Goal: Task Accomplishment & Management: Manage account settings

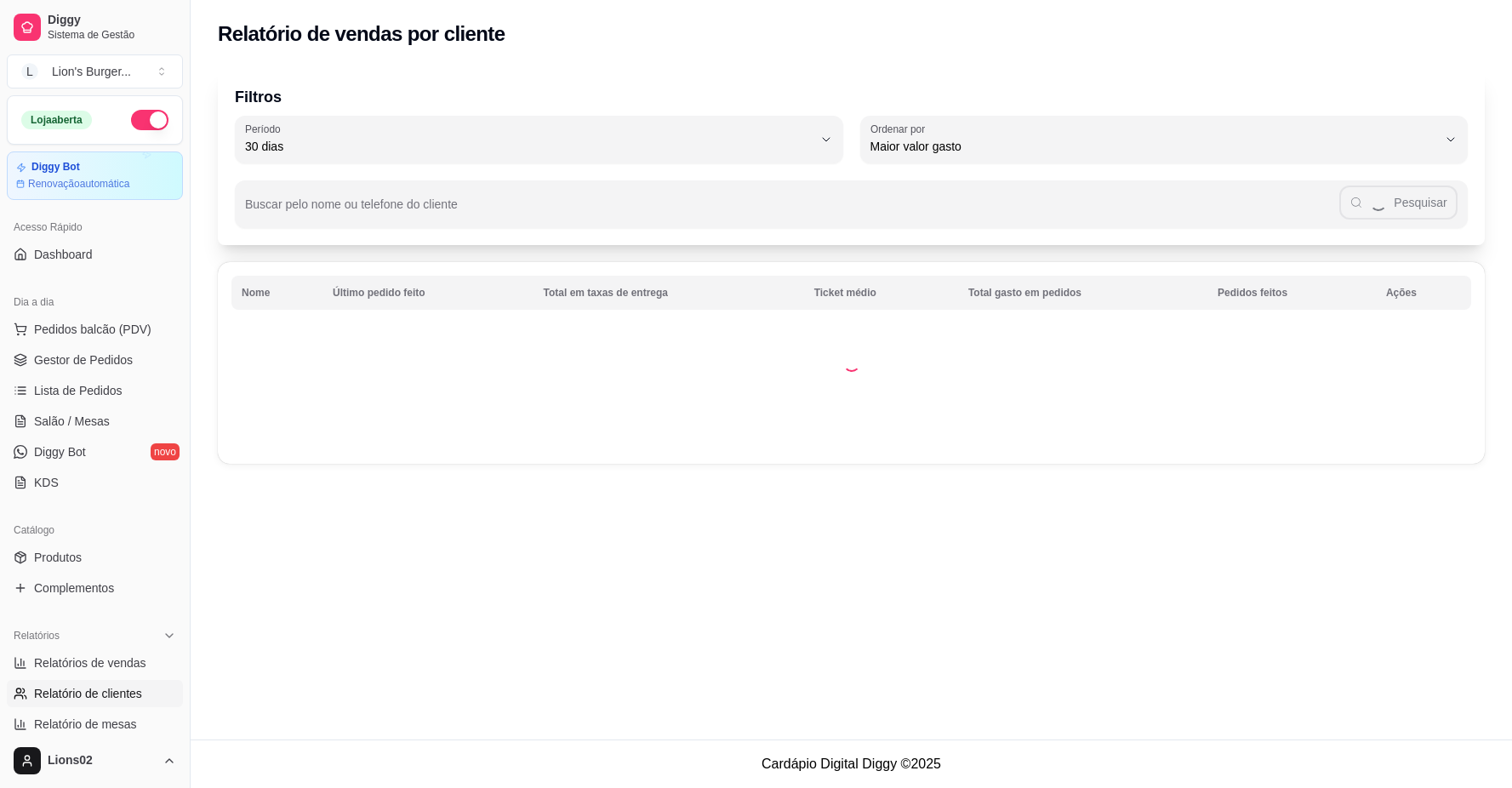
select select "30"
select select "HIGHEST_TOTAL_SPENT_WITH_ORDERS"
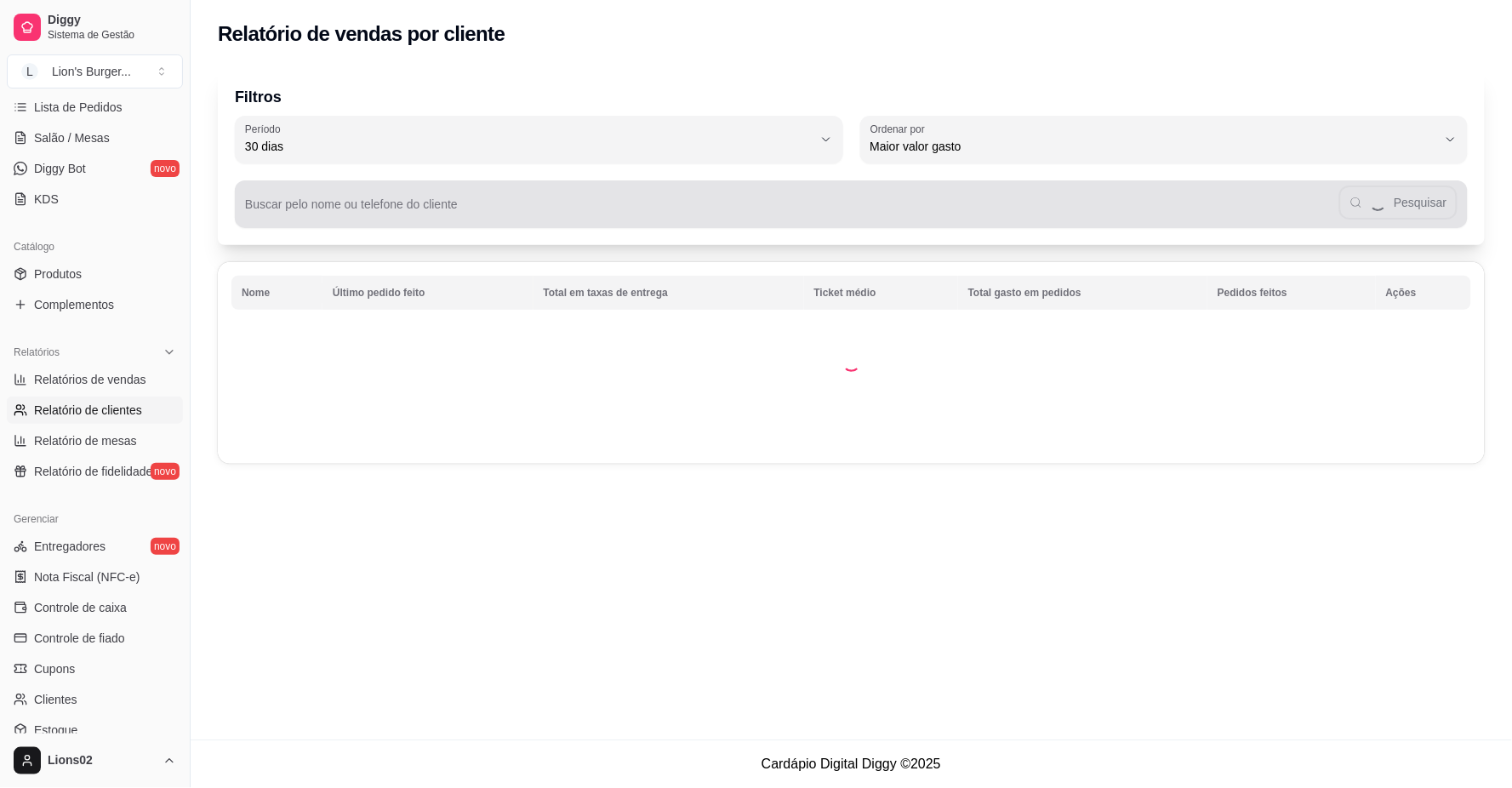
click at [530, 196] on div "Pesquisar" at bounding box center [851, 204] width 1212 height 34
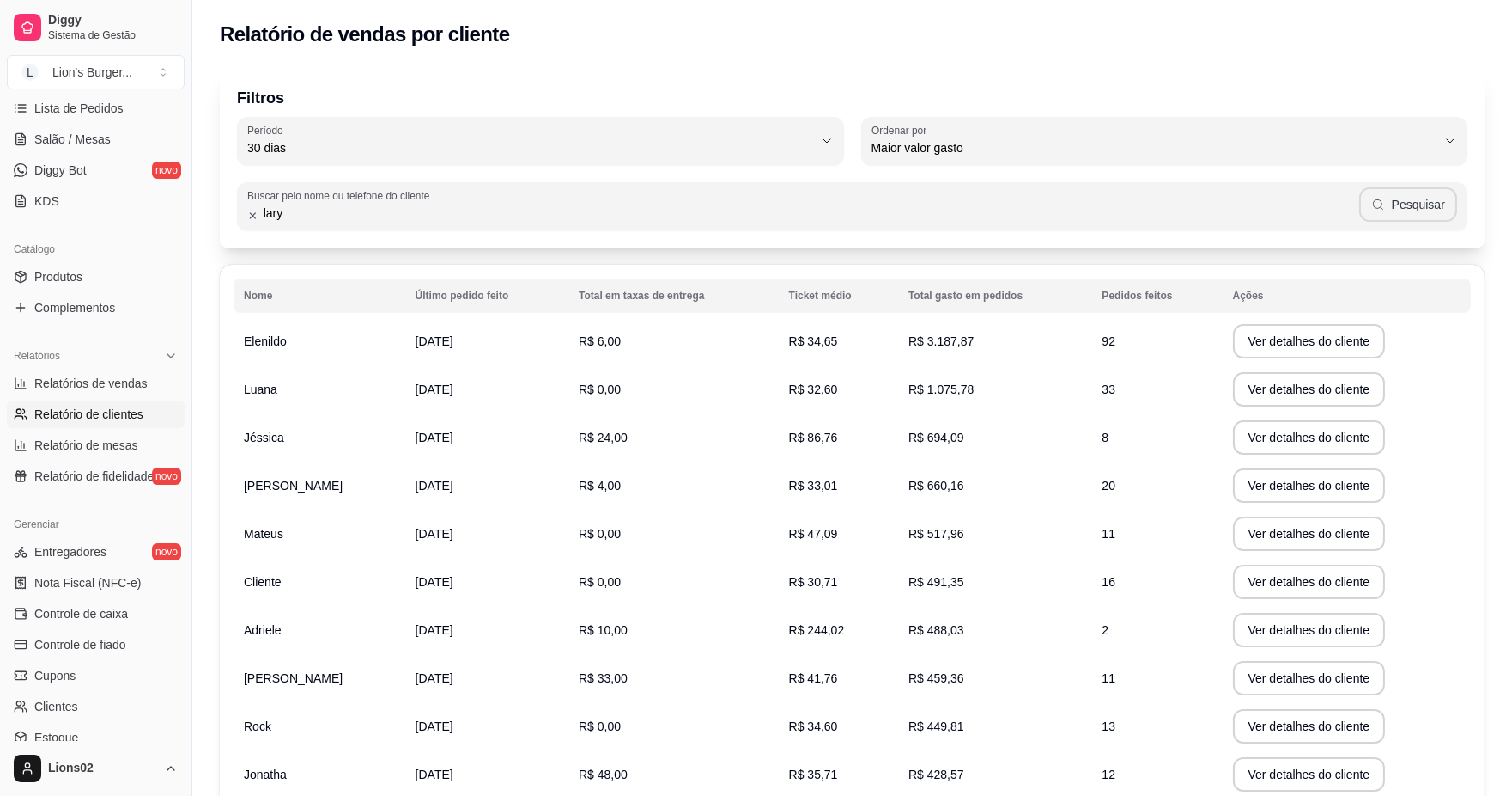
type input "lary"
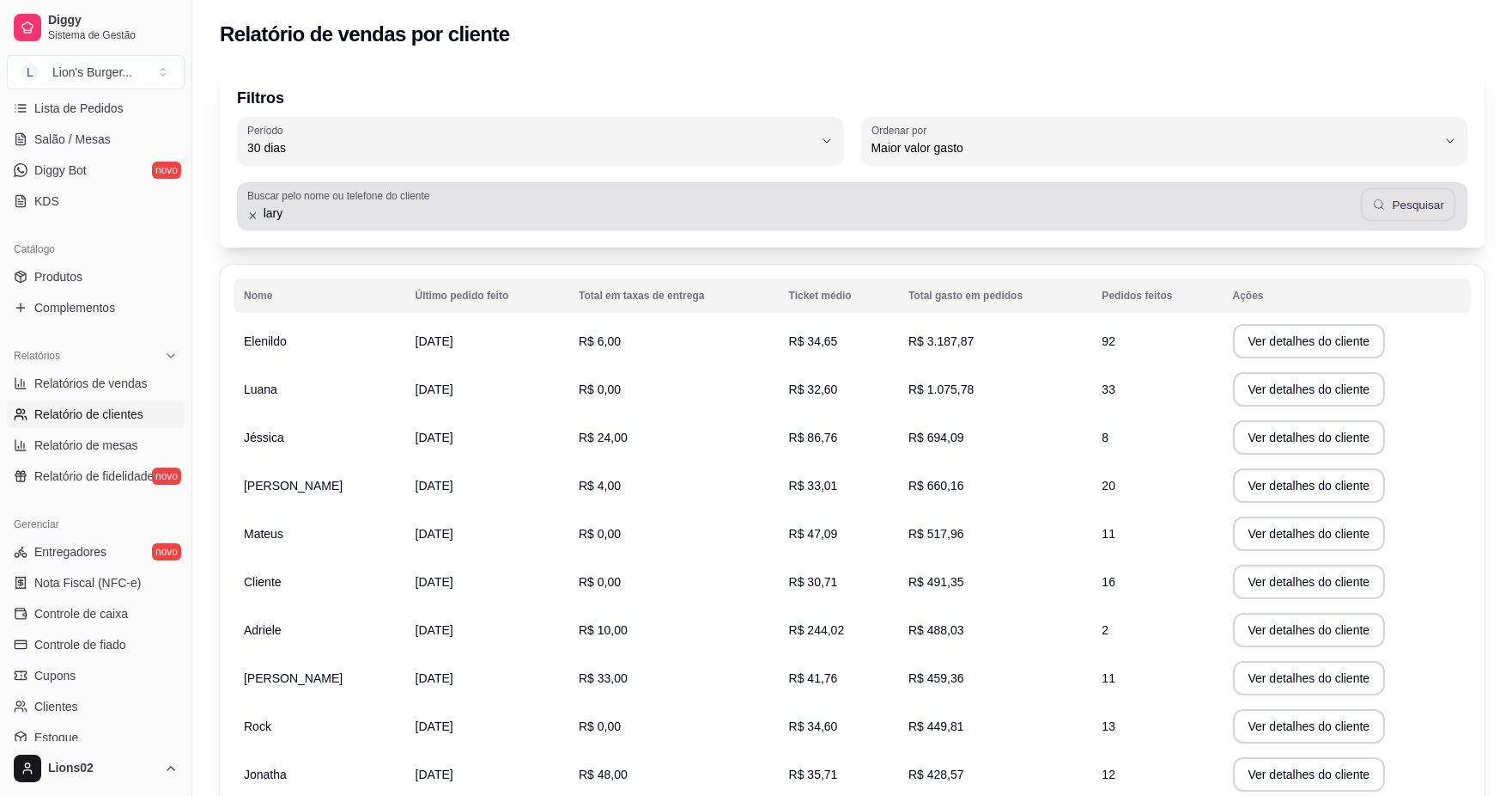
click at [1417, 197] on button "Pesquisar" at bounding box center [1409, 204] width 96 height 34
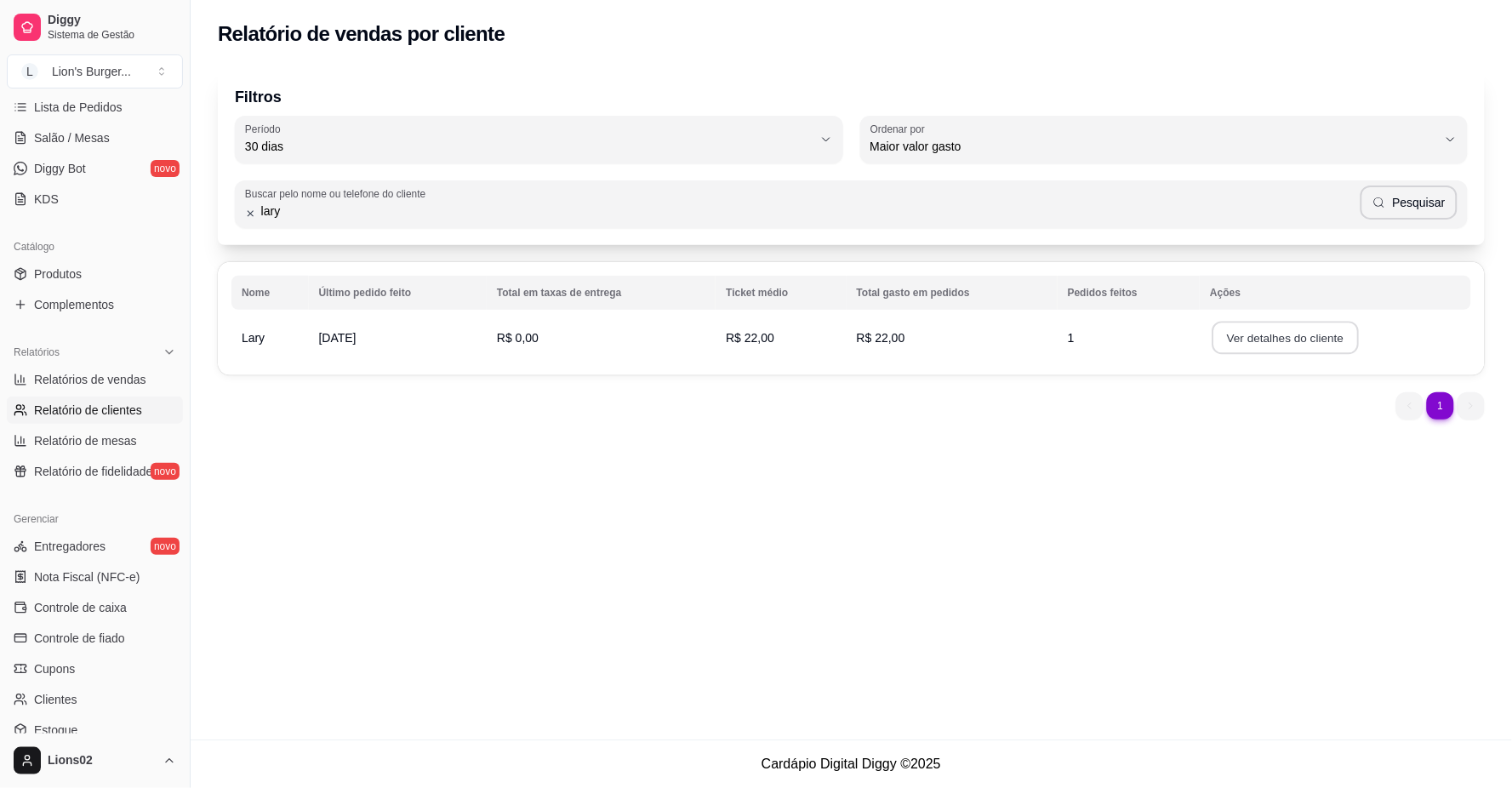
click at [1271, 340] on button "Ver detalhes do cliente" at bounding box center [1285, 338] width 146 height 33
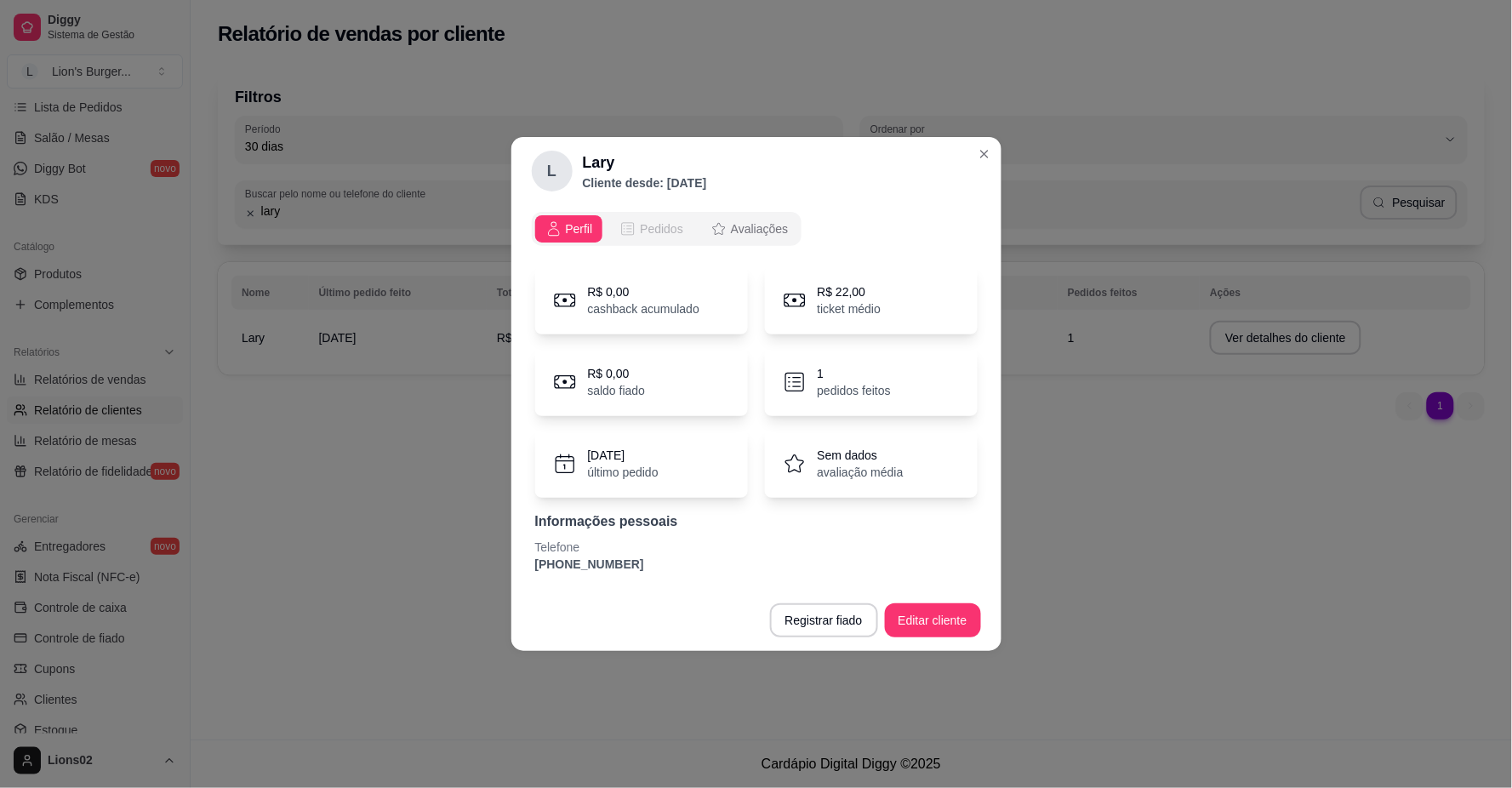
click at [625, 221] on icon "opções" at bounding box center [628, 229] width 17 height 17
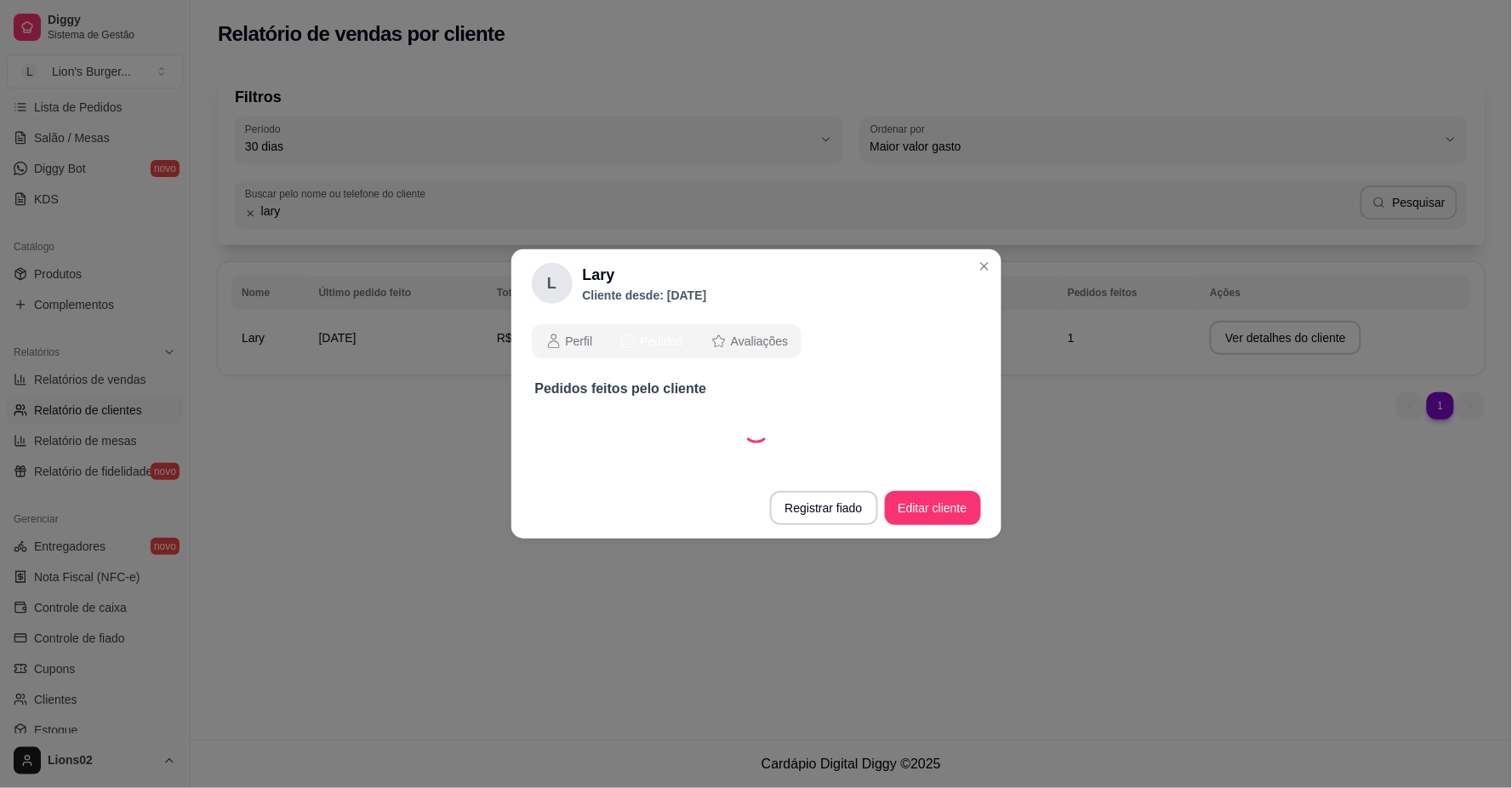
select select "30"
select select "ALL"
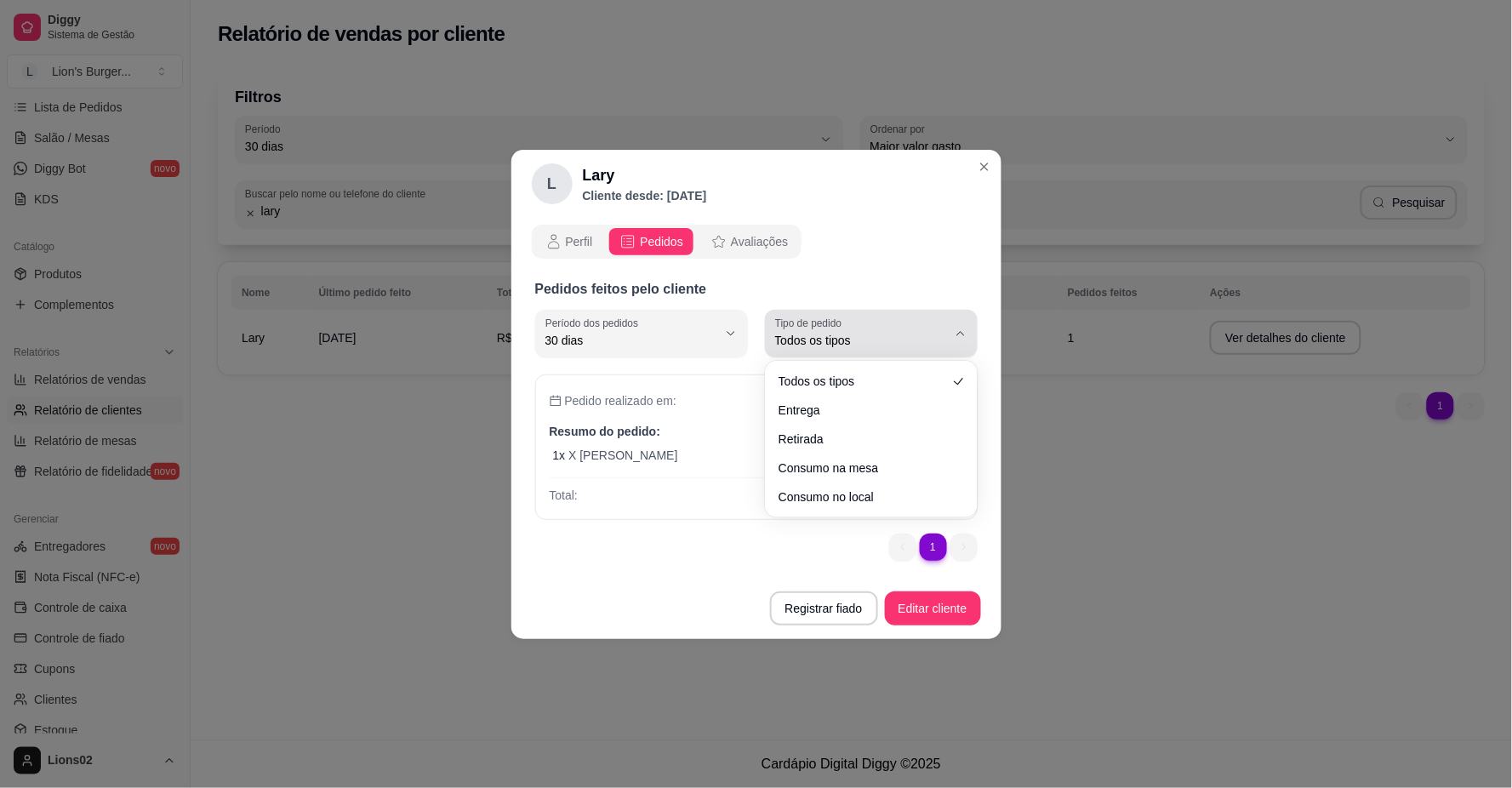
click at [817, 326] on label "Tipo de pedido" at bounding box center [811, 322] width 72 height 14
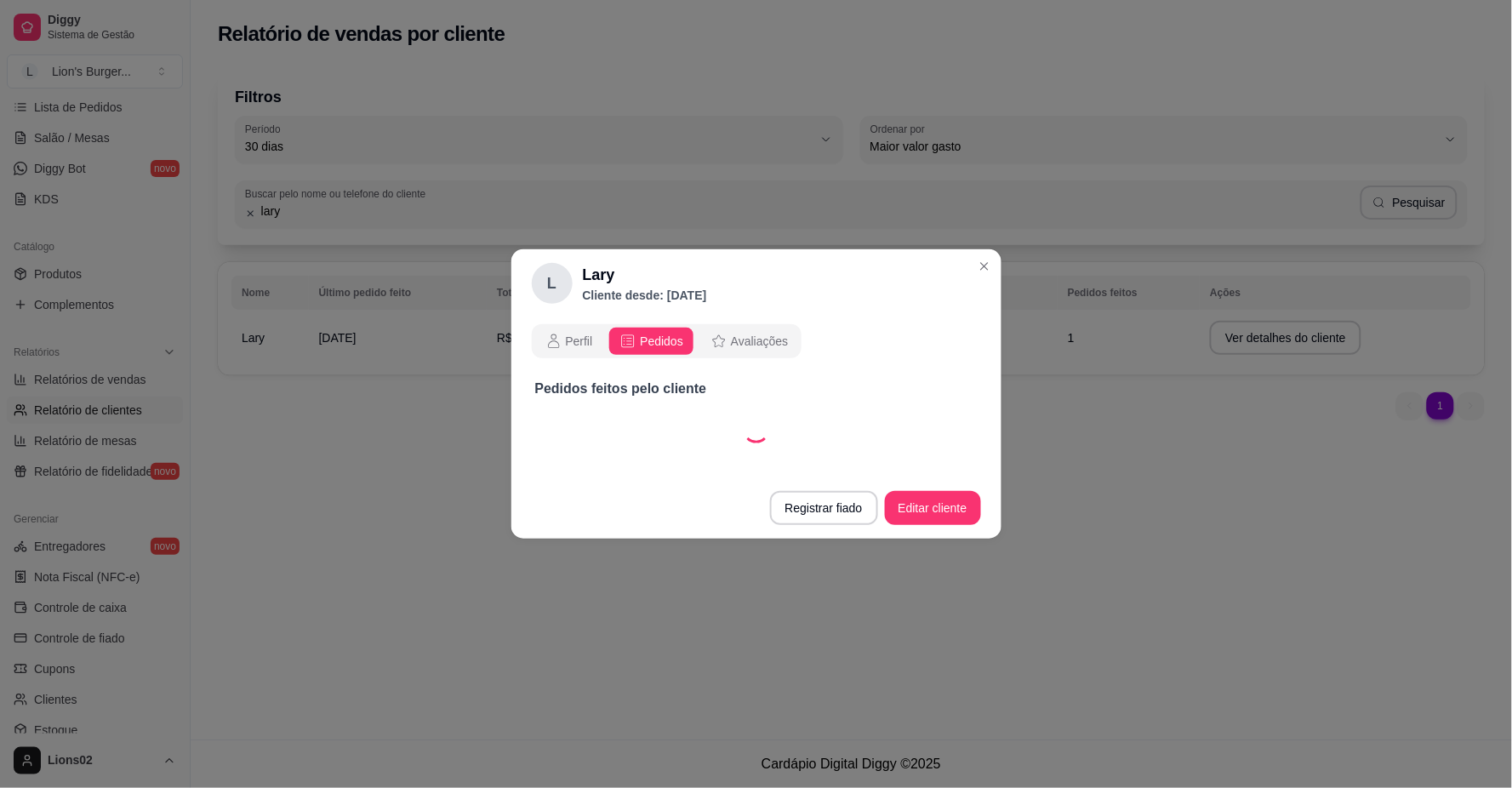
select select "30"
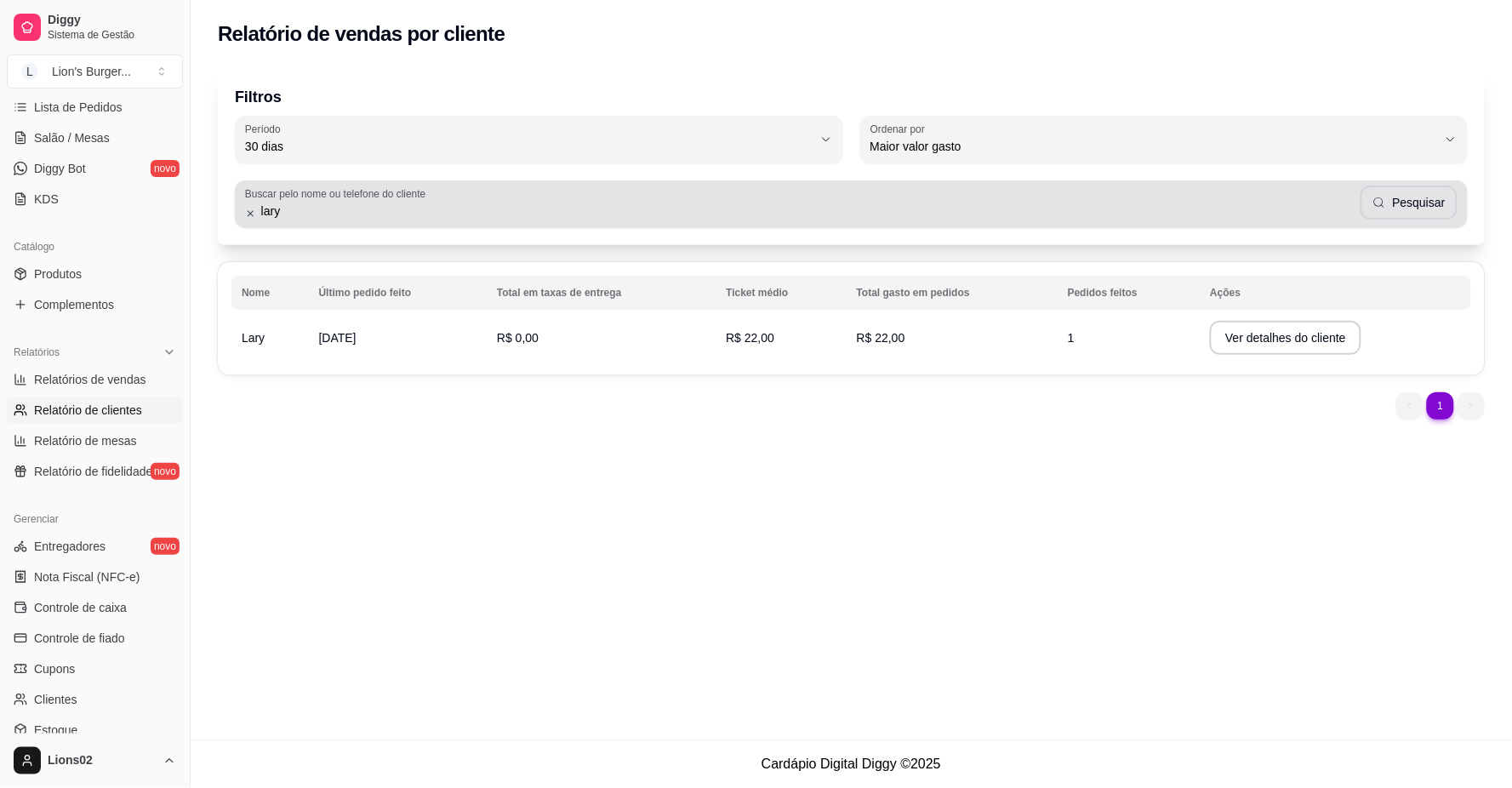
click at [602, 215] on input "lary" at bounding box center [808, 211] width 1104 height 17
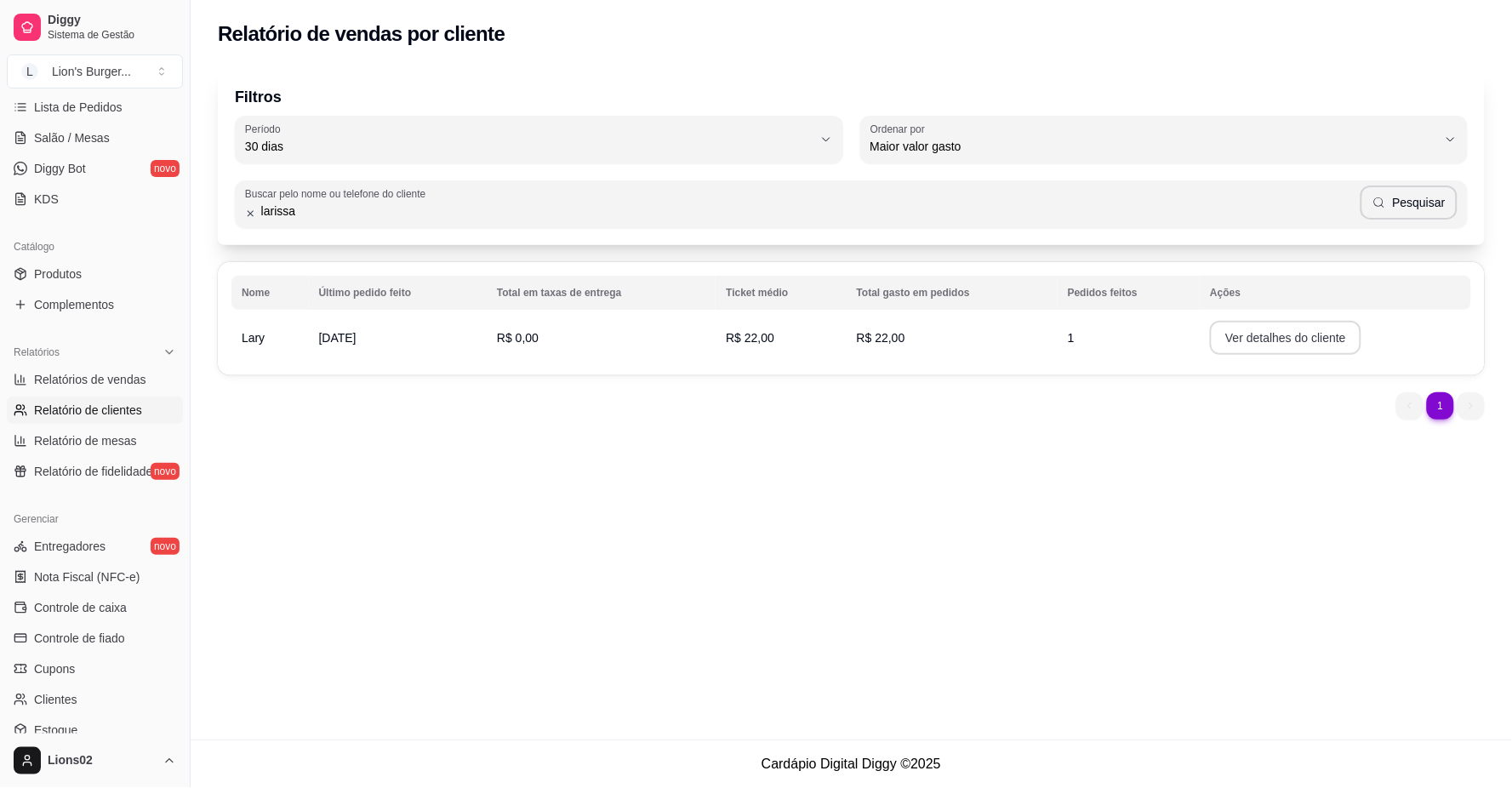
type input "larissa"
click at [1255, 332] on button "Ver detalhes do cliente" at bounding box center [1285, 338] width 152 height 34
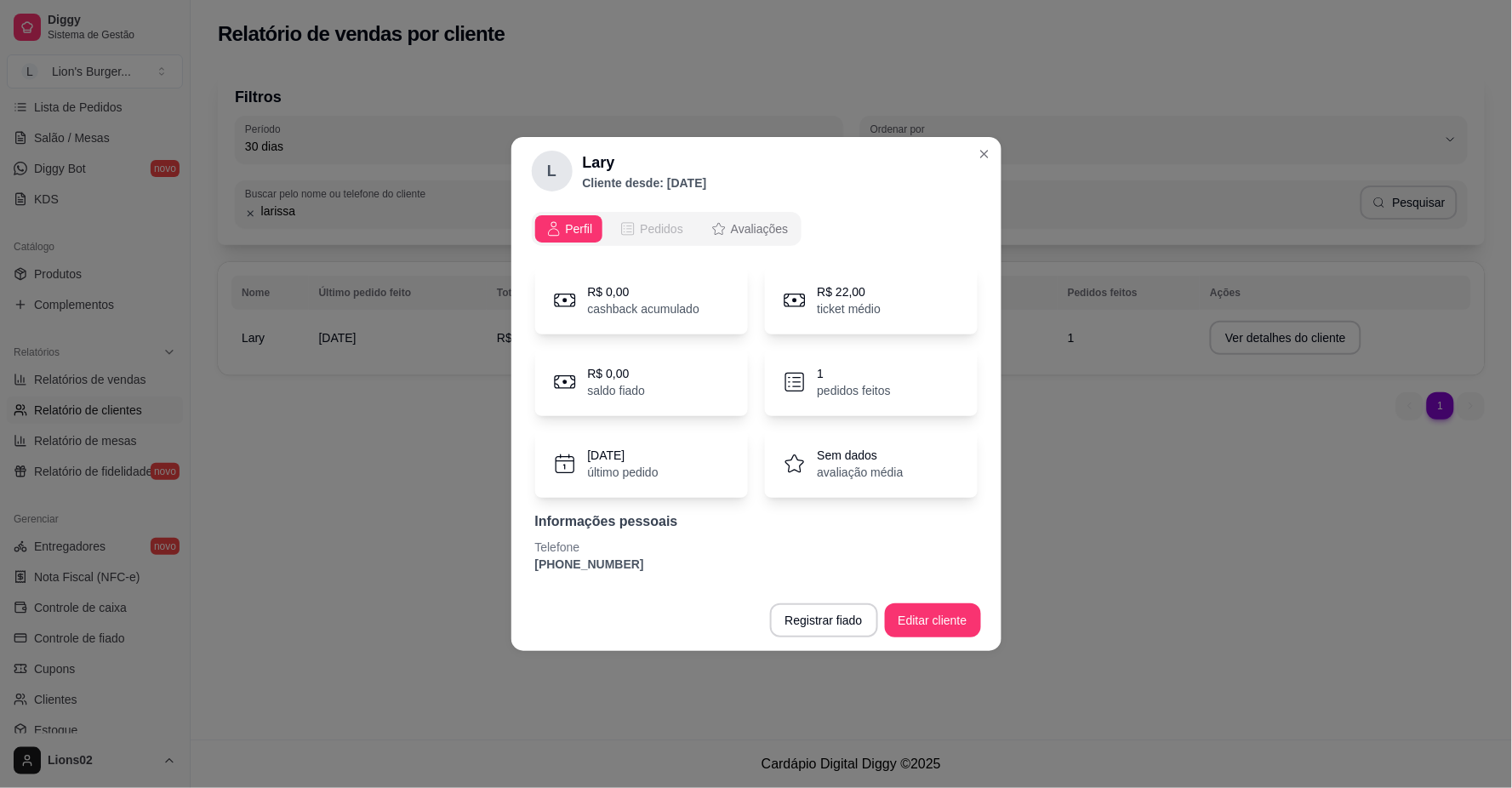
click at [664, 225] on span "Pedidos" at bounding box center [661, 229] width 44 height 17
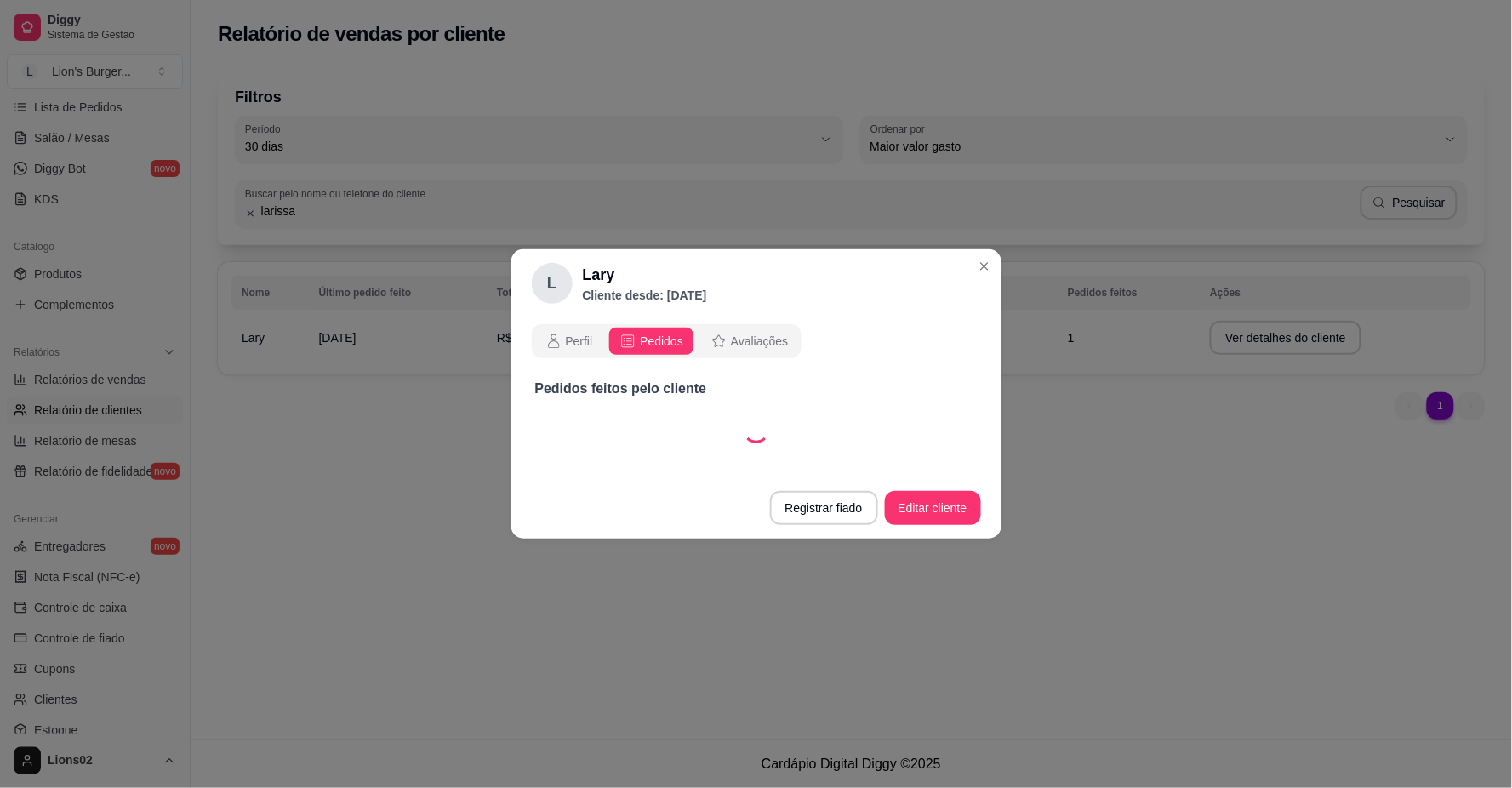
select select "30"
select select "ALL"
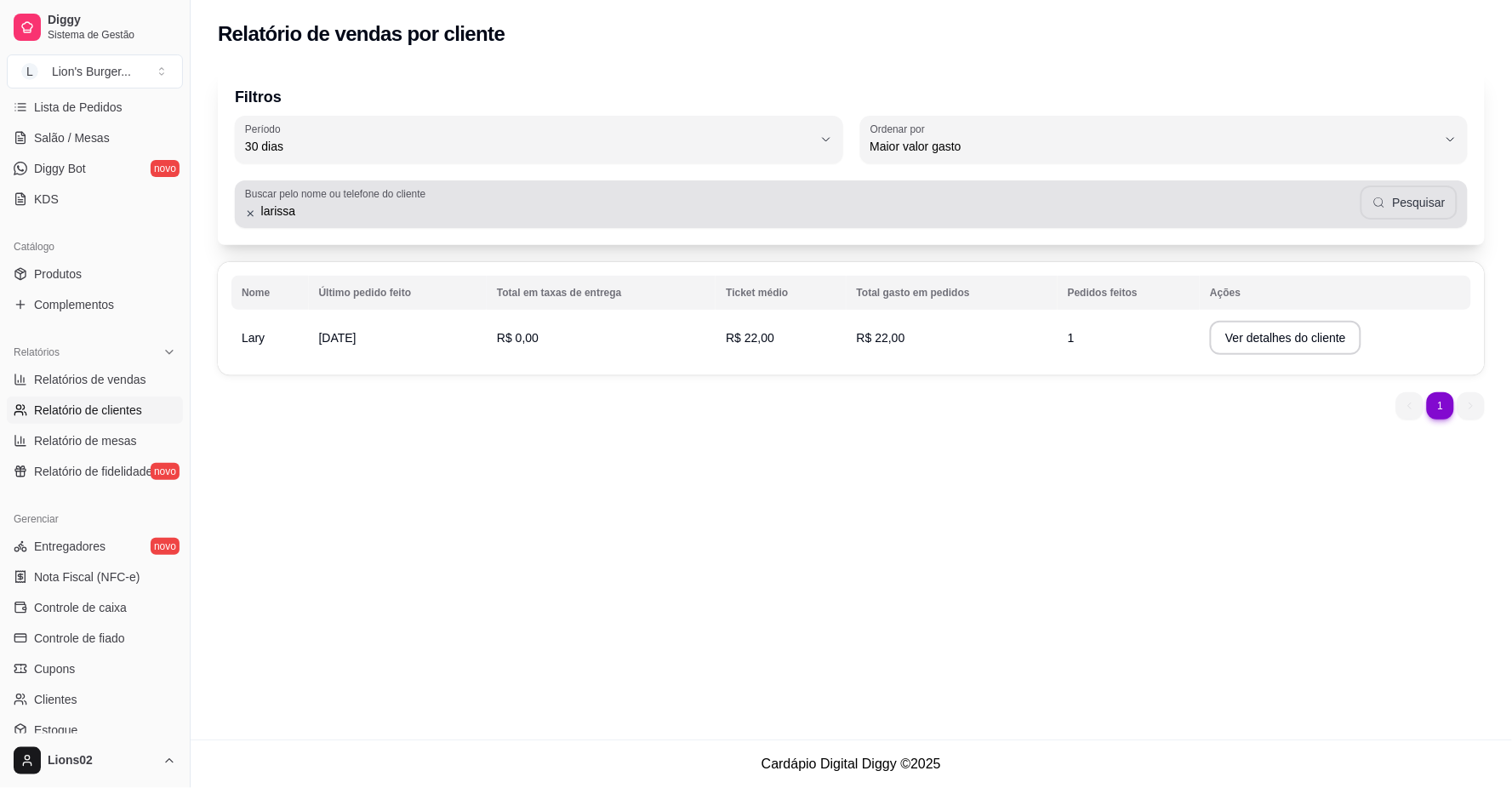
click at [1398, 204] on button "Pesquisar" at bounding box center [1409, 203] width 98 height 34
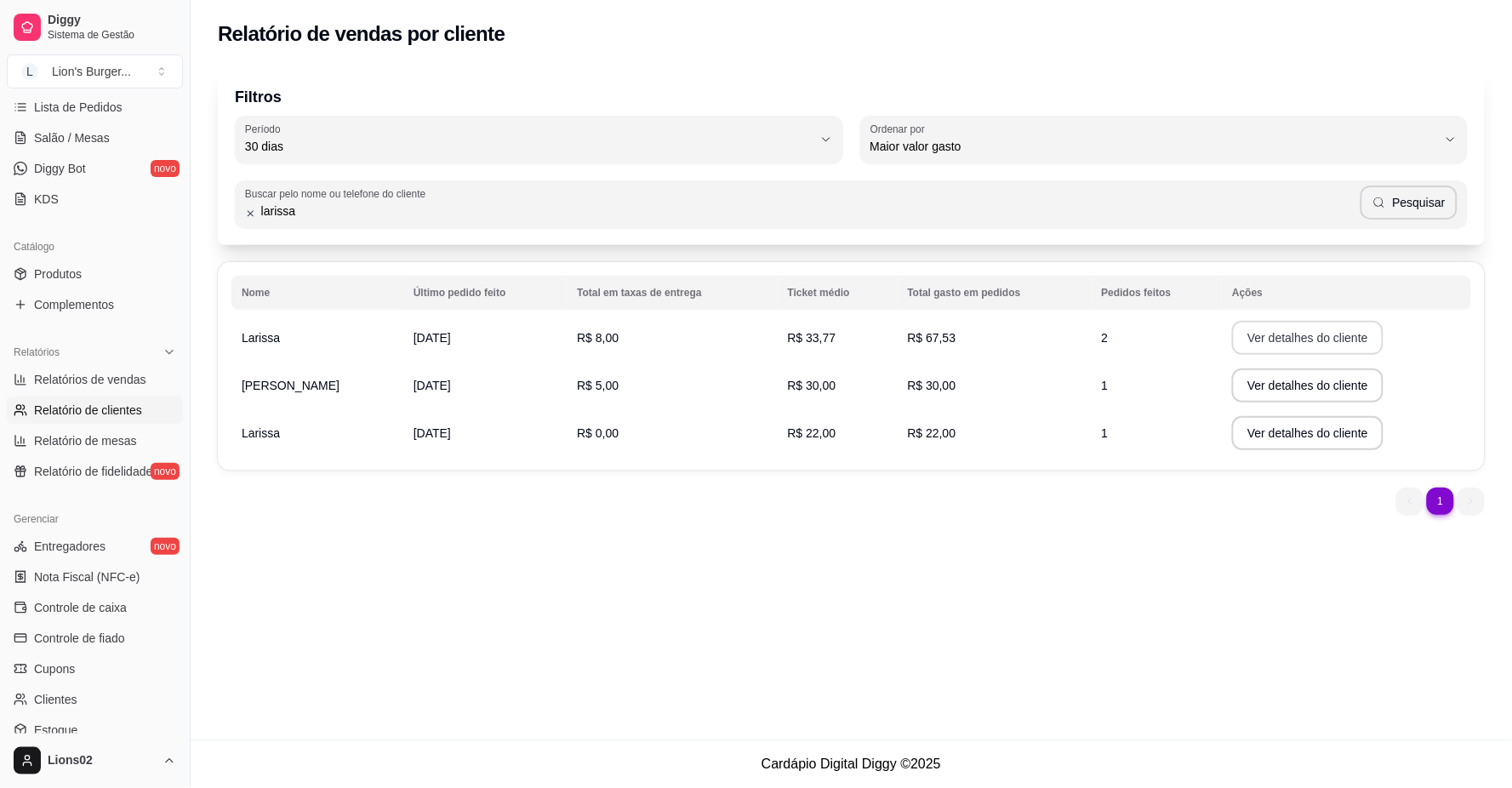
click at [1278, 330] on button "Ver detalhes do cliente" at bounding box center [1308, 338] width 152 height 34
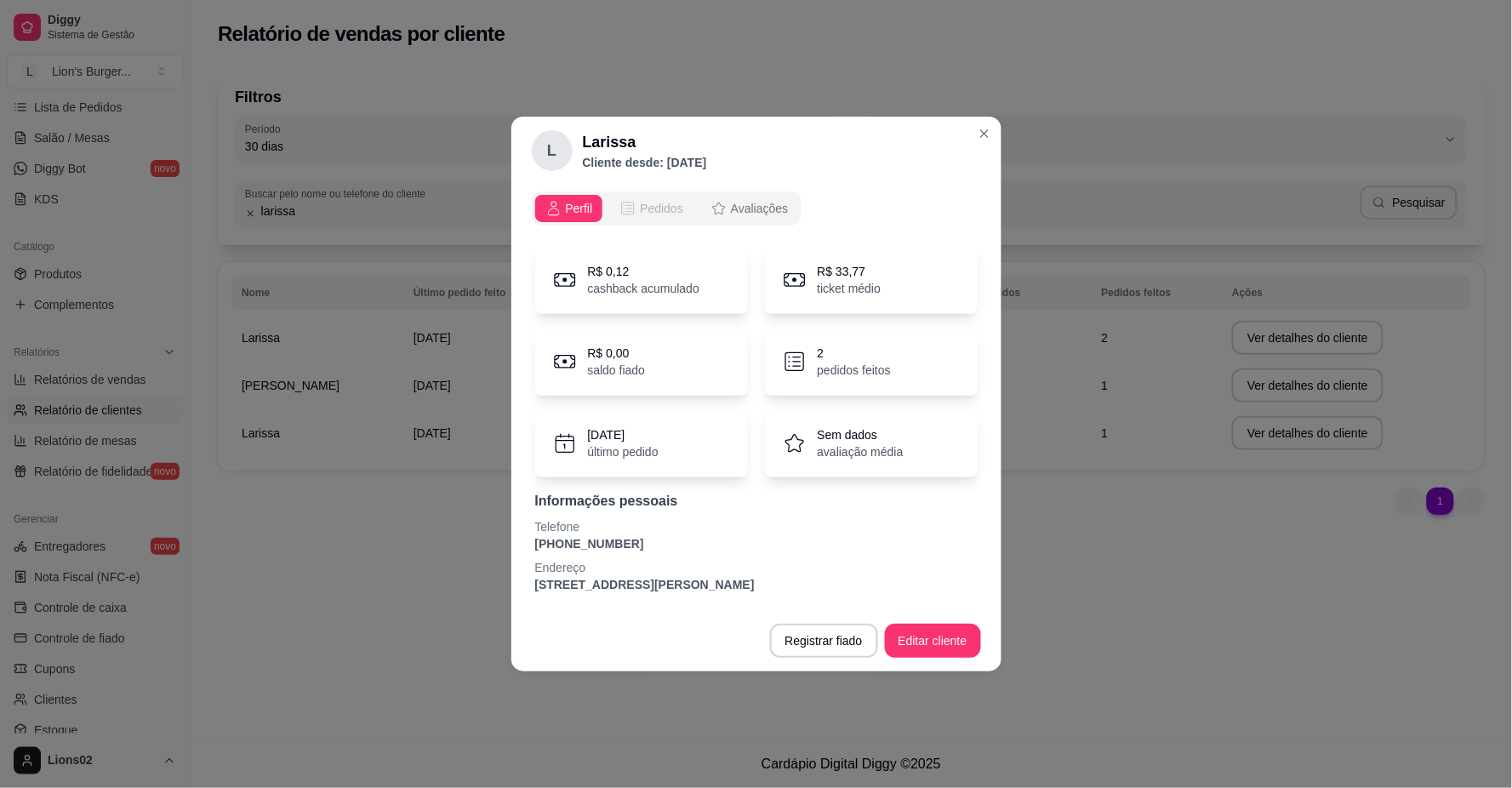
click at [661, 202] on span "Pedidos" at bounding box center [661, 209] width 44 height 17
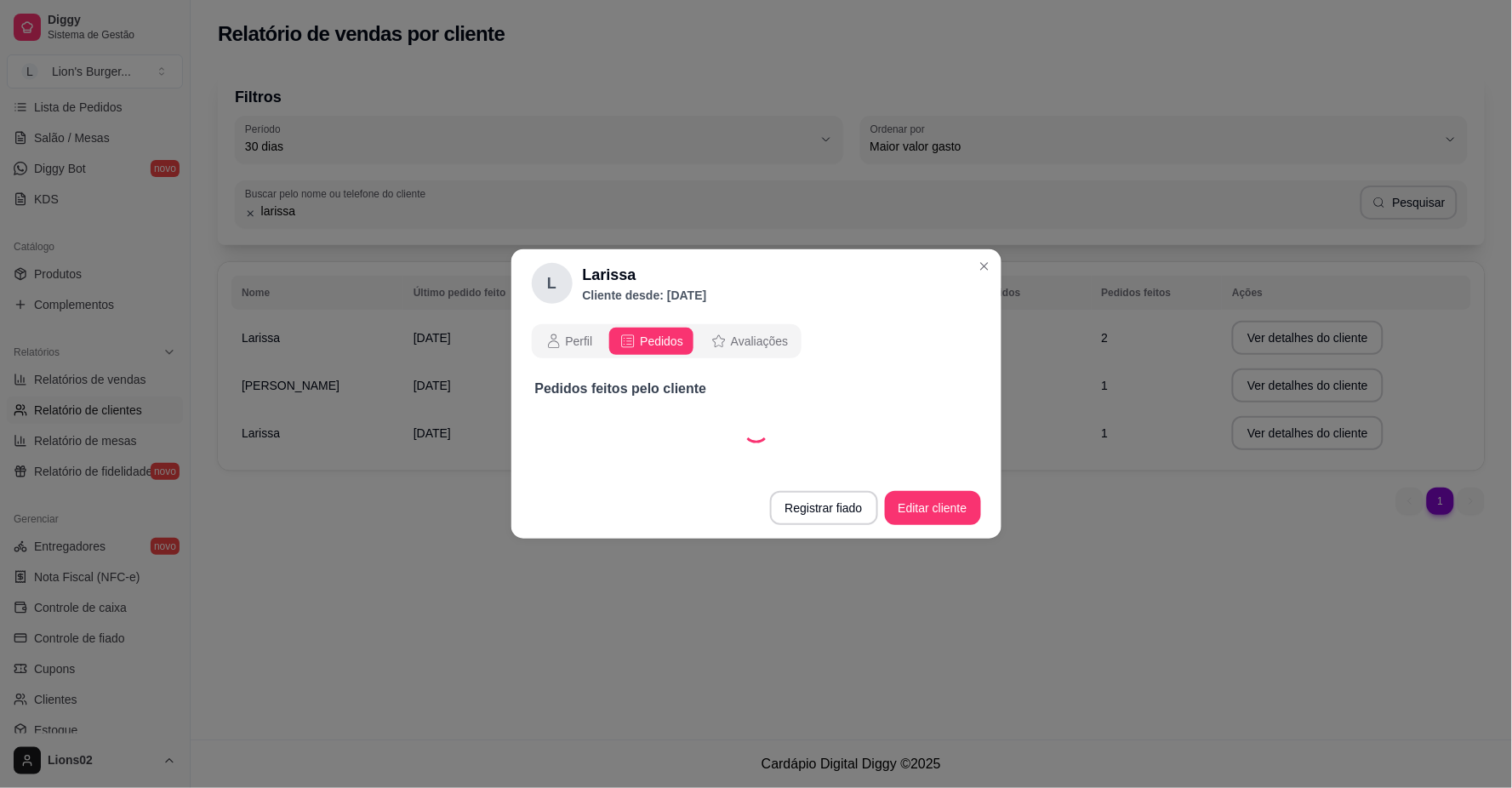
select select "30"
select select "ALL"
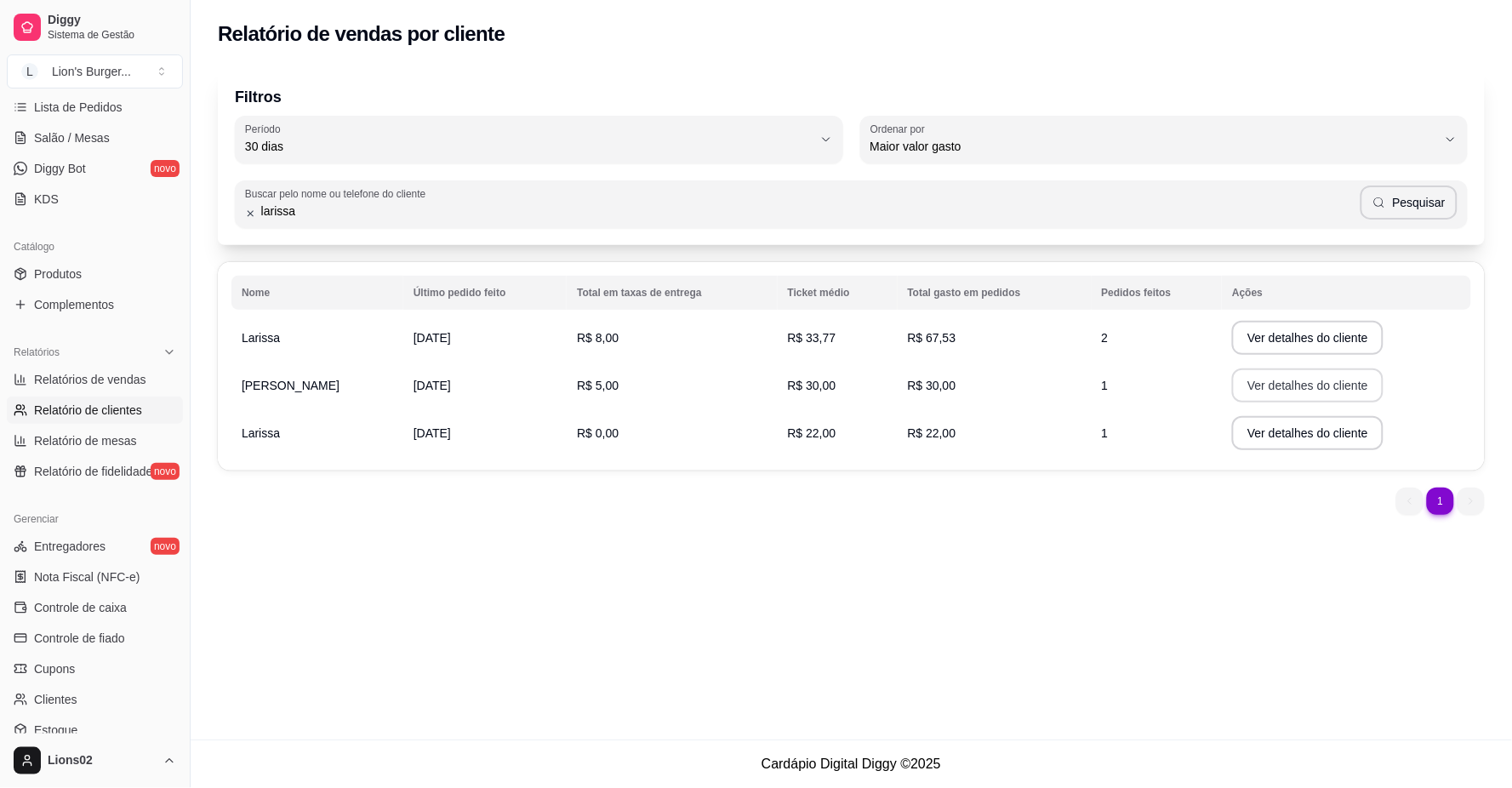
click at [1258, 383] on button "Ver detalhes do cliente" at bounding box center [1308, 385] width 152 height 34
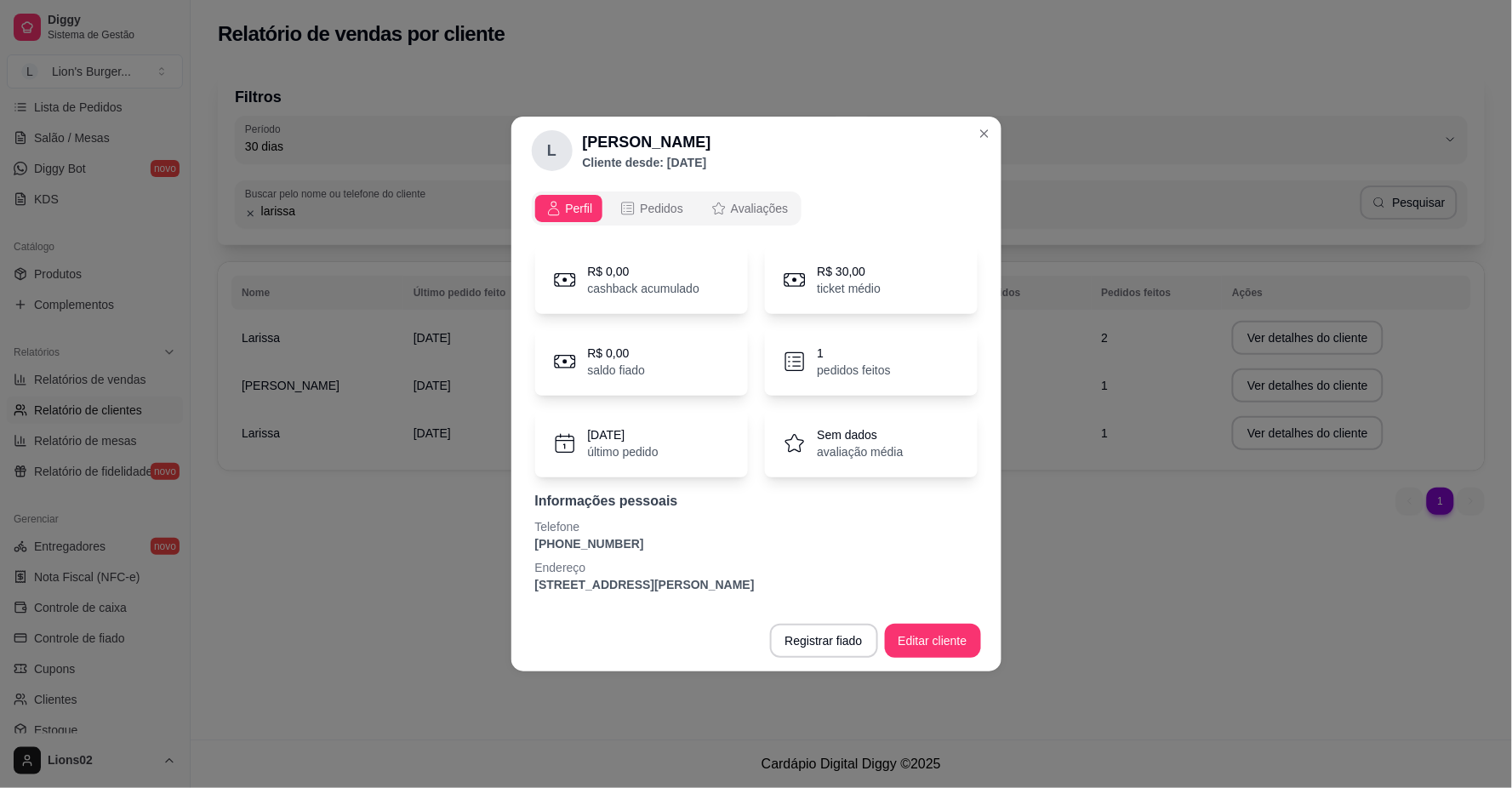
click at [685, 185] on div "Perfil Pedidos Avaliações R$ 0,00 cashback acumulado R$ 30,00 ticket médio R$ 0…" at bounding box center [756, 397] width 490 height 425
click at [667, 214] on span "Pedidos" at bounding box center [661, 209] width 44 height 17
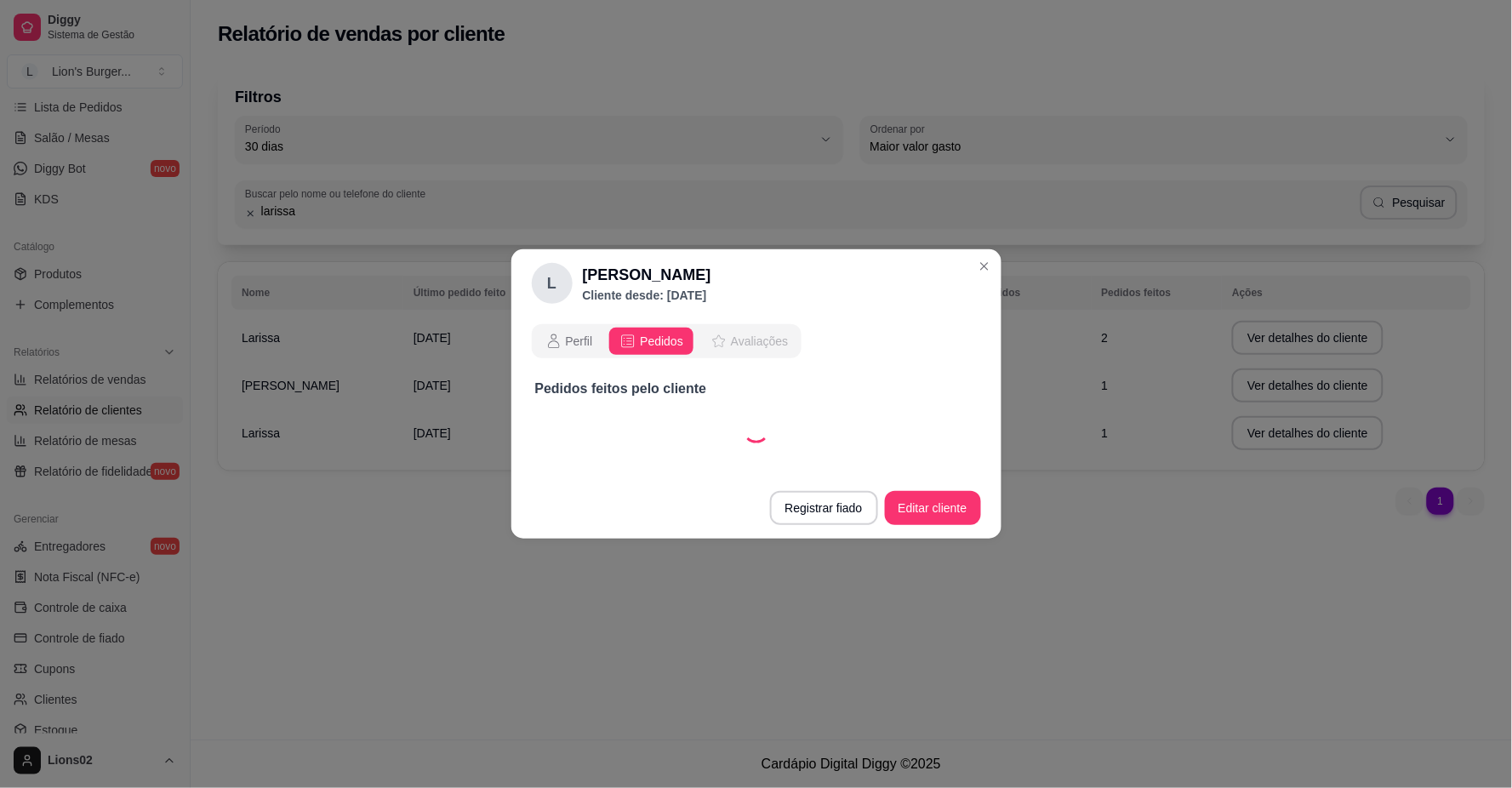
select select "30"
select select "ALL"
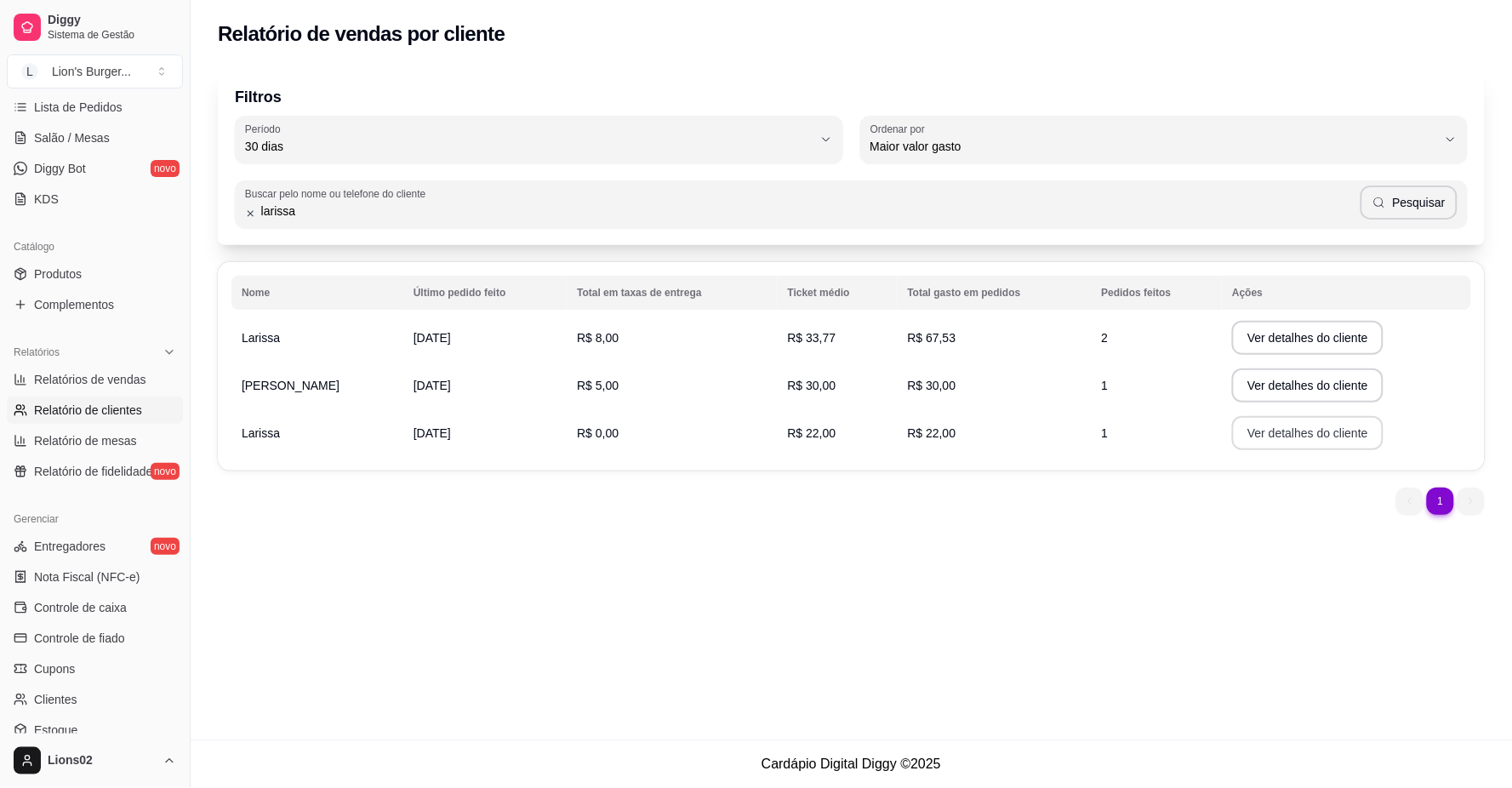
click at [1347, 438] on button "Ver detalhes do cliente" at bounding box center [1308, 433] width 152 height 34
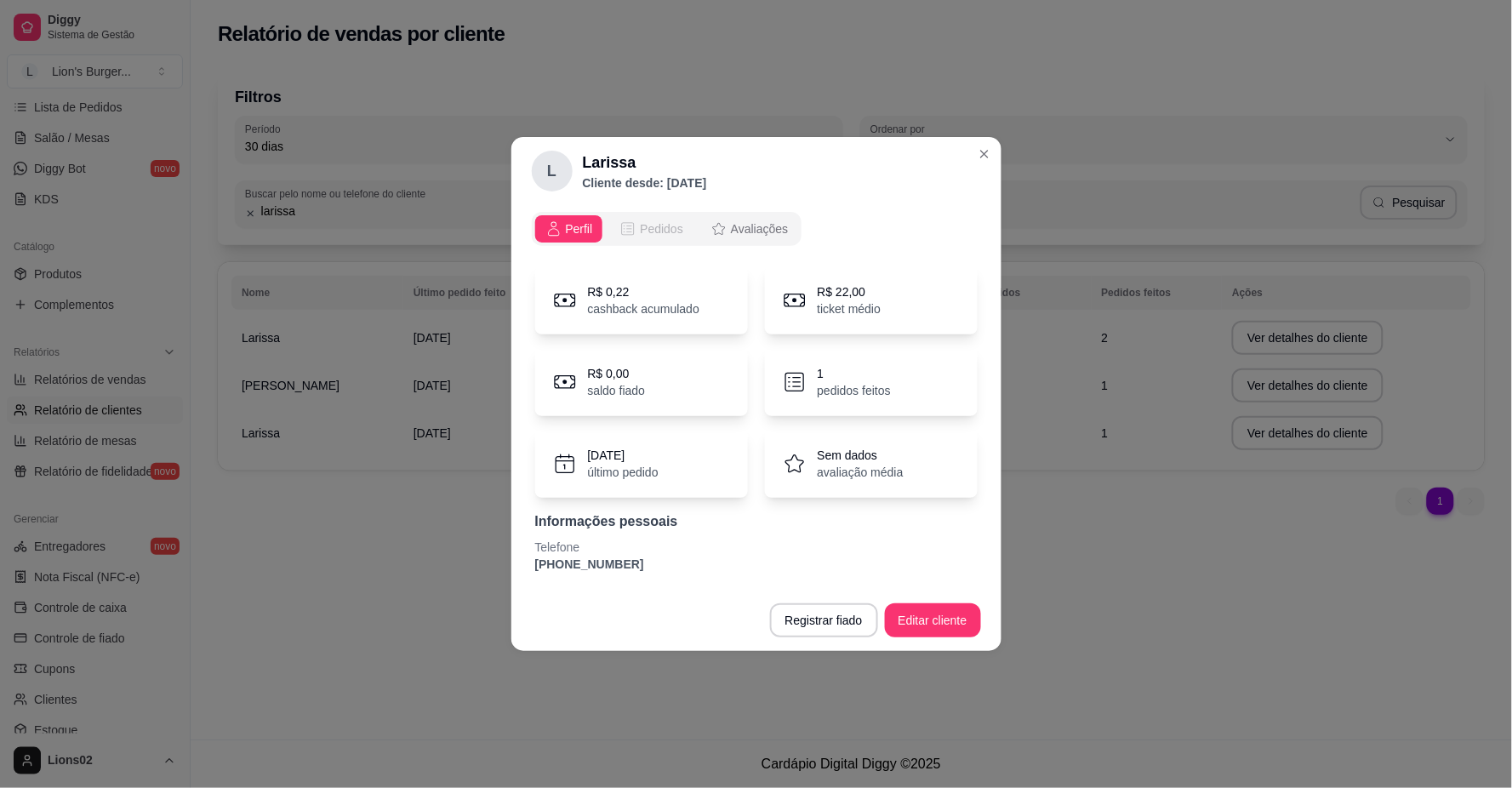
click at [634, 232] on icon "opções" at bounding box center [628, 229] width 17 height 17
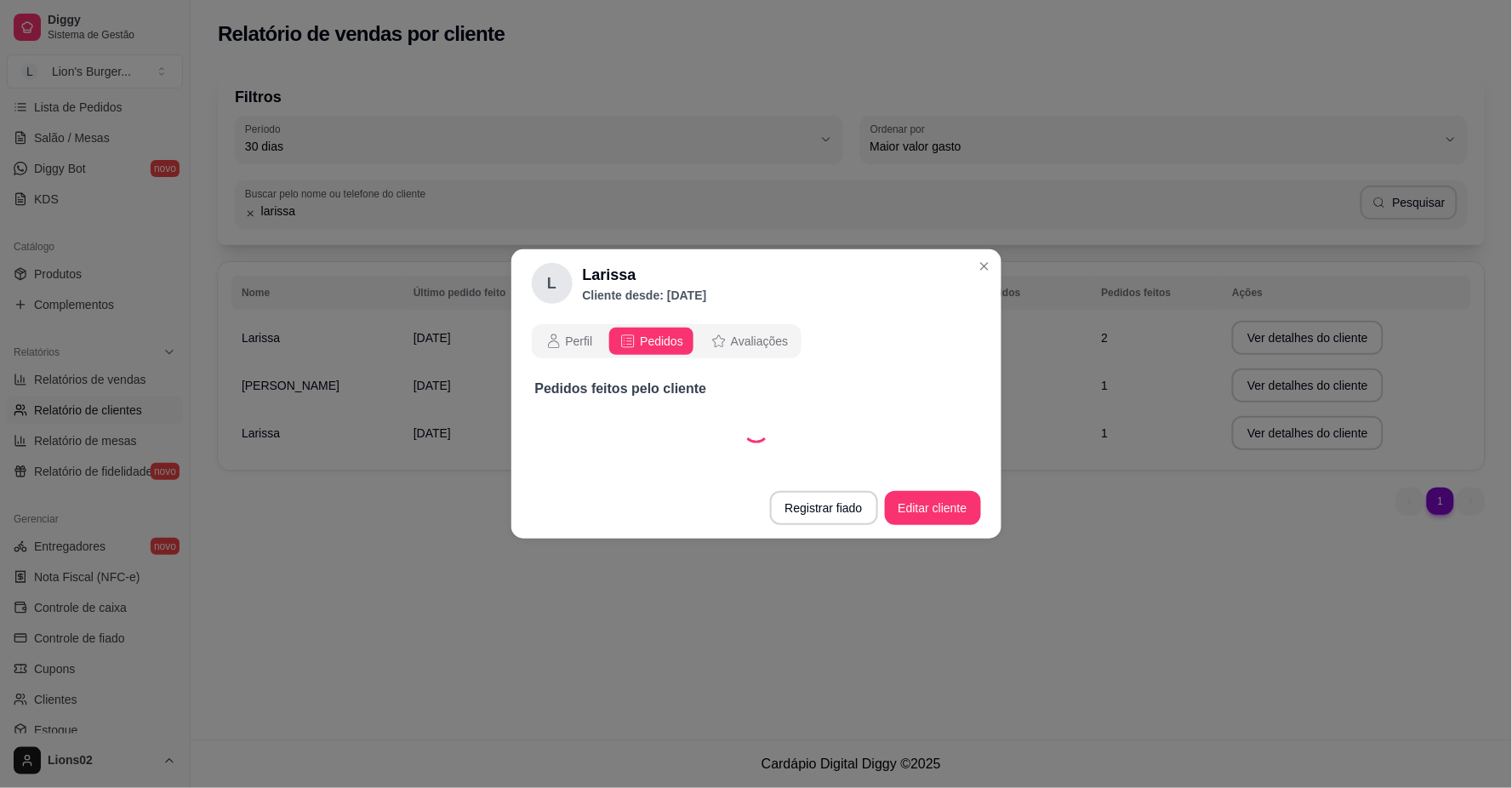
select select "30"
select select "ALL"
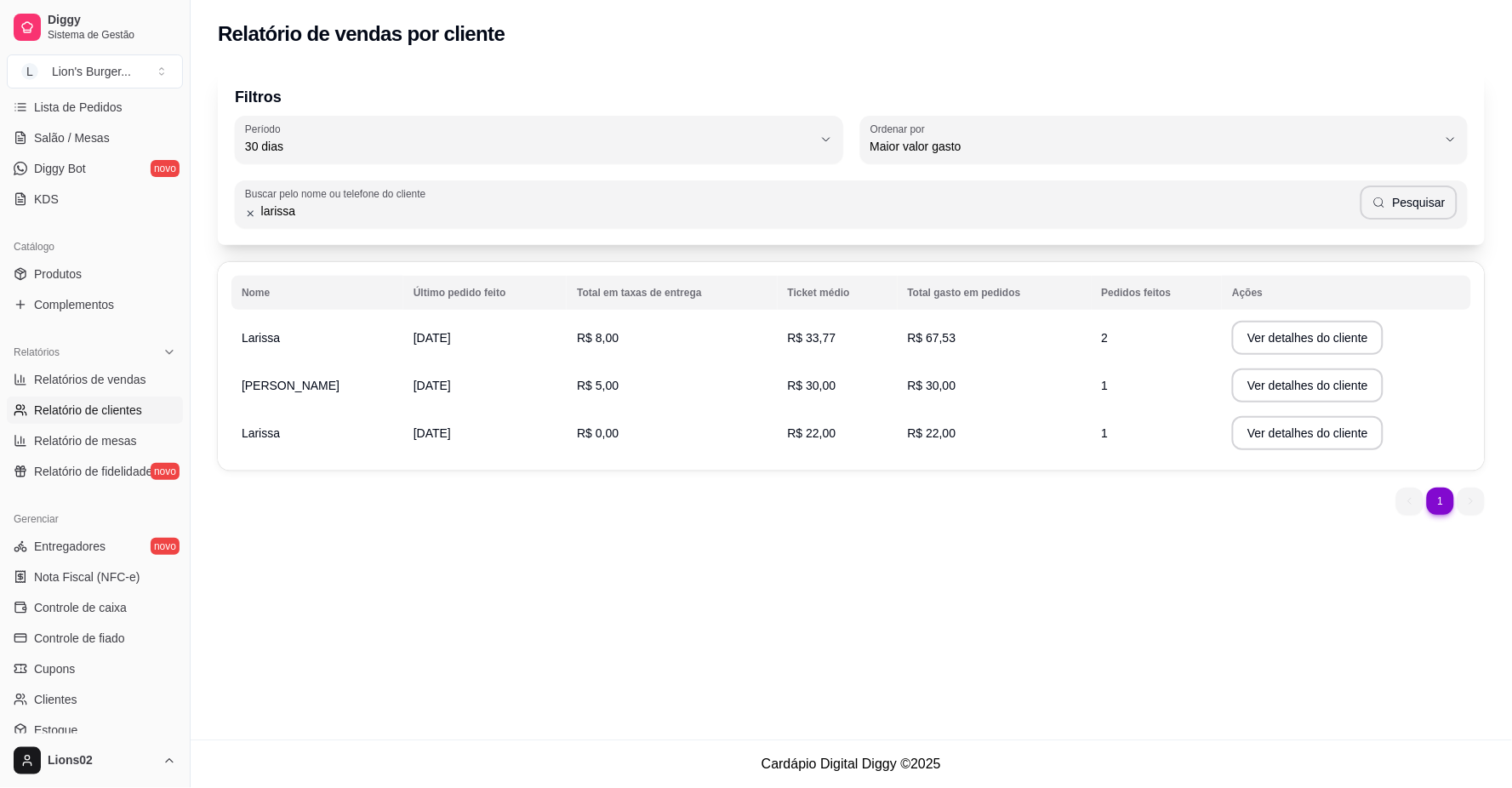
click at [315, 214] on input "larissa" at bounding box center [808, 211] width 1104 height 17
click at [315, 215] on input "larissa" at bounding box center [808, 211] width 1104 height 17
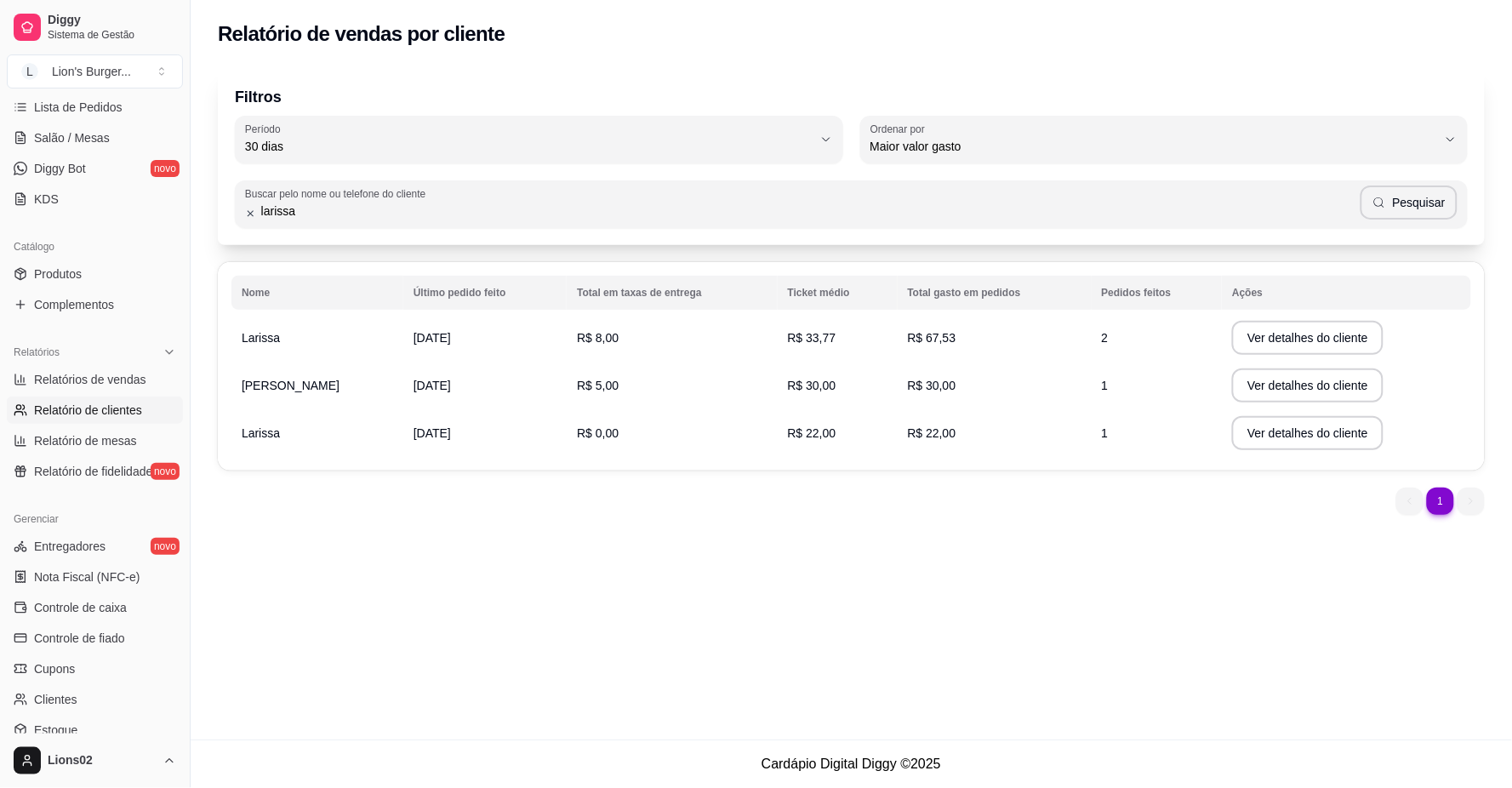
click at [315, 215] on input "larissa" at bounding box center [808, 211] width 1104 height 17
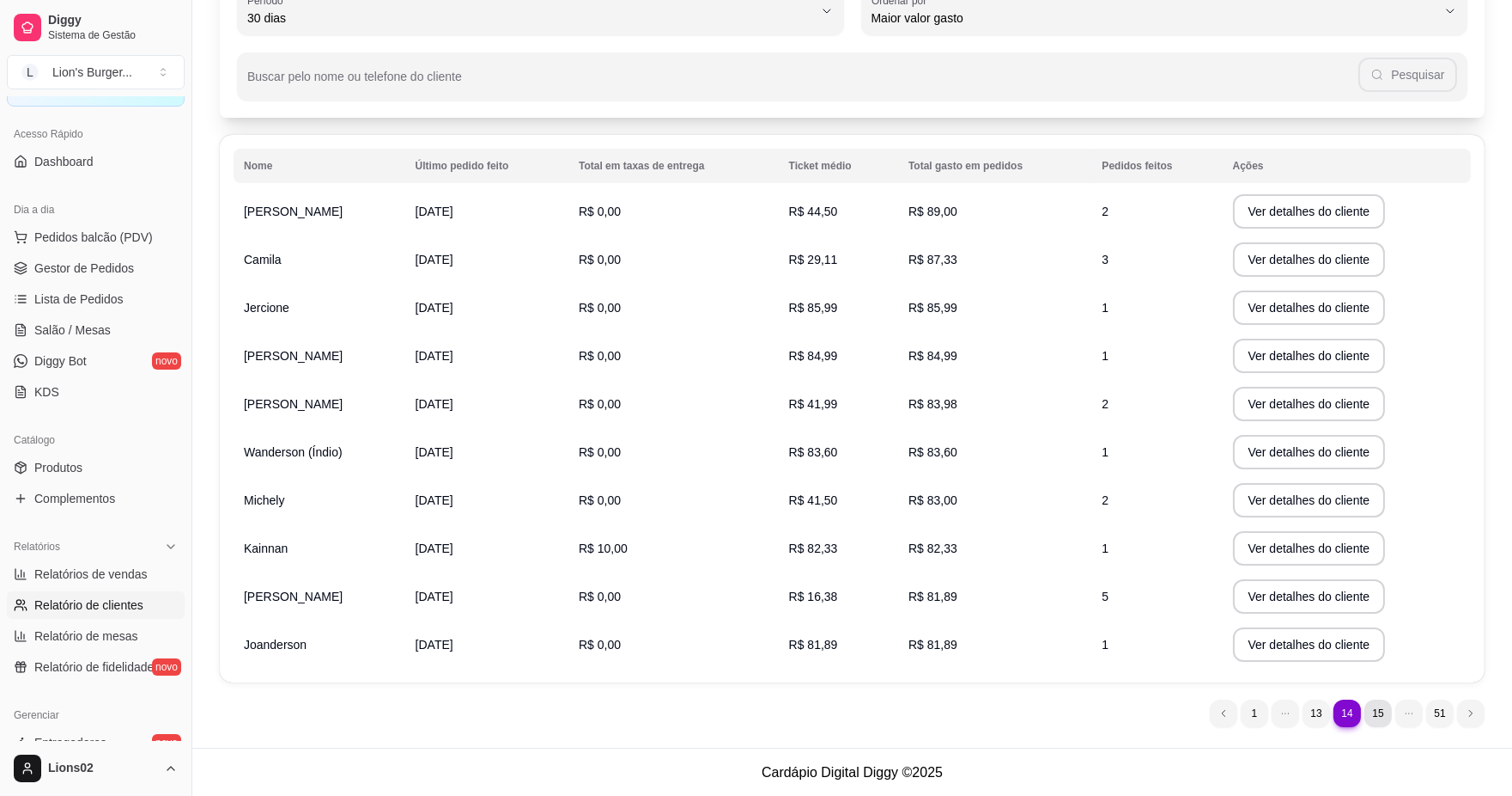
scroll to position [0, 0]
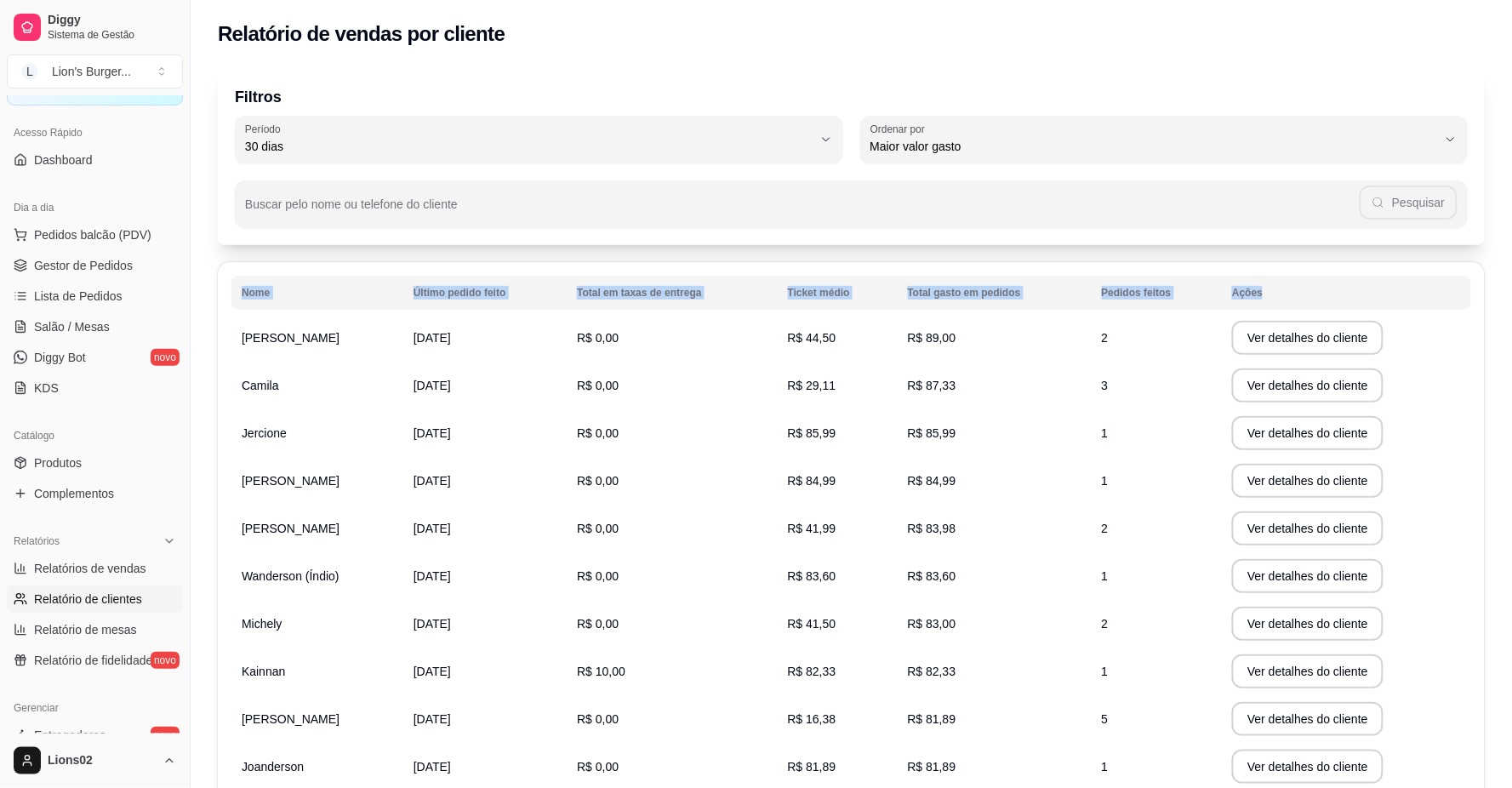
click at [1371, 696] on div "Relatório de vendas por cliente Filtros 30 Período Hoje Ontem 7 dias 15 dias 30…" at bounding box center [851, 434] width 1321 height 869
click at [1133, 626] on td "1" at bounding box center [1146, 623] width 129 height 47
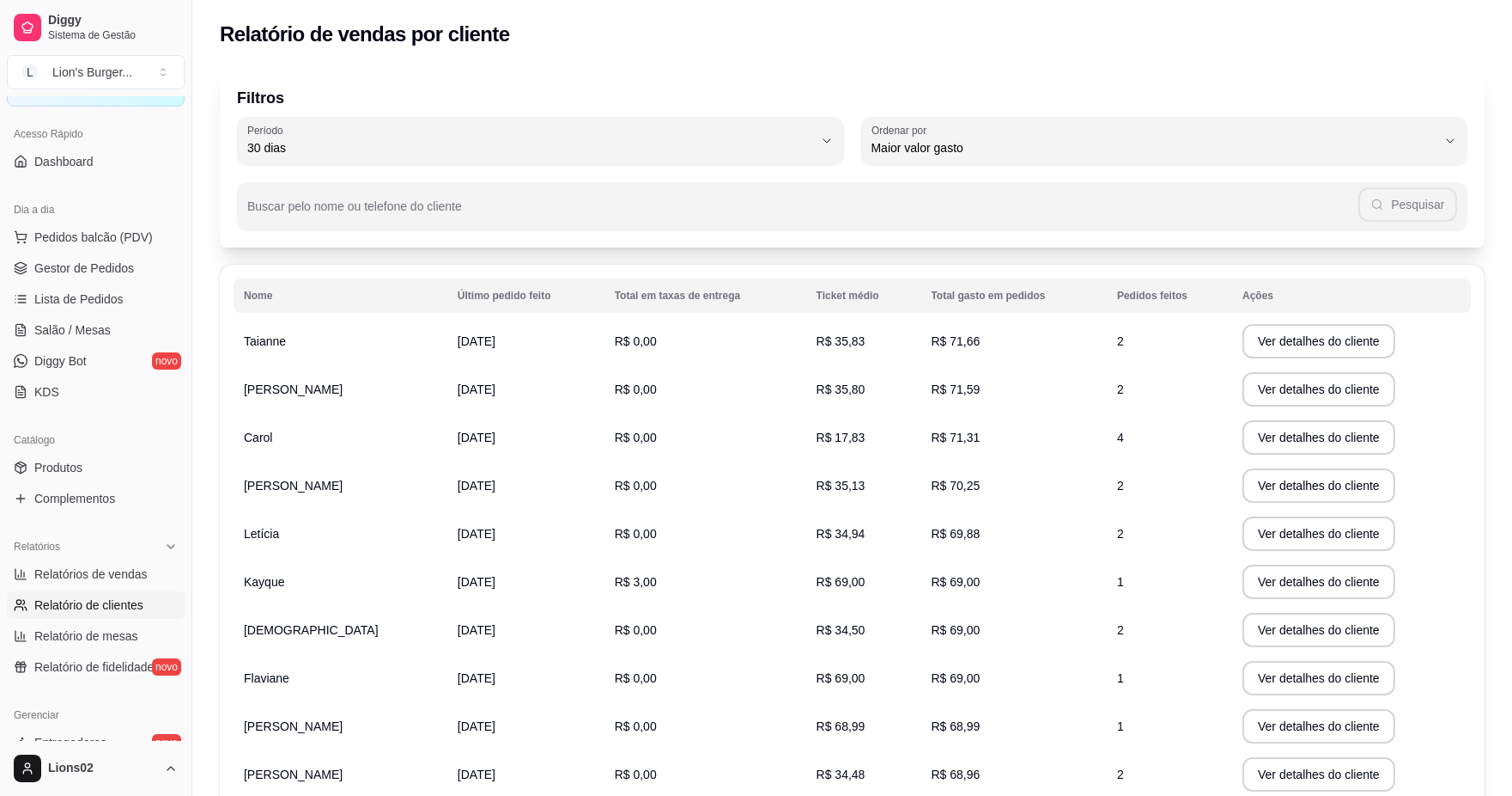
scroll to position [129, 0]
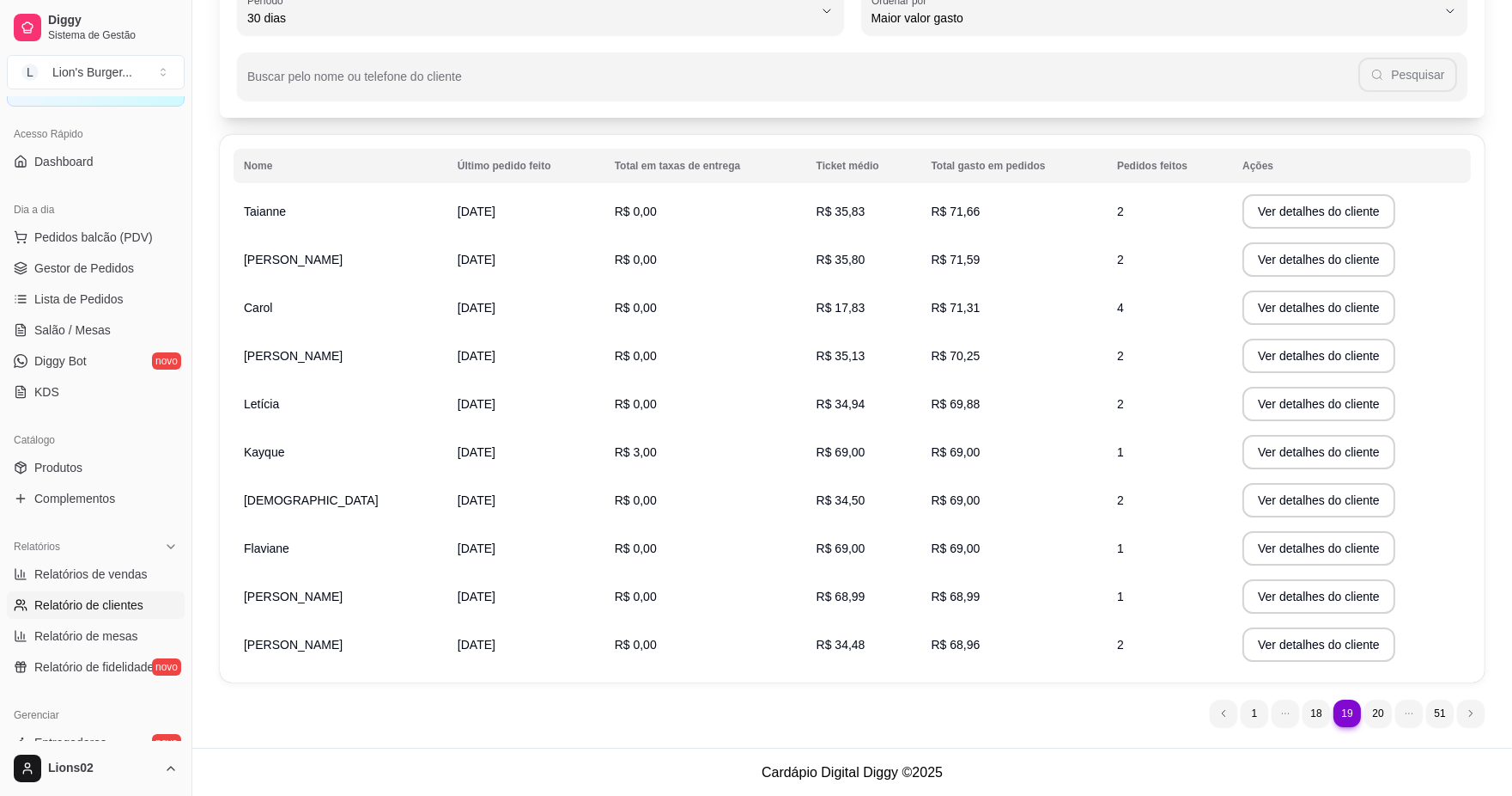
click at [1360, 708] on li "19" at bounding box center [1347, 713] width 27 height 27
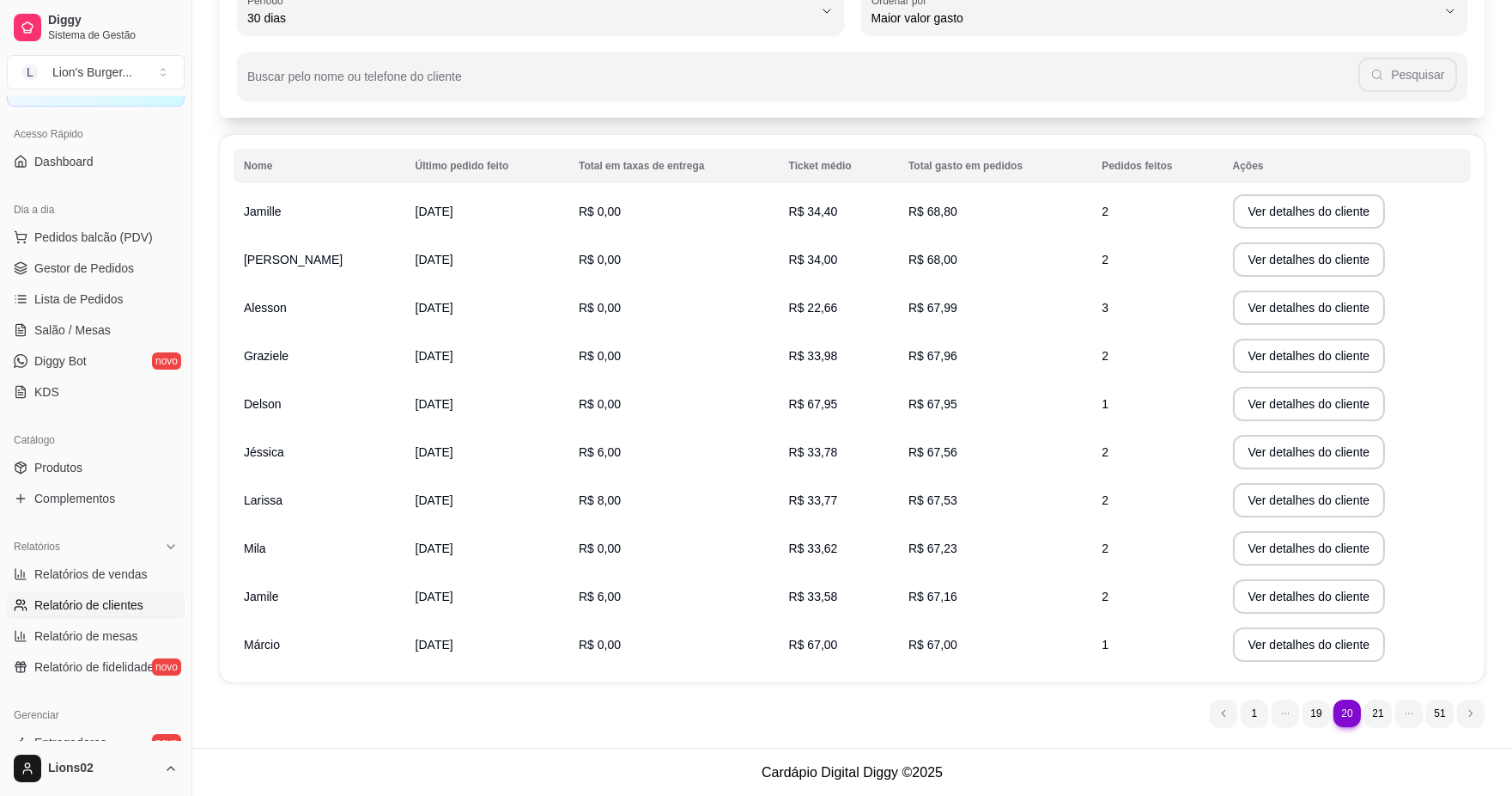
click at [416, 493] on span "[DATE]" at bounding box center [434, 500] width 37 height 13
click at [1253, 494] on button "Ver detalhes do cliente" at bounding box center [1310, 500] width 153 height 34
click at [1254, 498] on button "Ver detalhes do cliente" at bounding box center [1309, 500] width 147 height 34
click at [1253, 504] on button "Ver detalhes do cliente" at bounding box center [1310, 500] width 153 height 34
click at [337, 512] on td "Larissa" at bounding box center [319, 500] width 171 height 48
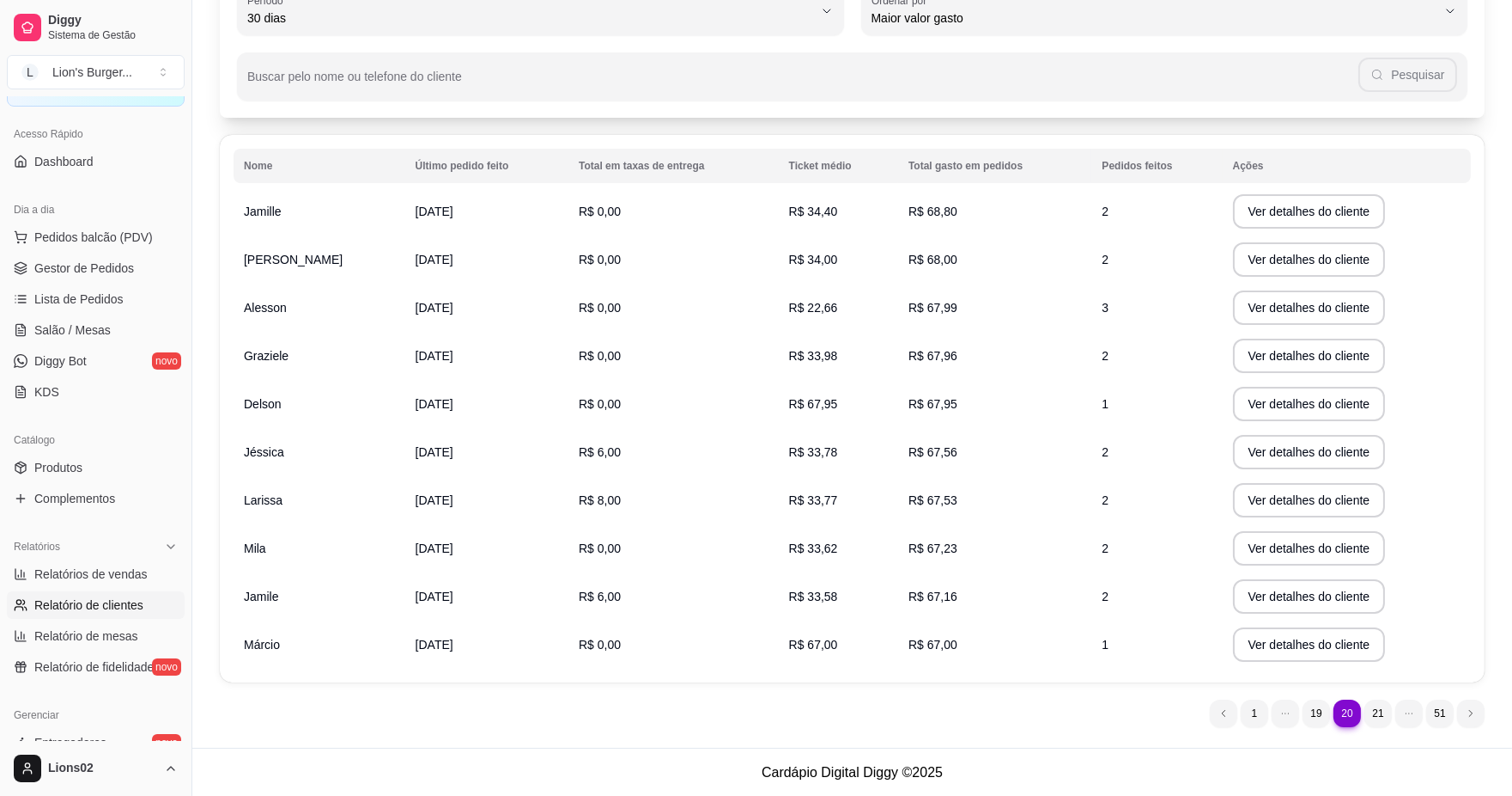
click at [341, 496] on td "Larissa" at bounding box center [319, 500] width 171 height 48
click at [447, 495] on span "[DATE]" at bounding box center [434, 500] width 37 height 13
click at [529, 508] on td "[DATE]" at bounding box center [486, 500] width 163 height 48
drag, startPoint x: 571, startPoint y: 507, endPoint x: 674, endPoint y: 499, distance: 103.3
click at [579, 507] on td "R$ 8,00" at bounding box center [674, 500] width 211 height 48
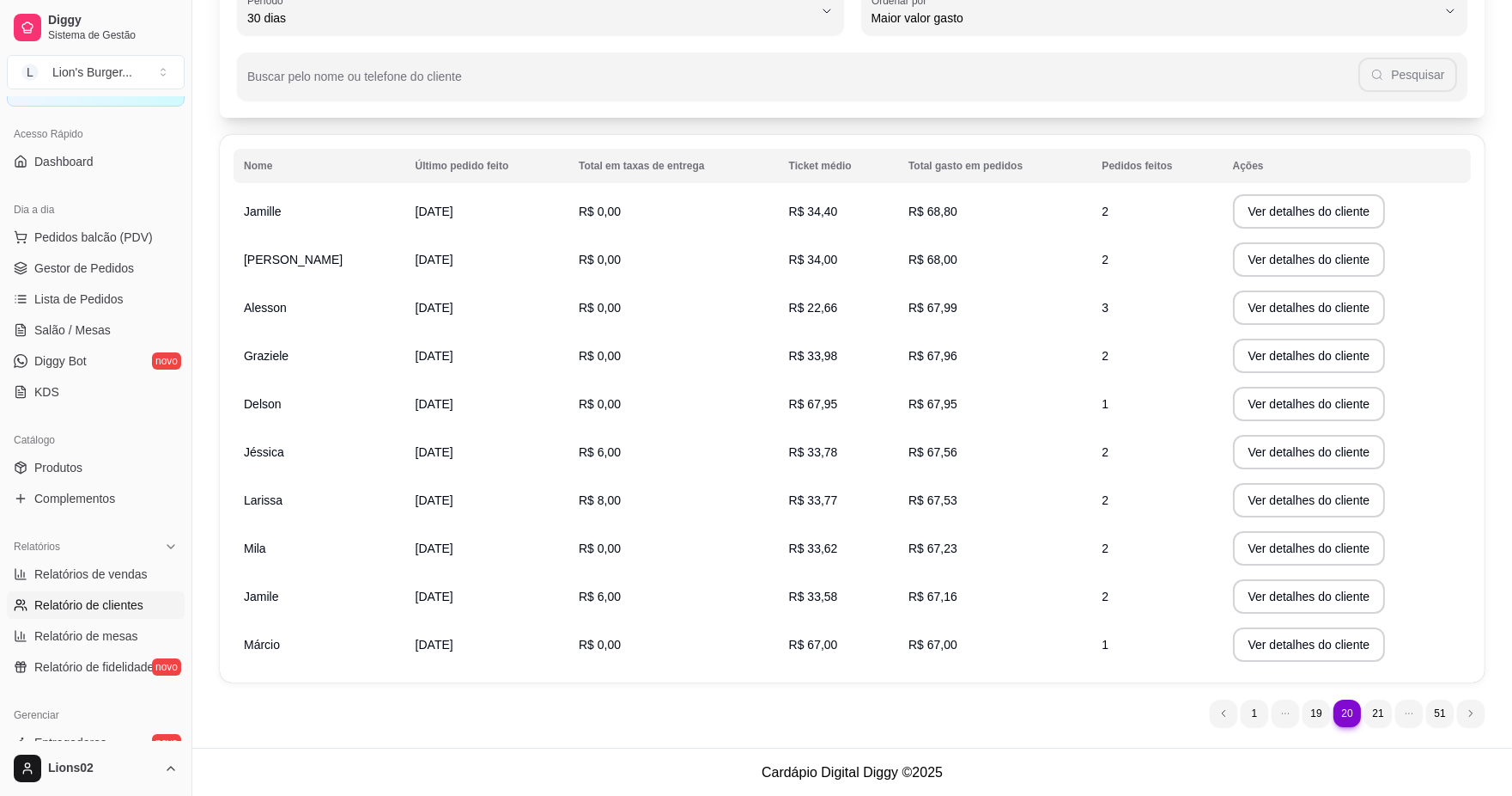
drag, startPoint x: 694, startPoint y: 499, endPoint x: 771, endPoint y: 507, distance: 77.4
click at [764, 504] on tr "Larissa [DATE] R$ 8,00 R$ 33,77 R$ 67,53 2 Ver detalhes do cliente" at bounding box center [852, 500] width 1237 height 48
click at [813, 507] on td "R$ 33,77" at bounding box center [838, 500] width 120 height 48
drag, startPoint x: 862, startPoint y: 507, endPoint x: 931, endPoint y: 507, distance: 69.0
click at [869, 507] on td "R$ 33,77" at bounding box center [838, 500] width 120 height 48
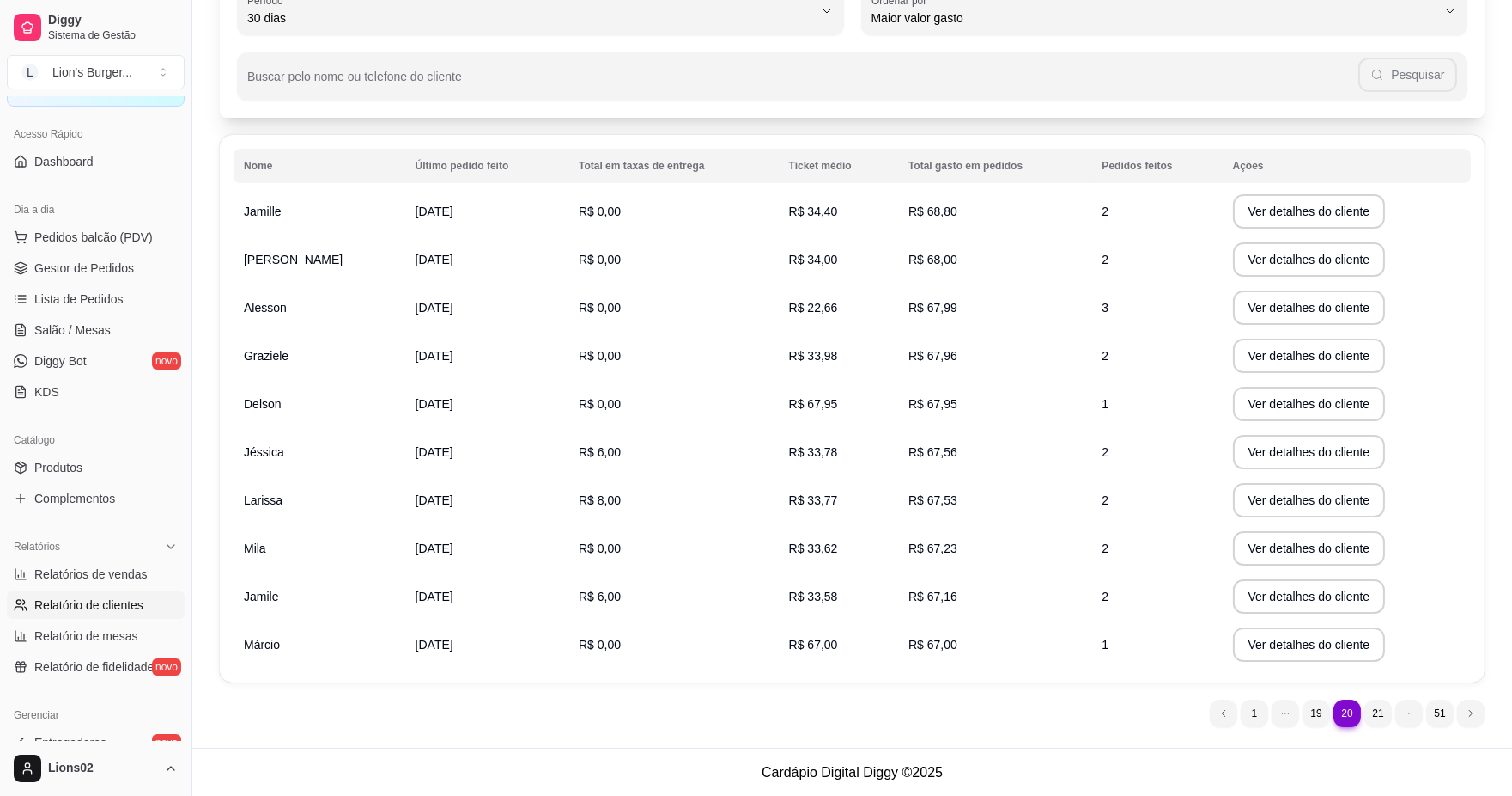
drag, startPoint x: 937, startPoint y: 507, endPoint x: 1004, endPoint y: 503, distance: 67.1
click at [946, 507] on td "R$ 67,53" at bounding box center [995, 500] width 193 height 48
click at [1100, 498] on td "2" at bounding box center [1157, 500] width 130 height 48
click at [1246, 500] on button "Ver detalhes do cliente" at bounding box center [1309, 500] width 147 height 34
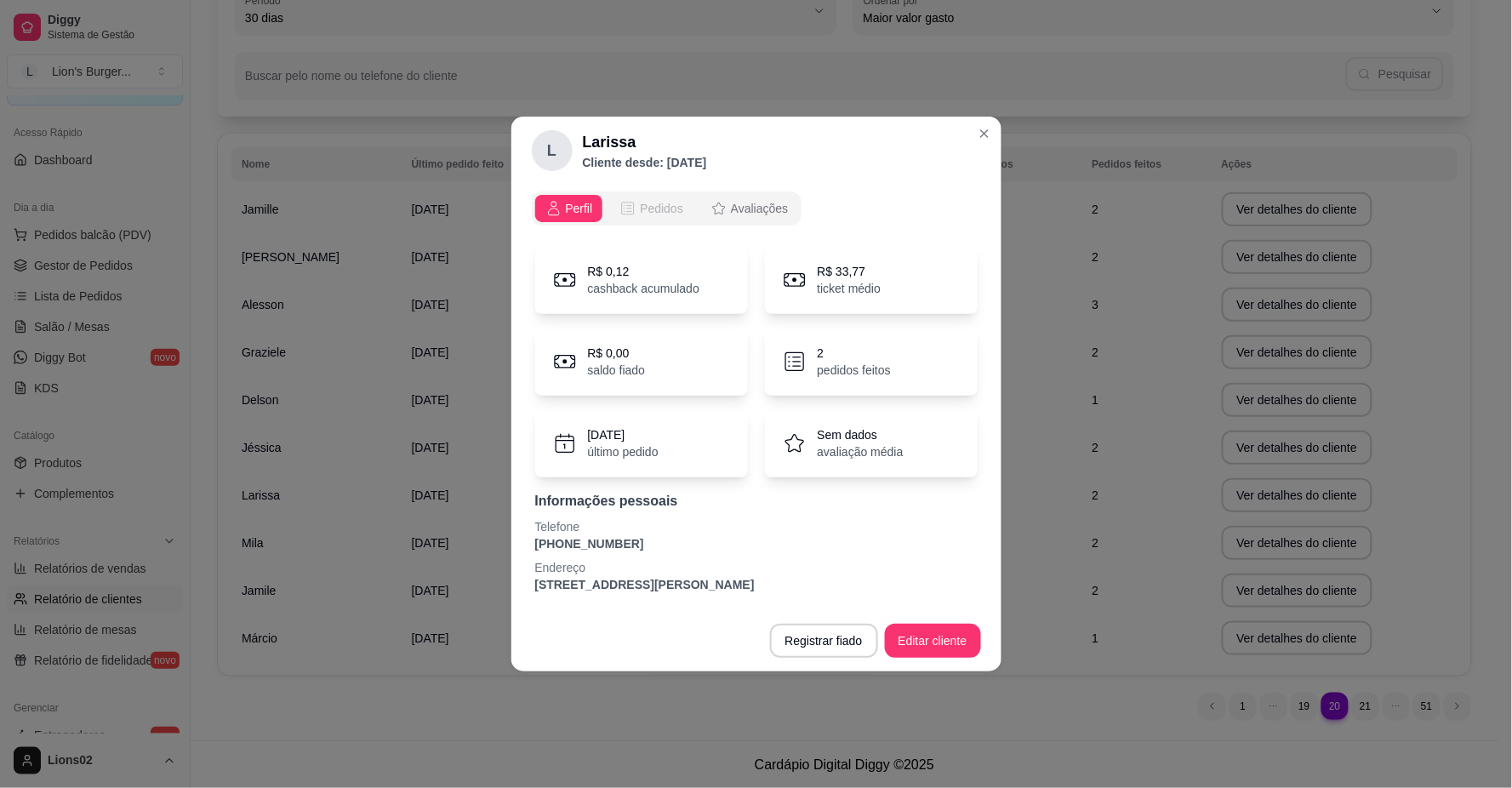
click at [664, 202] on span "Pedidos" at bounding box center [661, 209] width 44 height 17
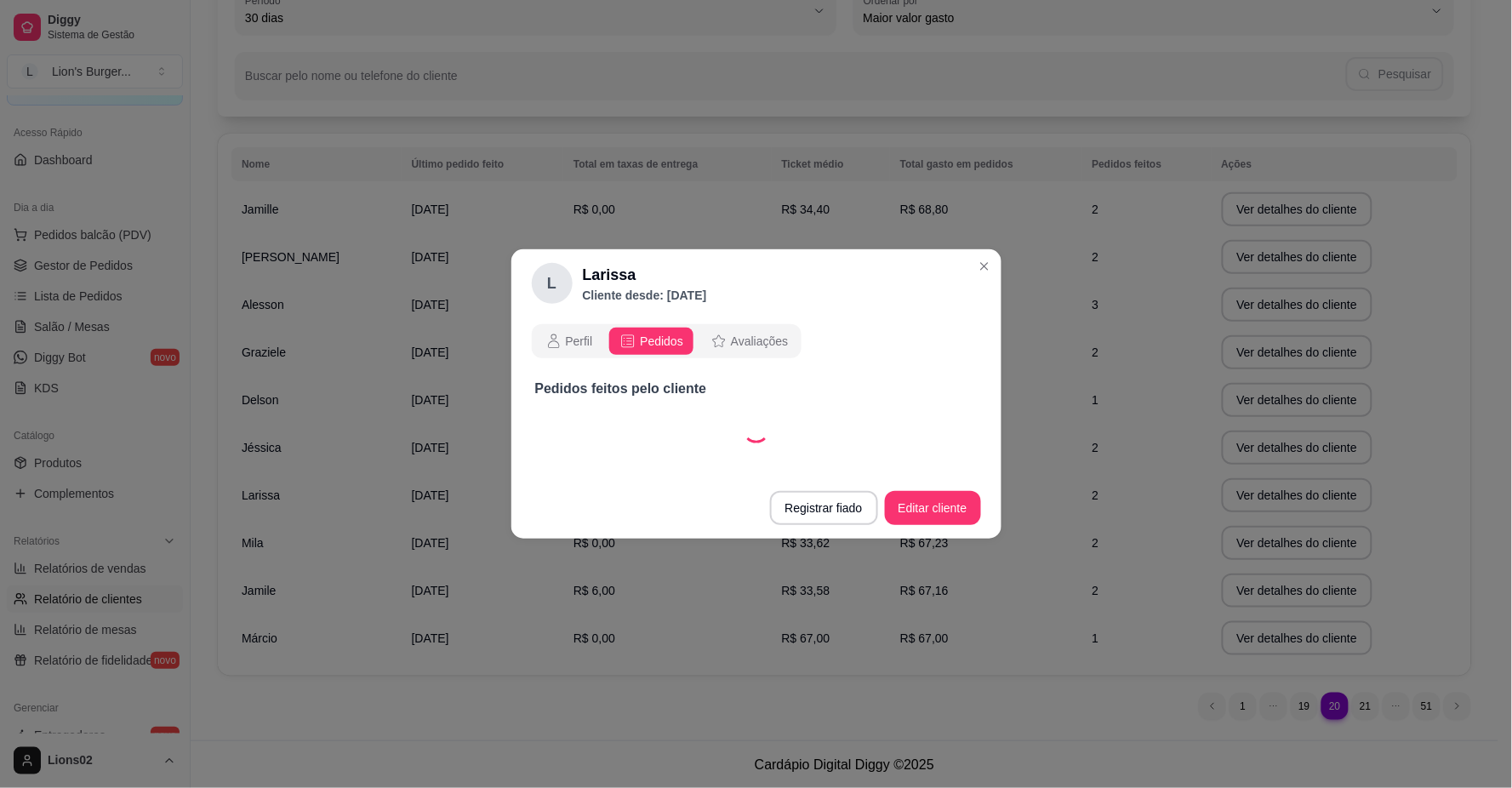
select select "30"
select select "ALL"
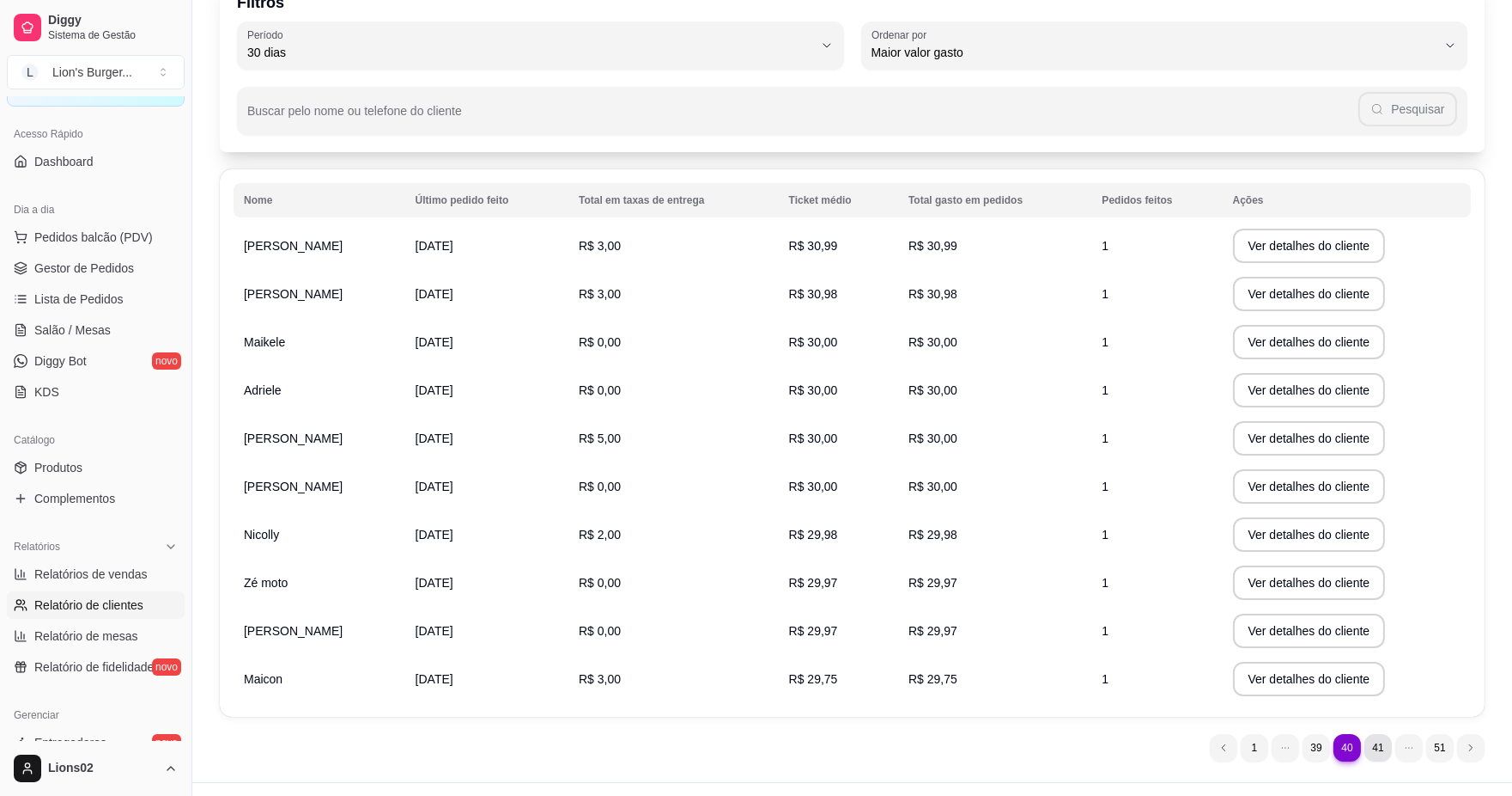
scroll to position [0, 0]
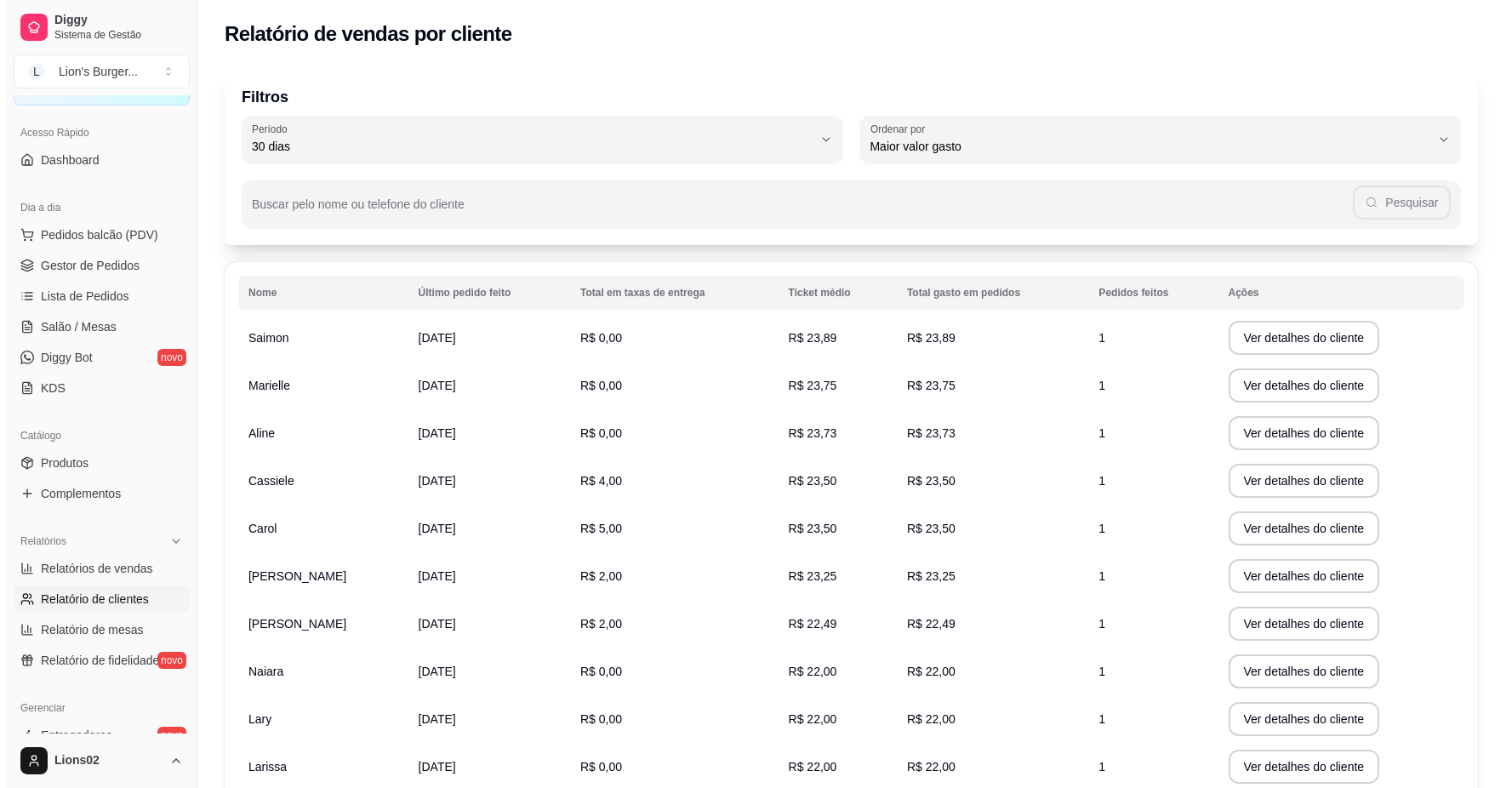
scroll to position [128, 0]
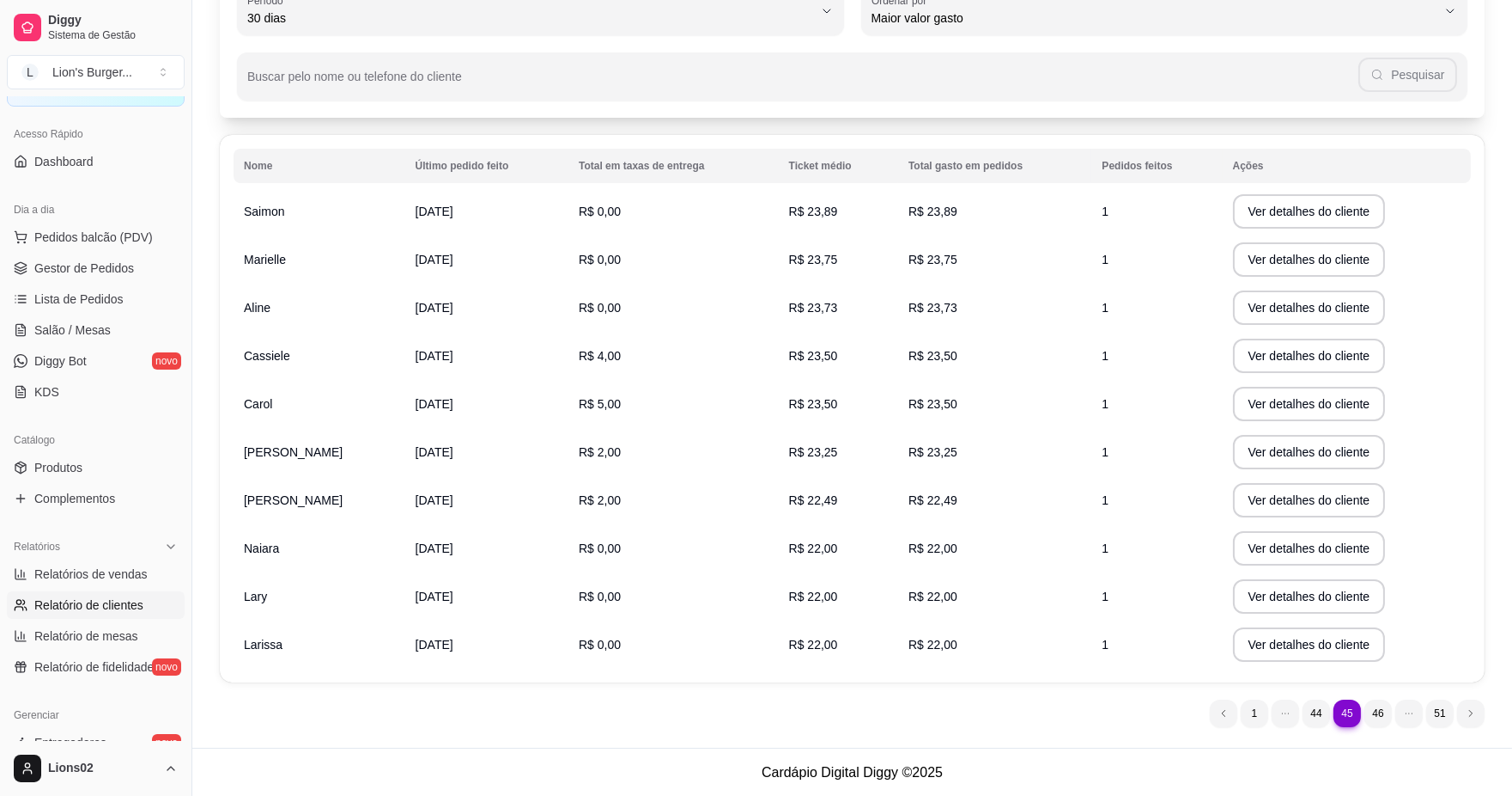
click at [569, 595] on td "R$ 0,00" at bounding box center [674, 596] width 211 height 48
click at [1251, 588] on button "Ver detalhes do cliente" at bounding box center [1310, 597] width 153 height 34
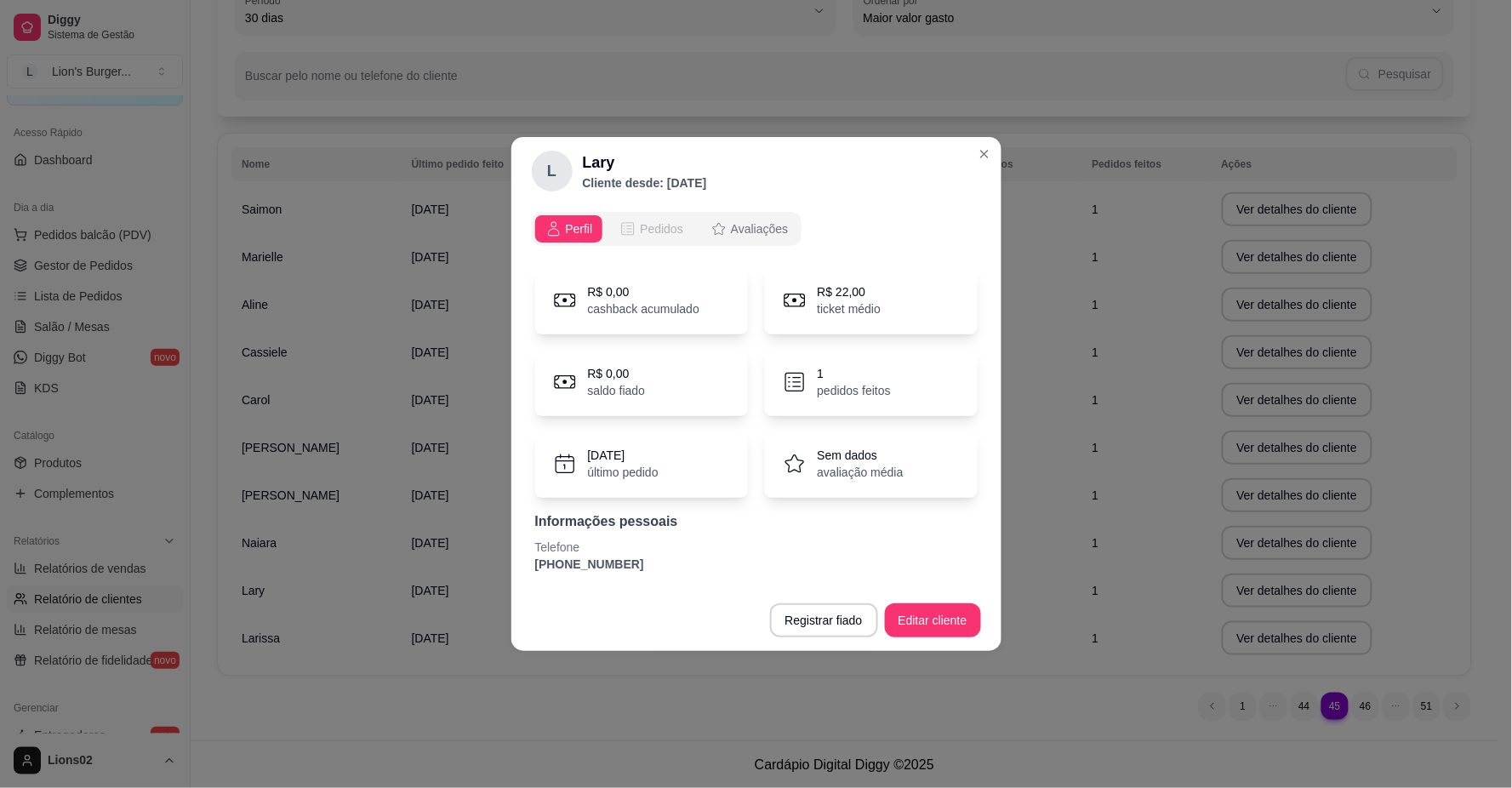
click at [653, 231] on span "Pedidos" at bounding box center [661, 229] width 44 height 17
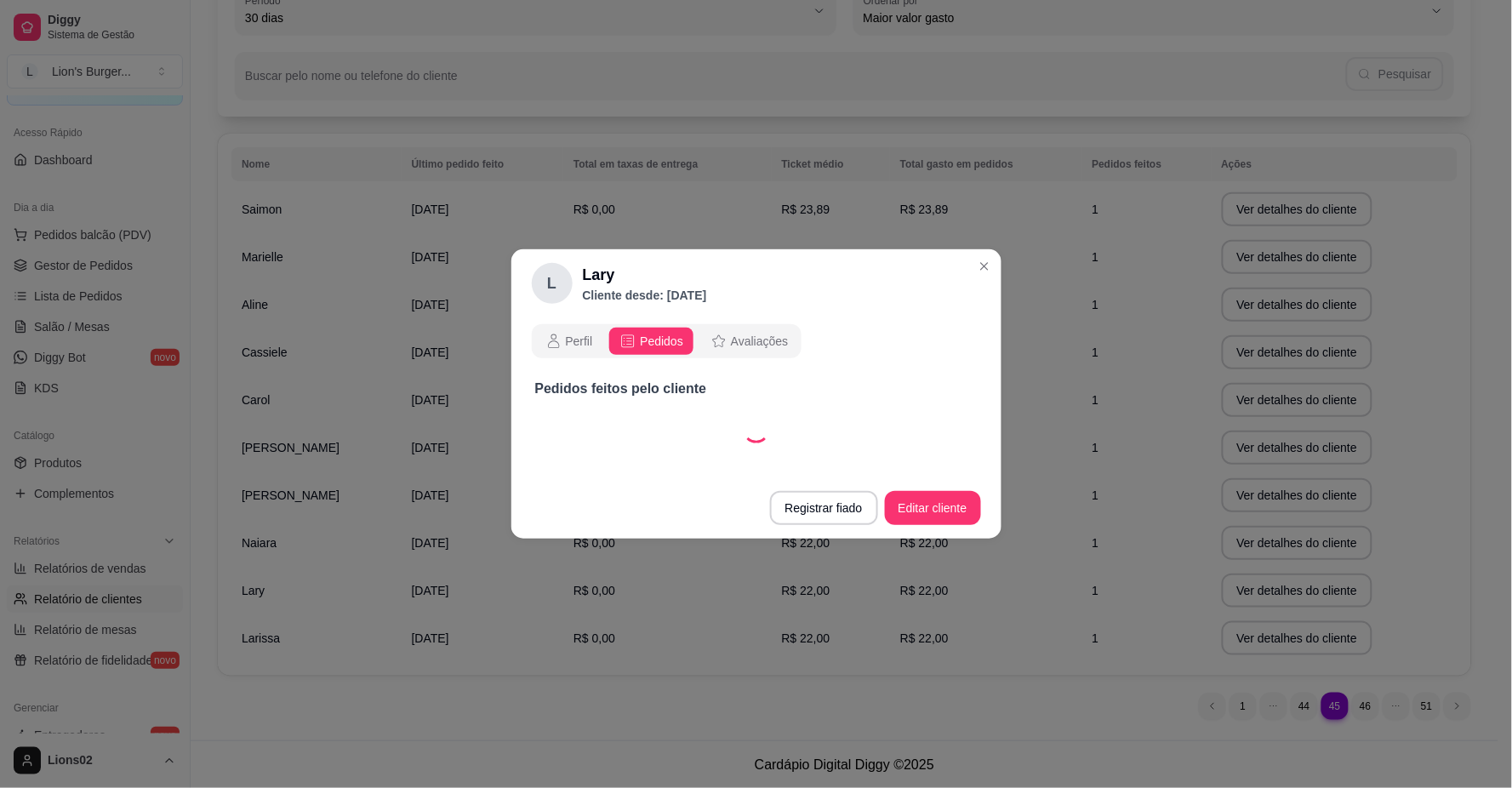
select select "30"
select select "ALL"
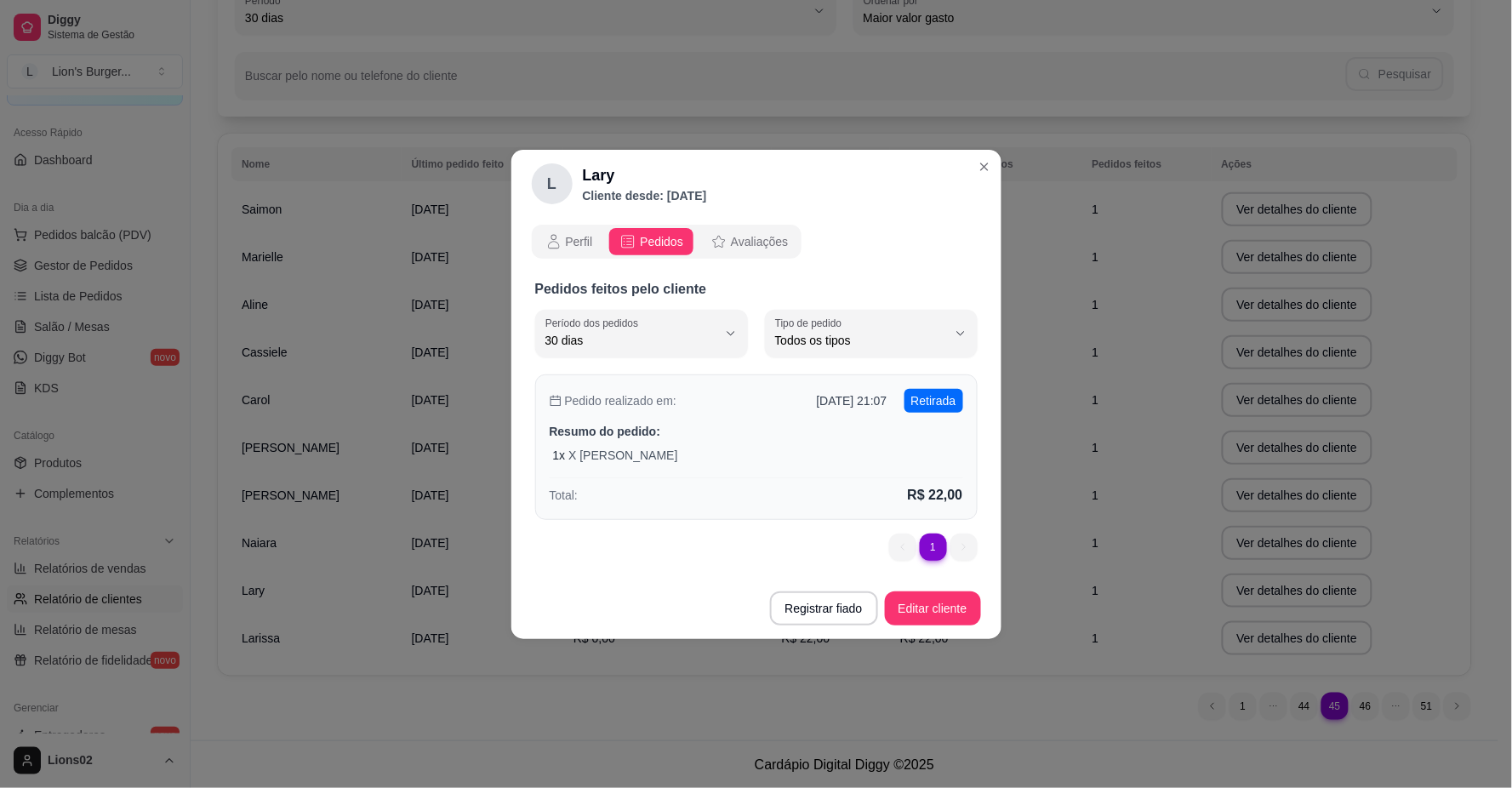
click at [819, 448] on div "1 x X [PERSON_NAME]" at bounding box center [758, 455] width 410 height 17
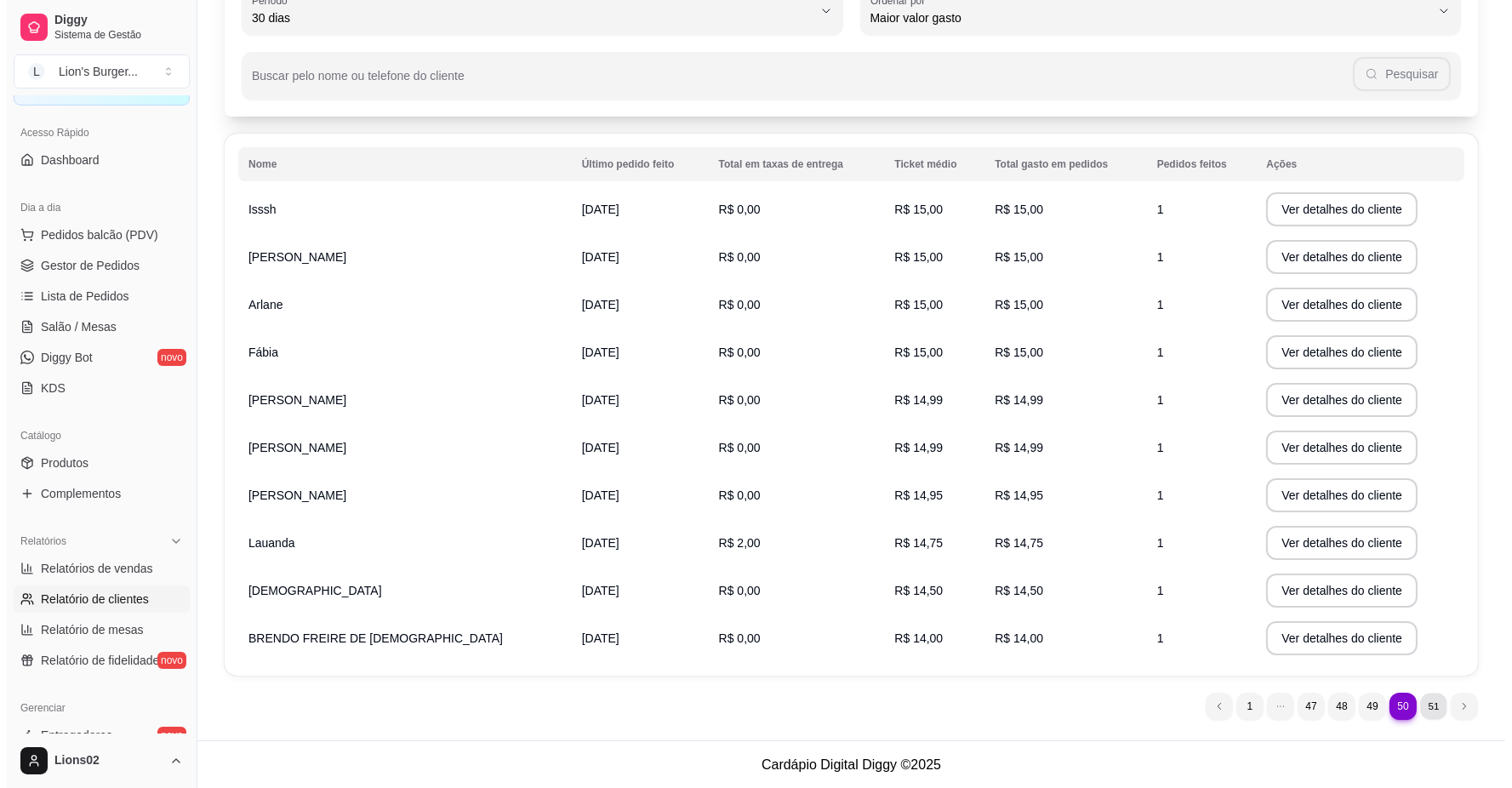
scroll to position [0, 0]
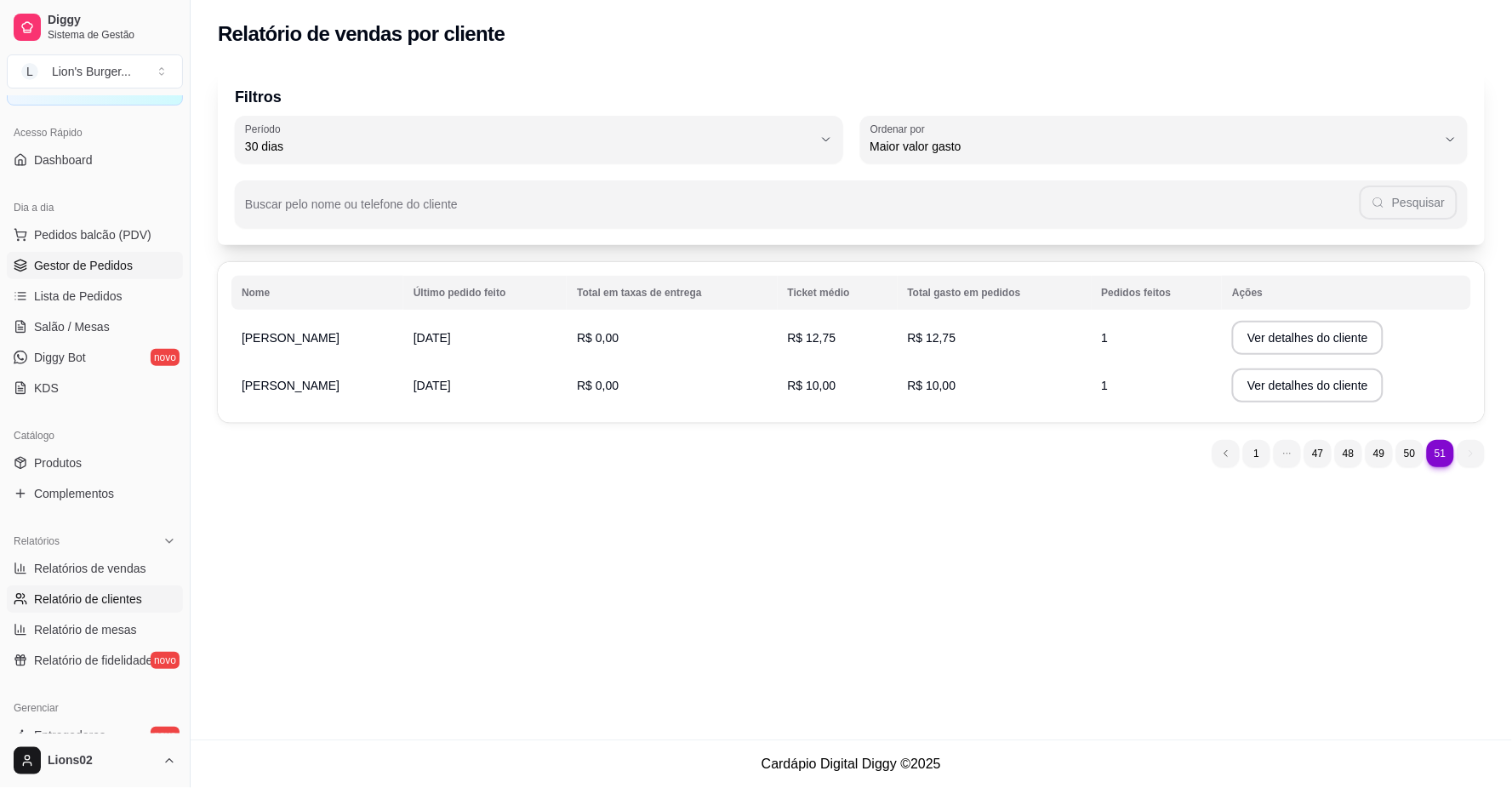
click at [49, 268] on span "Gestor de Pedidos" at bounding box center [83, 266] width 99 height 17
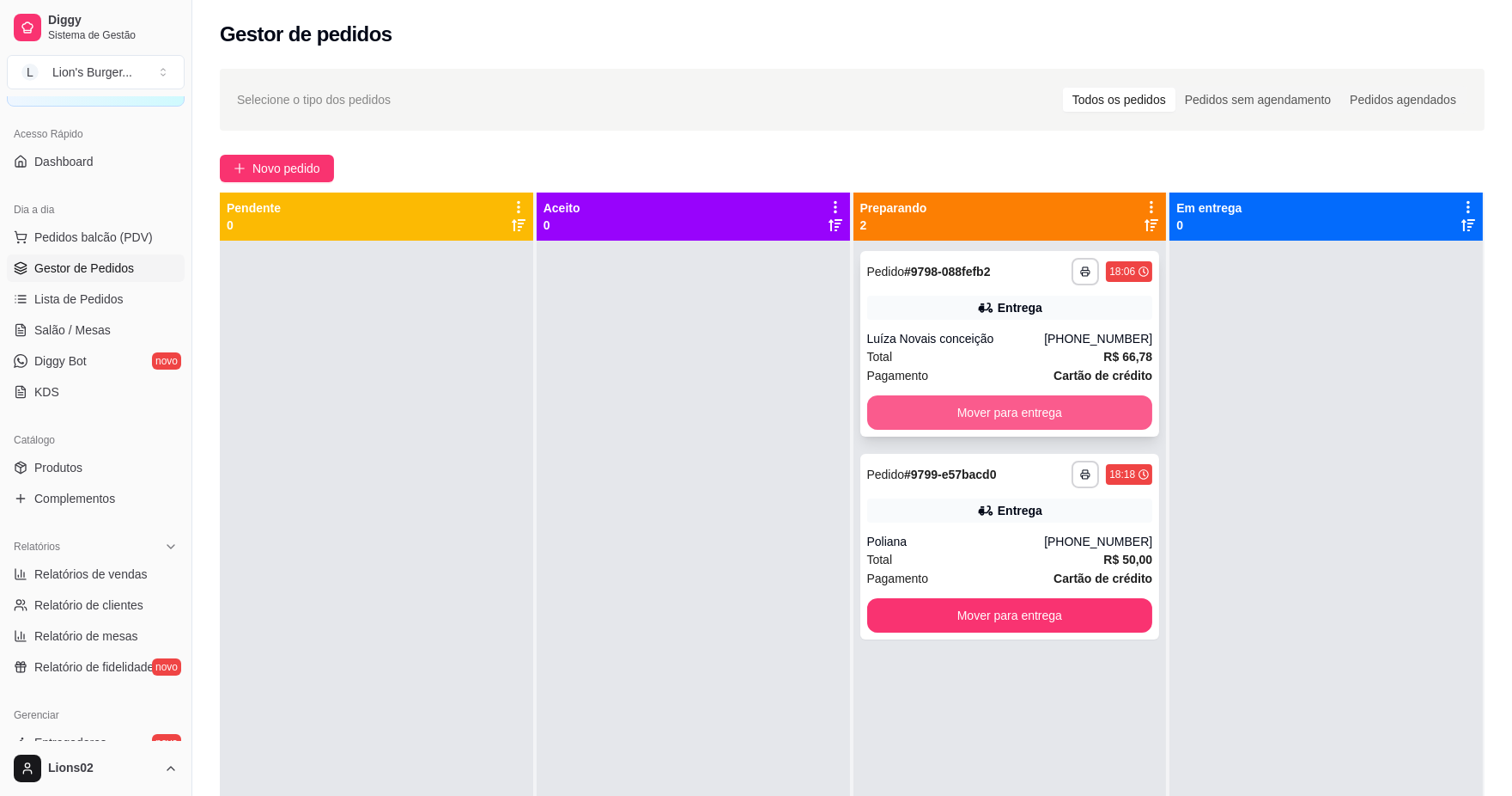
click at [1017, 407] on button "Mover para entrega" at bounding box center [1010, 413] width 286 height 34
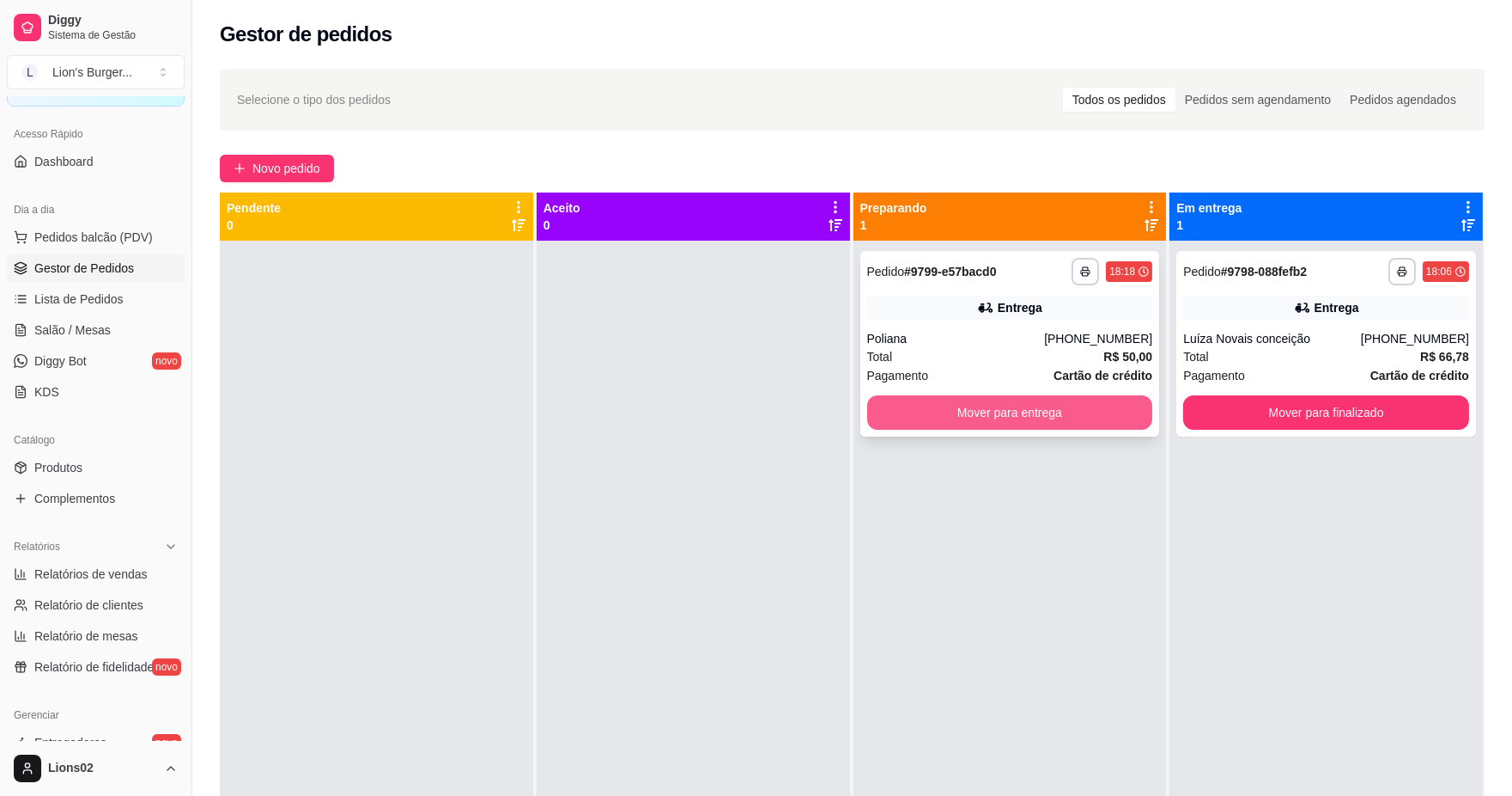
click at [1046, 408] on button "Mover para entrega" at bounding box center [1010, 413] width 286 height 34
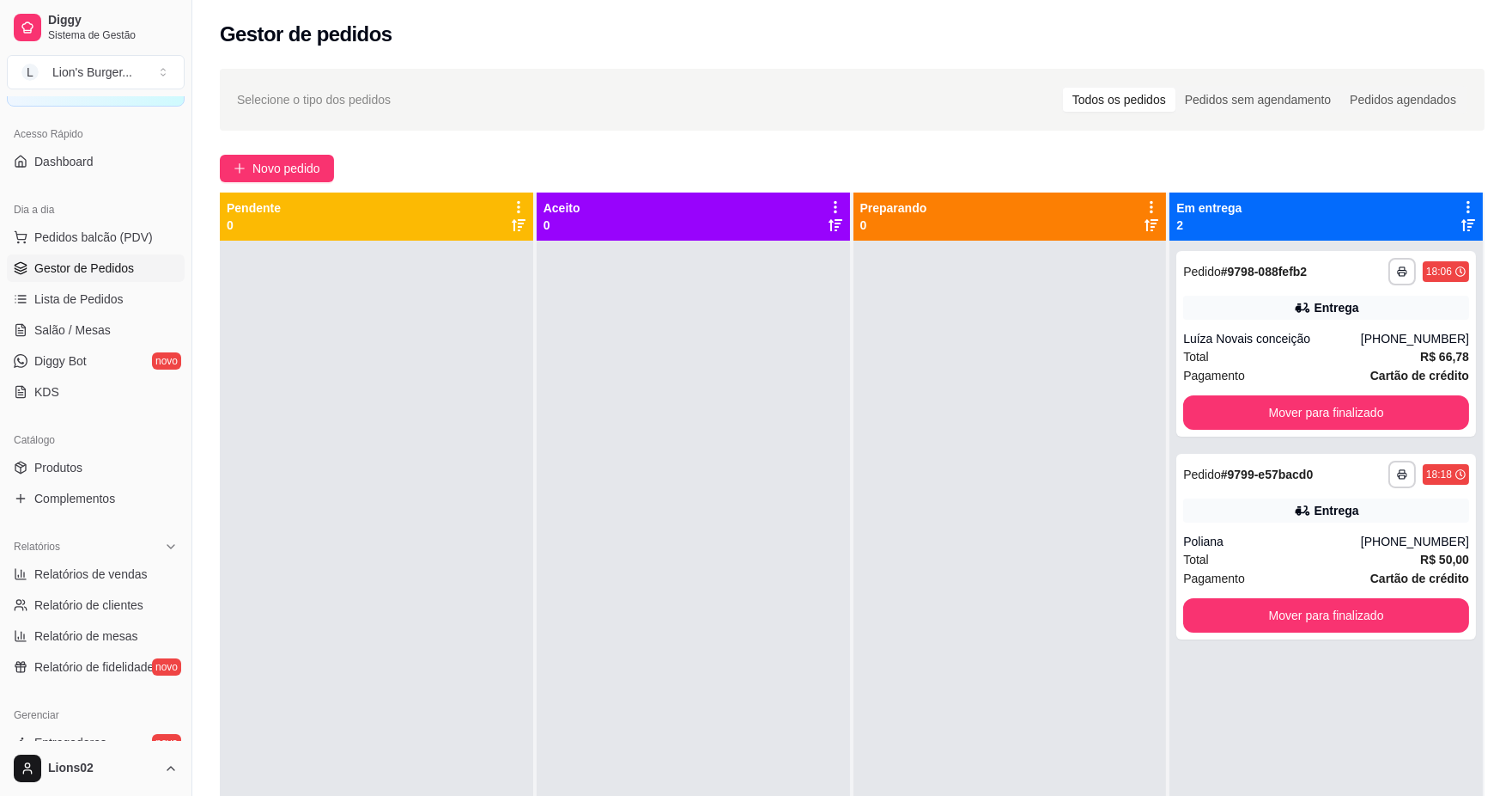
click at [993, 262] on div at bounding box center [1010, 638] width 313 height 796
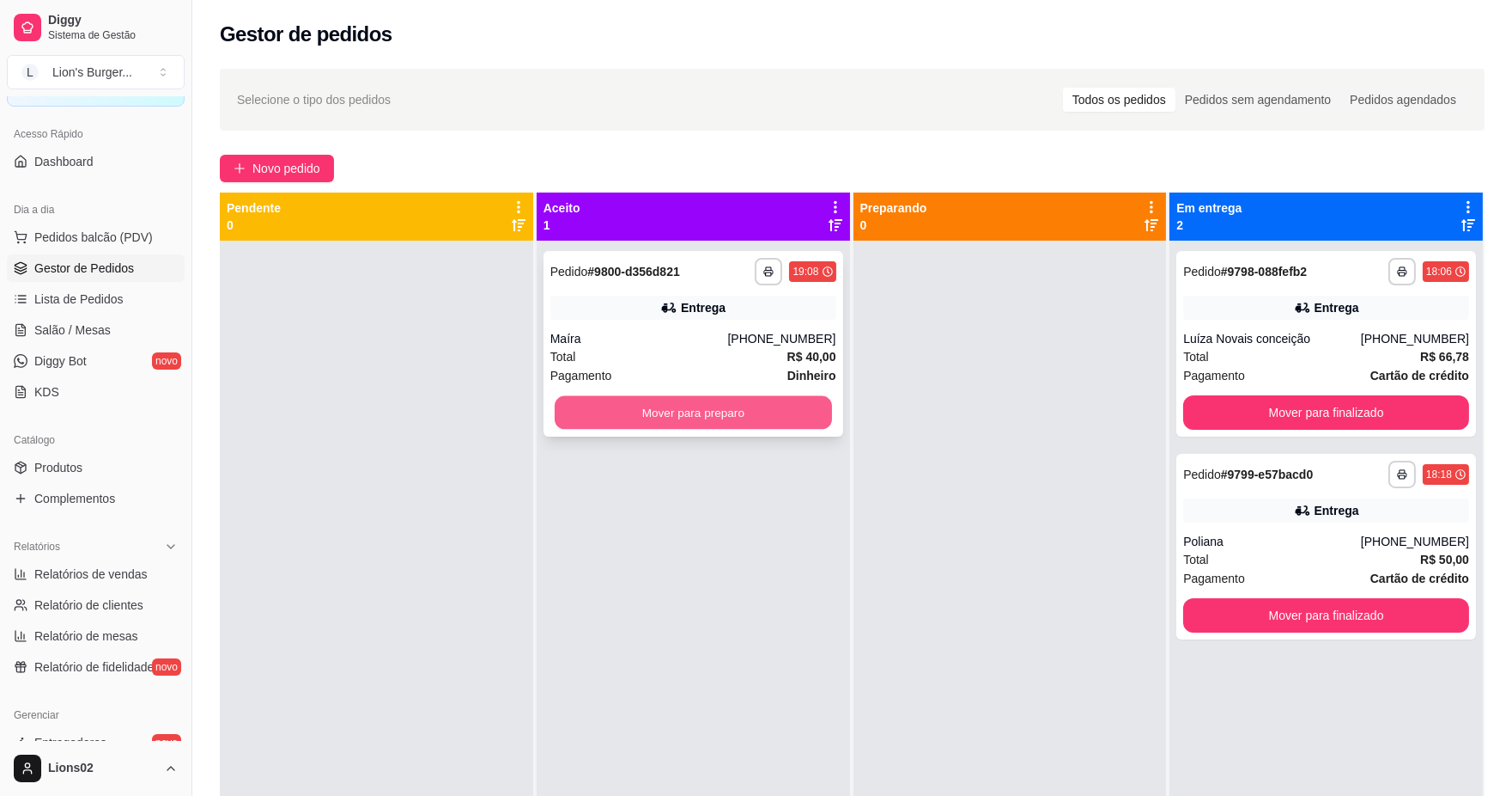
click at [743, 406] on button "Mover para preparo" at bounding box center [693, 412] width 278 height 34
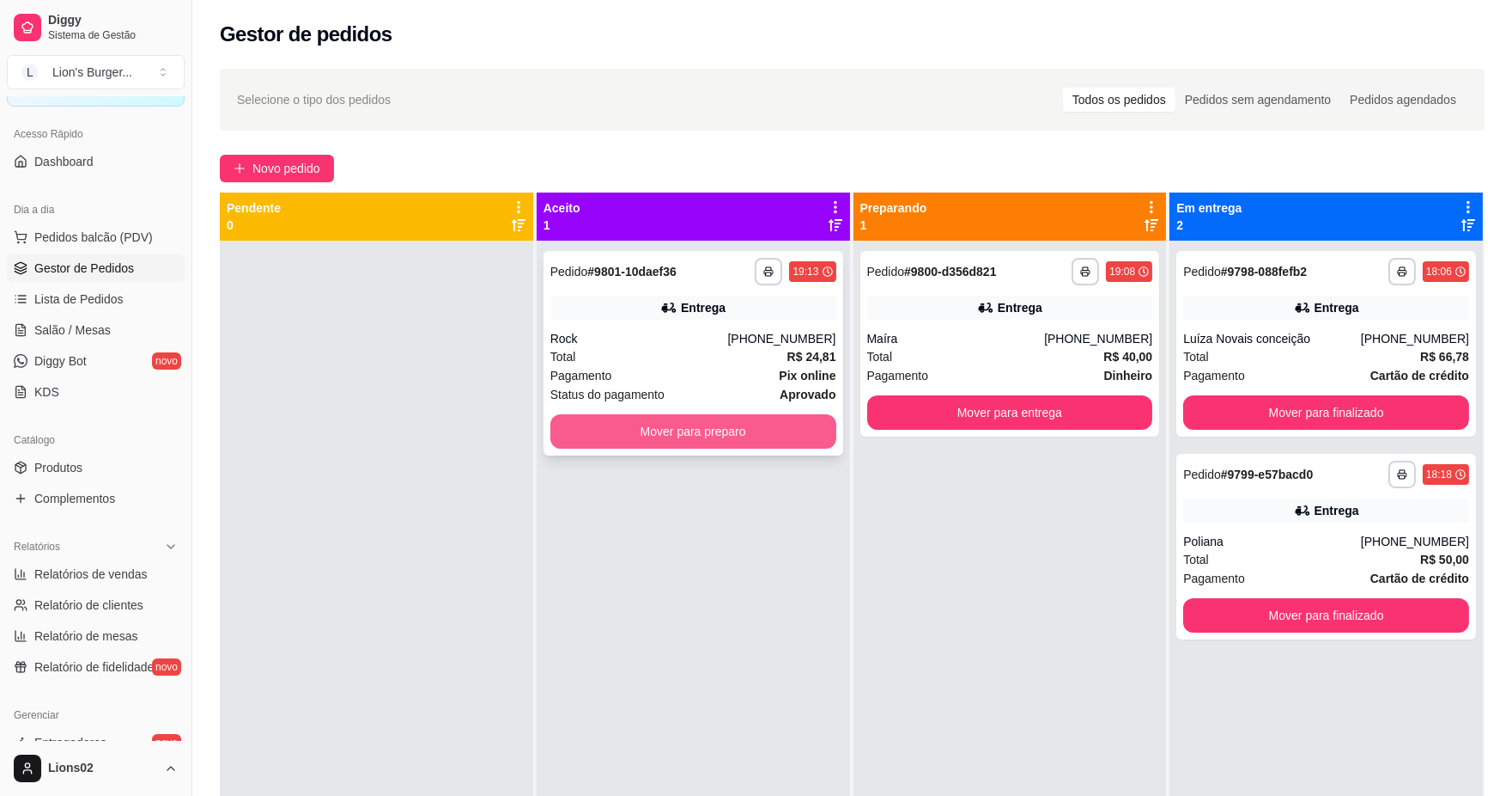
click at [640, 419] on button "Mover para preparo" at bounding box center [693, 431] width 286 height 34
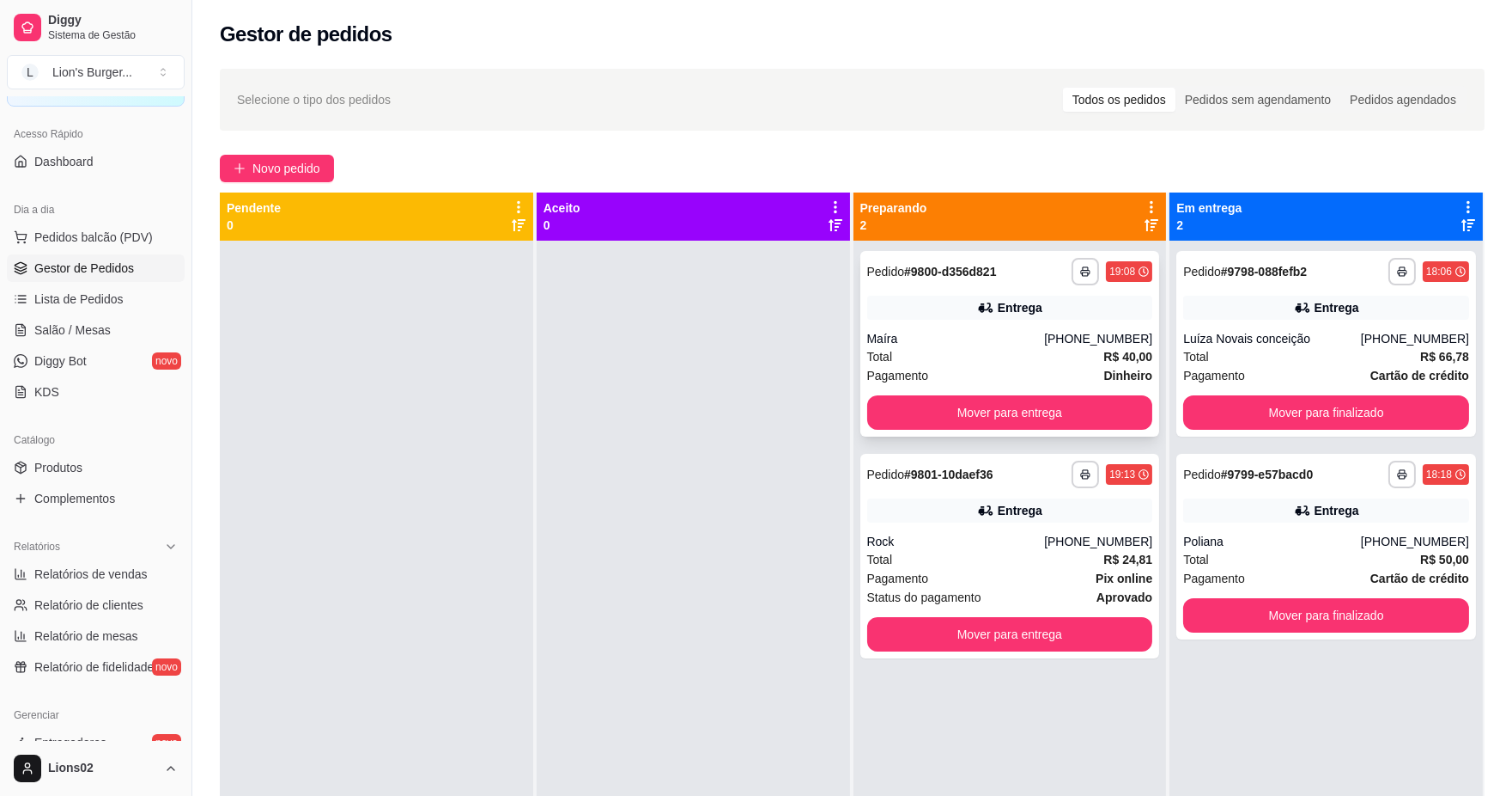
click at [1049, 355] on div "Total R$ 40,00" at bounding box center [1010, 356] width 286 height 19
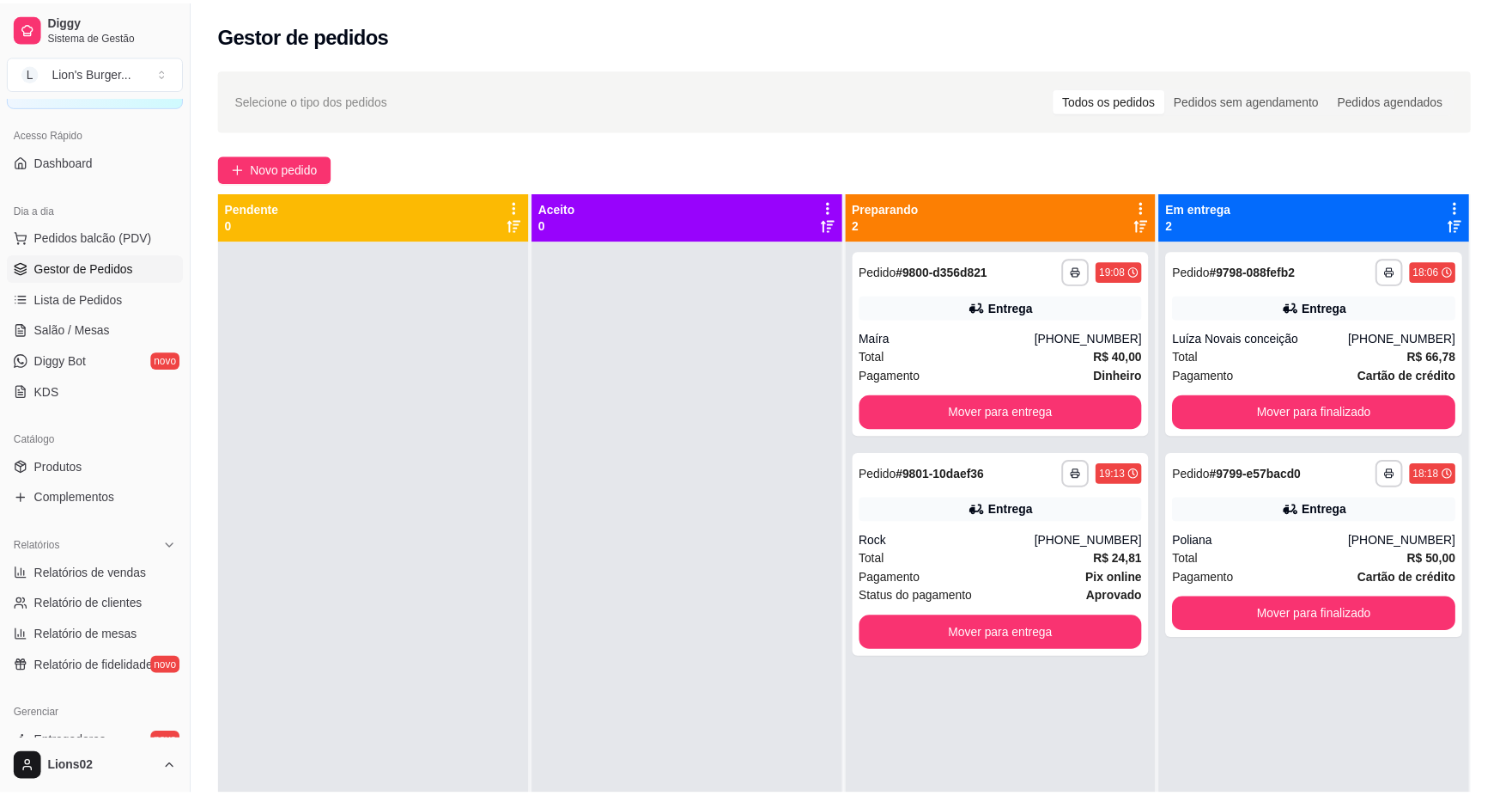
scroll to position [125, 0]
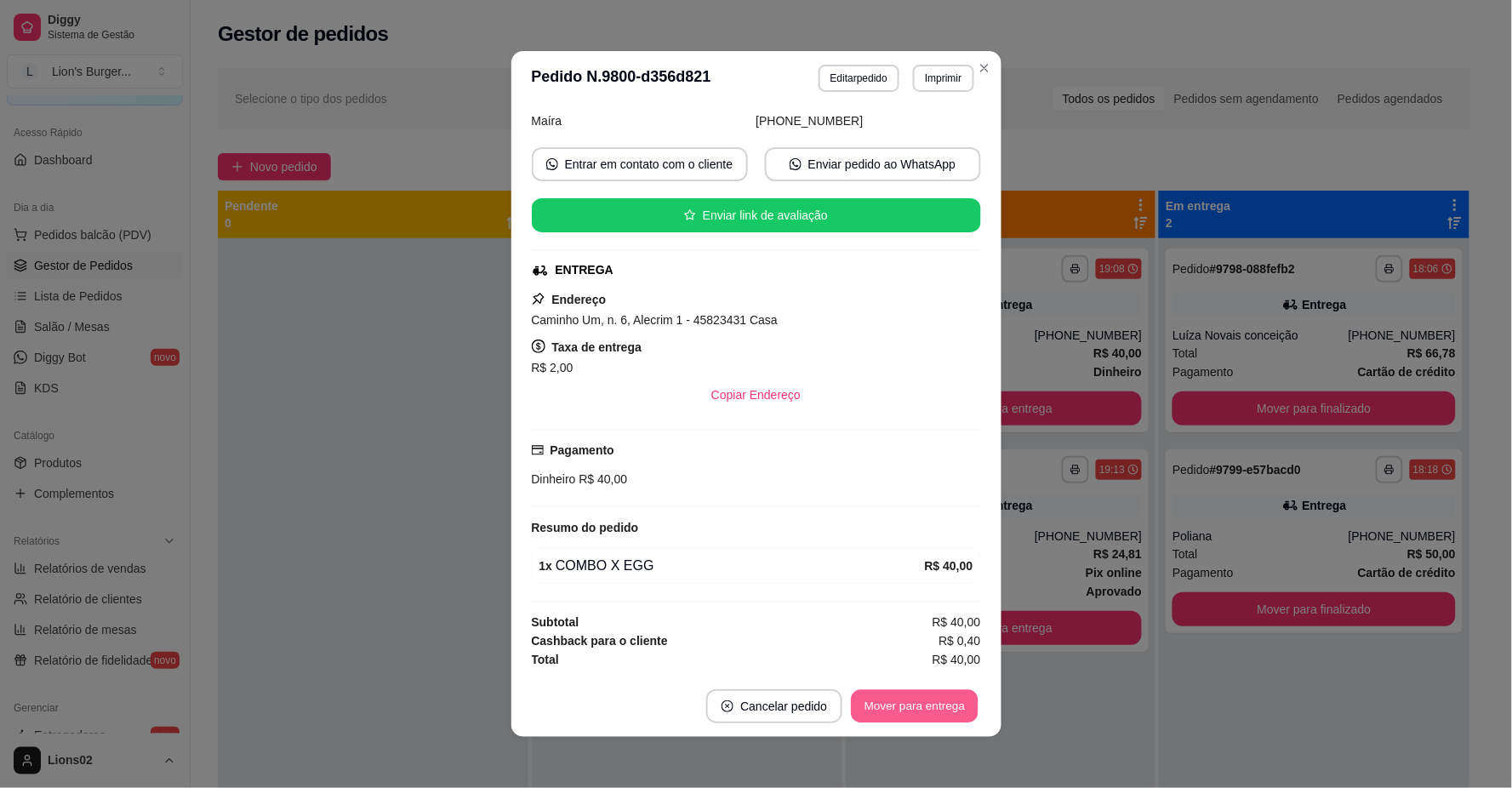
click at [936, 693] on button "Mover para entrega" at bounding box center [915, 706] width 128 height 33
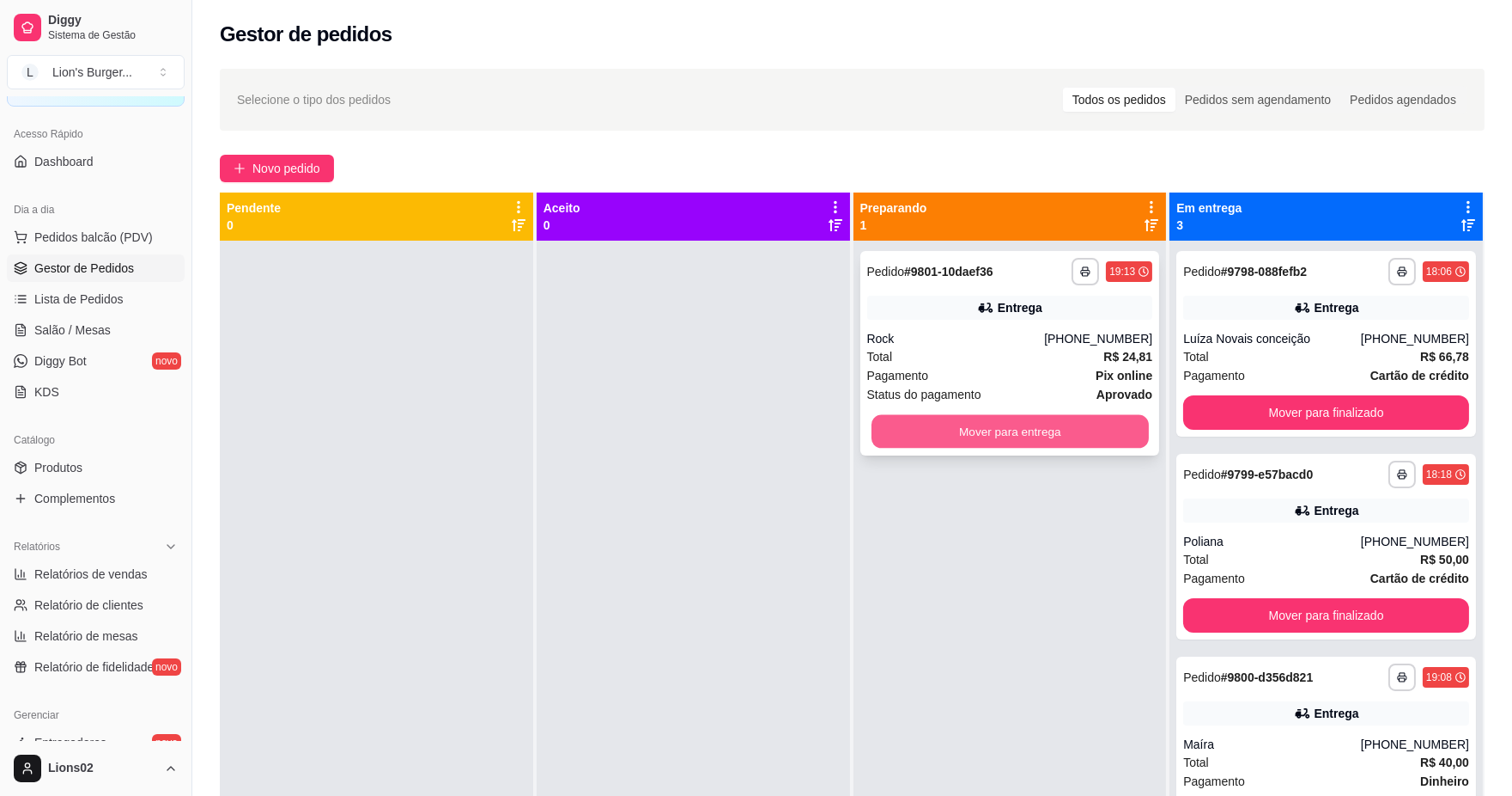
click at [1095, 441] on button "Mover para entrega" at bounding box center [1009, 431] width 278 height 34
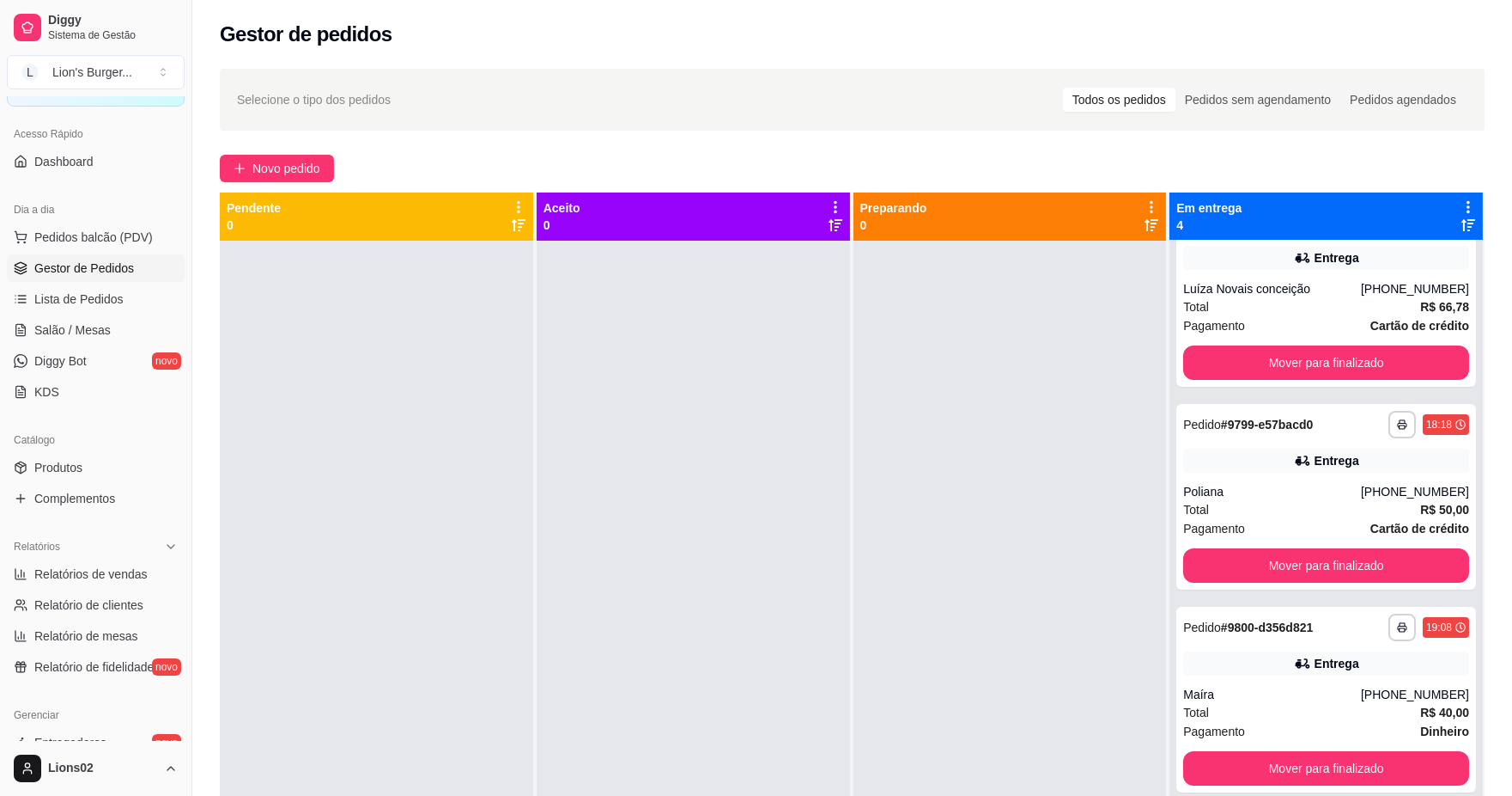
scroll to position [262, 0]
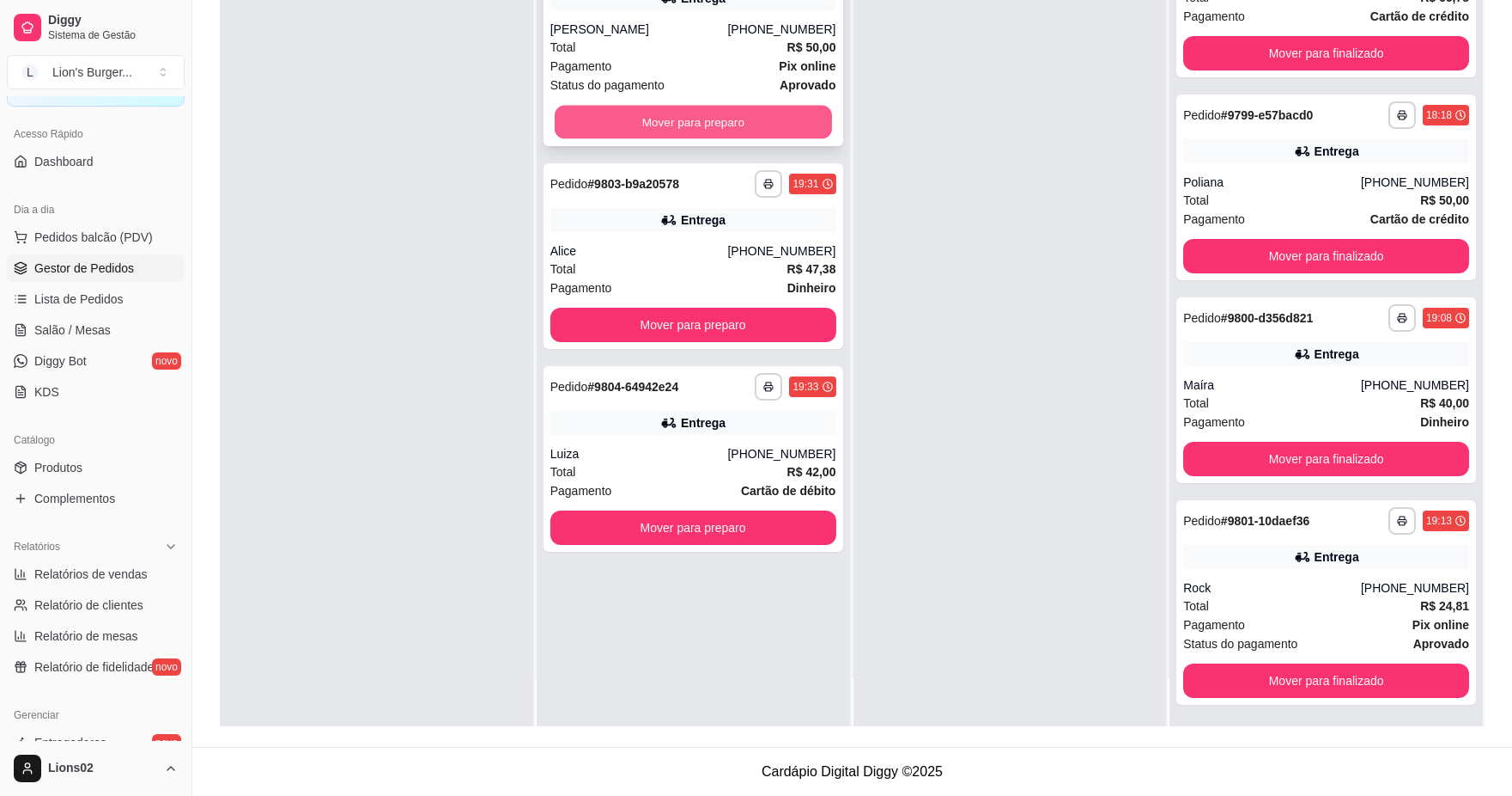
click at [751, 129] on button "Mover para preparo" at bounding box center [693, 122] width 278 height 34
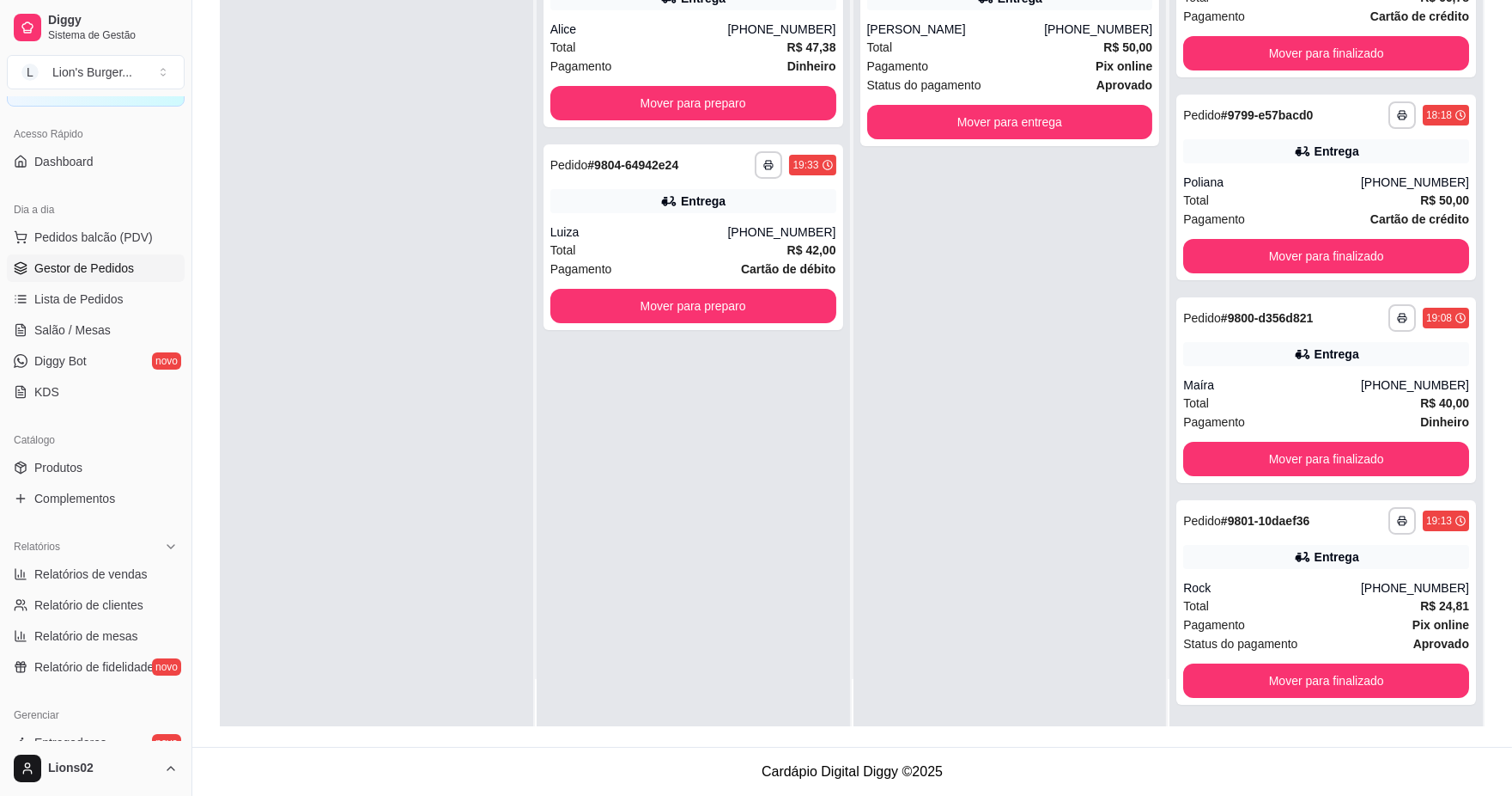
click at [757, 125] on div "**********" at bounding box center [693, 34] width 300 height 186
click at [803, 112] on button "Mover para preparo" at bounding box center [693, 103] width 278 height 34
click at [810, 104] on button "Mover para preparo" at bounding box center [693, 103] width 286 height 34
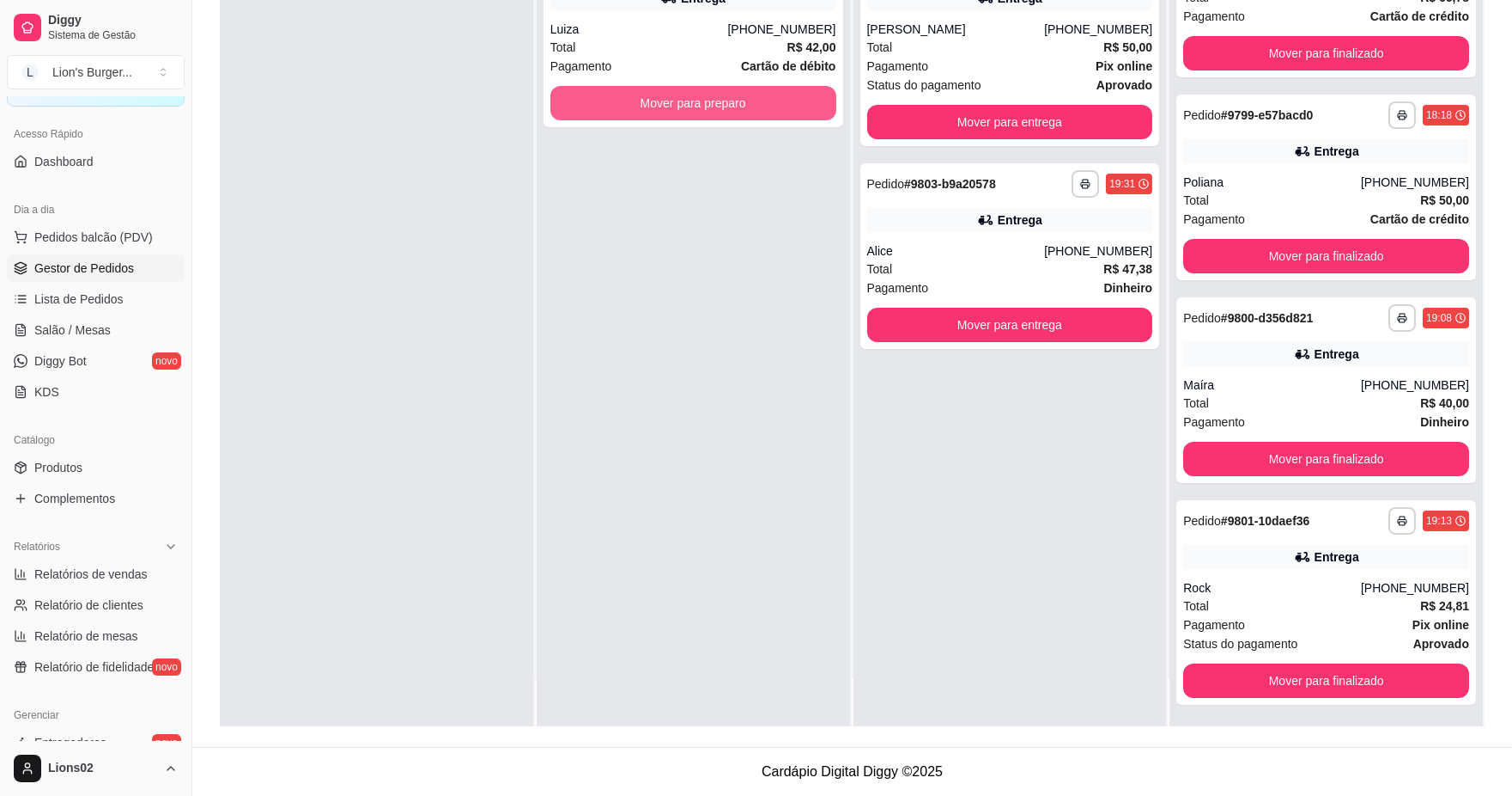
click at [810, 104] on button "Mover para preparo" at bounding box center [693, 103] width 286 height 34
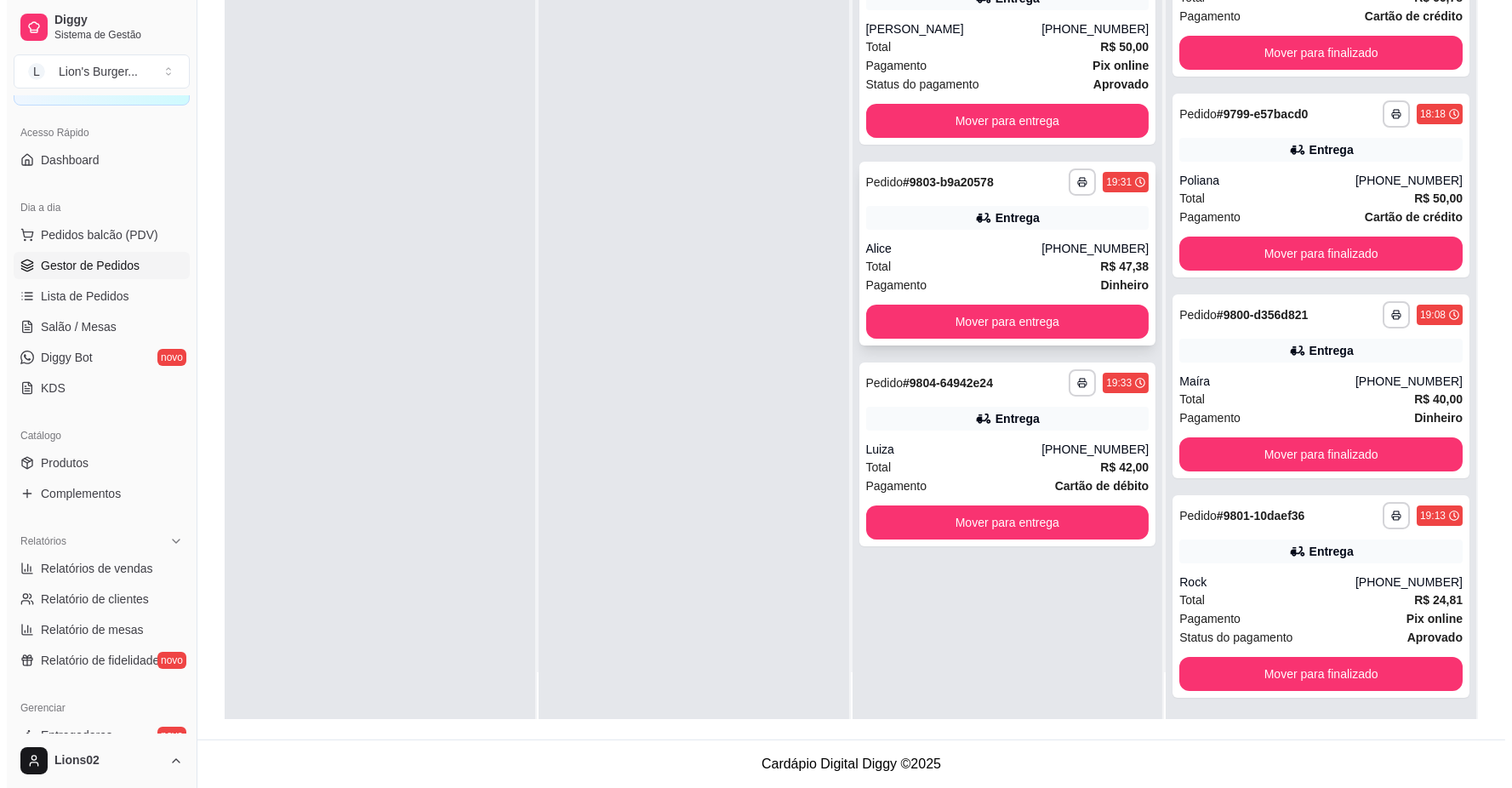
scroll to position [0, 0]
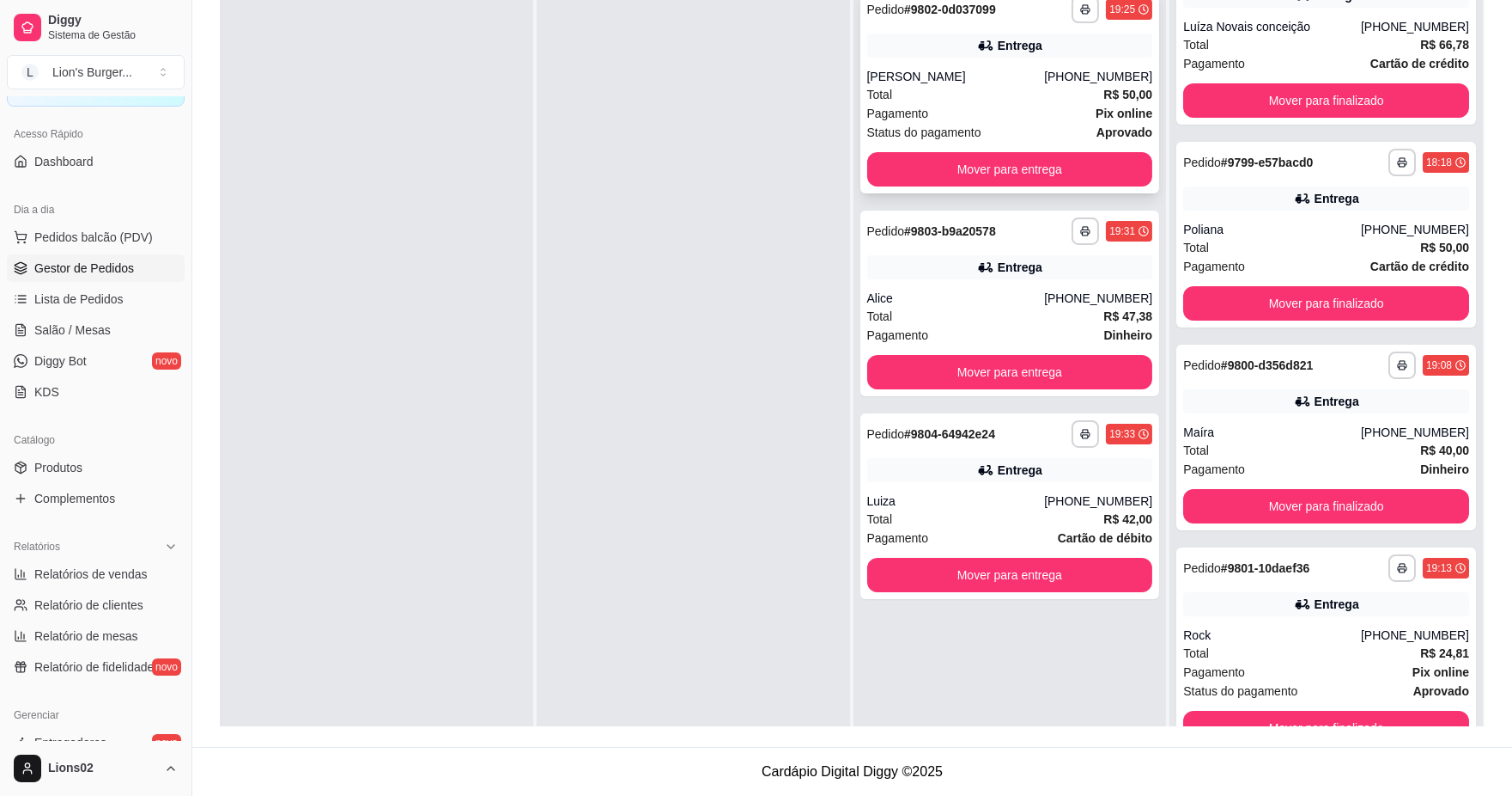
click at [958, 121] on div "Pagamento Pix online" at bounding box center [1010, 114] width 286 height 19
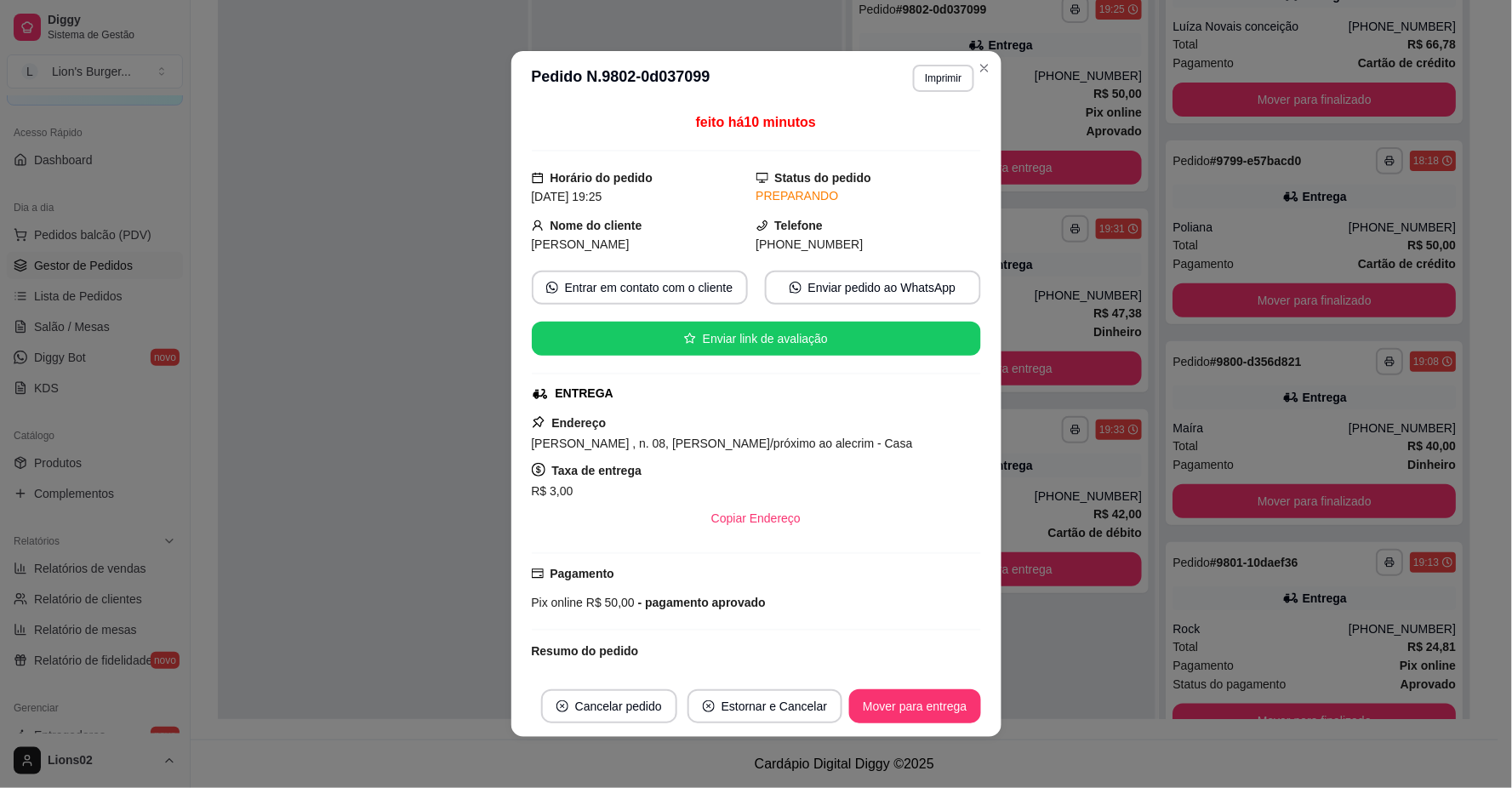
scroll to position [124, 0]
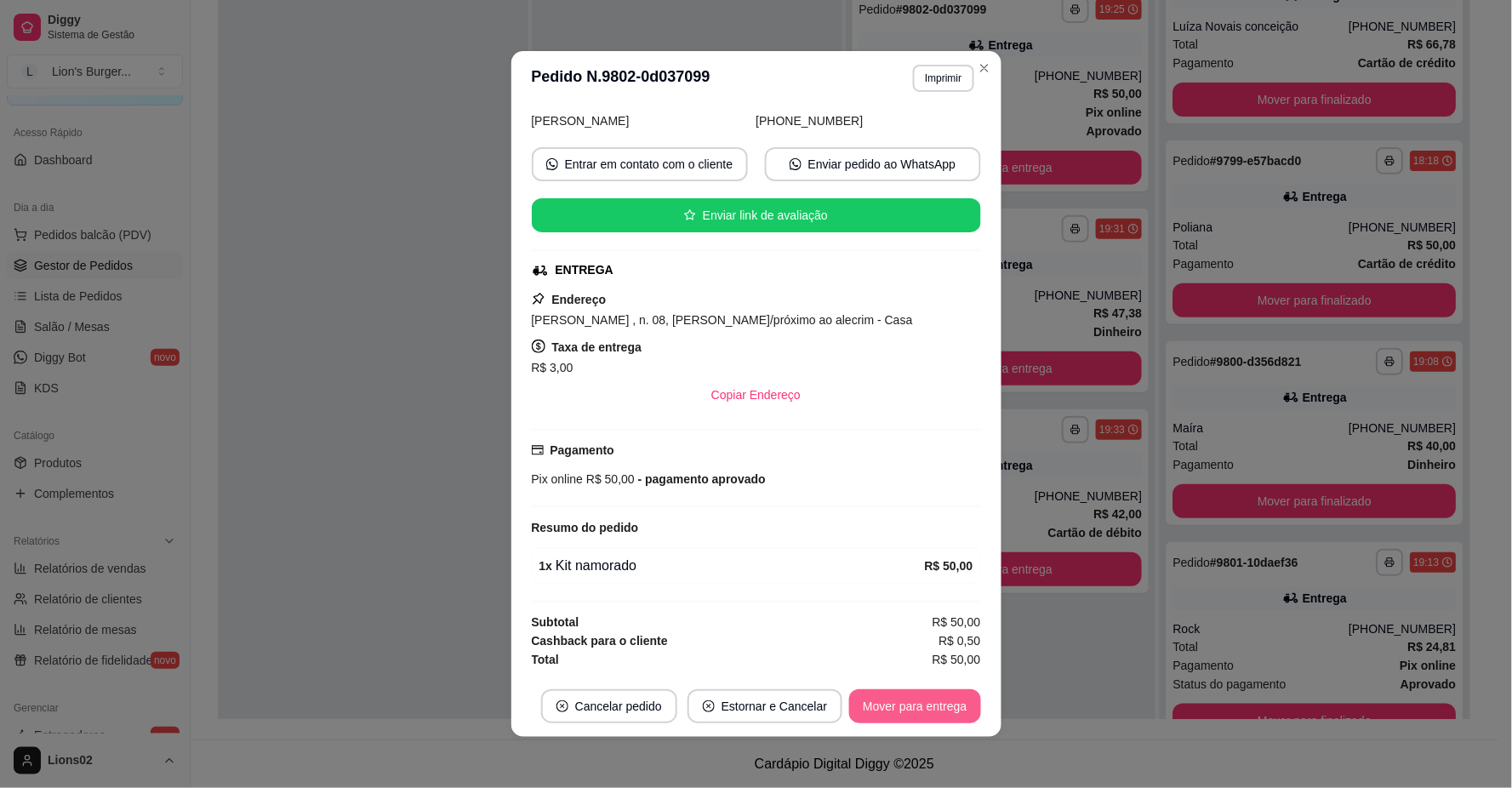
click at [917, 708] on button "Mover para entrega" at bounding box center [914, 706] width 131 height 34
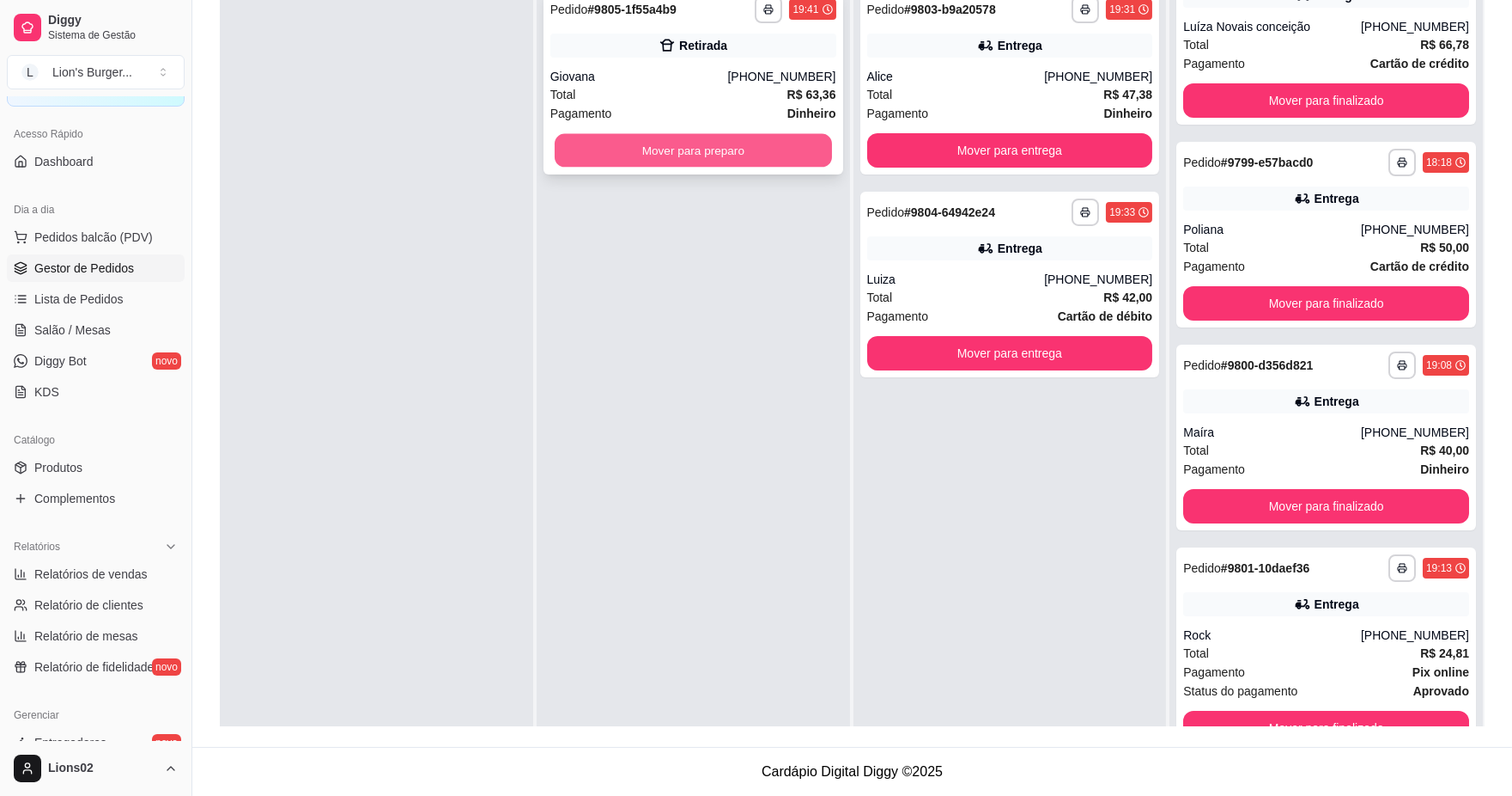
click at [695, 145] on button "Mover para preparo" at bounding box center [693, 150] width 278 height 34
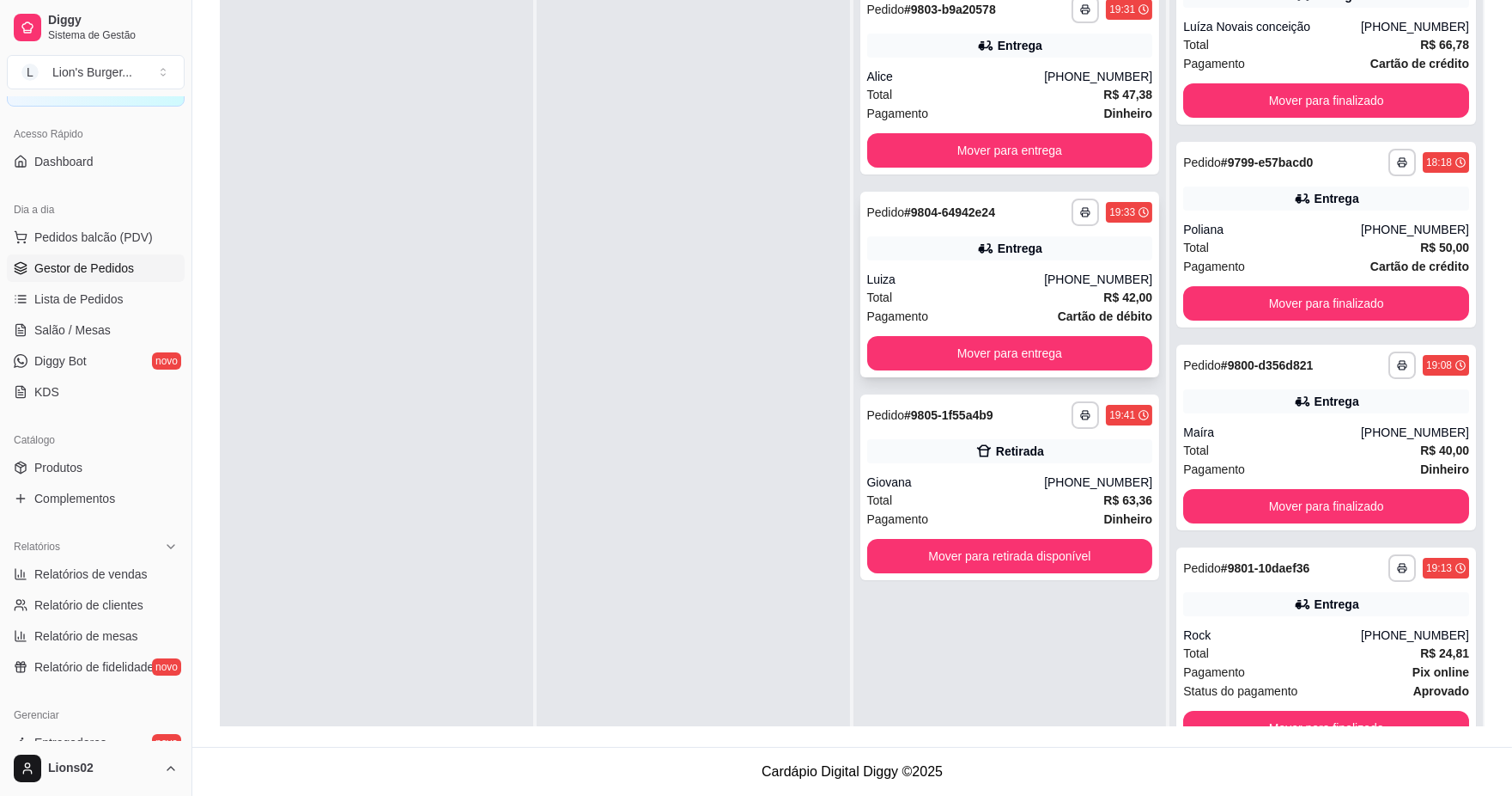
click at [1016, 313] on div "Pagamento Cartão de débito" at bounding box center [1010, 316] width 286 height 19
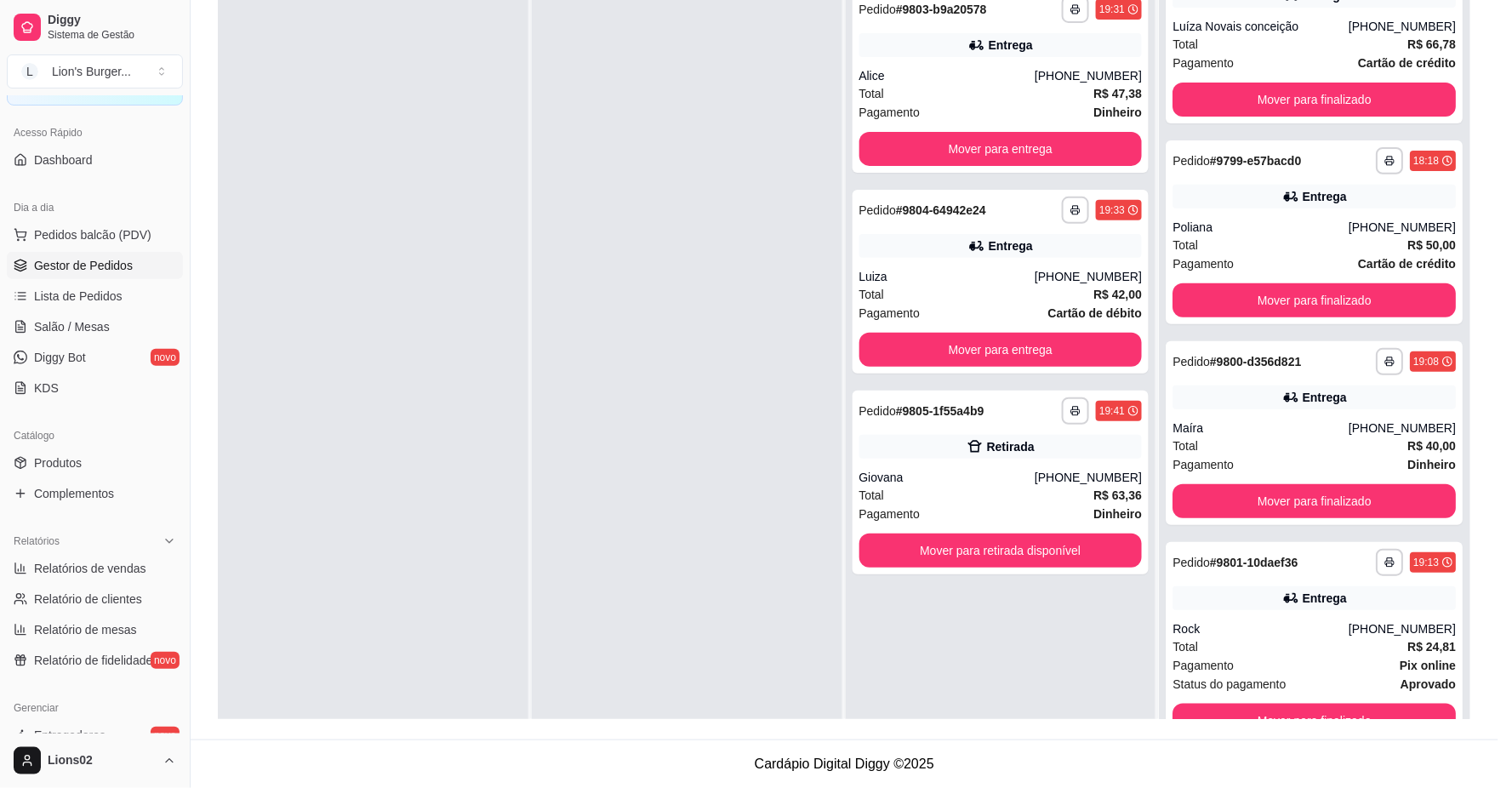
scroll to position [253, 0]
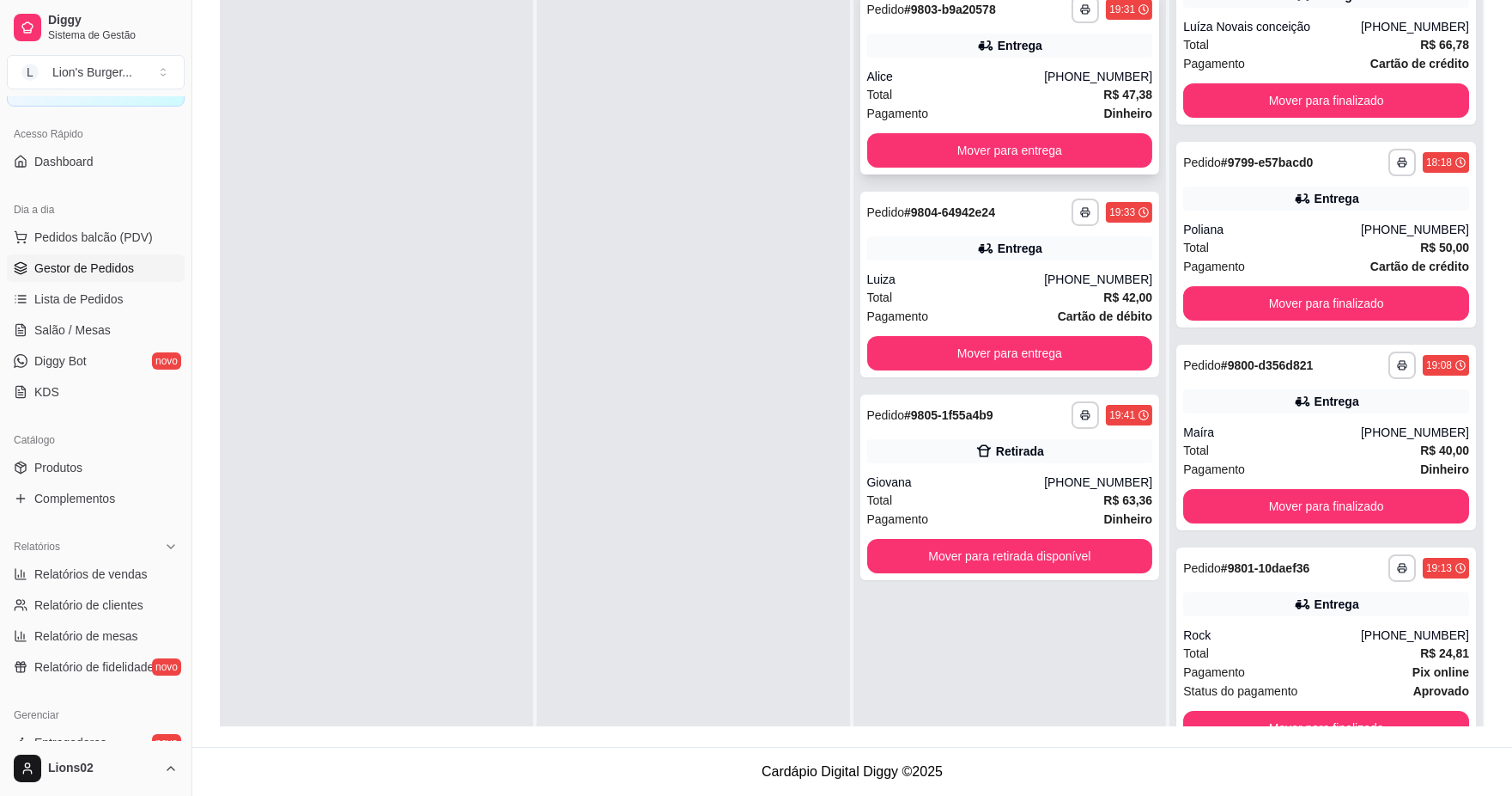
click at [962, 107] on div "Pagamento Dinheiro" at bounding box center [1010, 114] width 286 height 19
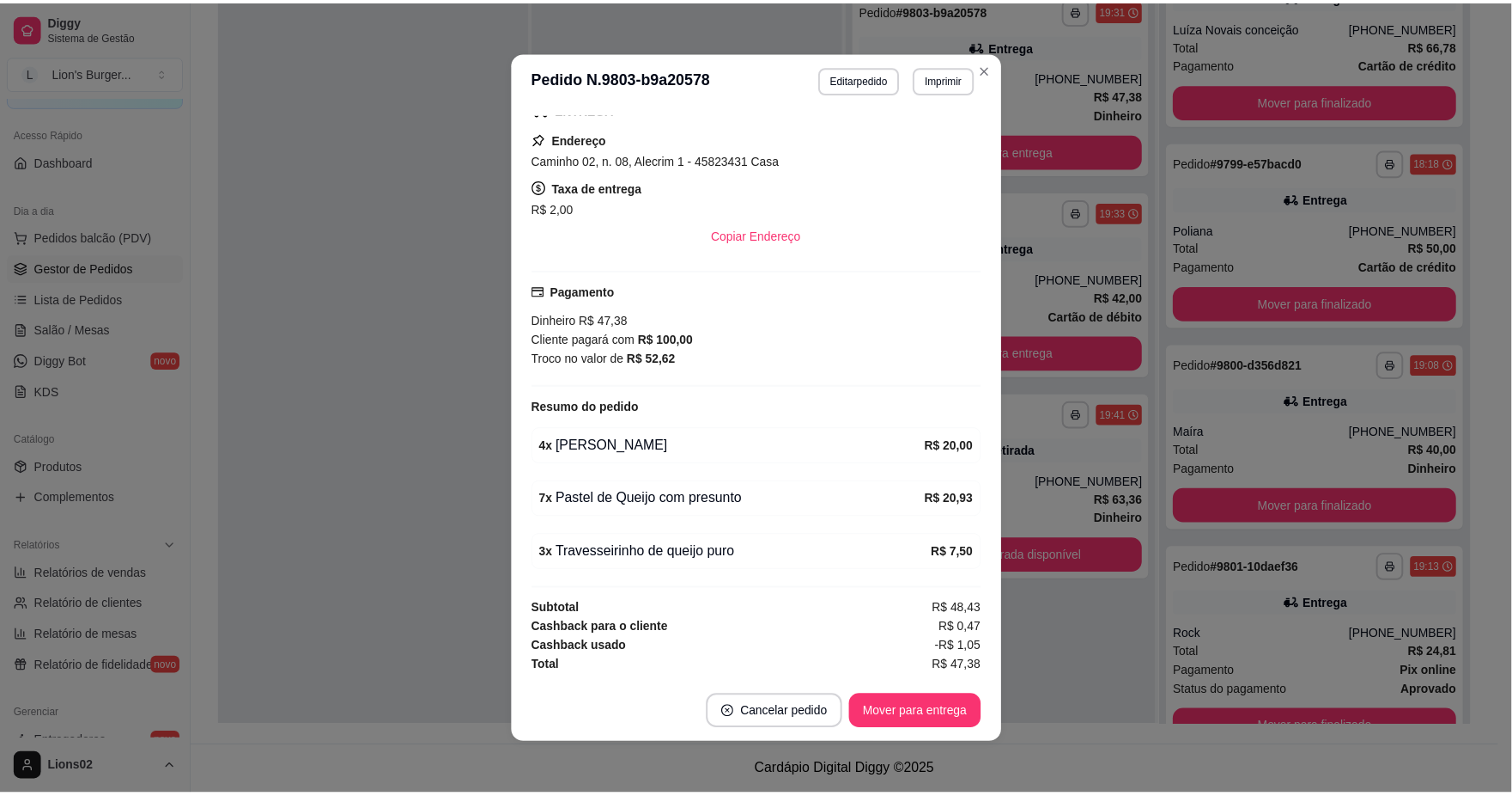
scroll to position [4, 0]
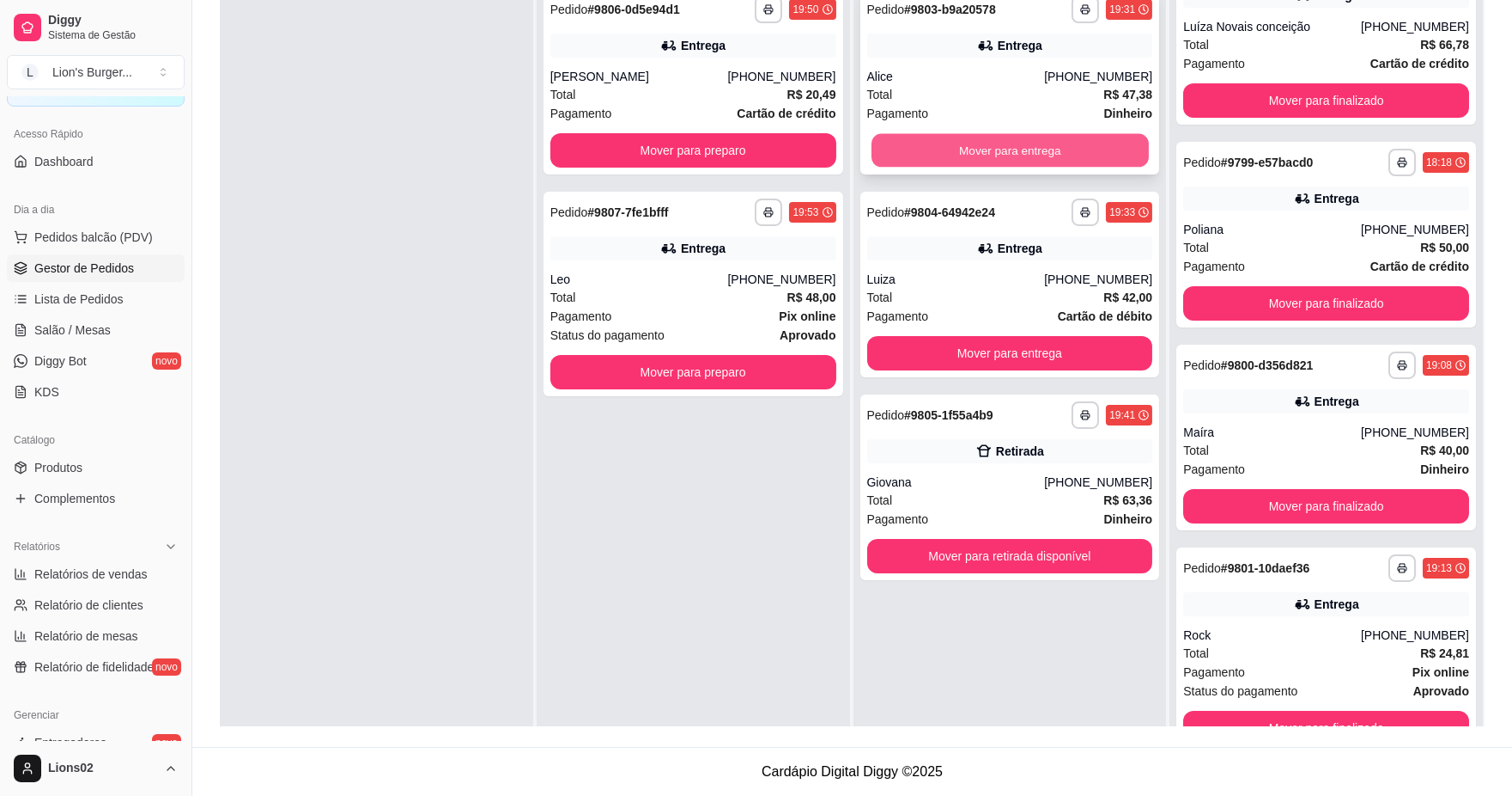
click at [1031, 153] on button "Mover para entrega" at bounding box center [1009, 150] width 278 height 34
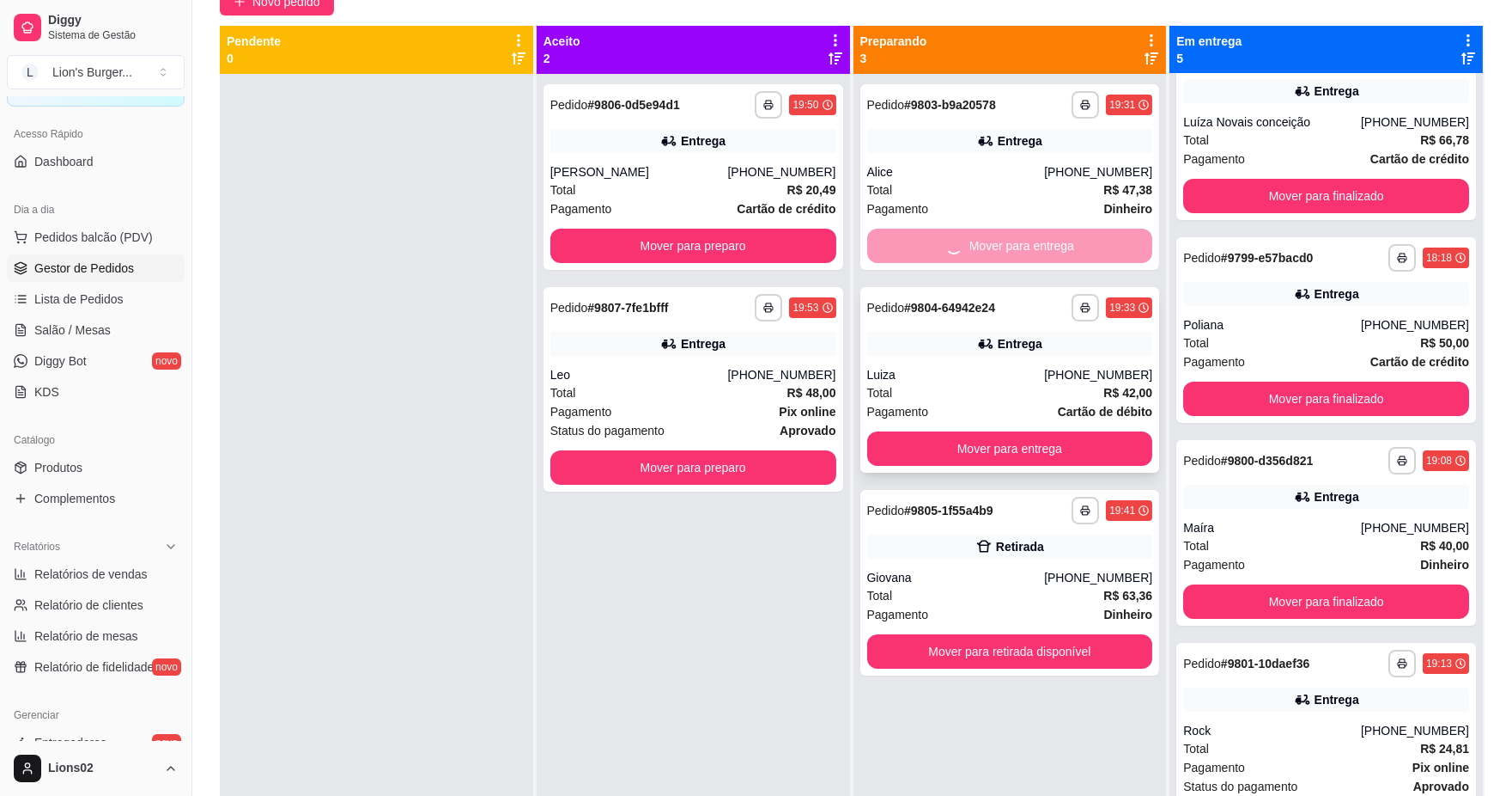
scroll to position [0, 0]
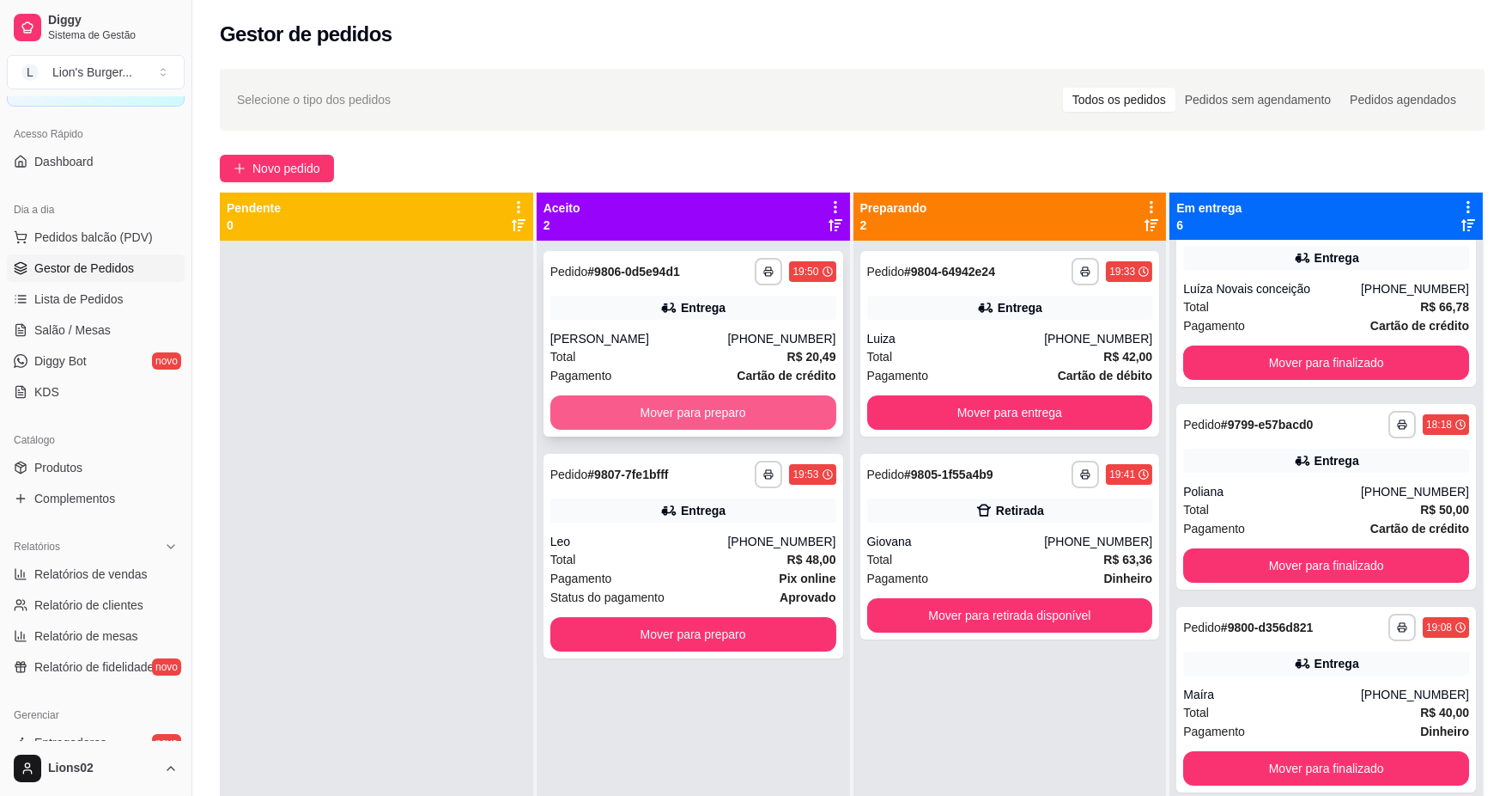
click at [801, 408] on button "Mover para preparo" at bounding box center [693, 413] width 286 height 34
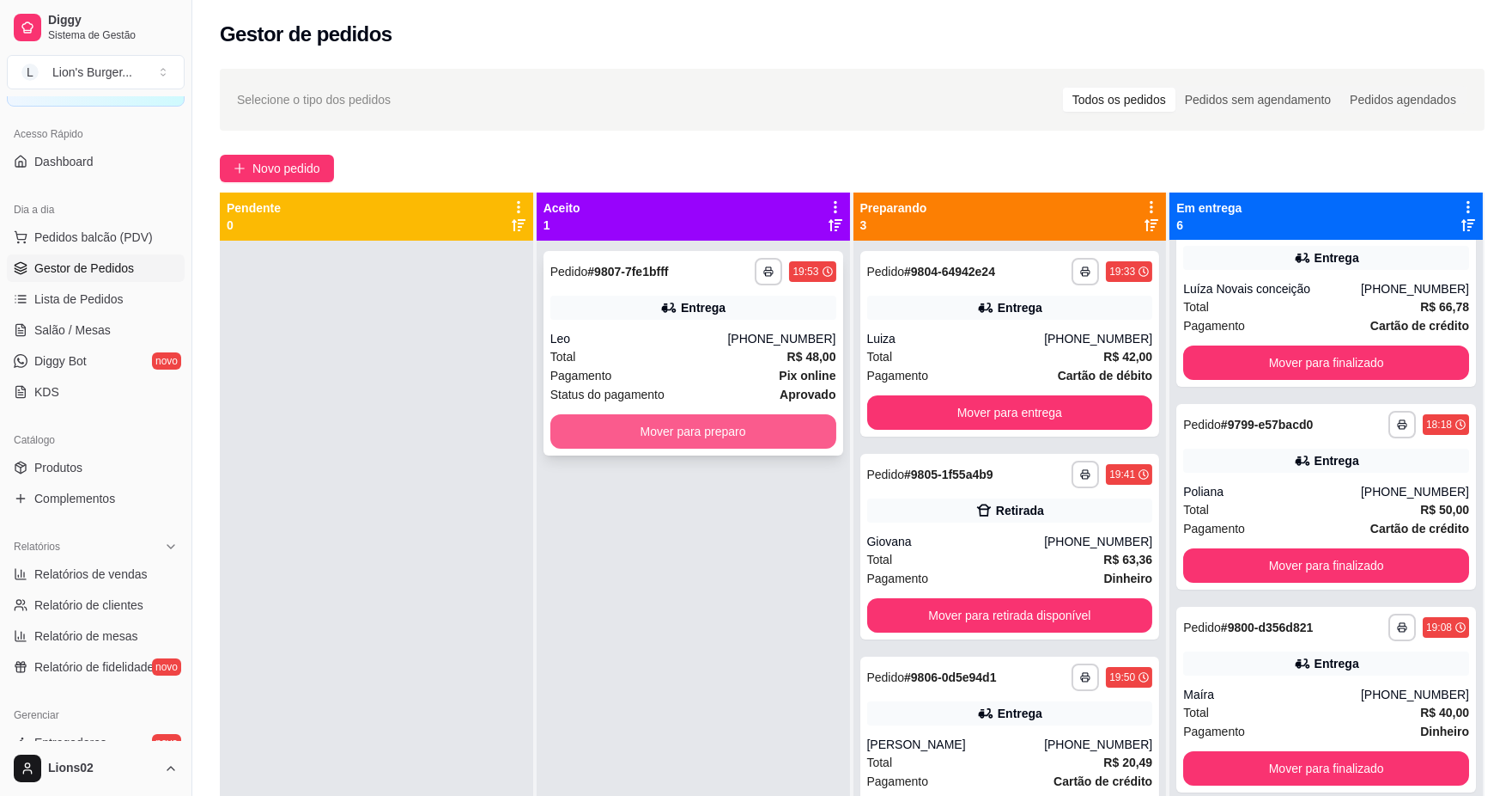
click at [810, 419] on button "Mover para preparo" at bounding box center [693, 431] width 286 height 34
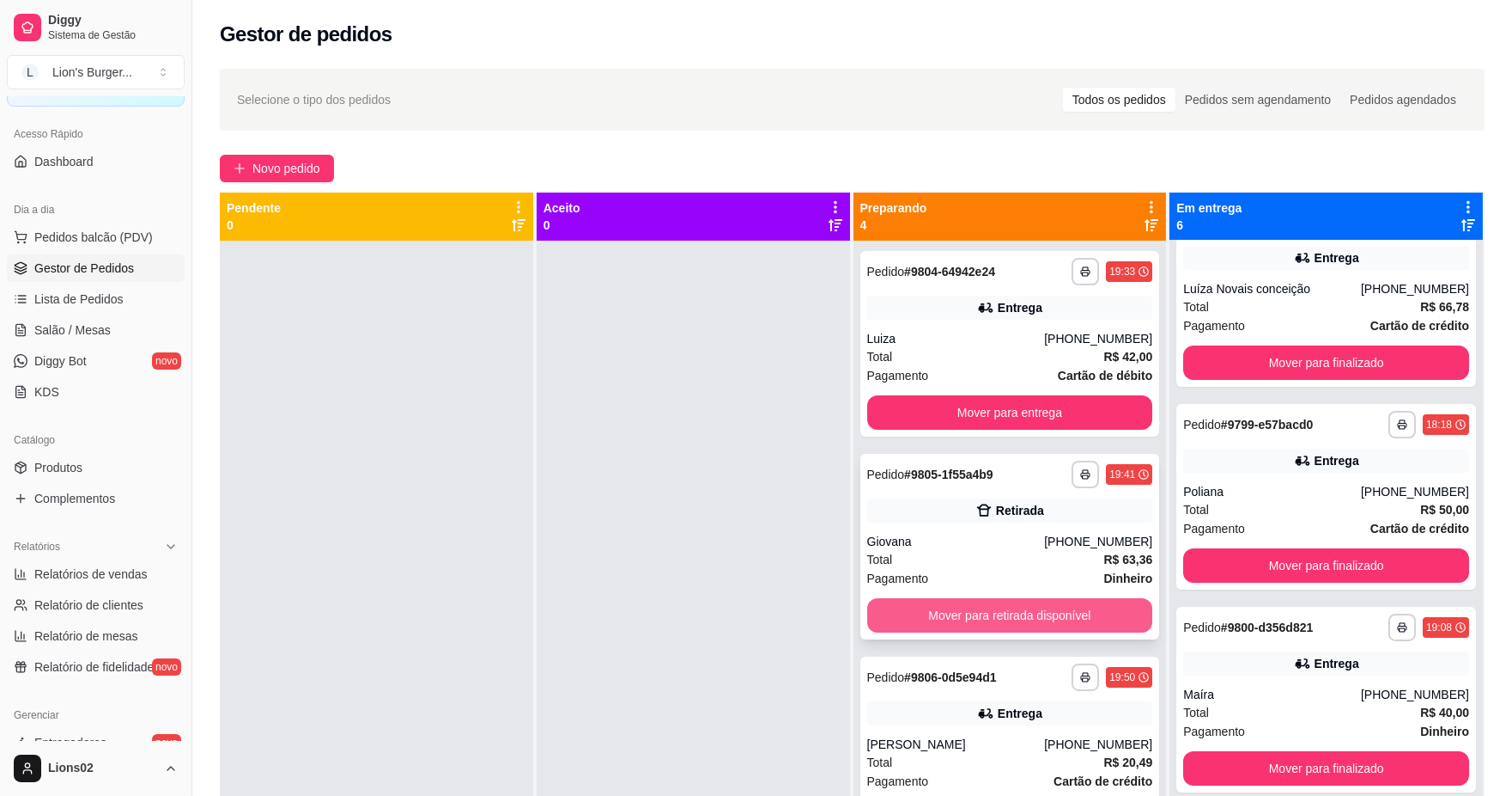
click at [1035, 603] on button "Mover para retirada disponível" at bounding box center [1010, 615] width 286 height 34
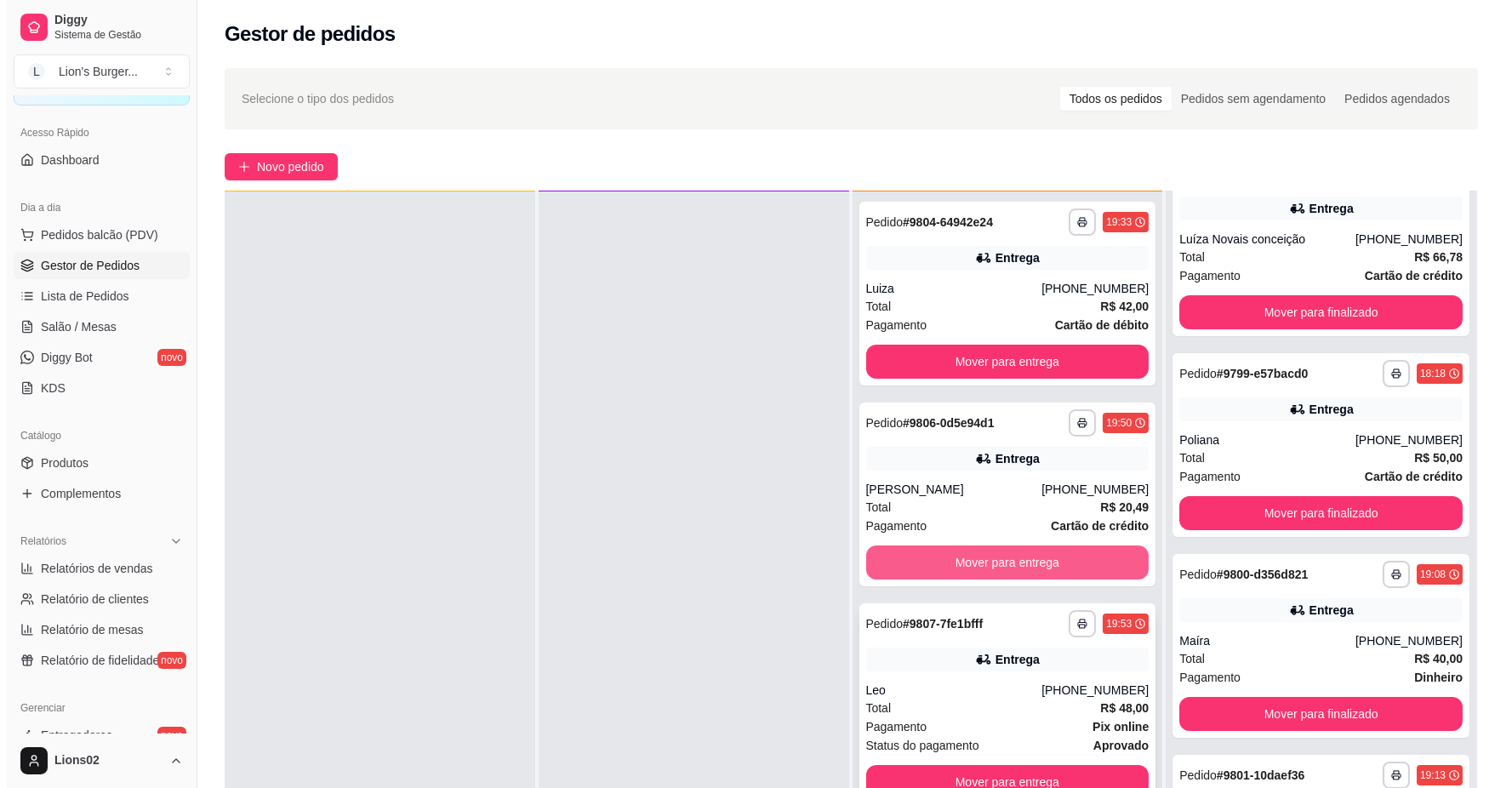
scroll to position [260, 0]
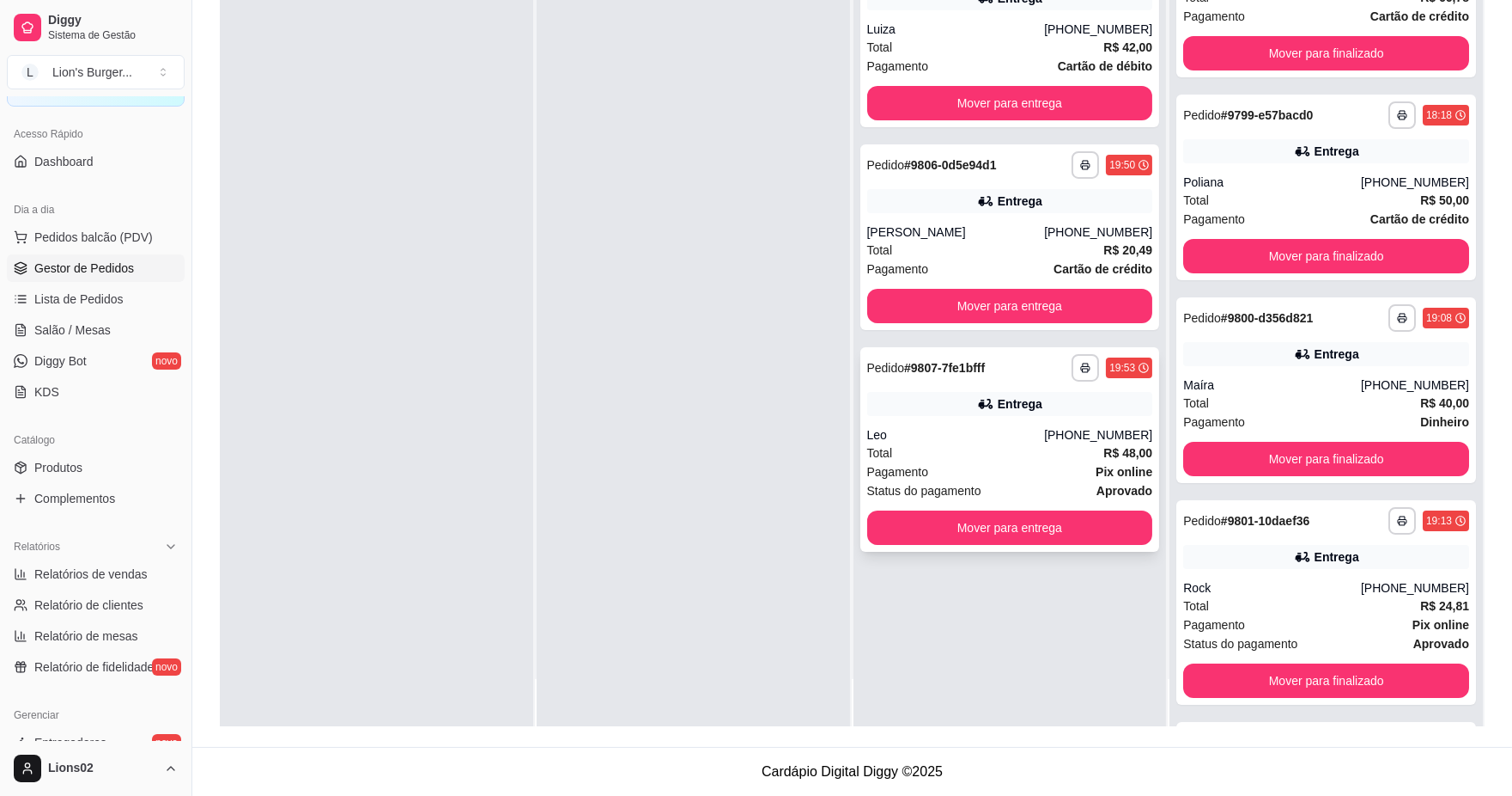
click at [1134, 455] on strong "R$ 48,00" at bounding box center [1128, 452] width 49 height 13
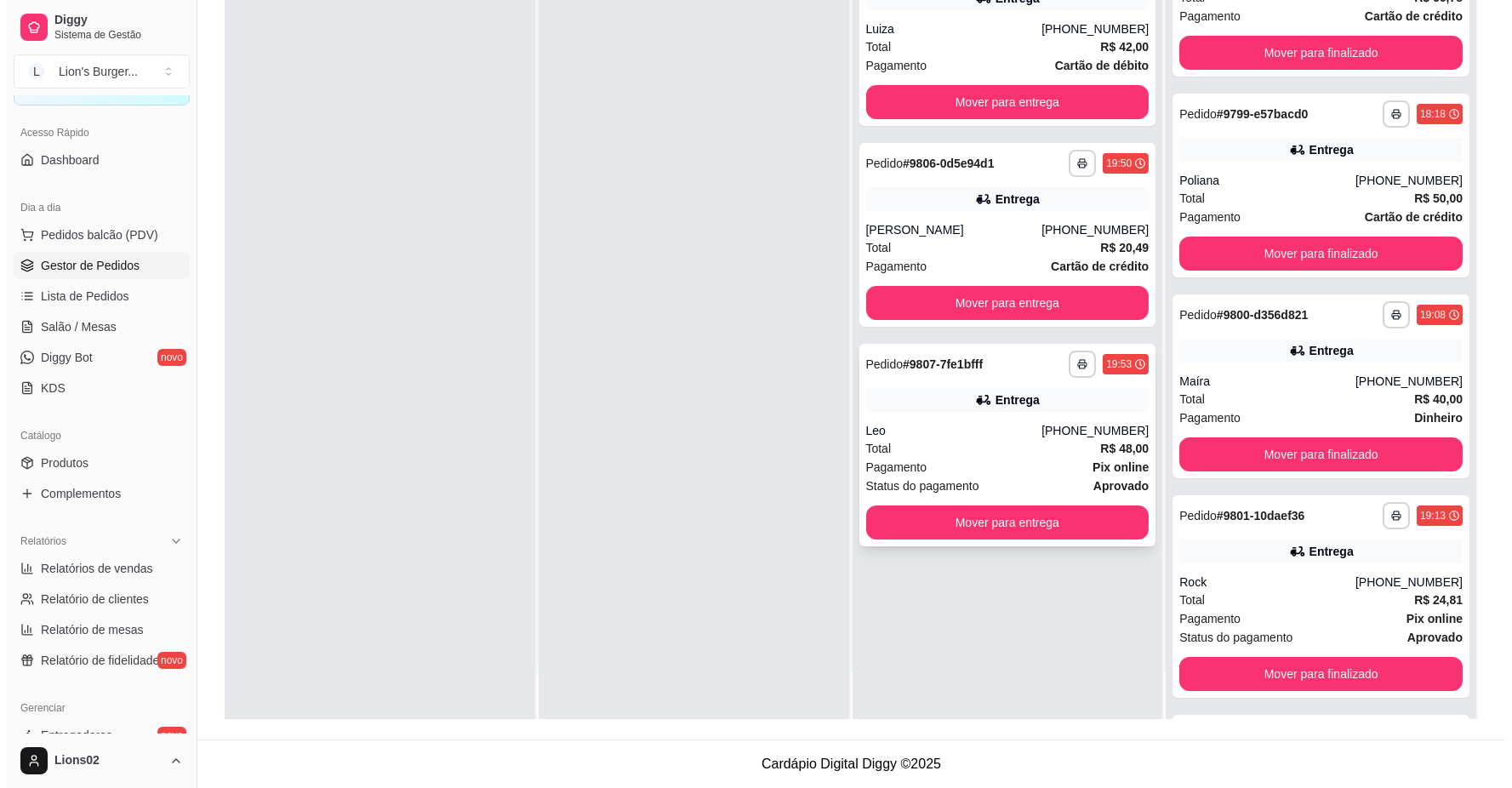
scroll to position [0, 0]
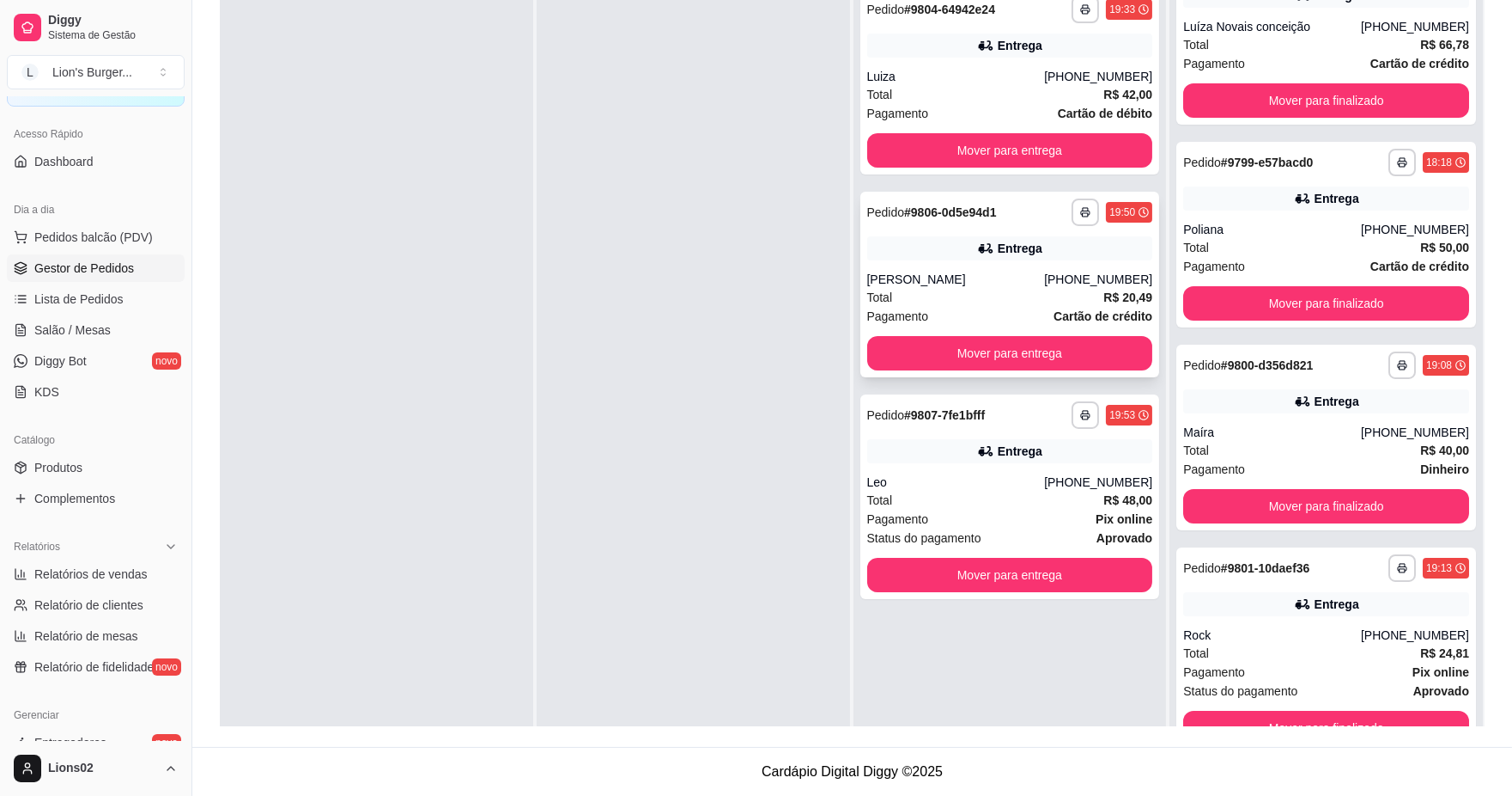
click at [1017, 293] on div "Total R$ 20,49" at bounding box center [1010, 297] width 286 height 19
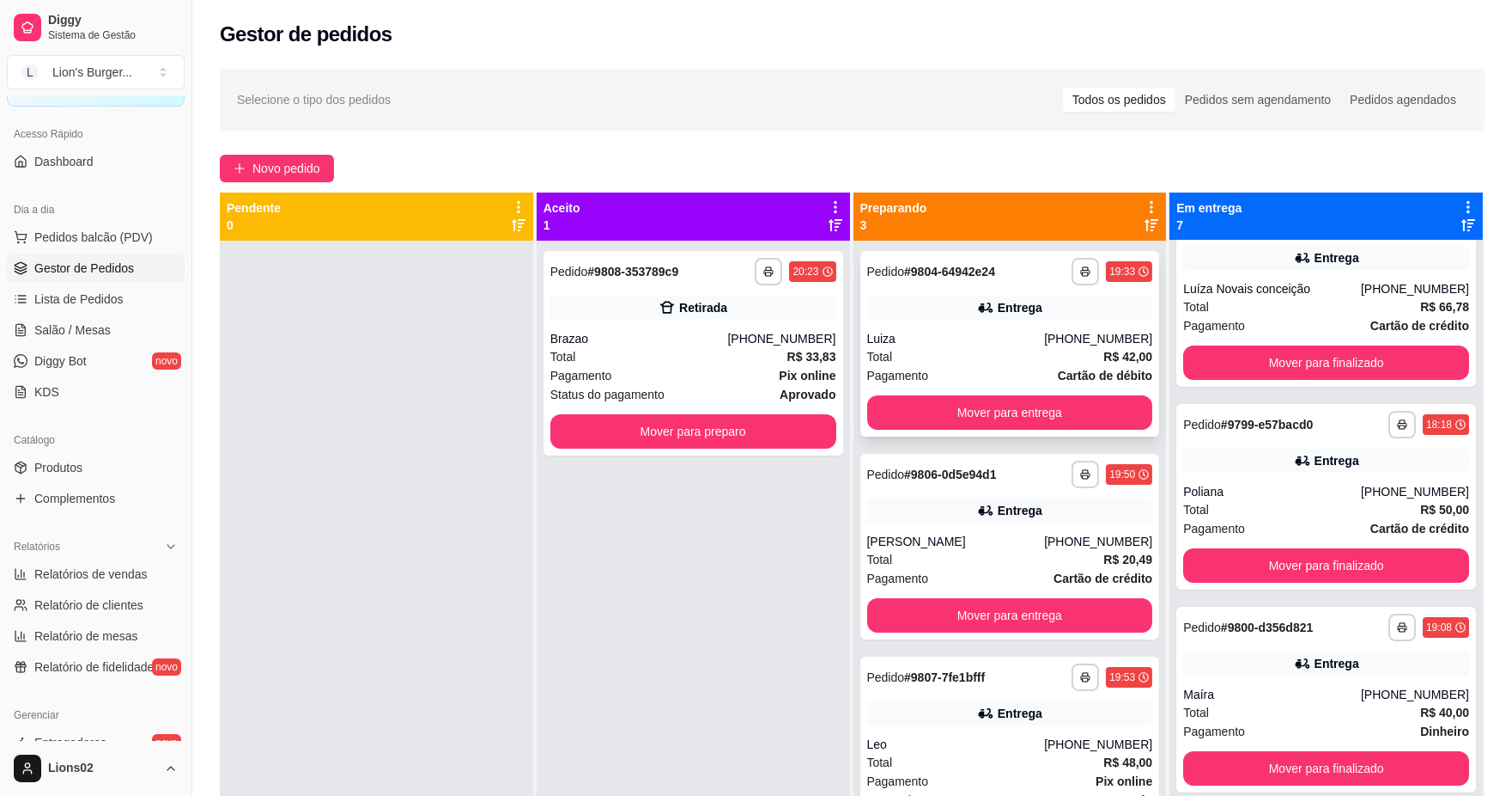
click at [1053, 385] on div "**********" at bounding box center [1010, 344] width 300 height 186
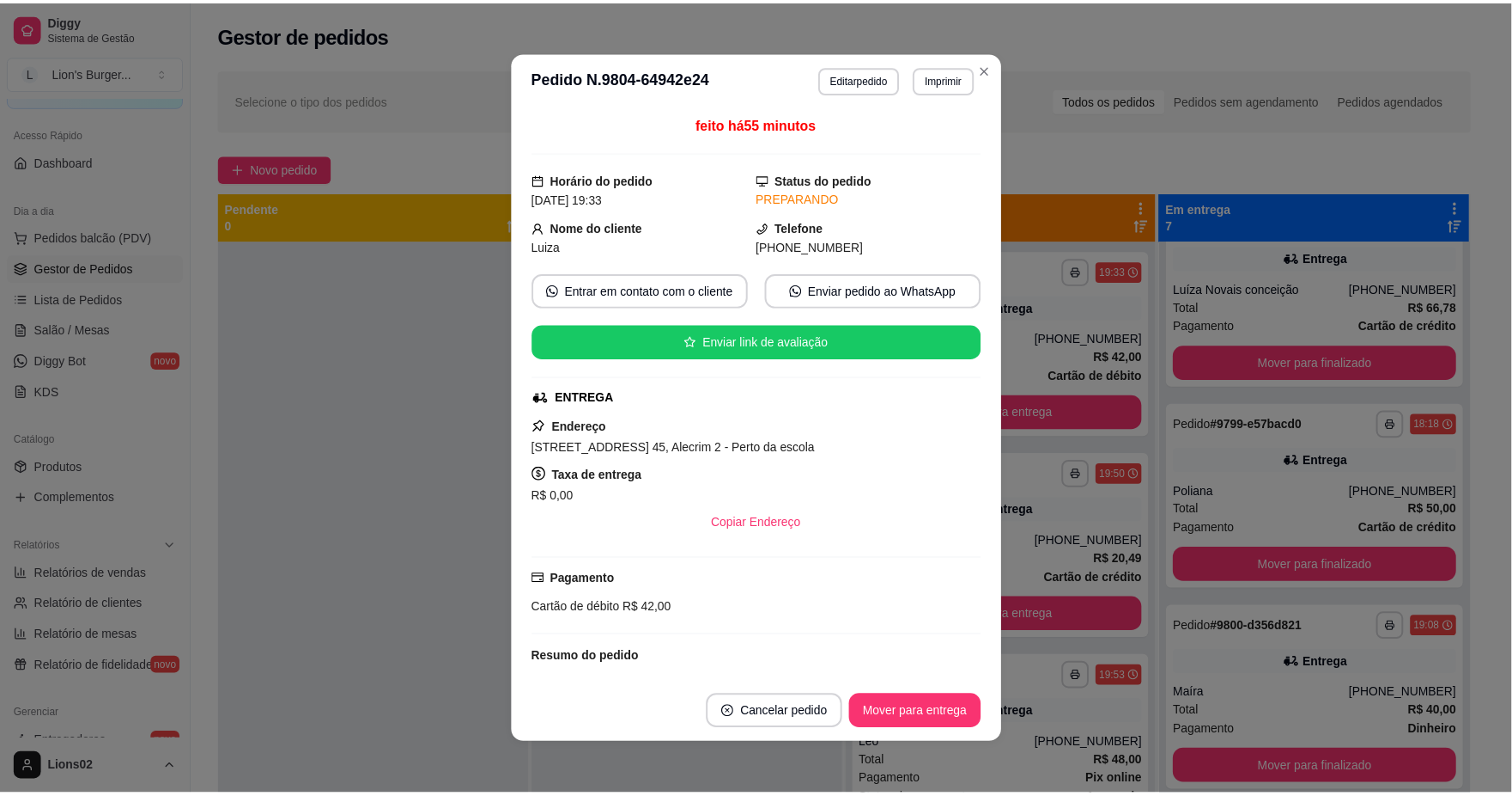
scroll to position [256, 0]
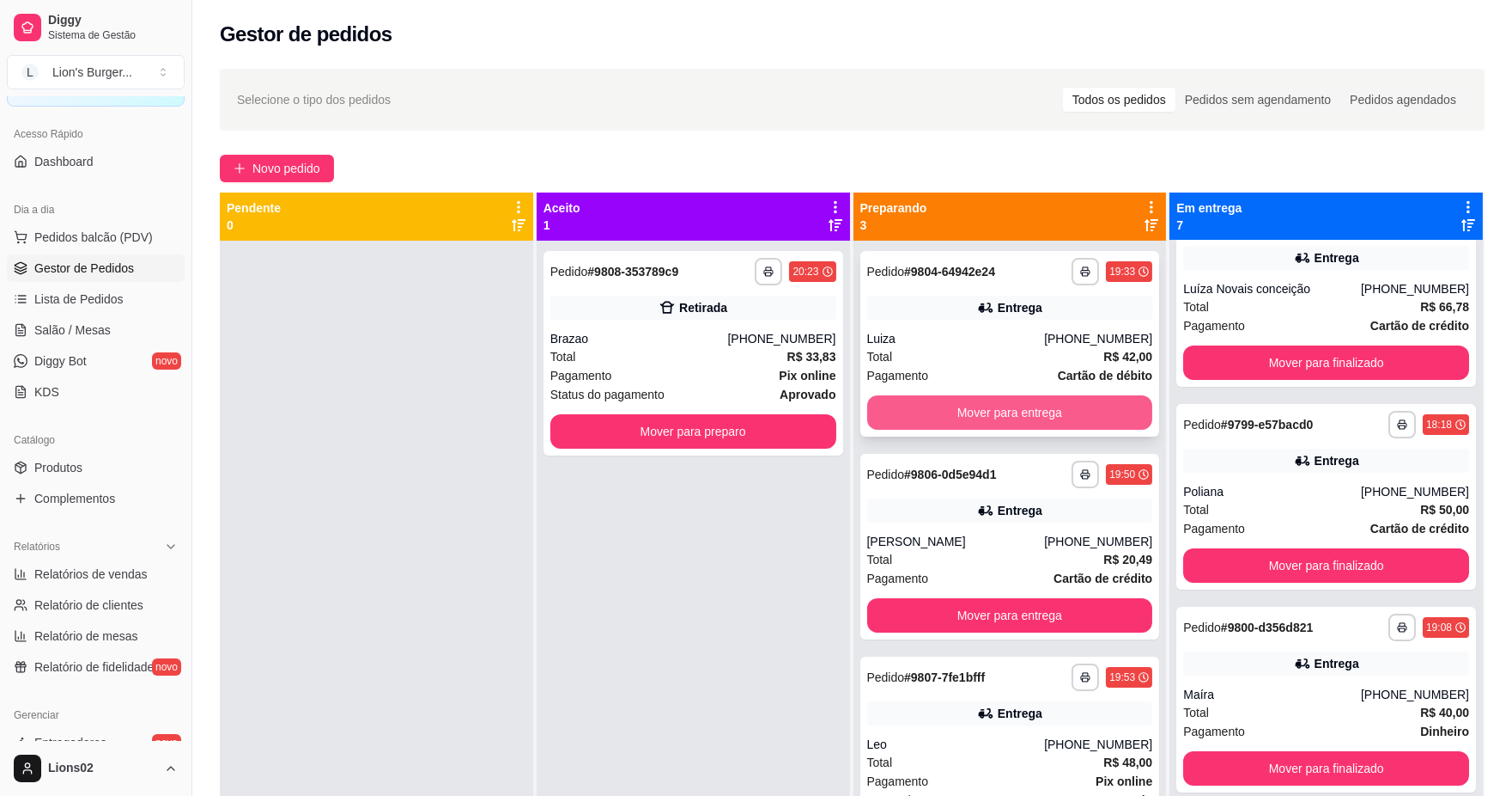
click at [1122, 413] on button "Mover para entrega" at bounding box center [1010, 413] width 286 height 34
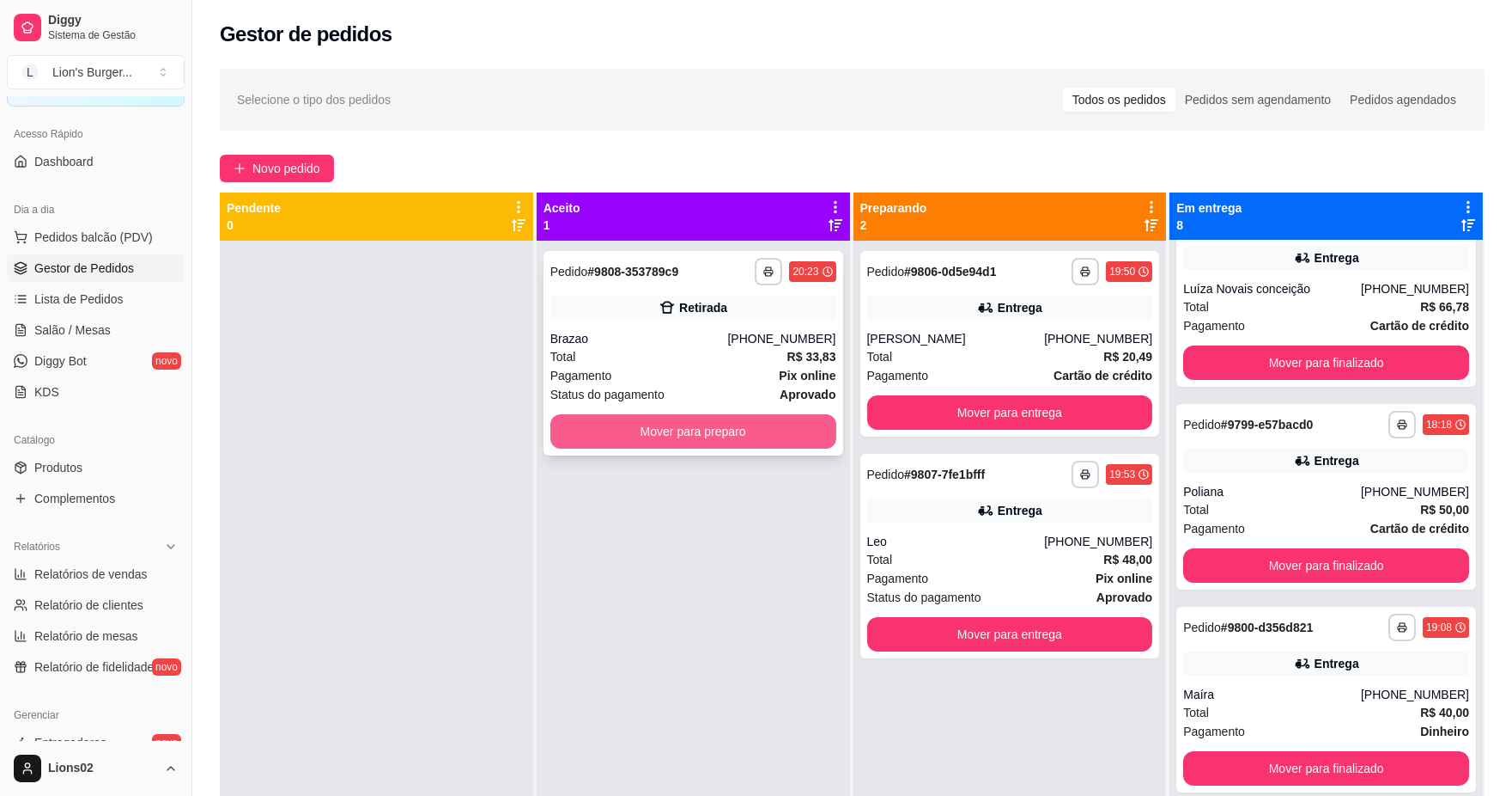
click at [791, 425] on button "Mover para preparo" at bounding box center [693, 431] width 286 height 34
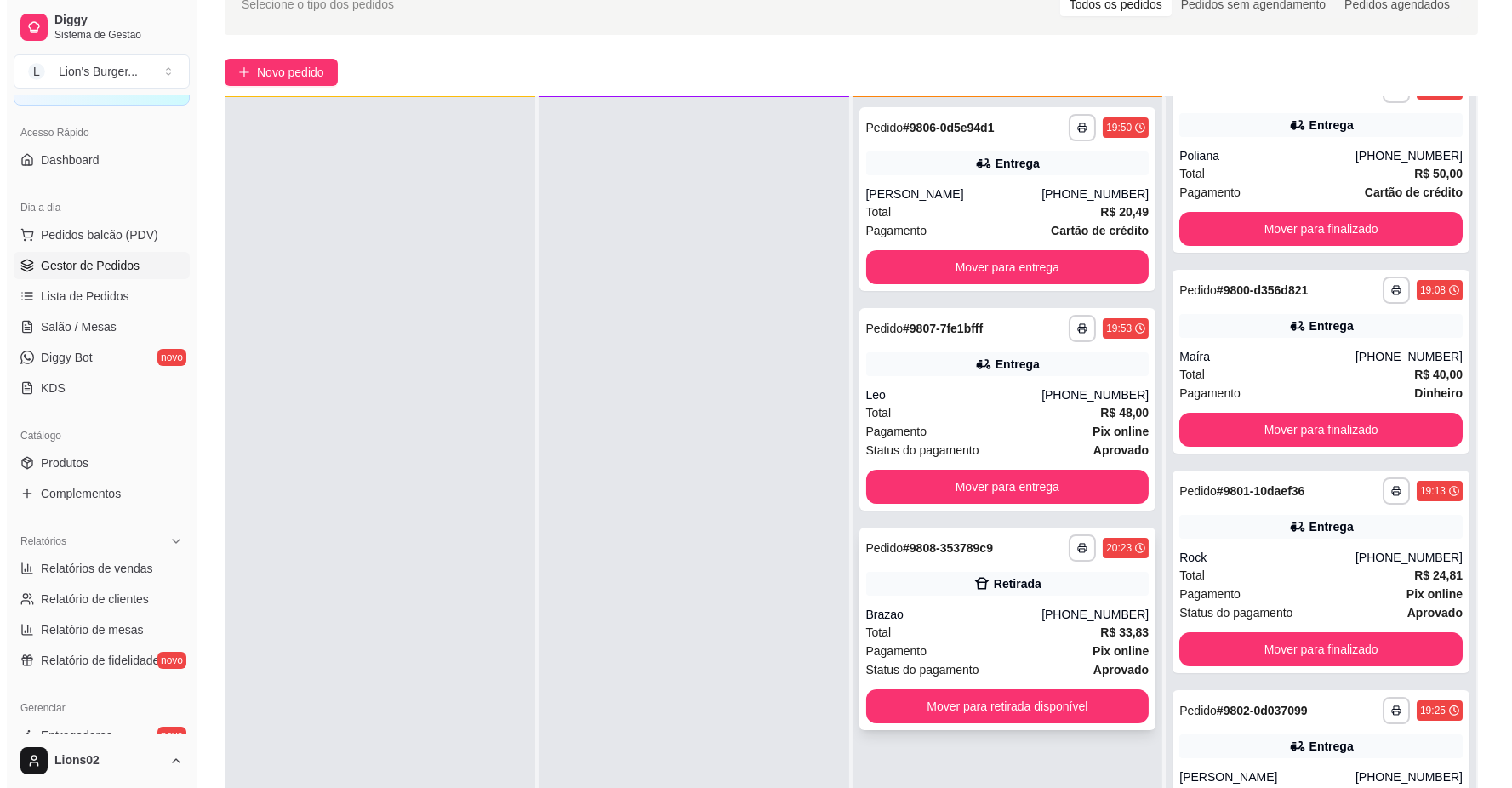
scroll to position [189, 0]
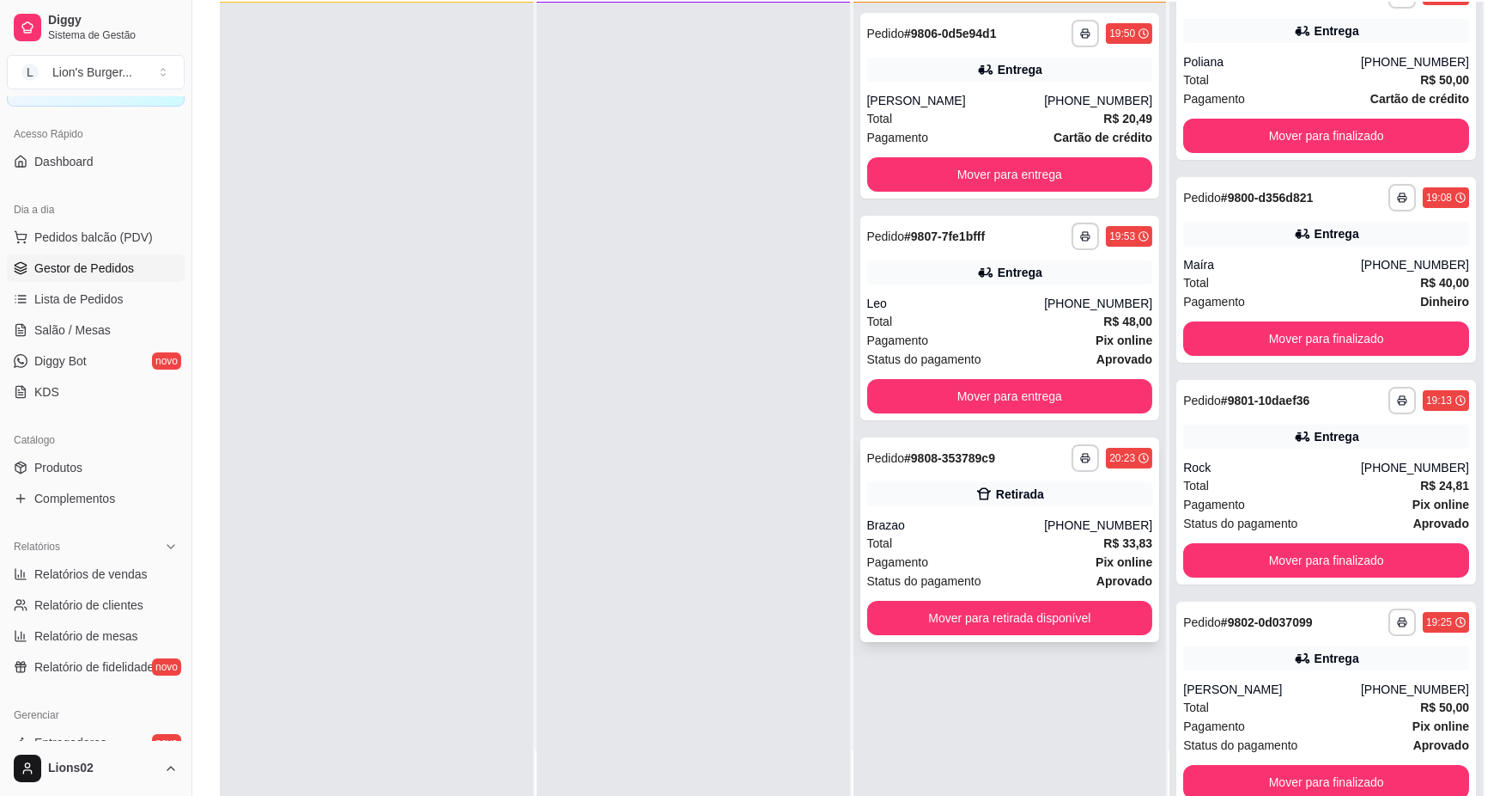
click at [1053, 541] on div "Total R$ 33,83" at bounding box center [1010, 543] width 286 height 19
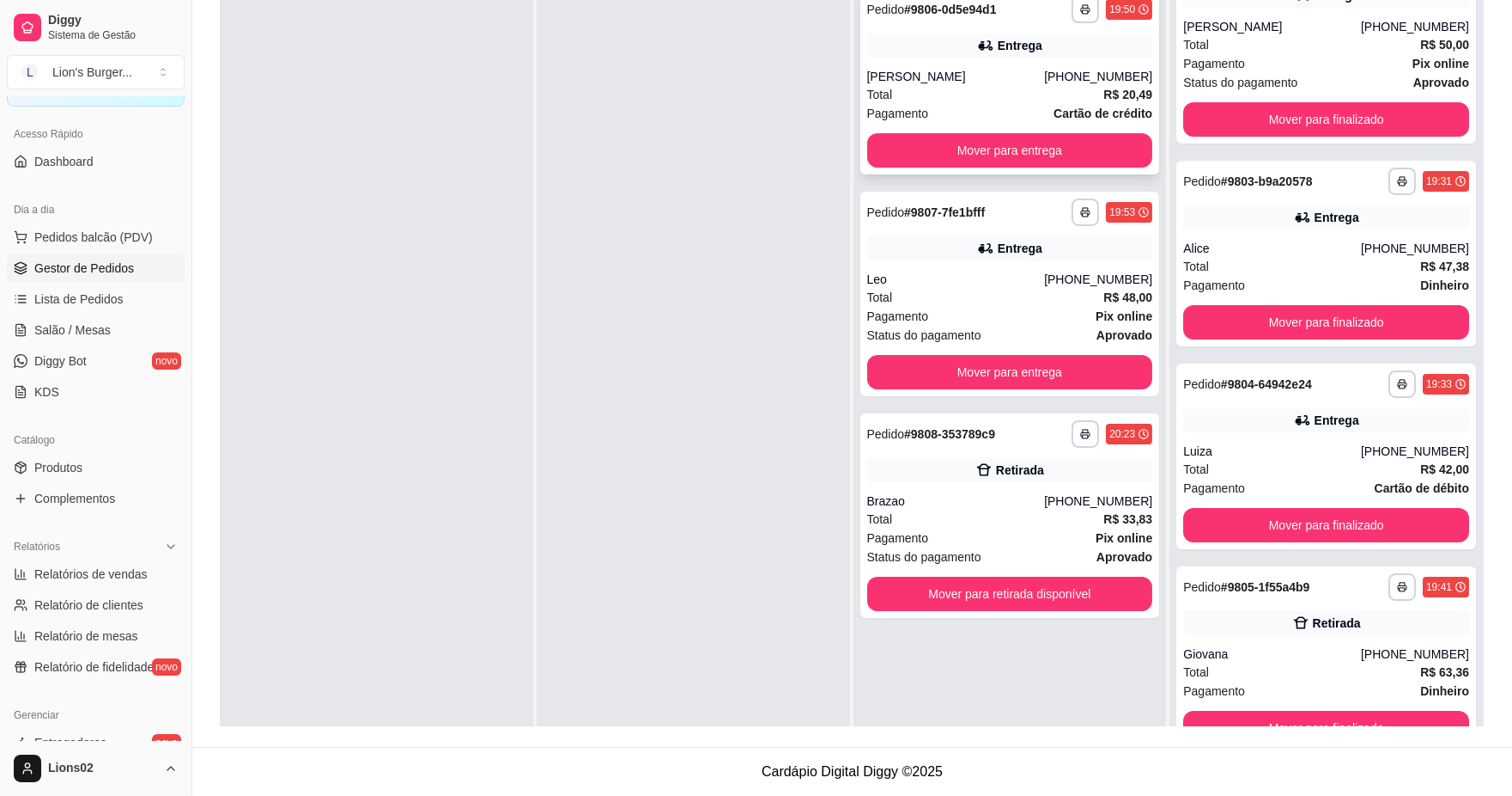
scroll to position [0, 0]
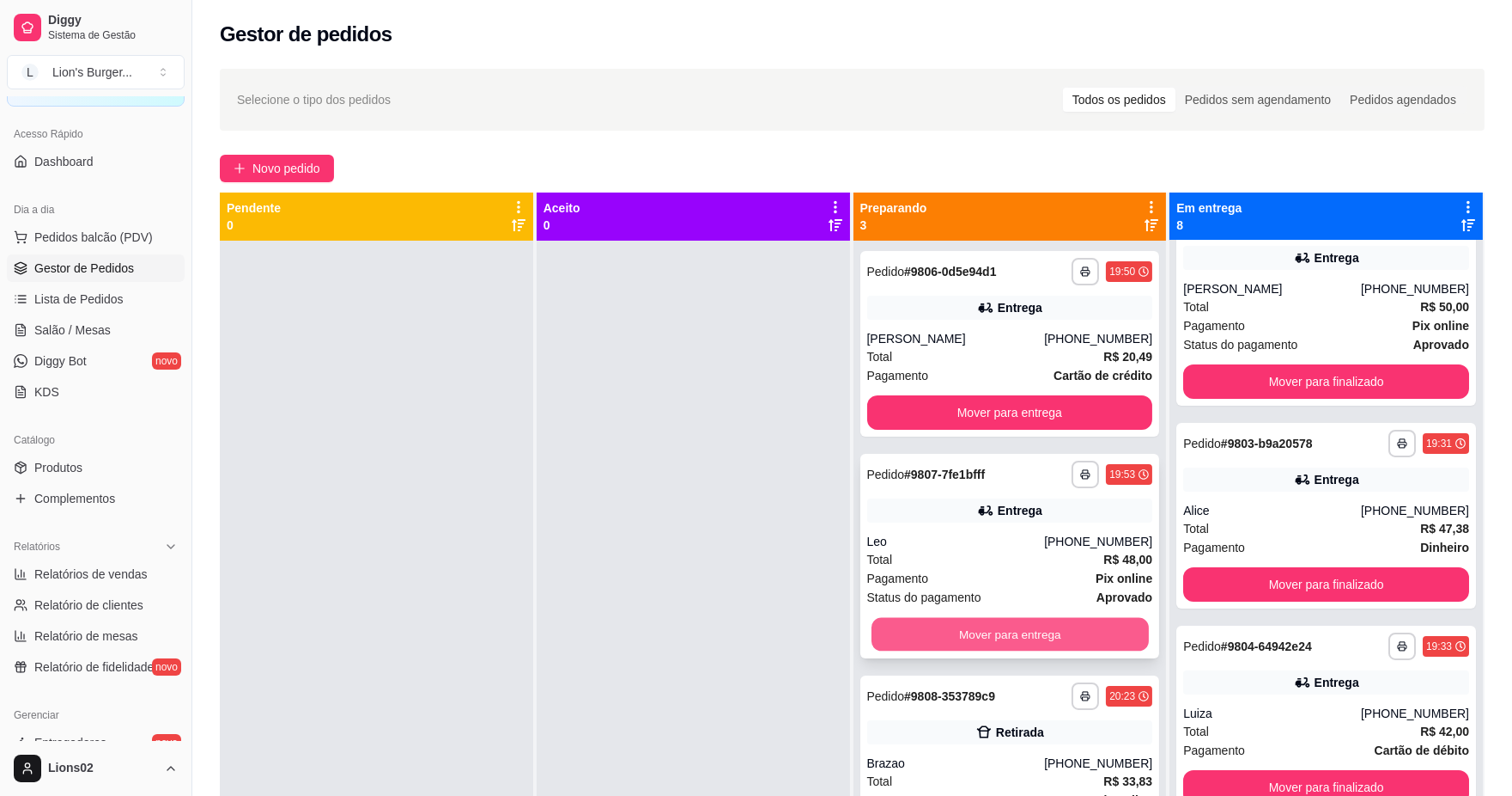
click at [1111, 629] on button "Mover para entrega" at bounding box center [1009, 634] width 278 height 34
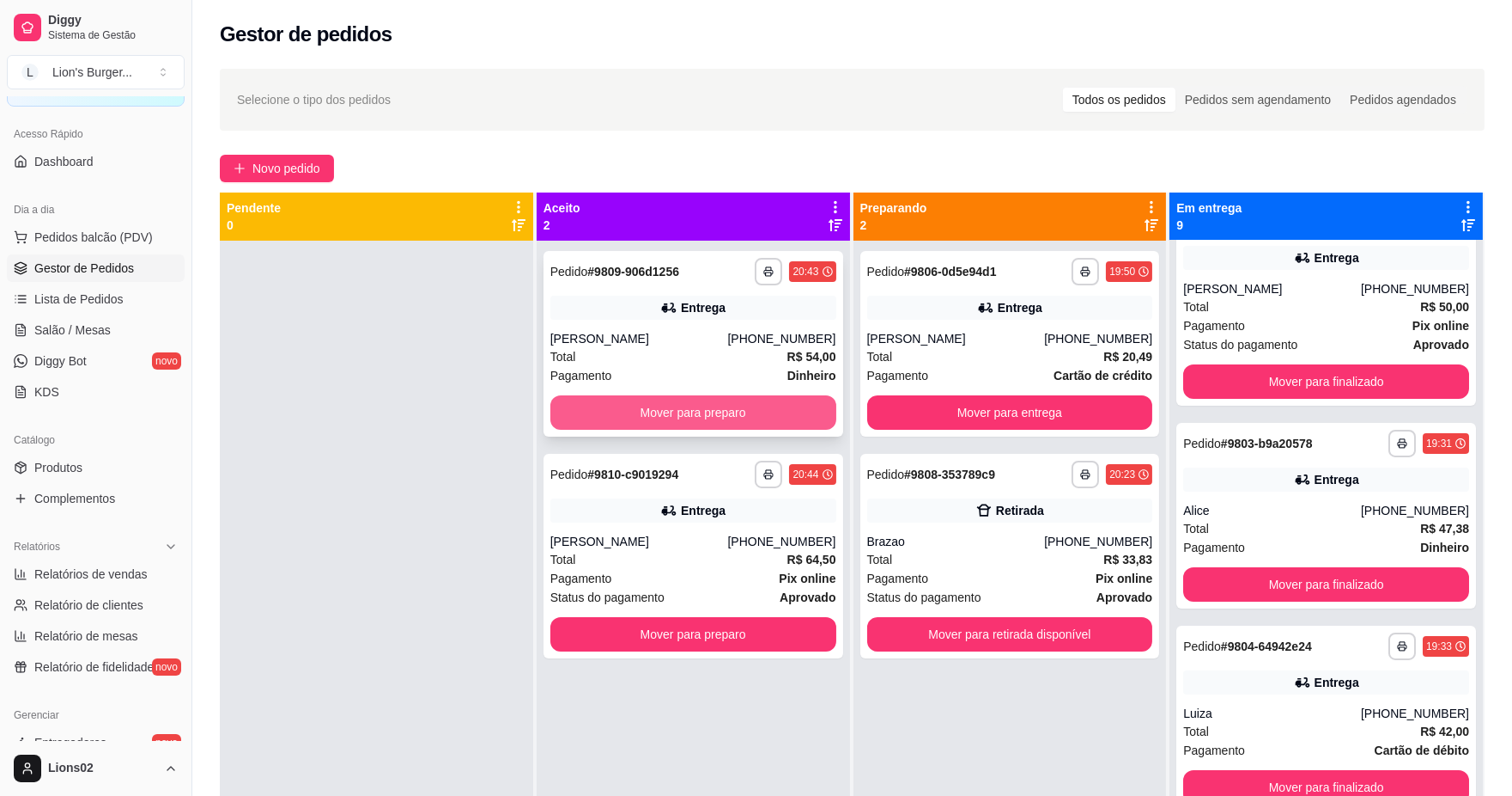
click at [767, 404] on button "Mover para preparo" at bounding box center [693, 413] width 286 height 34
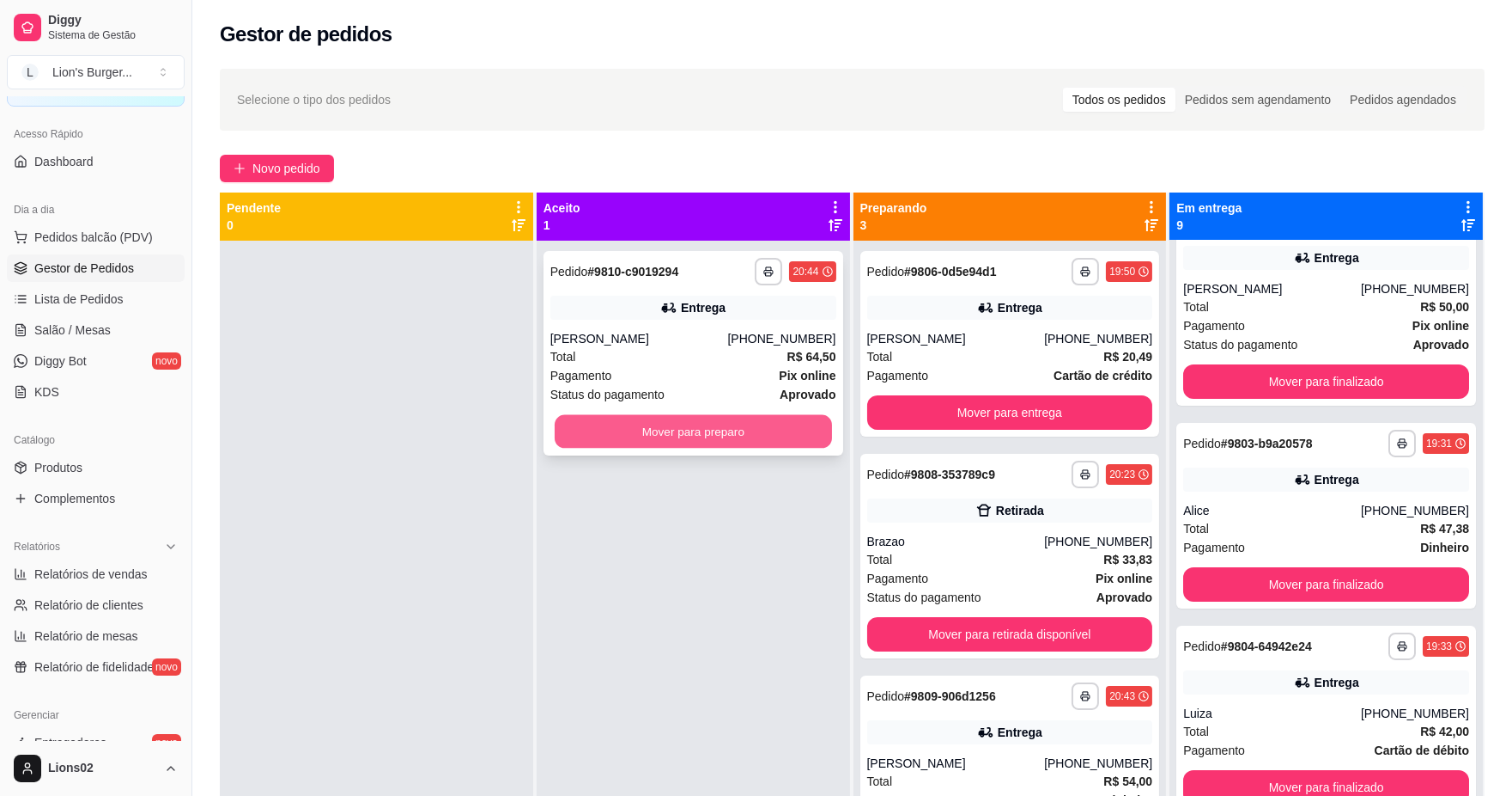
click at [812, 428] on button "Mover para preparo" at bounding box center [693, 431] width 278 height 34
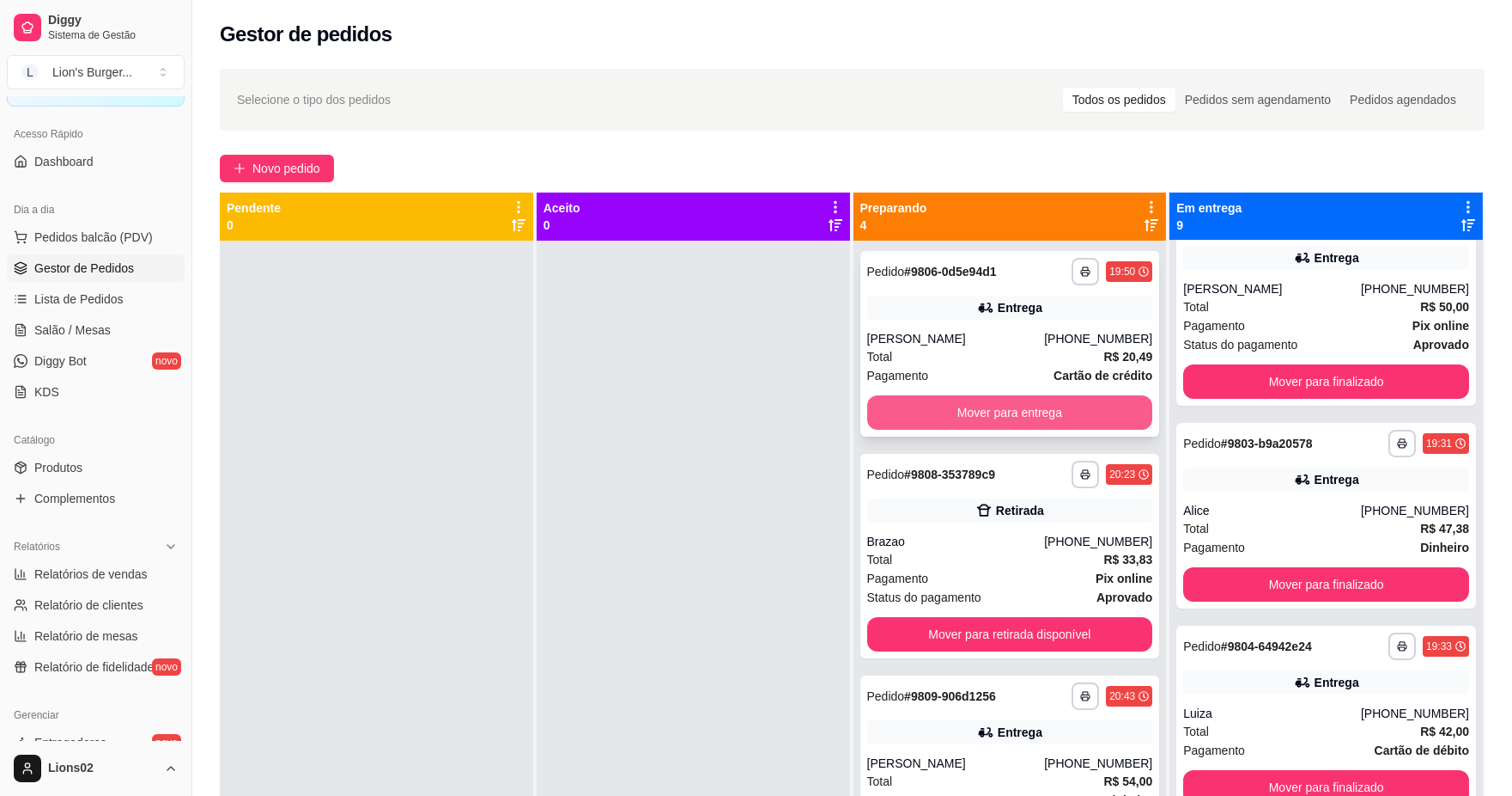
click at [924, 406] on button "Mover para entrega" at bounding box center [1010, 413] width 286 height 34
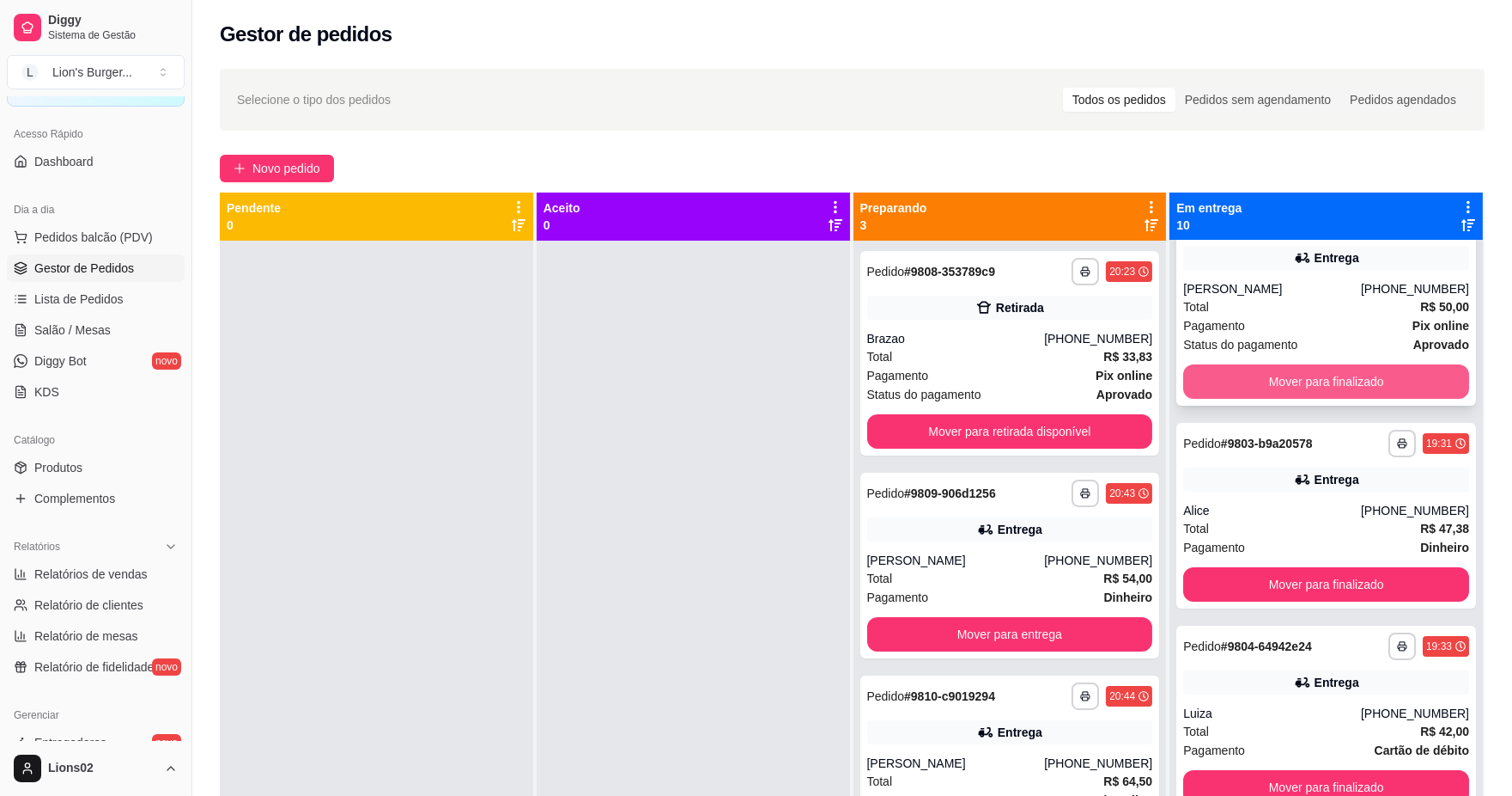
click at [1237, 389] on button "Mover para finalizado" at bounding box center [1326, 381] width 286 height 34
click at [1237, 389] on button "Mover para finalizado" at bounding box center [1326, 381] width 278 height 34
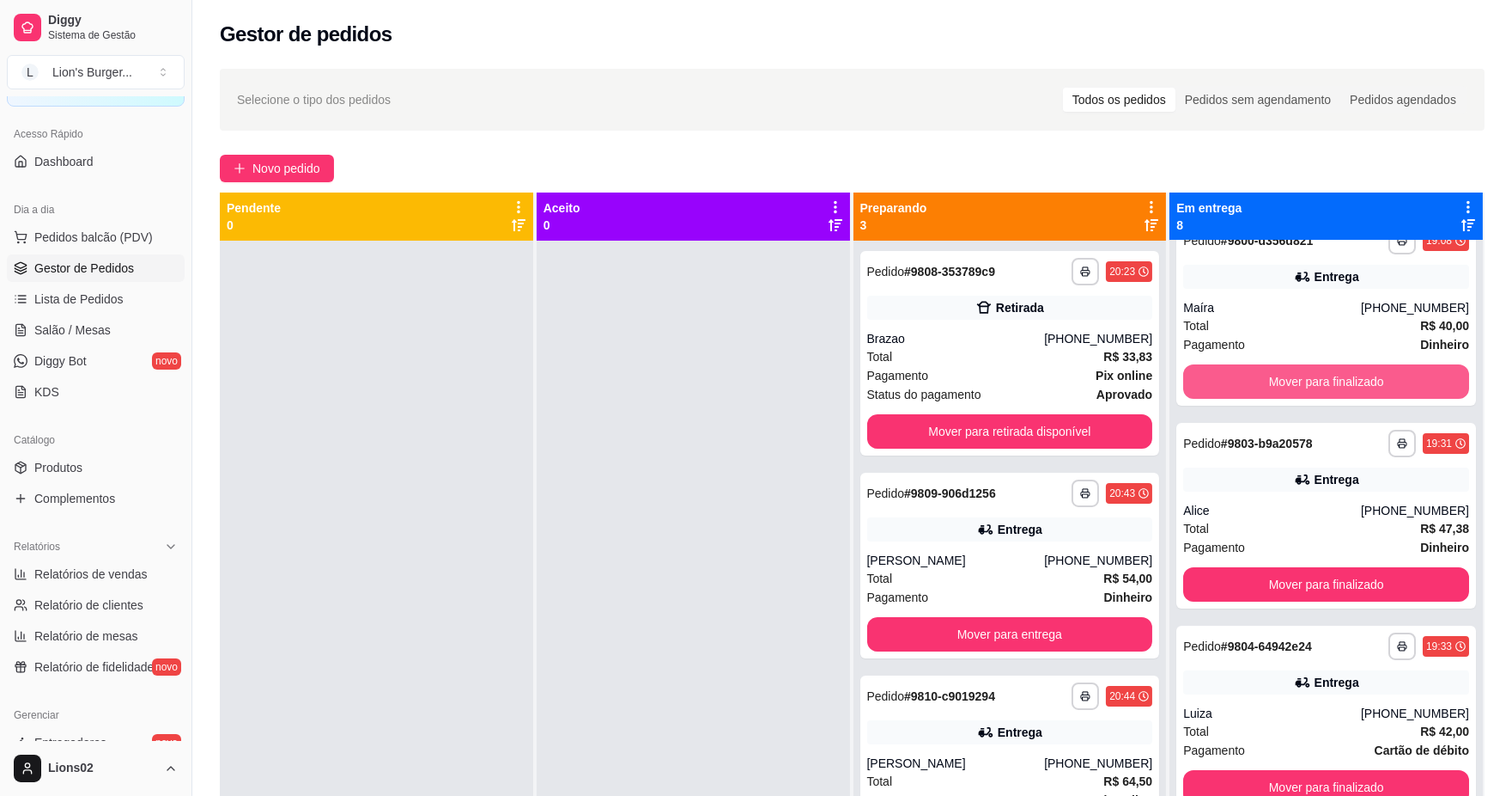
click at [1237, 389] on button "Mover para finalizado" at bounding box center [1326, 381] width 286 height 34
click at [1237, 389] on button "Mover para finalizado" at bounding box center [1326, 381] width 278 height 34
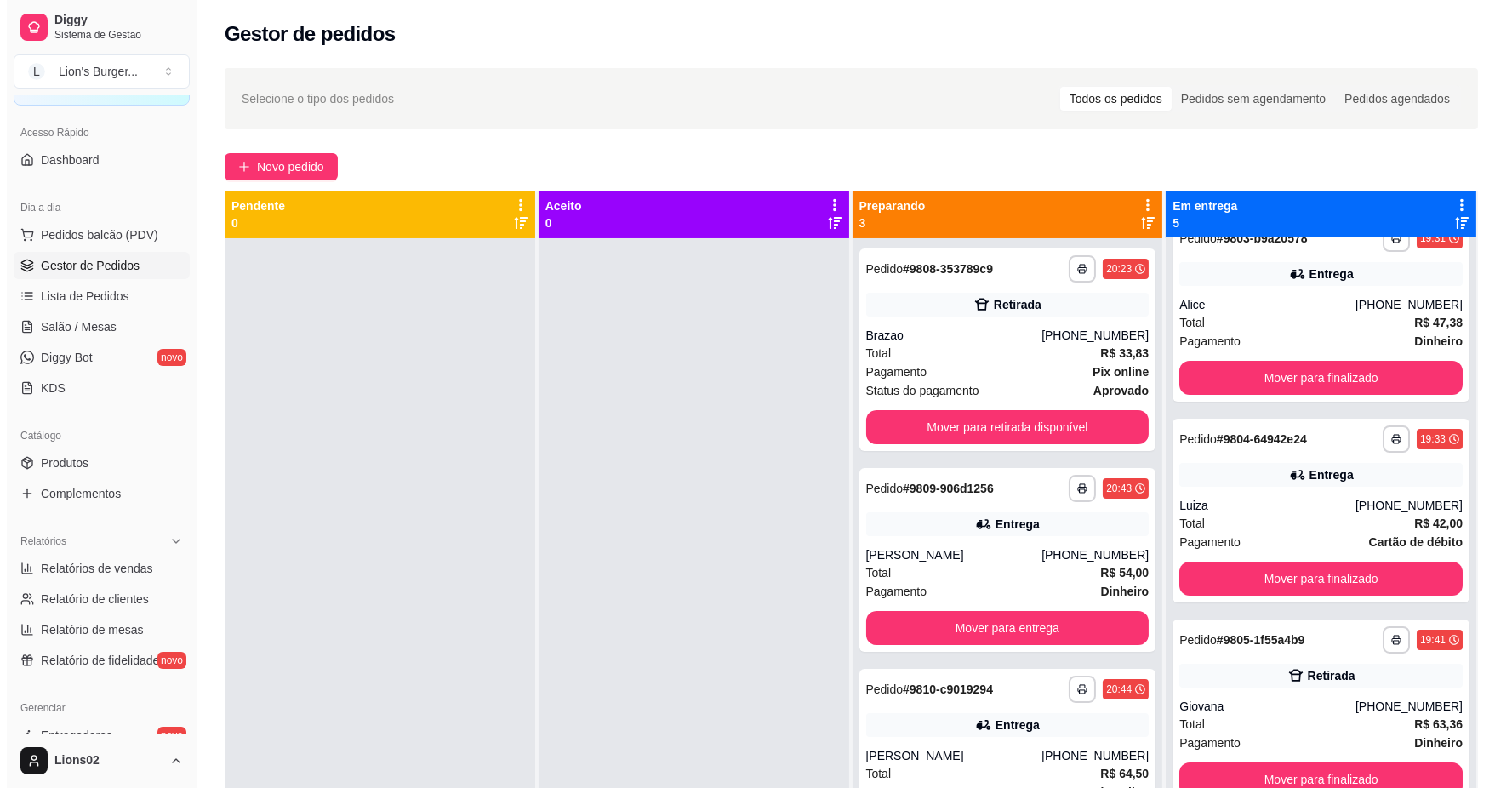
scroll to position [0, 0]
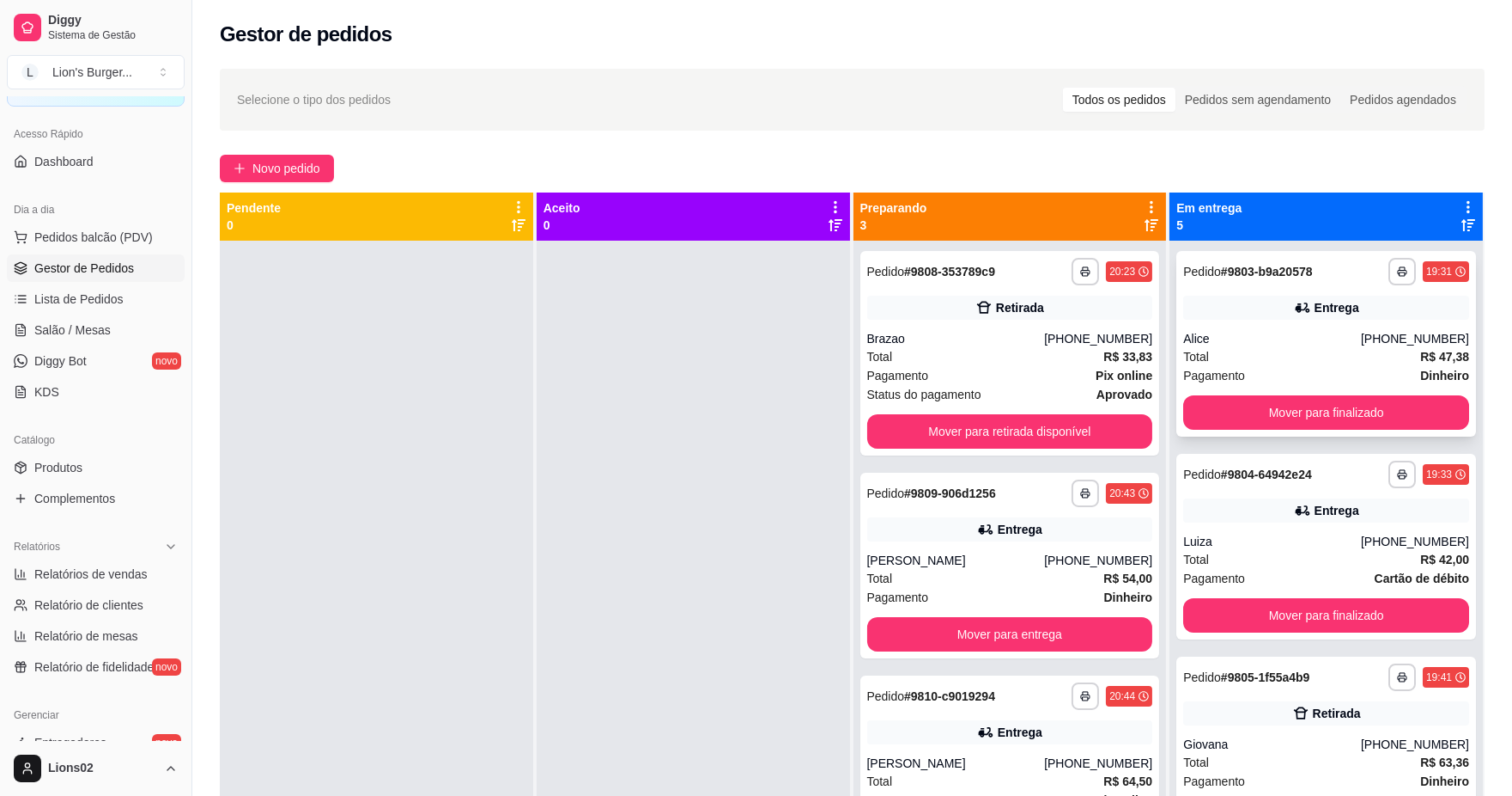
click at [1237, 391] on div "**********" at bounding box center [1326, 344] width 300 height 186
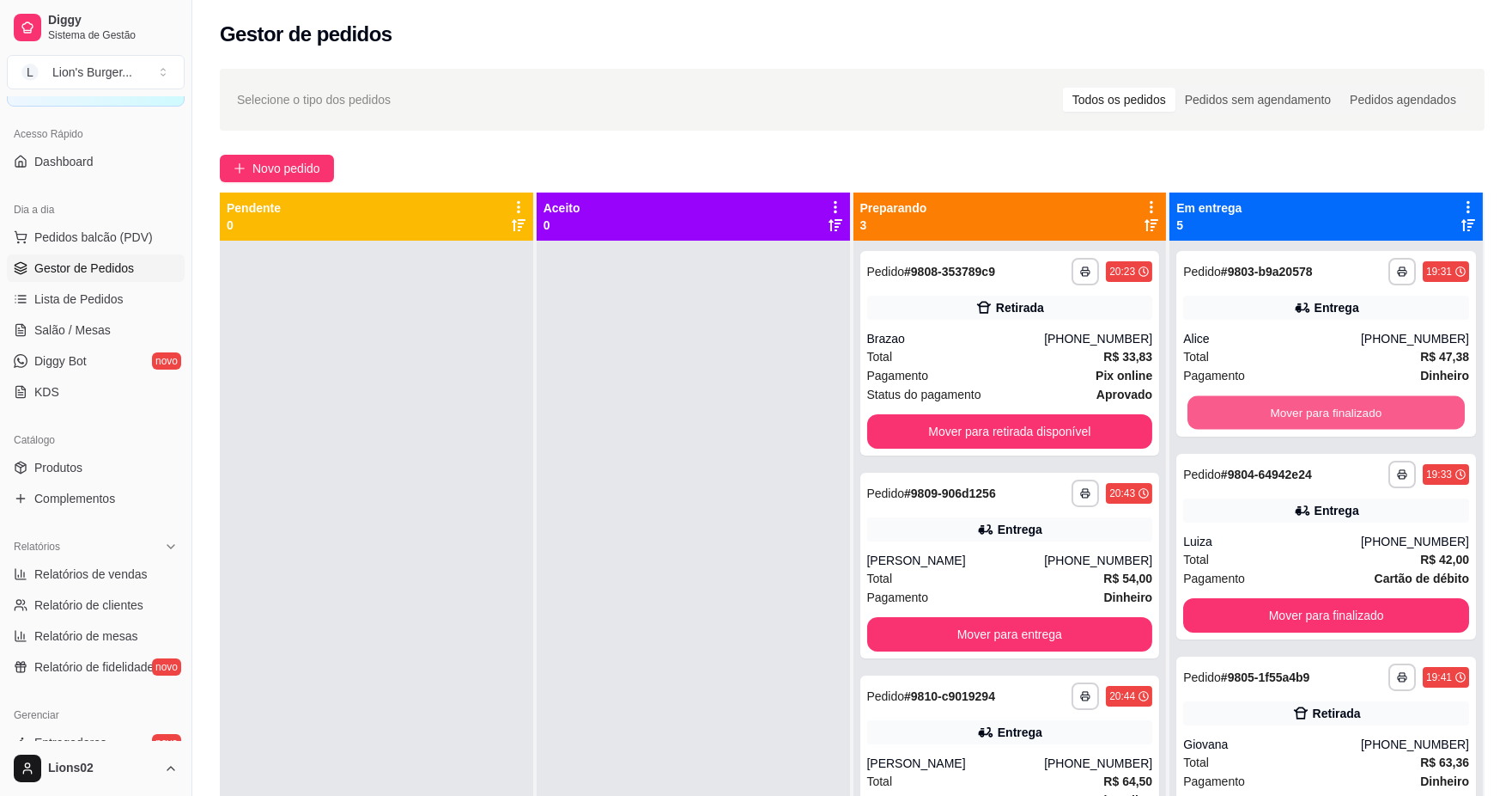
click at [1255, 409] on button "Mover para finalizado" at bounding box center [1326, 412] width 278 height 34
click at [1255, 409] on button "Mover para finalizado" at bounding box center [1326, 413] width 286 height 34
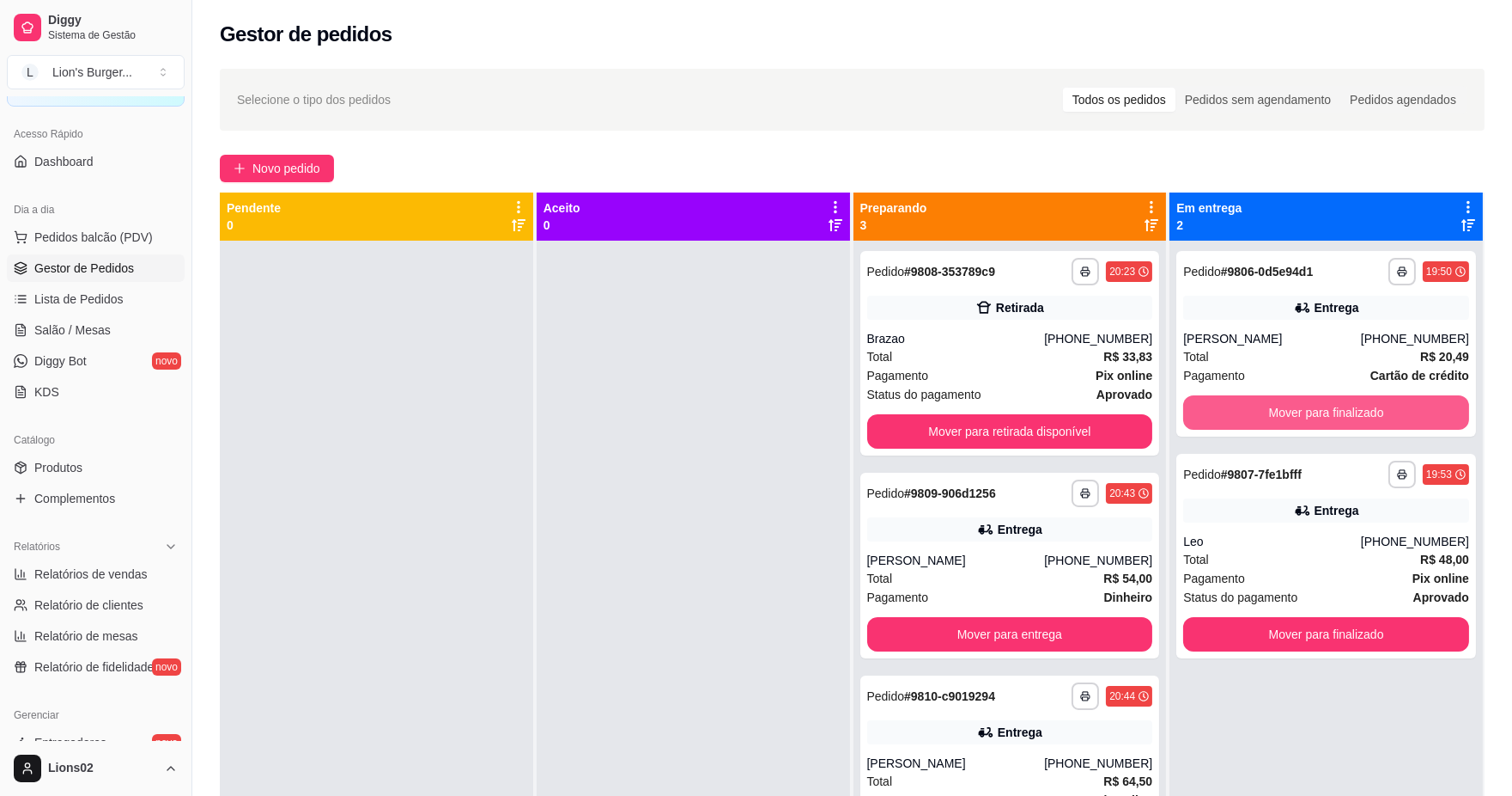
click at [1255, 409] on button "Mover para finalizado" at bounding box center [1326, 413] width 286 height 34
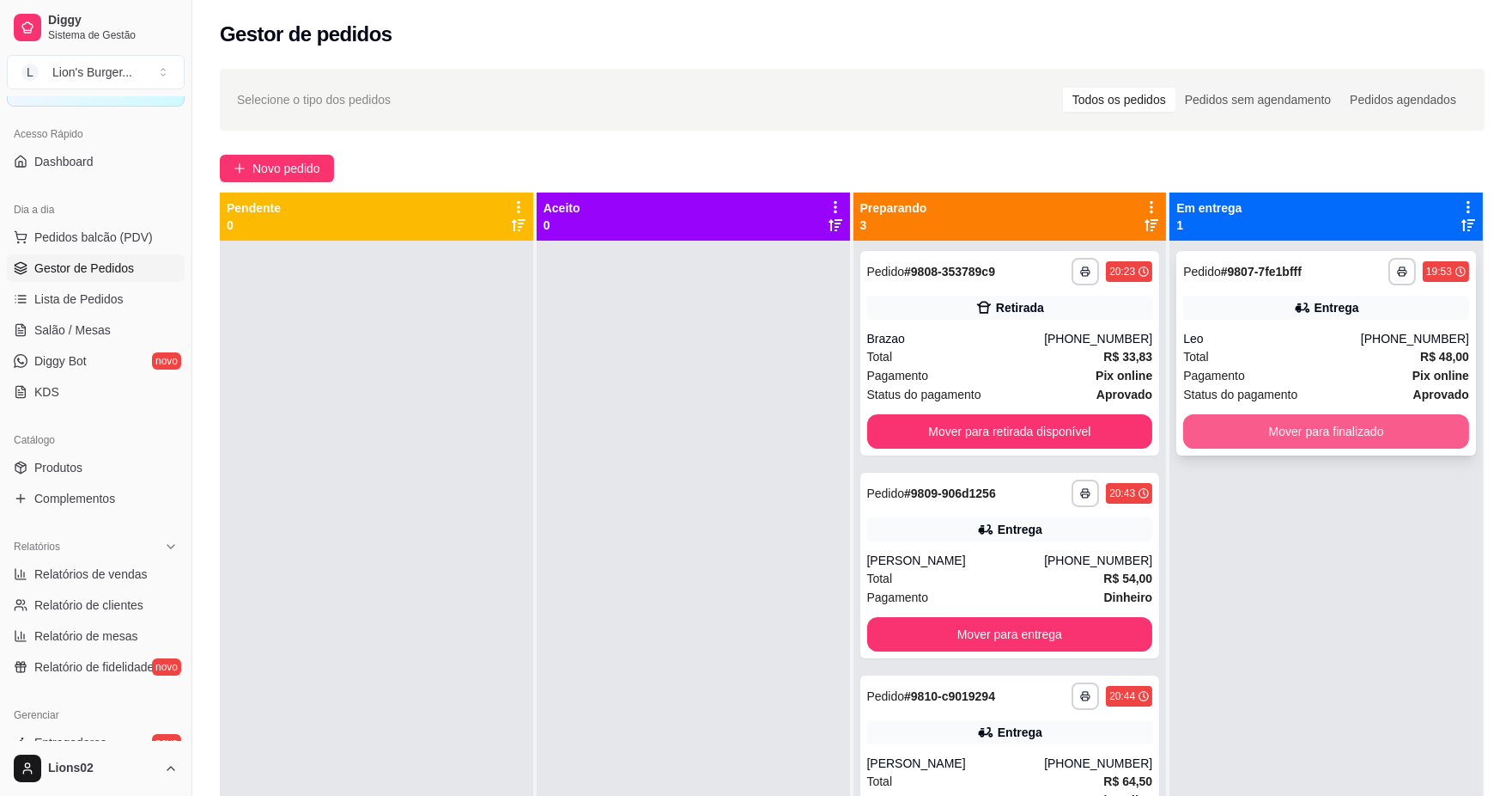
click at [1265, 417] on button "Mover para finalizado" at bounding box center [1326, 431] width 286 height 34
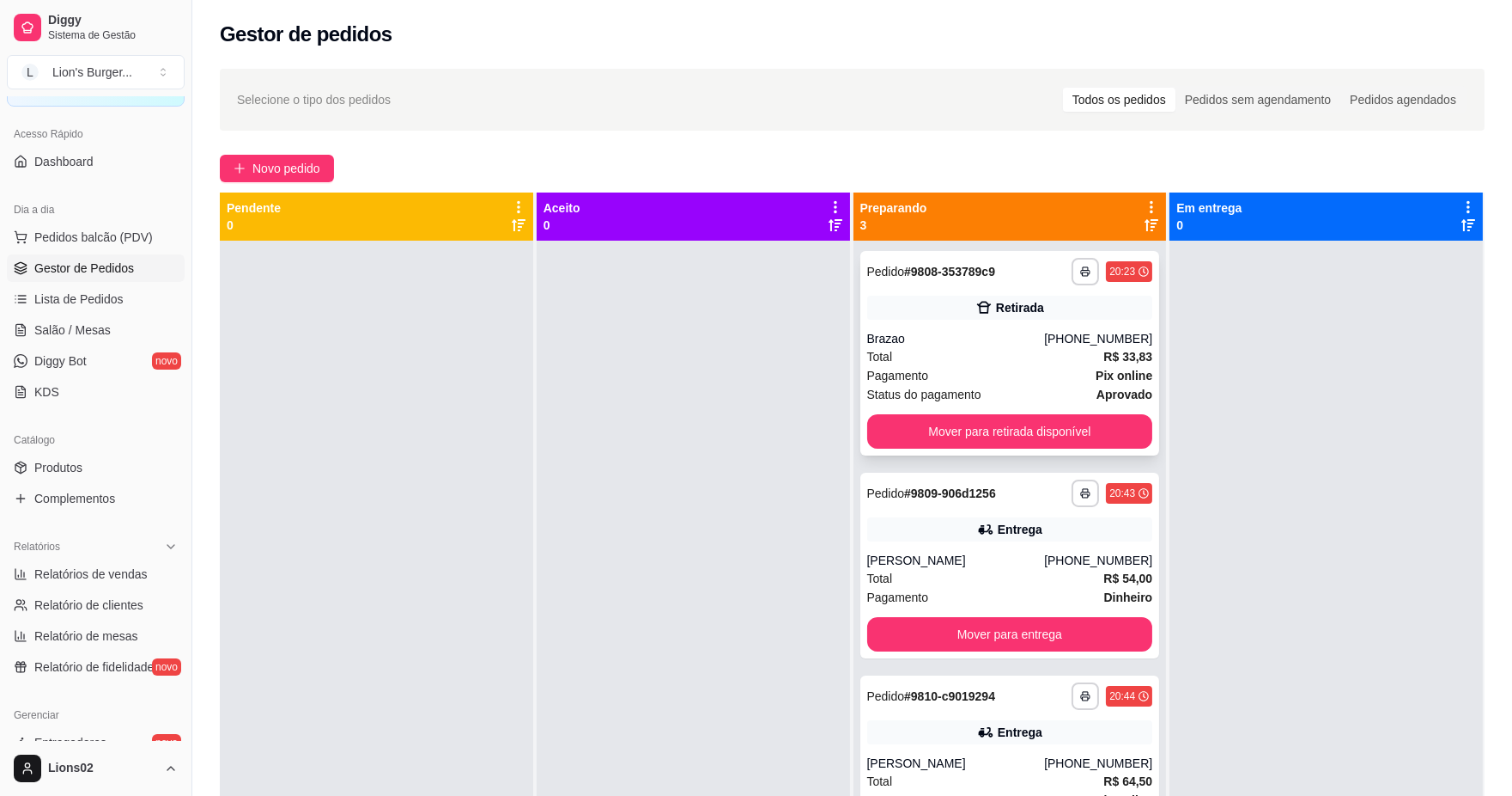
click at [1078, 379] on div "Pagamento Pix online" at bounding box center [1010, 375] width 286 height 19
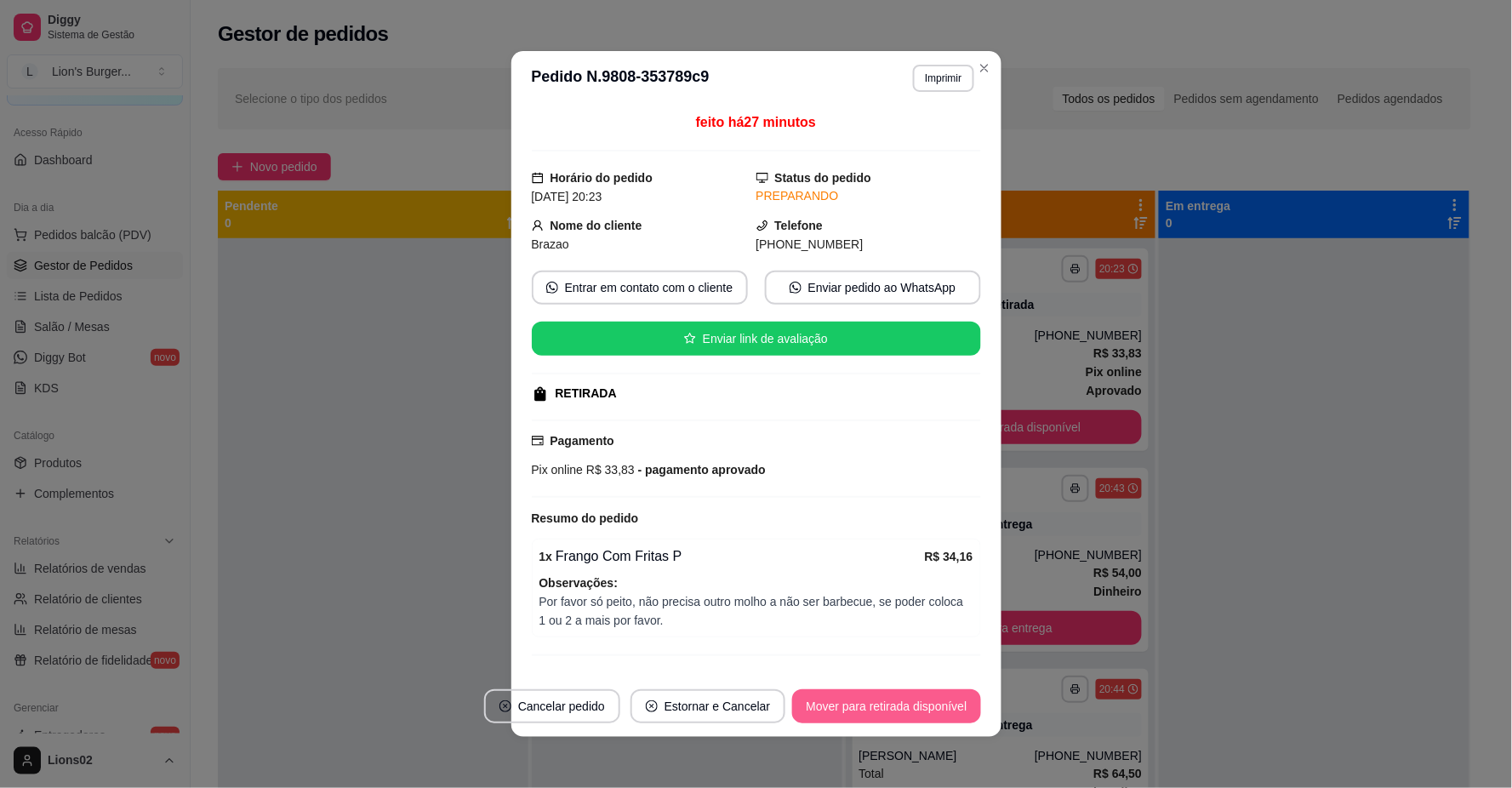
click at [871, 714] on button "Mover para retirada disponível" at bounding box center [886, 706] width 188 height 34
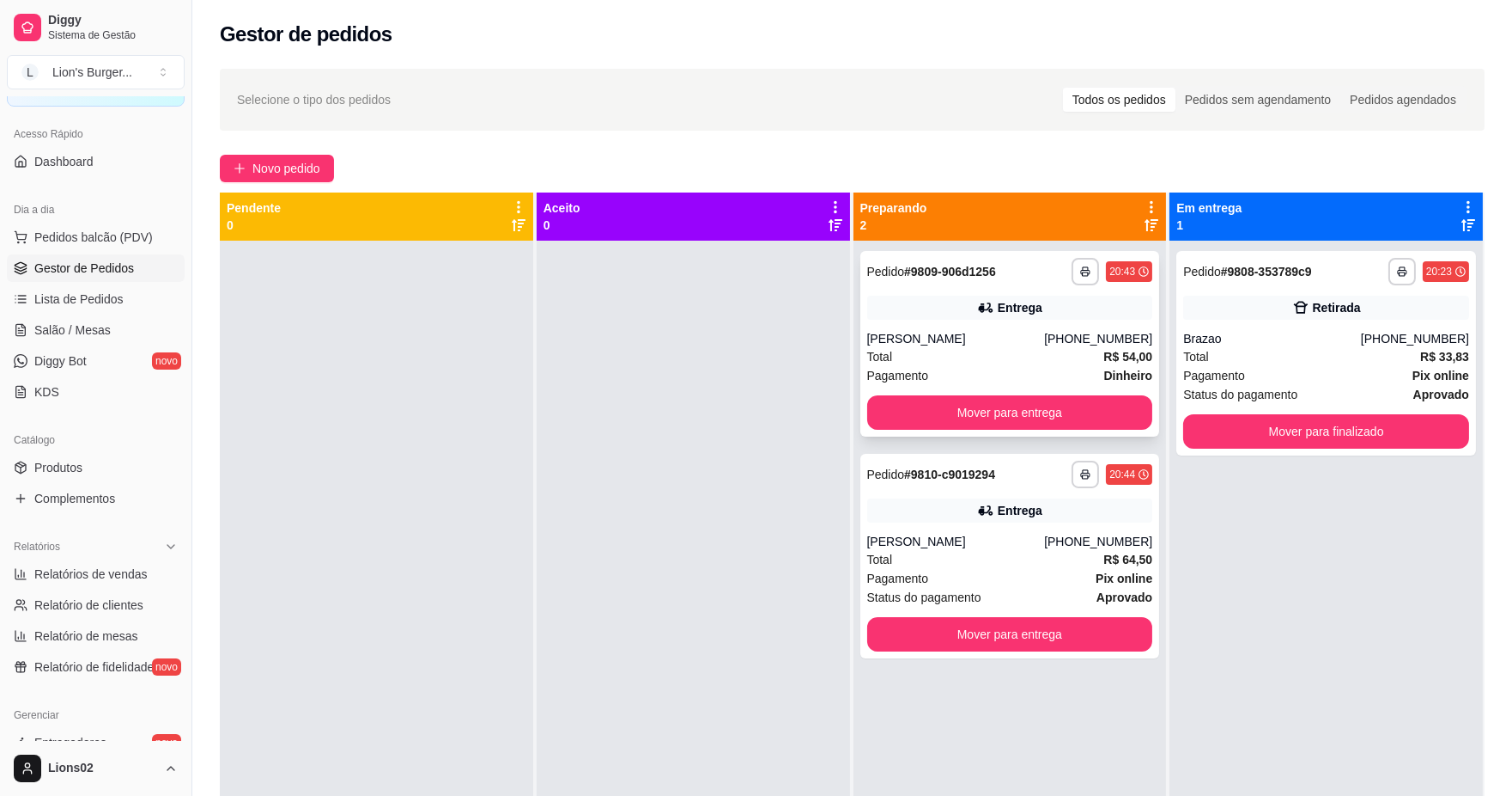
click at [959, 363] on div "Total R$ 54,00" at bounding box center [1010, 356] width 286 height 19
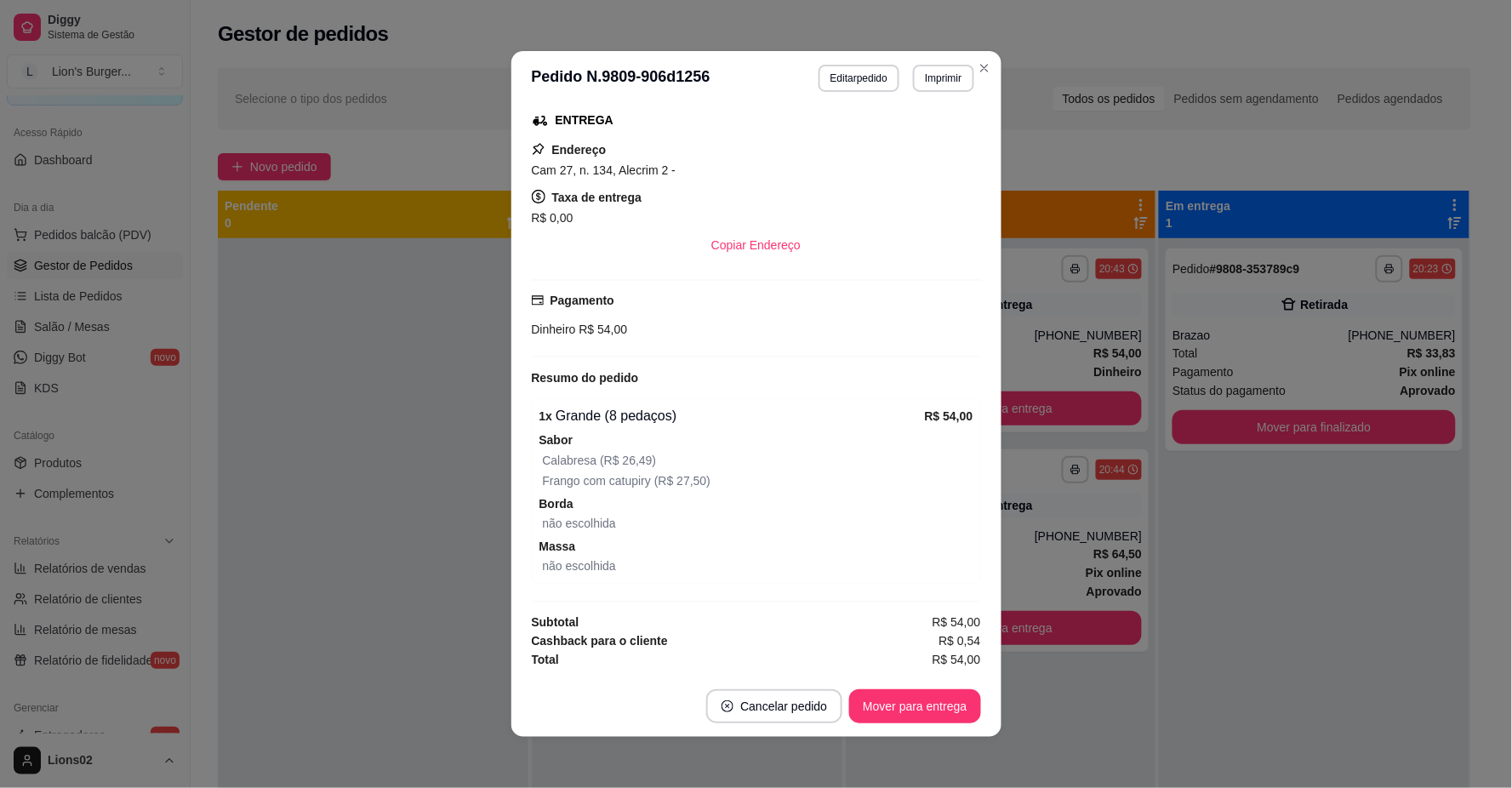
scroll to position [4, 0]
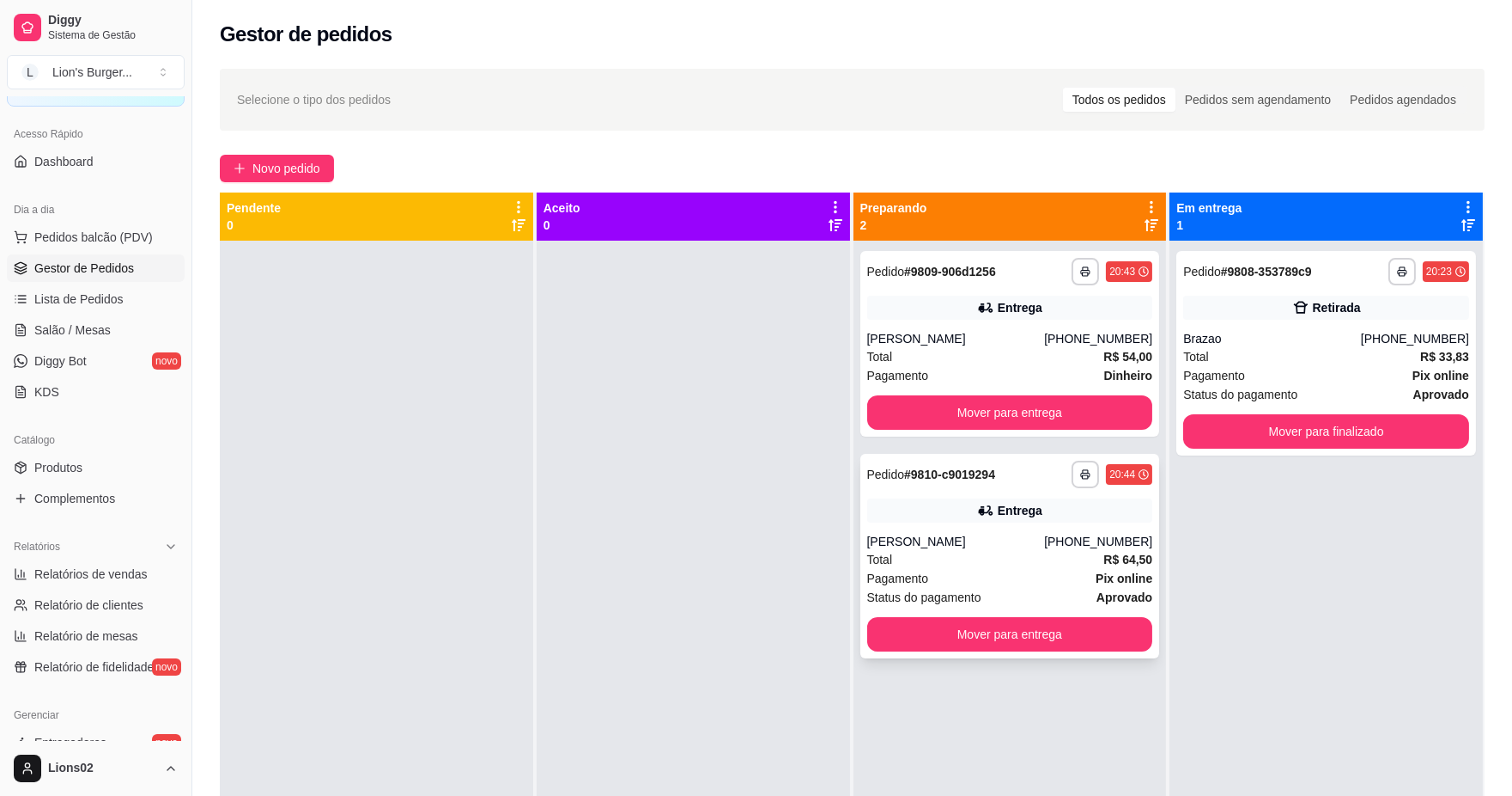
click at [1042, 505] on div "Entrega" at bounding box center [1010, 510] width 286 height 24
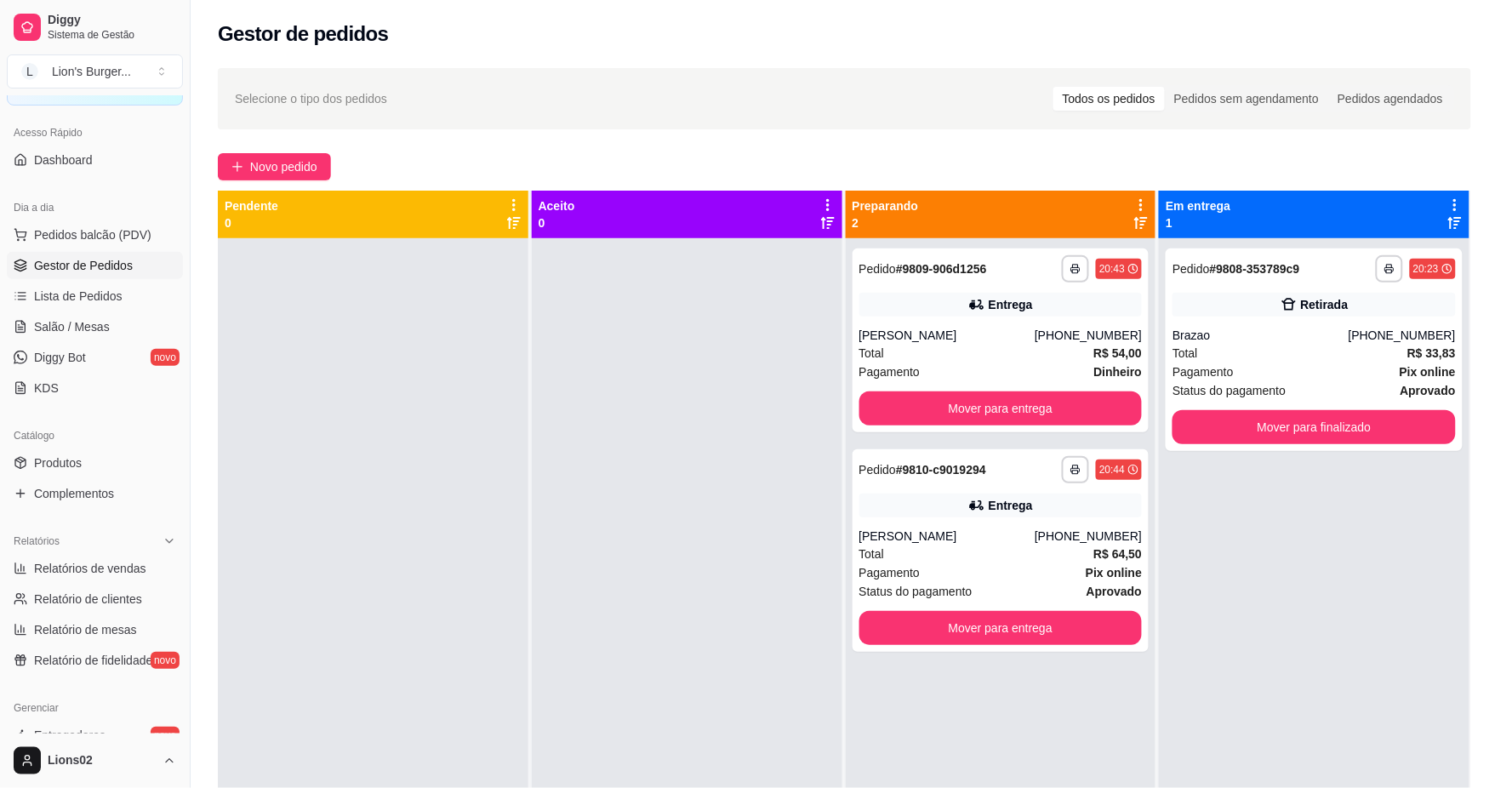
scroll to position [327, 0]
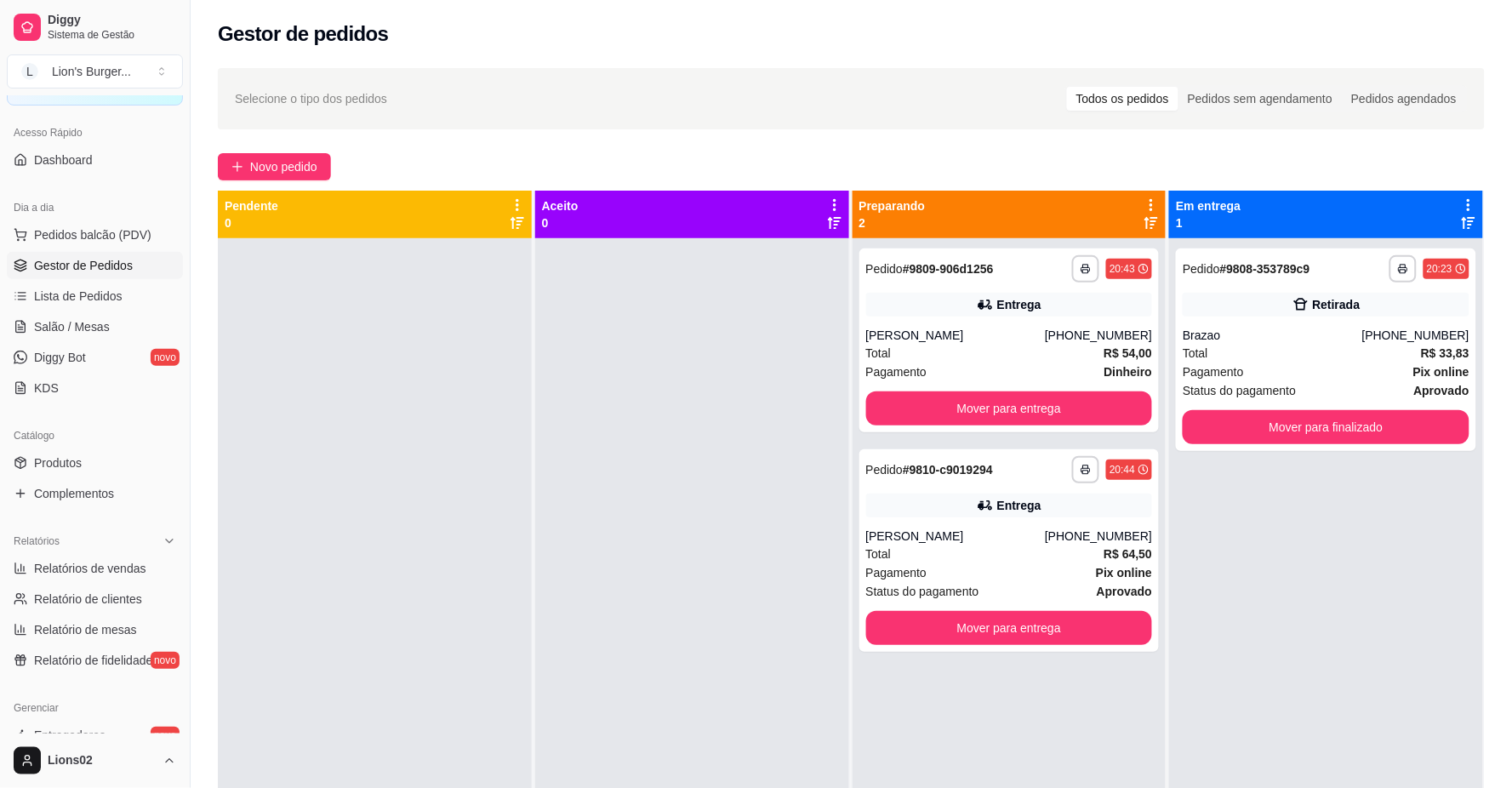
click at [1072, 473] on button "button" at bounding box center [1085, 469] width 28 height 27
click at [1061, 473] on button "button" at bounding box center [1075, 469] width 28 height 27
click at [967, 375] on div "Pagamento Dinheiro" at bounding box center [1001, 372] width 284 height 19
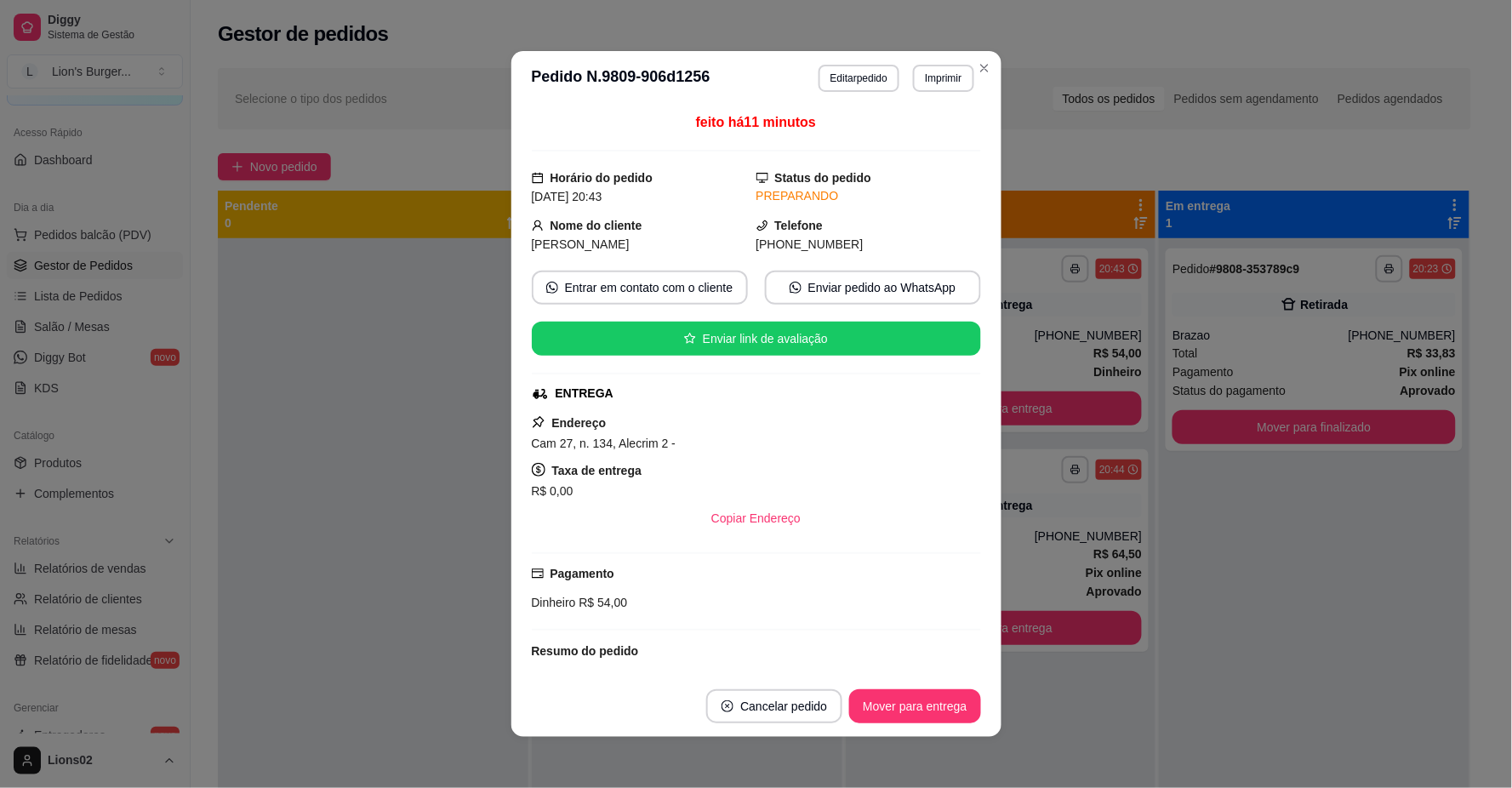
scroll to position [275, 0]
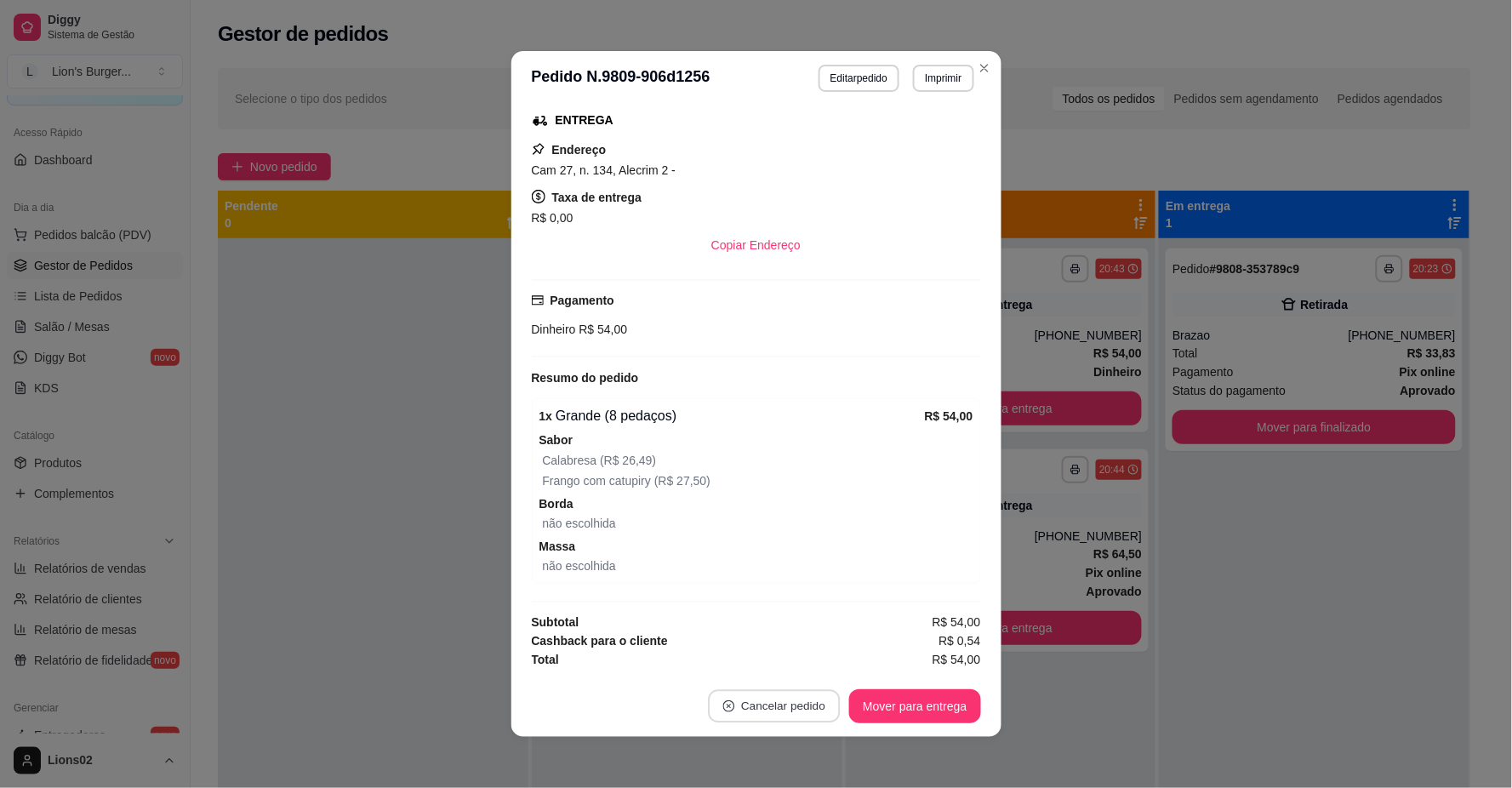
click at [775, 710] on button "Cancelar pedido" at bounding box center [774, 706] width 132 height 33
click at [832, 665] on button "Sim" at bounding box center [816, 665] width 68 height 34
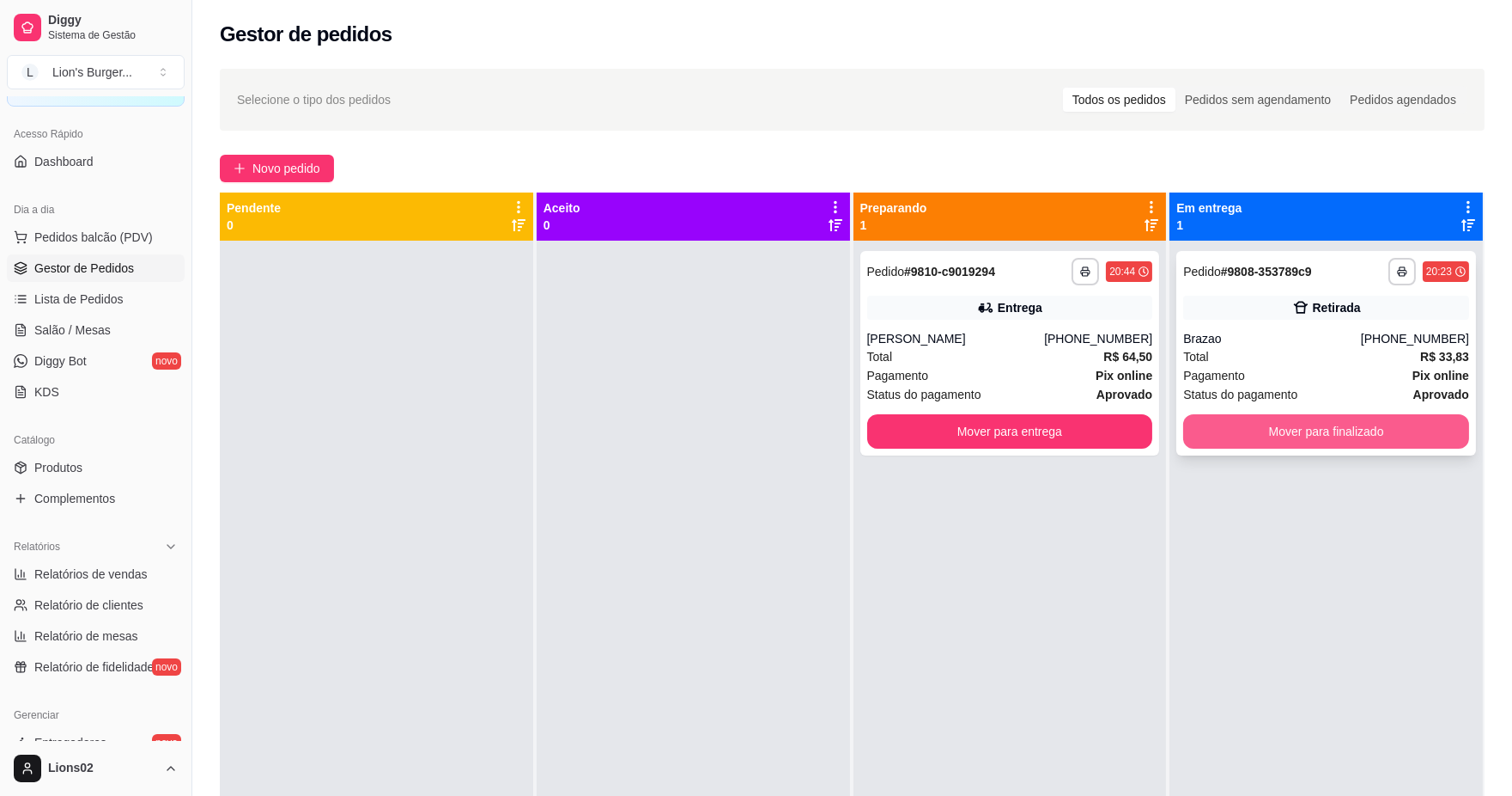
click at [1343, 437] on button "Mover para finalizado" at bounding box center [1326, 431] width 286 height 34
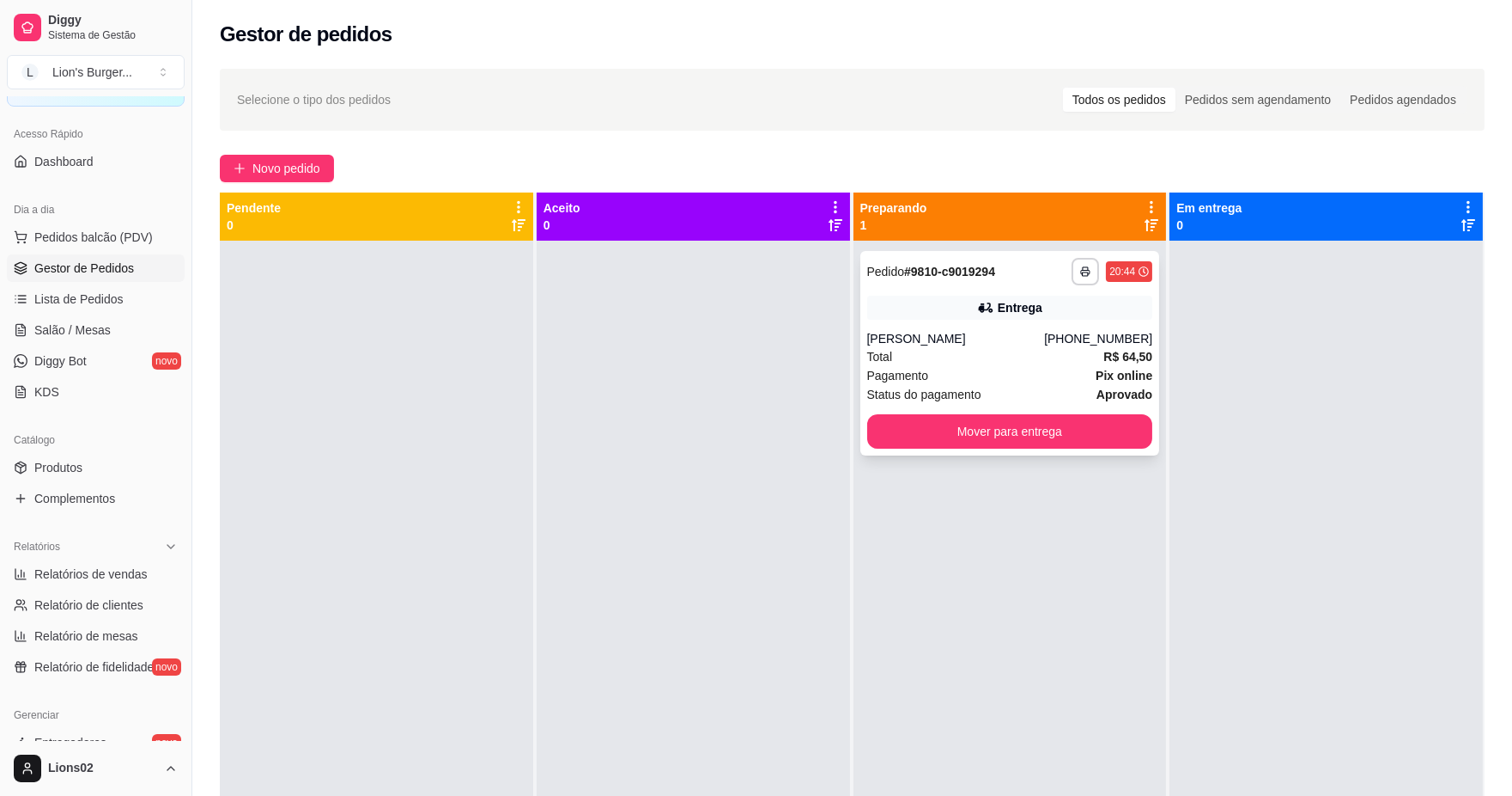
click at [990, 392] on div "Status do pagamento aprovado" at bounding box center [1010, 395] width 286 height 19
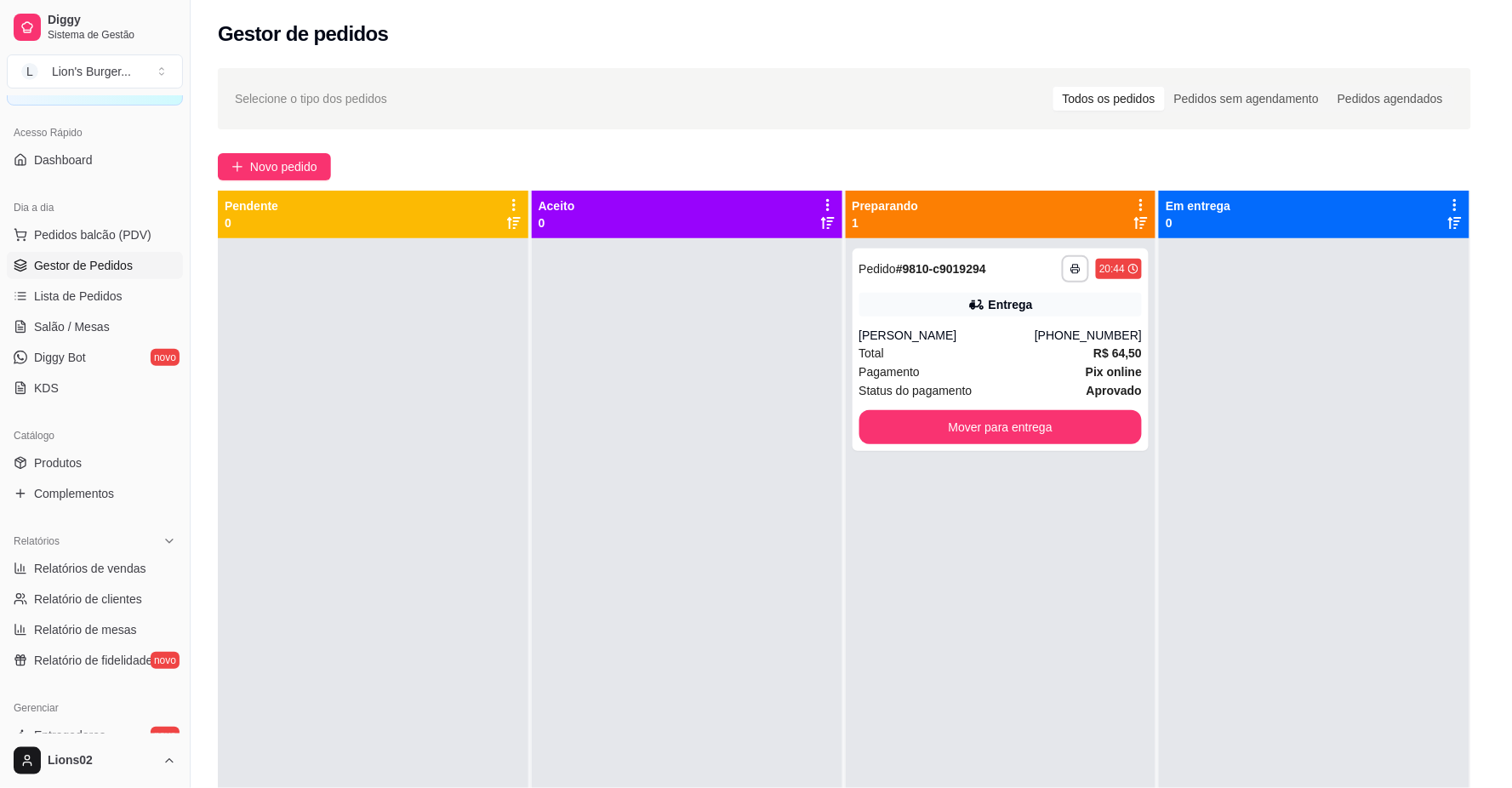
scroll to position [284, 0]
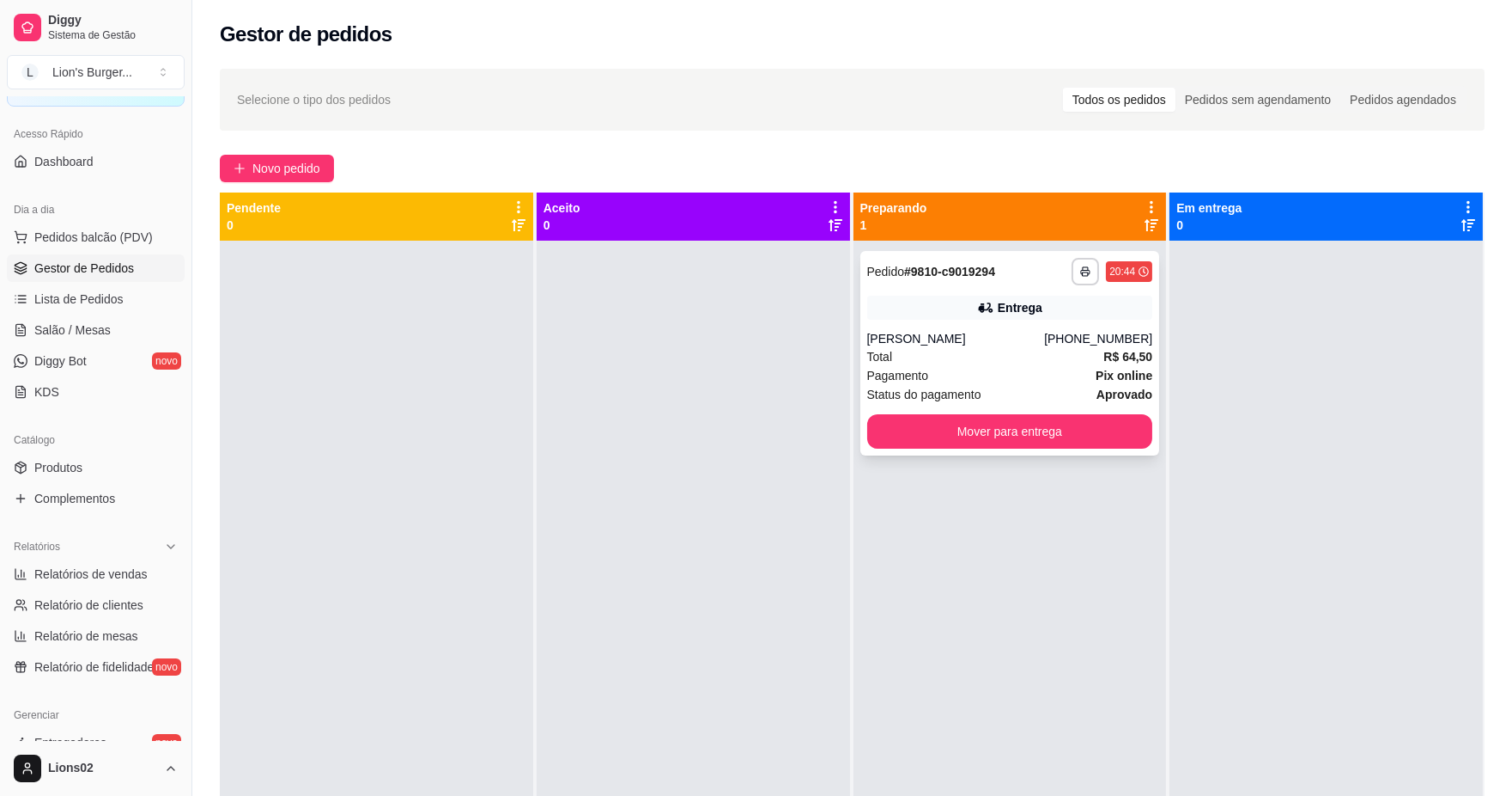
click at [889, 381] on span "Pagamento" at bounding box center [898, 375] width 62 height 19
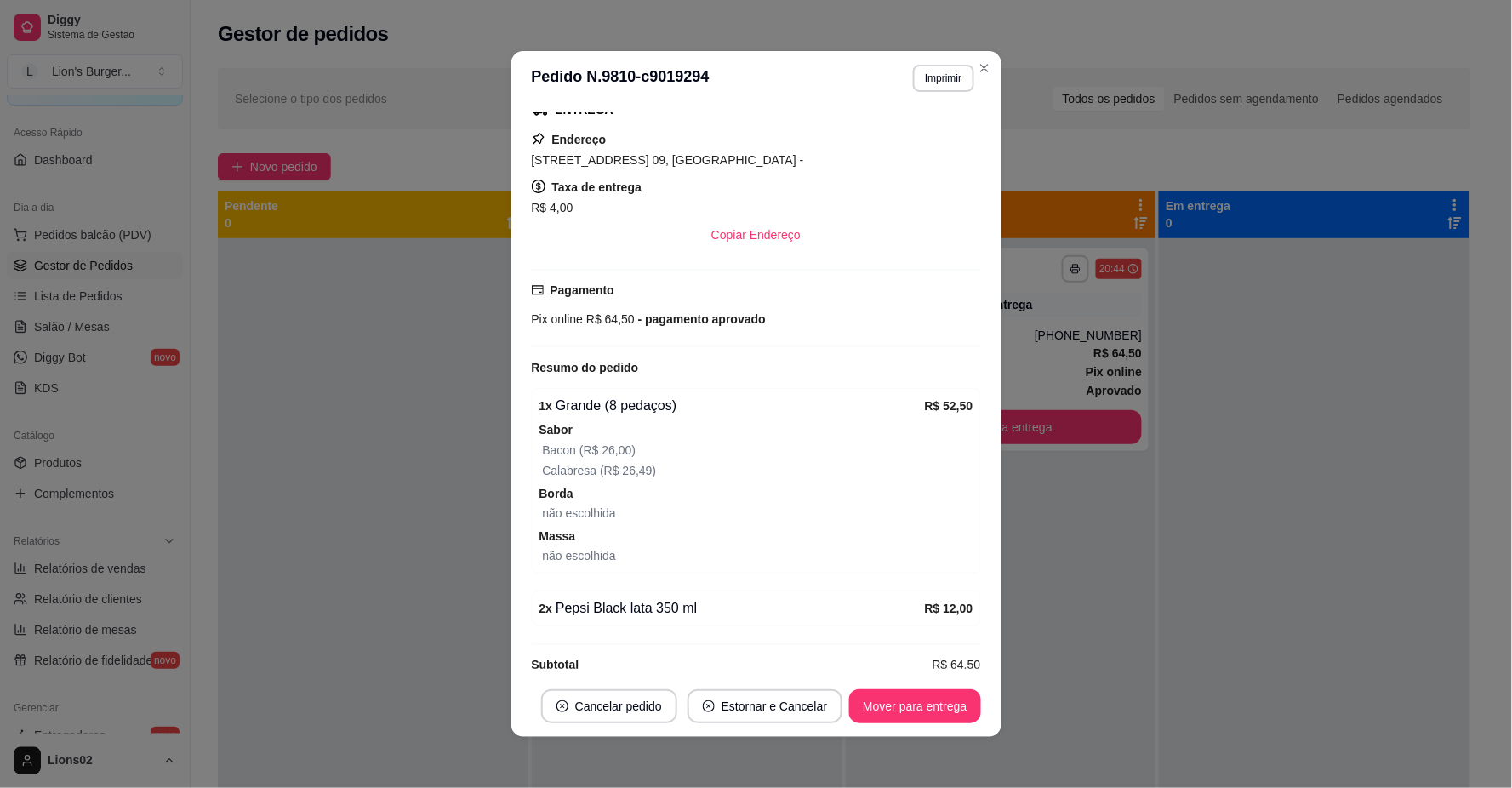
scroll to position [327, 0]
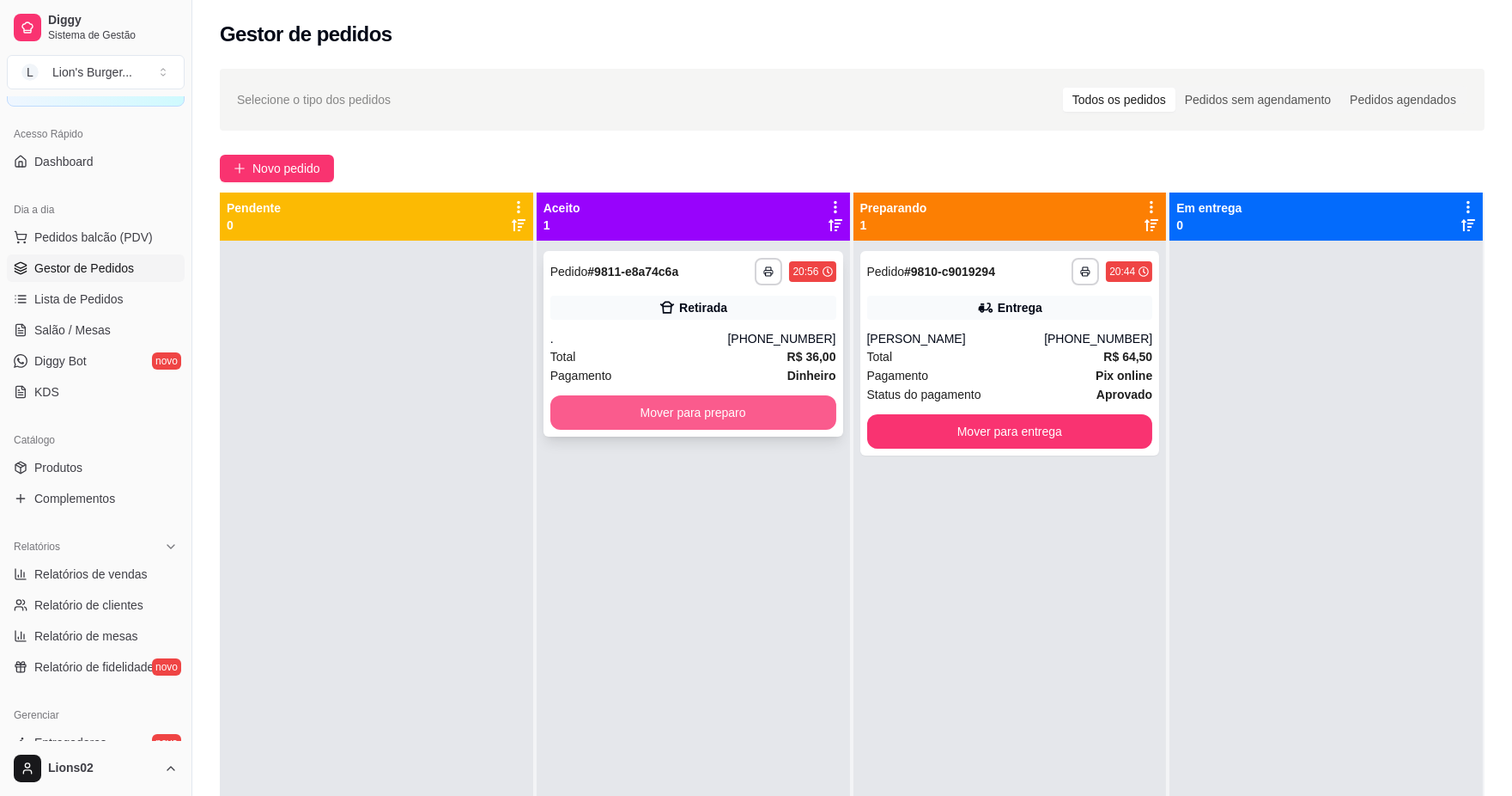
click at [711, 408] on button "Mover para preparo" at bounding box center [693, 413] width 286 height 34
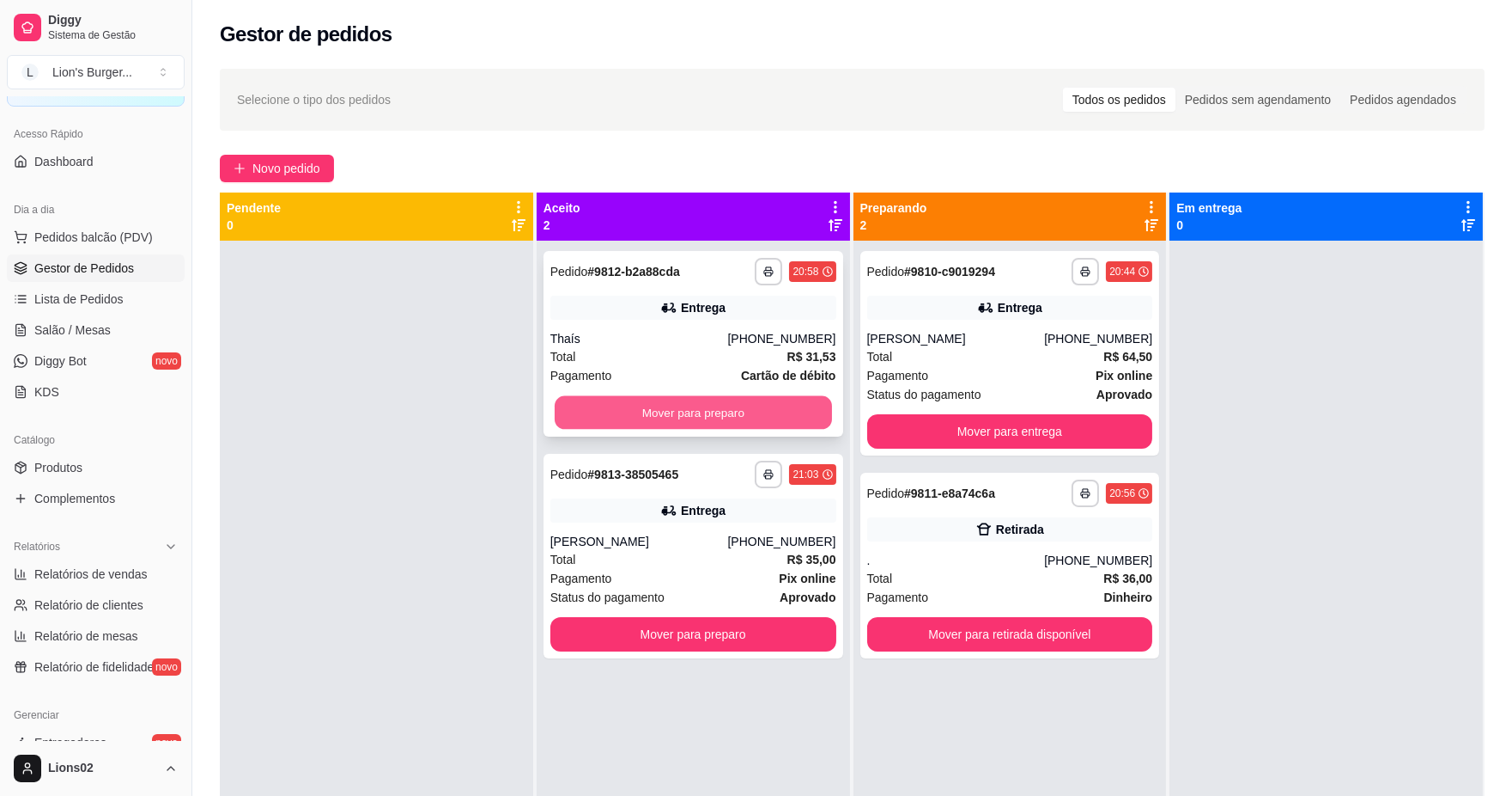
click at [554, 419] on button "Mover para preparo" at bounding box center [693, 412] width 278 height 34
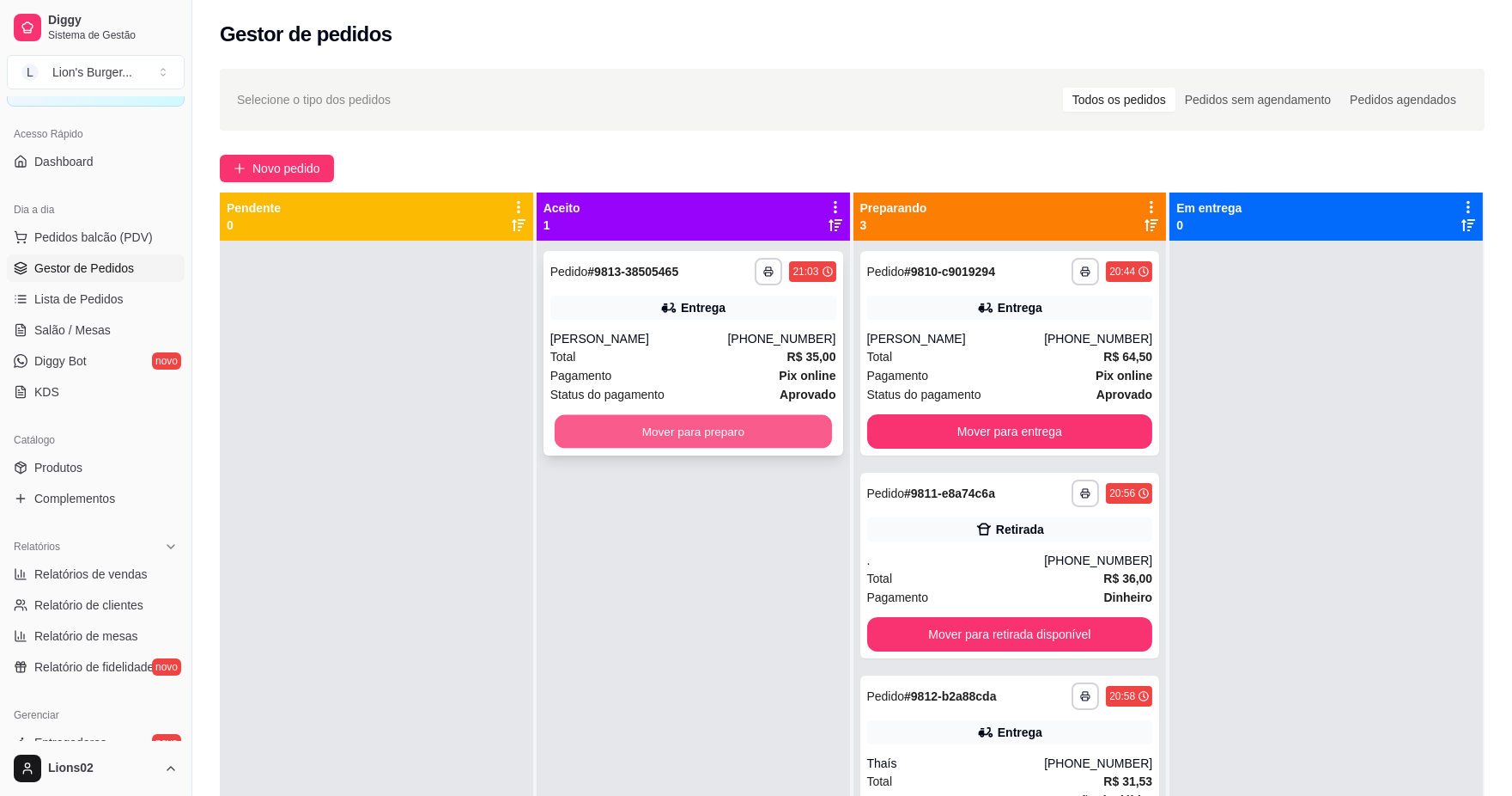
click at [689, 425] on button "Mover para preparo" at bounding box center [693, 431] width 278 height 34
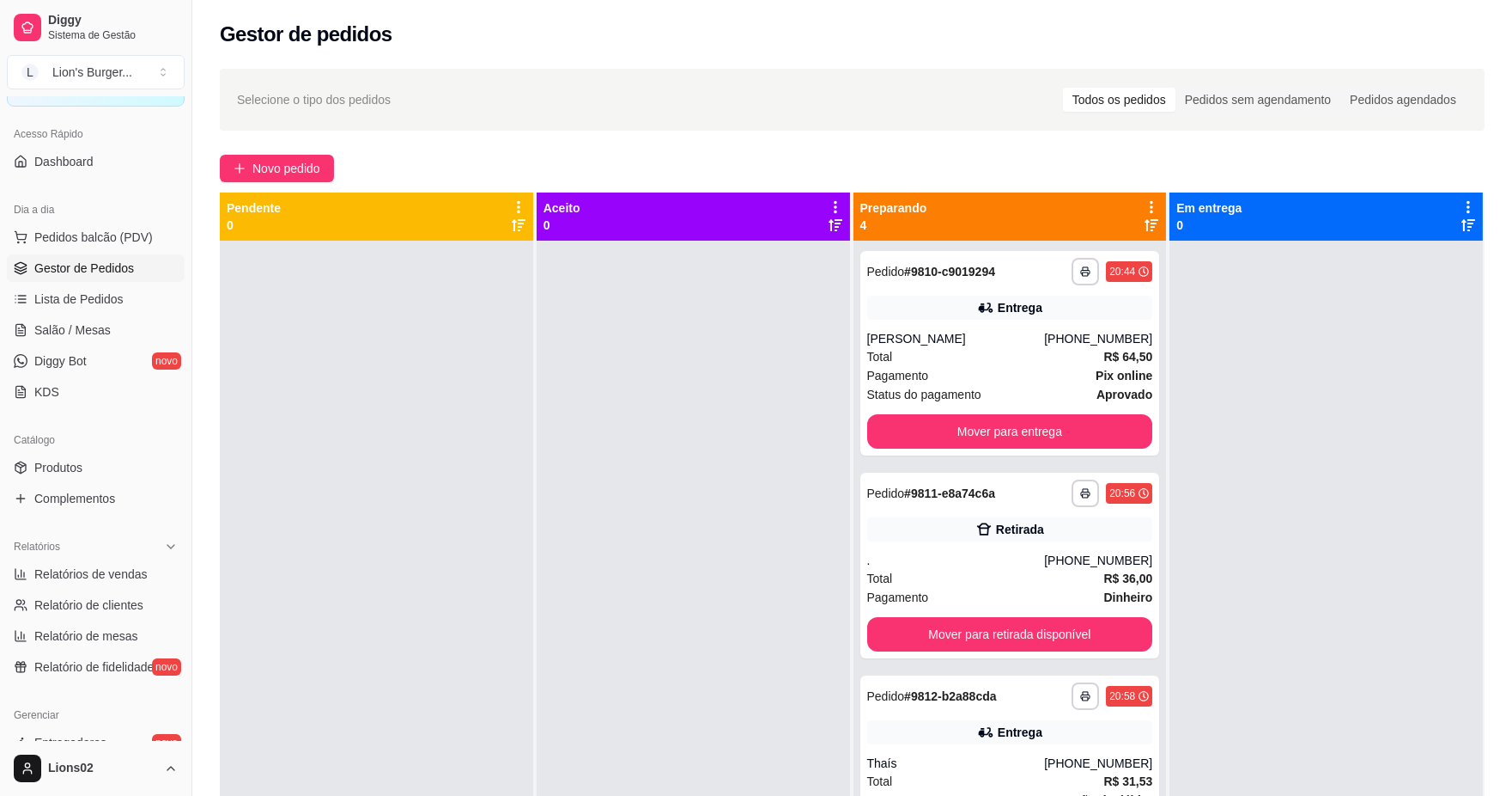
click at [1379, 114] on div "Selecione o tipo dos pedidos Todos os pedidos Pedidos sem agendamento Pedidos a…" at bounding box center [852, 100] width 1265 height 62
click at [1044, 612] on div "**********" at bounding box center [1010, 565] width 300 height 186
click at [1024, 381] on div "Pagamento Pix online" at bounding box center [1010, 375] width 286 height 19
click at [1079, 591] on div "Pagamento Dinheiro" at bounding box center [1010, 597] width 286 height 19
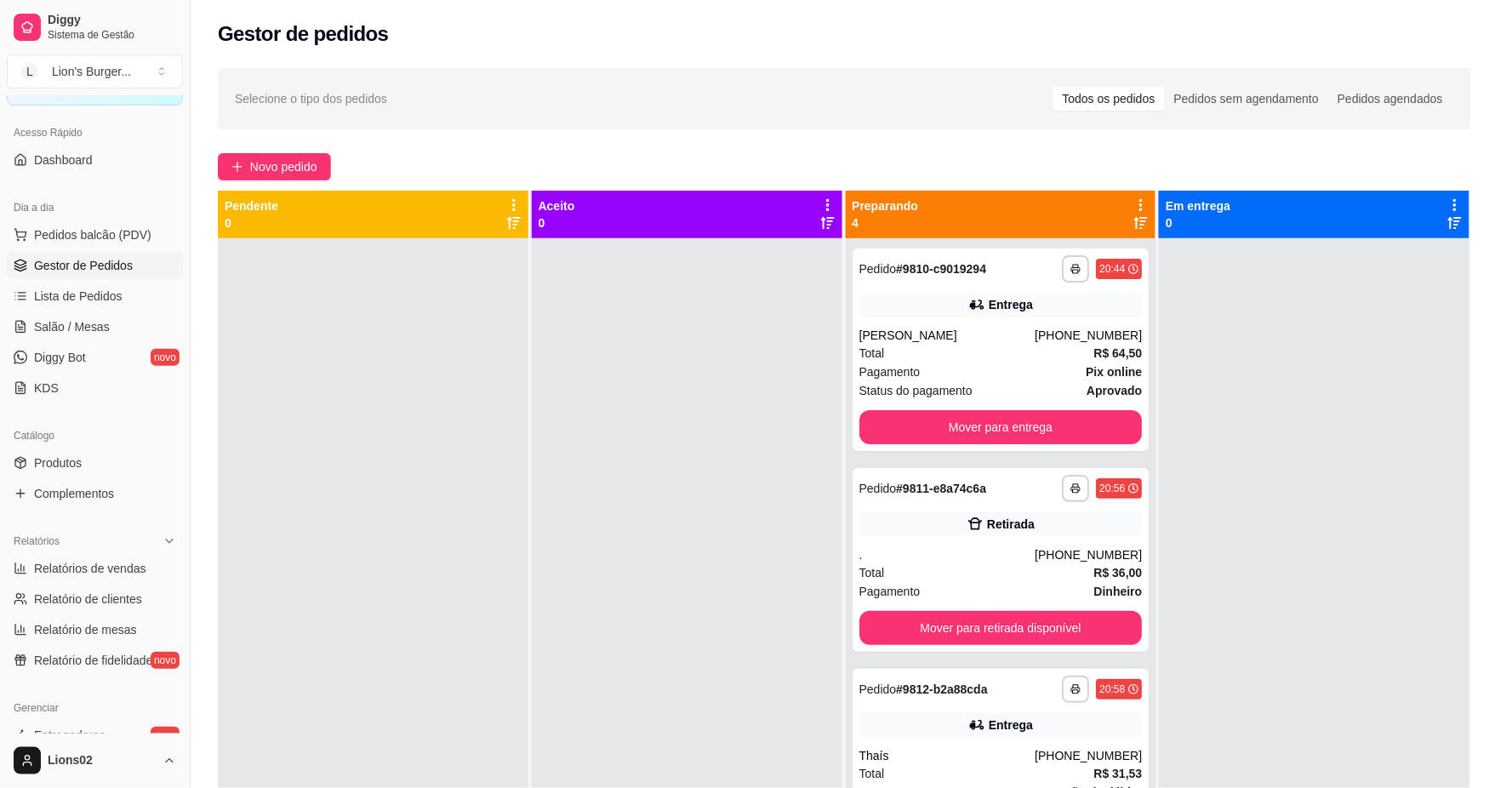
scroll to position [29, 0]
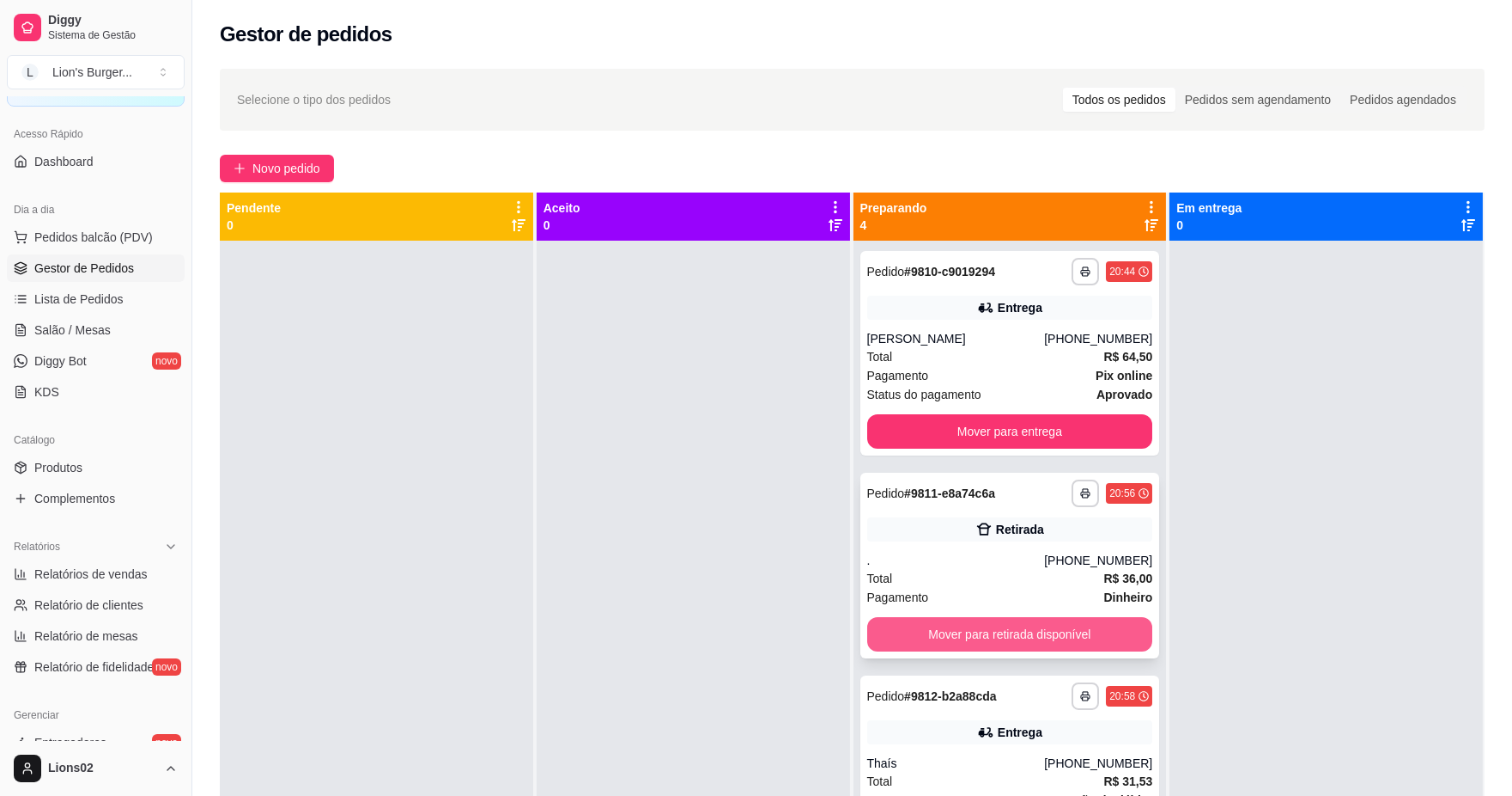
click at [1041, 634] on button "Mover para retirada disponível" at bounding box center [1010, 634] width 286 height 34
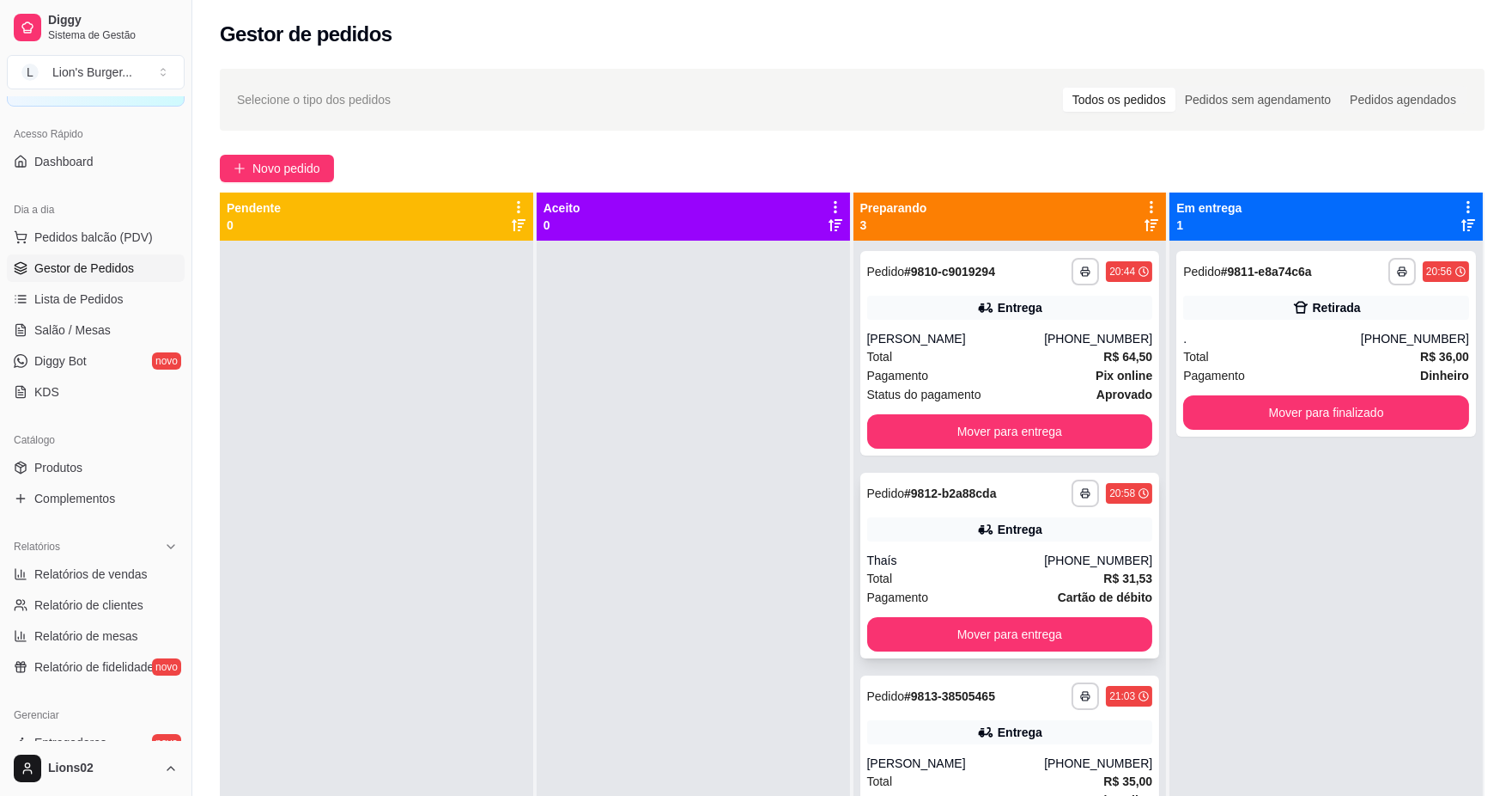
click at [880, 561] on div "Thaís" at bounding box center [957, 560] width 178 height 17
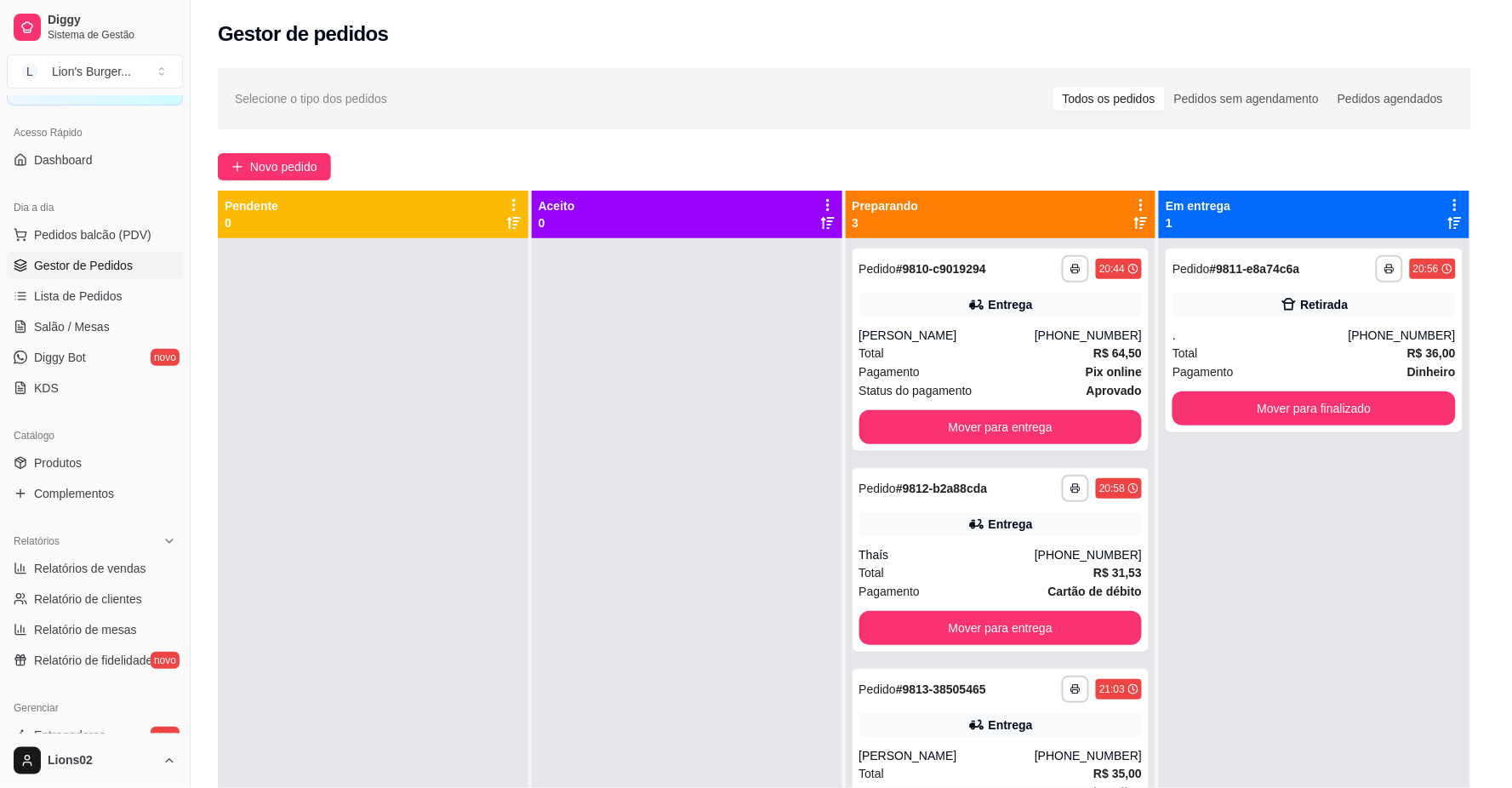
scroll to position [192, 0]
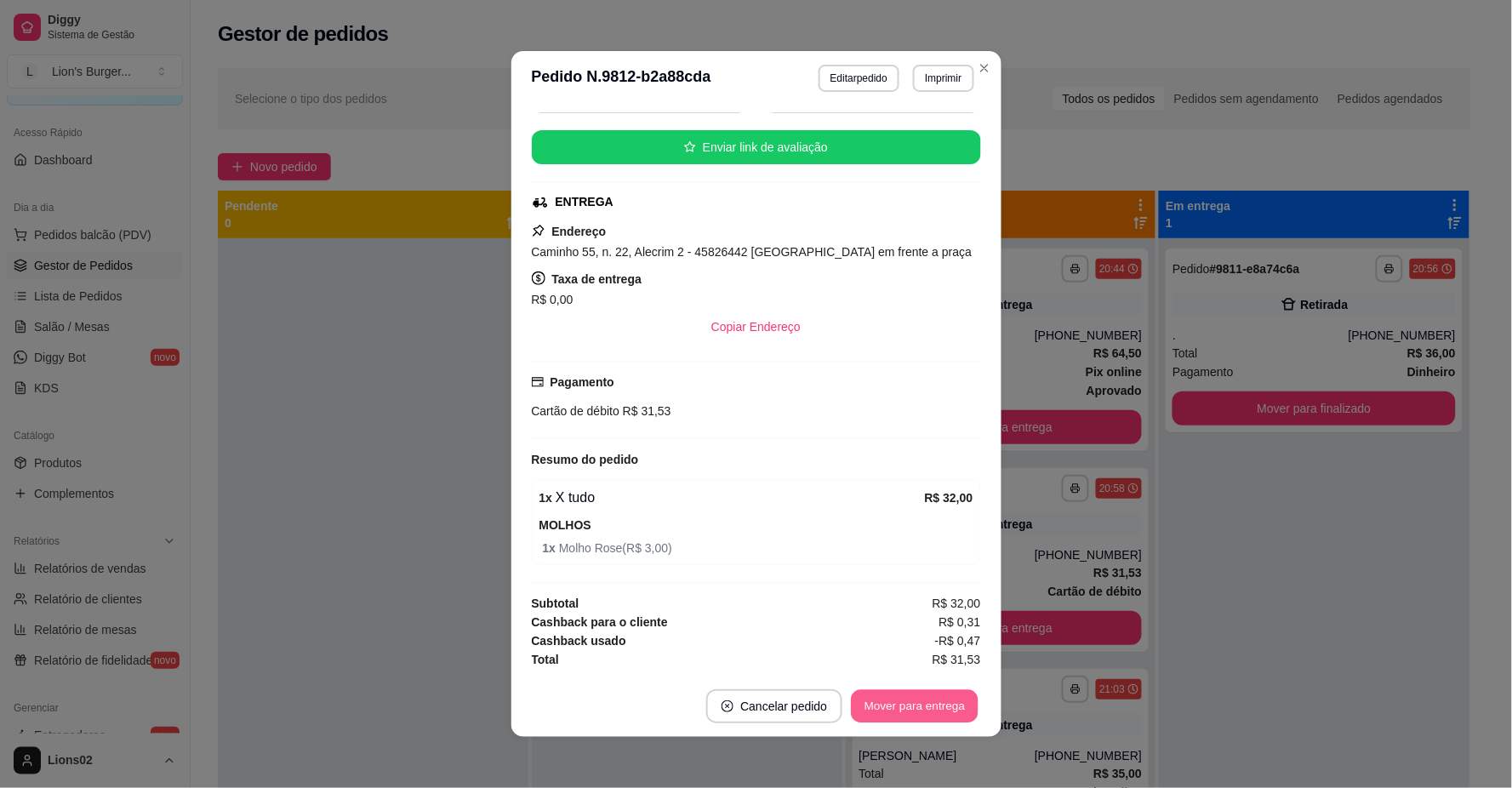
click at [951, 699] on button "Mover para entrega" at bounding box center [915, 706] width 128 height 33
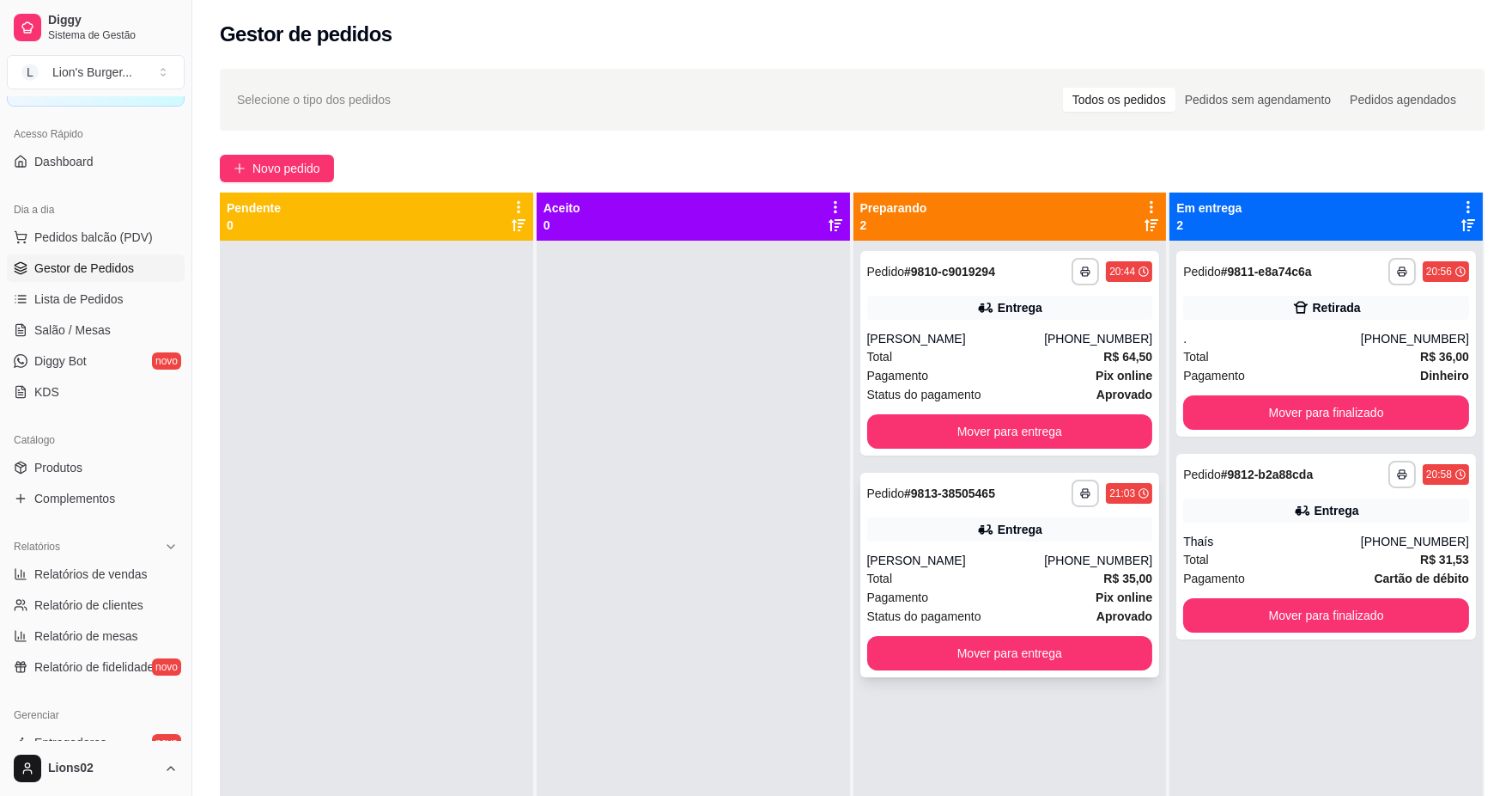
click at [1065, 598] on div "Pagamento Pix online" at bounding box center [1010, 597] width 286 height 19
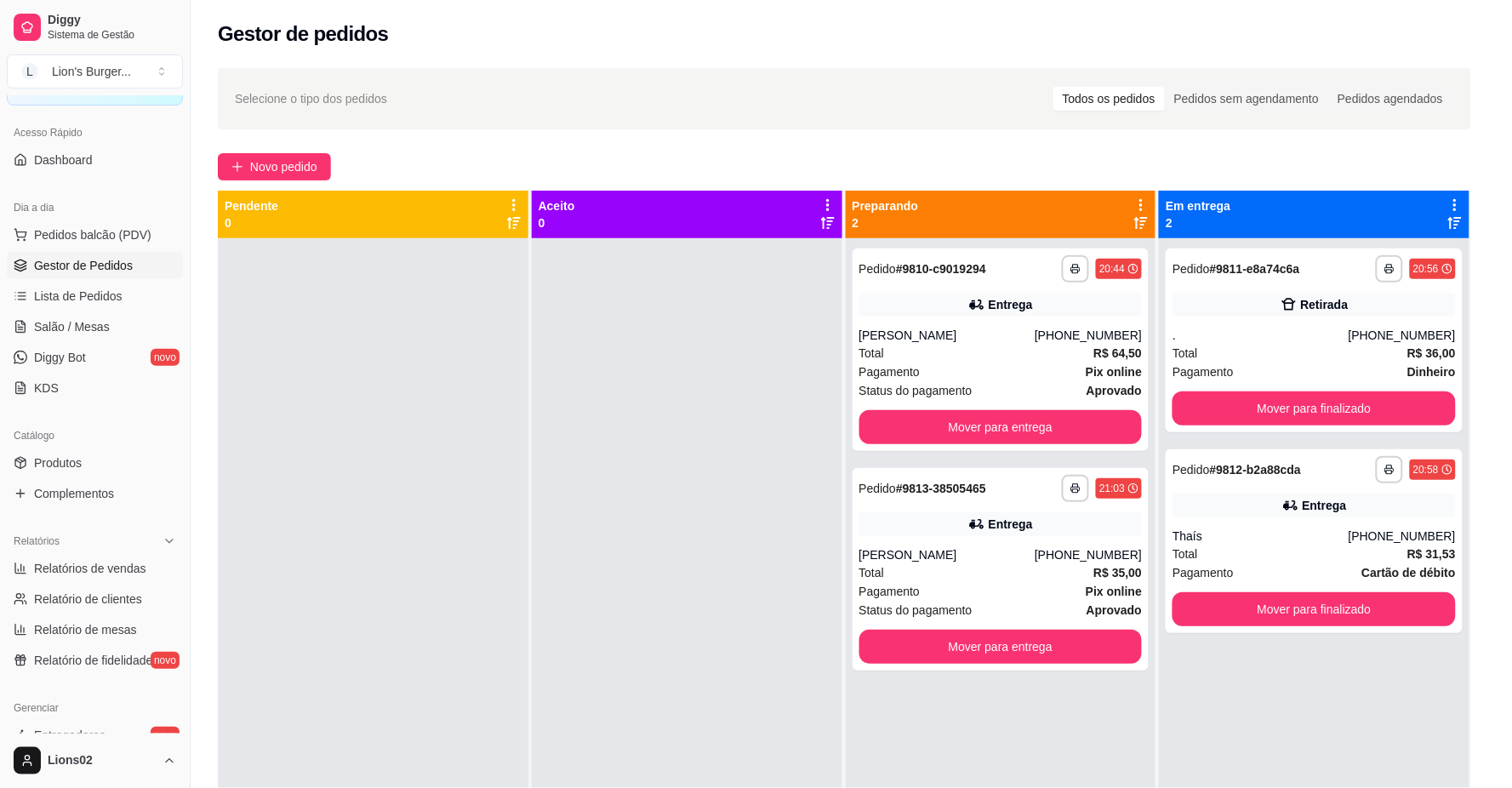
scroll to position [177, 0]
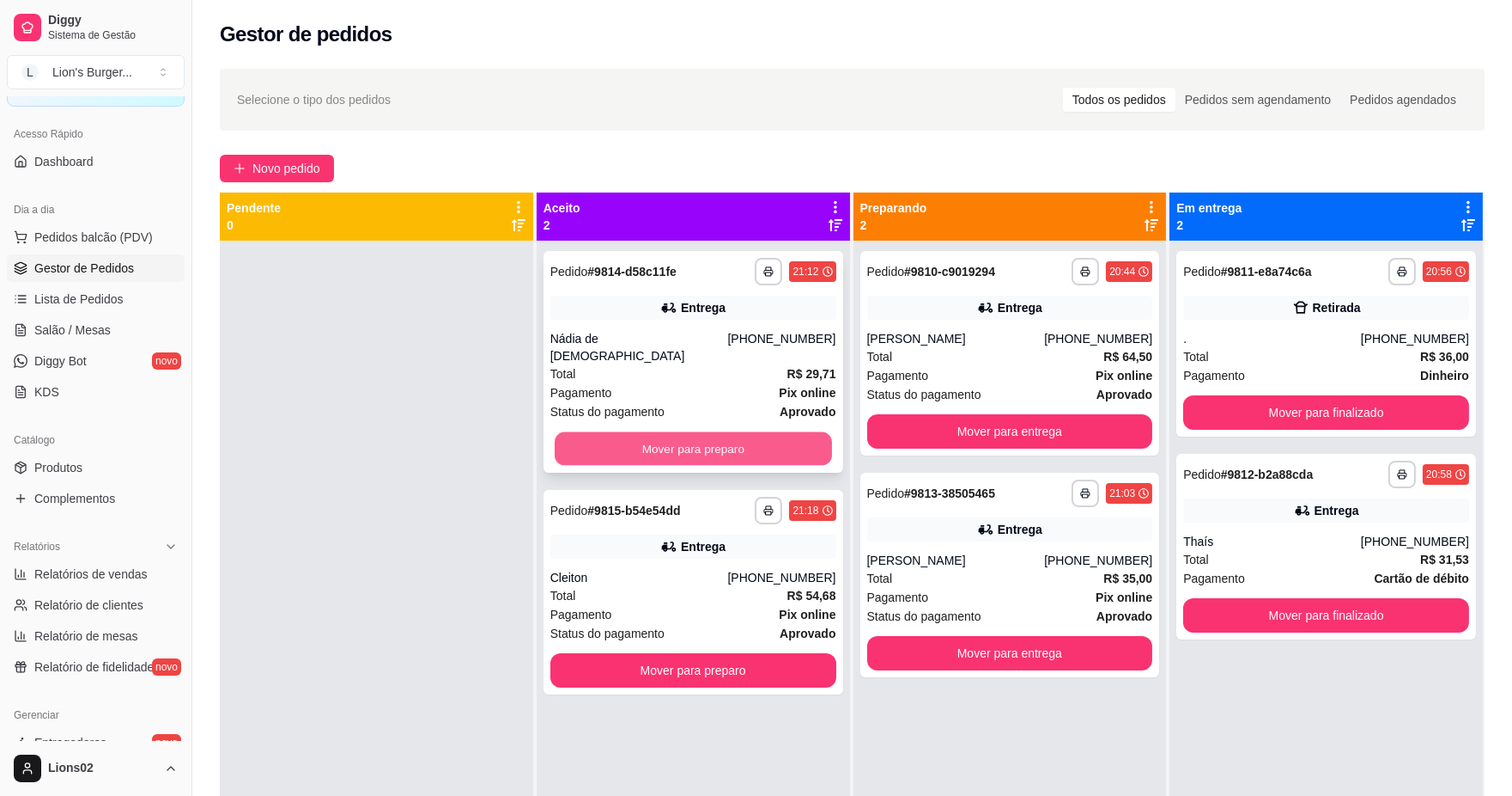
click at [670, 432] on button "Mover para preparo" at bounding box center [693, 448] width 278 height 34
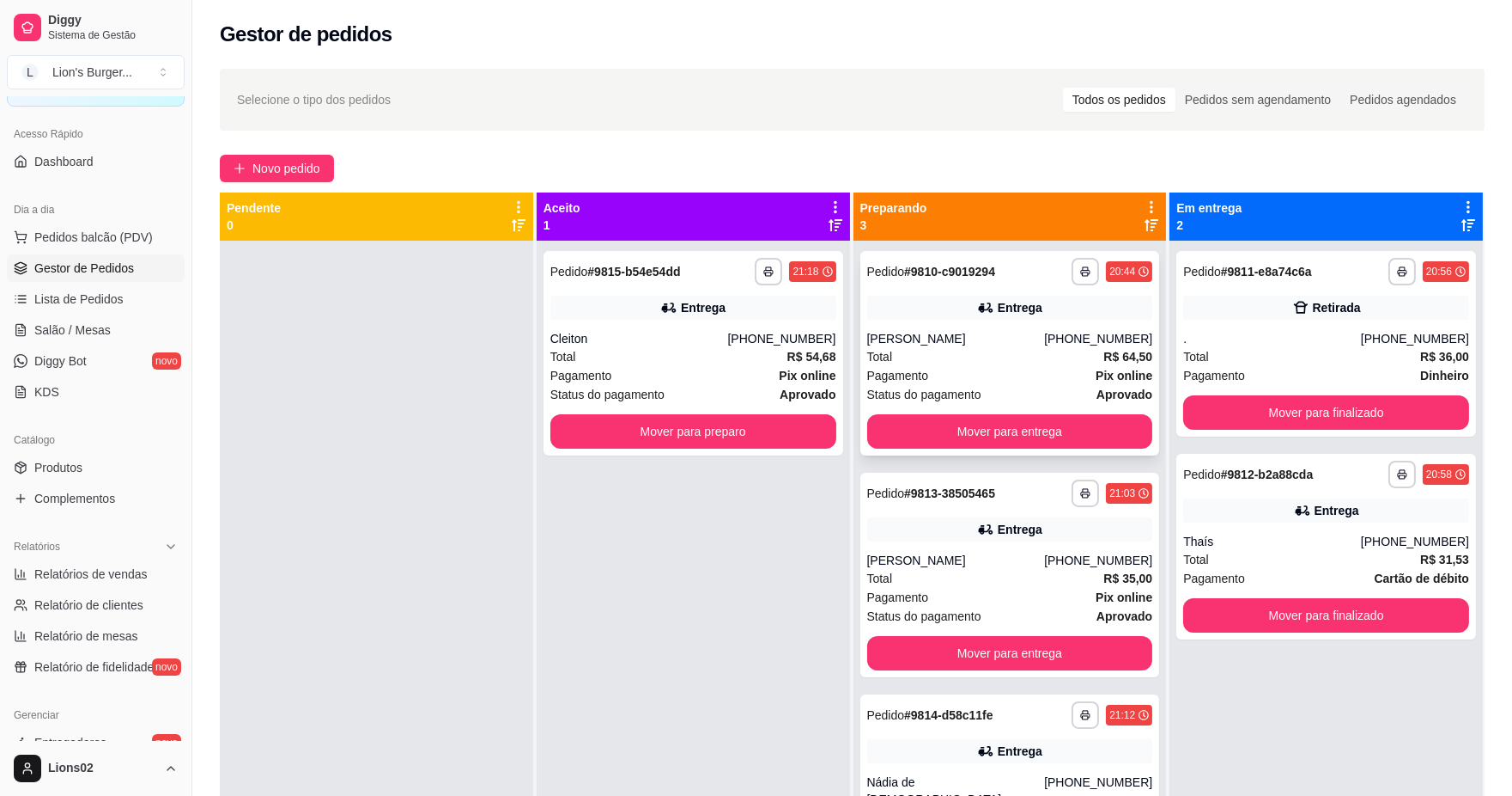
click at [954, 387] on span "Status do pagamento" at bounding box center [924, 395] width 114 height 19
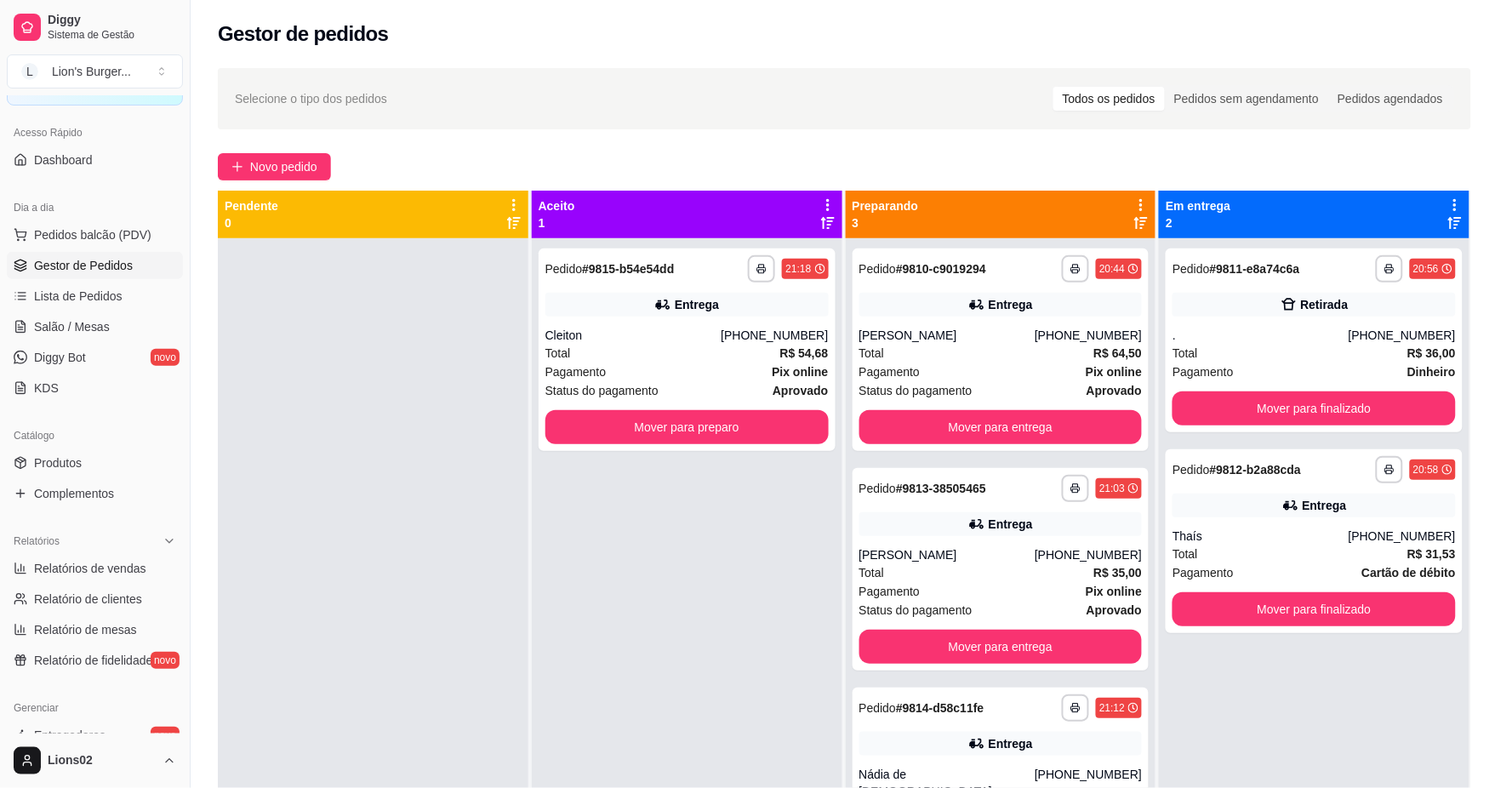
scroll to position [327, 0]
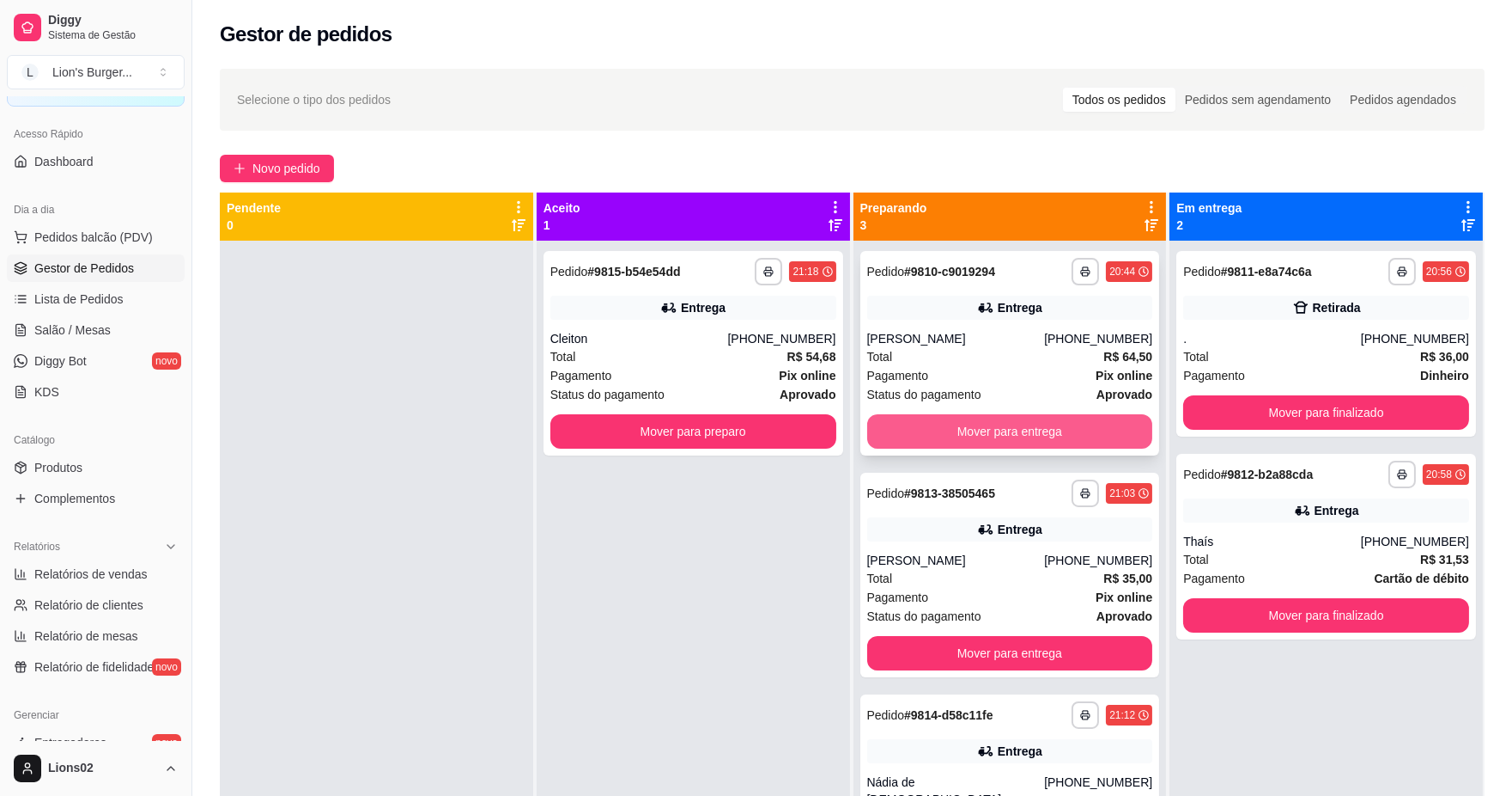
click at [940, 429] on button "Mover para entrega" at bounding box center [1010, 431] width 286 height 34
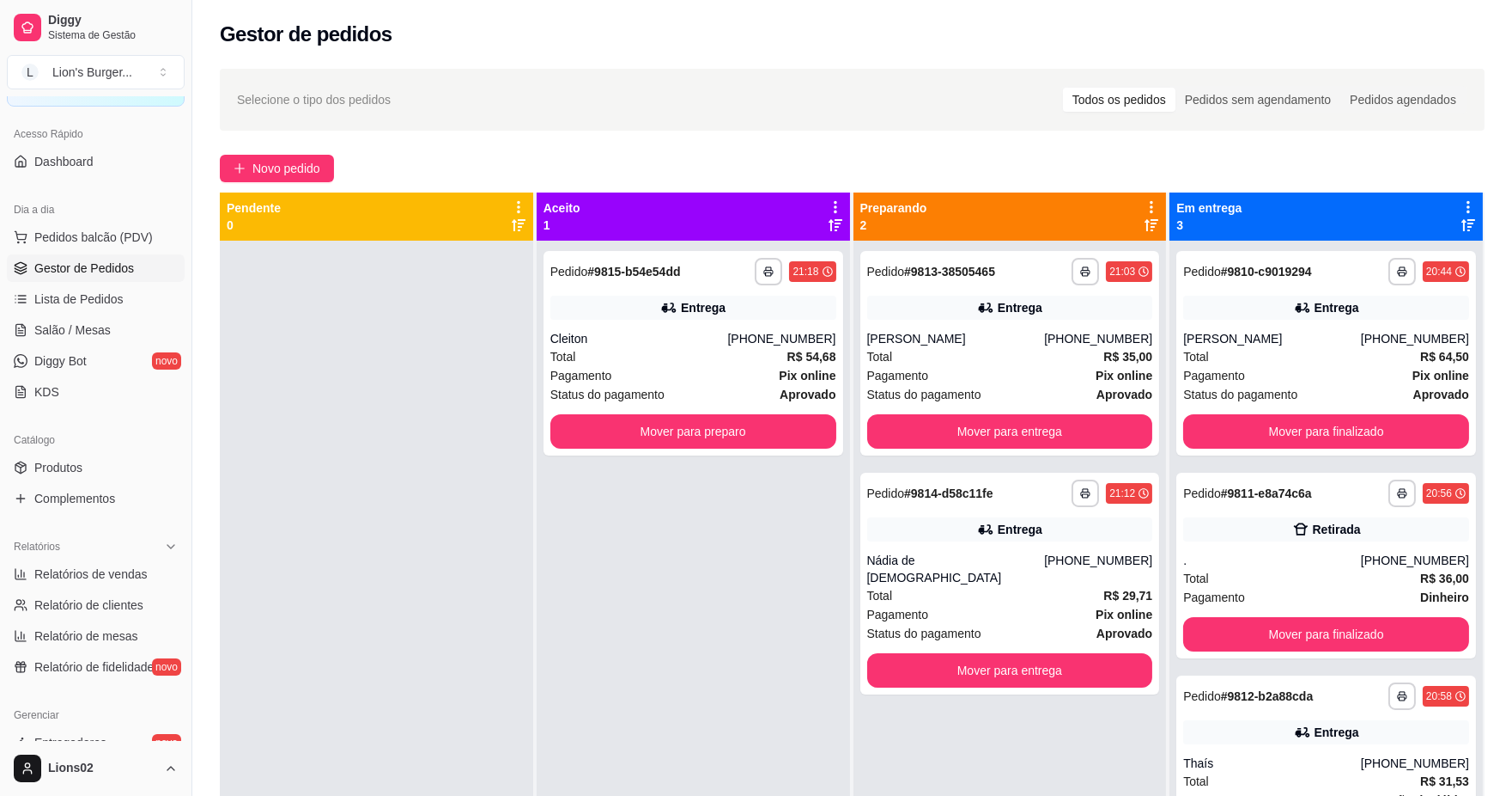
click at [956, 371] on div "Pagamento Pix online" at bounding box center [1010, 375] width 286 height 19
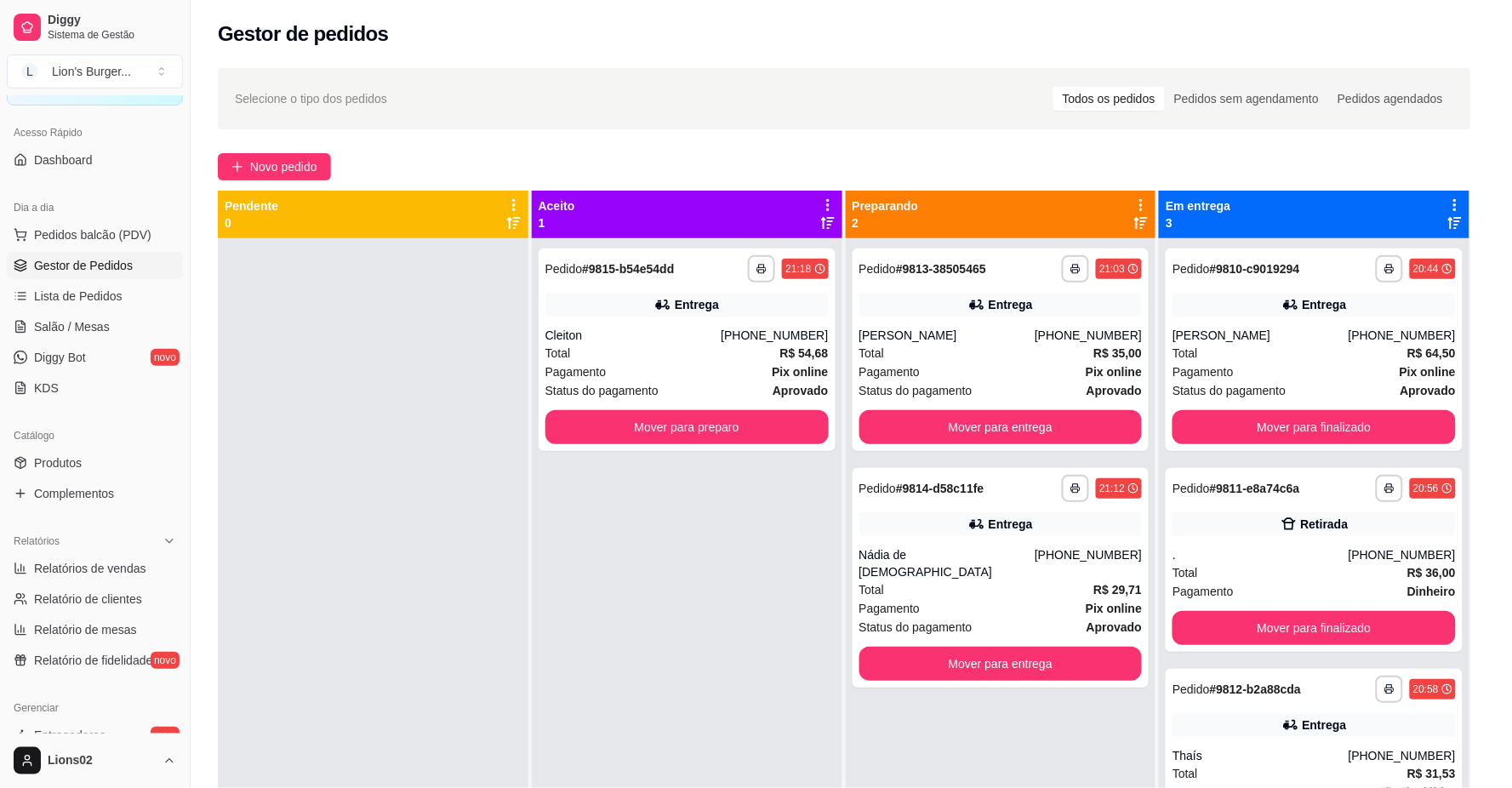
scroll to position [177, 0]
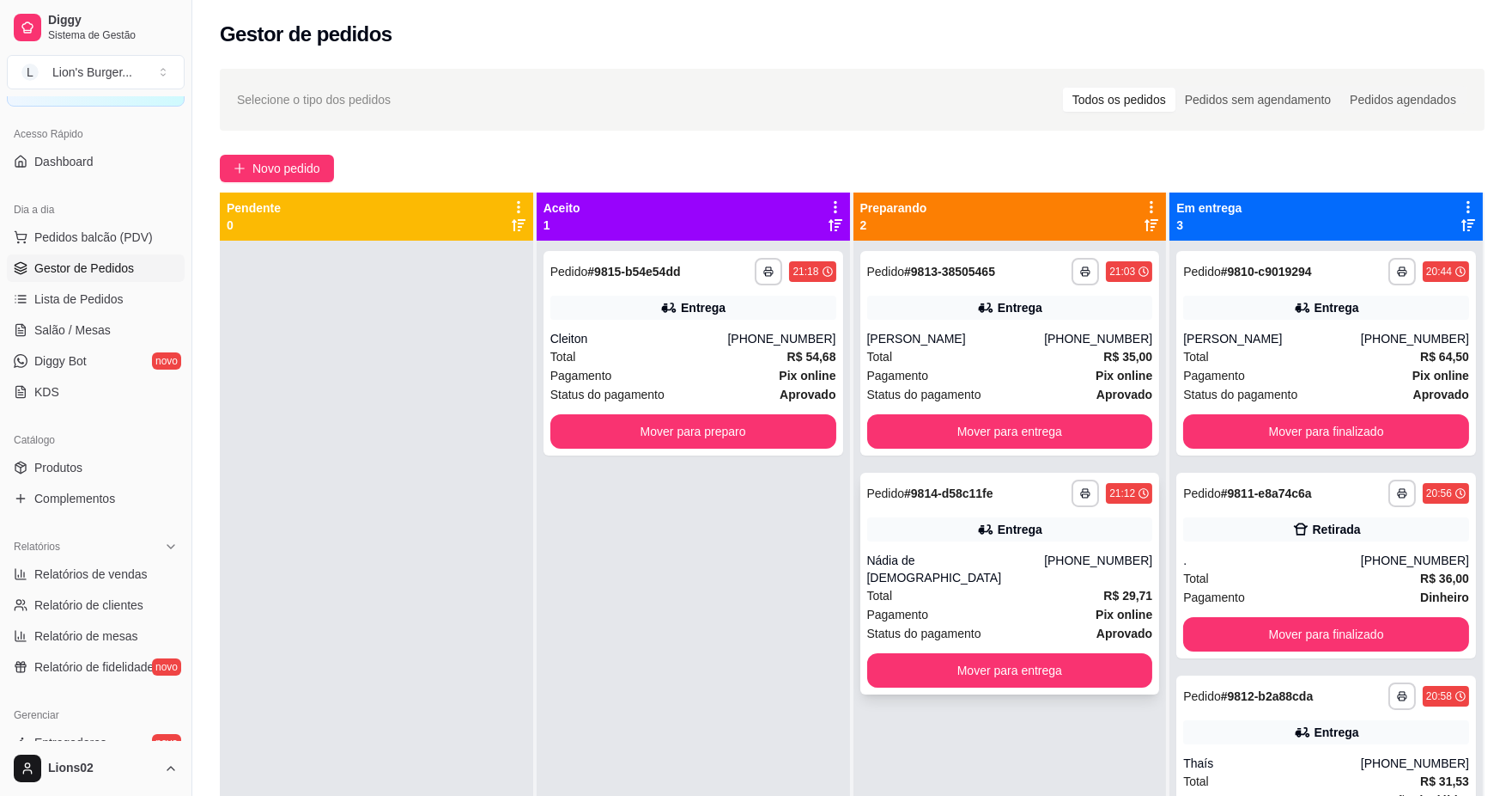
click at [1104, 607] on strong "Pix online" at bounding box center [1123, 614] width 56 height 13
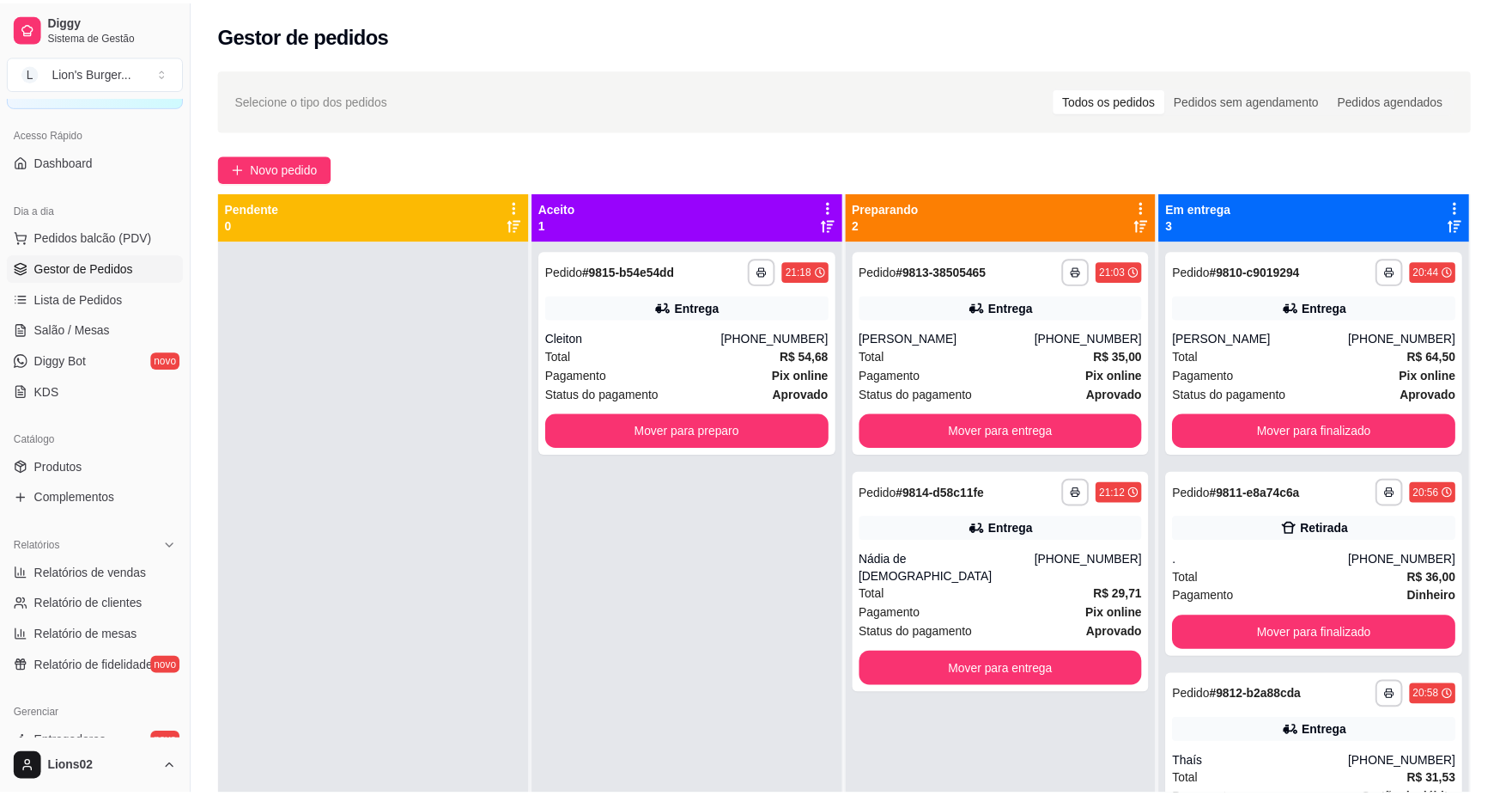
scroll to position [145, 0]
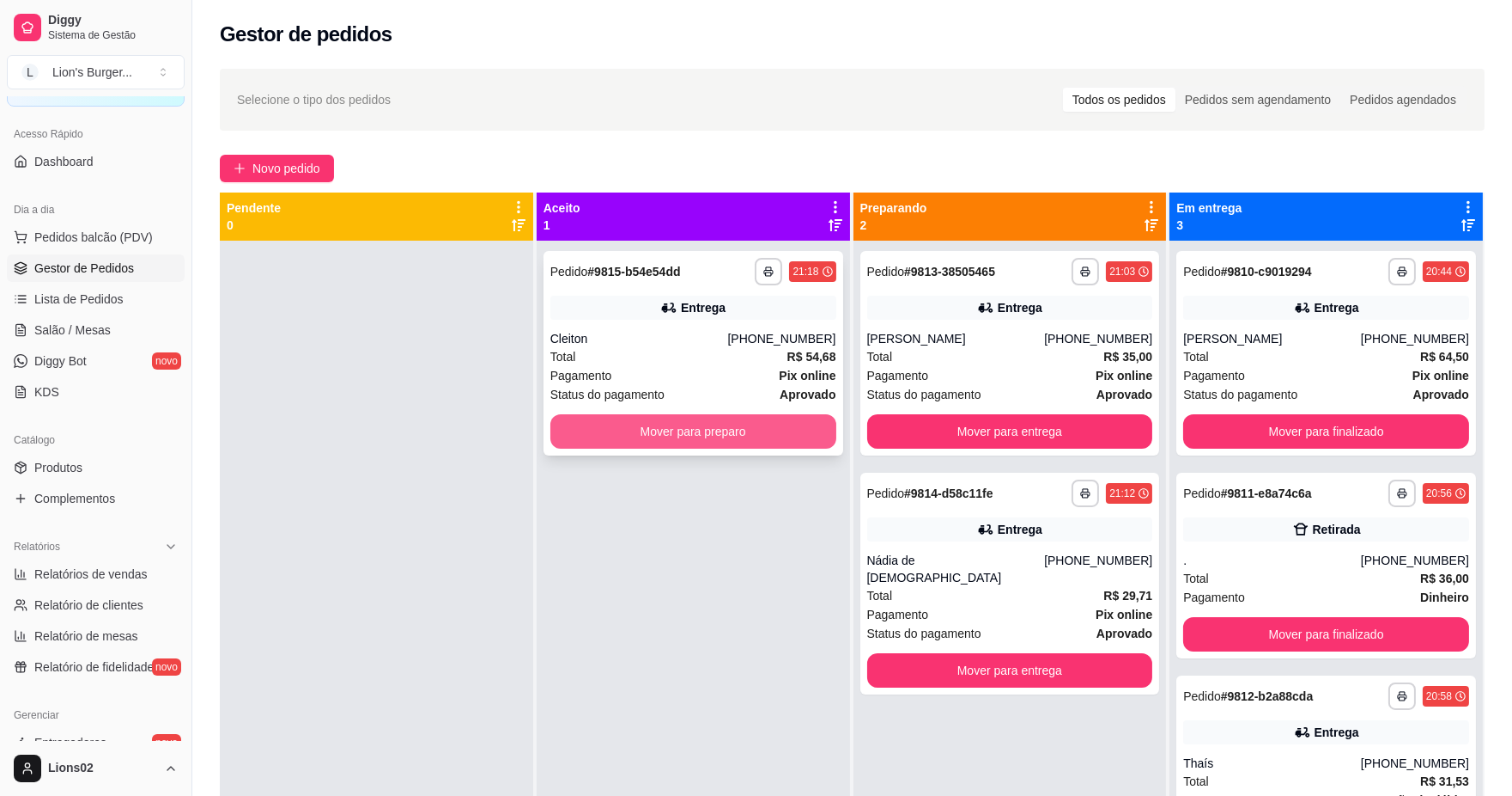
click at [710, 427] on button "Mover para preparo" at bounding box center [693, 431] width 286 height 34
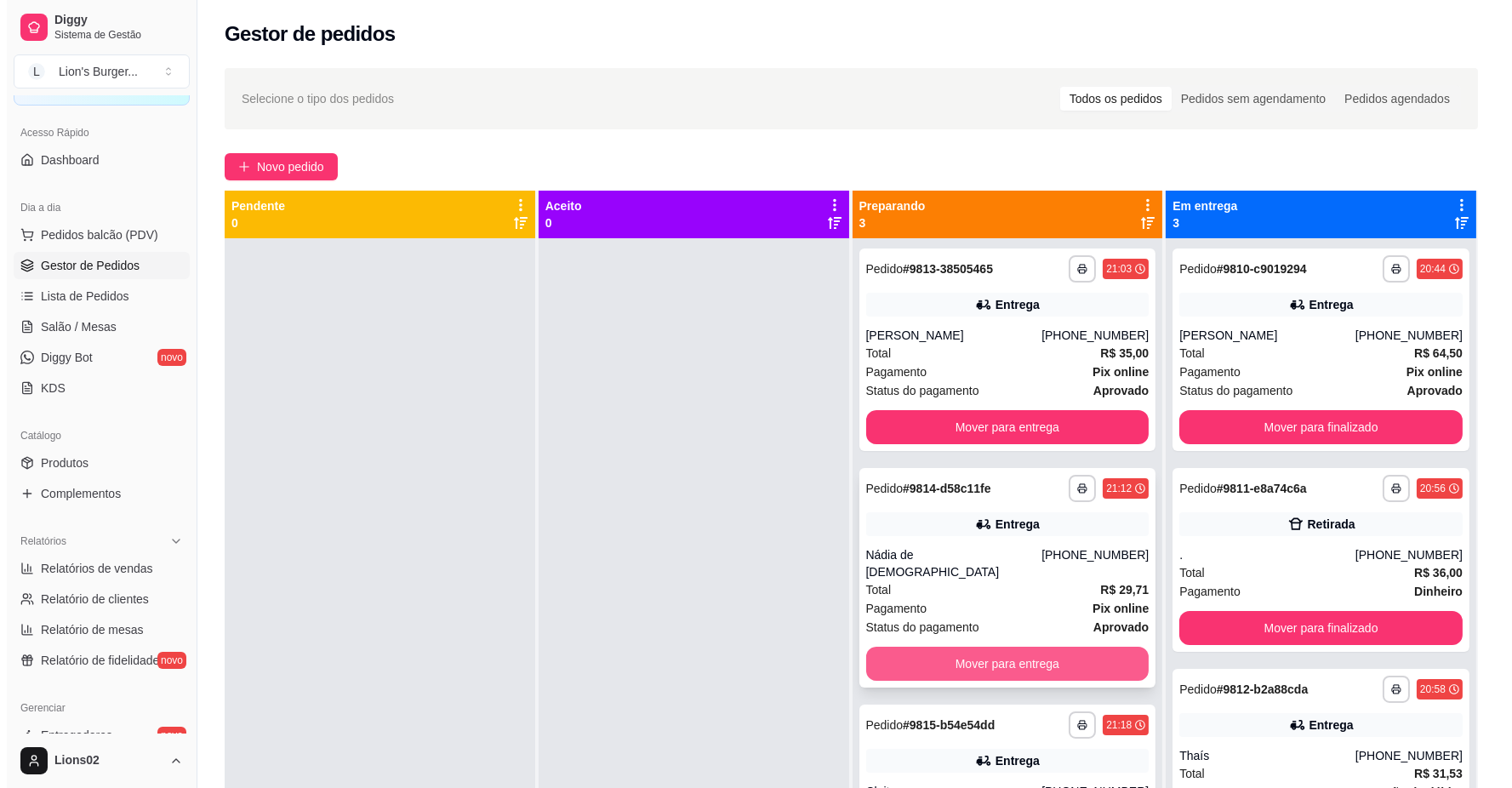
scroll to position [46, 0]
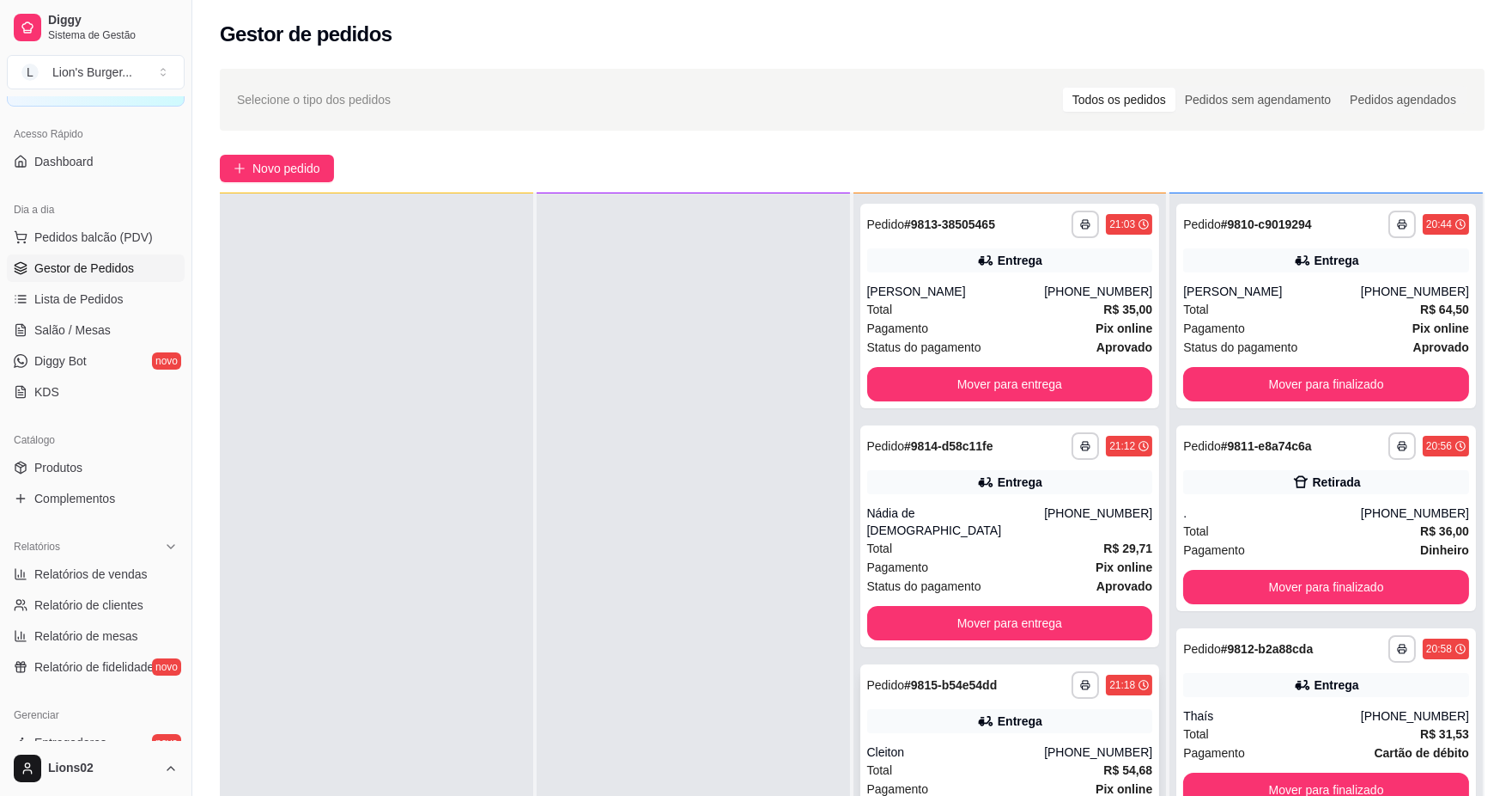
click at [990, 721] on div "**********" at bounding box center [1010, 765] width 300 height 204
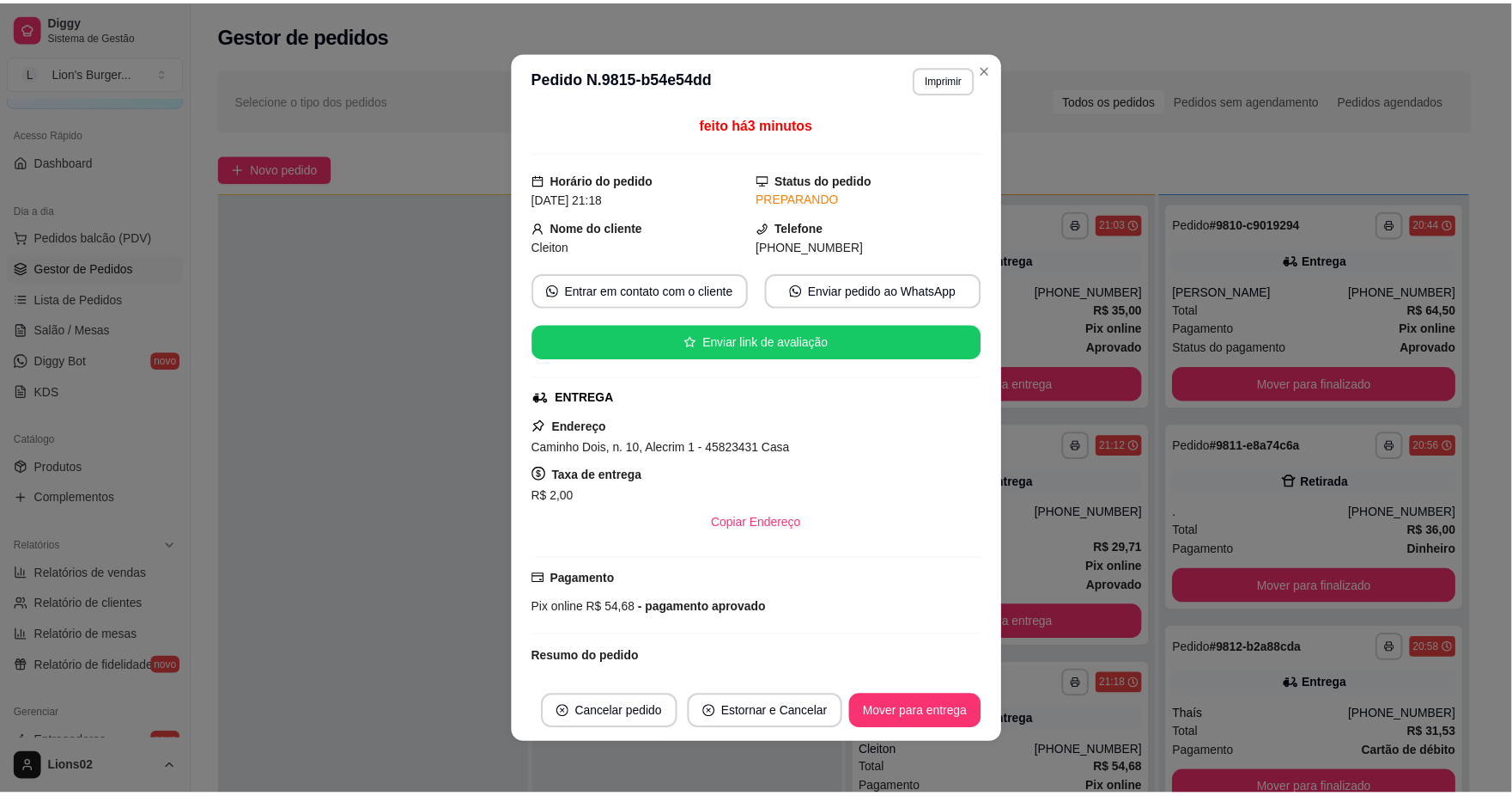
scroll to position [330, 0]
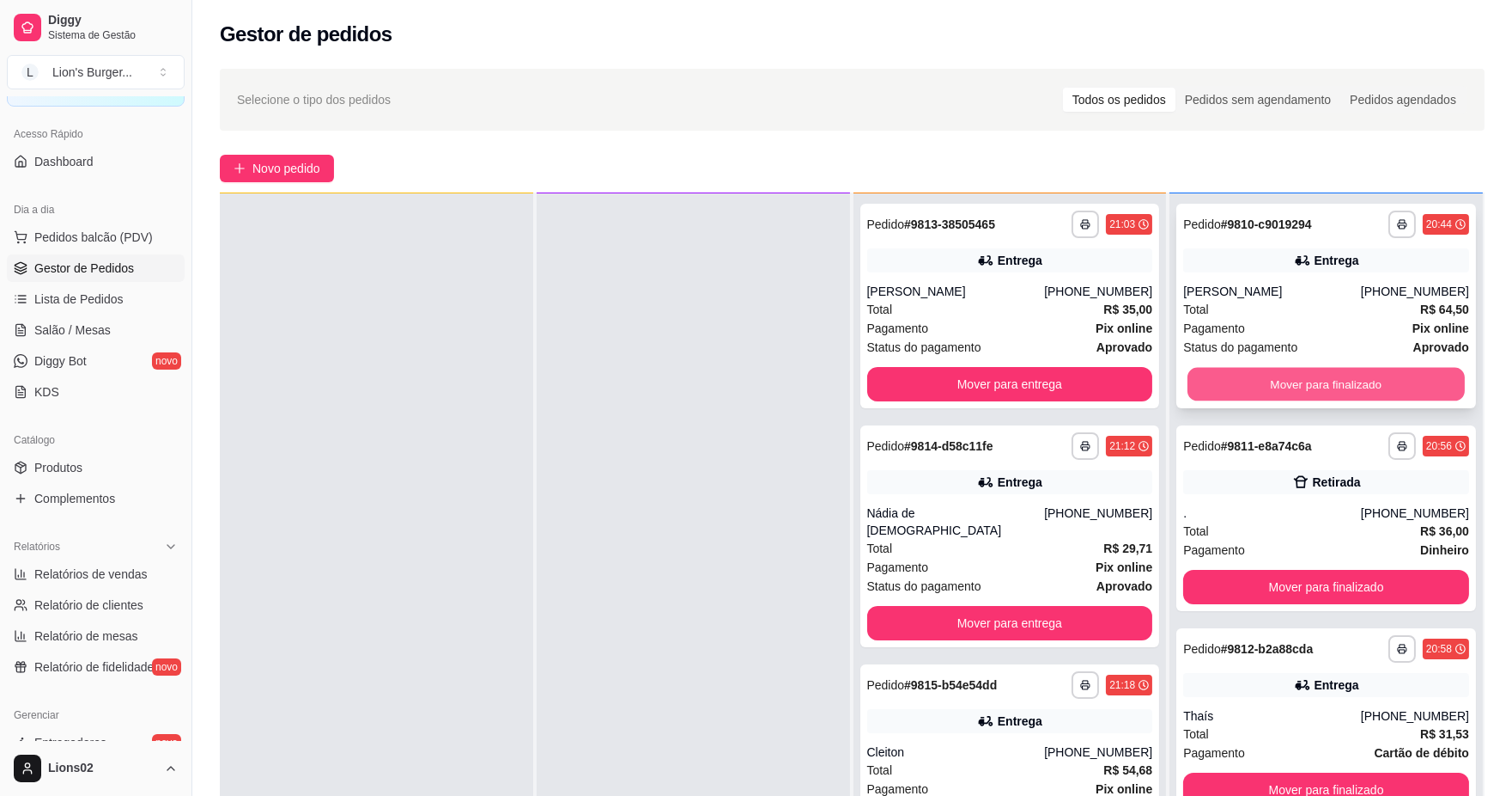
click at [1194, 387] on button "Mover para finalizado" at bounding box center [1326, 384] width 278 height 34
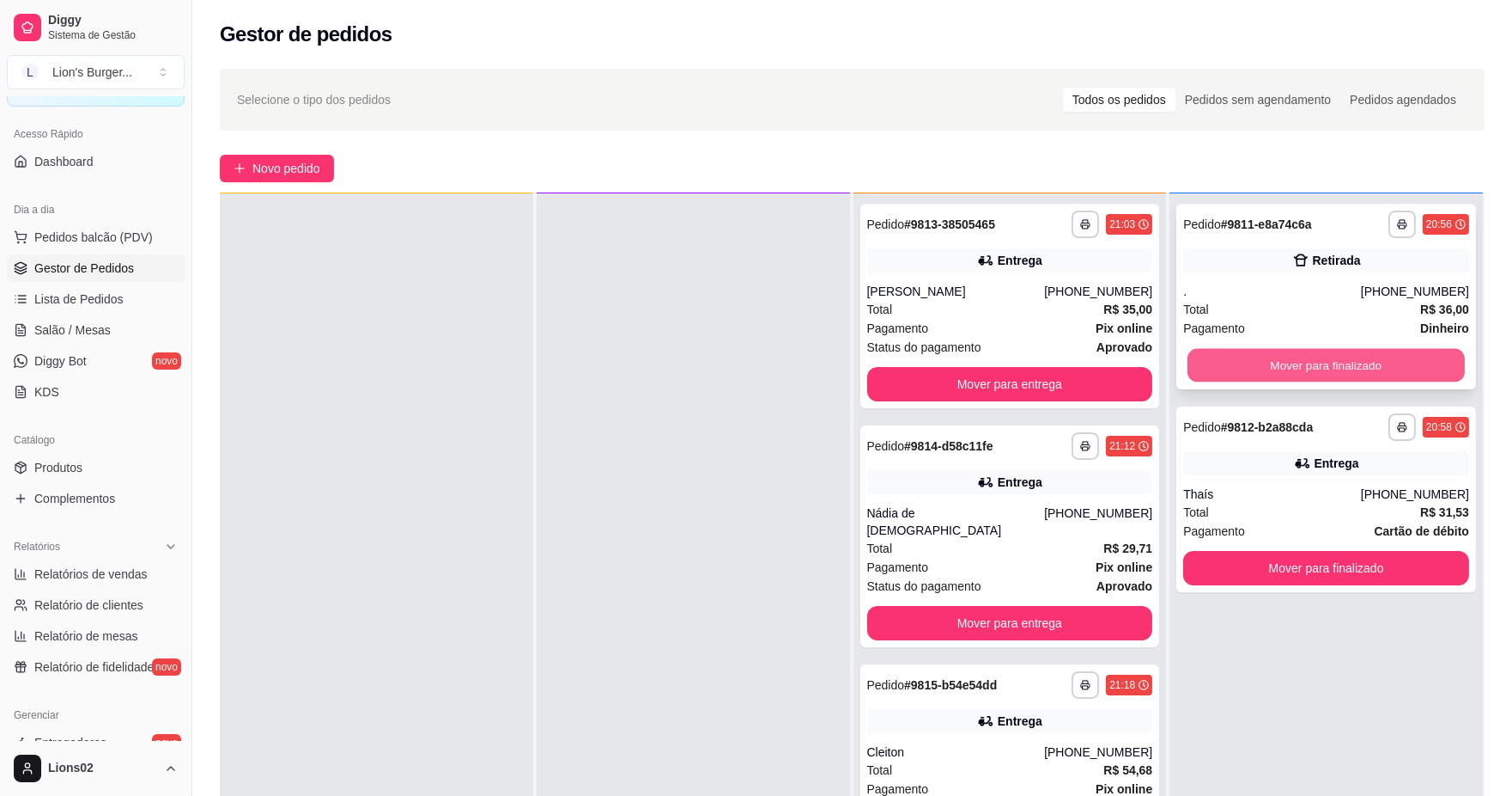
click at [1187, 364] on button "Mover para finalizado" at bounding box center [1326, 365] width 278 height 34
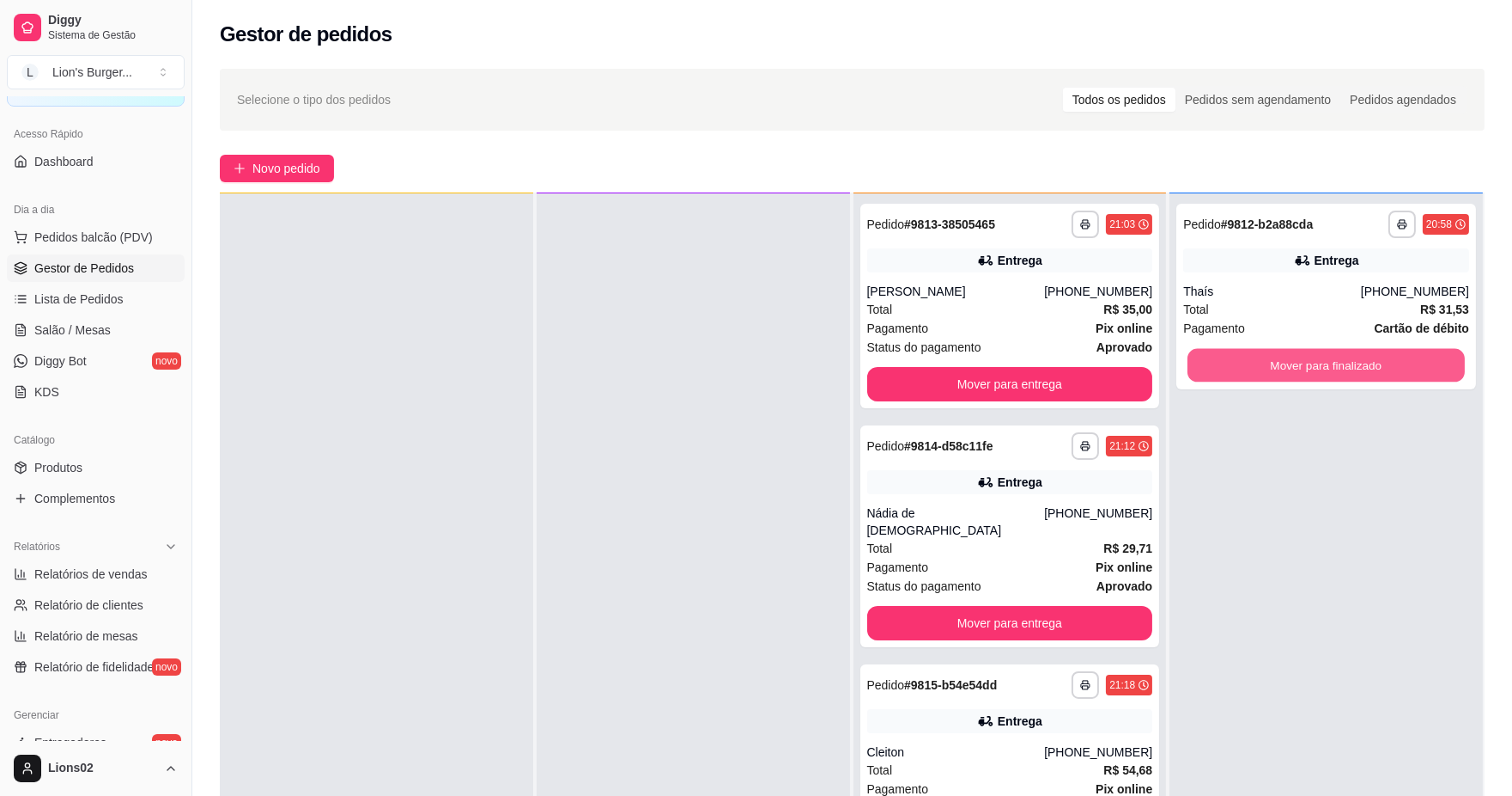
click at [1187, 364] on button "Mover para finalizado" at bounding box center [1326, 365] width 278 height 34
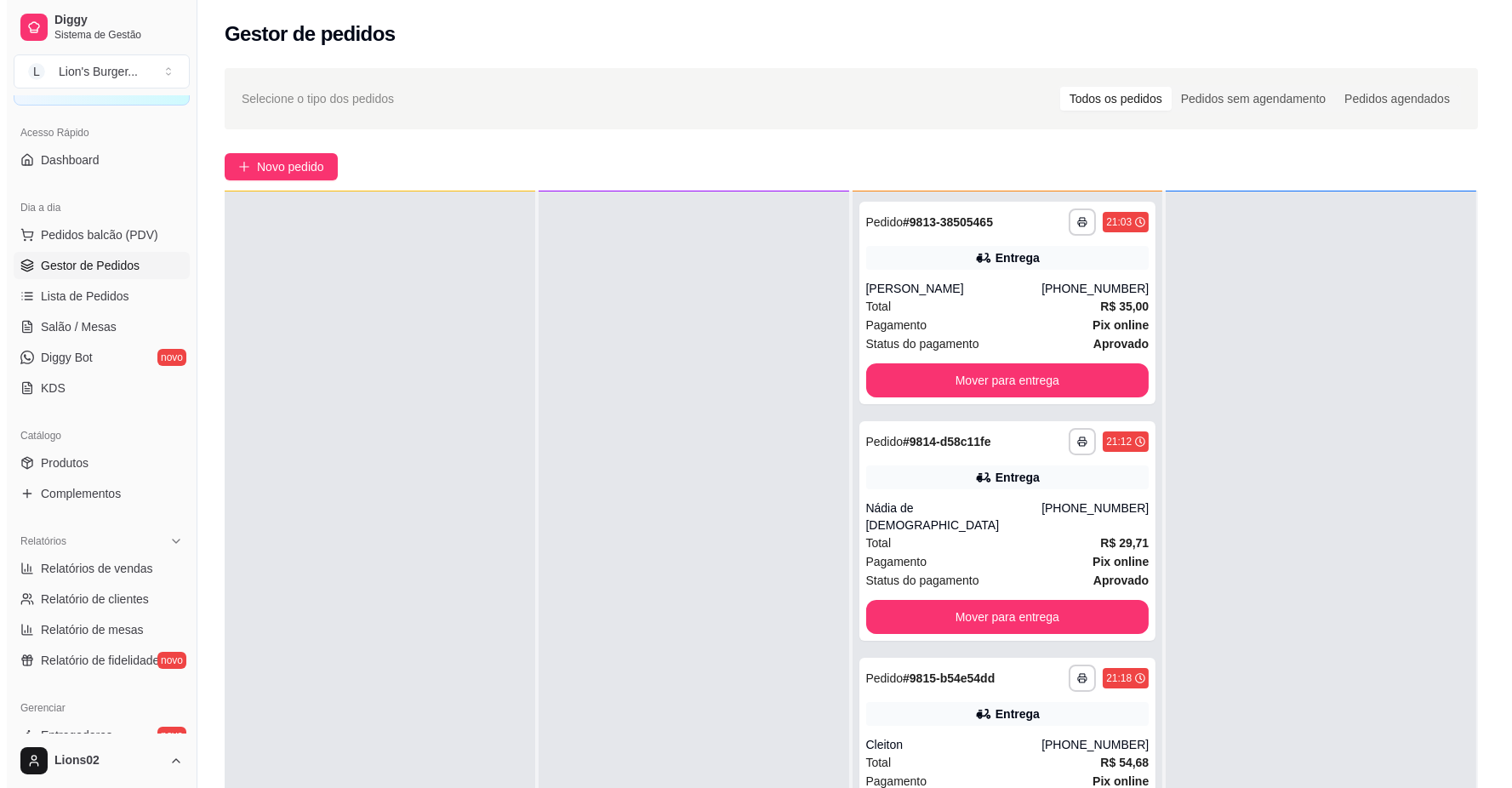
scroll to position [0, 0]
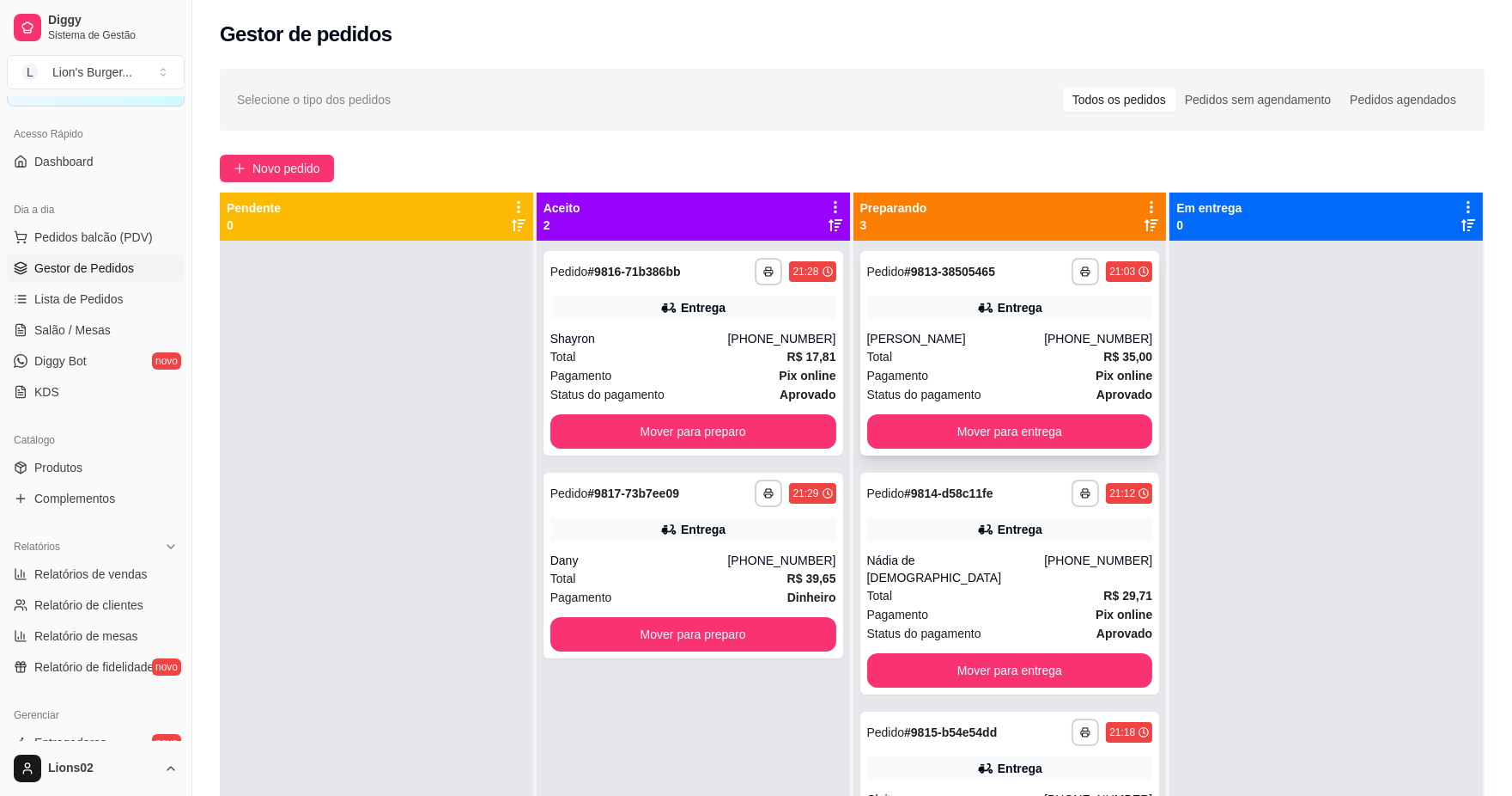
click at [954, 351] on div "Total R$ 35,00" at bounding box center [1010, 356] width 286 height 19
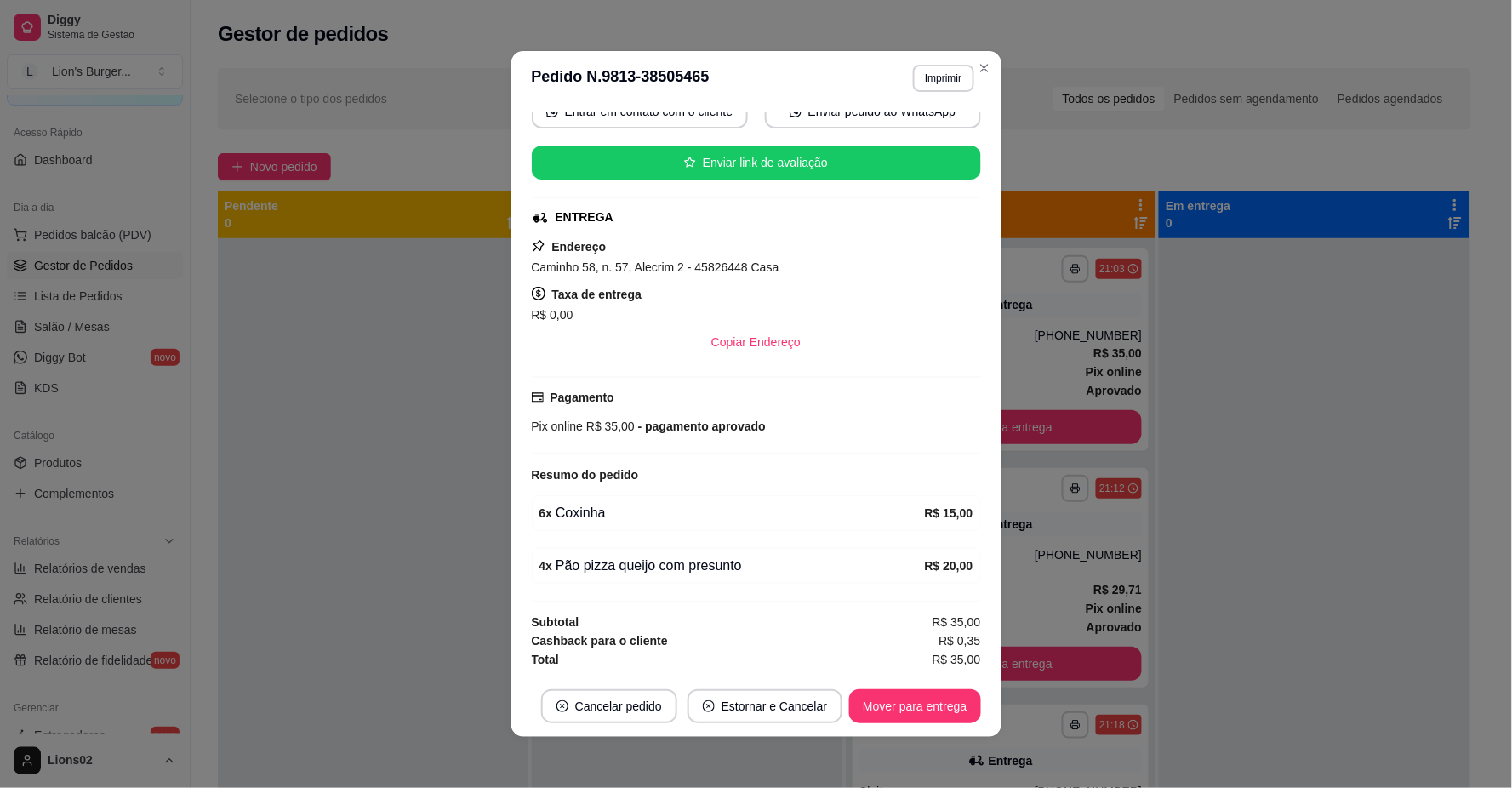
scroll to position [4, 0]
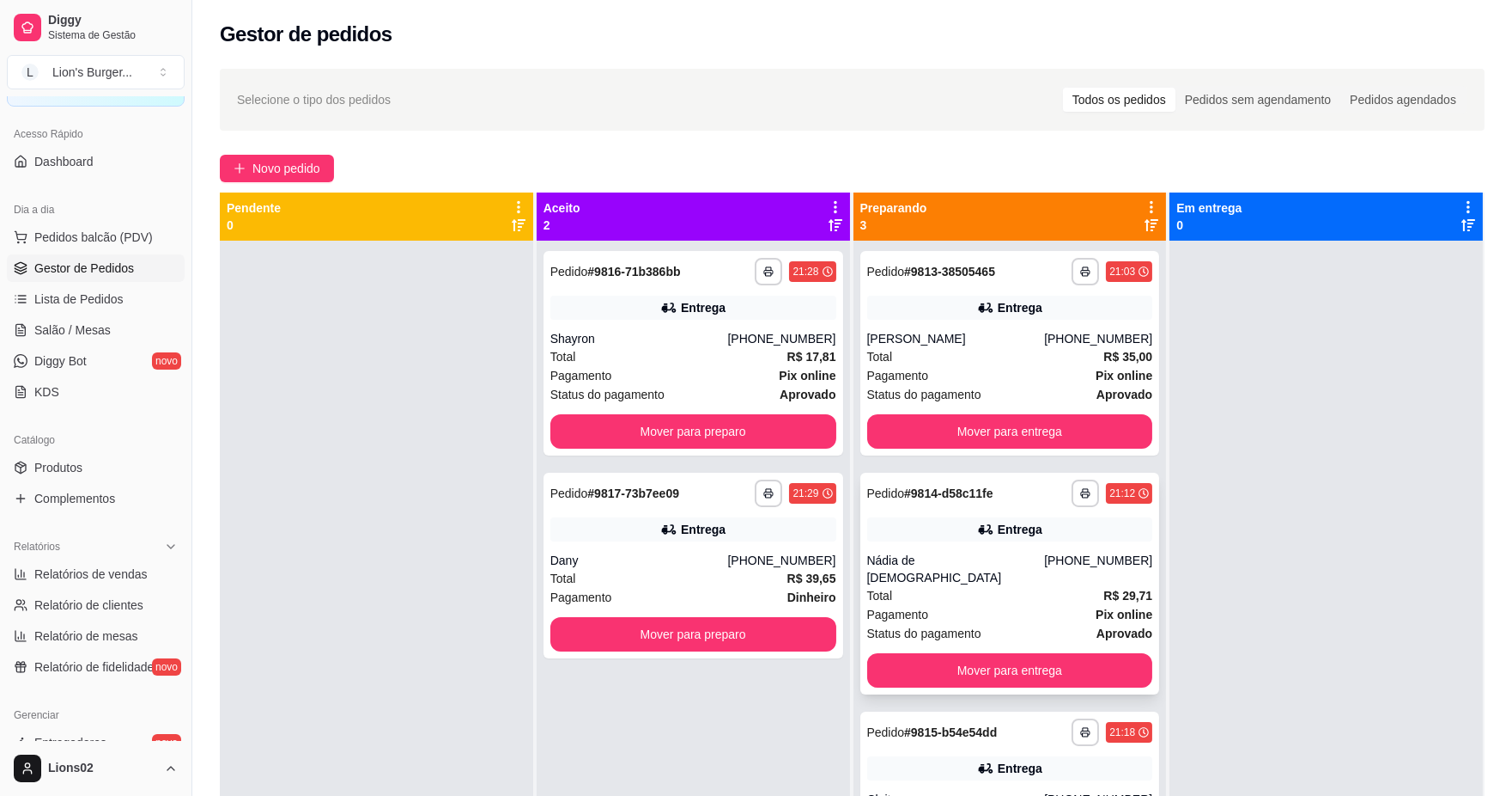
click at [965, 604] on div "Pagamento Pix online" at bounding box center [1010, 614] width 286 height 19
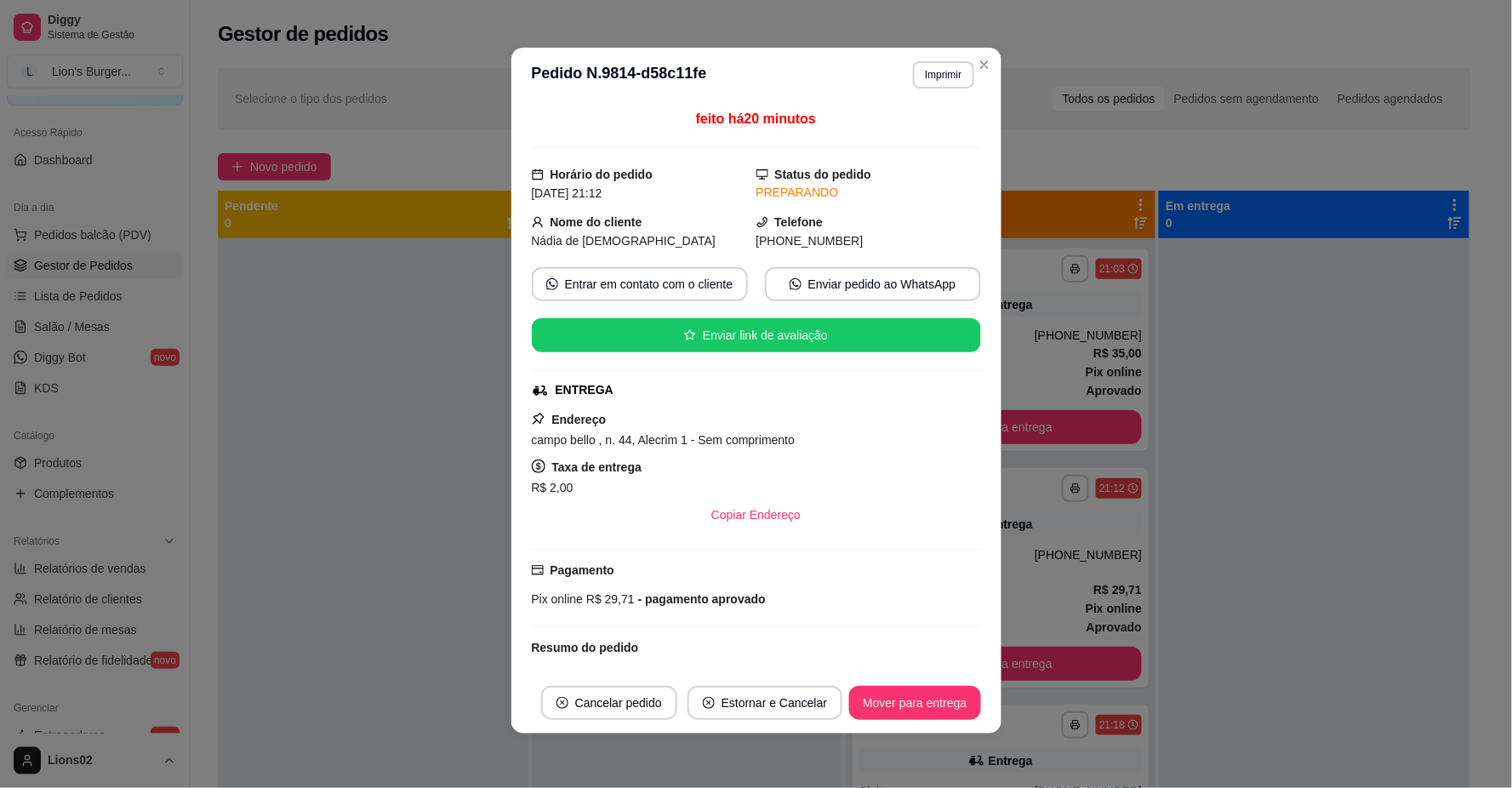
scroll to position [143, 0]
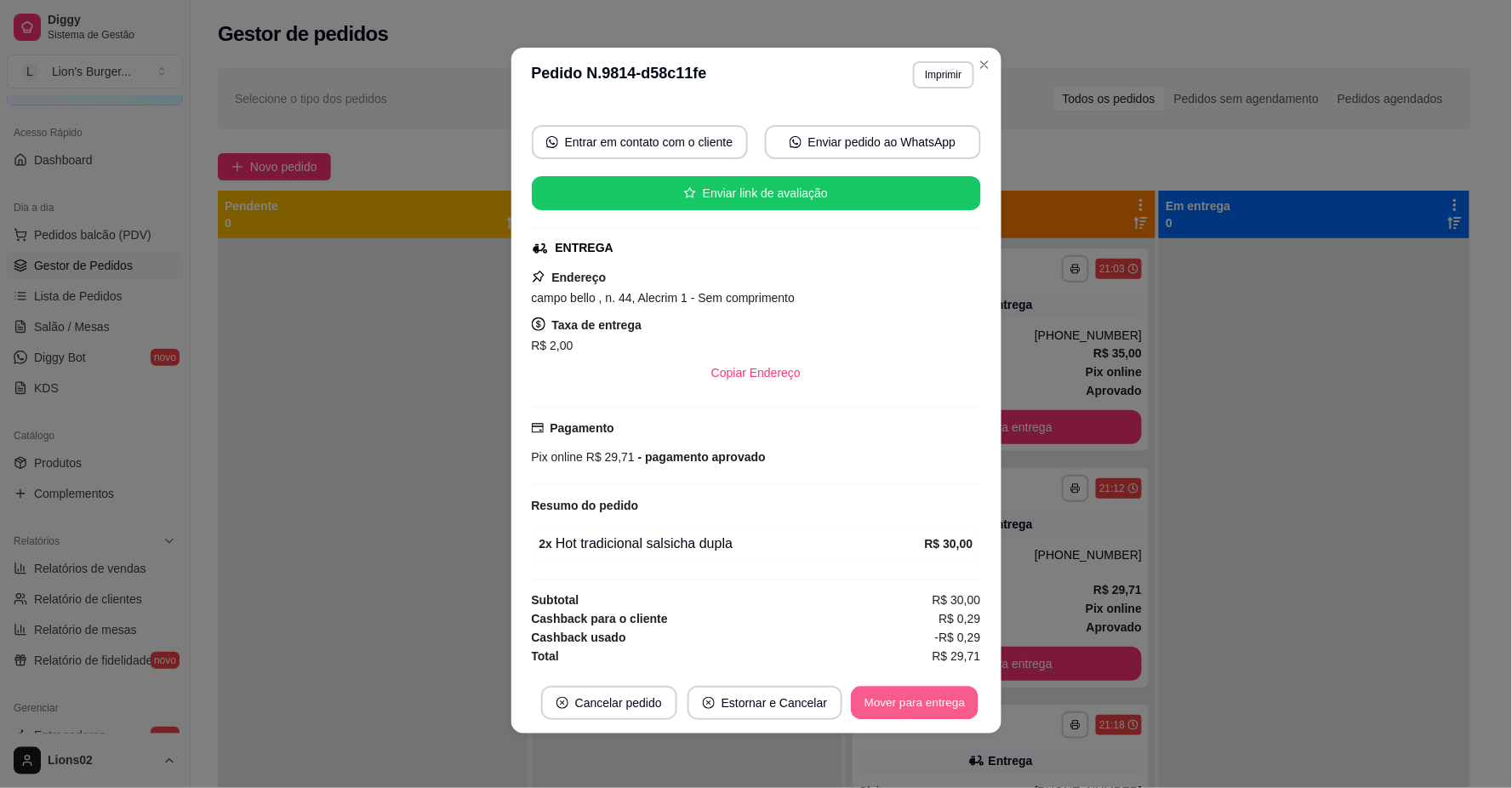
click at [934, 700] on button "Mover para entrega" at bounding box center [915, 703] width 128 height 33
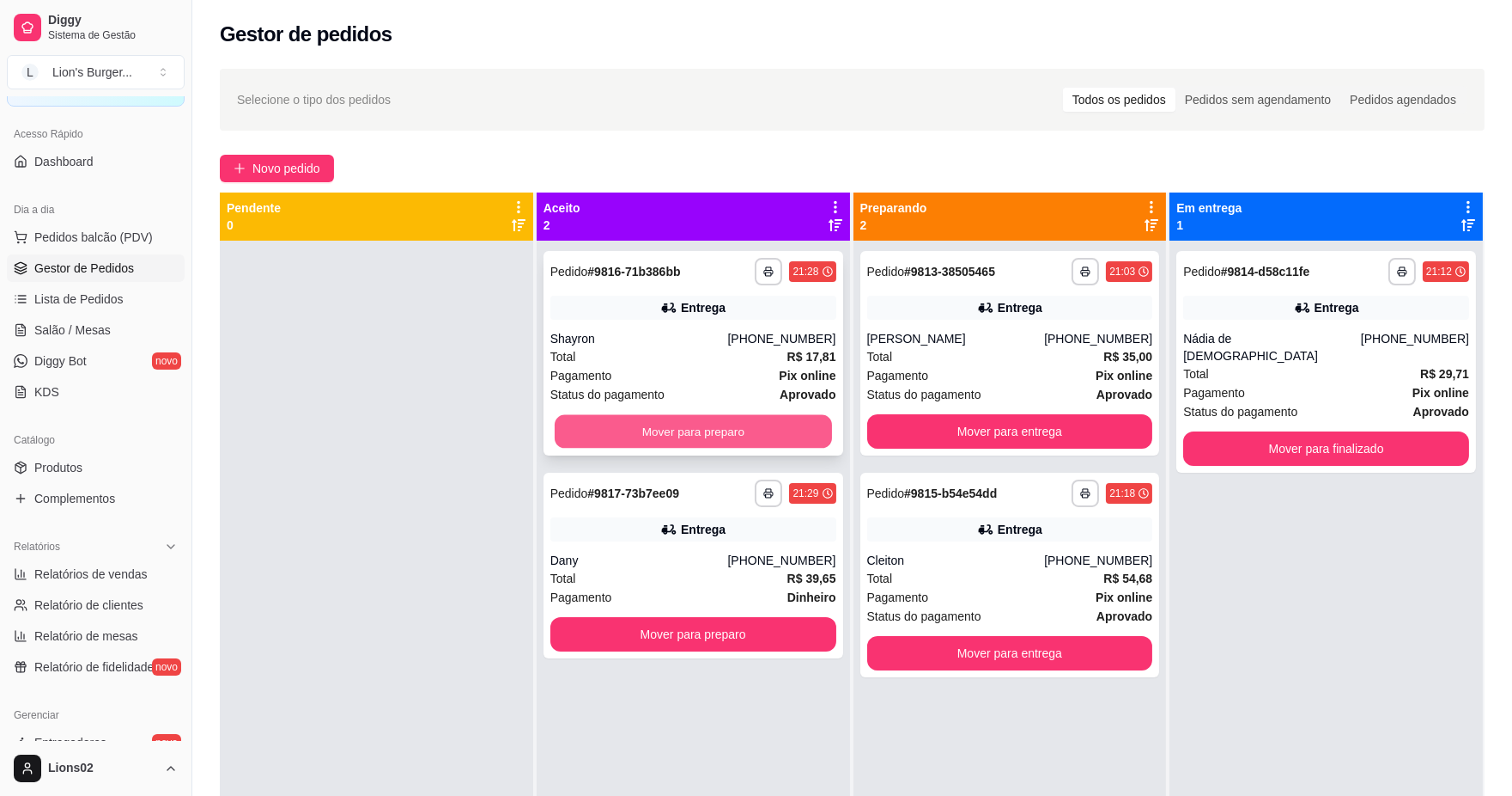
click at [672, 421] on button "Mover para preparo" at bounding box center [693, 431] width 278 height 34
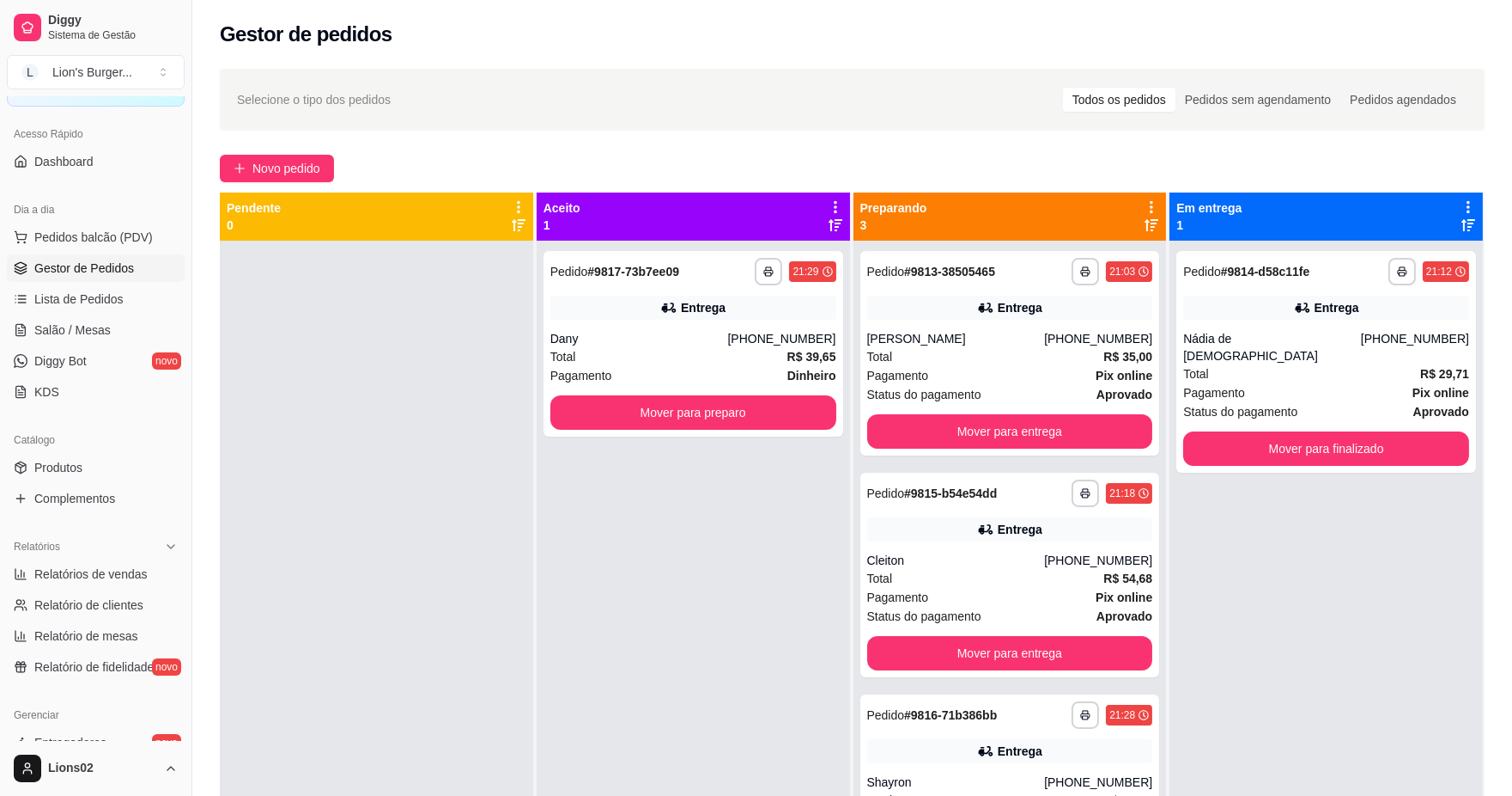
click at [691, 441] on div "**********" at bounding box center [693, 638] width 313 height 796
click at [667, 414] on button "Mover para preparo" at bounding box center [693, 412] width 278 height 34
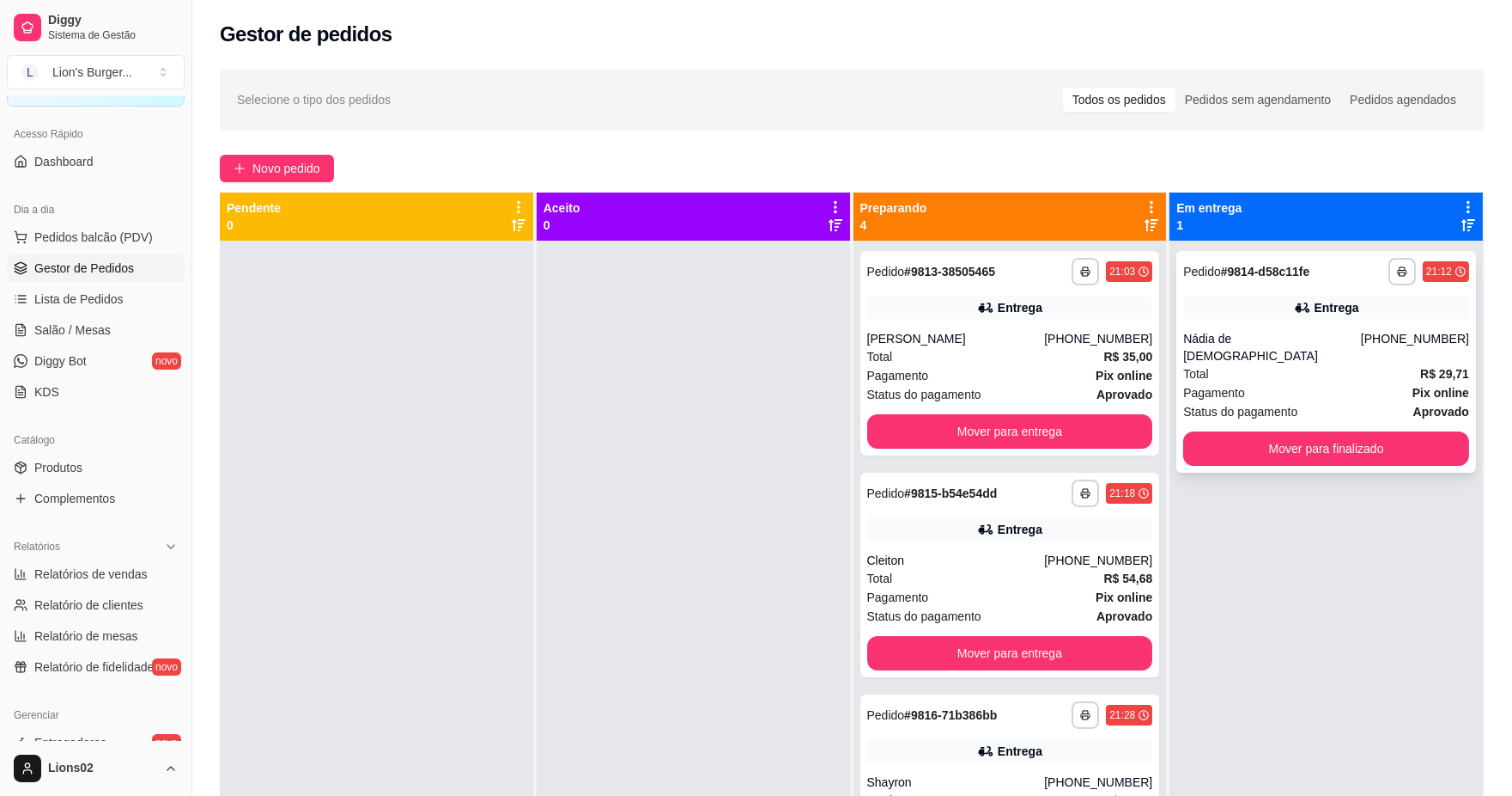
click at [1246, 383] on div "Pagamento Pix online" at bounding box center [1326, 393] width 286 height 19
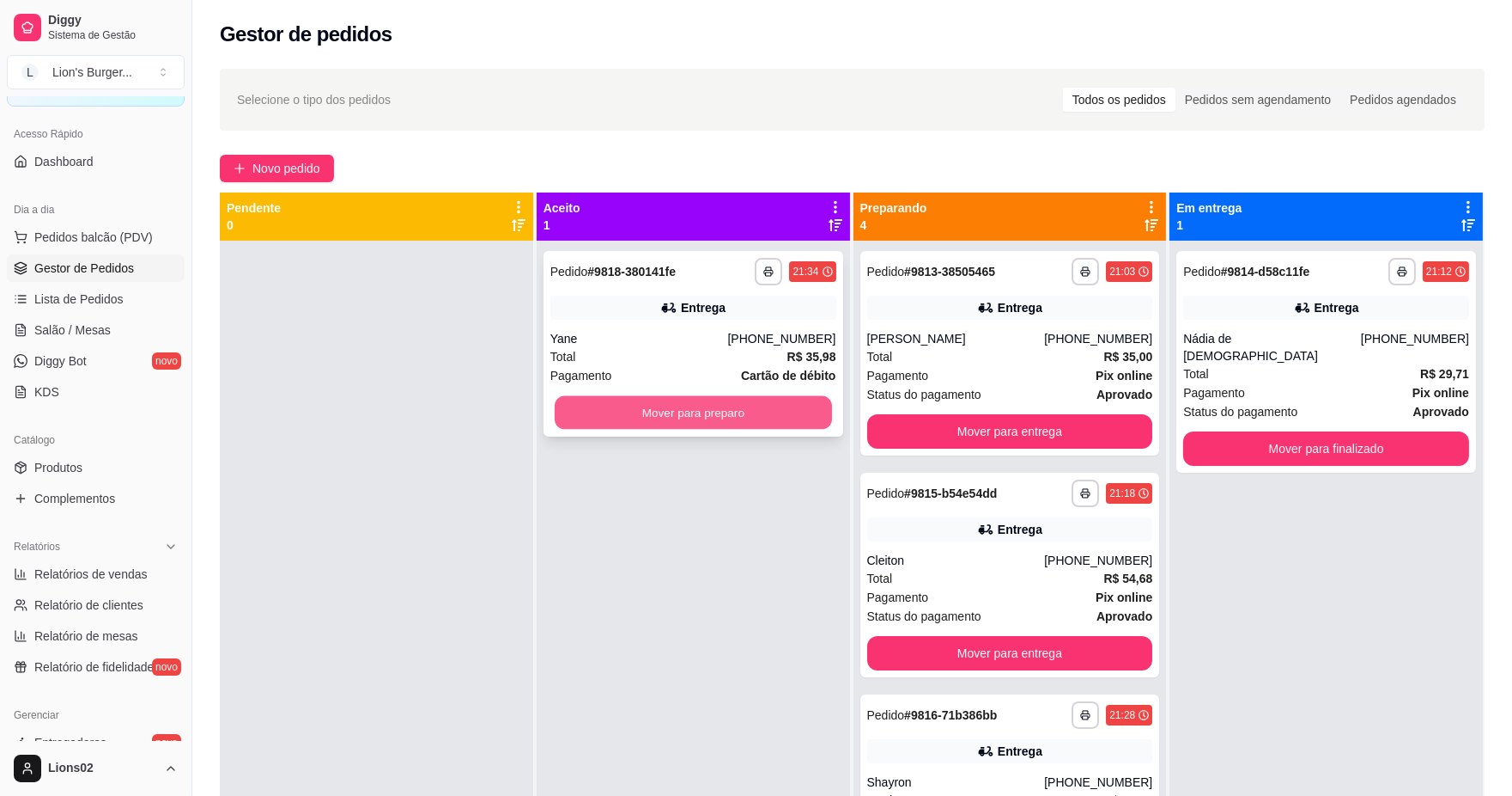
click at [685, 413] on button "Mover para preparo" at bounding box center [693, 412] width 278 height 34
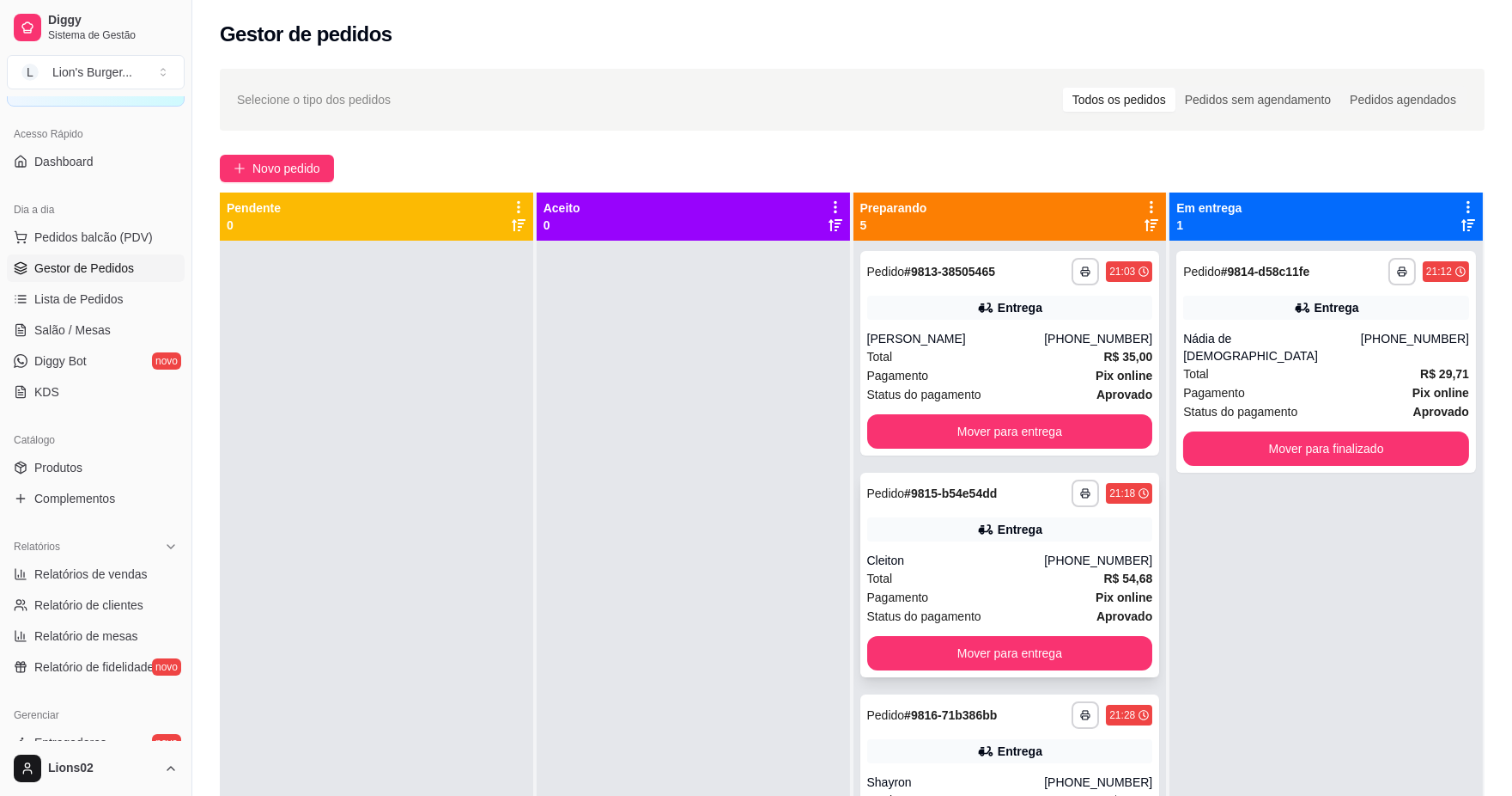
click at [1004, 544] on div "**********" at bounding box center [1010, 574] width 300 height 204
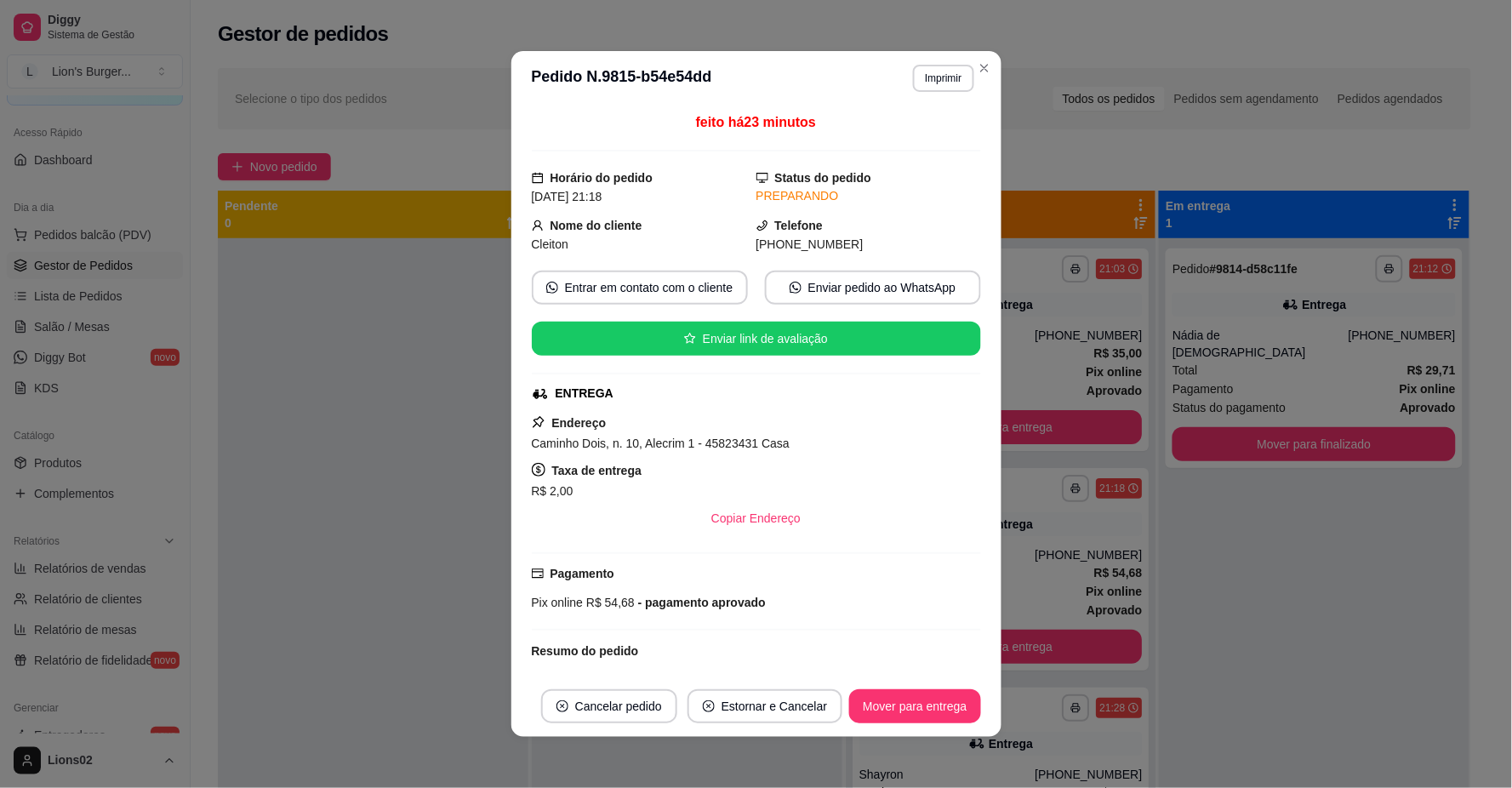
scroll to position [326, 0]
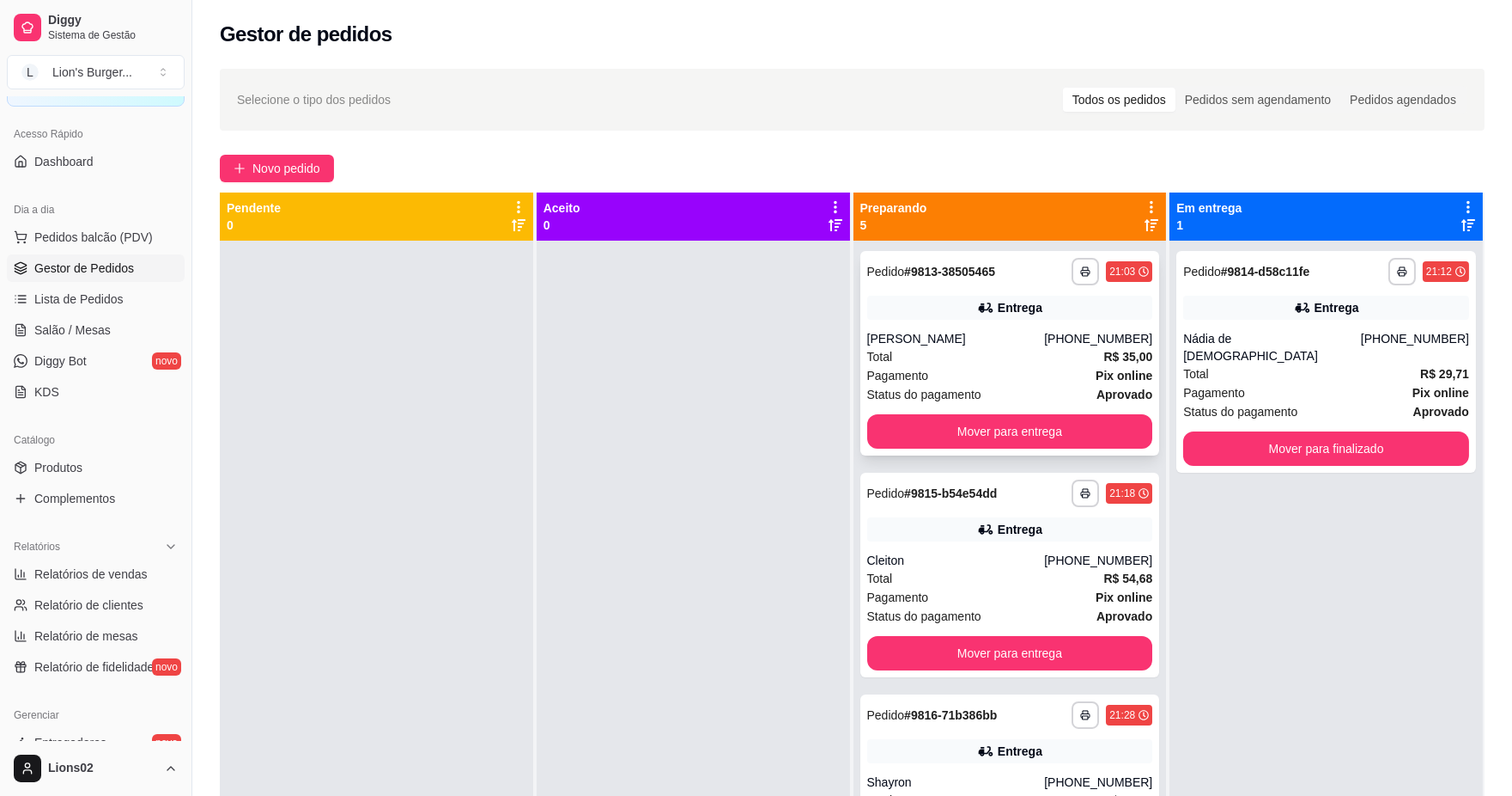
click at [1071, 385] on div "Status do pagamento aprovado" at bounding box center [1010, 395] width 286 height 19
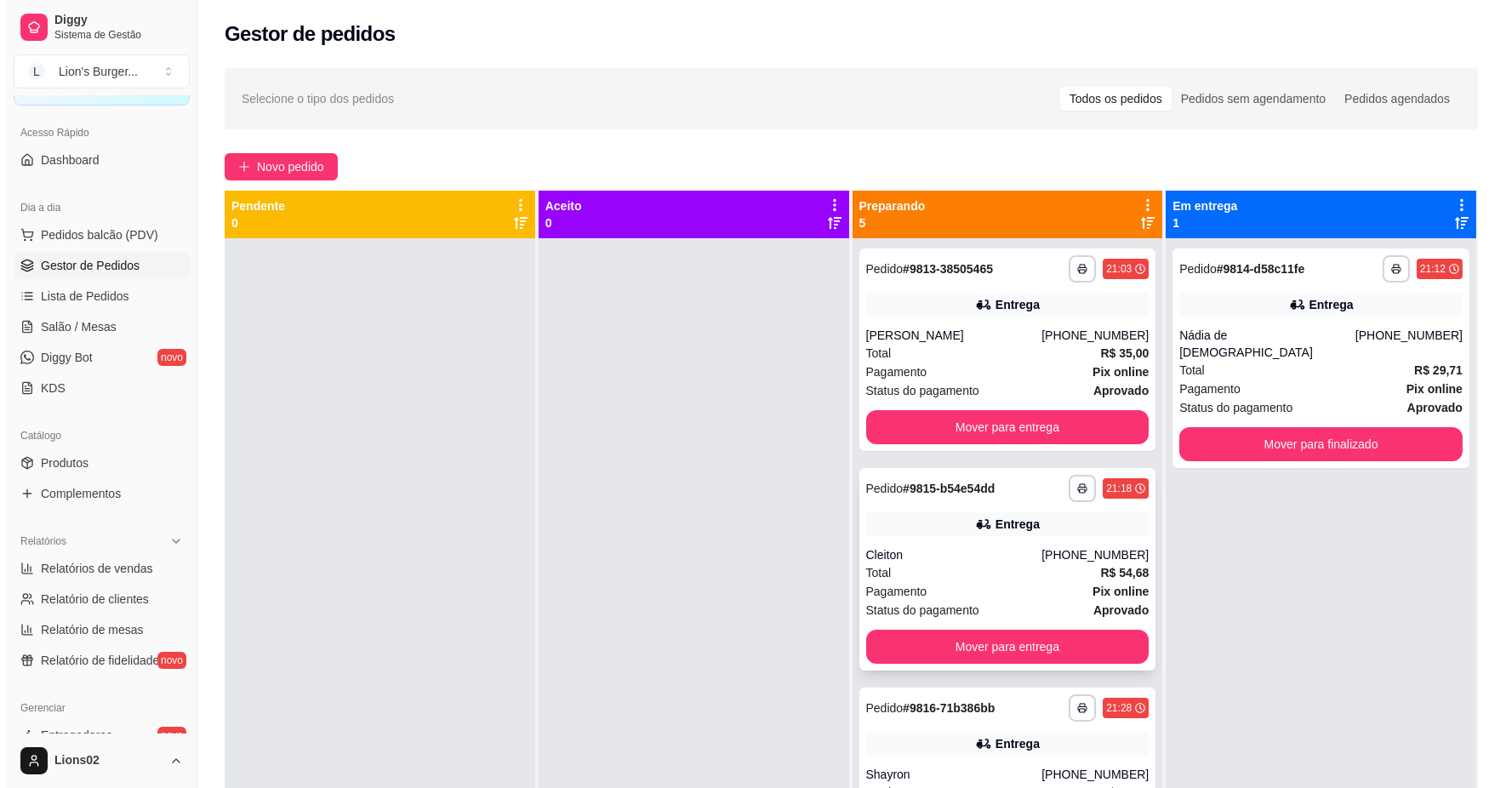
scroll to position [189, 0]
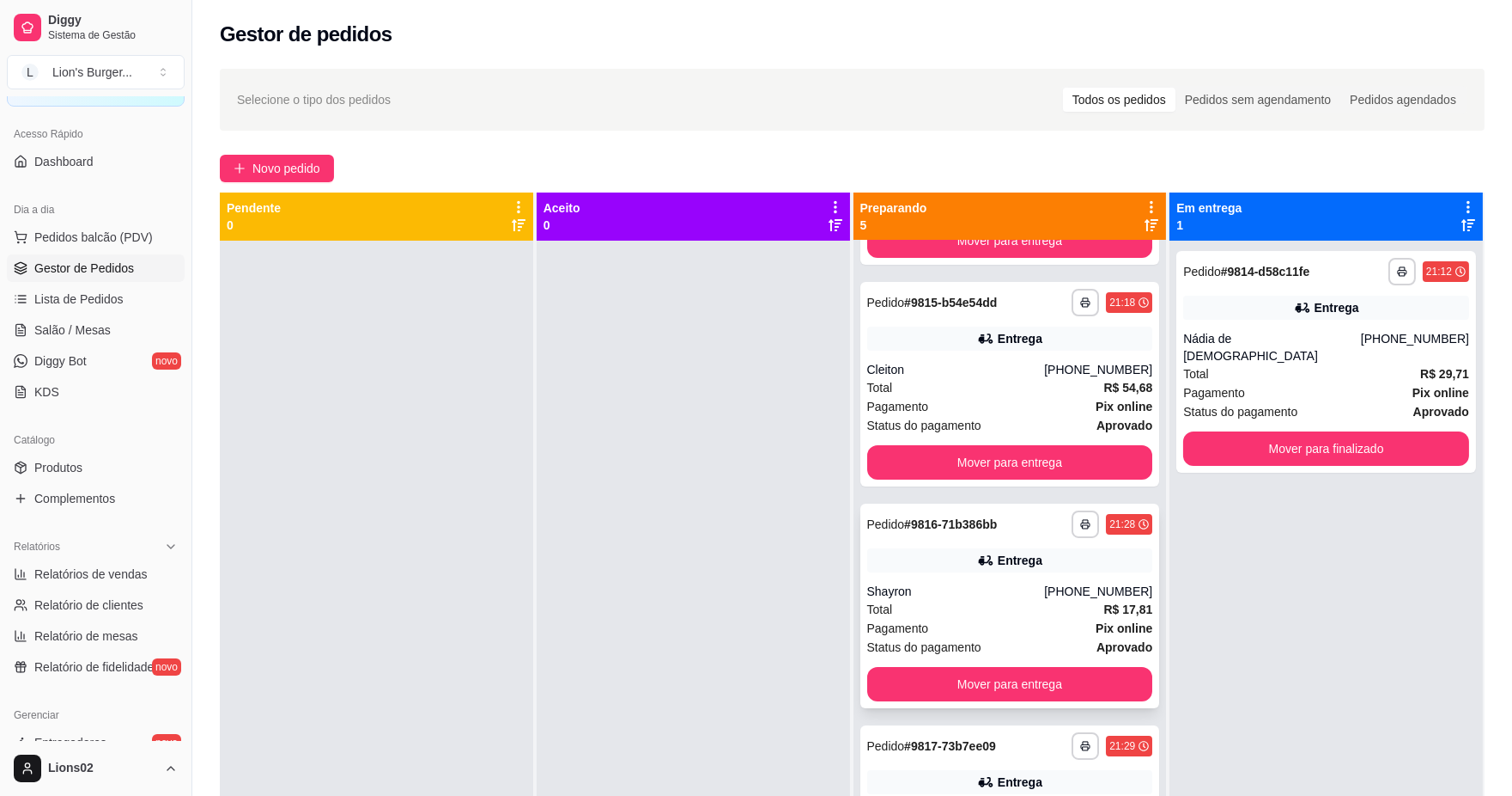
click at [1057, 606] on div "Total R$ 17,81" at bounding box center [1010, 609] width 286 height 19
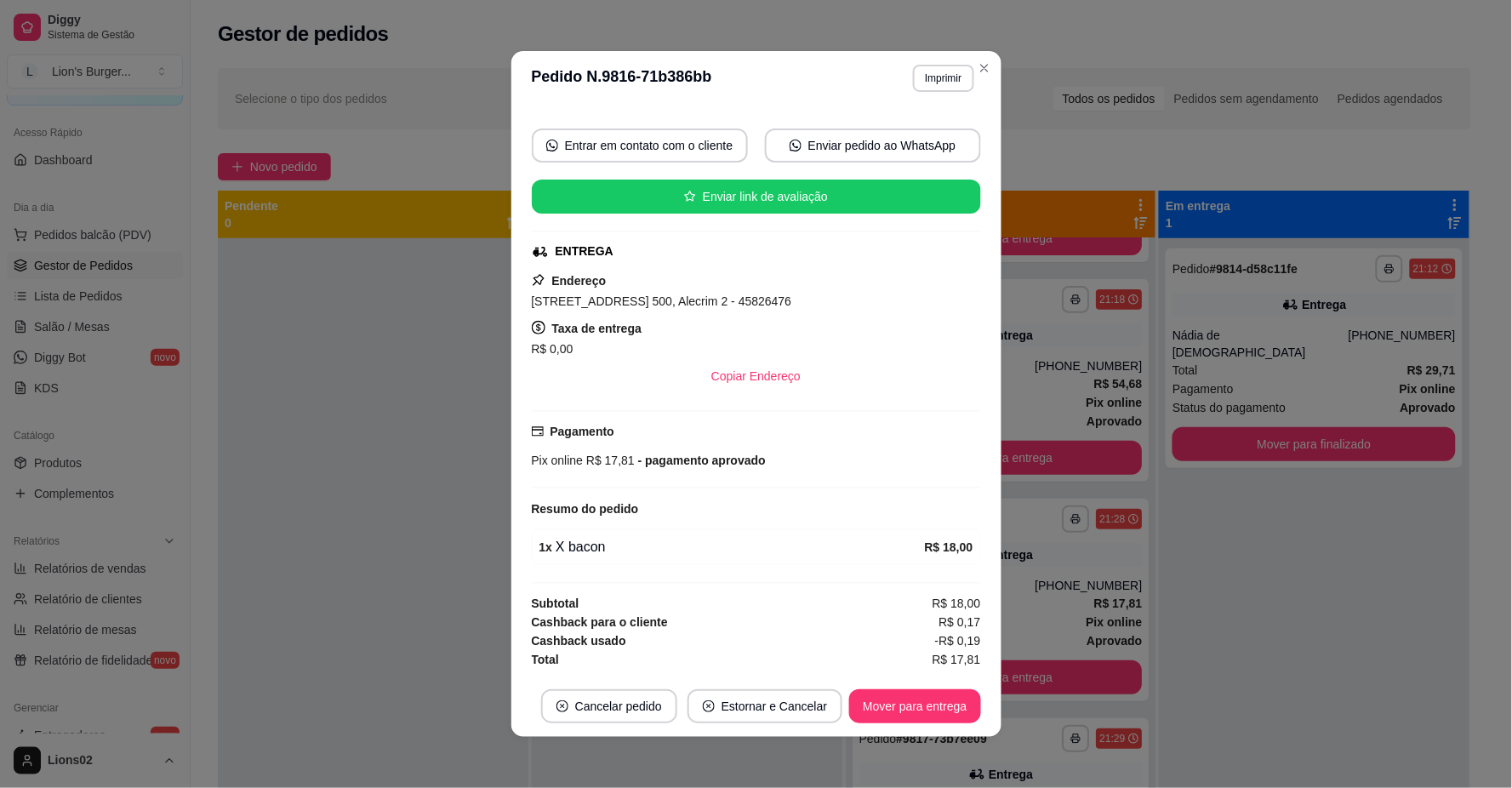
scroll to position [4, 0]
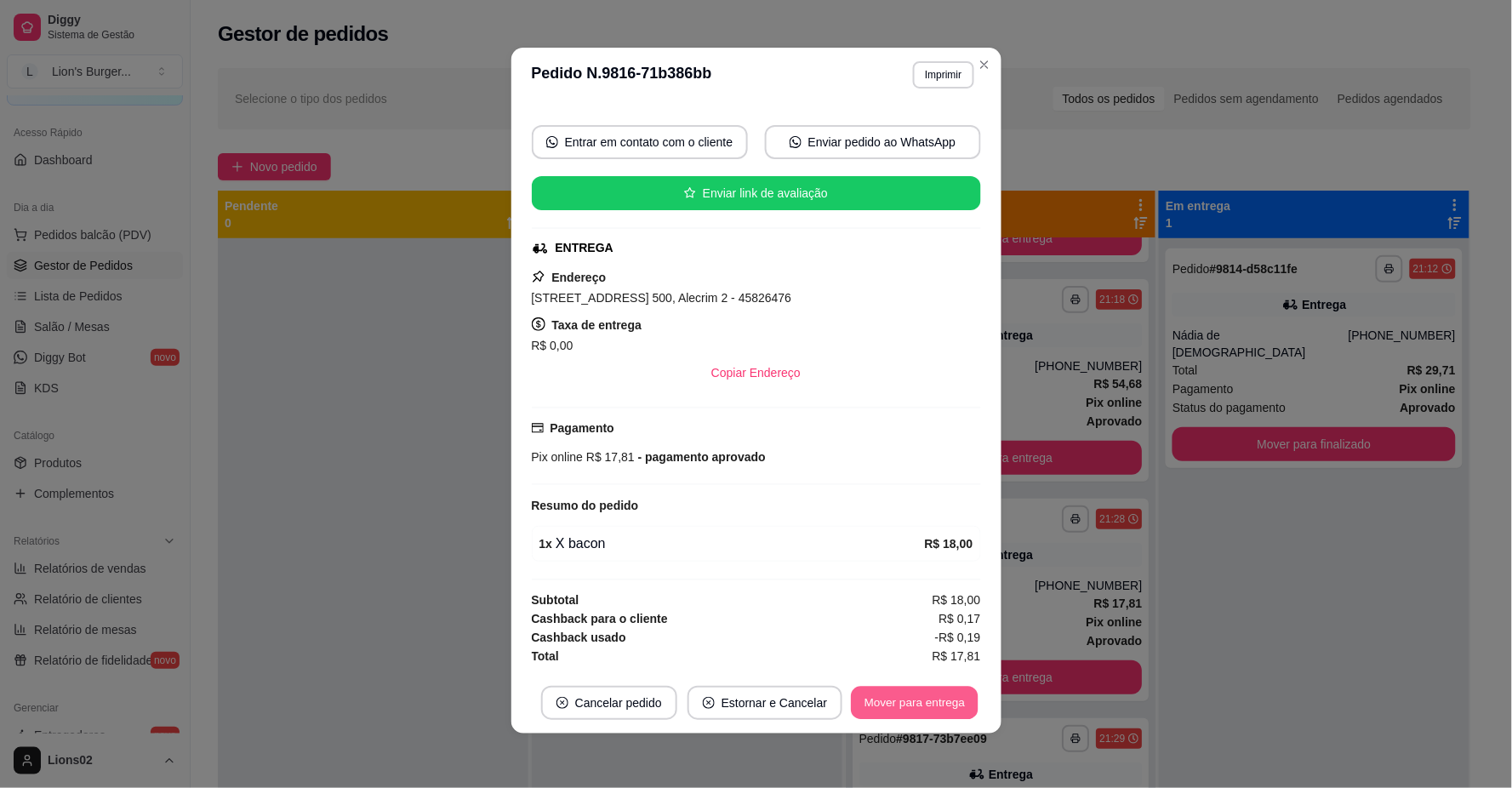
click at [913, 698] on button "Mover para entrega" at bounding box center [915, 703] width 128 height 33
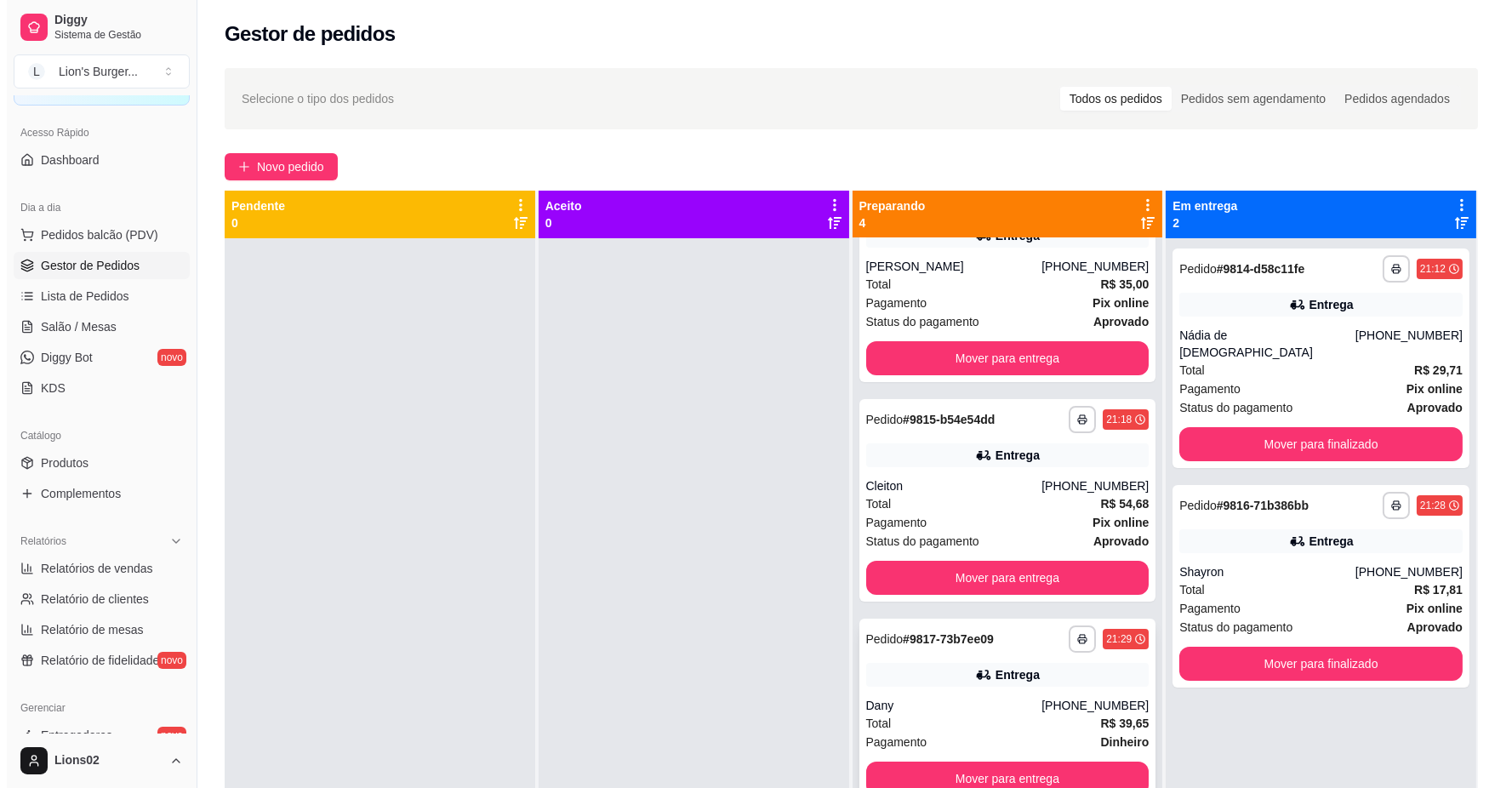
scroll to position [46, 0]
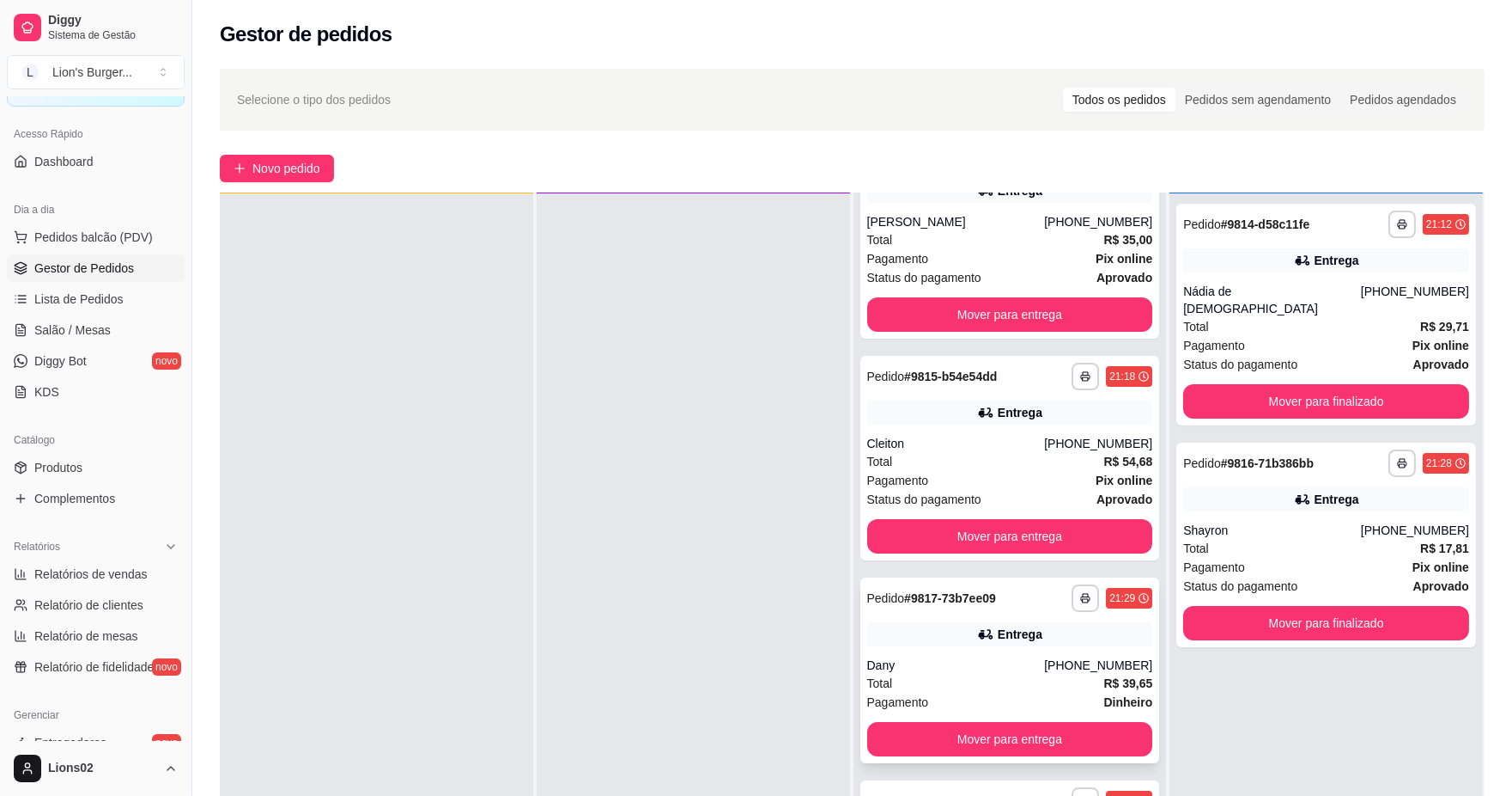
click at [1036, 668] on div "Dany" at bounding box center [957, 665] width 178 height 17
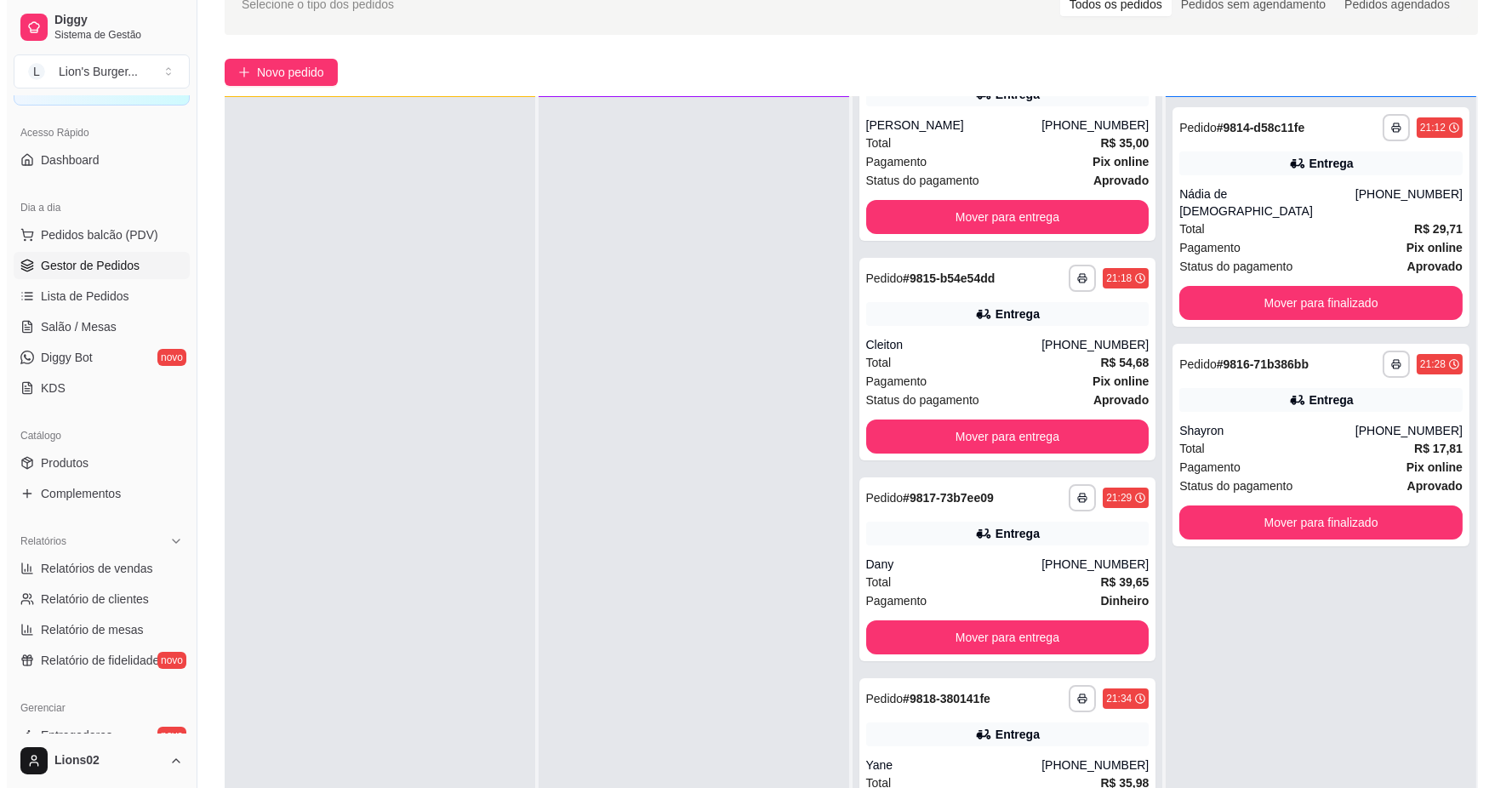
scroll to position [260, 0]
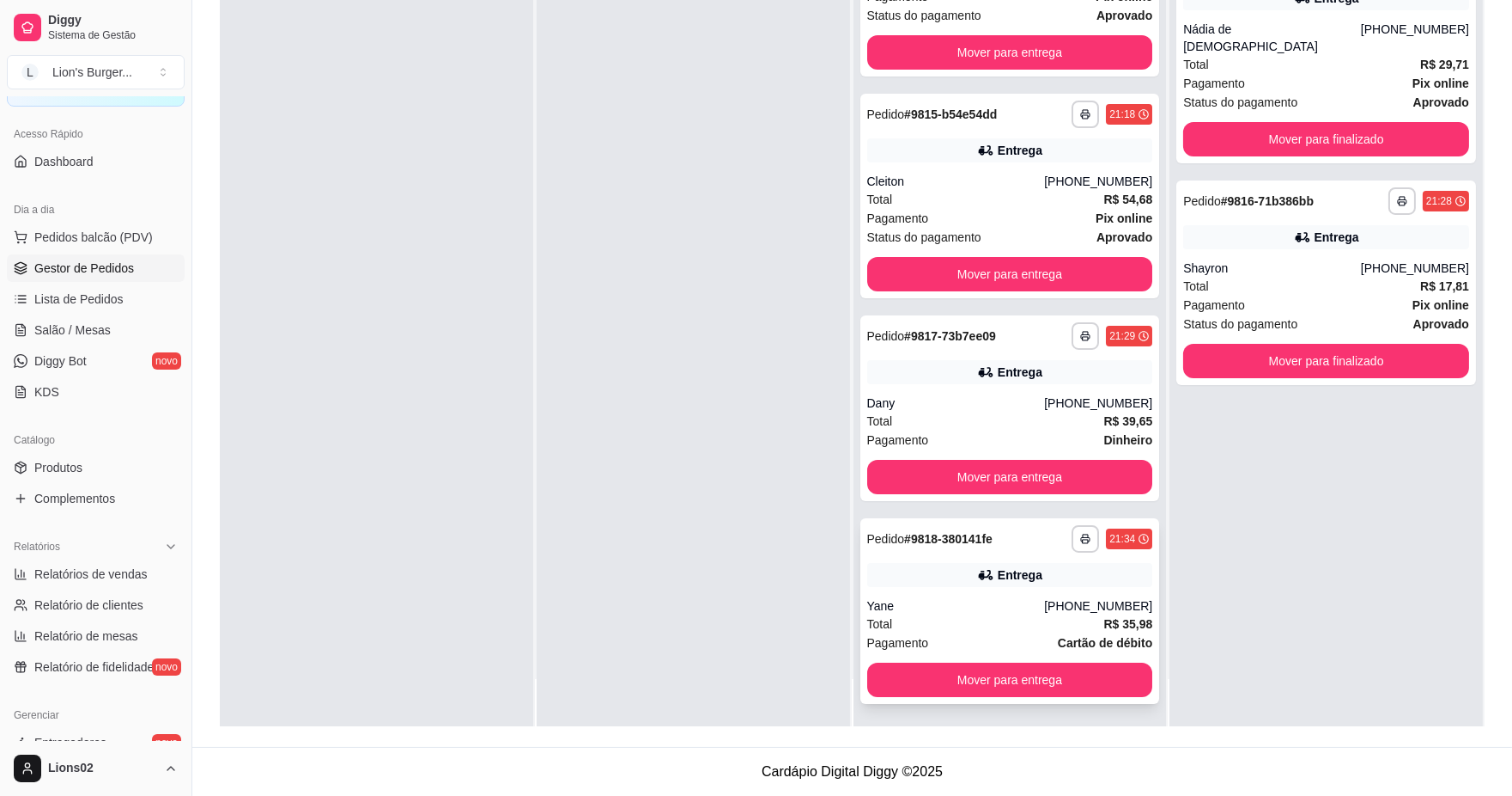
click at [1012, 602] on div "Yane" at bounding box center [957, 605] width 178 height 17
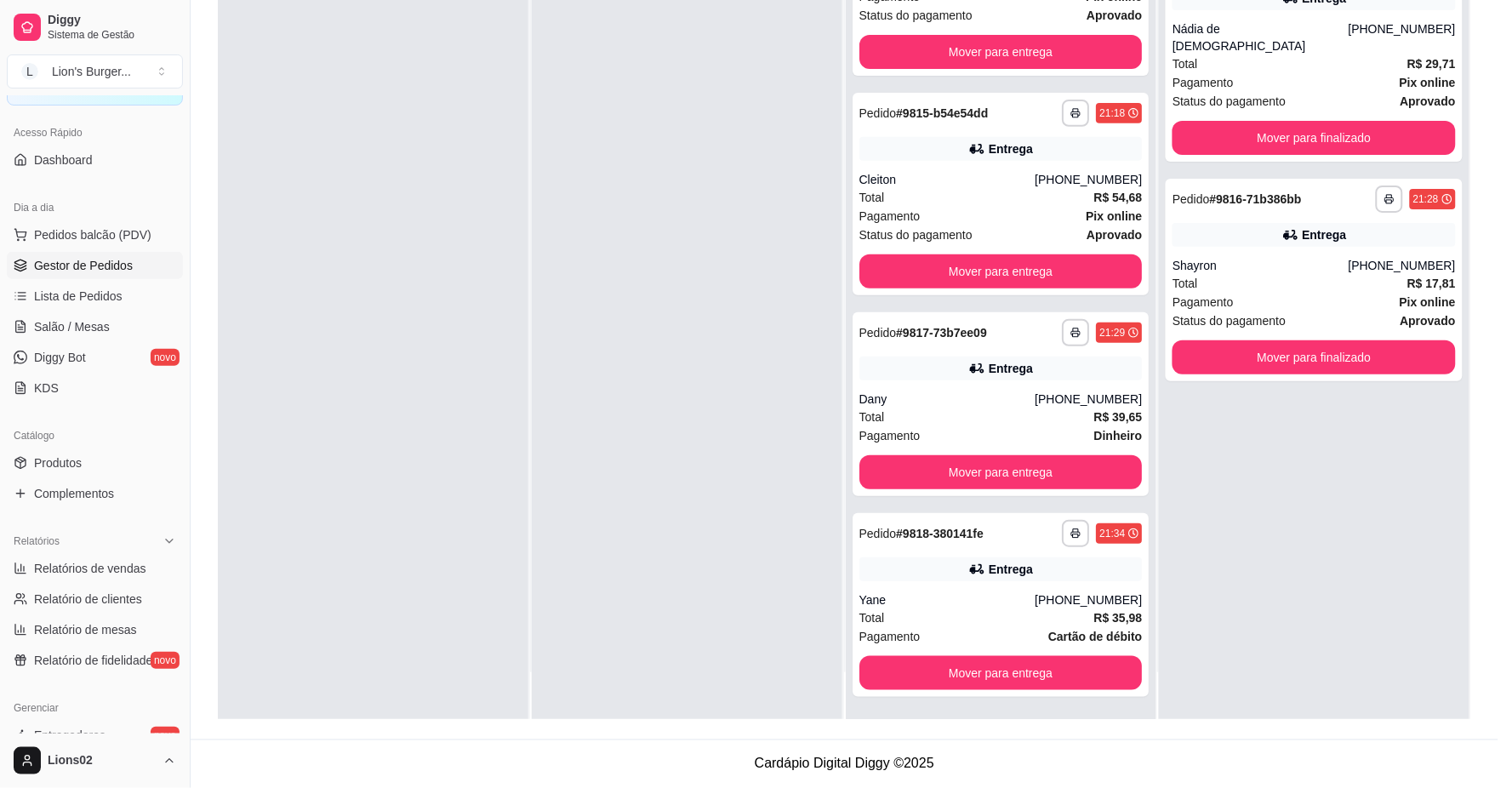
scroll to position [124, 0]
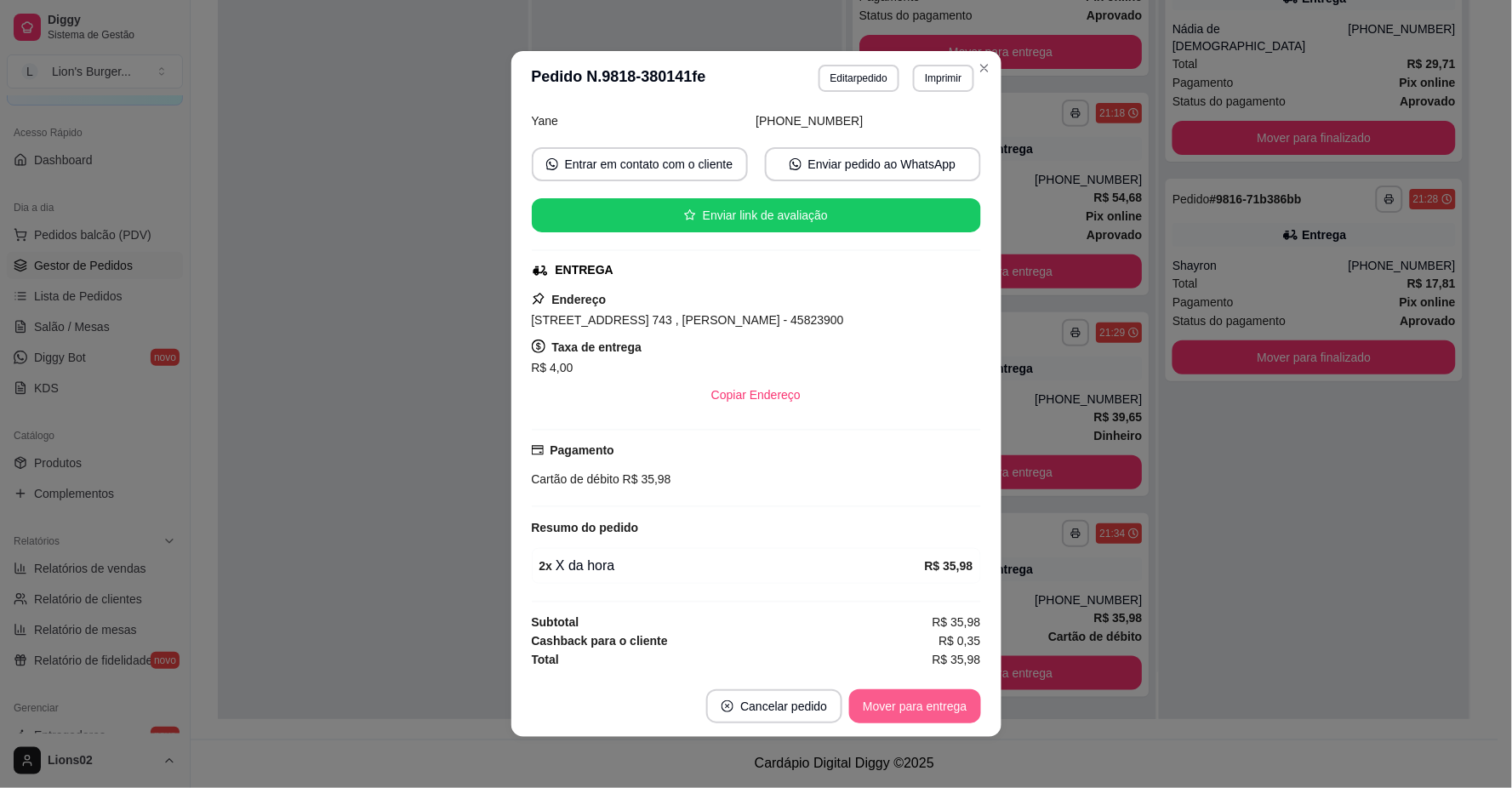
click at [956, 706] on button "Mover para entrega" at bounding box center [914, 706] width 131 height 34
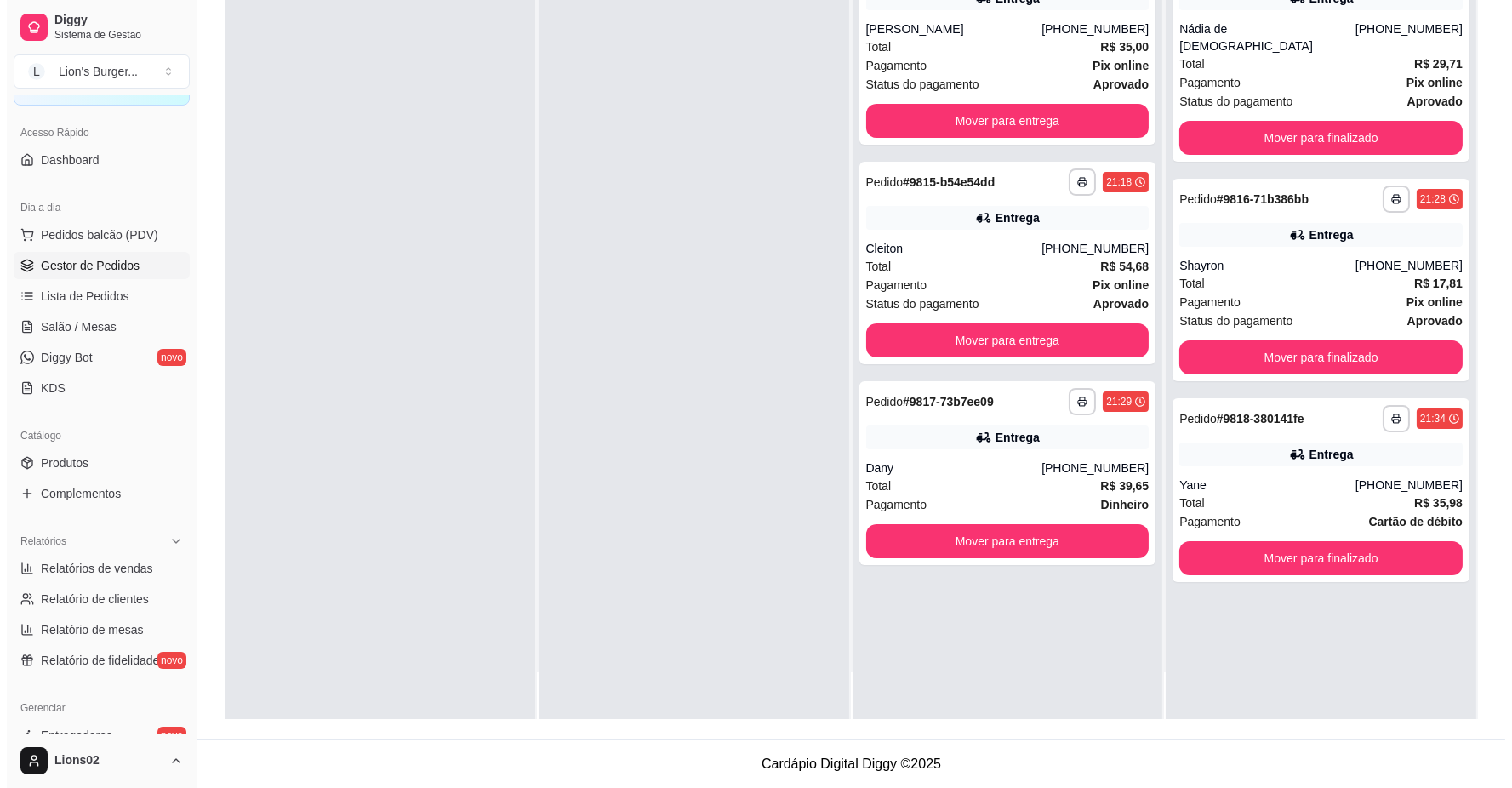
scroll to position [70, 0]
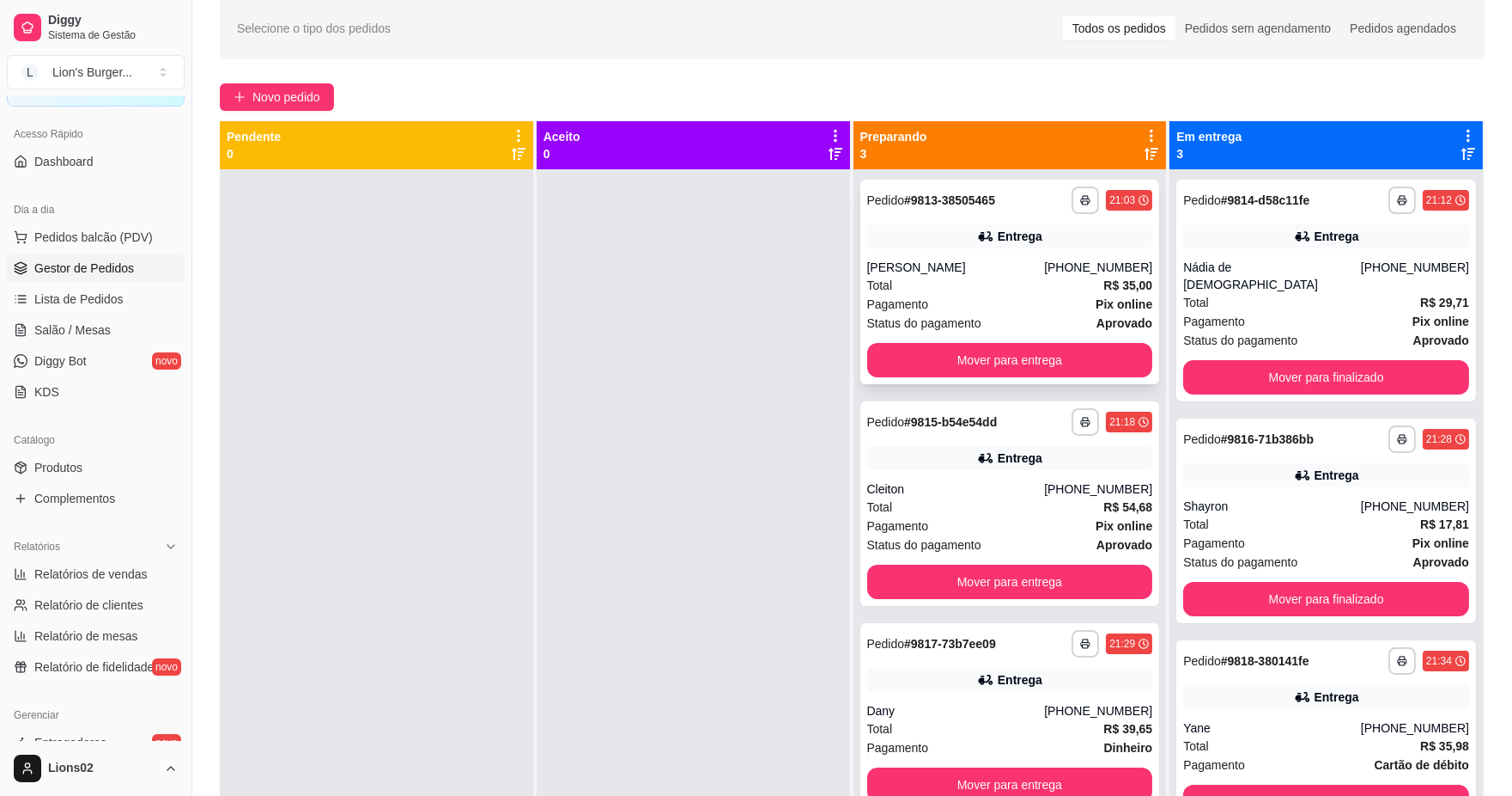
click at [1046, 269] on div "[PERSON_NAME]" at bounding box center [957, 267] width 178 height 17
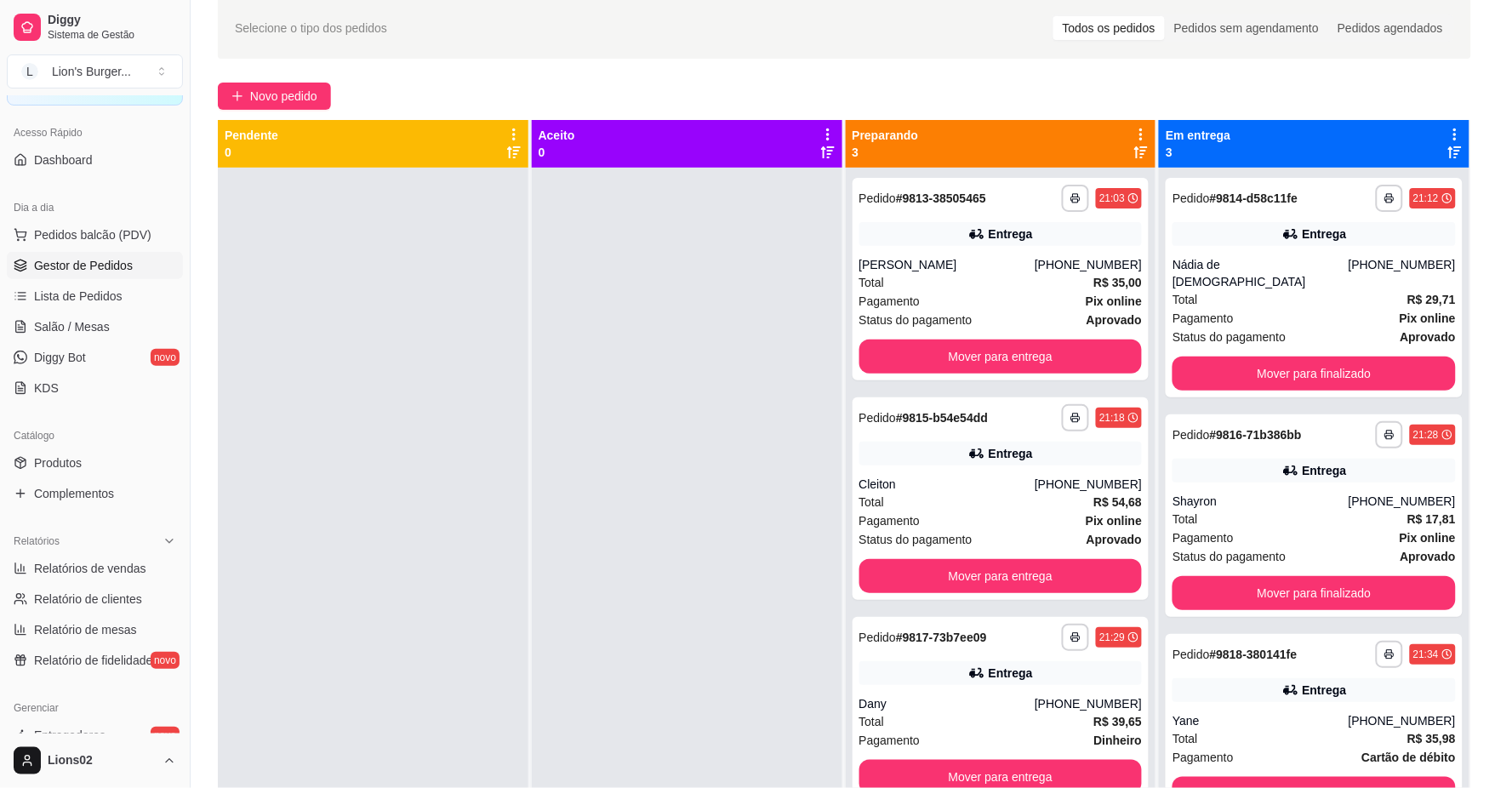
scroll to position [177, 0]
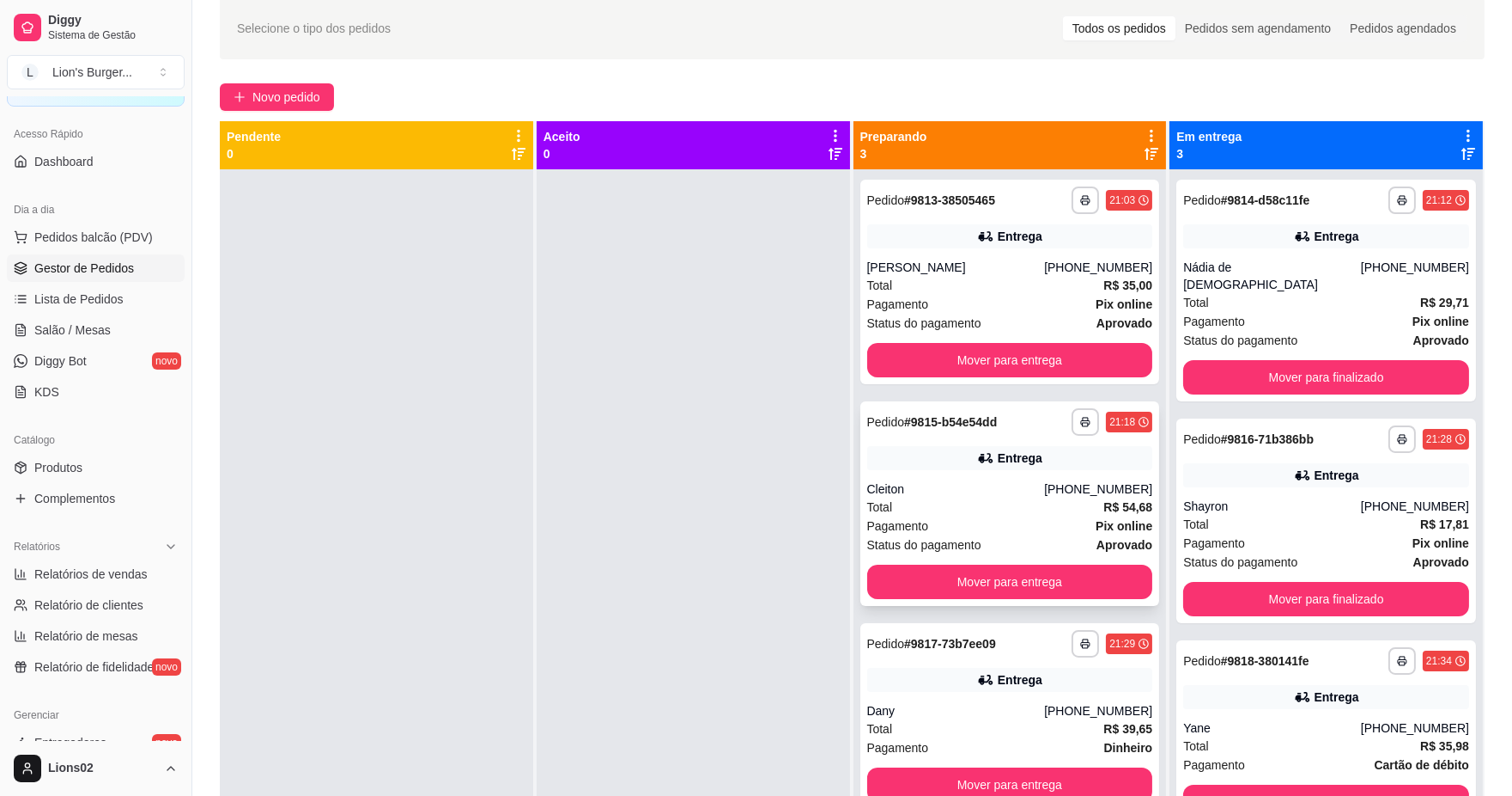
click at [998, 480] on div "Cleiton" at bounding box center [957, 489] width 178 height 17
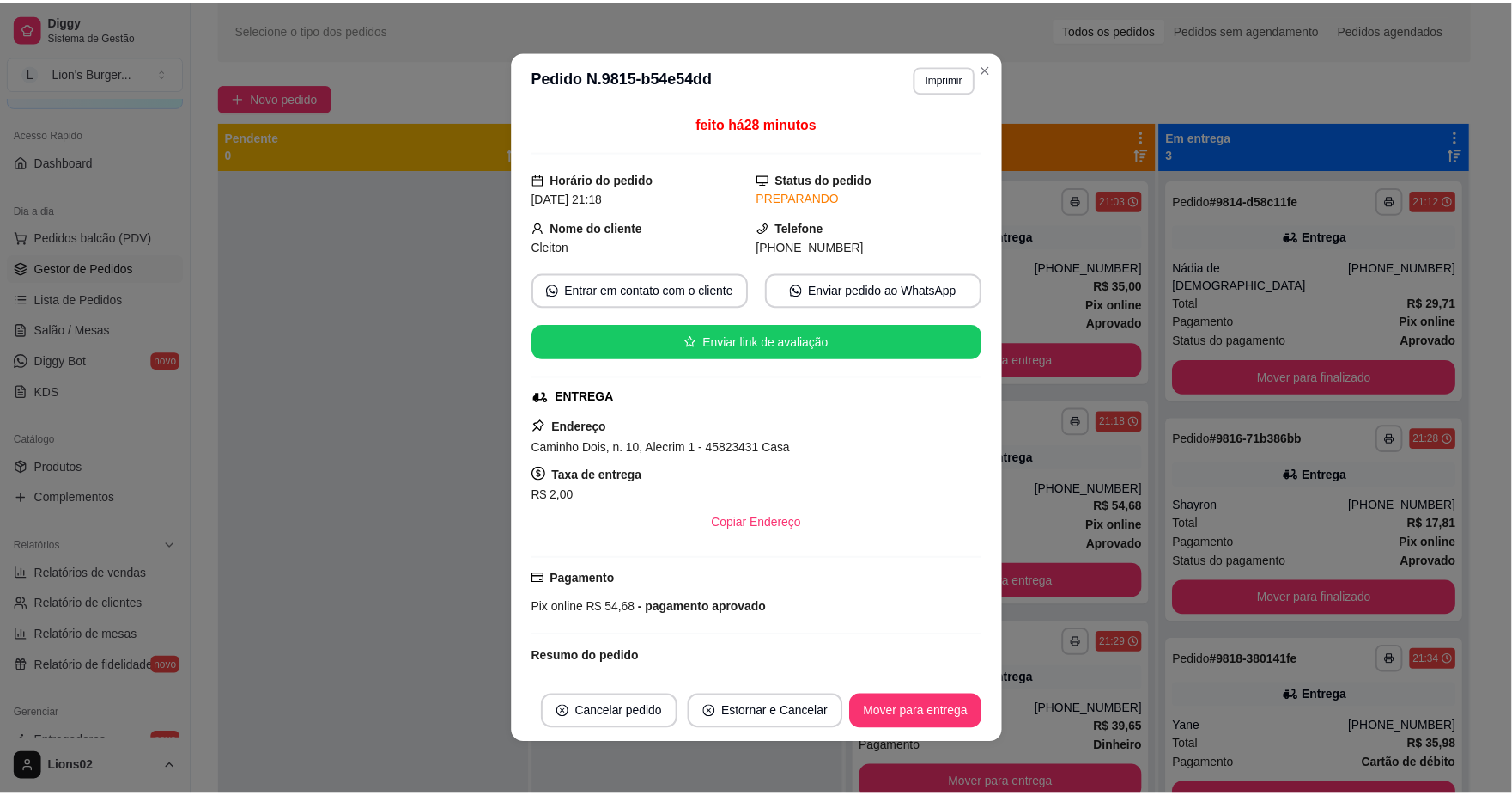
scroll to position [330, 0]
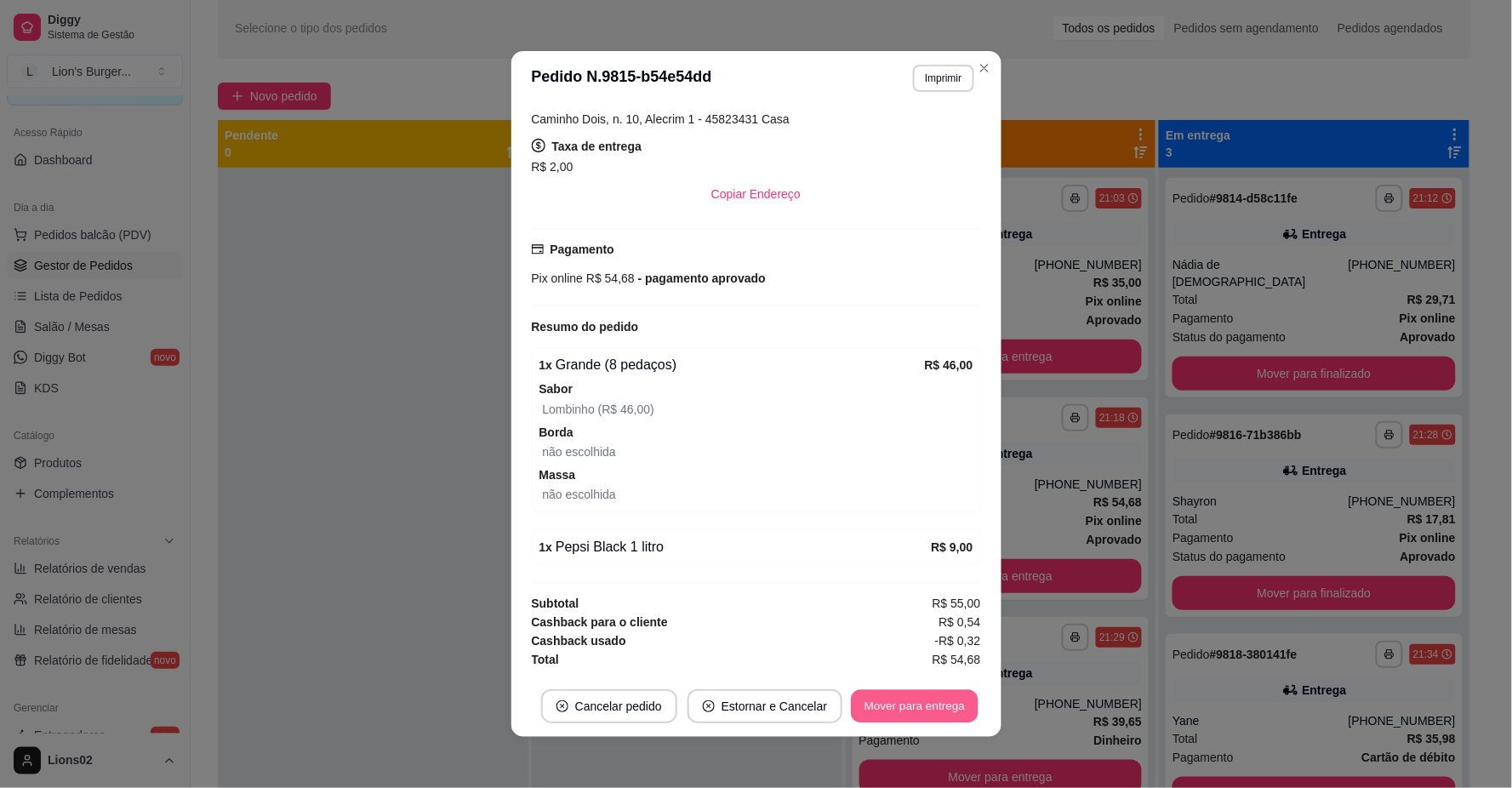
click at [913, 718] on button "Mover para entrega" at bounding box center [915, 706] width 128 height 33
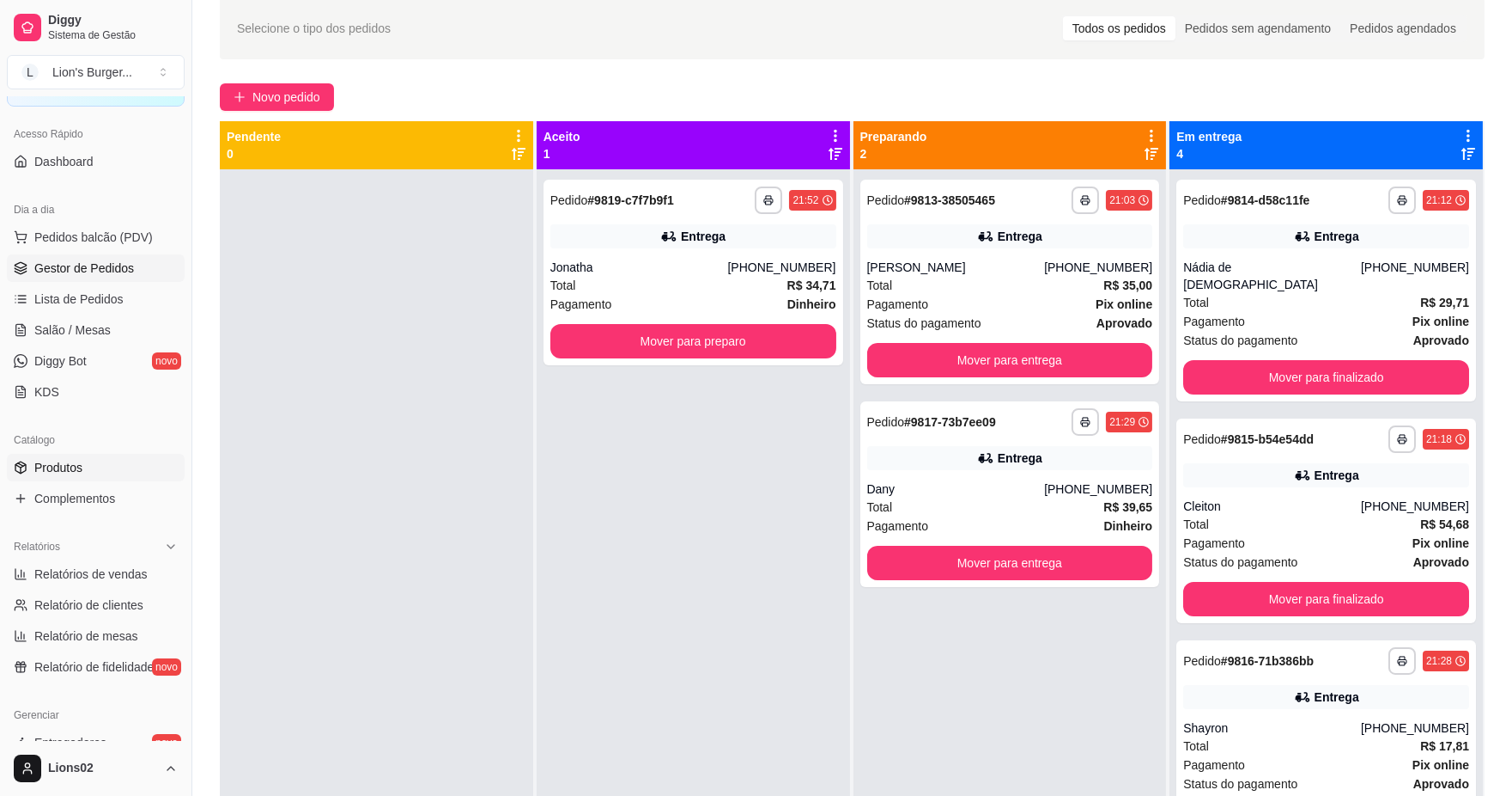
click at [102, 477] on link "Produtos" at bounding box center [96, 467] width 178 height 28
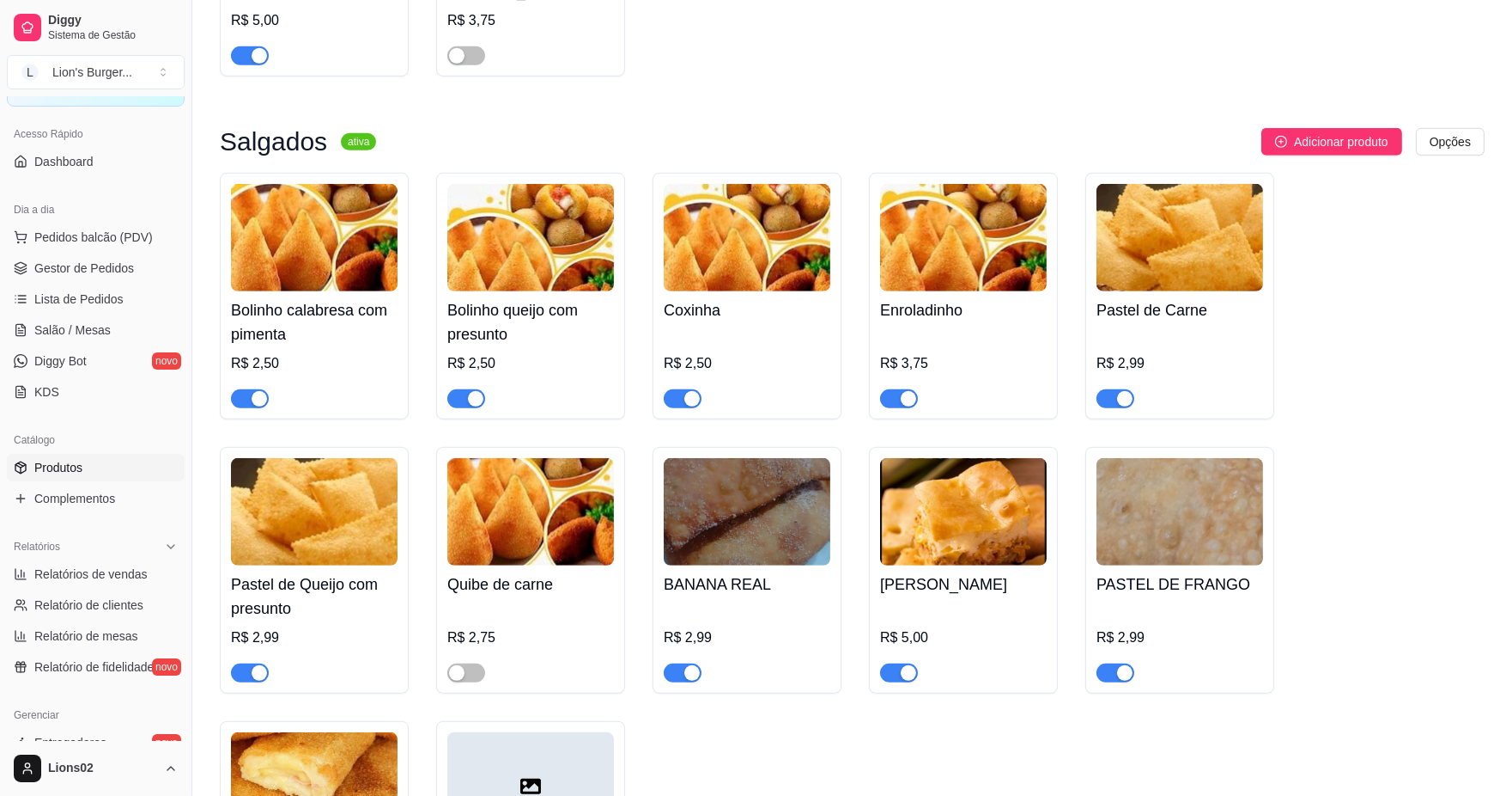
scroll to position [2290, 0]
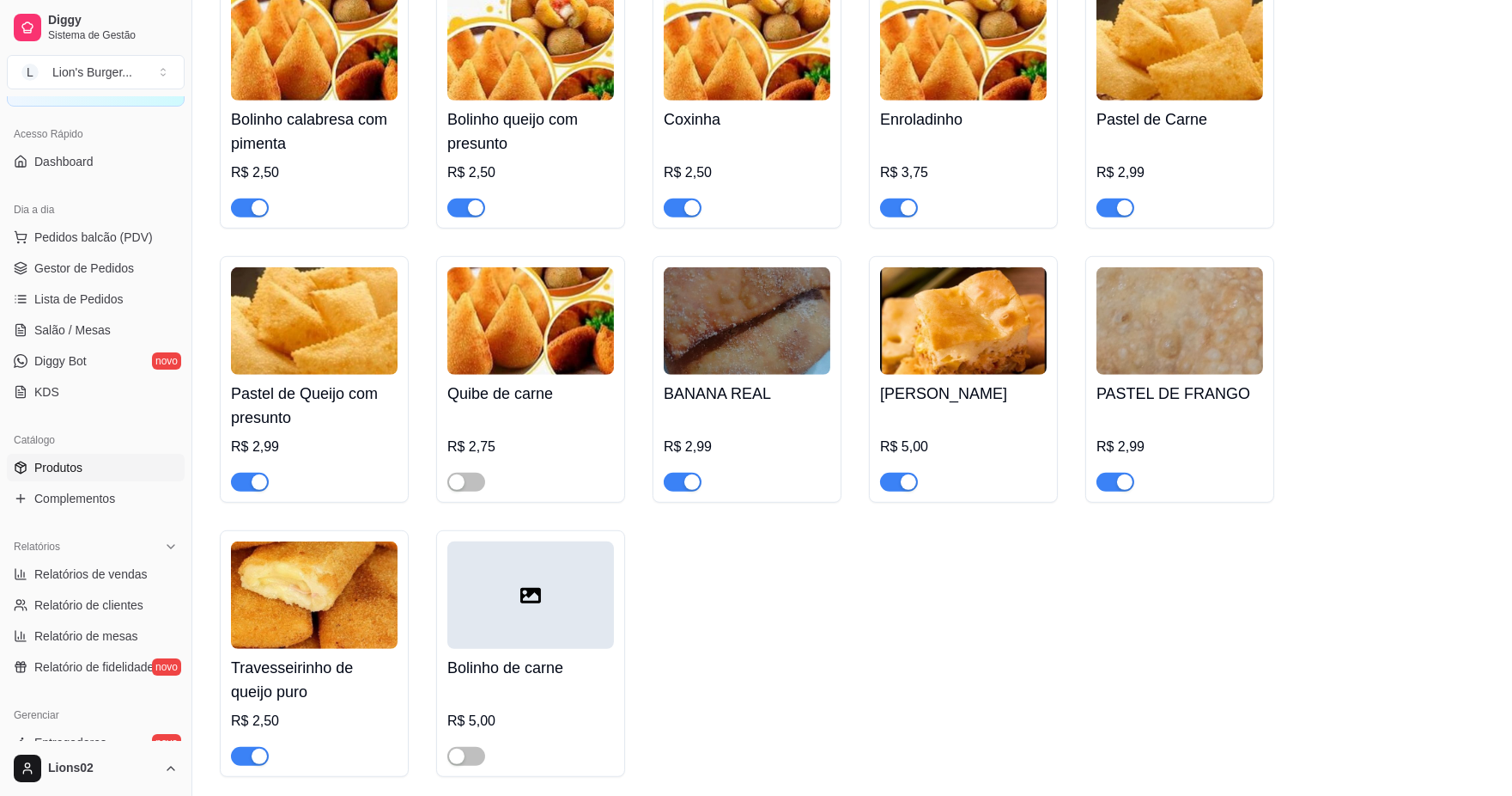
click at [250, 491] on button "button" at bounding box center [249, 482] width 37 height 19
click at [133, 266] on link "Gestor de Pedidos" at bounding box center [96, 267] width 178 height 28
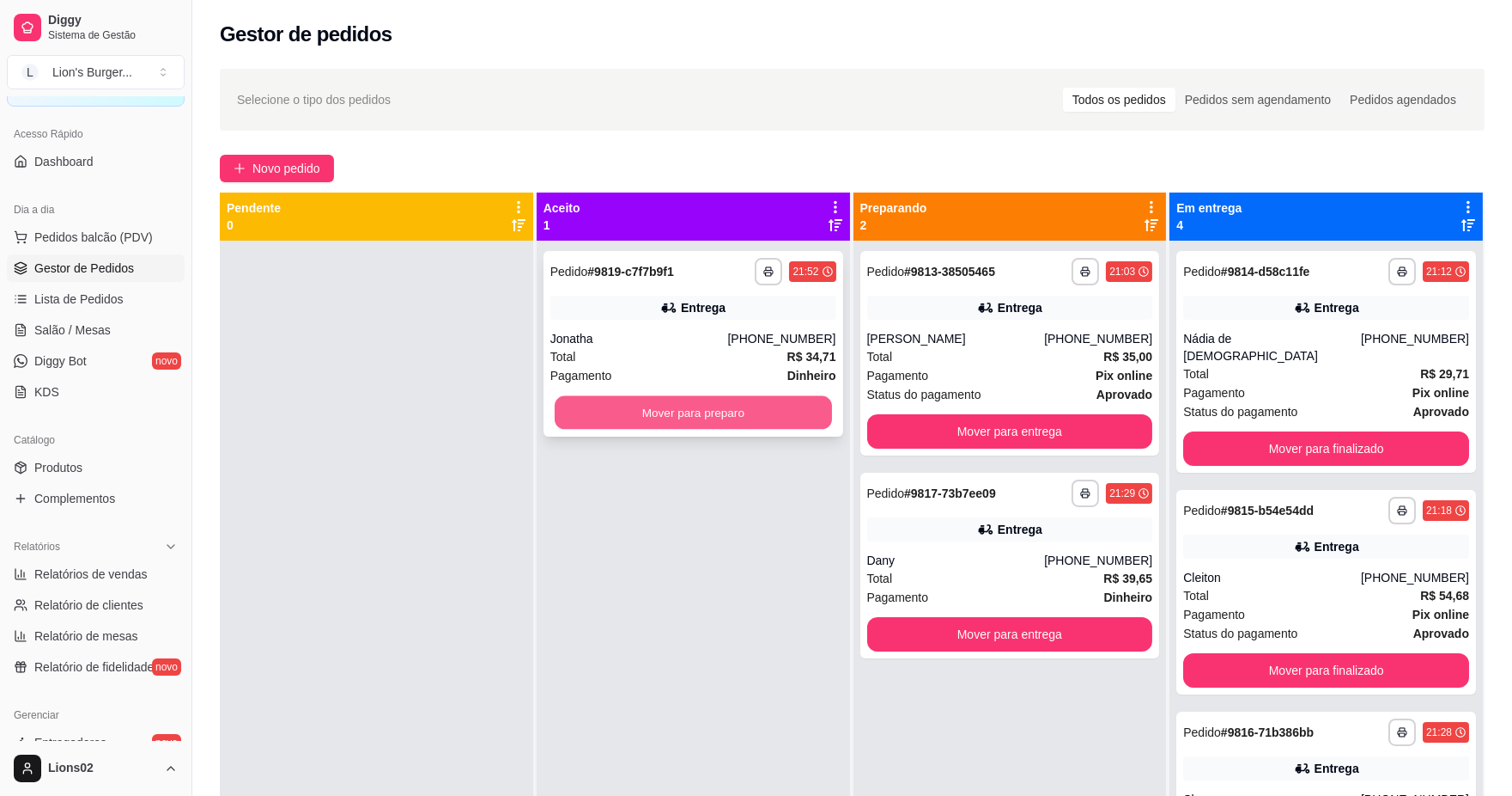
click at [785, 411] on button "Mover para preparo" at bounding box center [693, 412] width 278 height 34
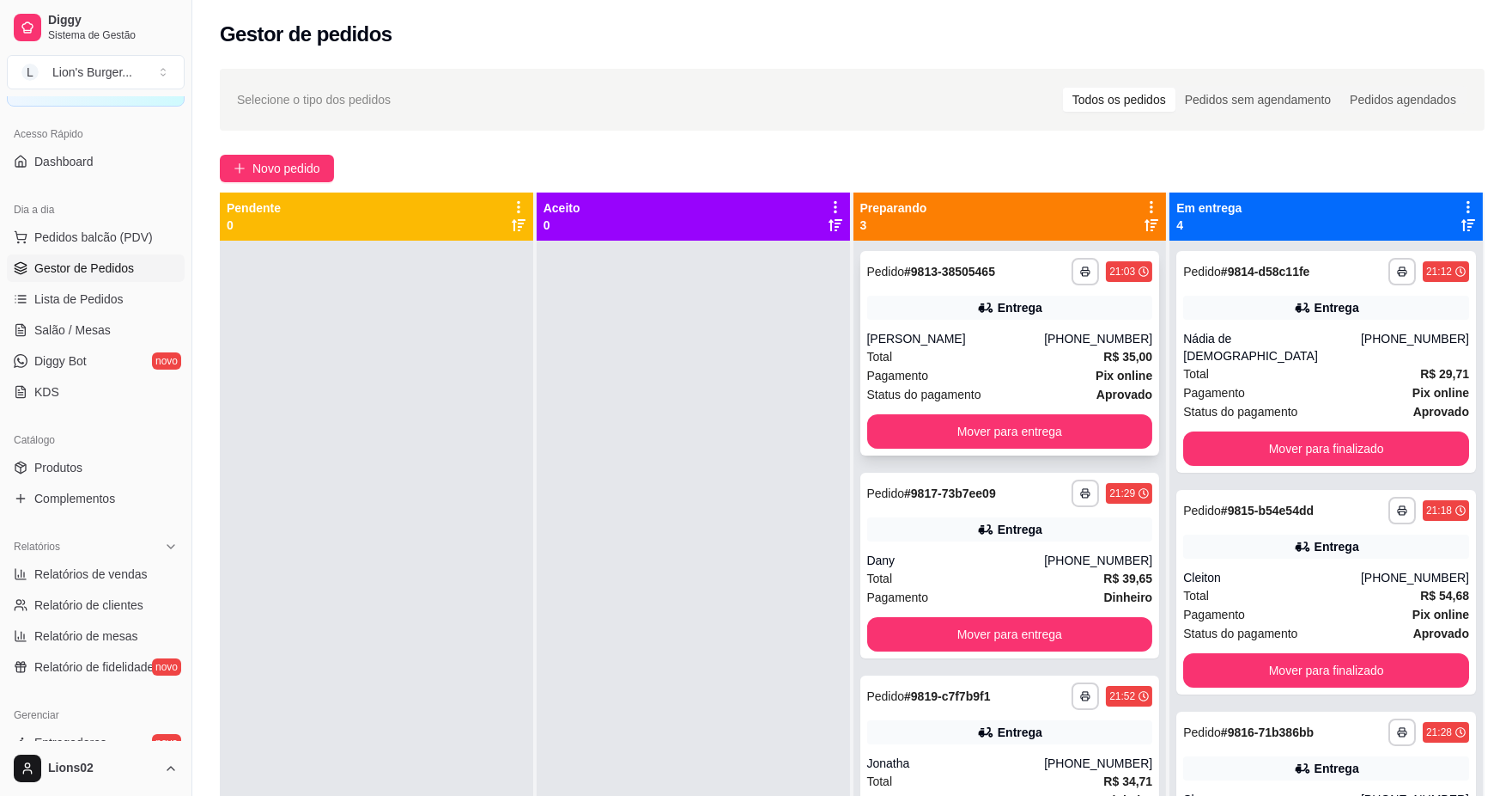
click at [1085, 380] on div "Pagamento Pix online" at bounding box center [1010, 375] width 286 height 19
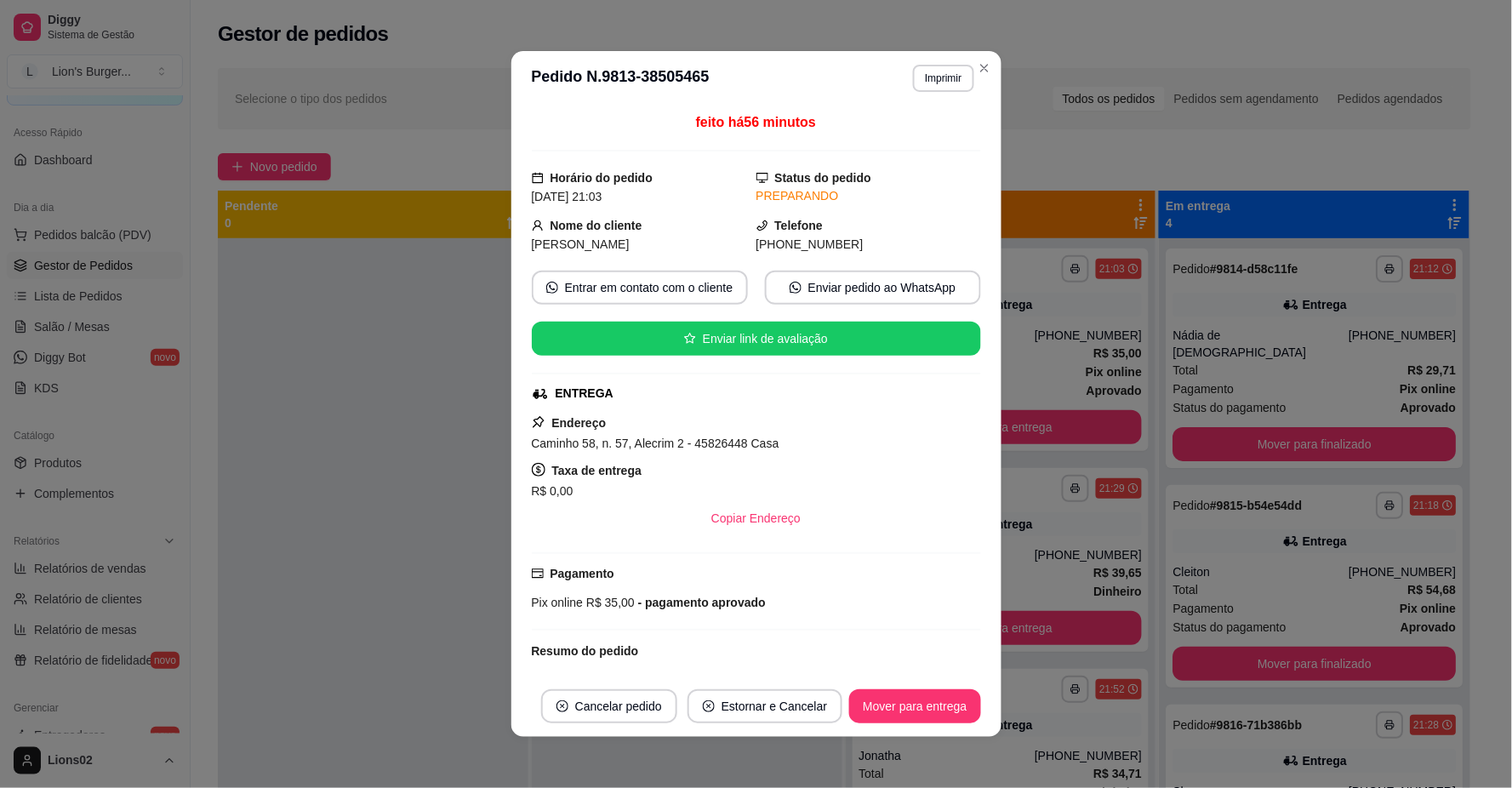
scroll to position [177, 0]
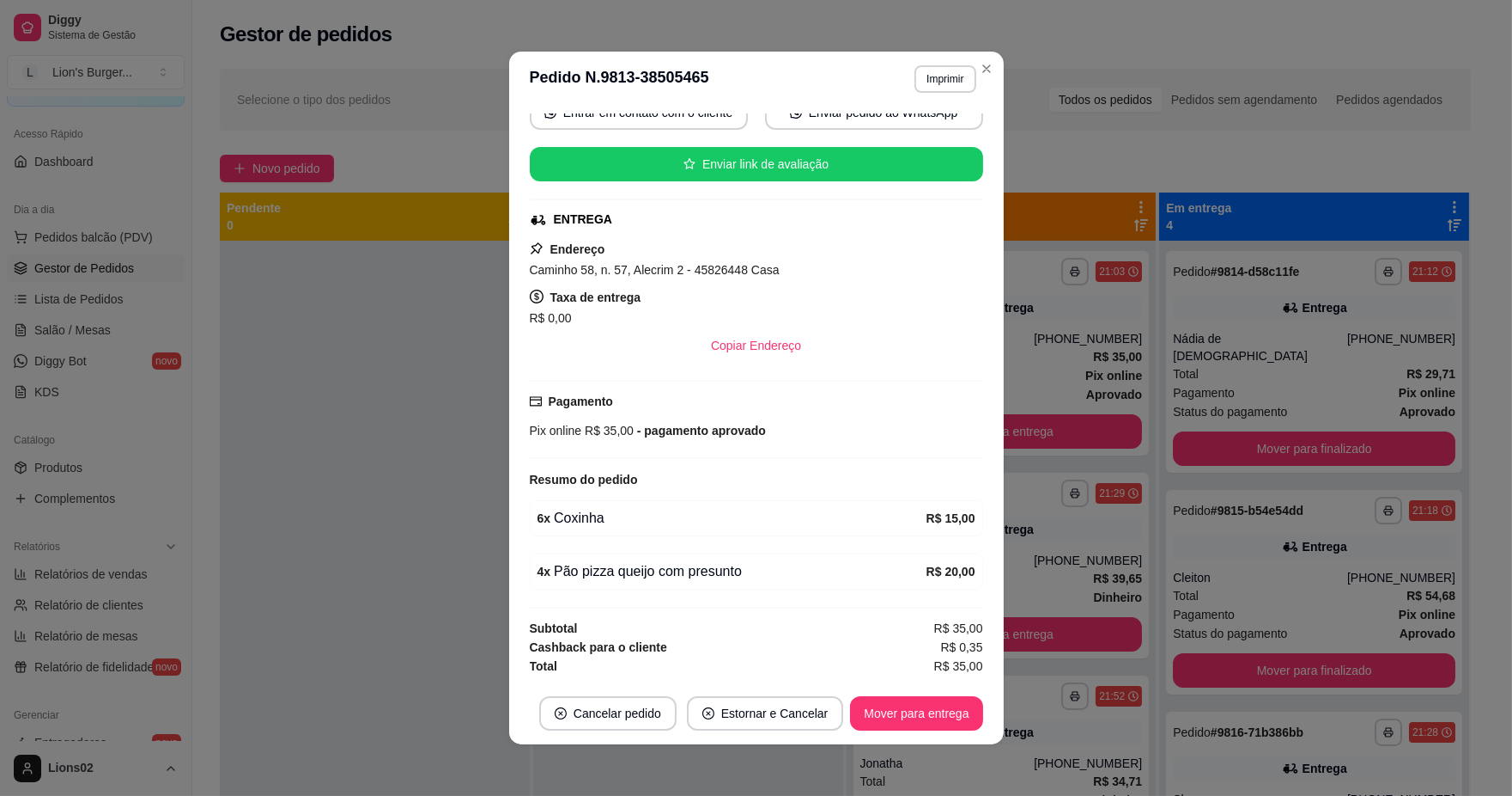
click at [1113, 431] on button "Mover para entrega" at bounding box center [1002, 431] width 282 height 34
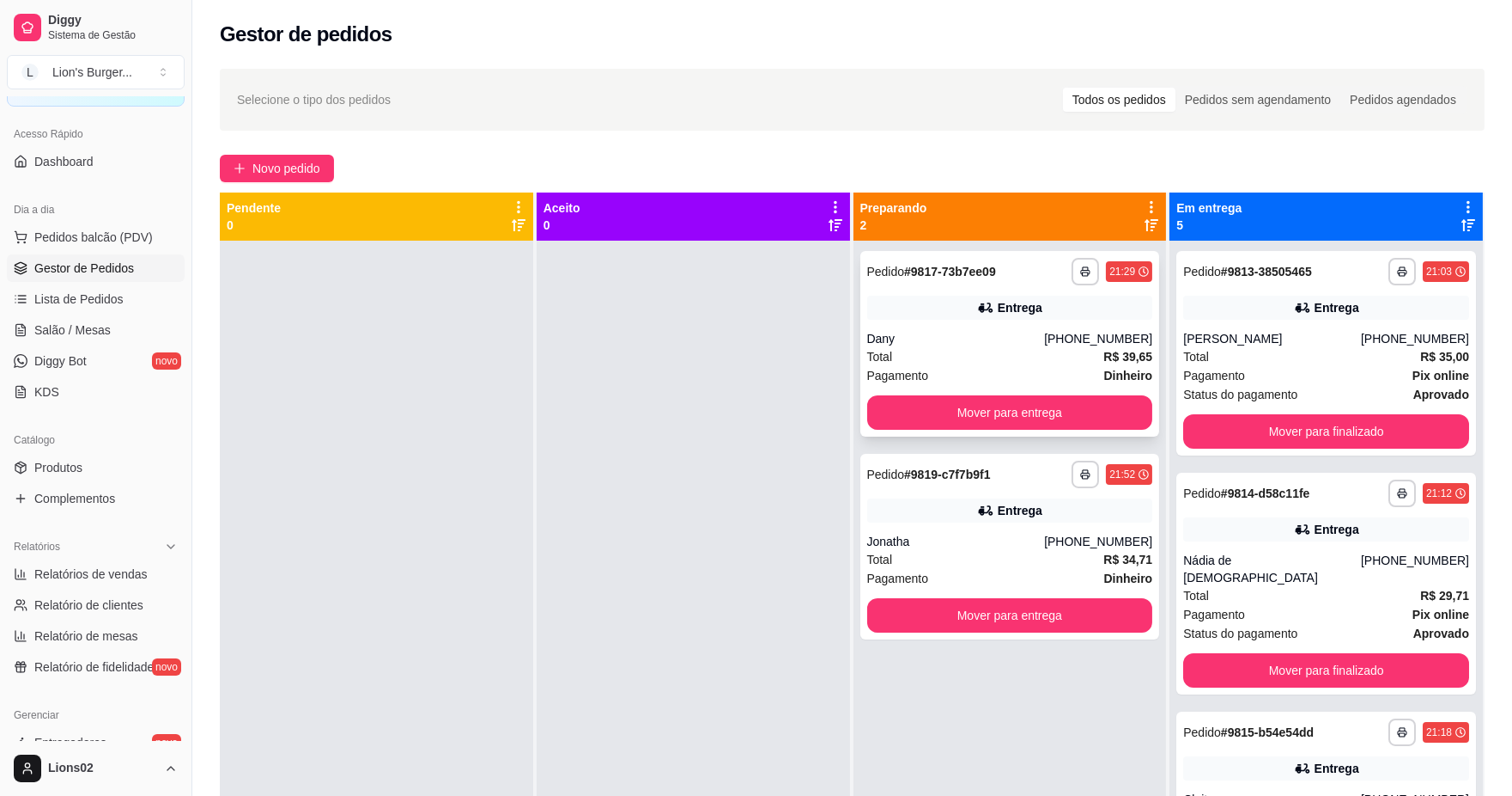
click at [1042, 364] on div "Total R$ 39,65" at bounding box center [1010, 356] width 286 height 19
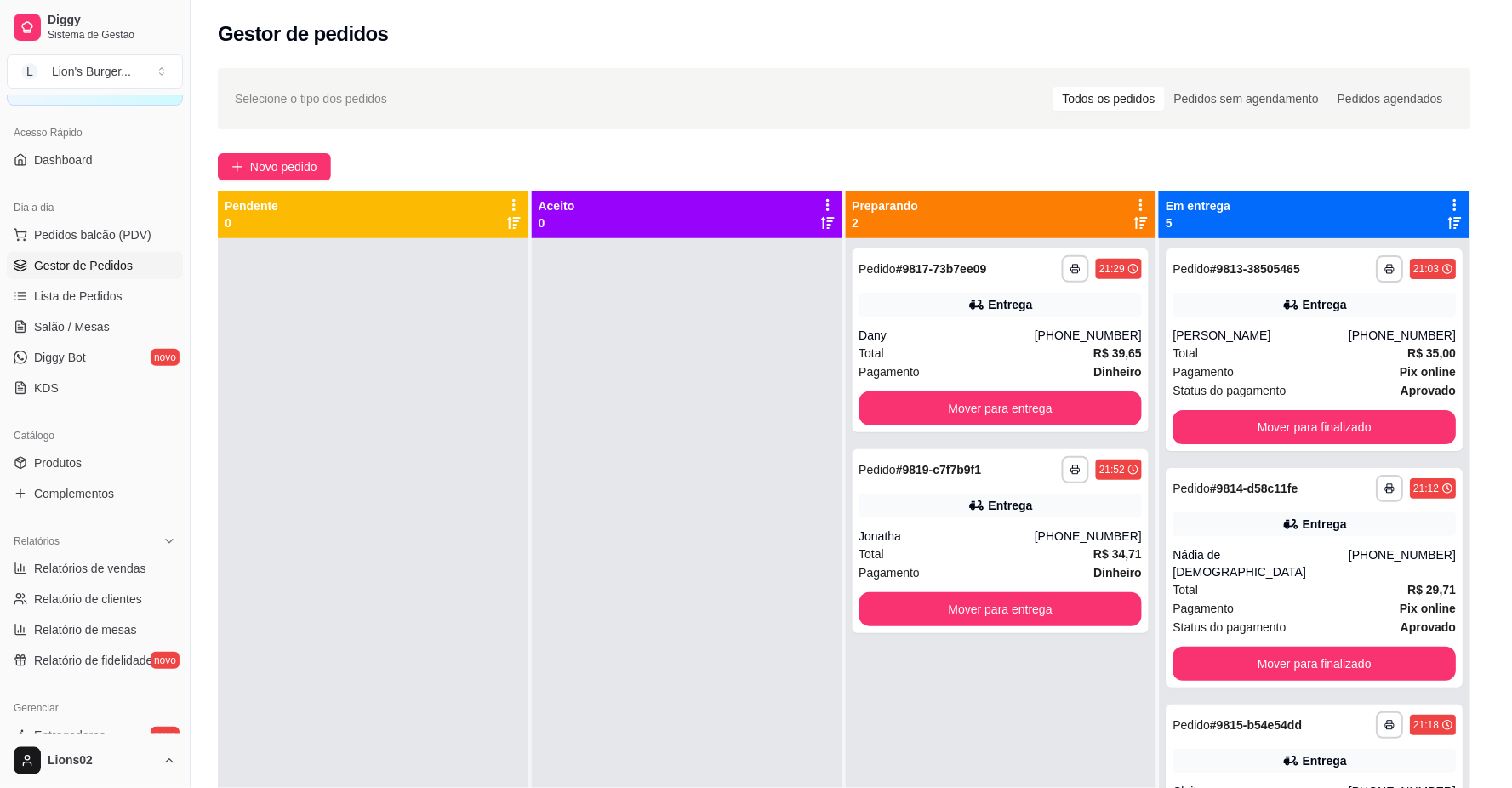
scroll to position [183, 0]
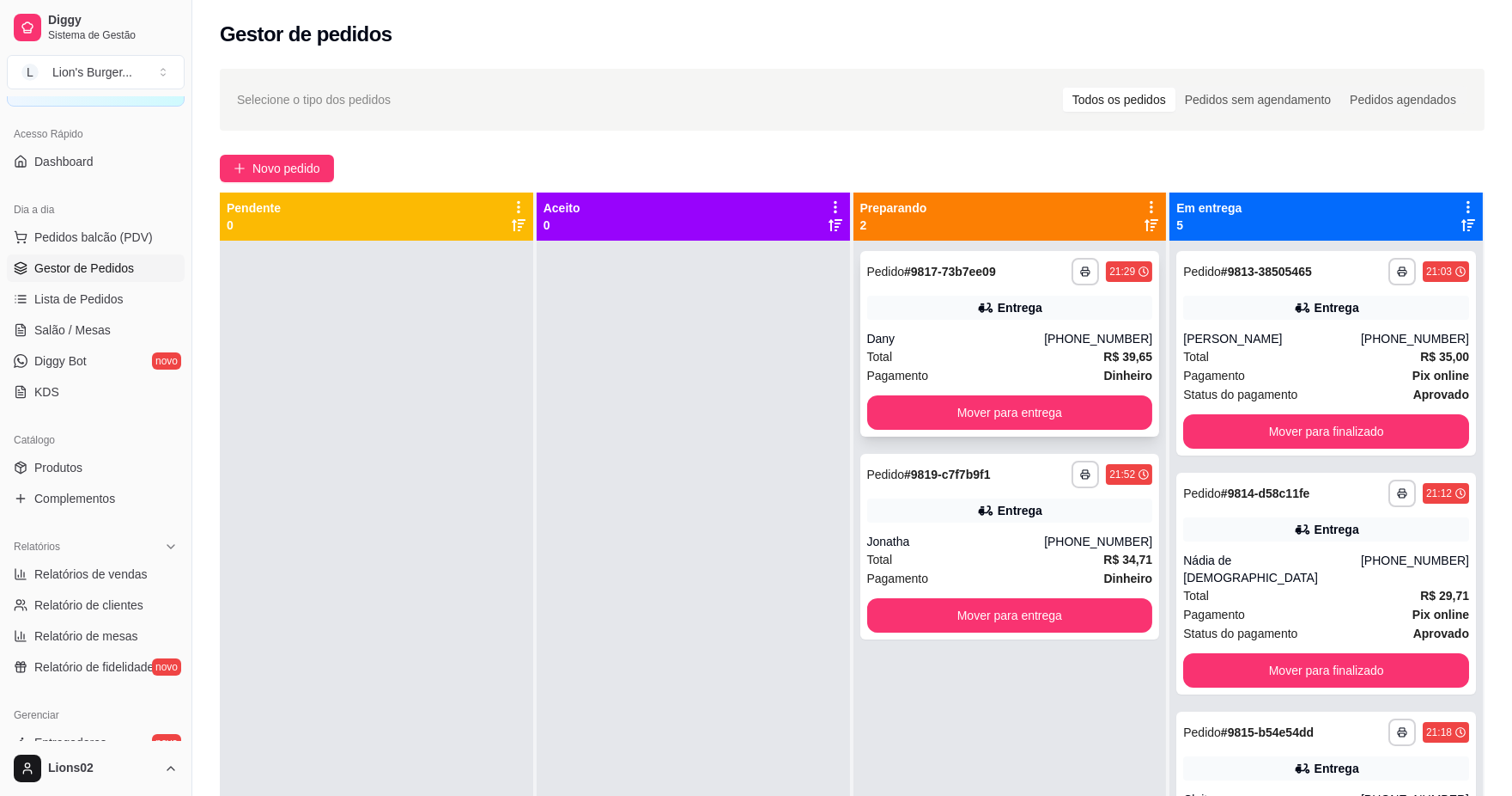
click at [1074, 367] on div "Pagamento Dinheiro" at bounding box center [1010, 375] width 286 height 19
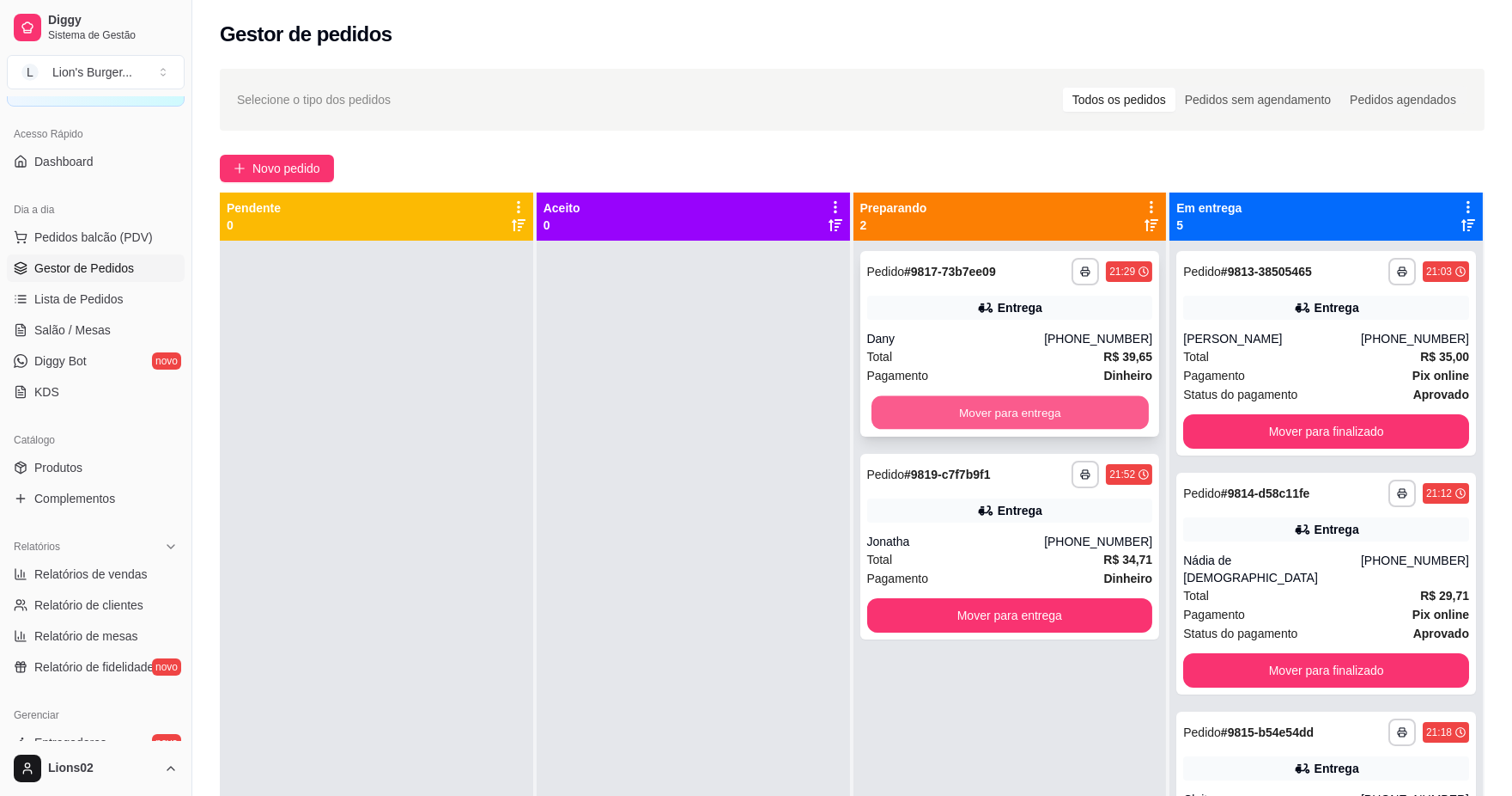
click at [1105, 409] on button "Mover para entrega" at bounding box center [1009, 412] width 278 height 34
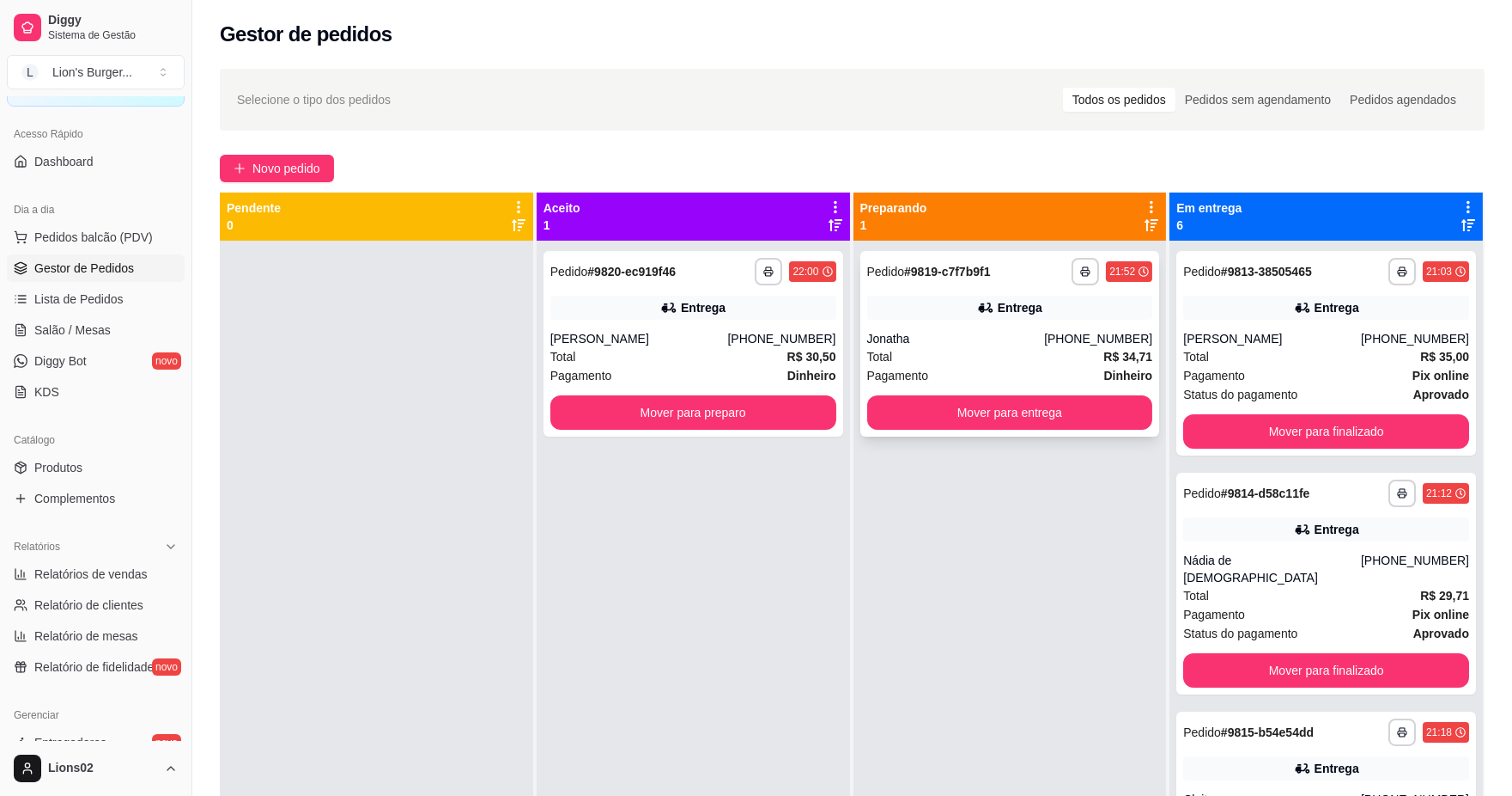
click at [1046, 335] on div "Jonatha" at bounding box center [957, 338] width 178 height 17
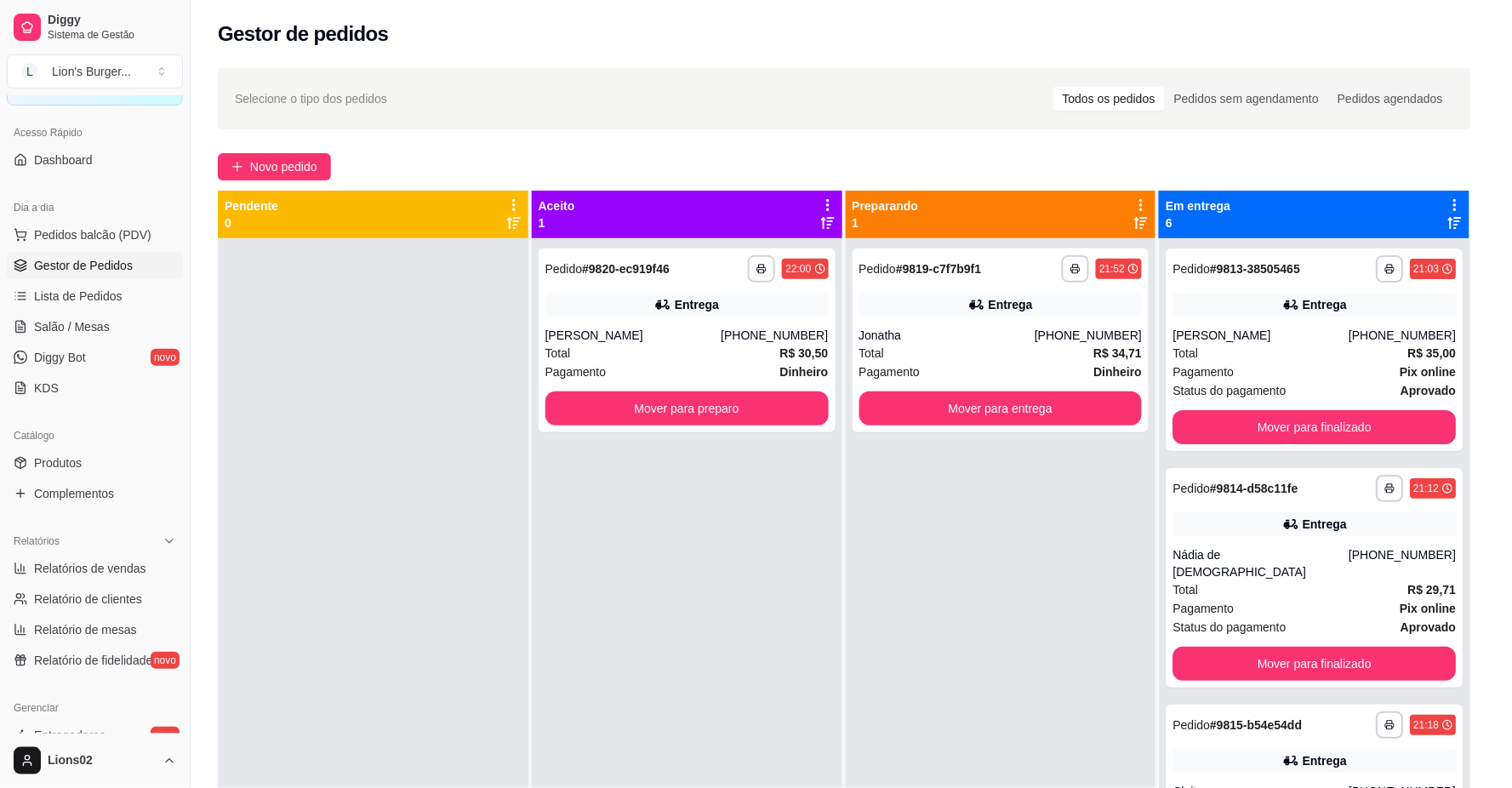
scroll to position [284, 0]
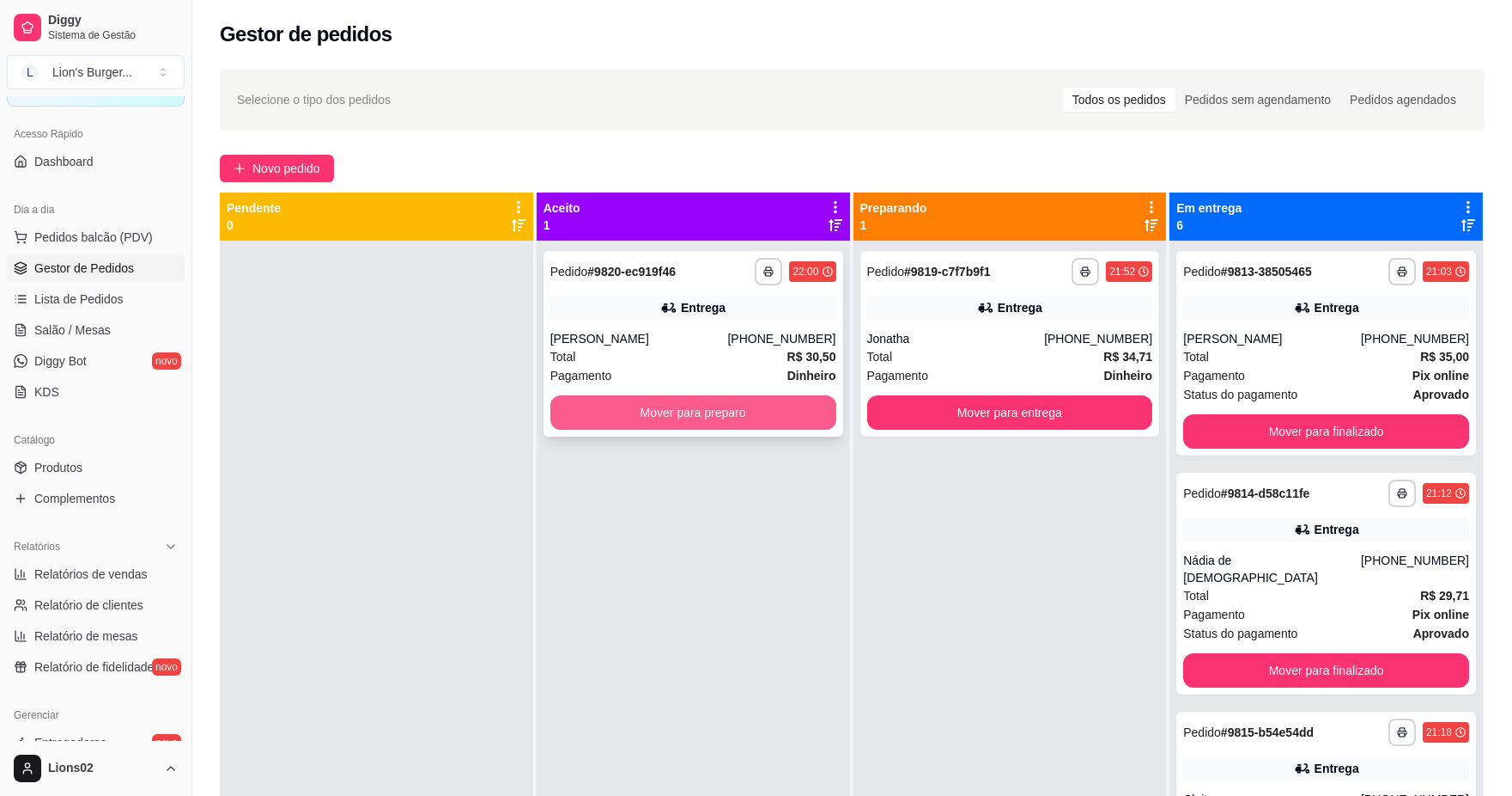
click at [764, 396] on div "Mover para preparo" at bounding box center [693, 413] width 286 height 34
click at [786, 411] on button "Mover para preparo" at bounding box center [693, 413] width 286 height 34
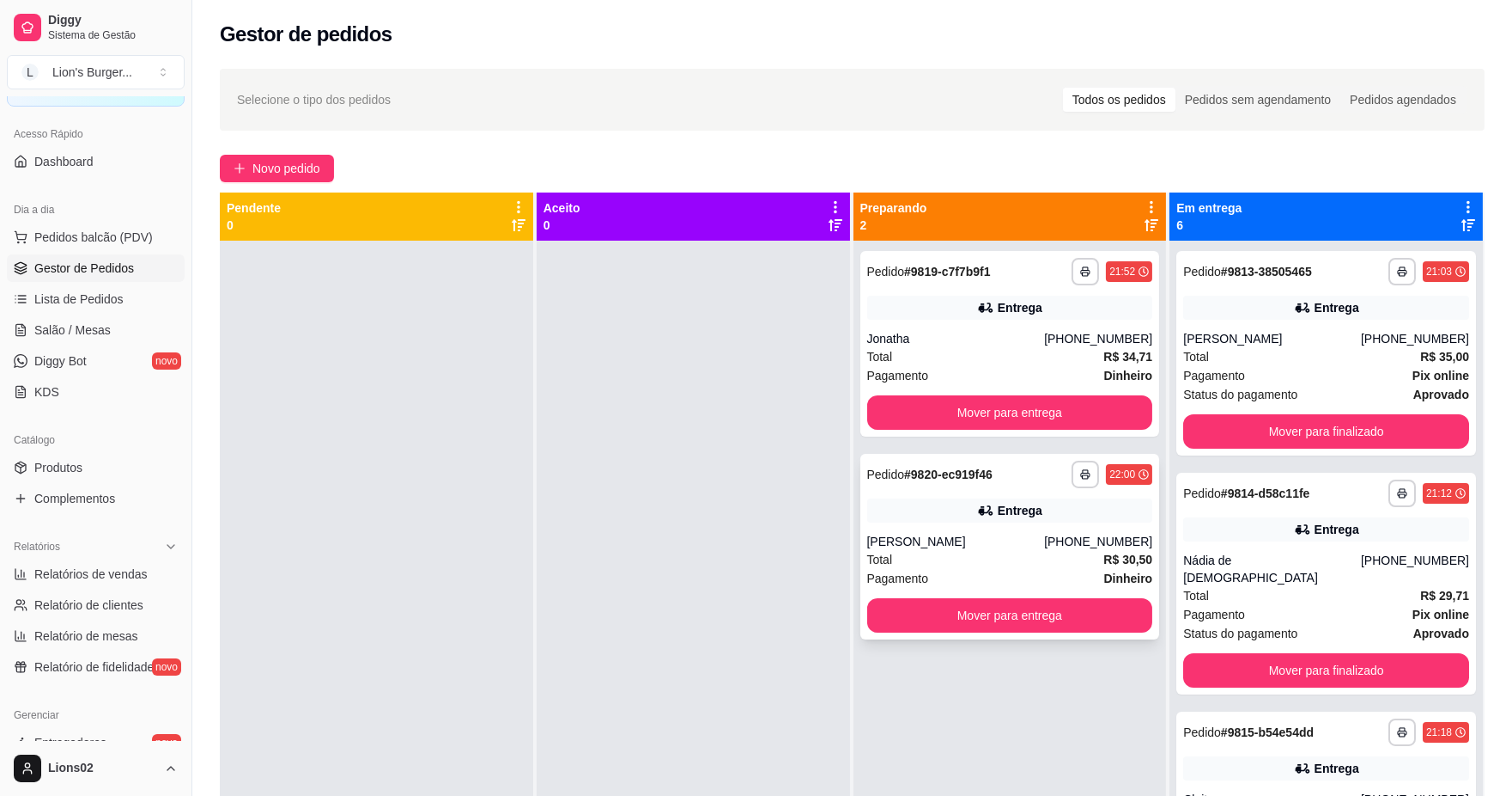
click at [1110, 553] on strong "R$ 30,50" at bounding box center [1128, 559] width 49 height 13
click at [1306, 441] on button "Mover para finalizado" at bounding box center [1326, 431] width 286 height 34
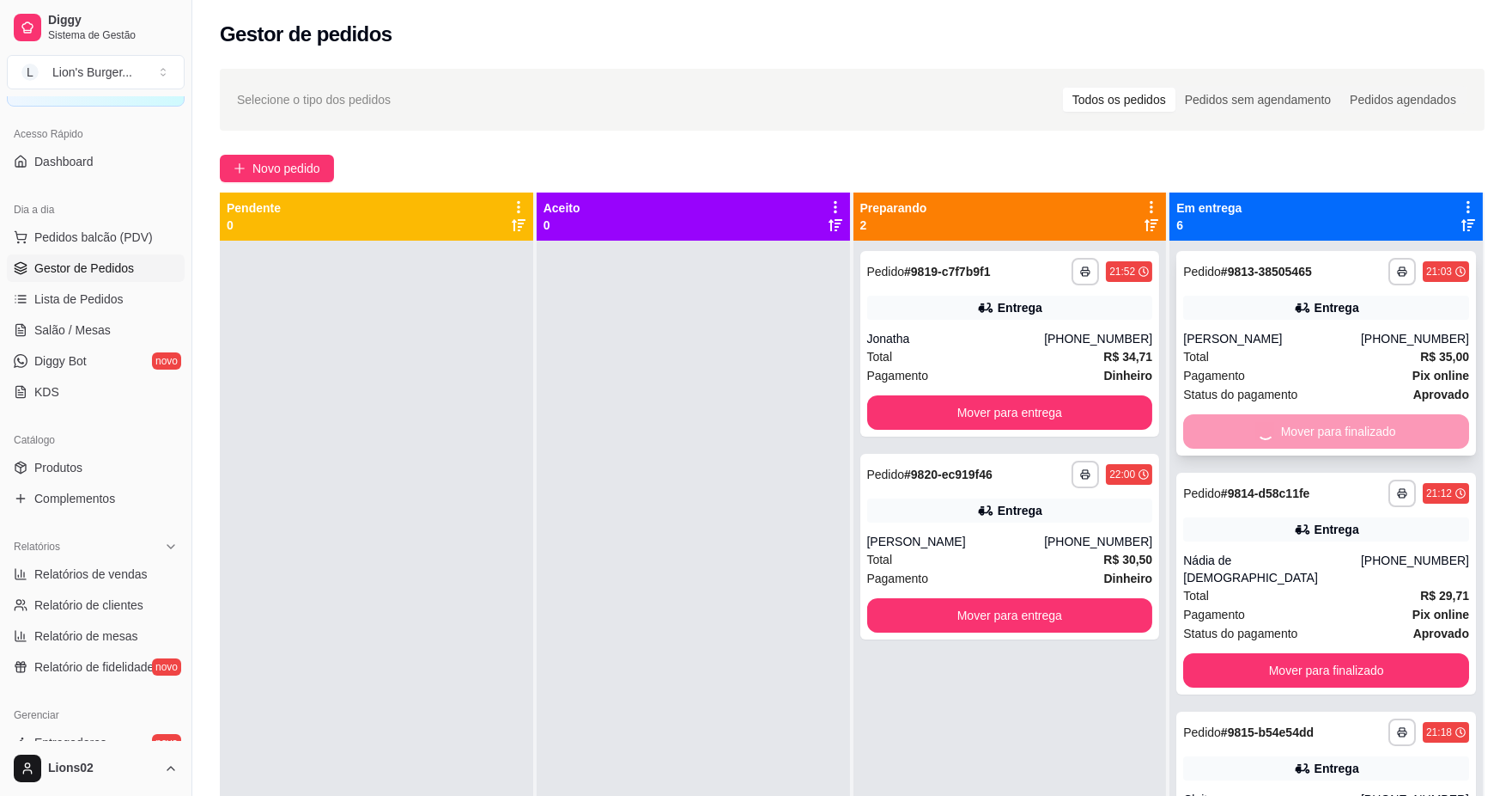
click at [1306, 441] on div "Mover para finalizado" at bounding box center [1326, 431] width 286 height 34
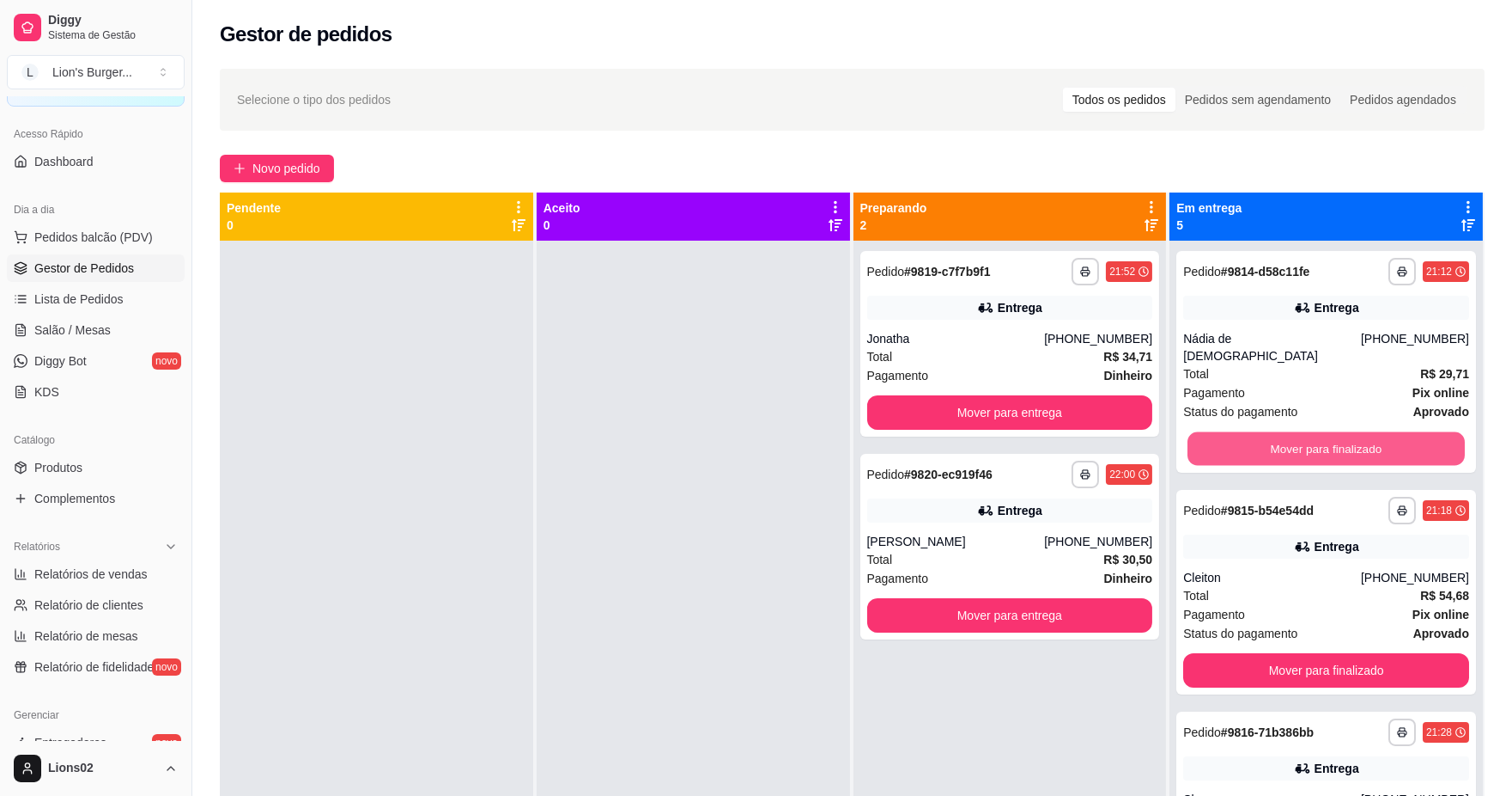
click at [1306, 439] on button "Mover para finalizado" at bounding box center [1326, 448] width 278 height 34
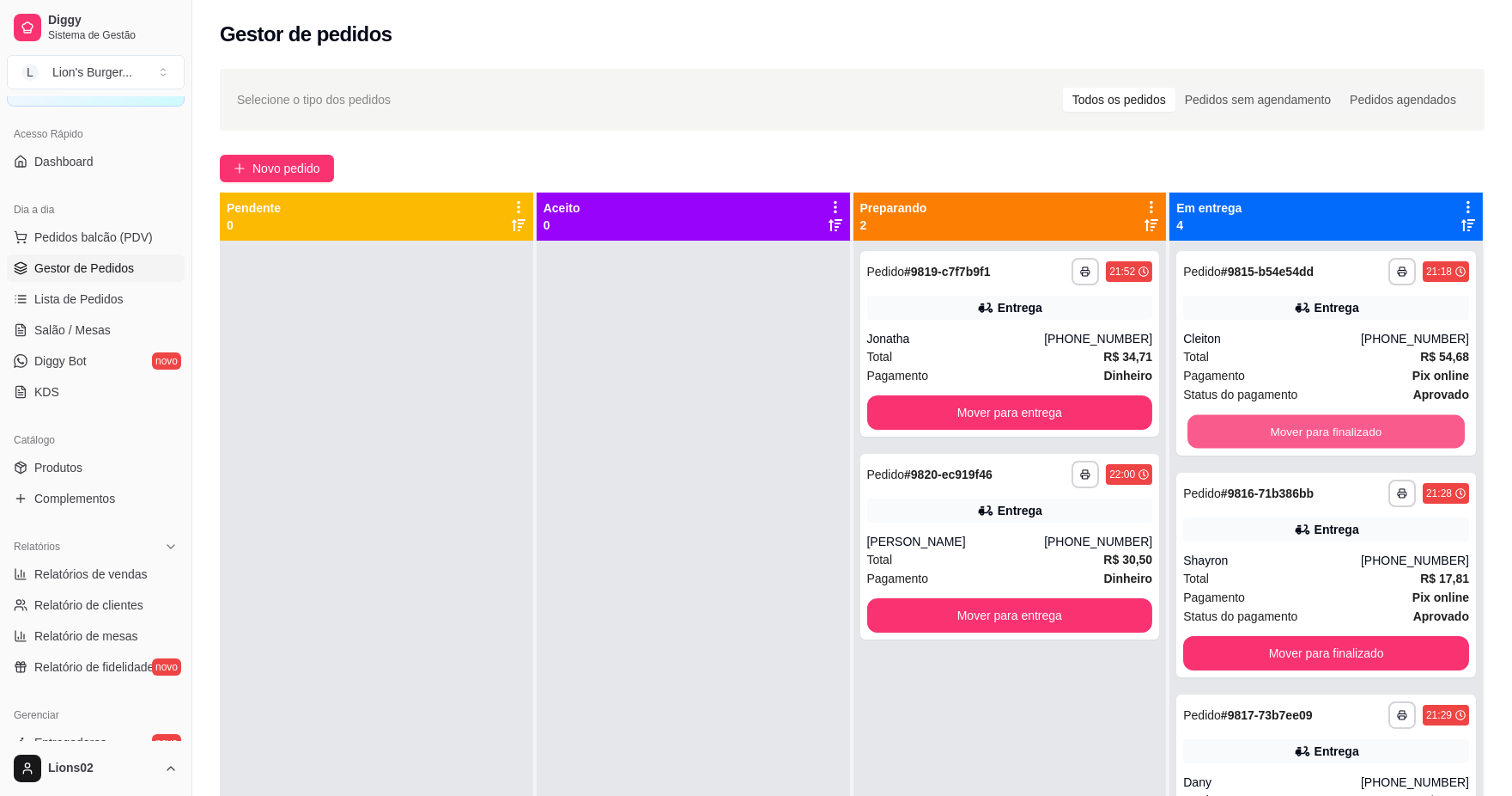
click at [1306, 439] on button "Mover para finalizado" at bounding box center [1326, 431] width 278 height 34
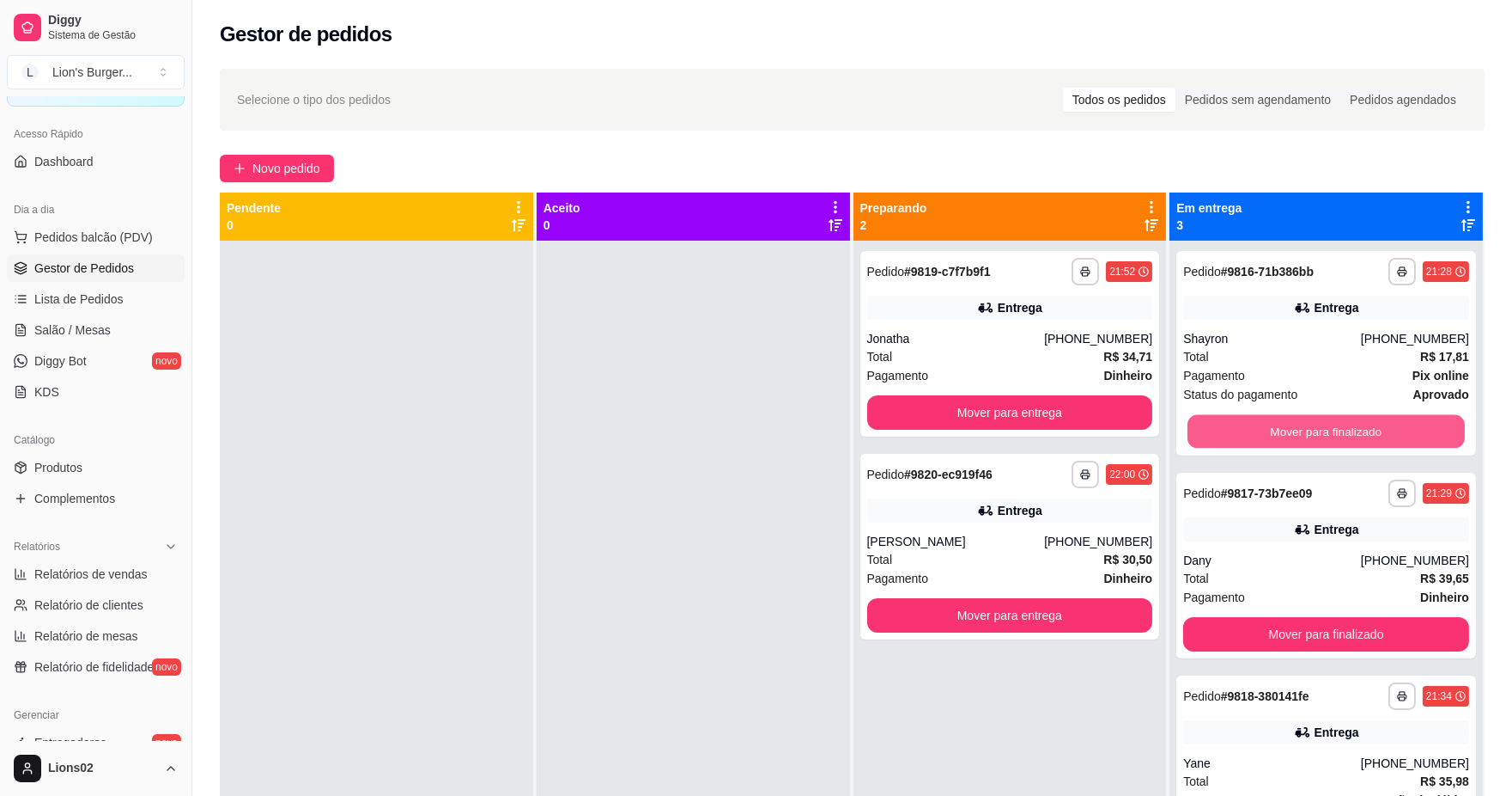
click at [1306, 439] on button "Mover para finalizado" at bounding box center [1326, 431] width 278 height 34
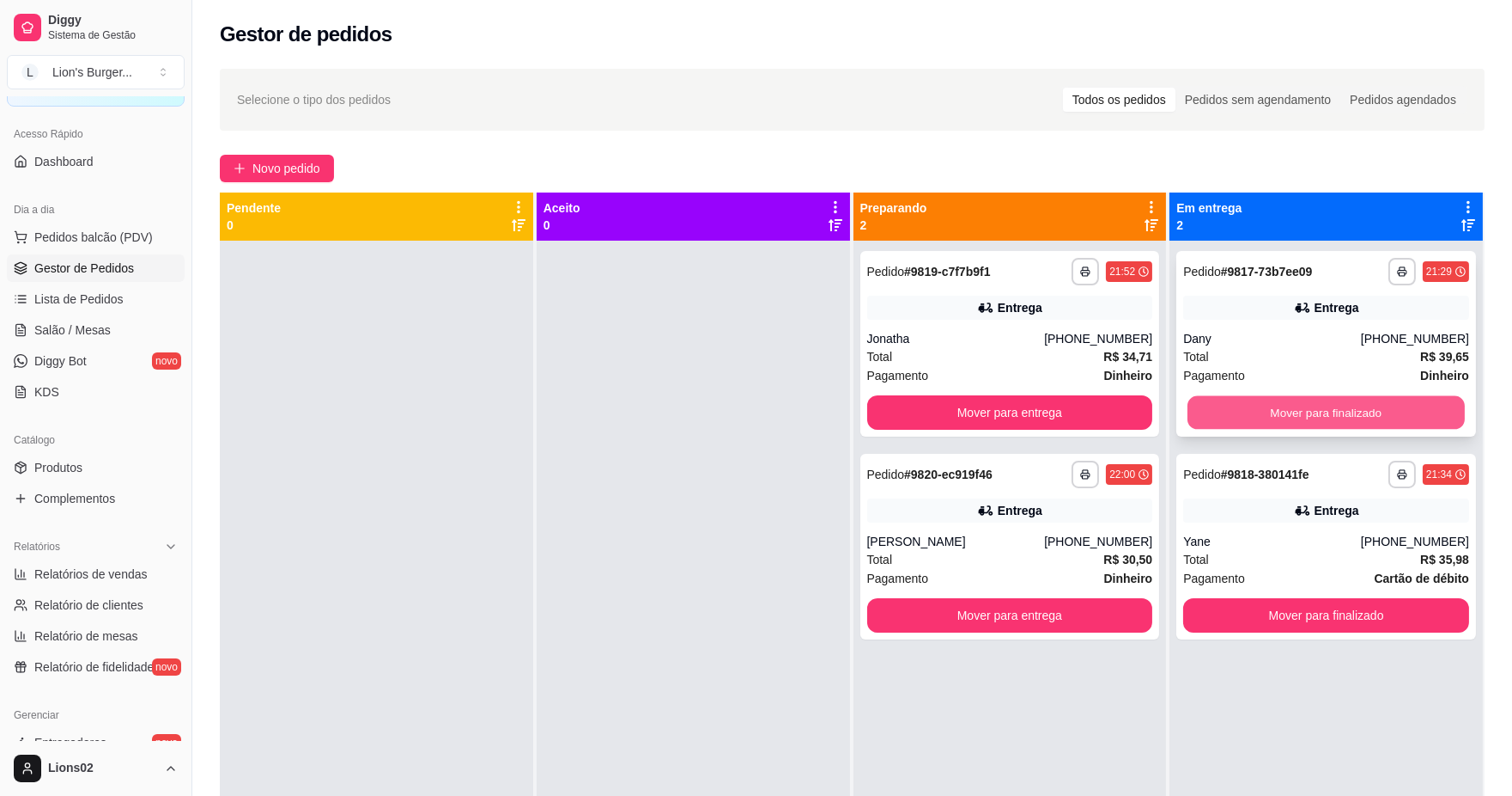
click at [1306, 413] on button "Mover para finalizado" at bounding box center [1326, 412] width 278 height 34
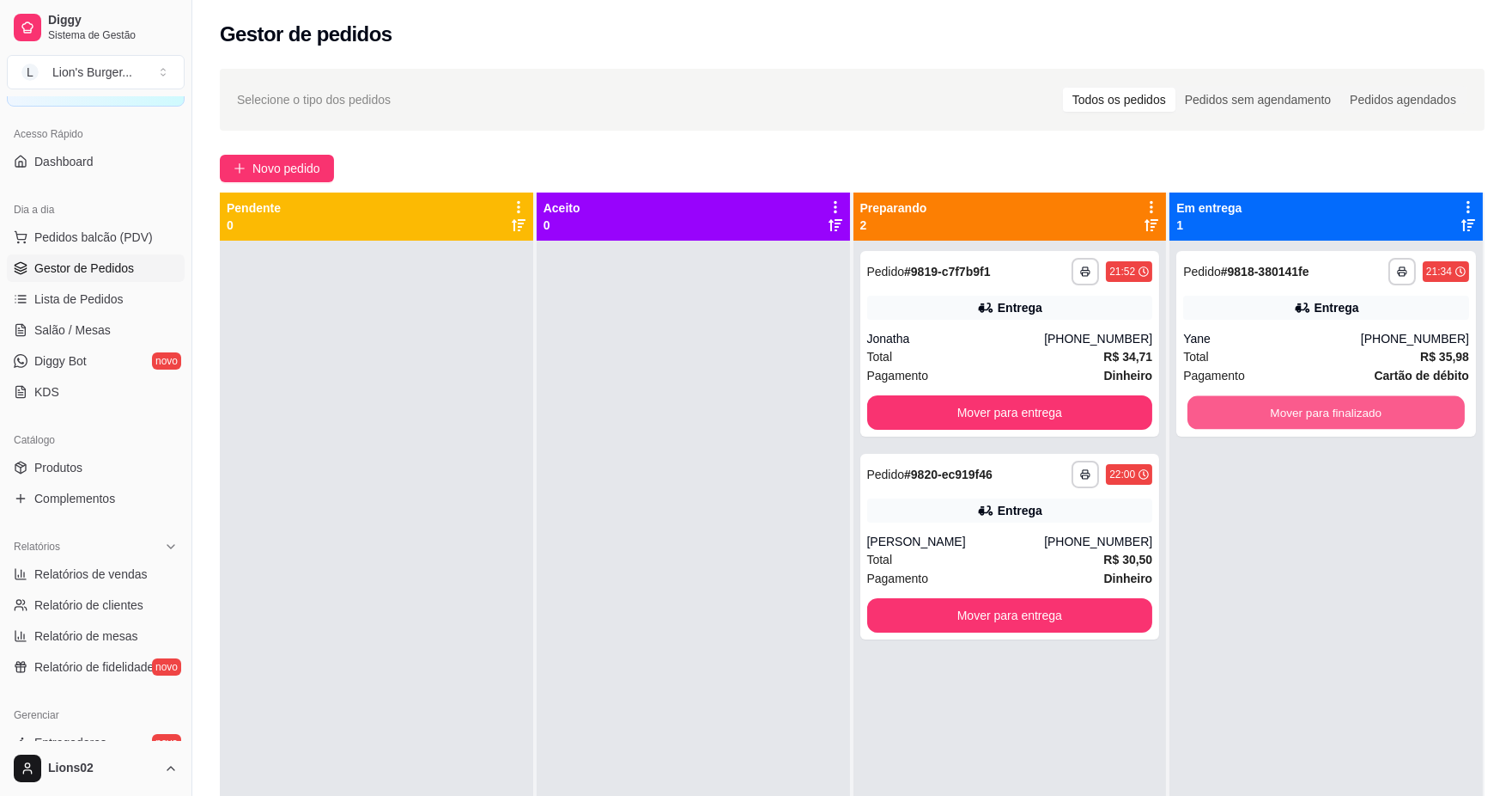
click at [1306, 413] on button "Mover para finalizado" at bounding box center [1326, 412] width 278 height 34
click at [1306, 413] on div "Mover para finalizado" at bounding box center [1326, 413] width 286 height 34
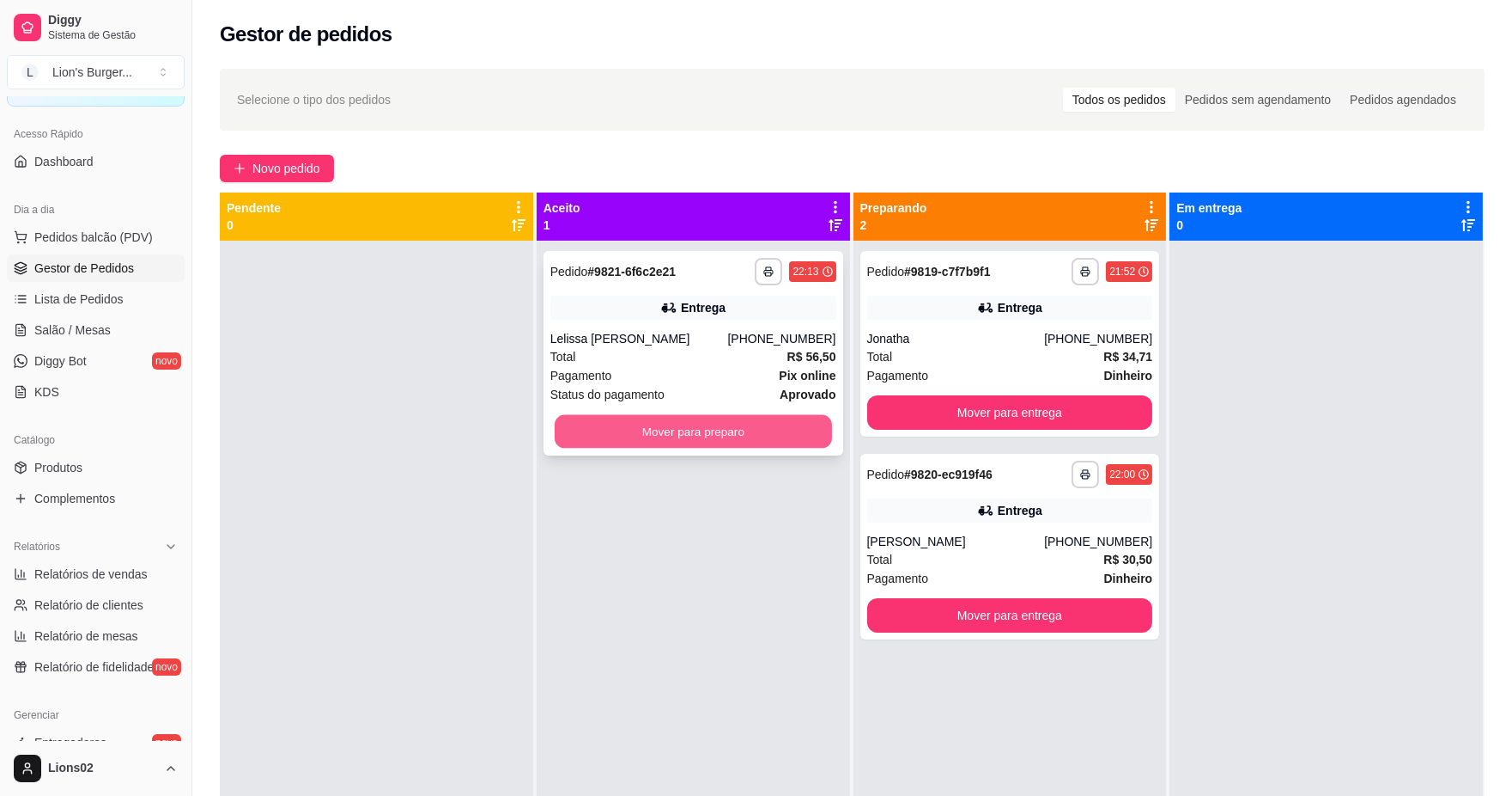
click at [774, 440] on button "Mover para preparo" at bounding box center [693, 431] width 278 height 34
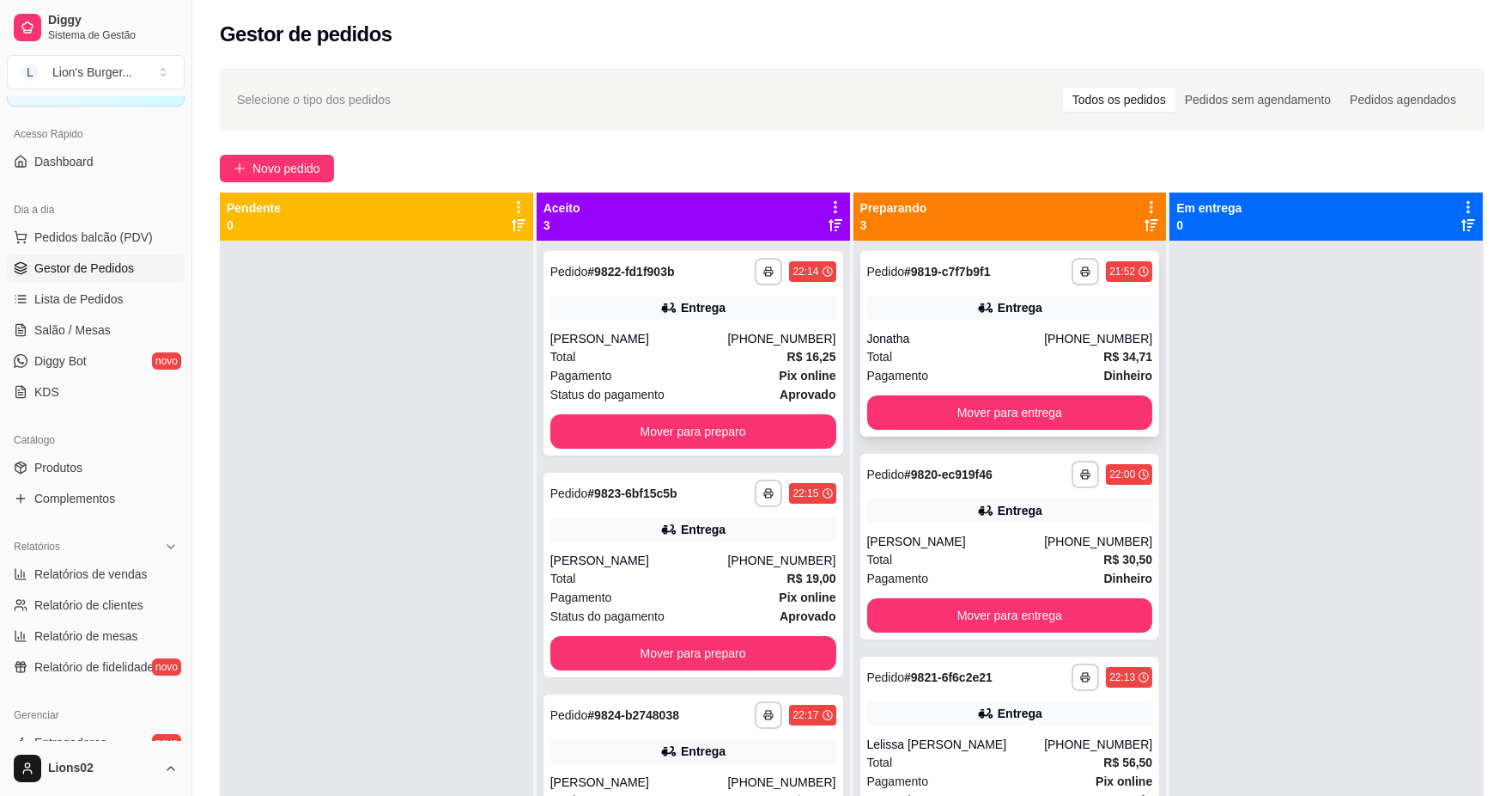
click at [1000, 370] on div "Pagamento Dinheiro" at bounding box center [1010, 375] width 286 height 19
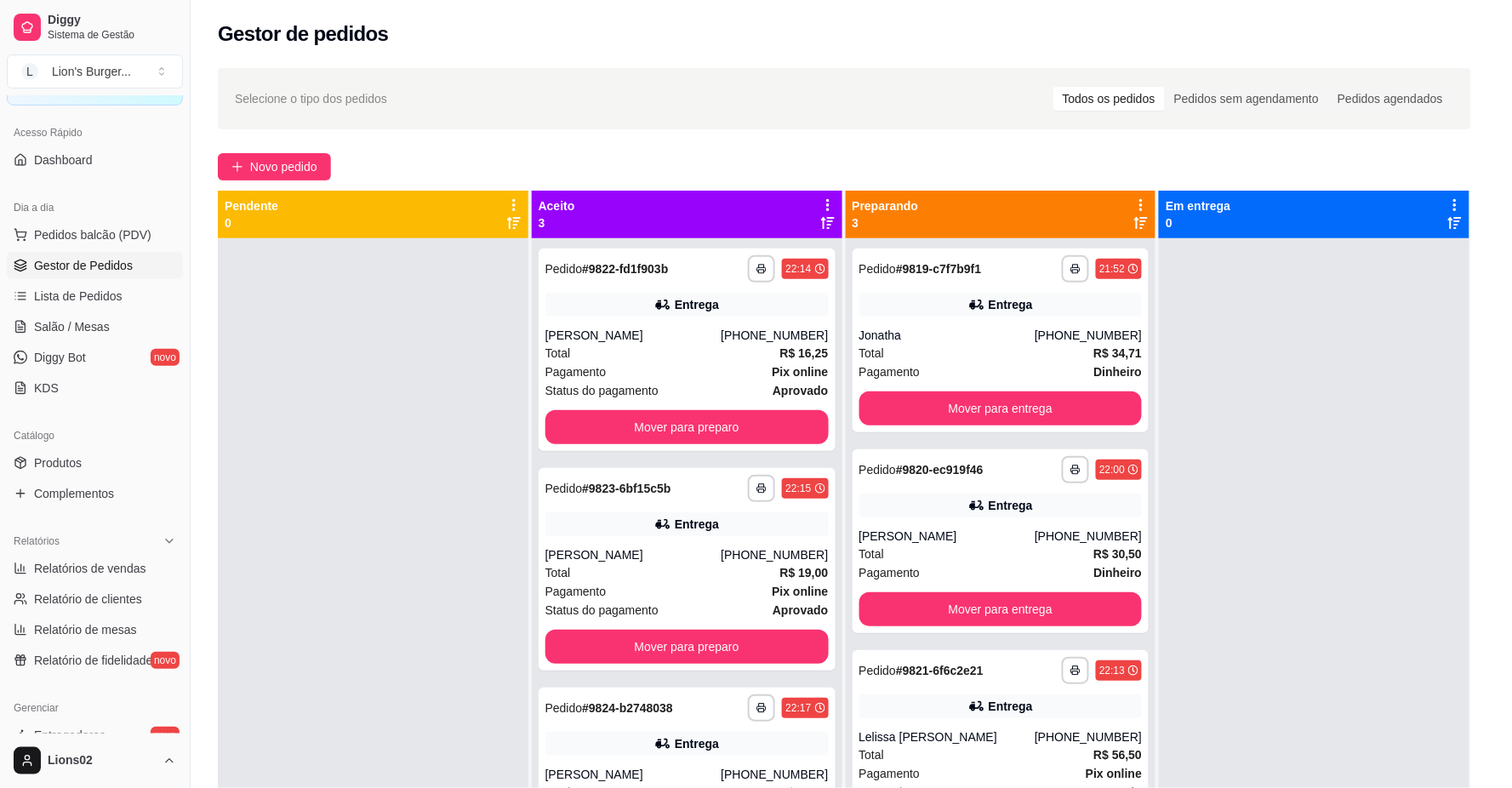
scroll to position [189, 0]
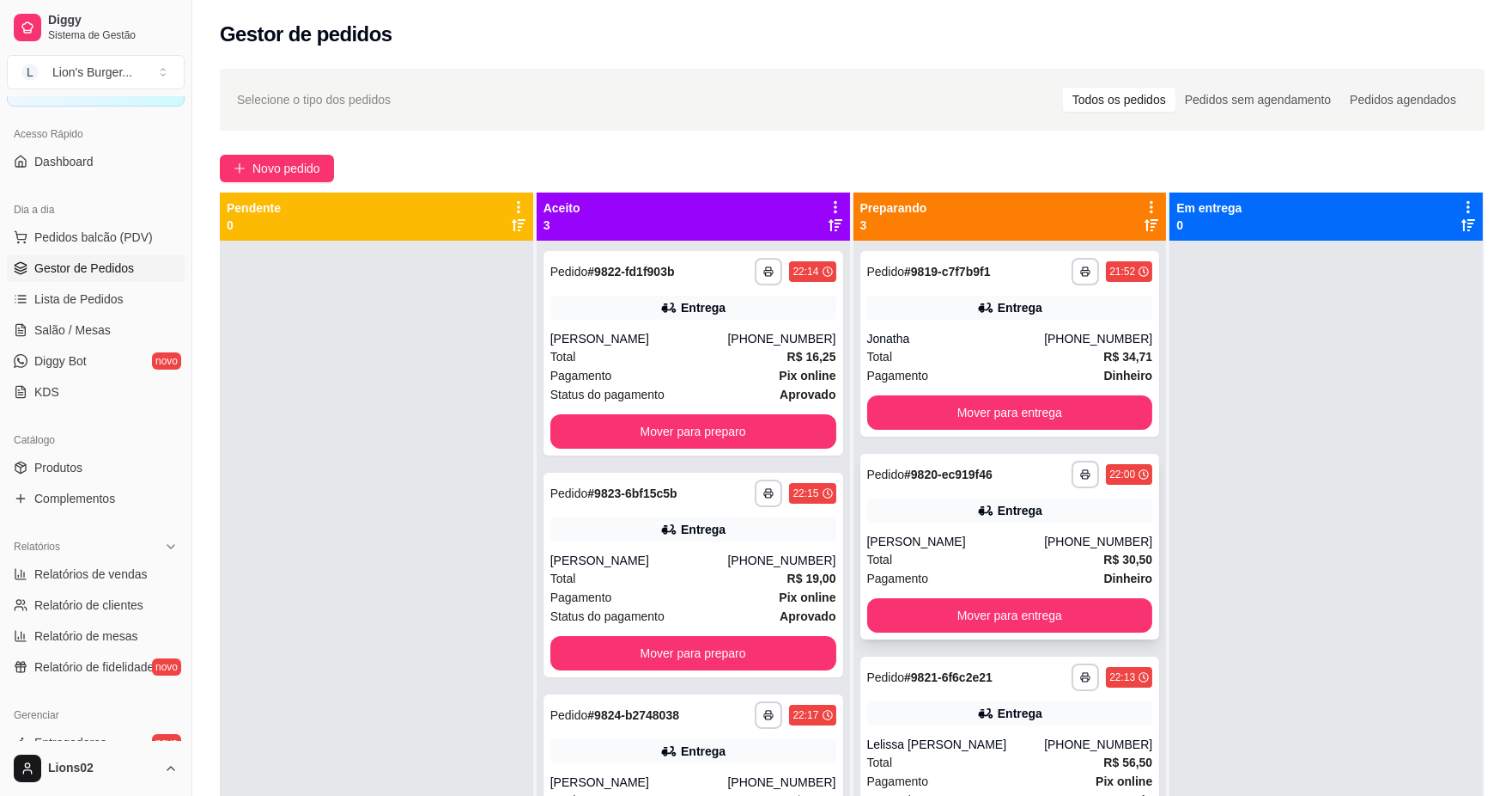
click at [1095, 518] on div "Entrega" at bounding box center [1010, 510] width 286 height 24
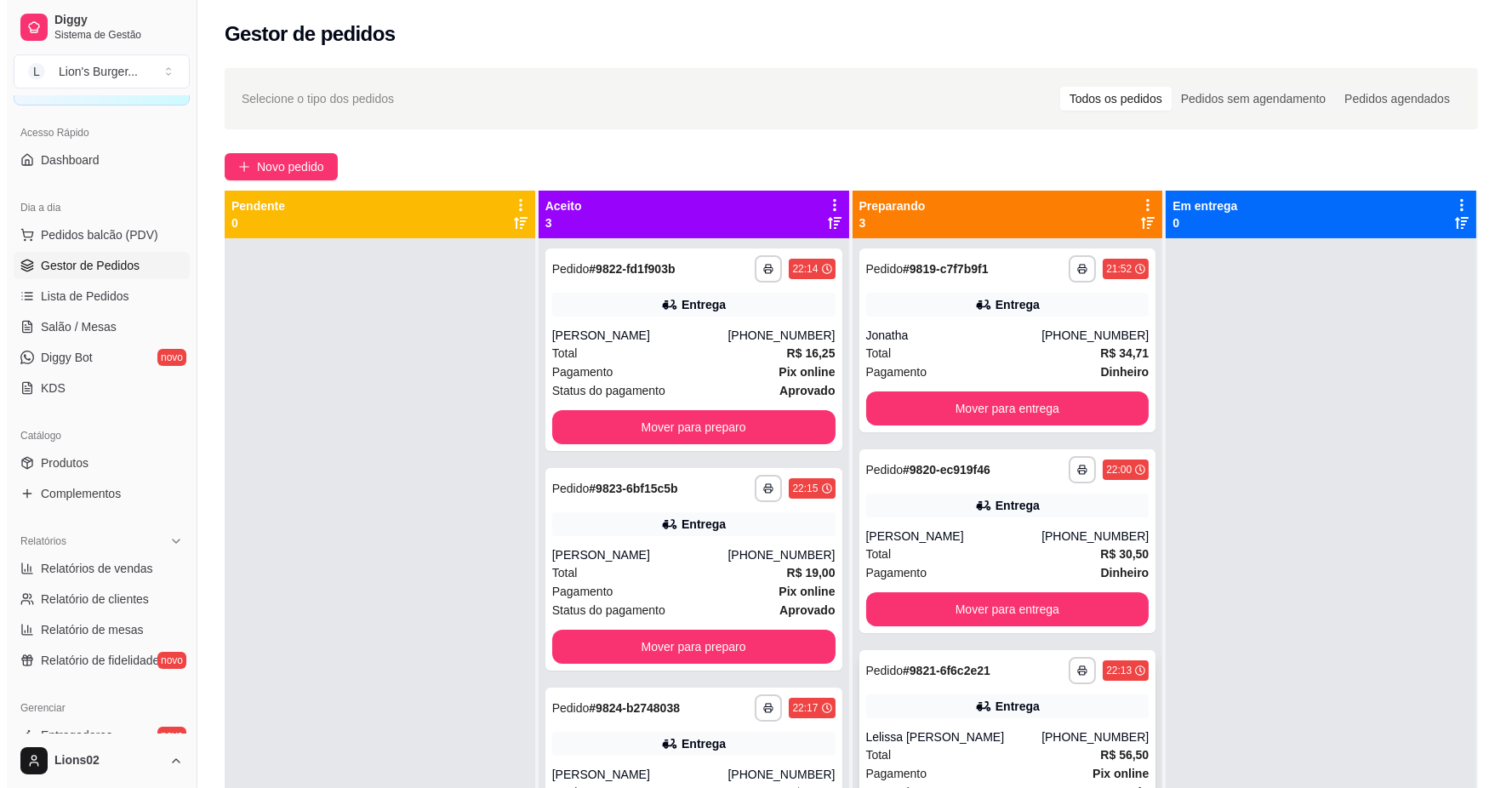
scroll to position [46, 0]
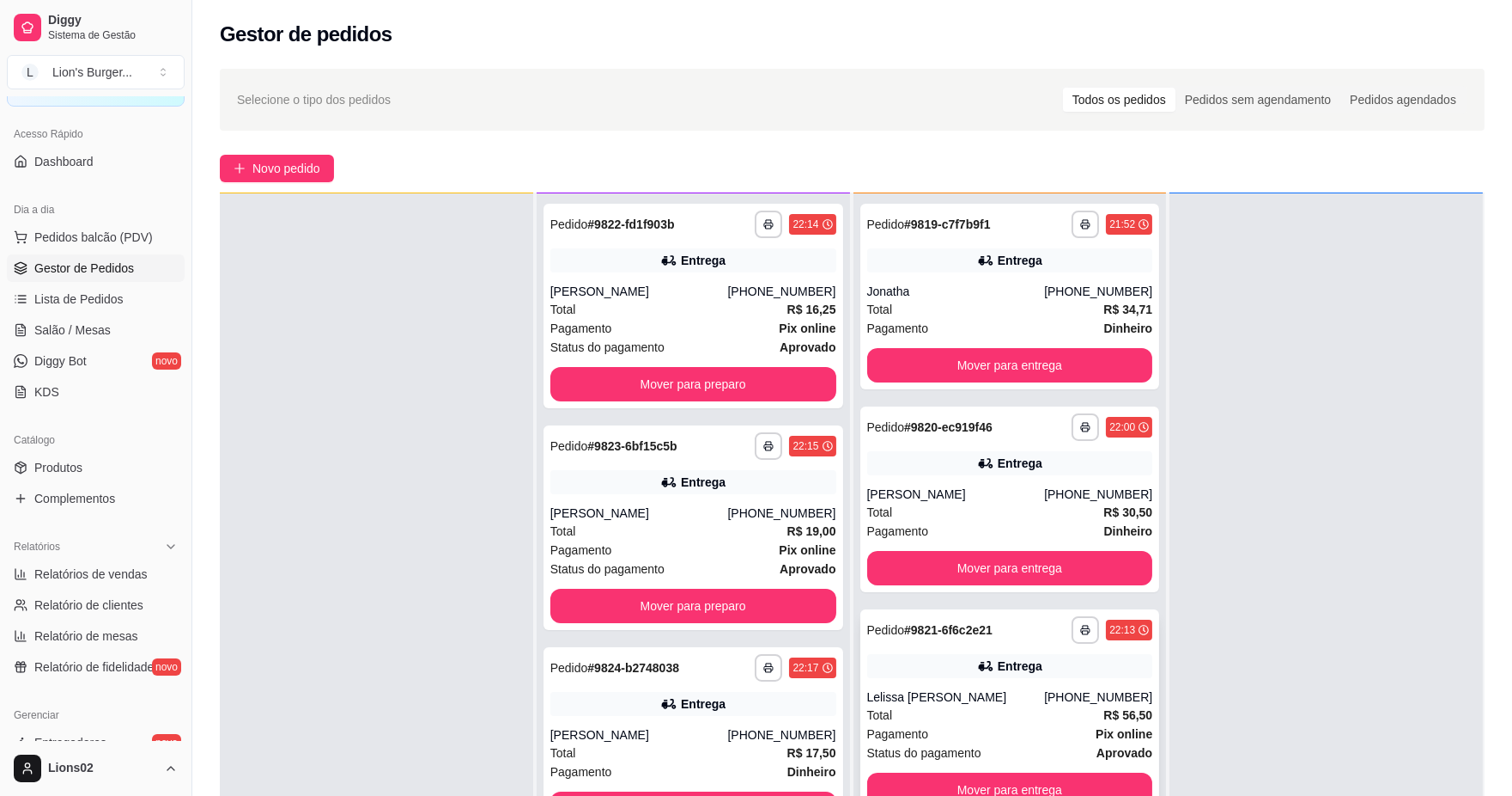
click at [1121, 681] on div "**********" at bounding box center [1010, 711] width 300 height 204
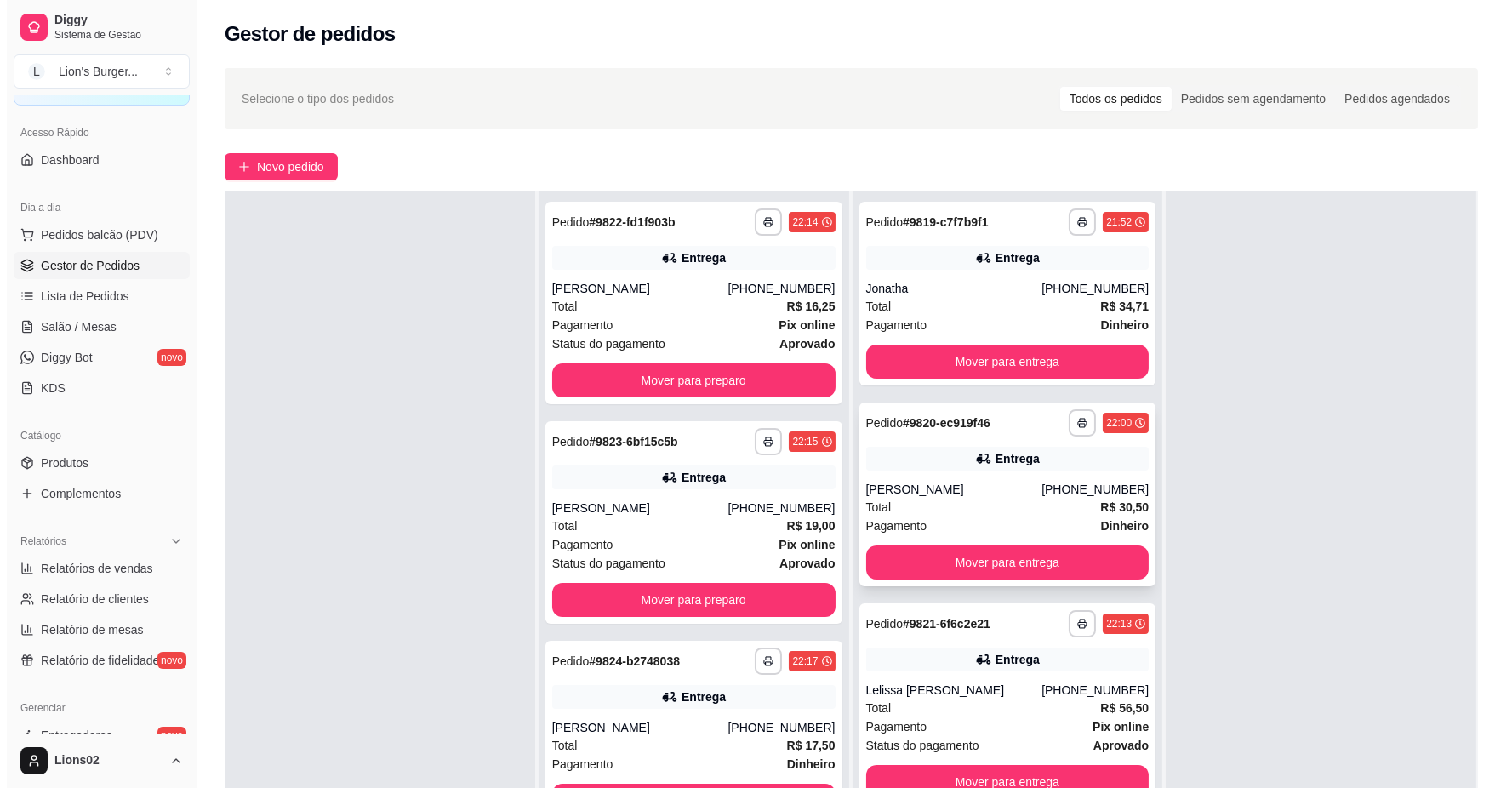
scroll to position [0, 0]
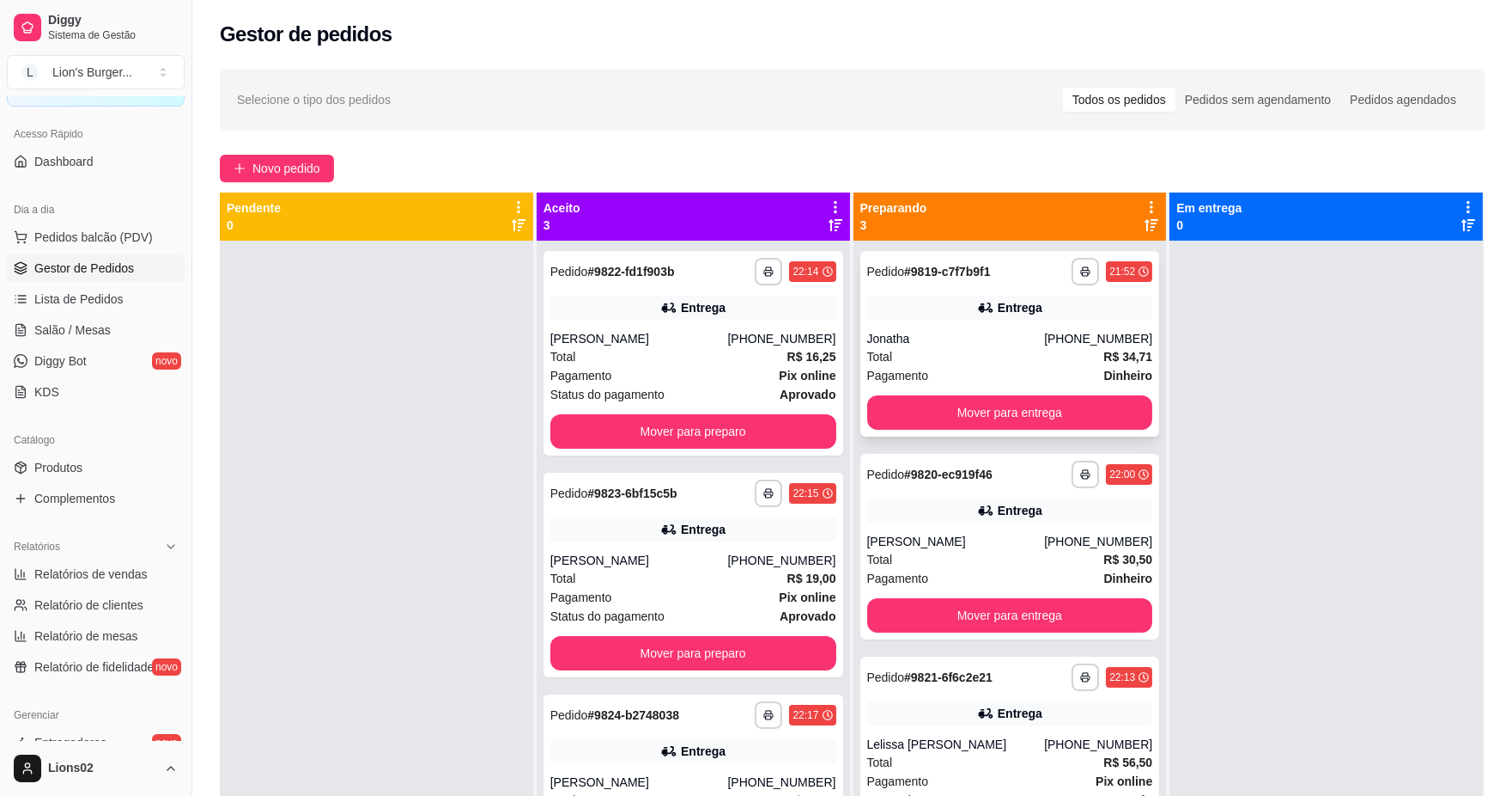
click at [1045, 370] on div "Pagamento Dinheiro" at bounding box center [1010, 375] width 286 height 19
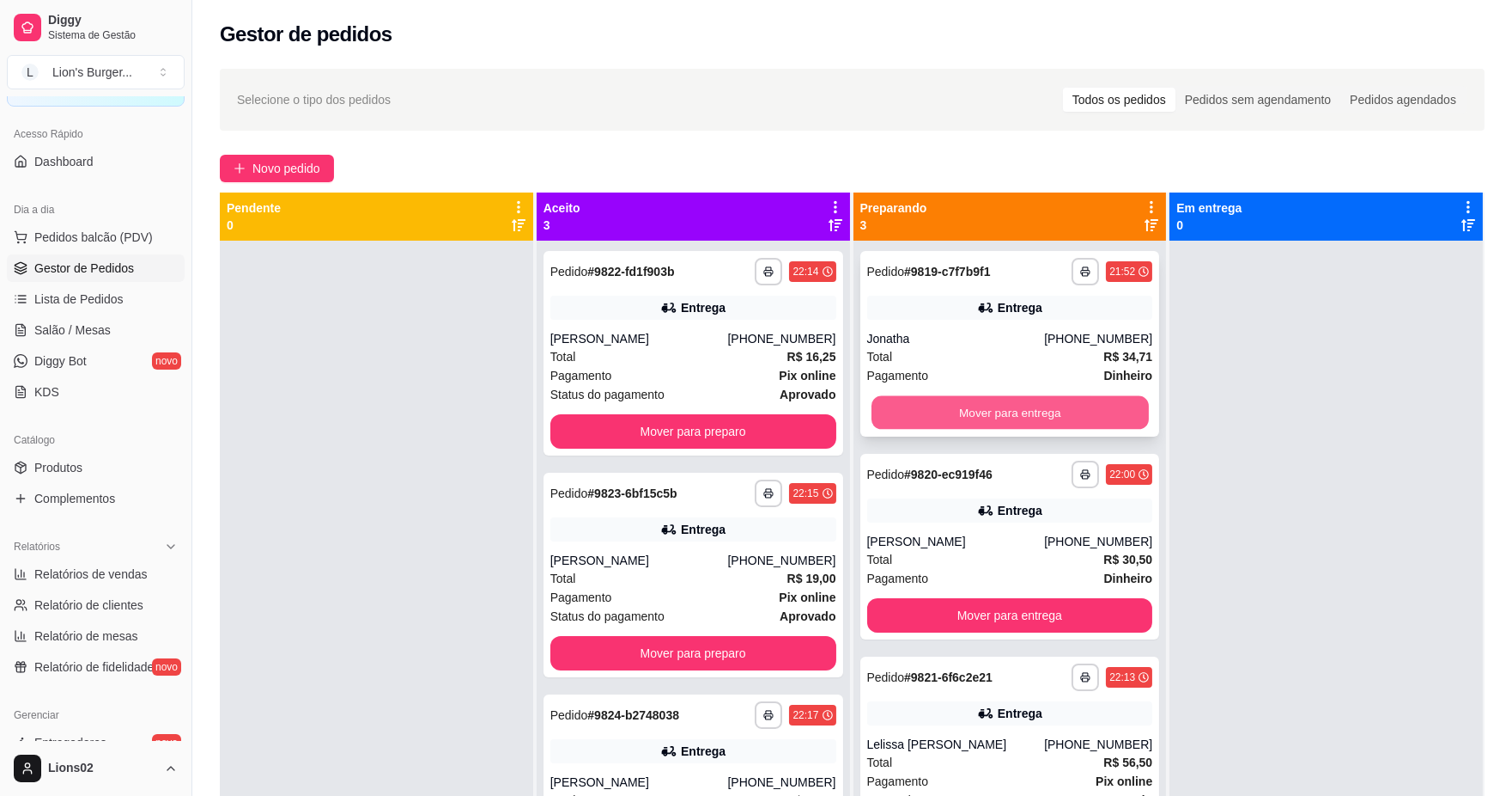
click at [1077, 407] on button "Mover para entrega" at bounding box center [1009, 412] width 278 height 34
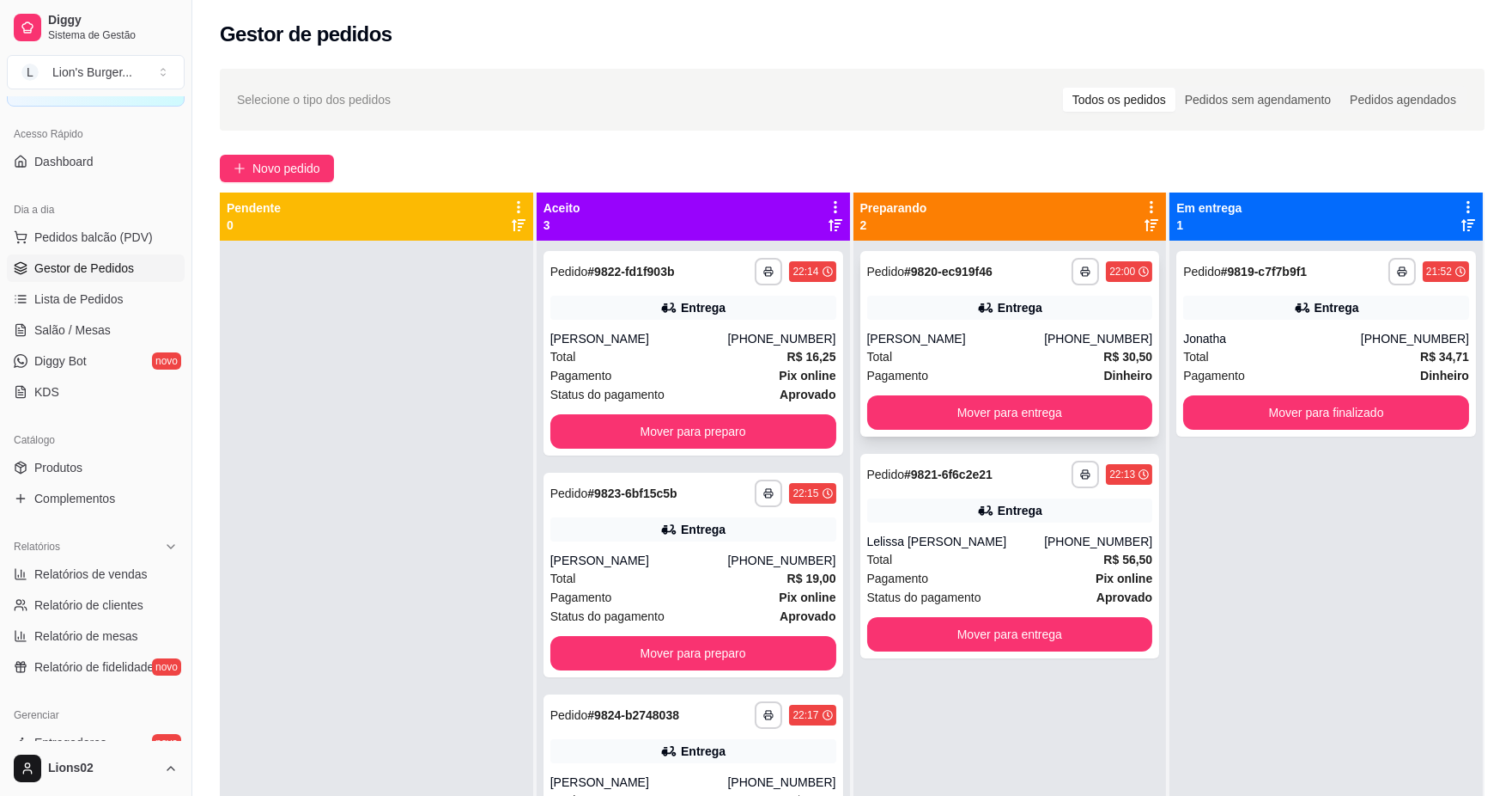
click at [1004, 354] on div "Total R$ 30,50" at bounding box center [1010, 356] width 286 height 19
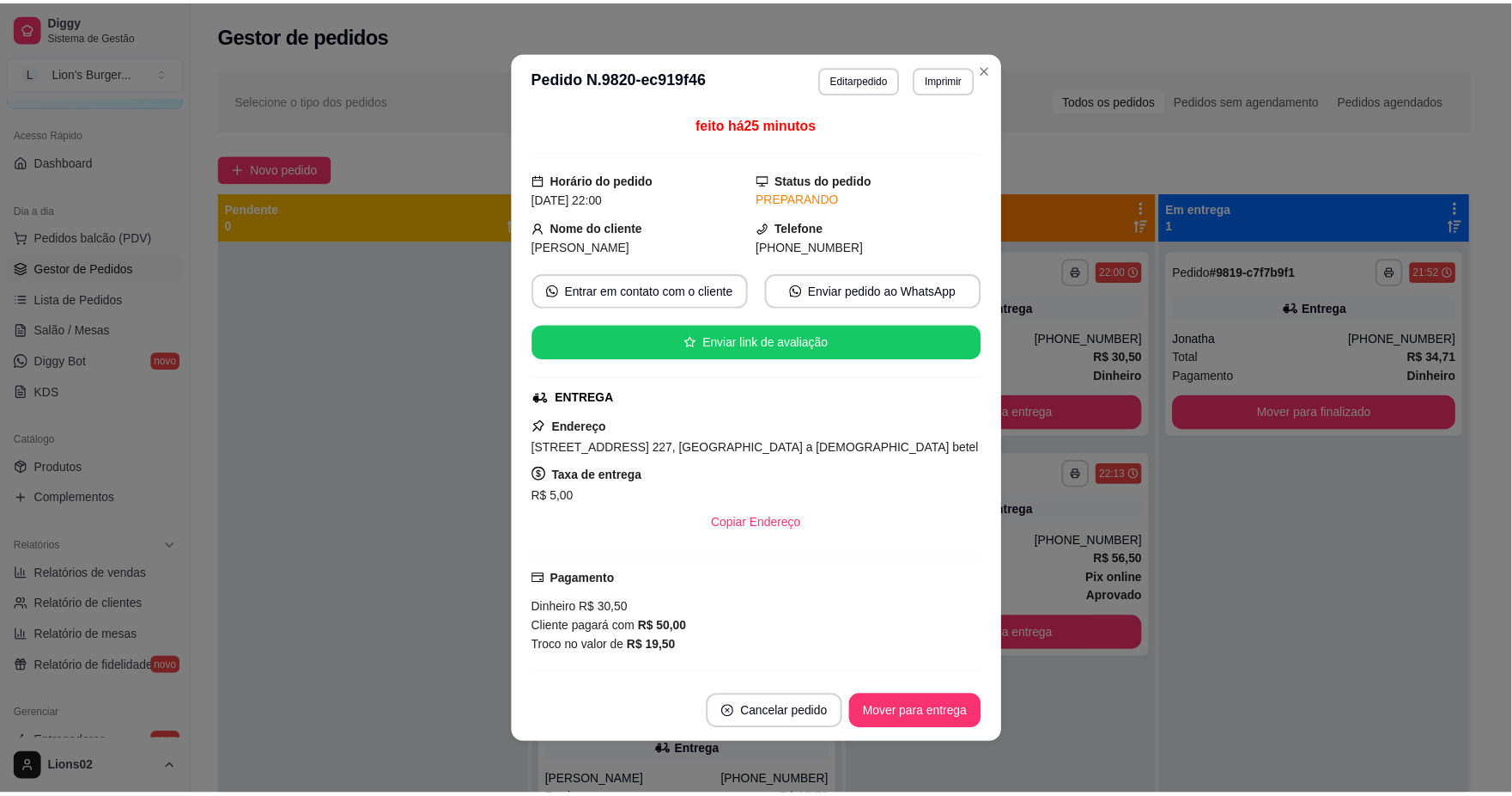
scroll to position [371, 0]
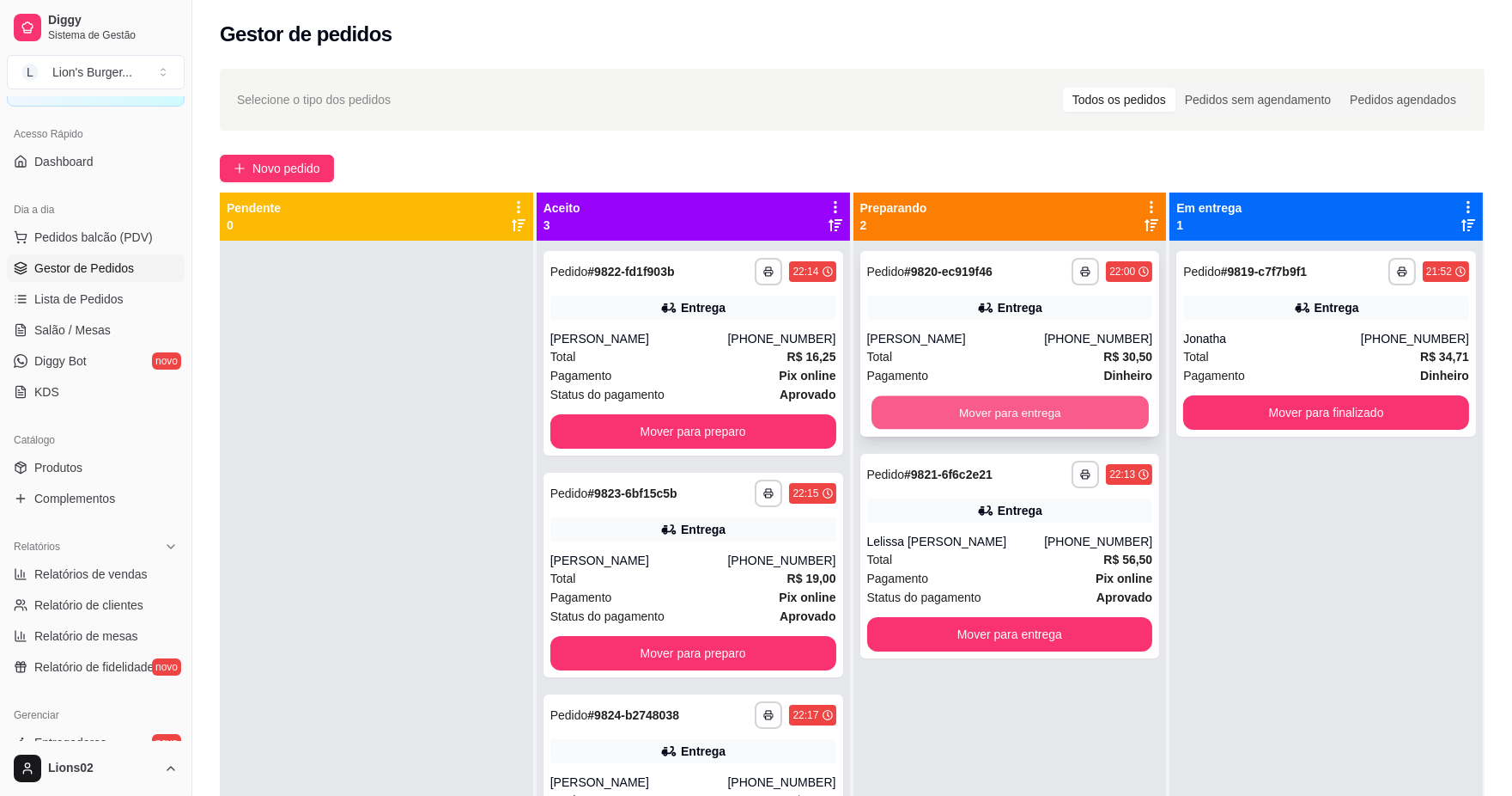
click at [972, 410] on button "Mover para entrega" at bounding box center [1009, 412] width 278 height 34
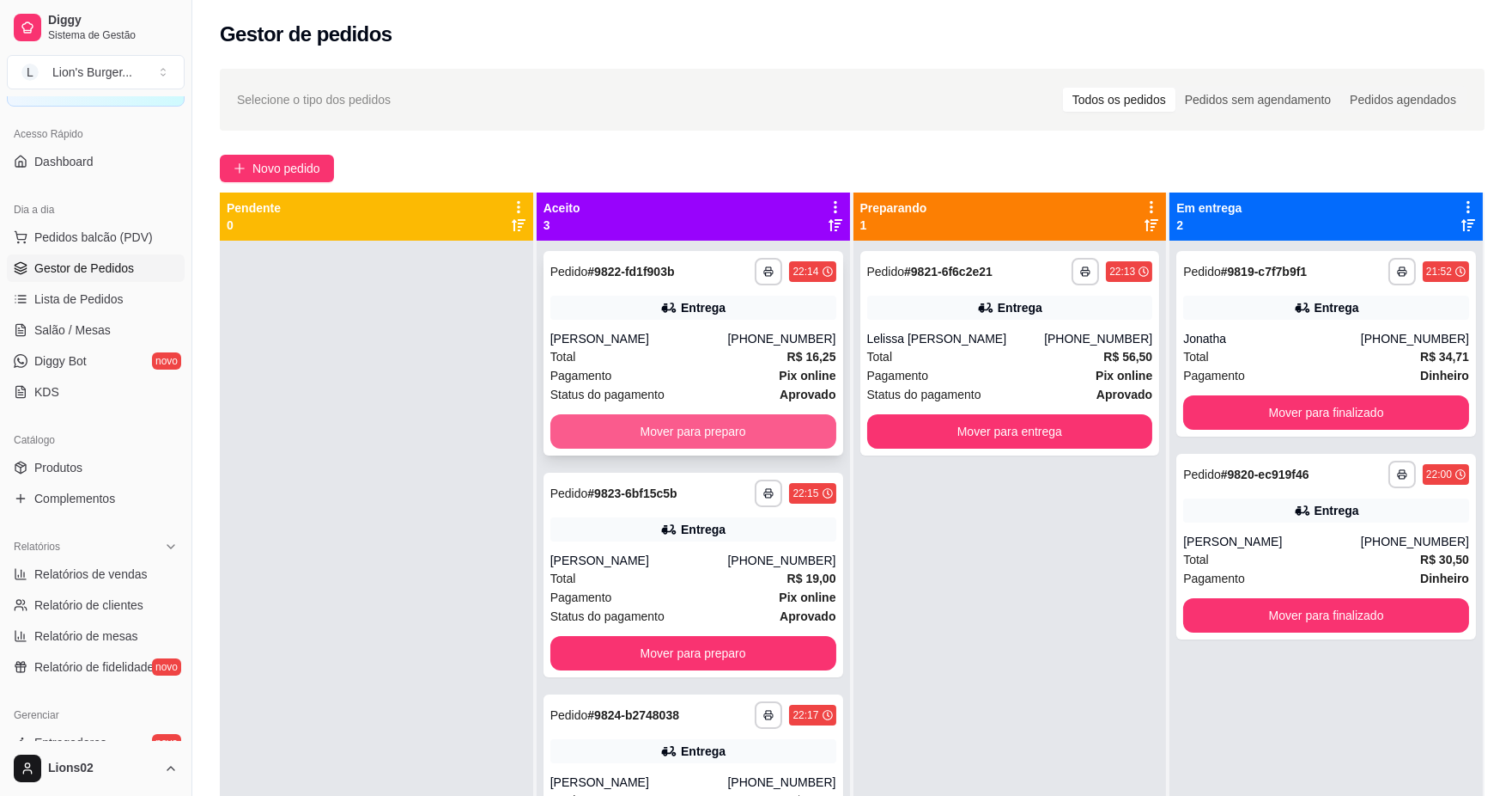
click at [805, 435] on button "Mover para preparo" at bounding box center [693, 431] width 286 height 34
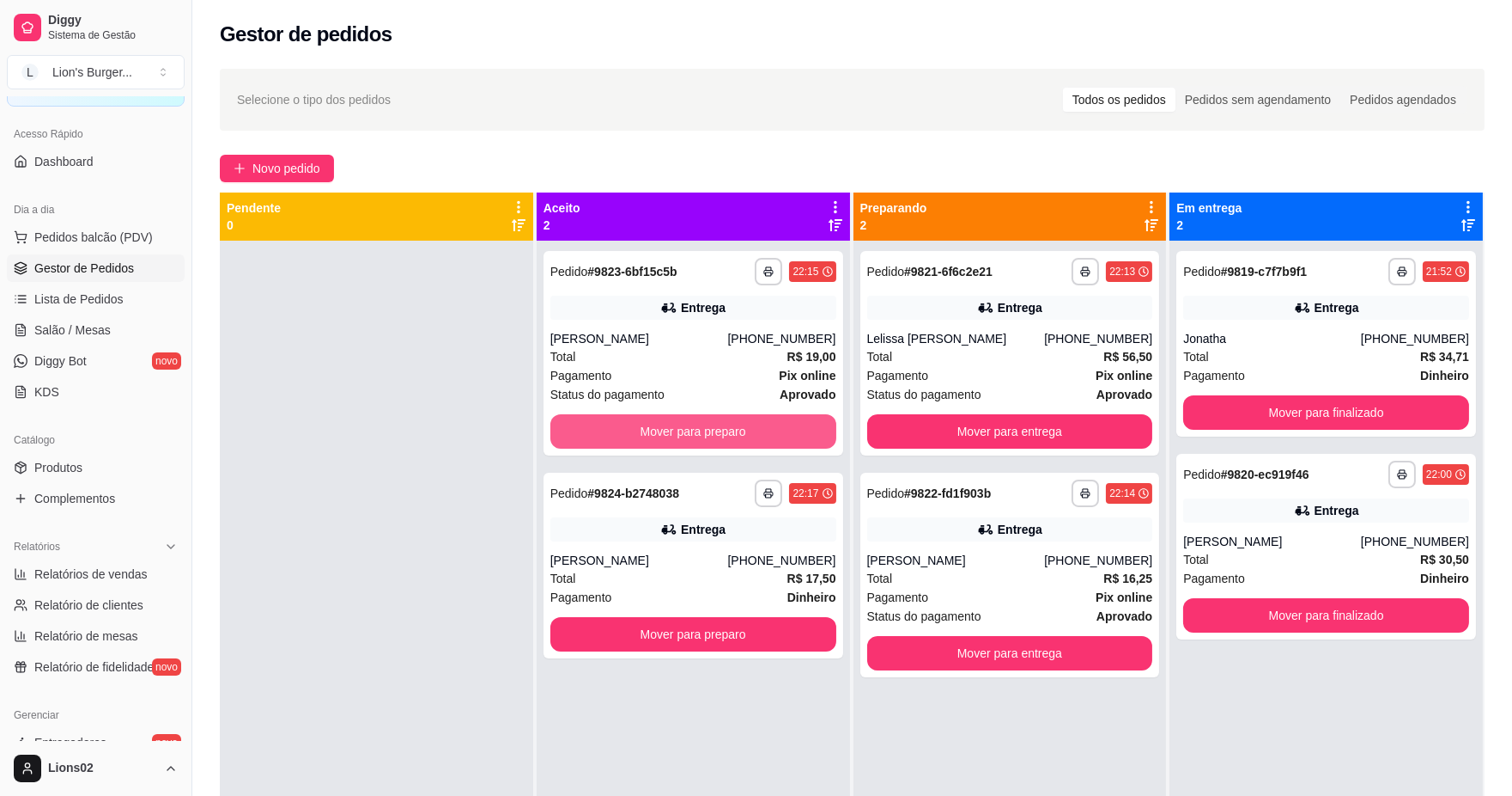
click at [783, 432] on button "Mover para preparo" at bounding box center [693, 431] width 286 height 34
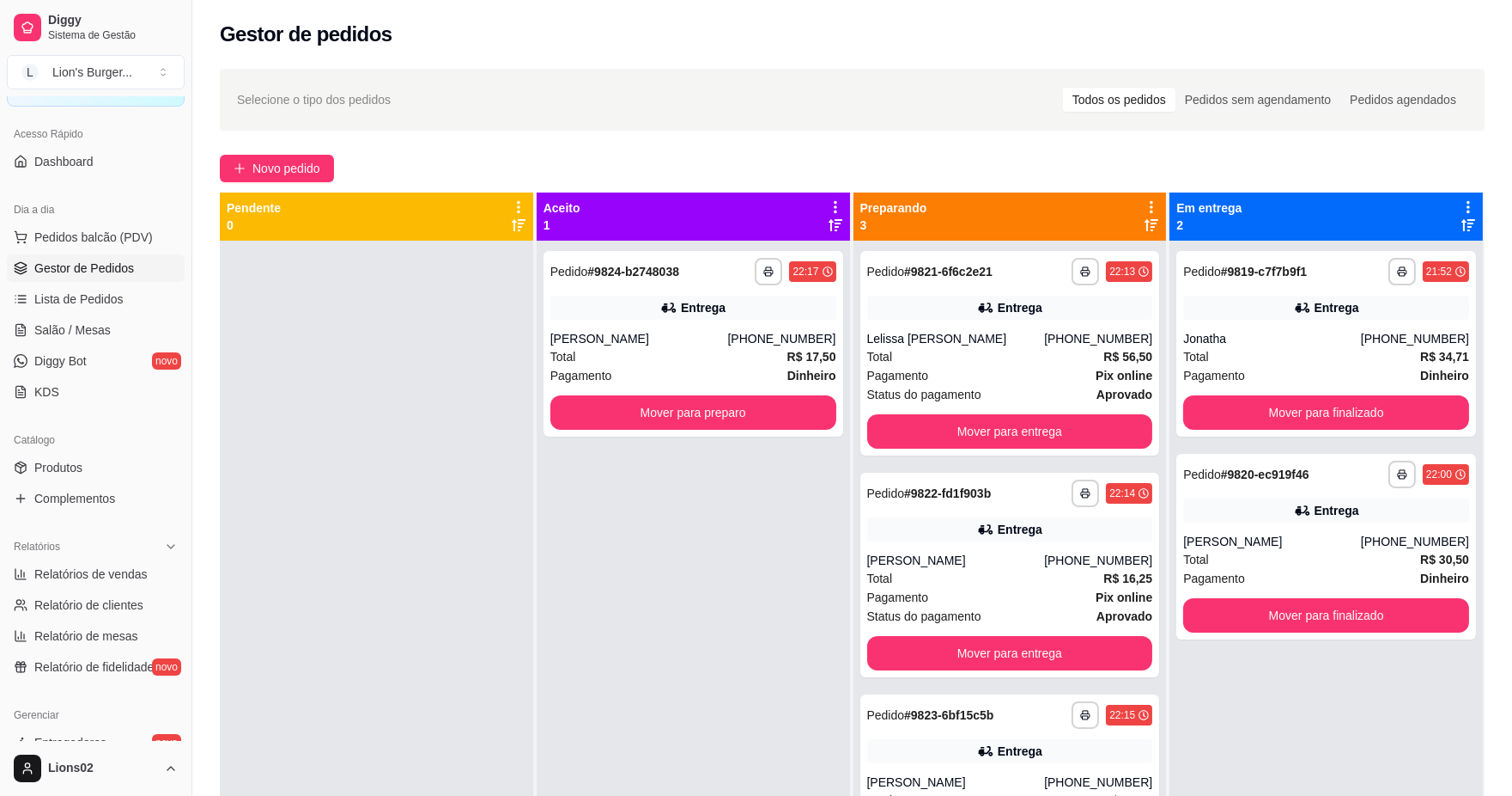
click at [785, 429] on div "**********" at bounding box center [693, 344] width 300 height 186
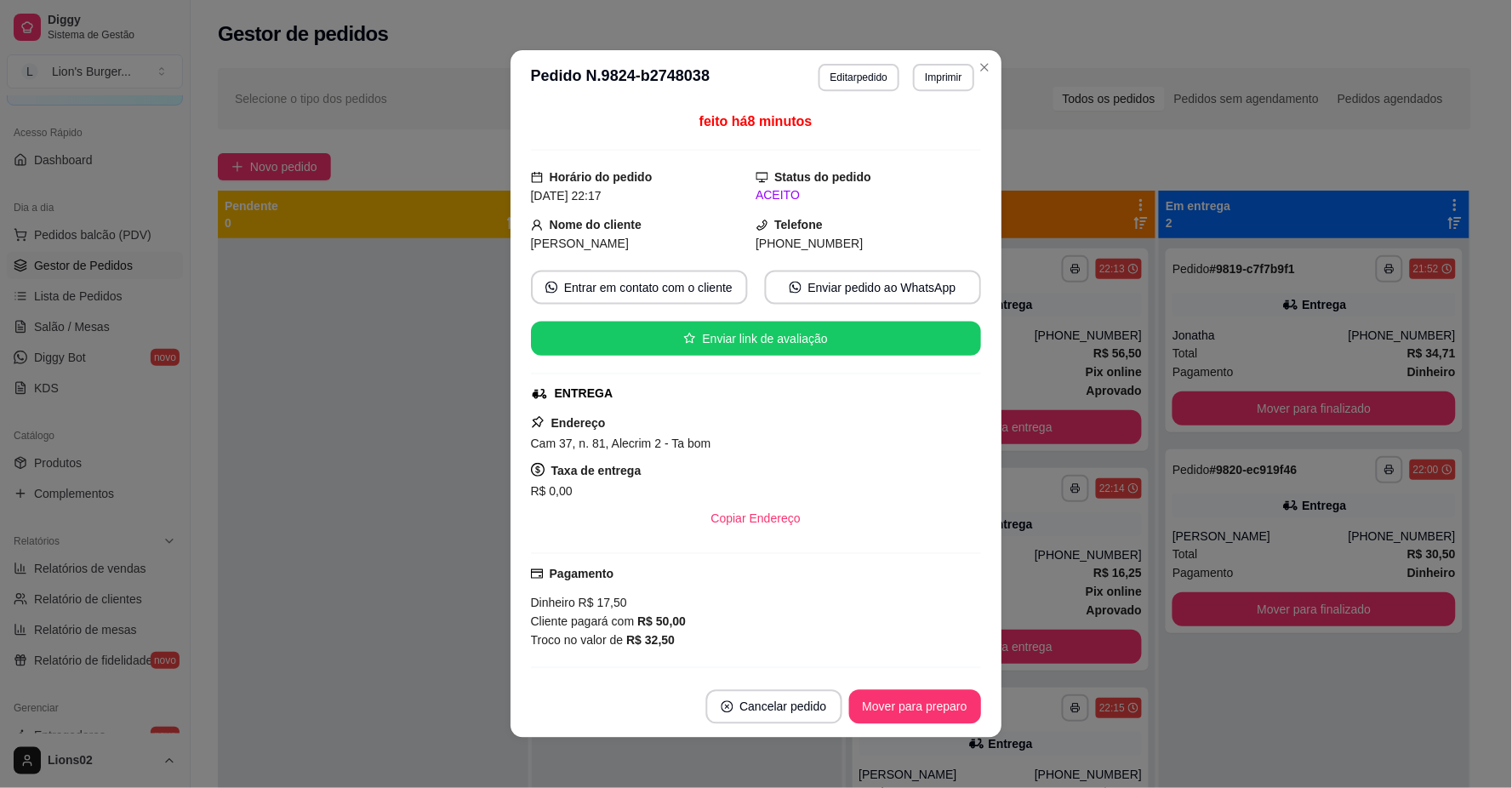
click at [780, 418] on div "Endereço Cam 37, n. 81, Alecrim 2 - Ta bom Taxa de entrega R$ 0,00 Copiar Ender…" at bounding box center [756, 473] width 450 height 122
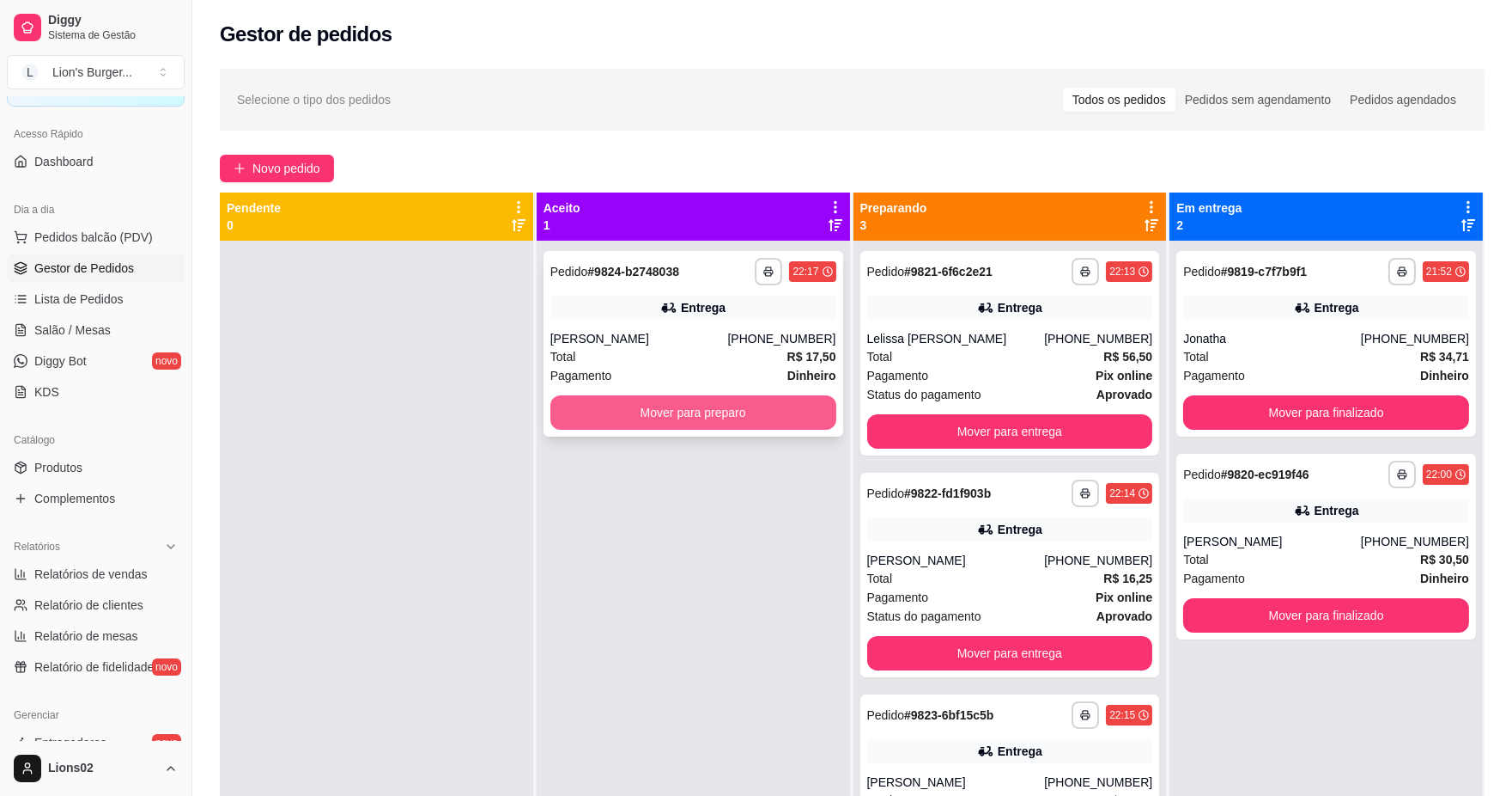
click at [783, 419] on button "Mover para preparo" at bounding box center [693, 413] width 286 height 34
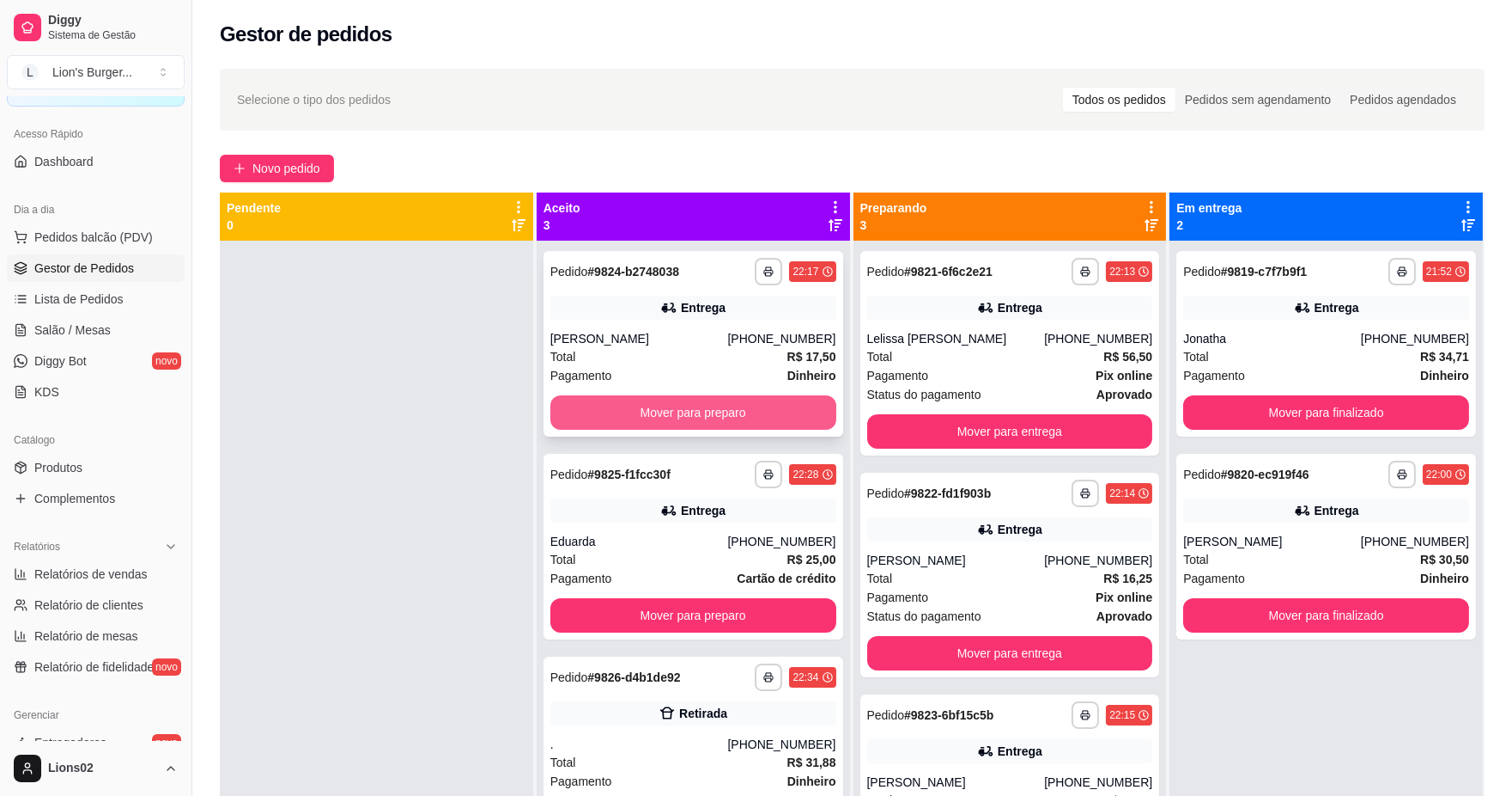
click at [801, 413] on button "Mover para preparo" at bounding box center [693, 413] width 286 height 34
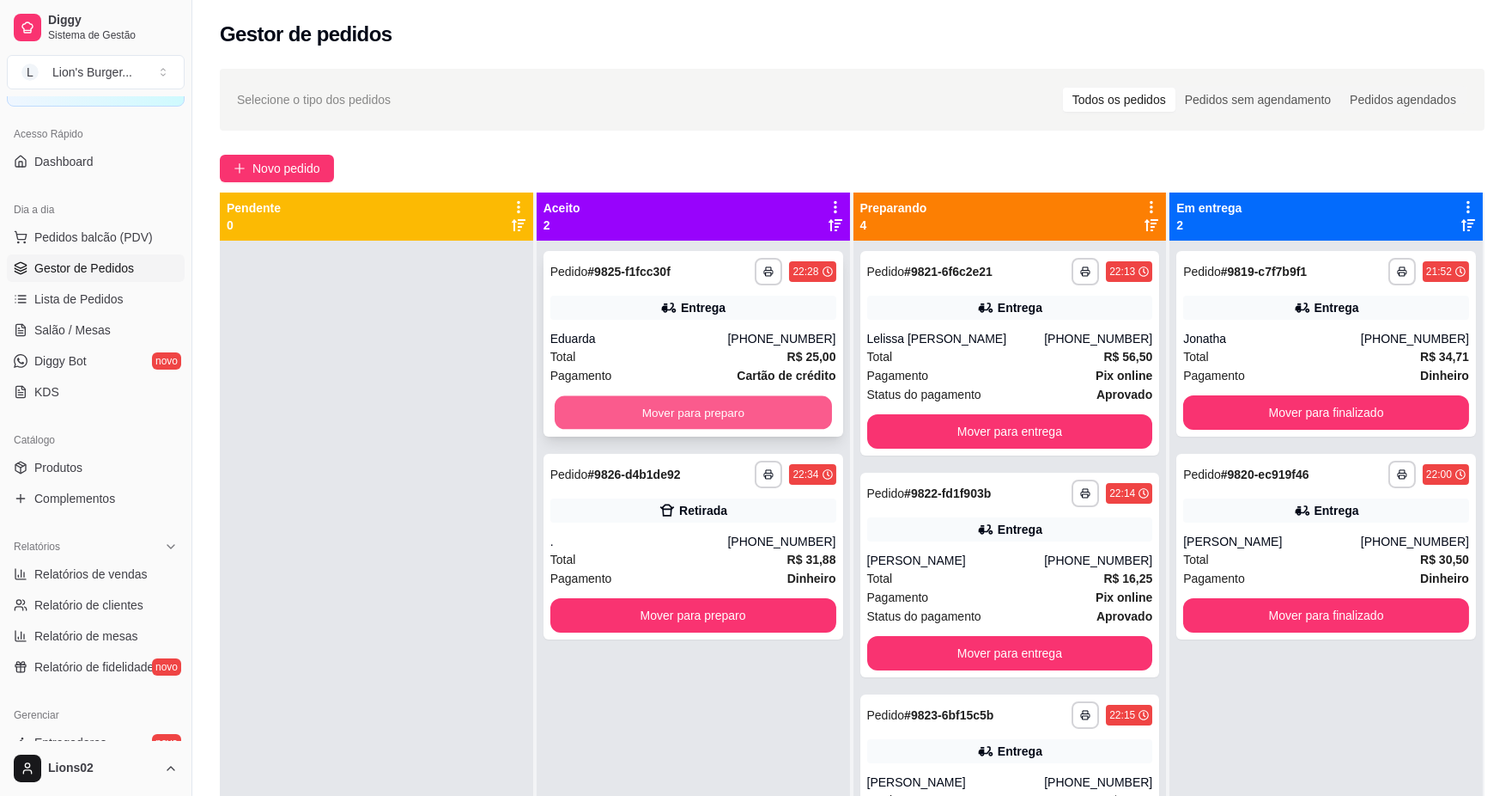
click at [733, 421] on button "Mover para preparo" at bounding box center [693, 412] width 278 height 34
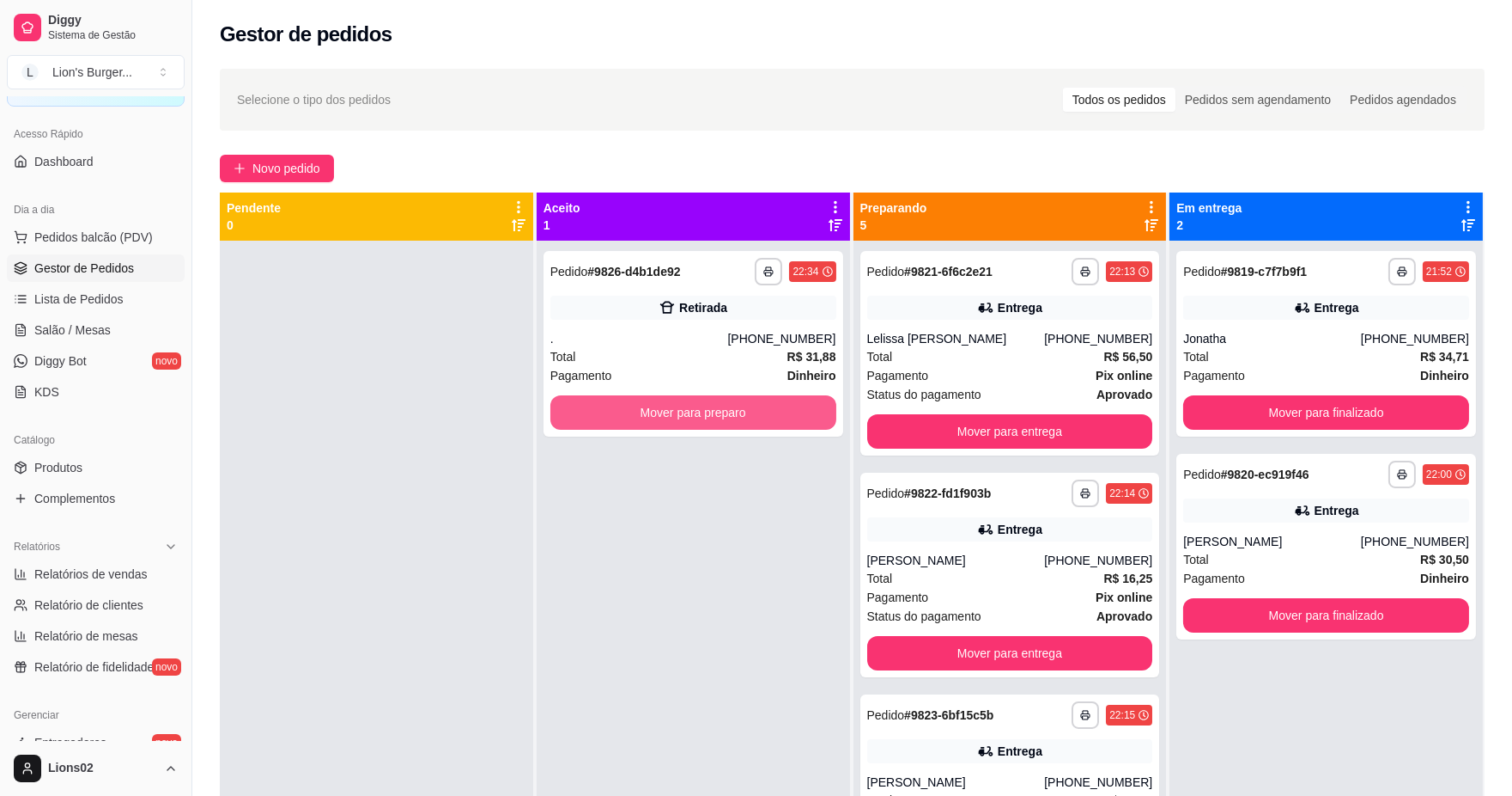
click at [756, 417] on button "Mover para preparo" at bounding box center [693, 413] width 286 height 34
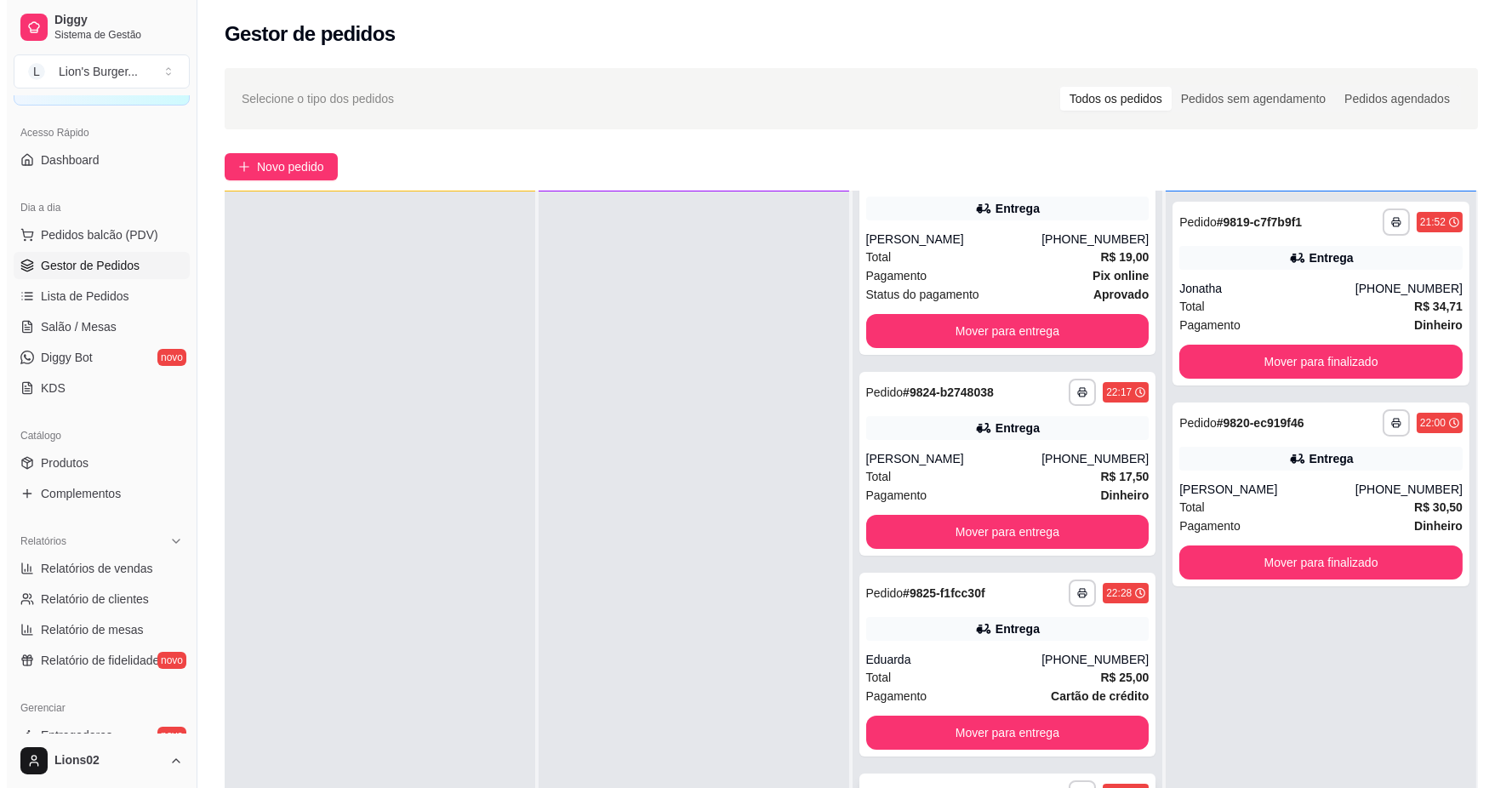
scroll to position [260, 0]
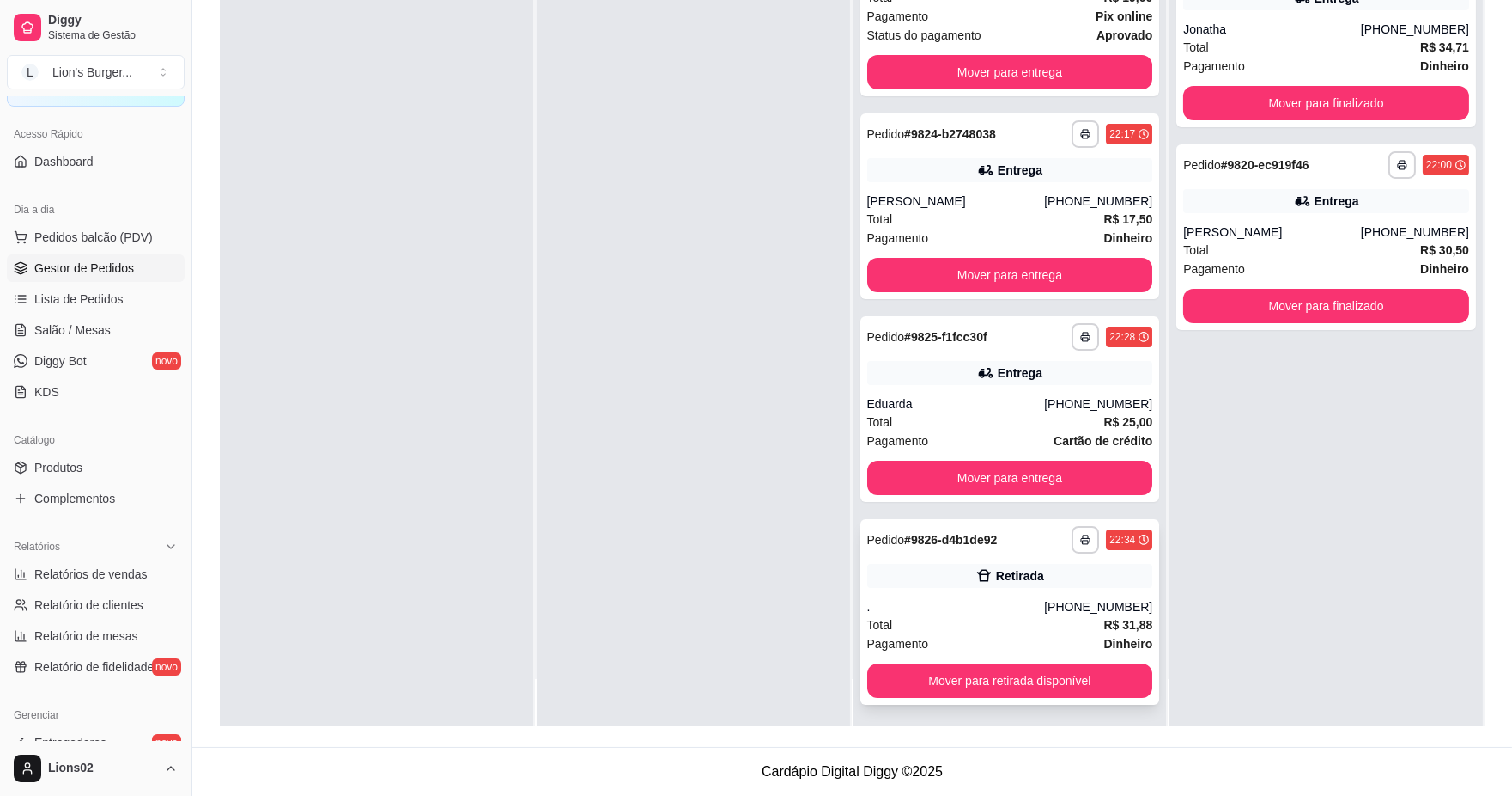
click at [968, 636] on div "Pagamento Dinheiro" at bounding box center [1010, 644] width 286 height 19
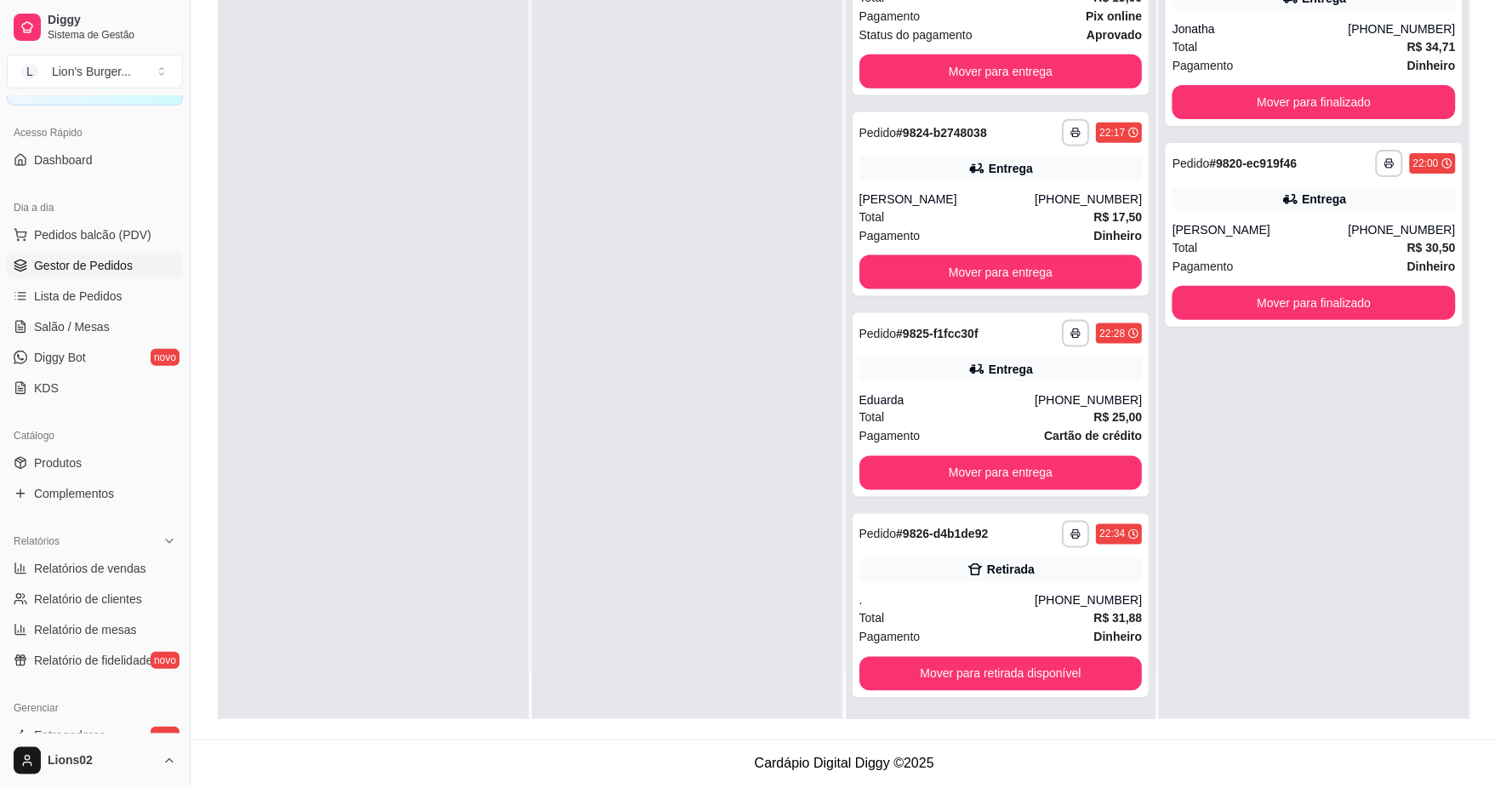
scroll to position [46, 0]
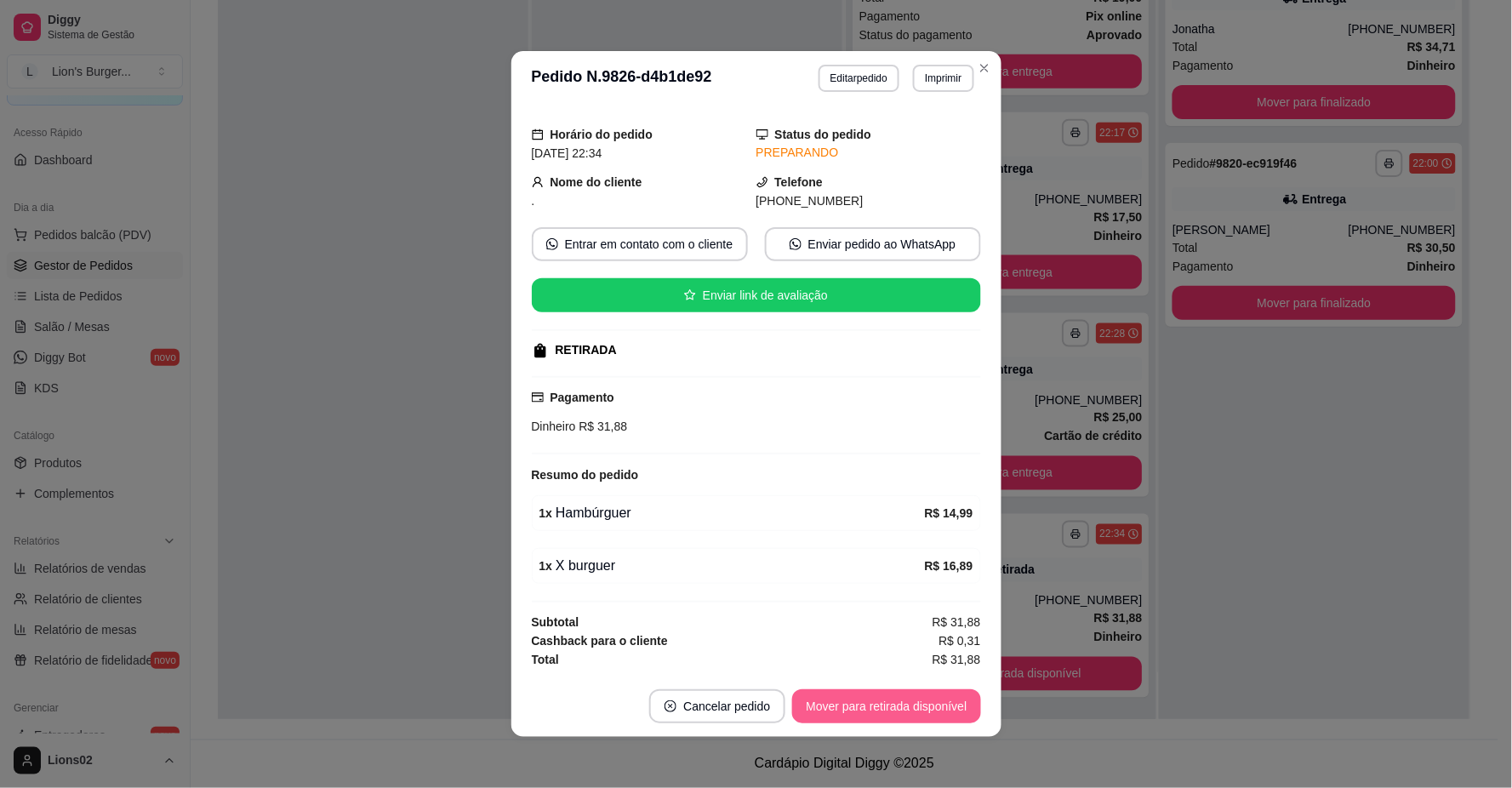
click at [920, 693] on button "Mover para retirada disponível" at bounding box center [886, 706] width 188 height 34
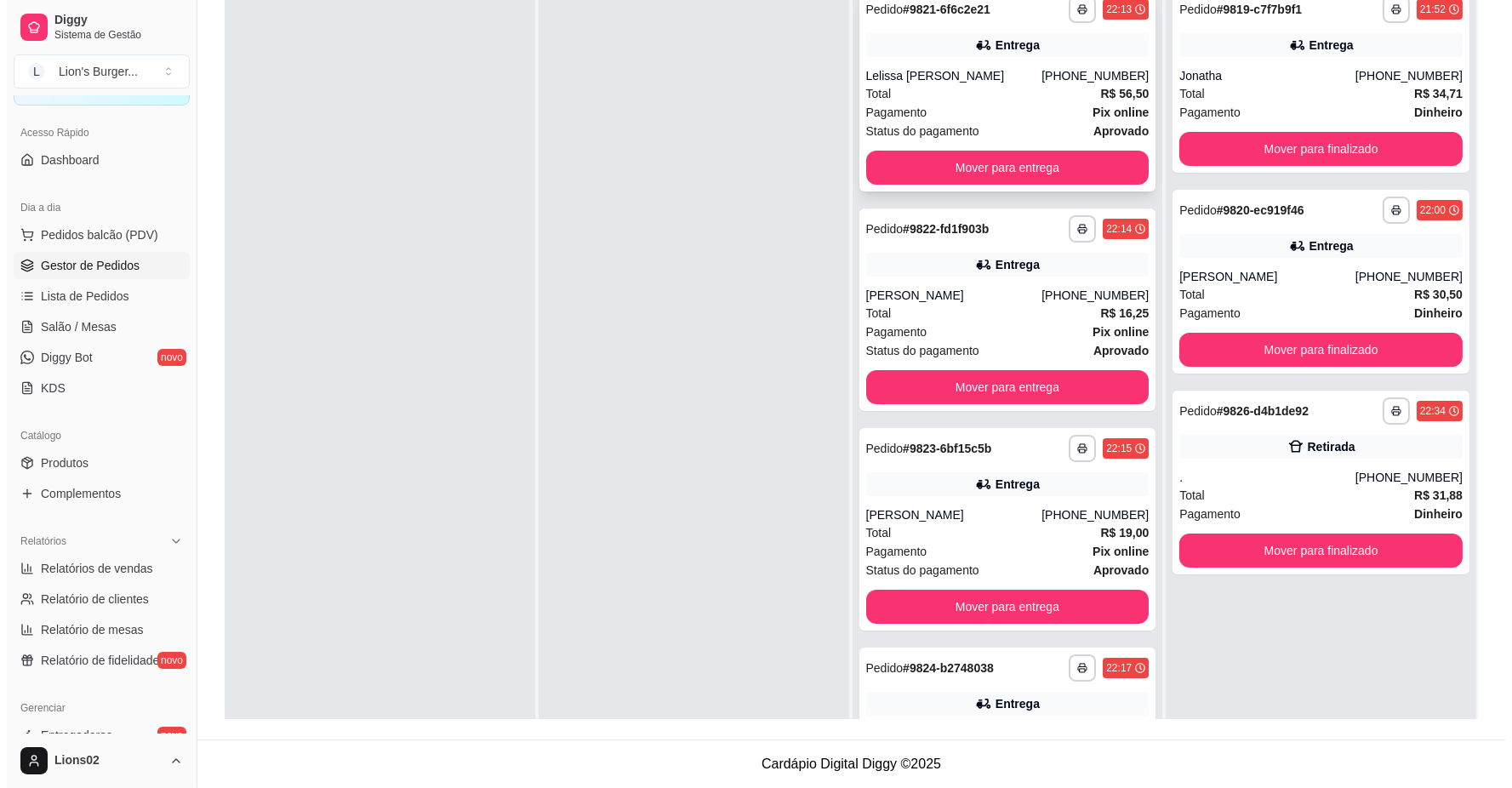
scroll to position [0, 0]
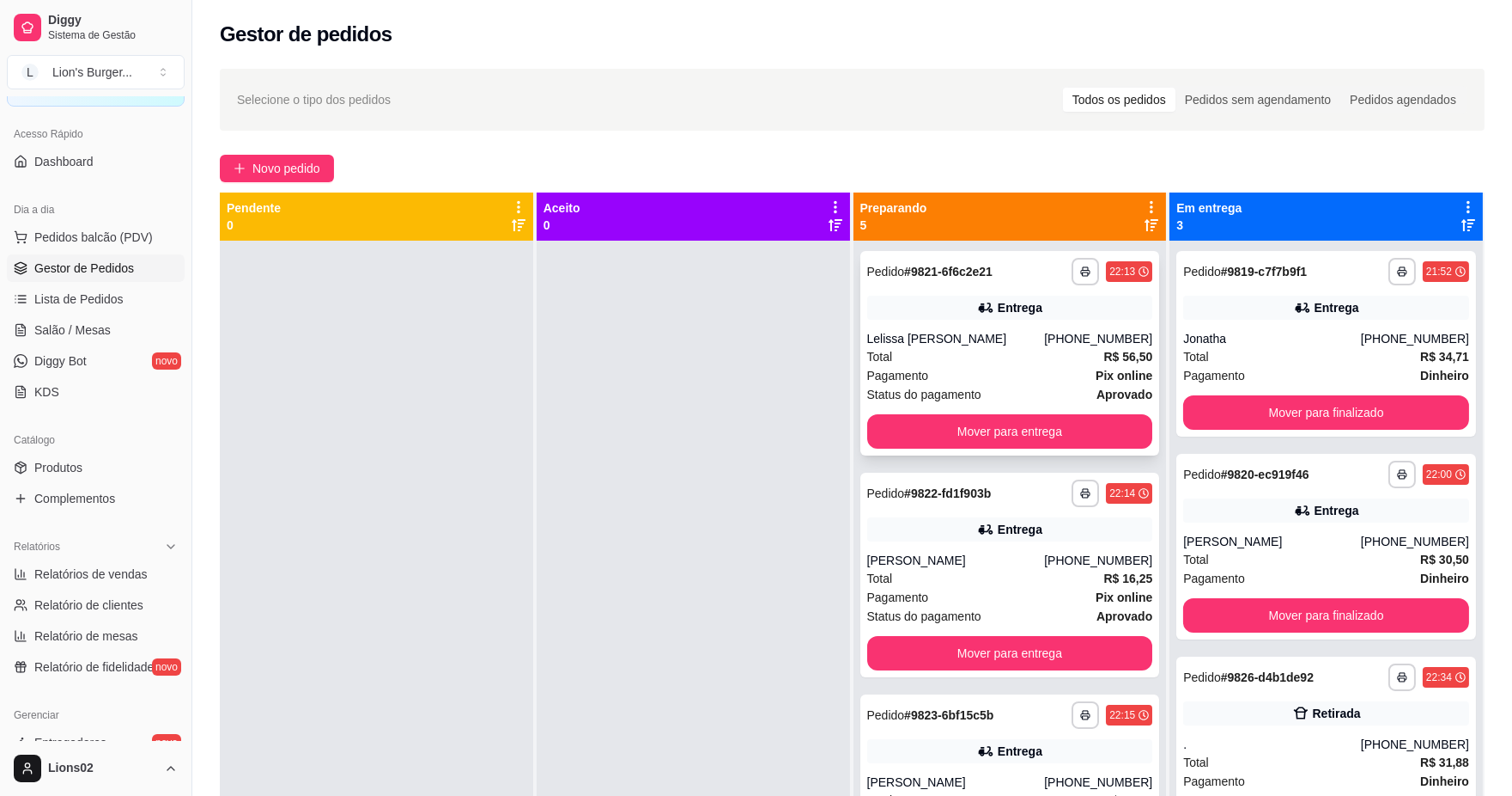
click at [982, 330] on div "Lelissa [PERSON_NAME]" at bounding box center [957, 338] width 178 height 17
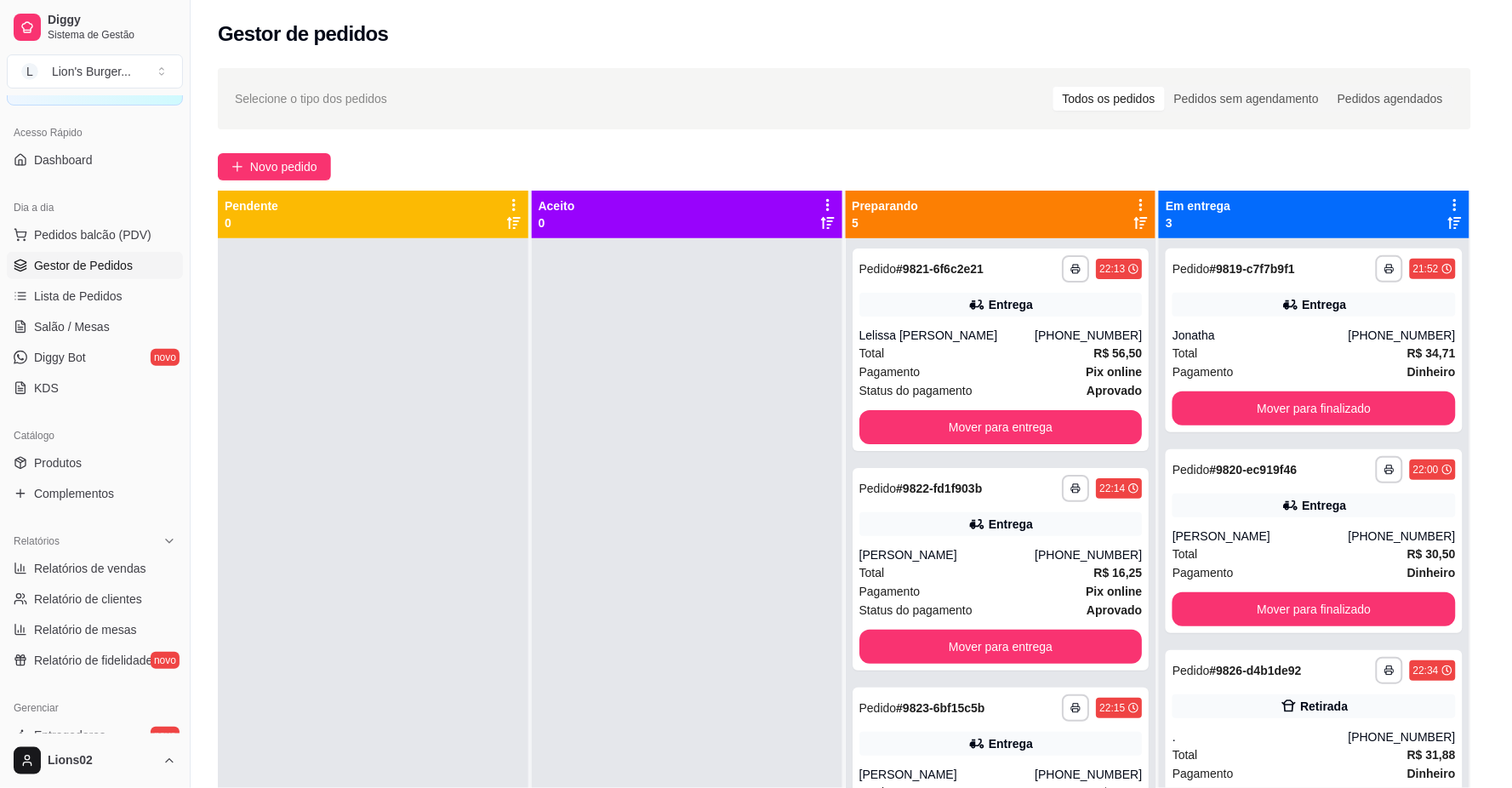
scroll to position [4, 0]
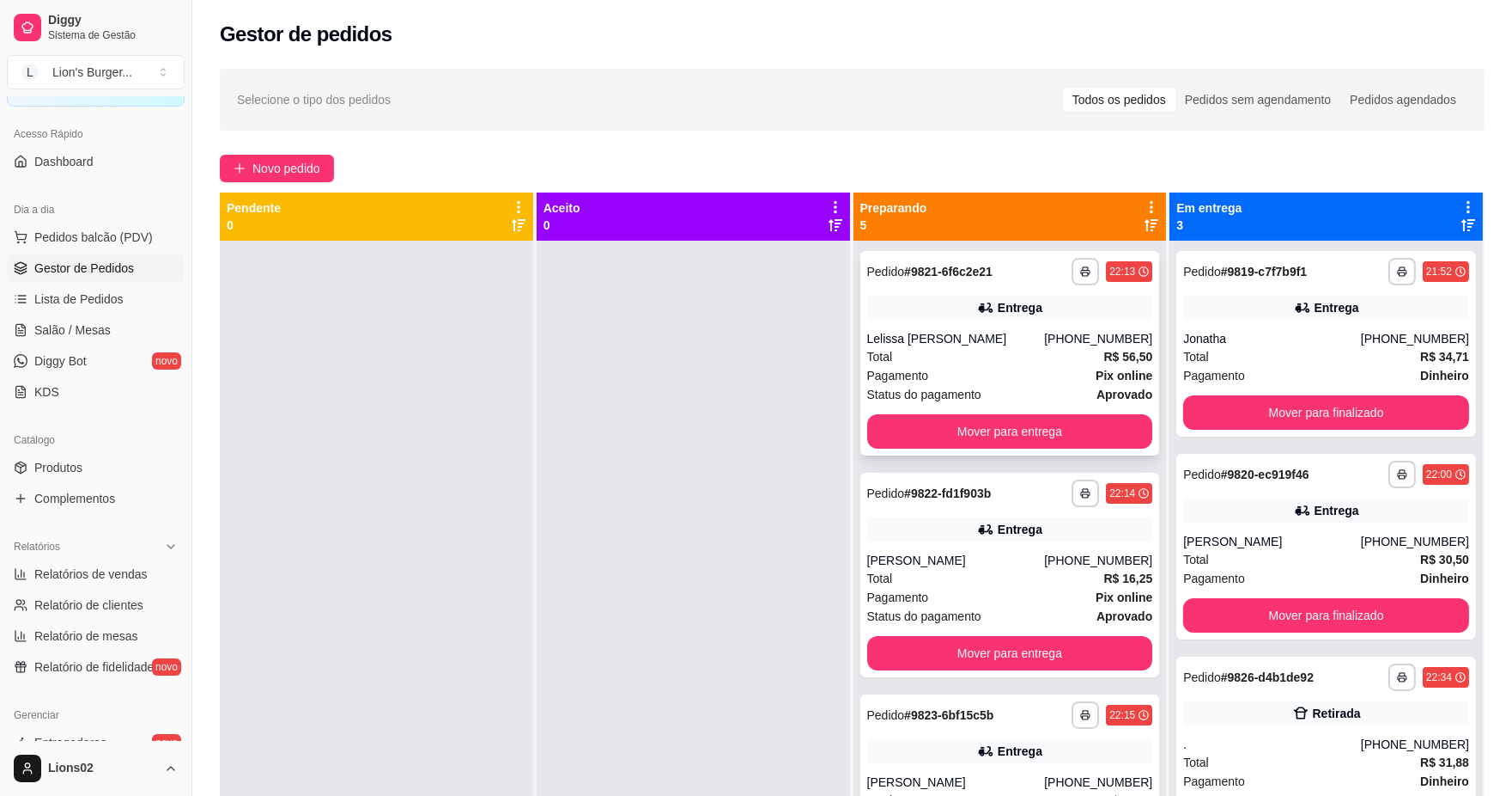
click at [976, 372] on div "Pagamento Pix online" at bounding box center [1010, 375] width 286 height 19
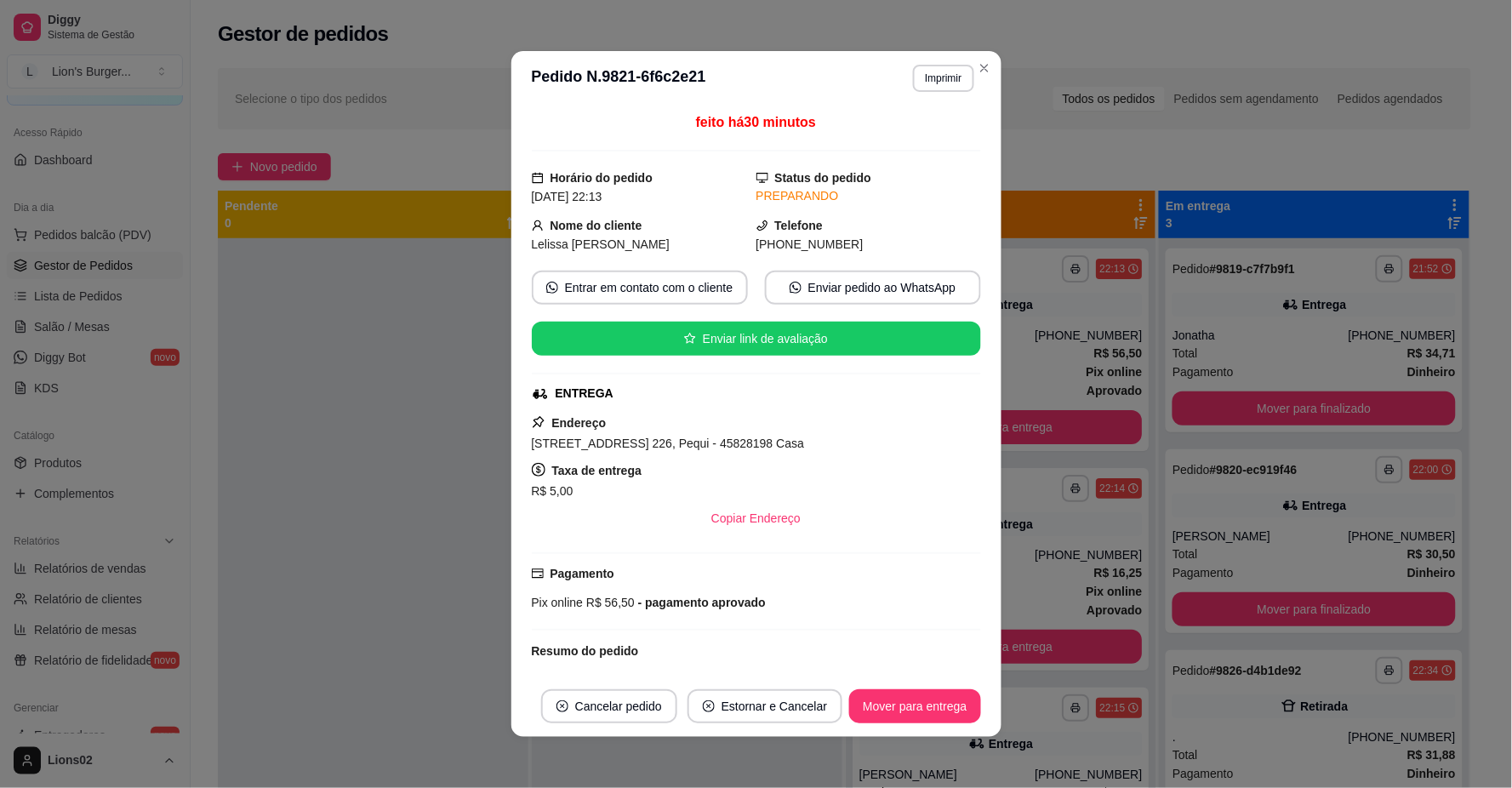
scroll to position [177, 0]
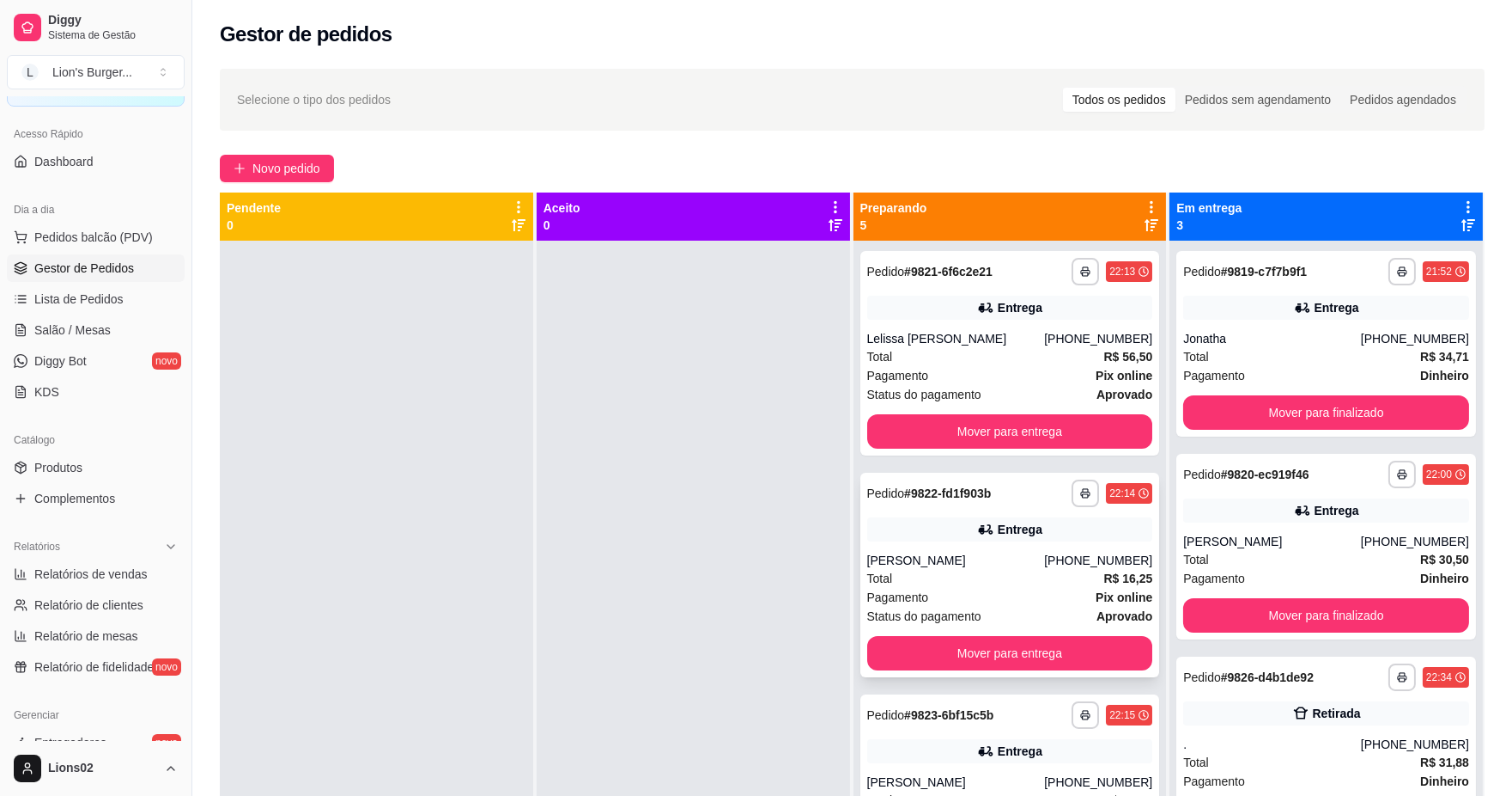
click at [1007, 576] on div "Total R$ 16,25" at bounding box center [1010, 579] width 286 height 19
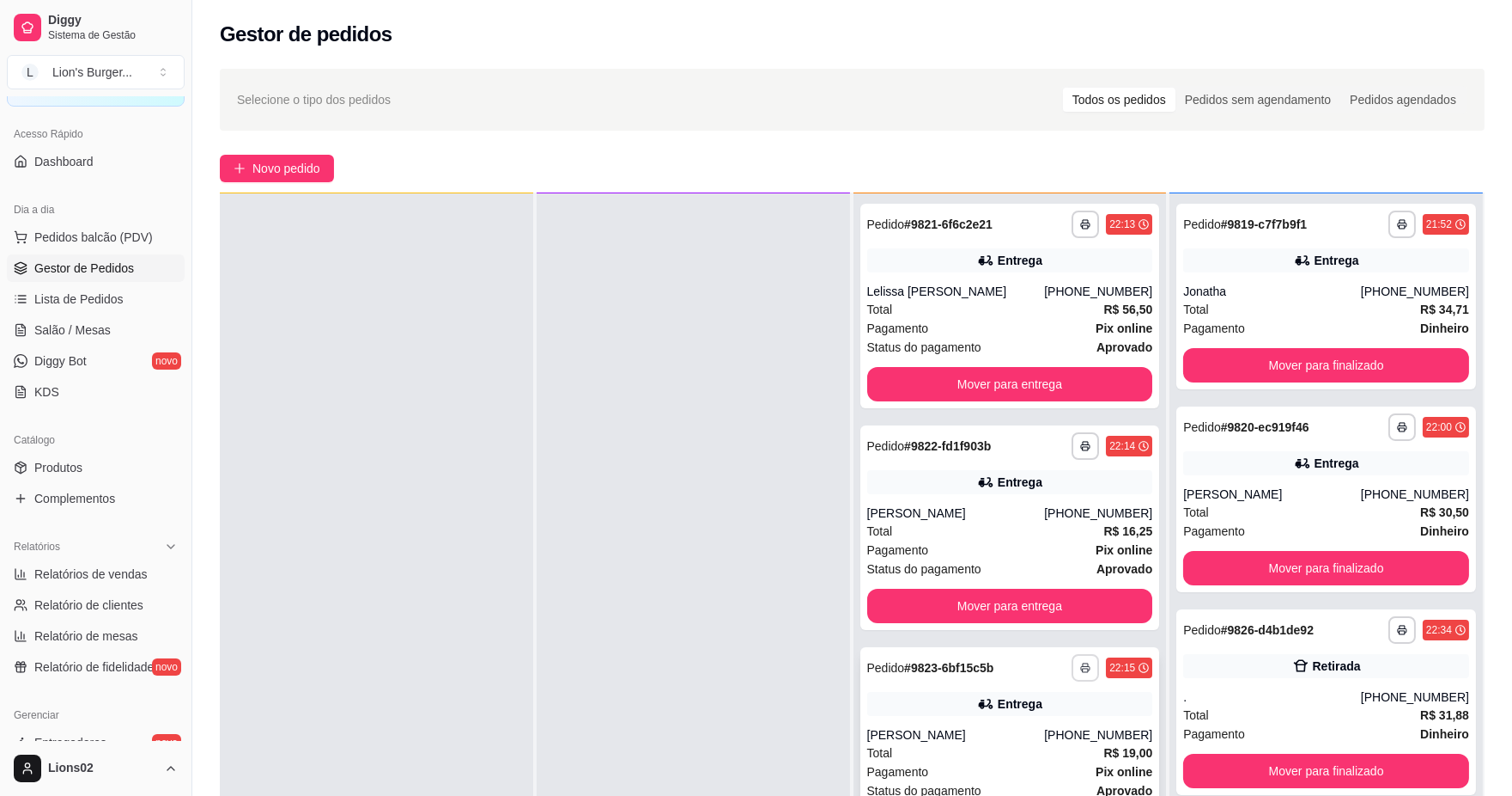
click at [1075, 673] on button "button" at bounding box center [1085, 668] width 28 height 28
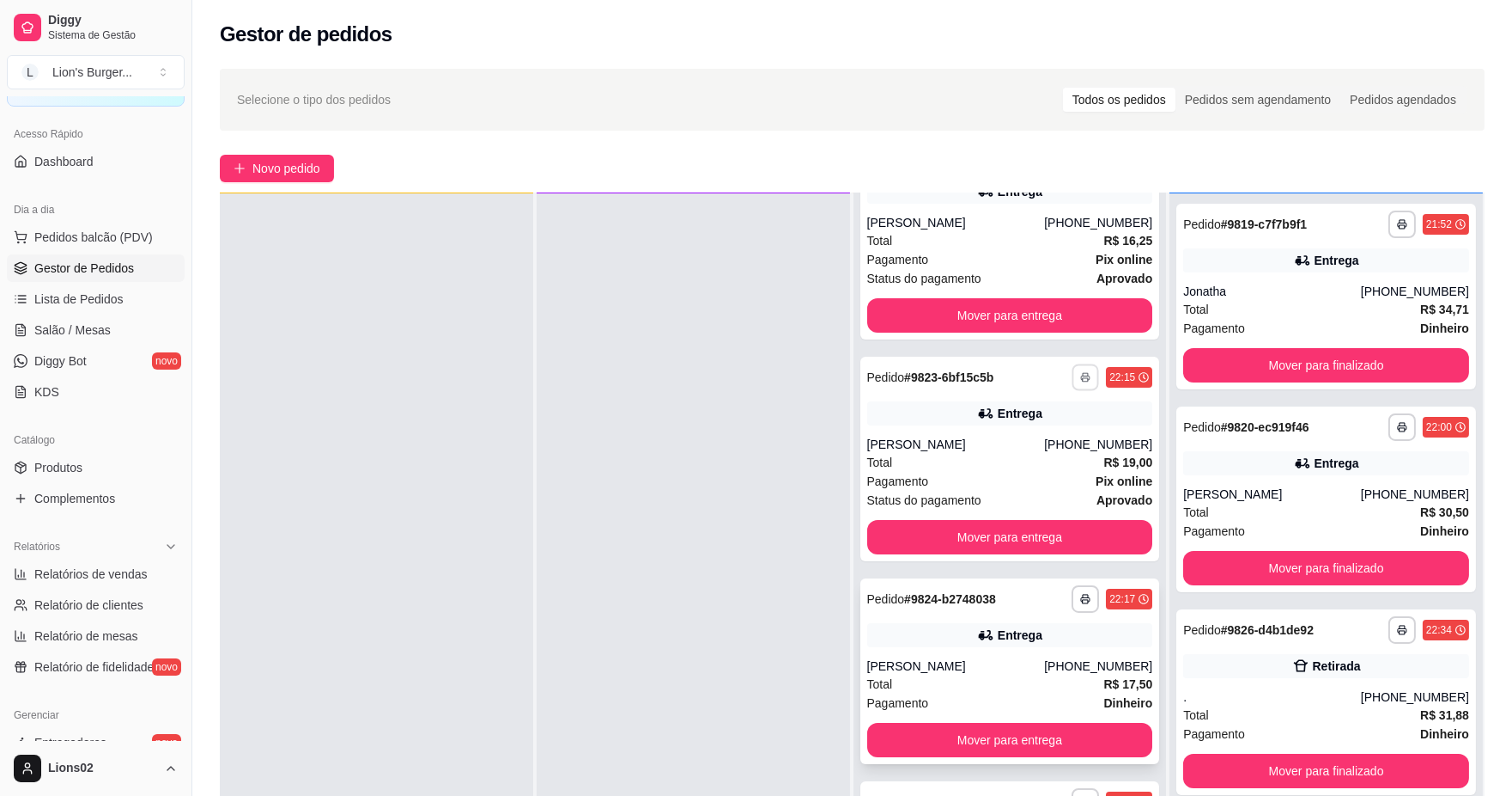
click at [1045, 671] on div "[PHONE_NUMBER]" at bounding box center [1098, 666] width 108 height 17
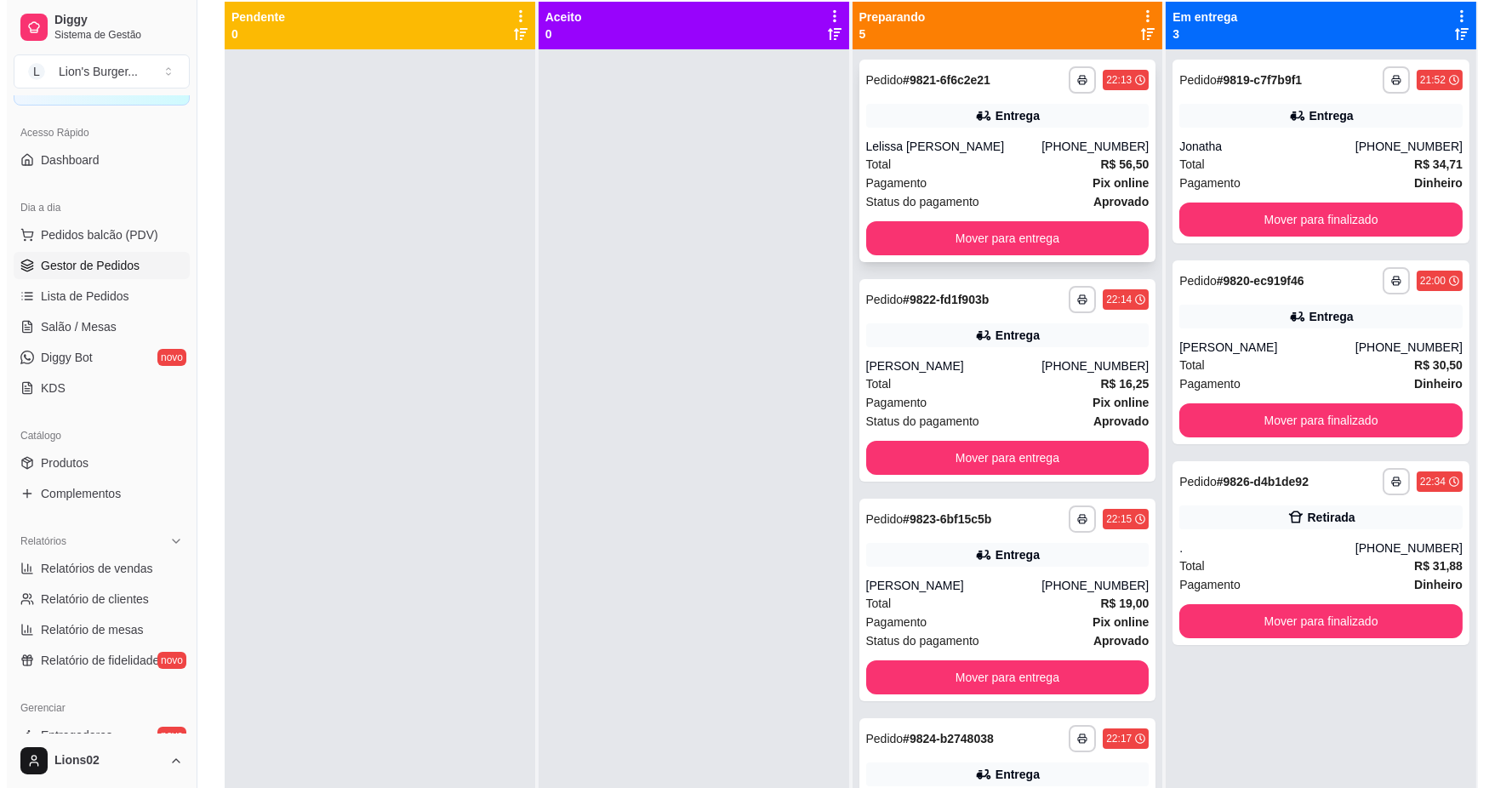
scroll to position [95, 0]
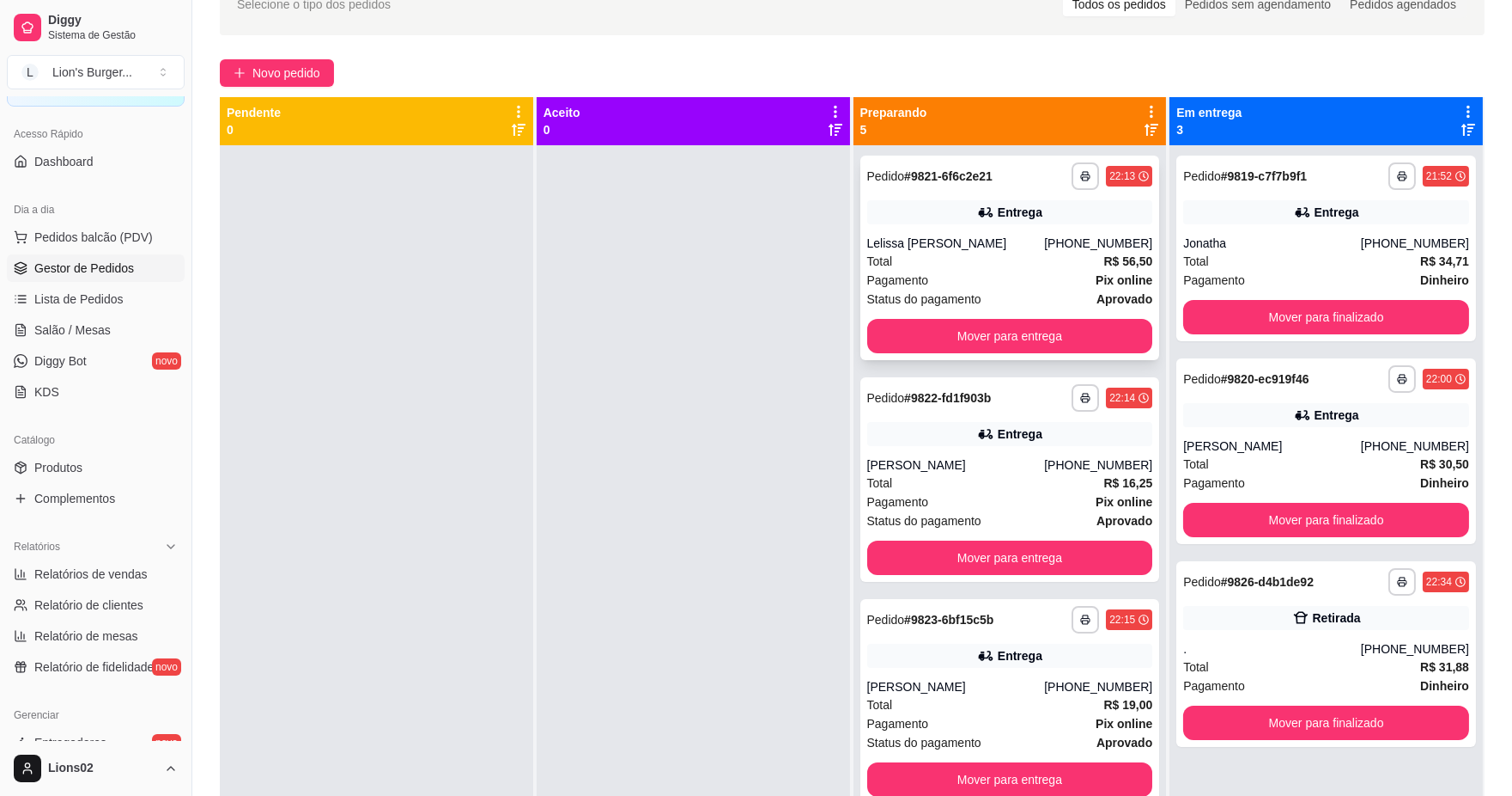
click at [989, 255] on div "Total R$ 56,50" at bounding box center [1010, 262] width 286 height 19
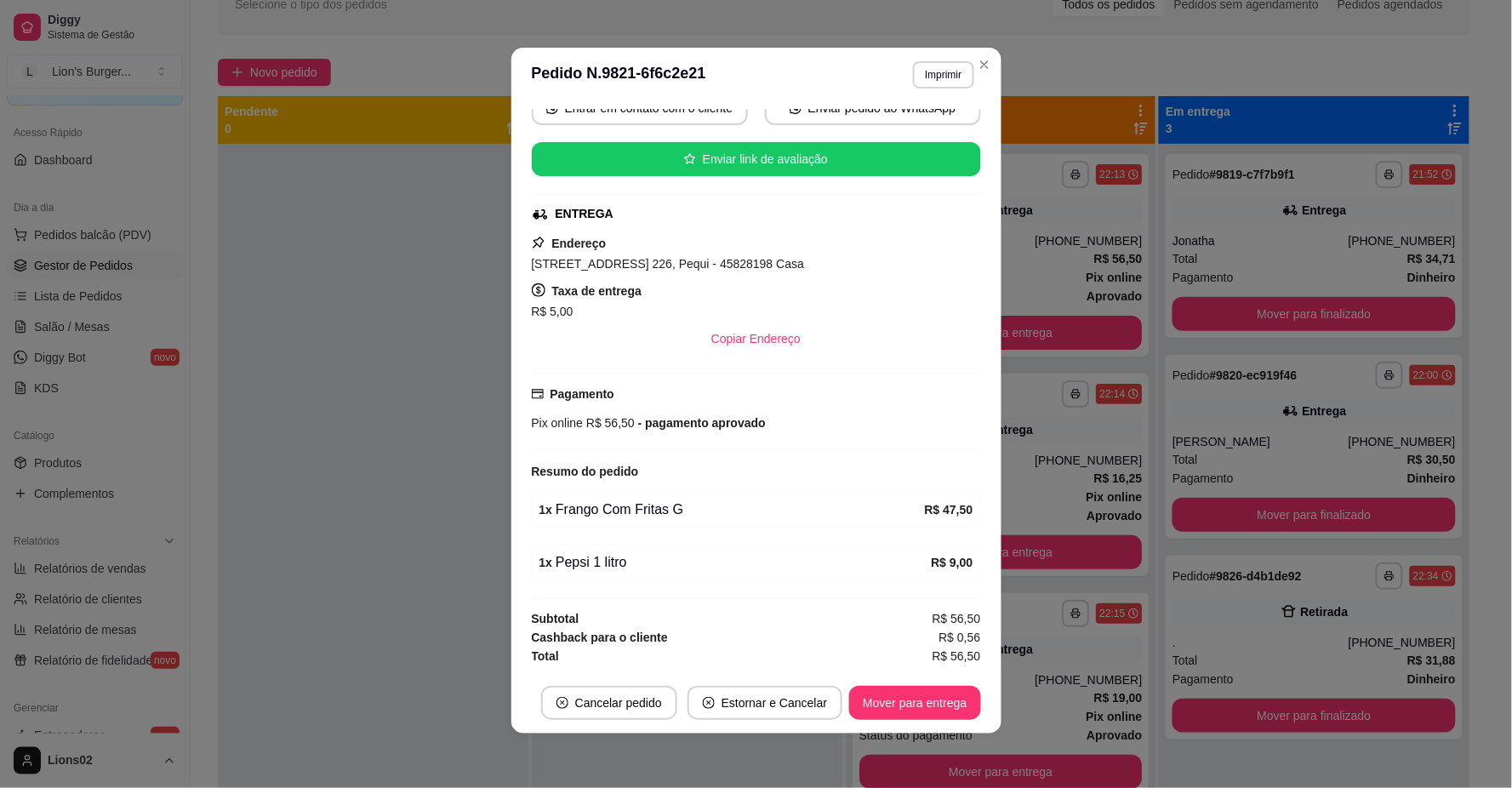
scroll to position [0, 0]
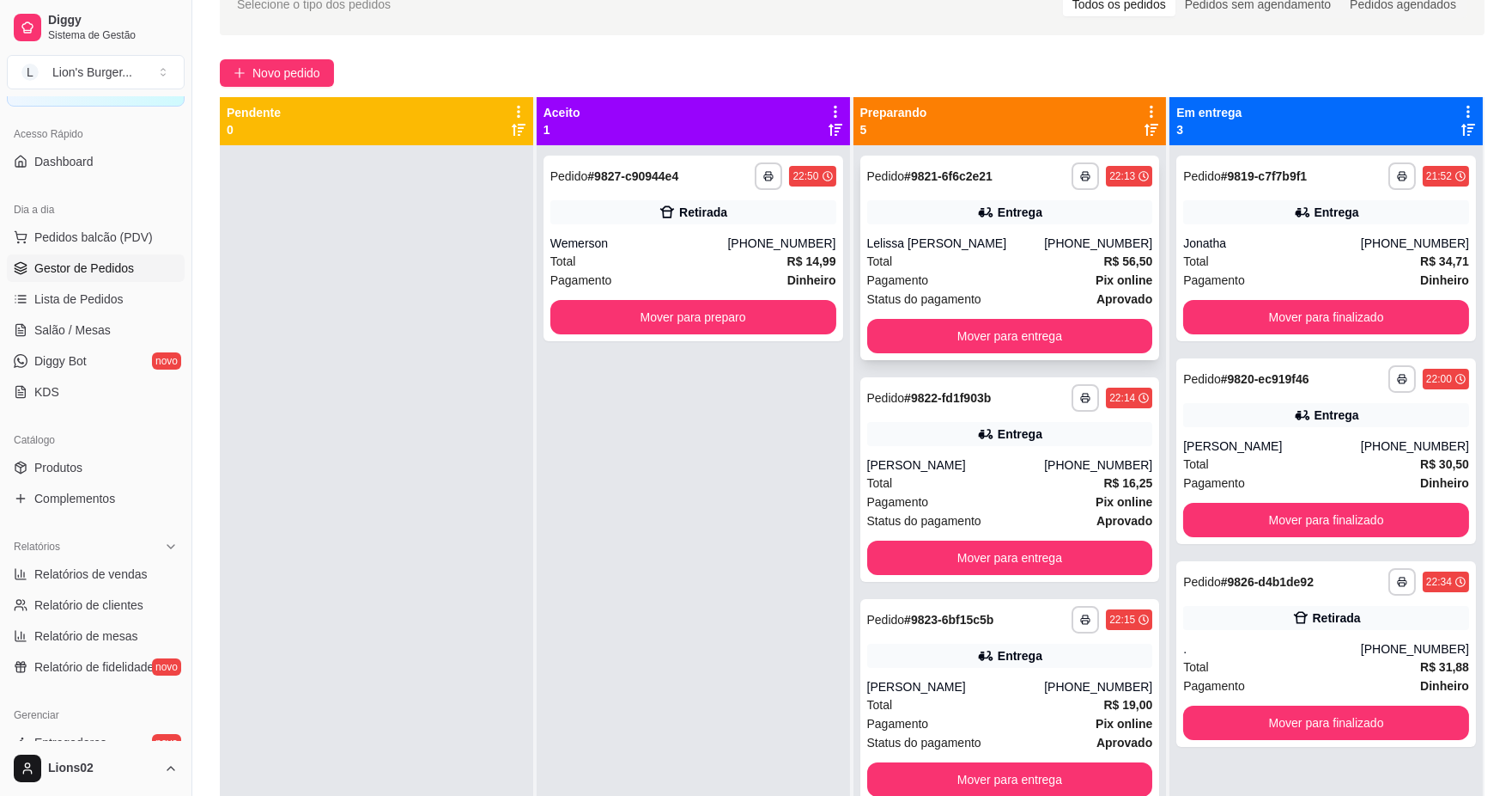
click at [937, 253] on div "Total R$ 56,50" at bounding box center [1010, 262] width 286 height 19
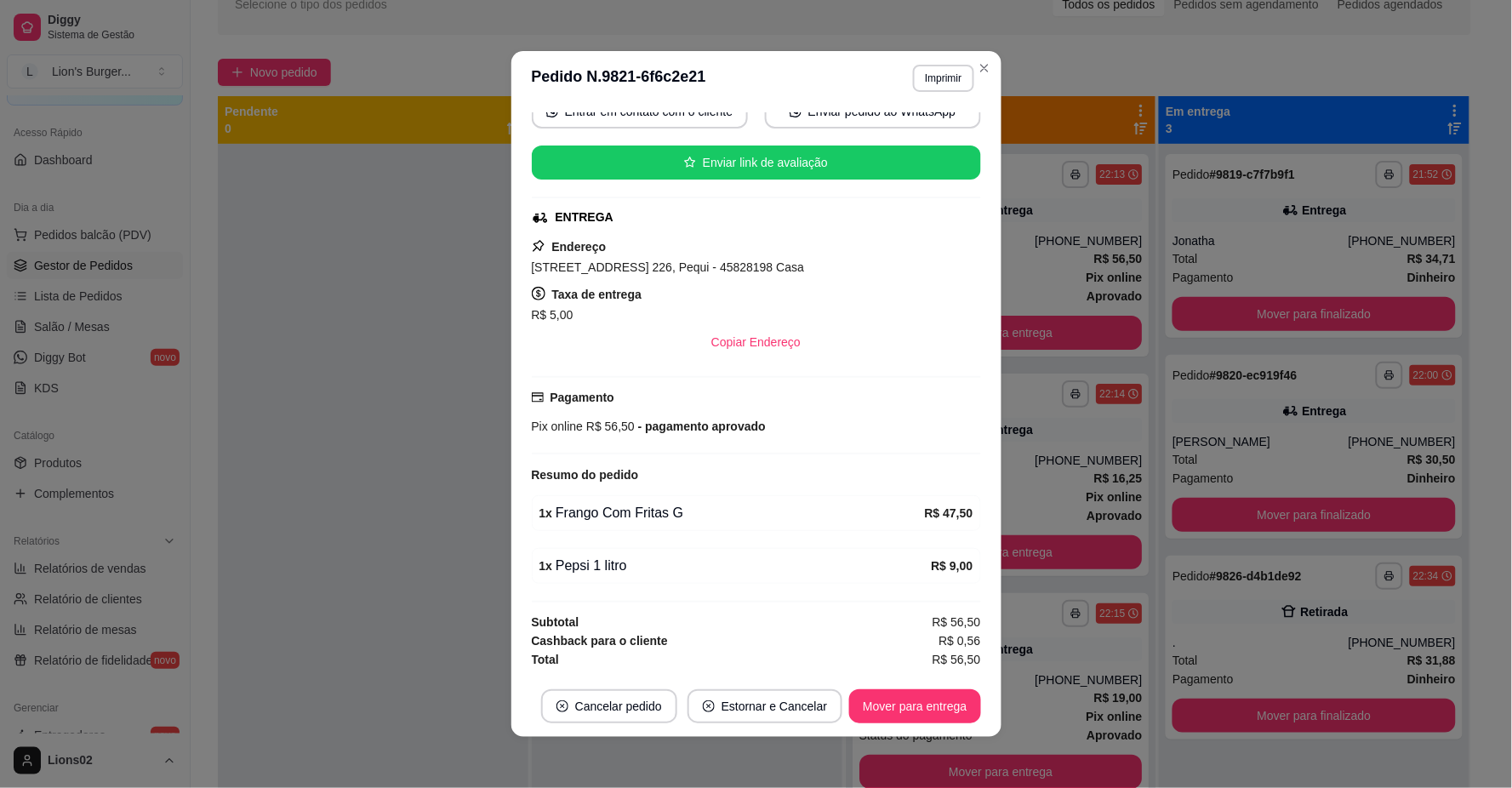
scroll to position [4, 0]
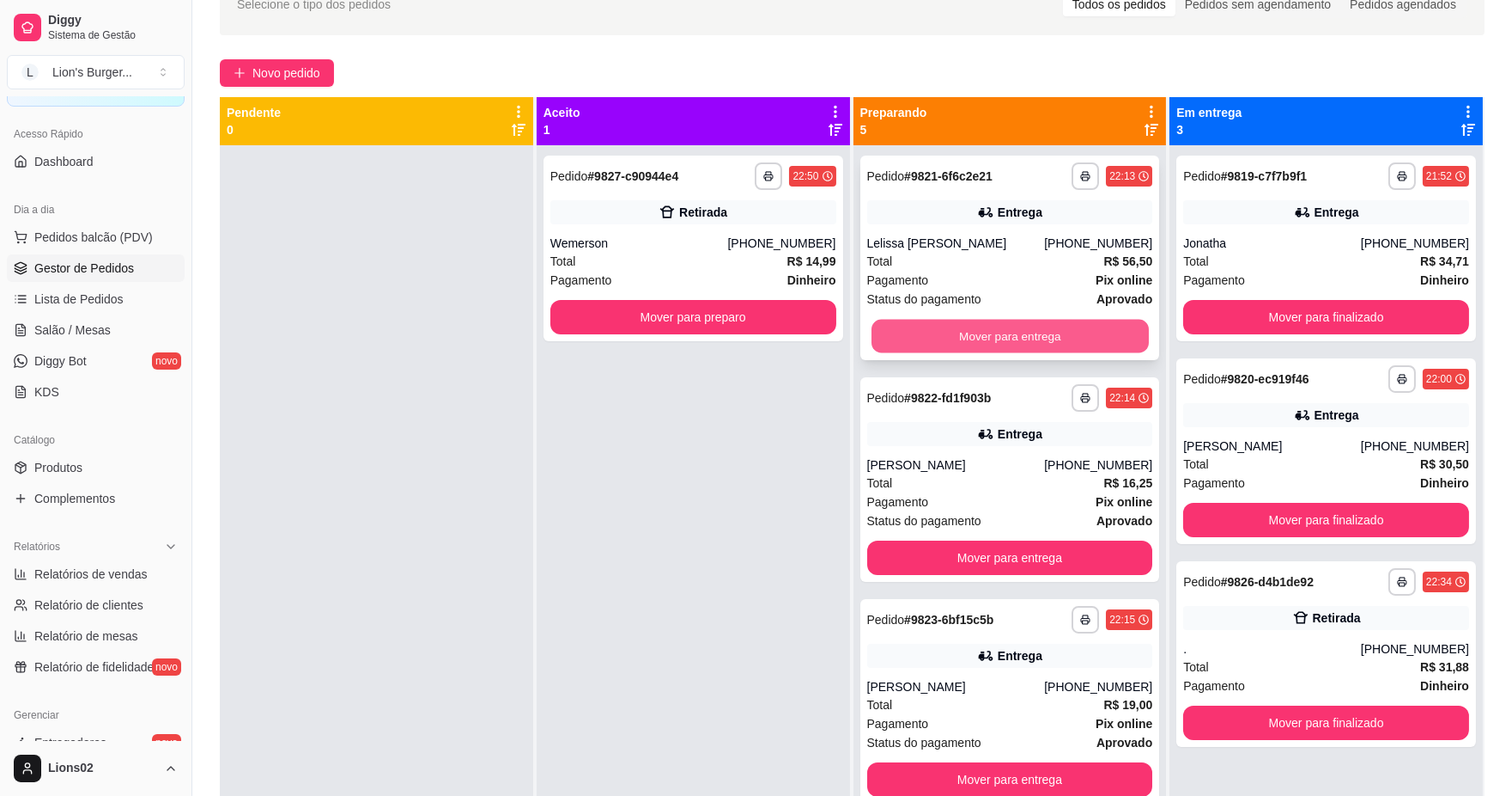
click at [1053, 338] on button "Mover para entrega" at bounding box center [1009, 336] width 278 height 34
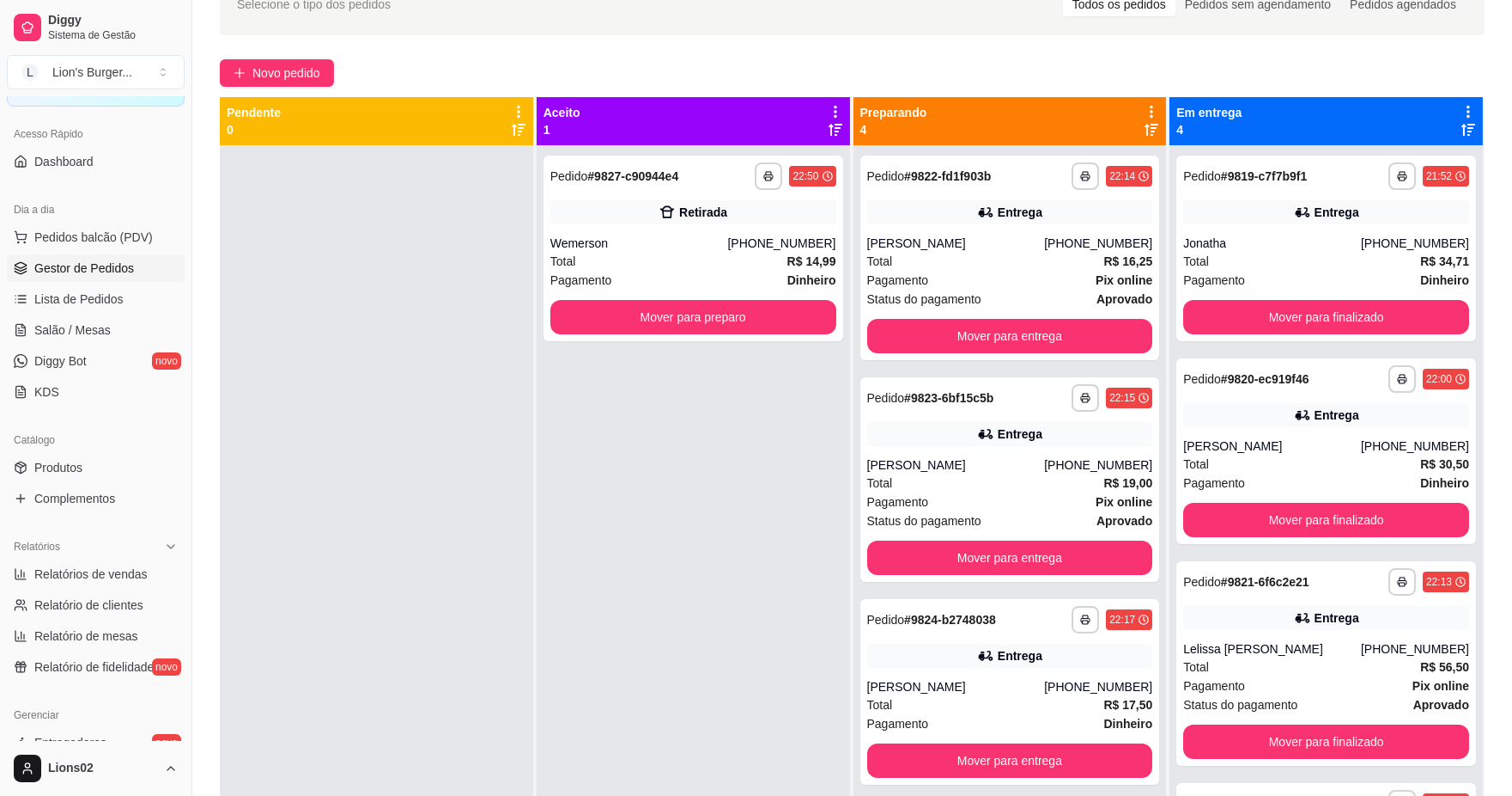
click at [1028, 266] on div "Total R$ 16,25" at bounding box center [1010, 262] width 286 height 19
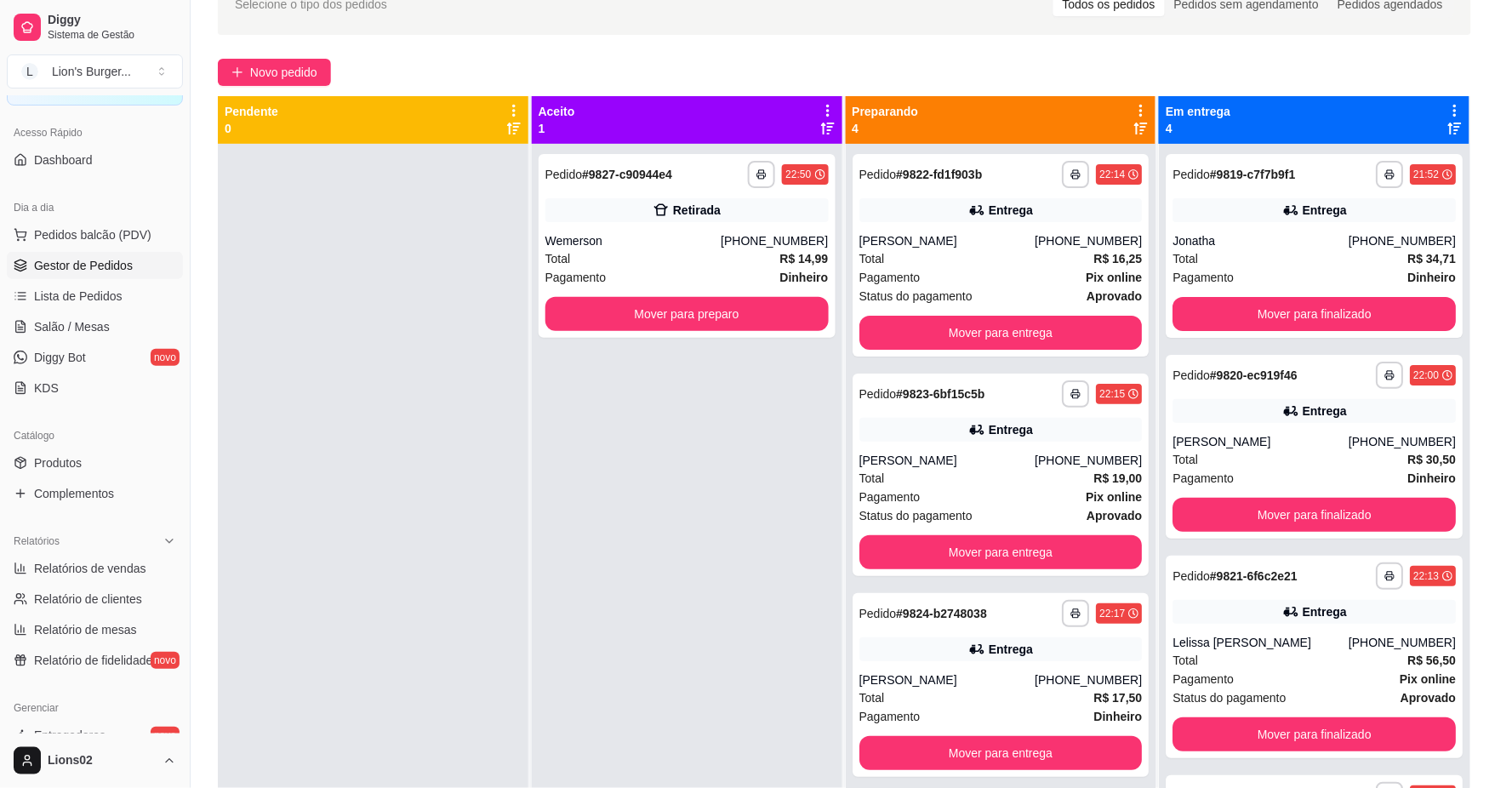
scroll to position [327, 0]
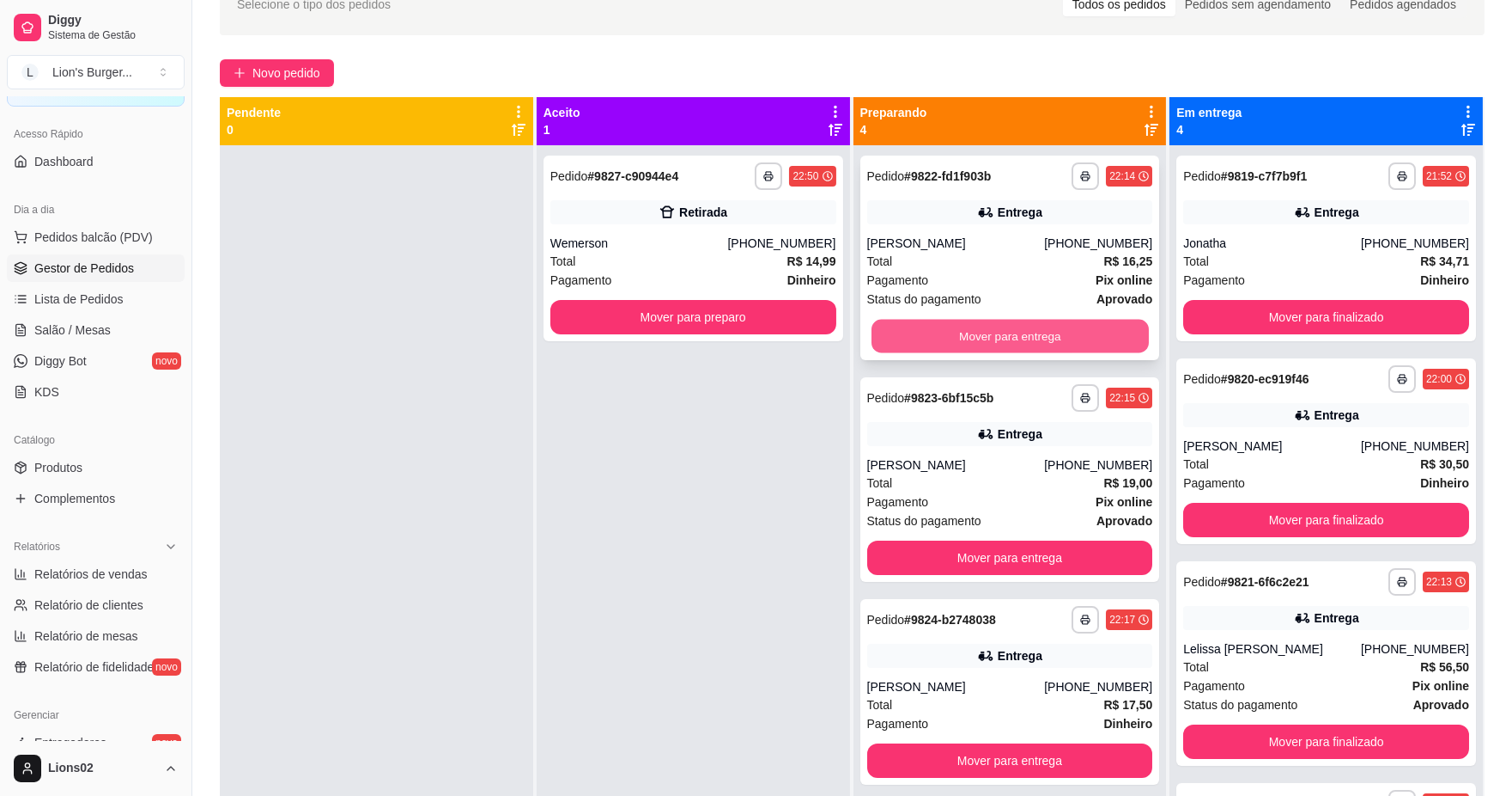
click at [1027, 337] on button "Mover para entrega" at bounding box center [1009, 336] width 278 height 34
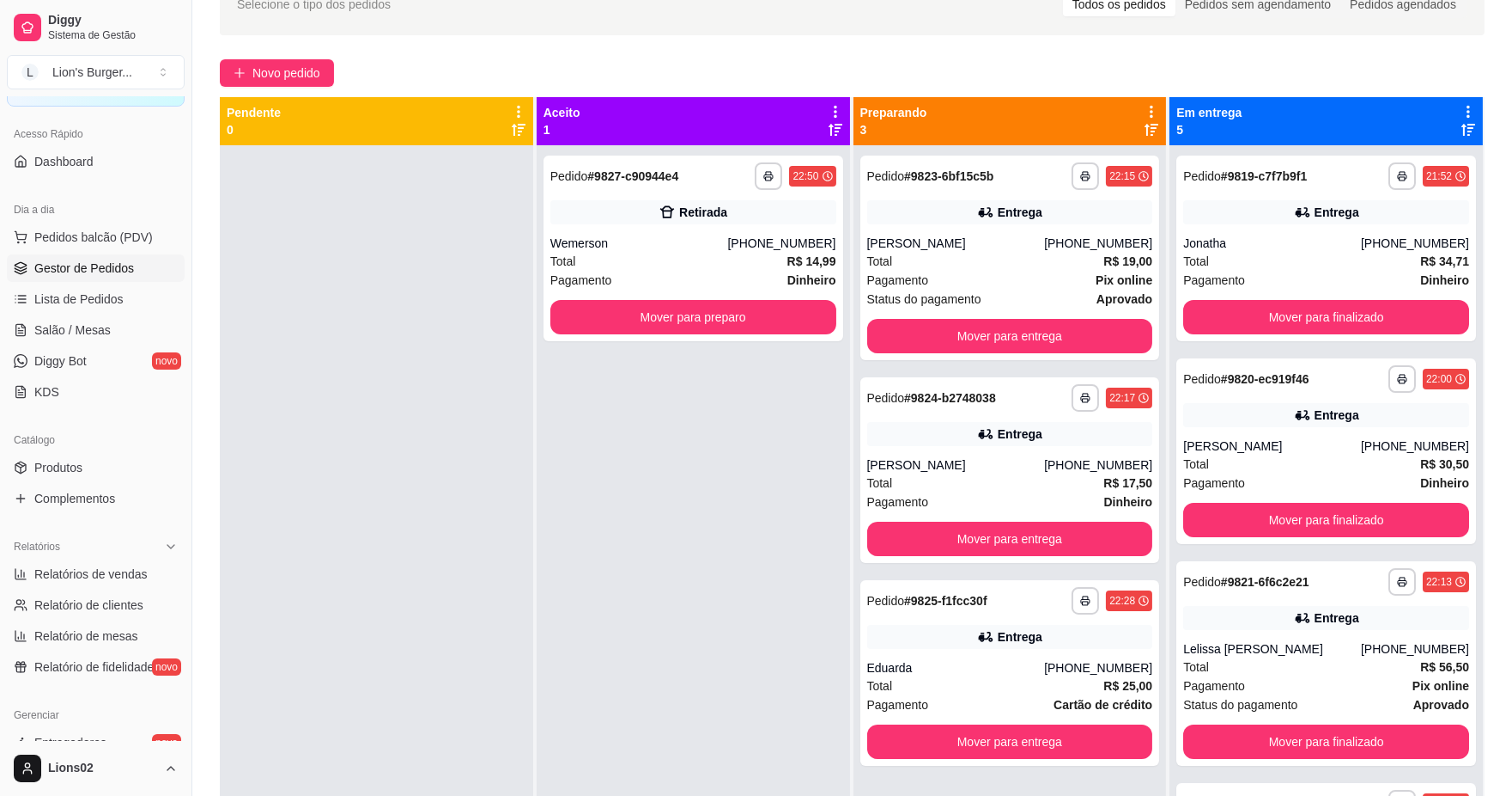
click at [1015, 289] on div "Status do pagamento aprovado" at bounding box center [1010, 299] width 286 height 19
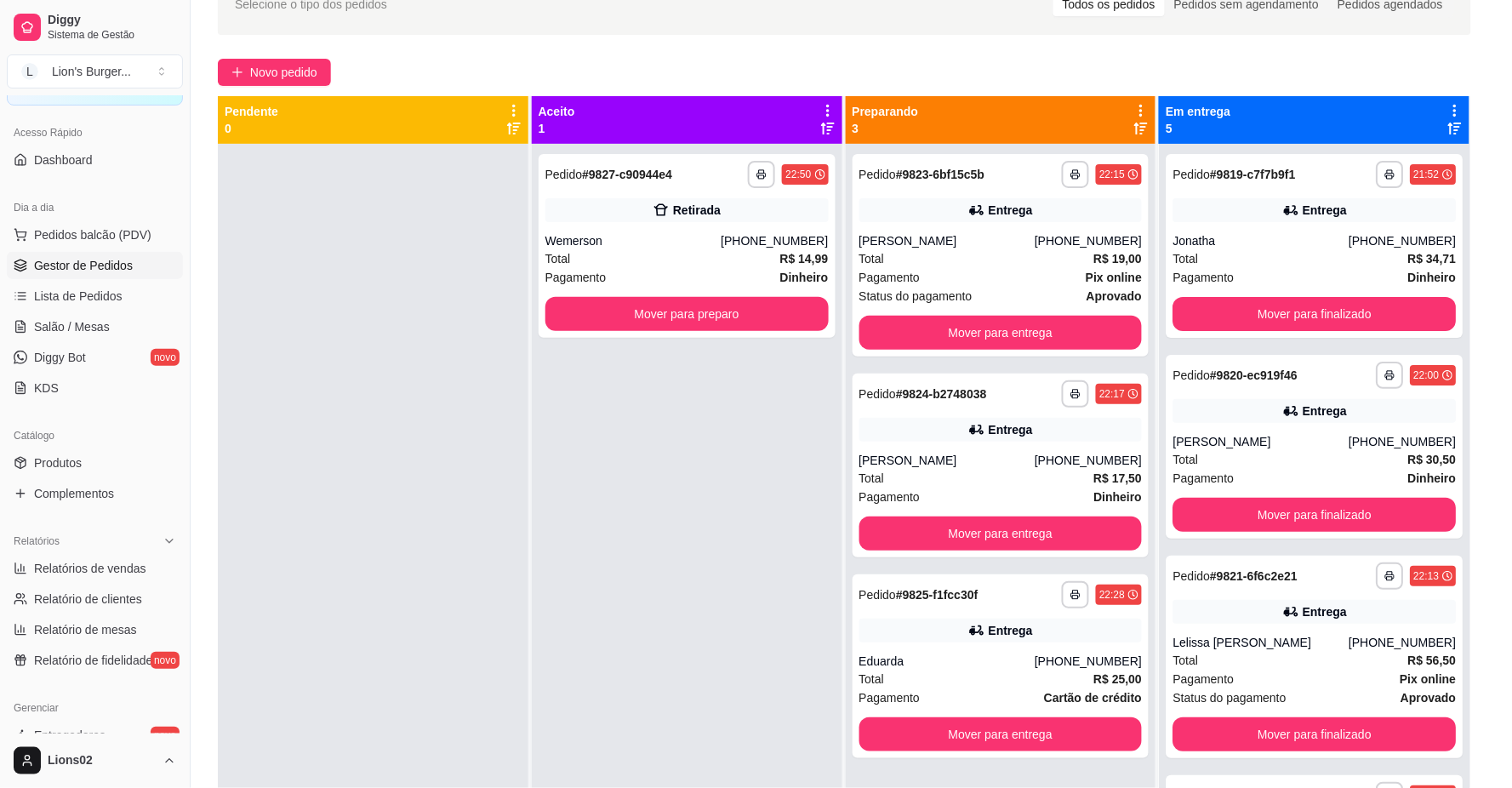
scroll to position [124, 0]
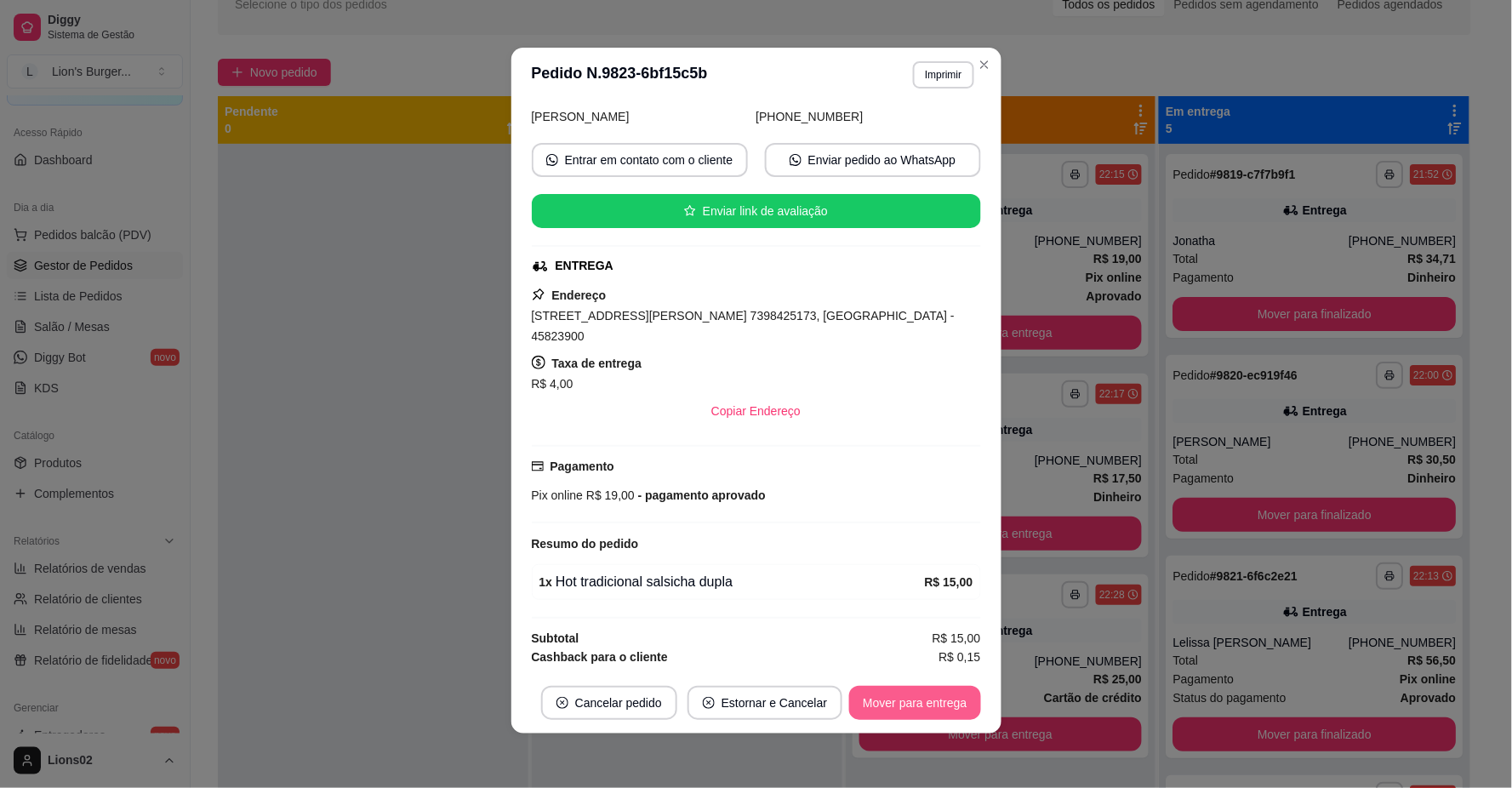
click at [931, 712] on button "Mover para entrega" at bounding box center [914, 703] width 131 height 34
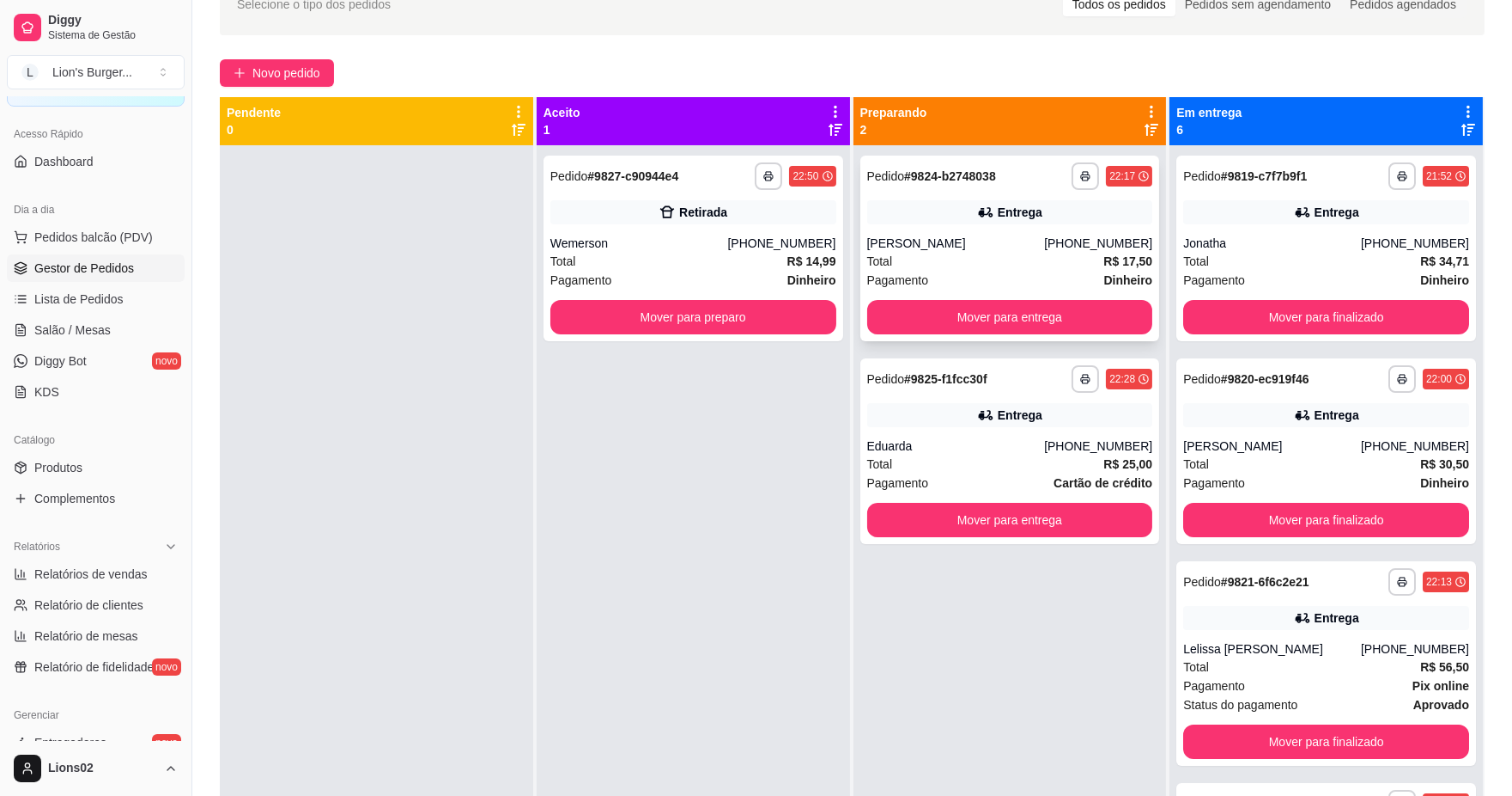
click at [1115, 260] on strong "R$ 17,50" at bounding box center [1128, 261] width 49 height 13
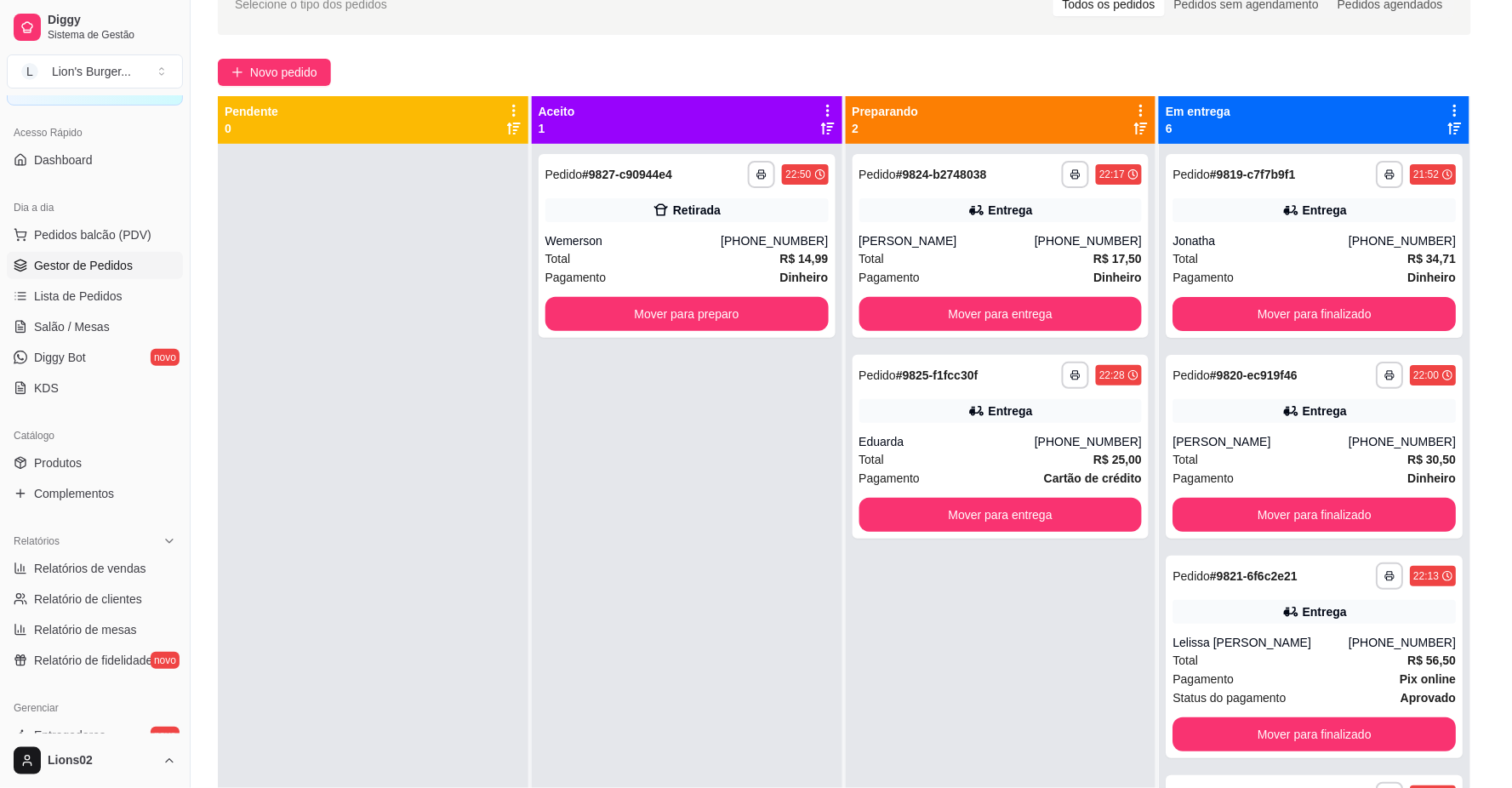
scroll to position [215, 0]
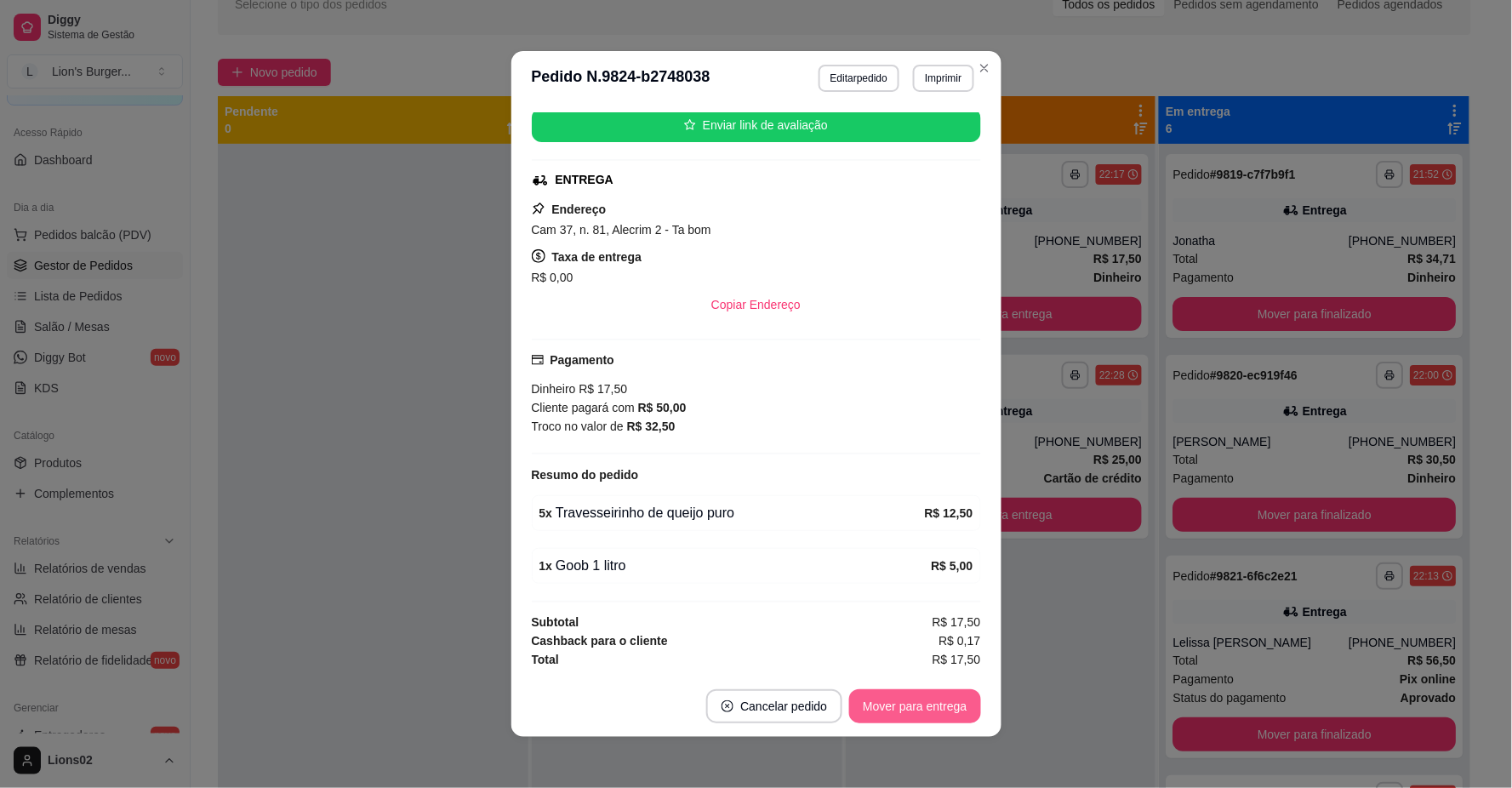
click at [920, 715] on button "Mover para entrega" at bounding box center [914, 706] width 131 height 34
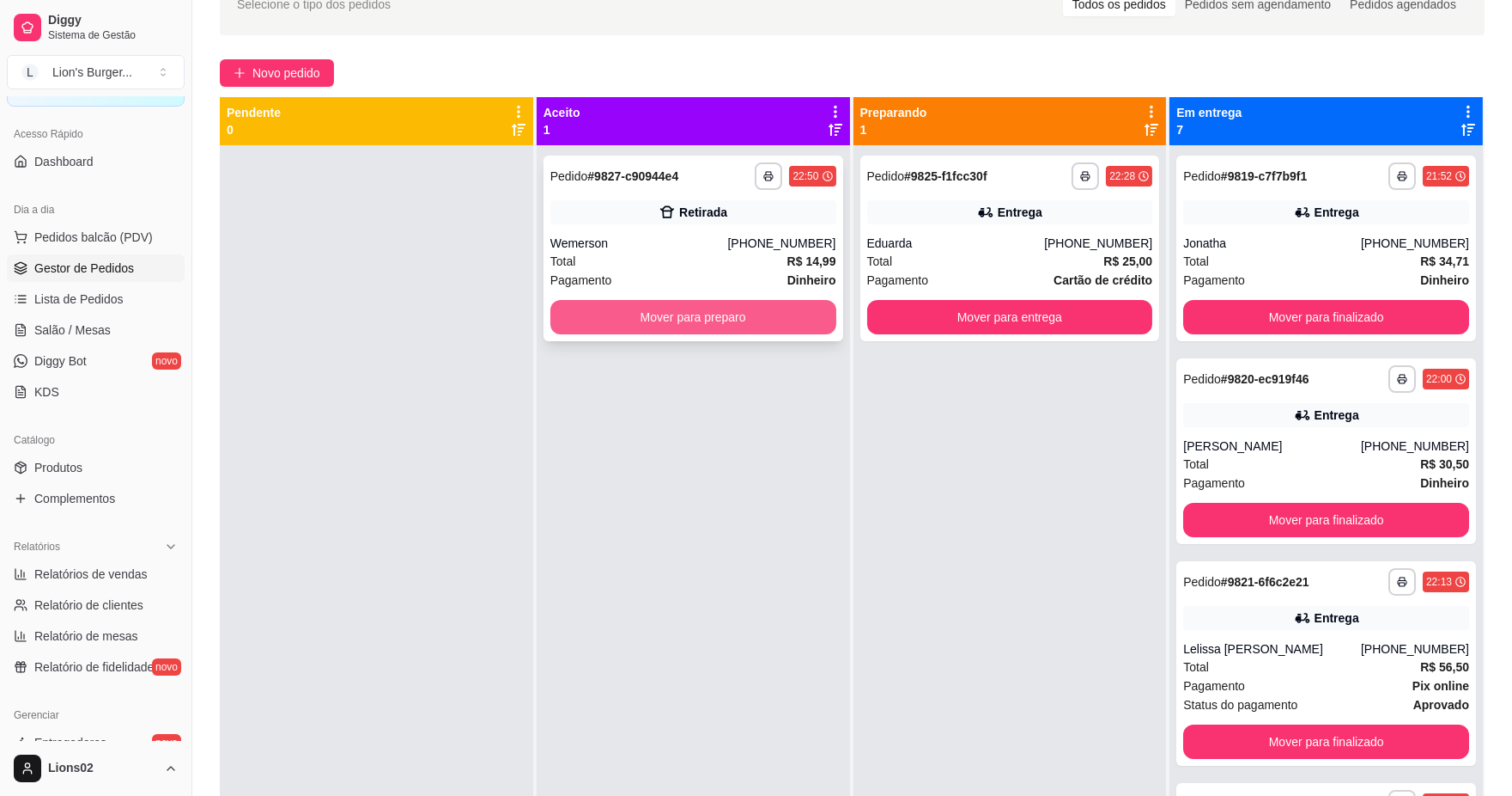
click at [805, 325] on button "Mover para preparo" at bounding box center [693, 317] width 286 height 34
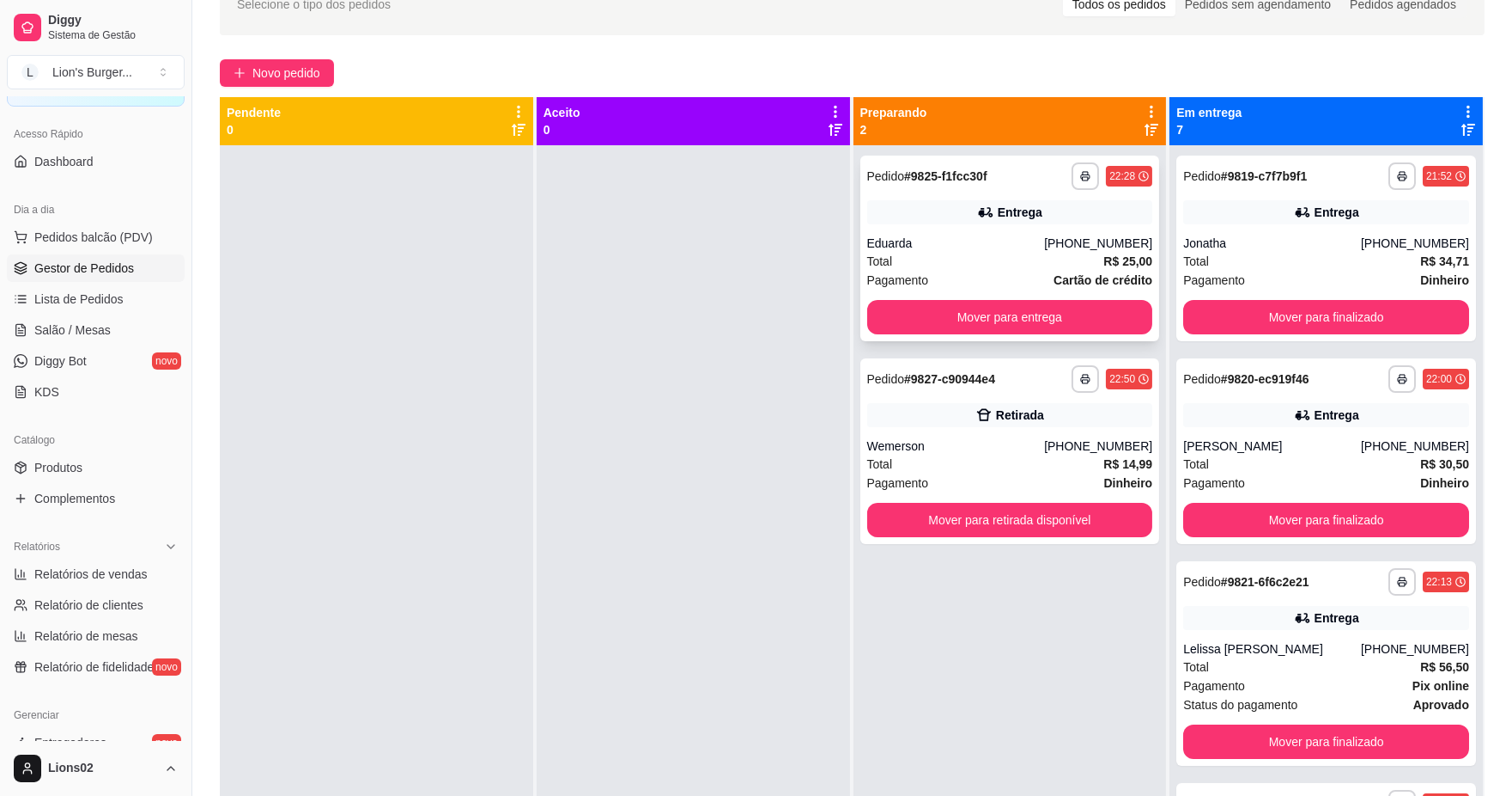
click at [957, 297] on div "**********" at bounding box center [1010, 248] width 300 height 186
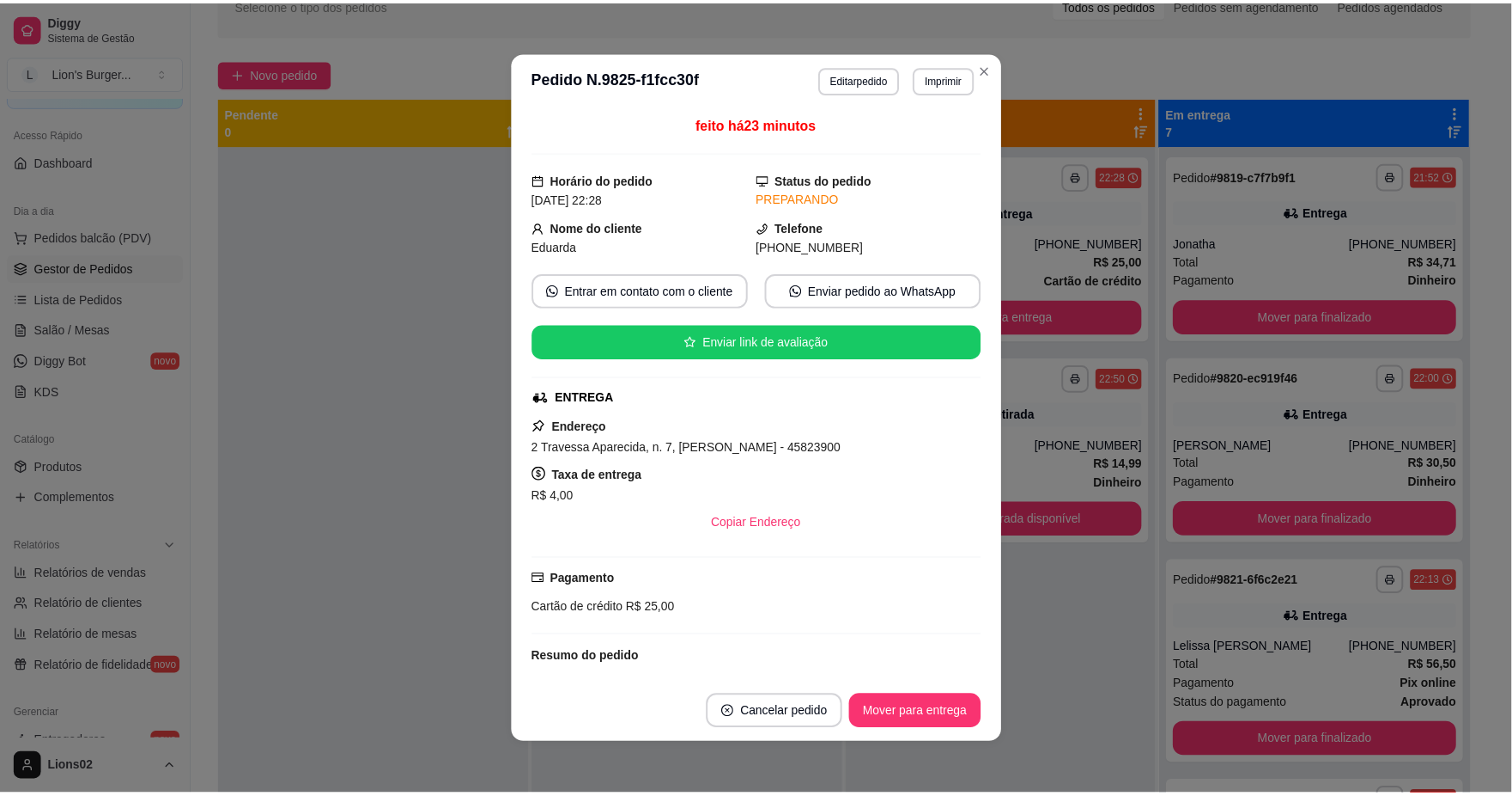
scroll to position [125, 0]
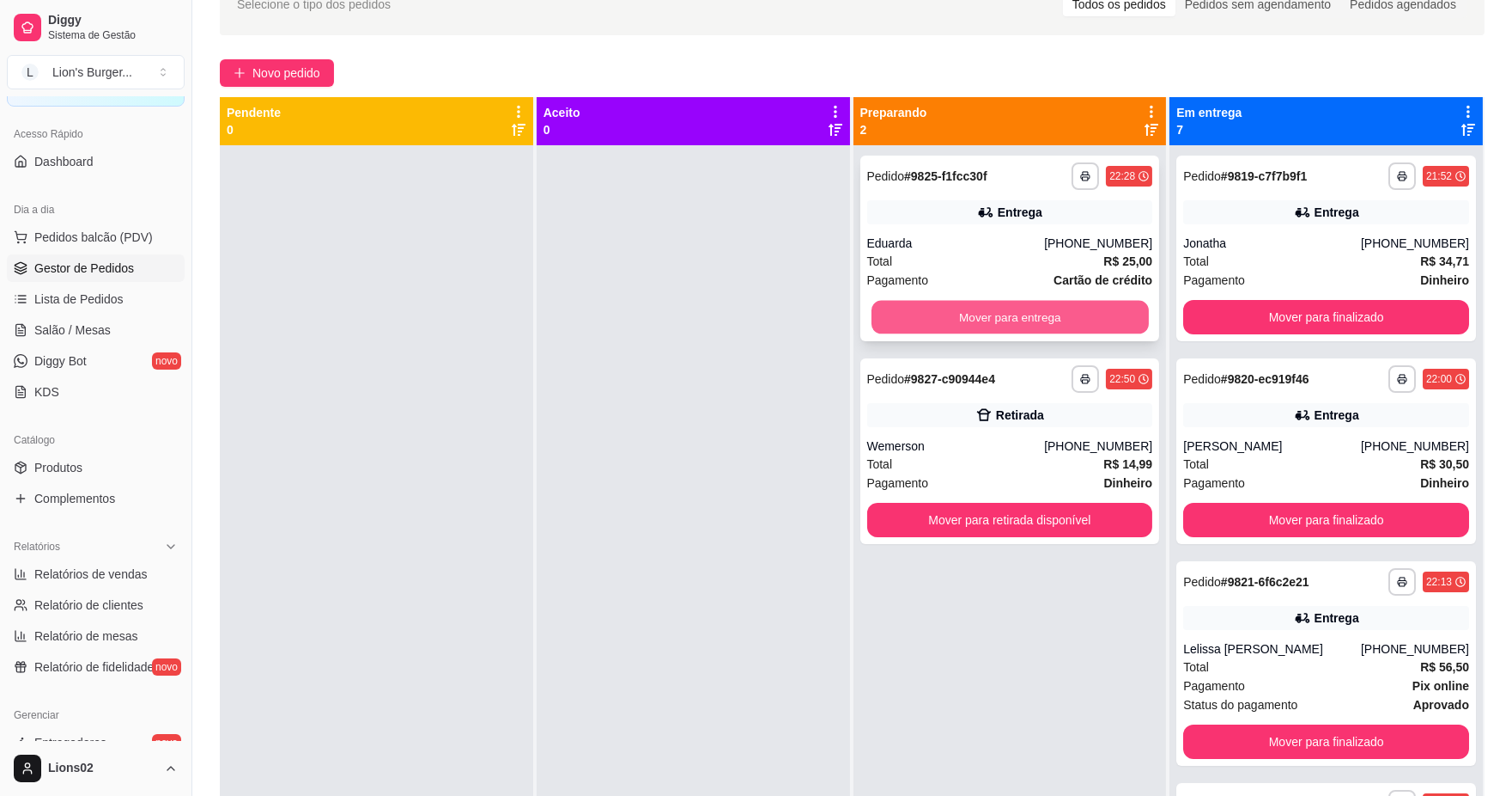
click at [1069, 323] on button "Mover para entrega" at bounding box center [1009, 317] width 278 height 34
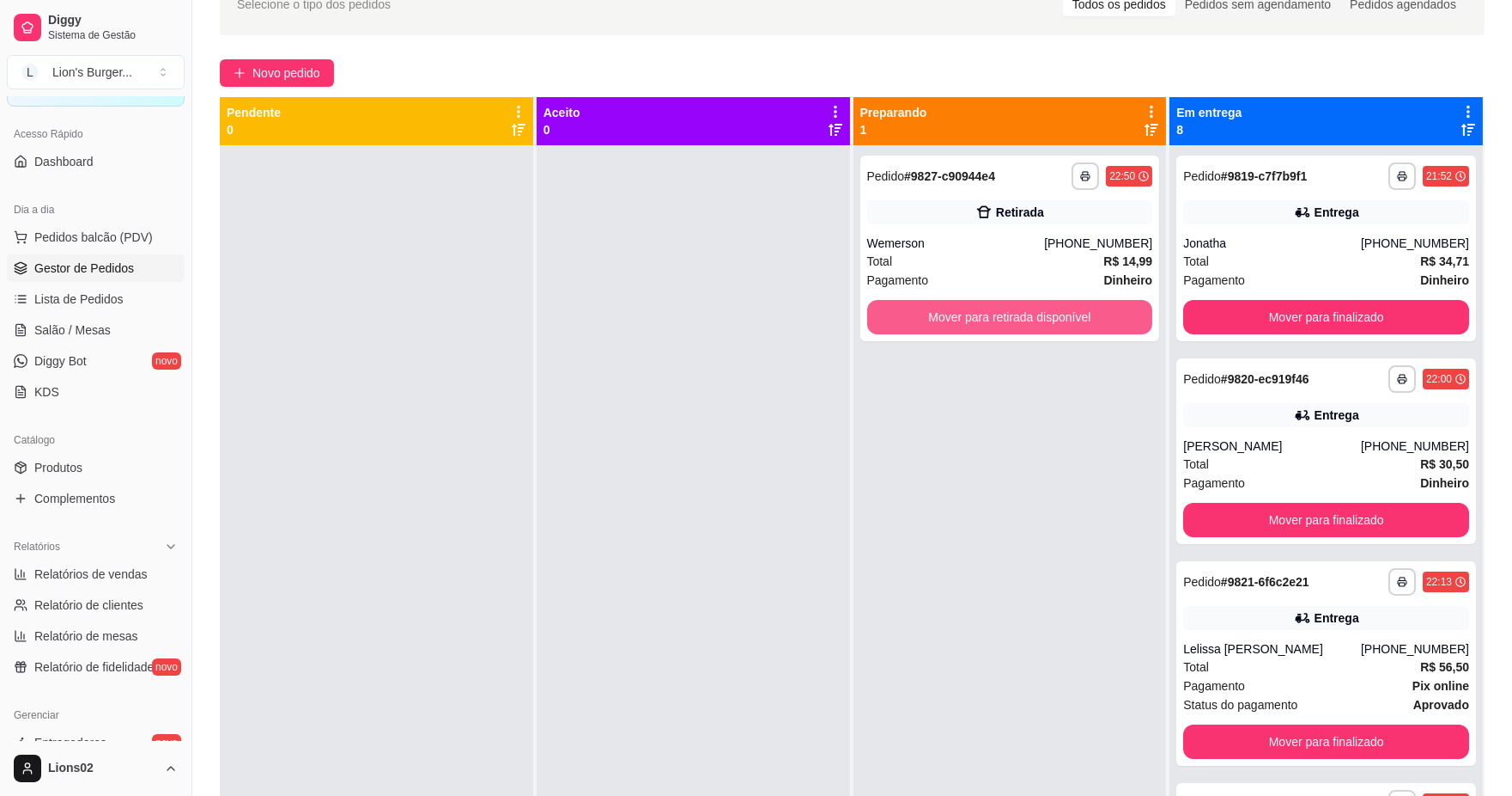
click at [1069, 323] on button "Mover para retirada disponível" at bounding box center [1010, 317] width 286 height 34
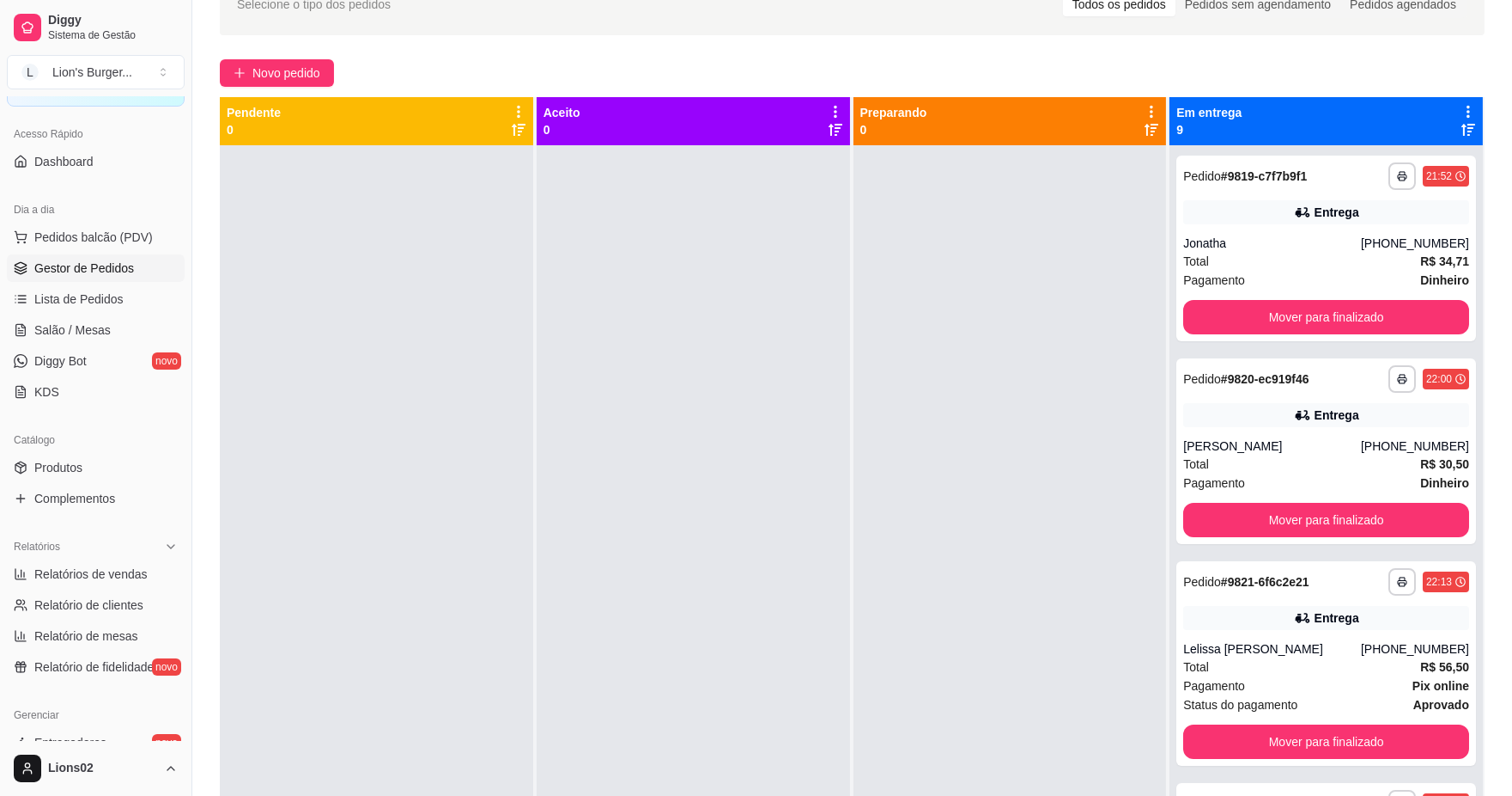
scroll to position [381, 0]
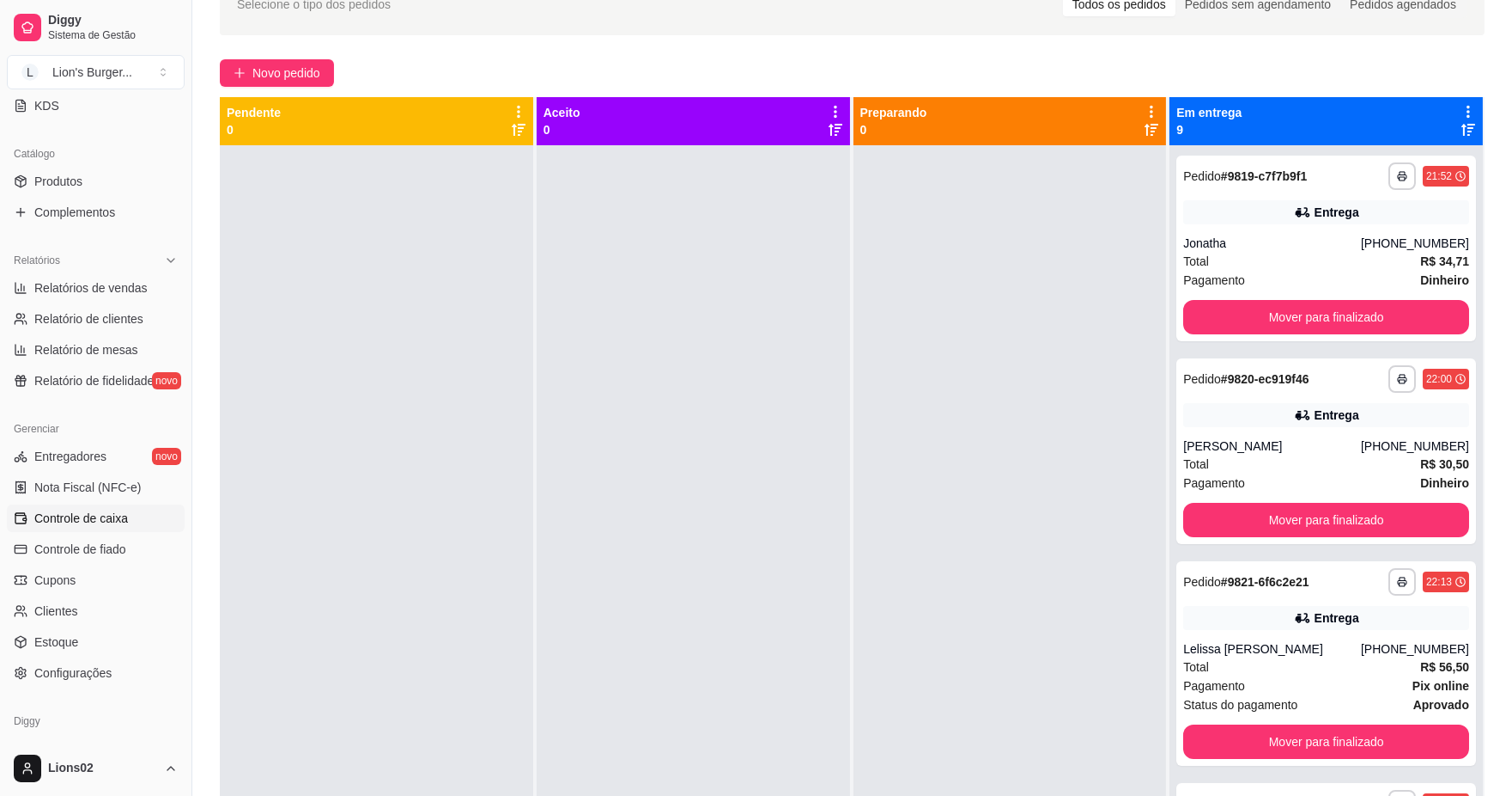
drag, startPoint x: 90, startPoint y: 521, endPoint x: 96, endPoint y: 512, distance: 10.8
click at [91, 521] on span "Controle de caixa" at bounding box center [81, 518] width 94 height 17
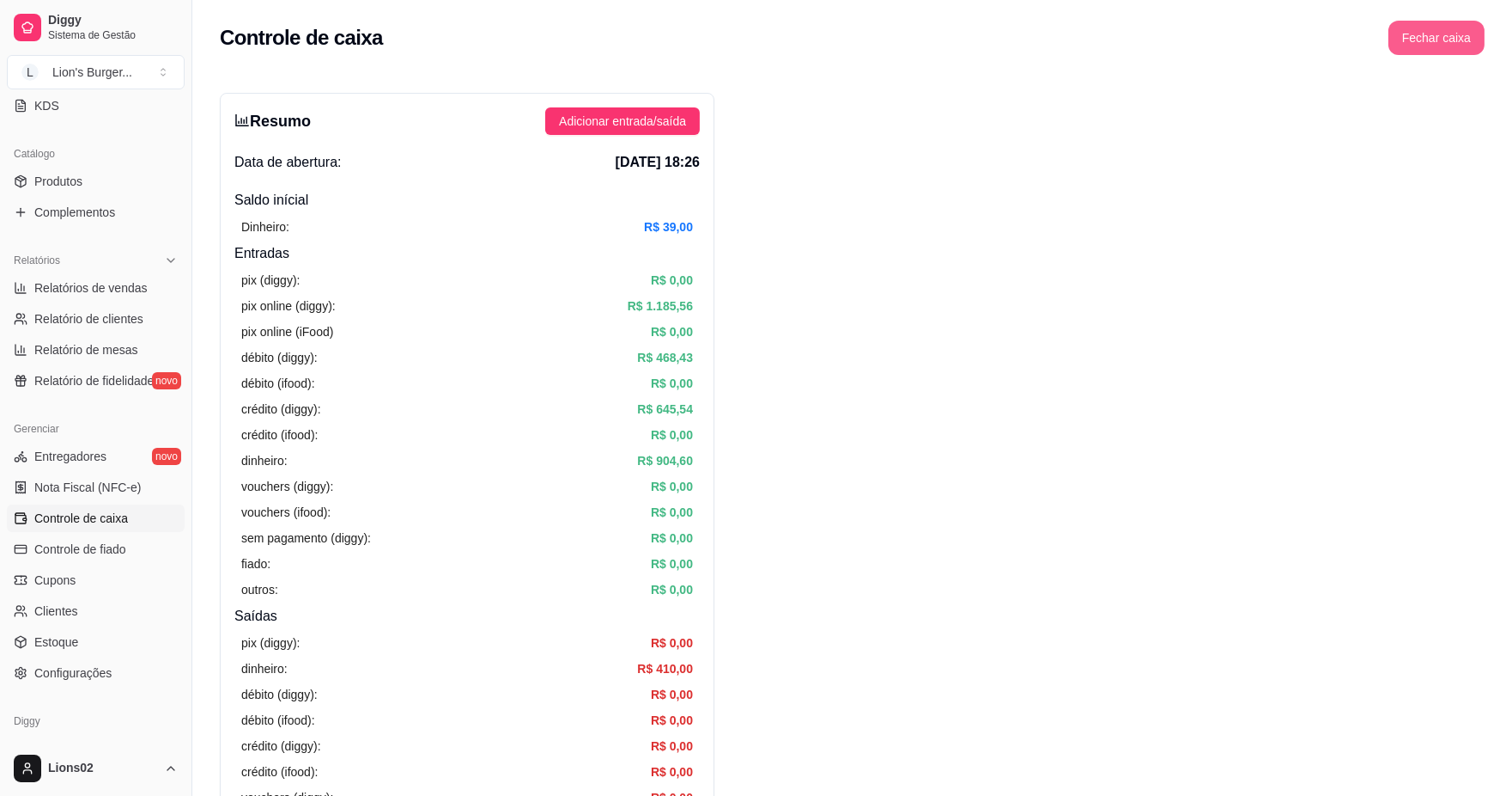
click at [1434, 30] on button "Fechar caixa" at bounding box center [1436, 38] width 96 height 34
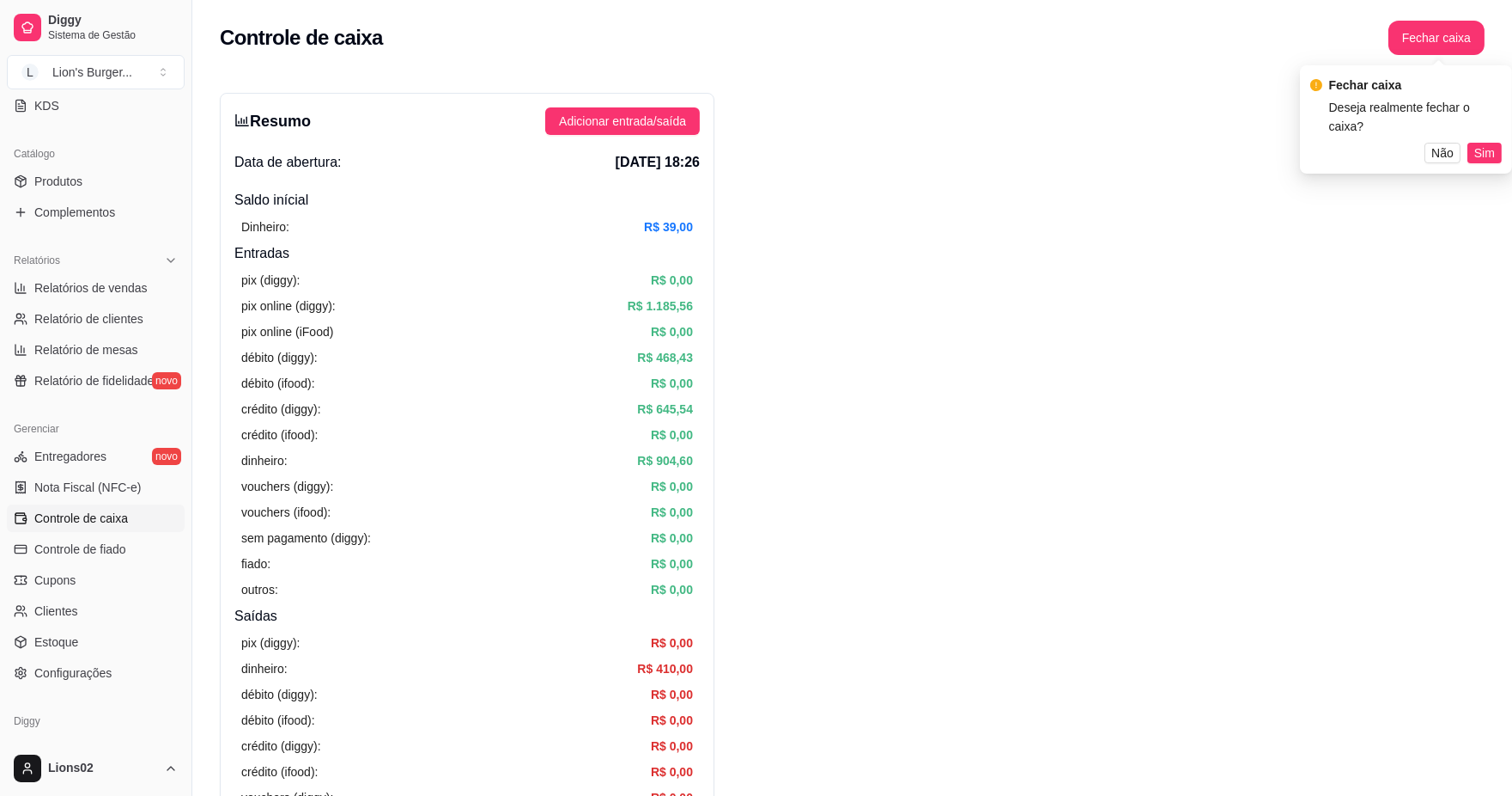
drag, startPoint x: 1479, startPoint y: 127, endPoint x: 1470, endPoint y: 147, distance: 21.9
click at [1480, 144] on span "Sim" at bounding box center [1485, 153] width 21 height 19
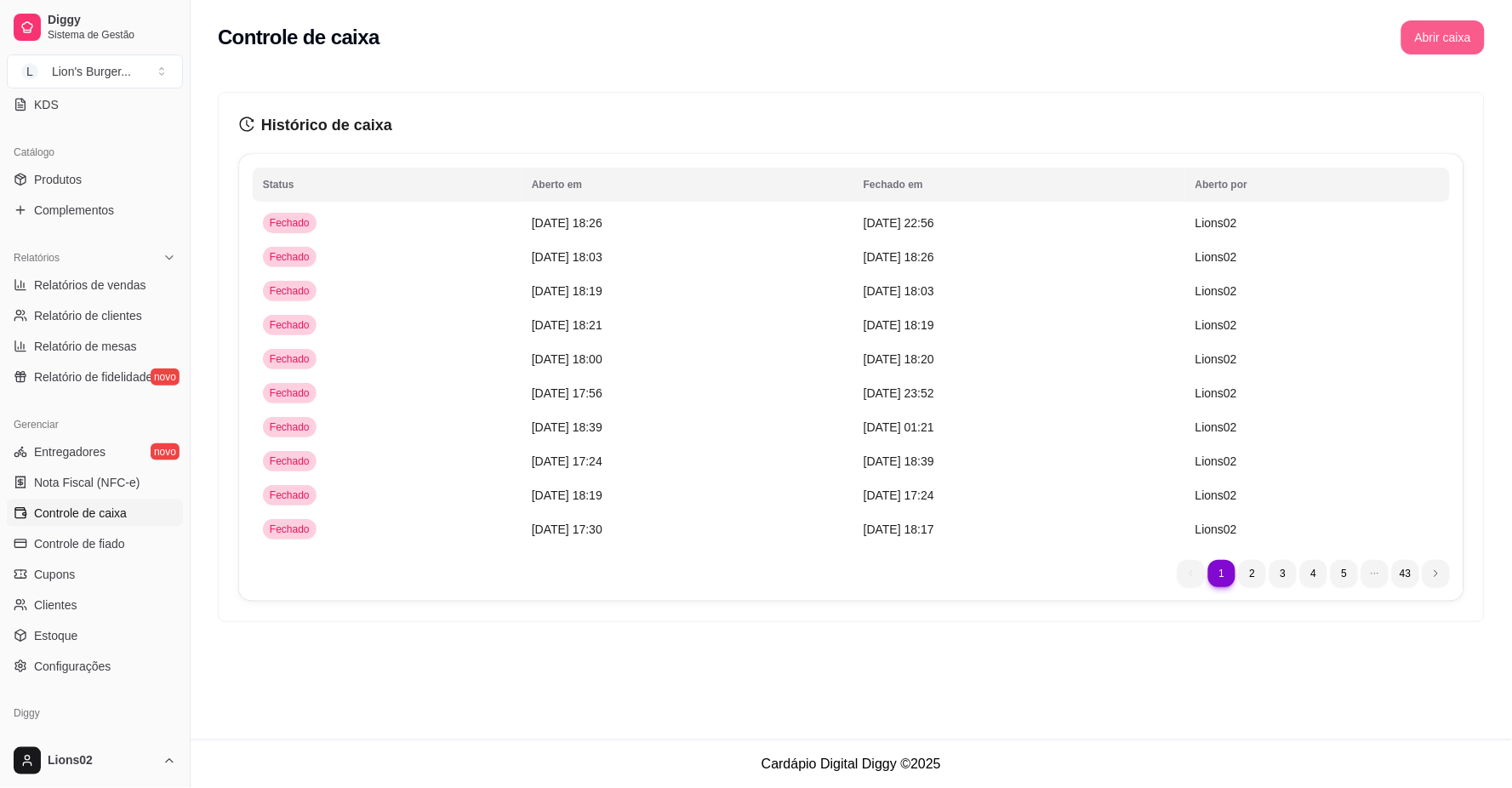
click at [1429, 49] on button "Abrir caixa" at bounding box center [1443, 38] width 83 height 34
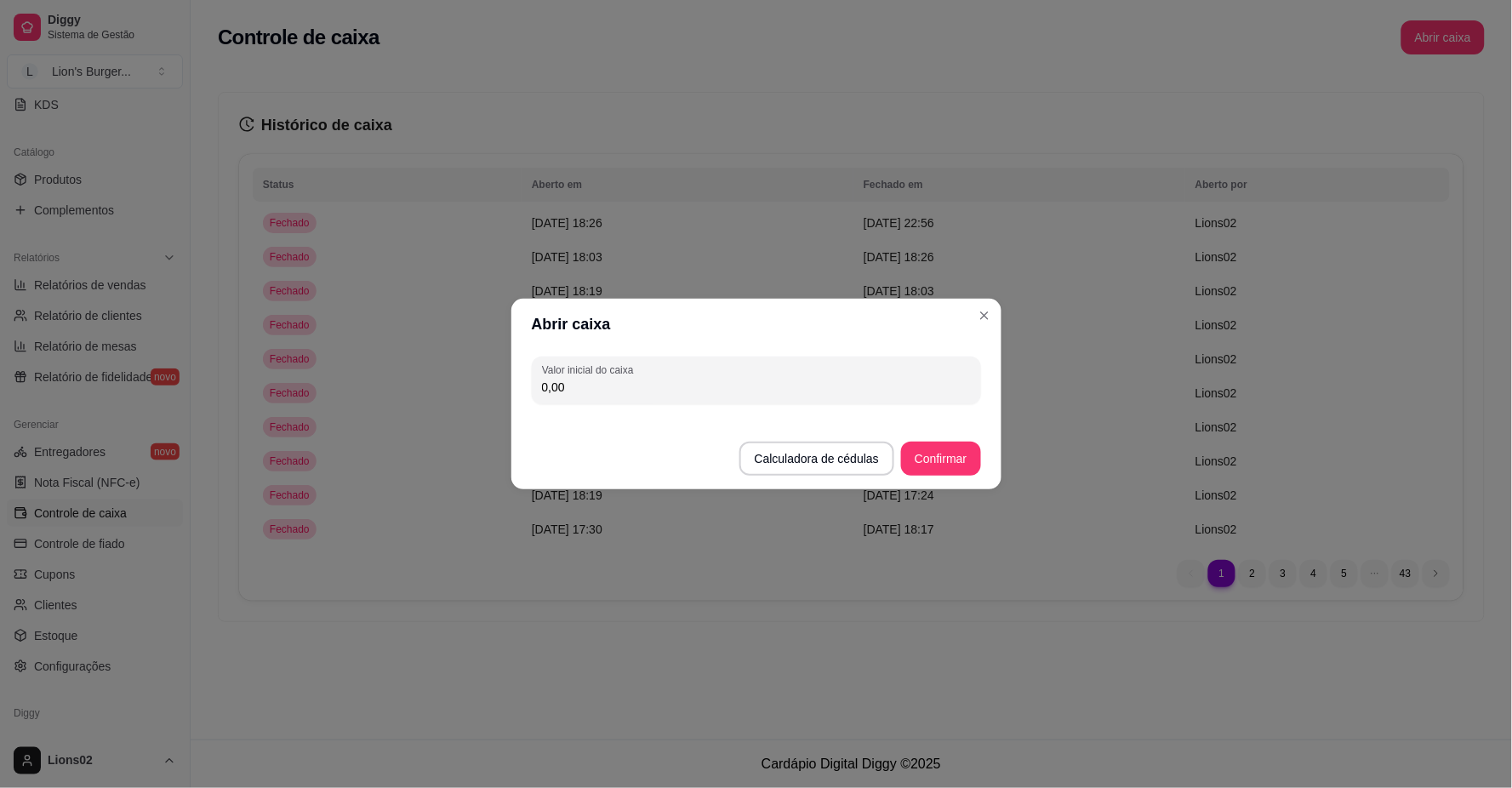
click at [802, 383] on input "0,00" at bounding box center [756, 387] width 429 height 17
type input "75,00"
click at [964, 464] on button "Confirmar" at bounding box center [941, 458] width 78 height 33
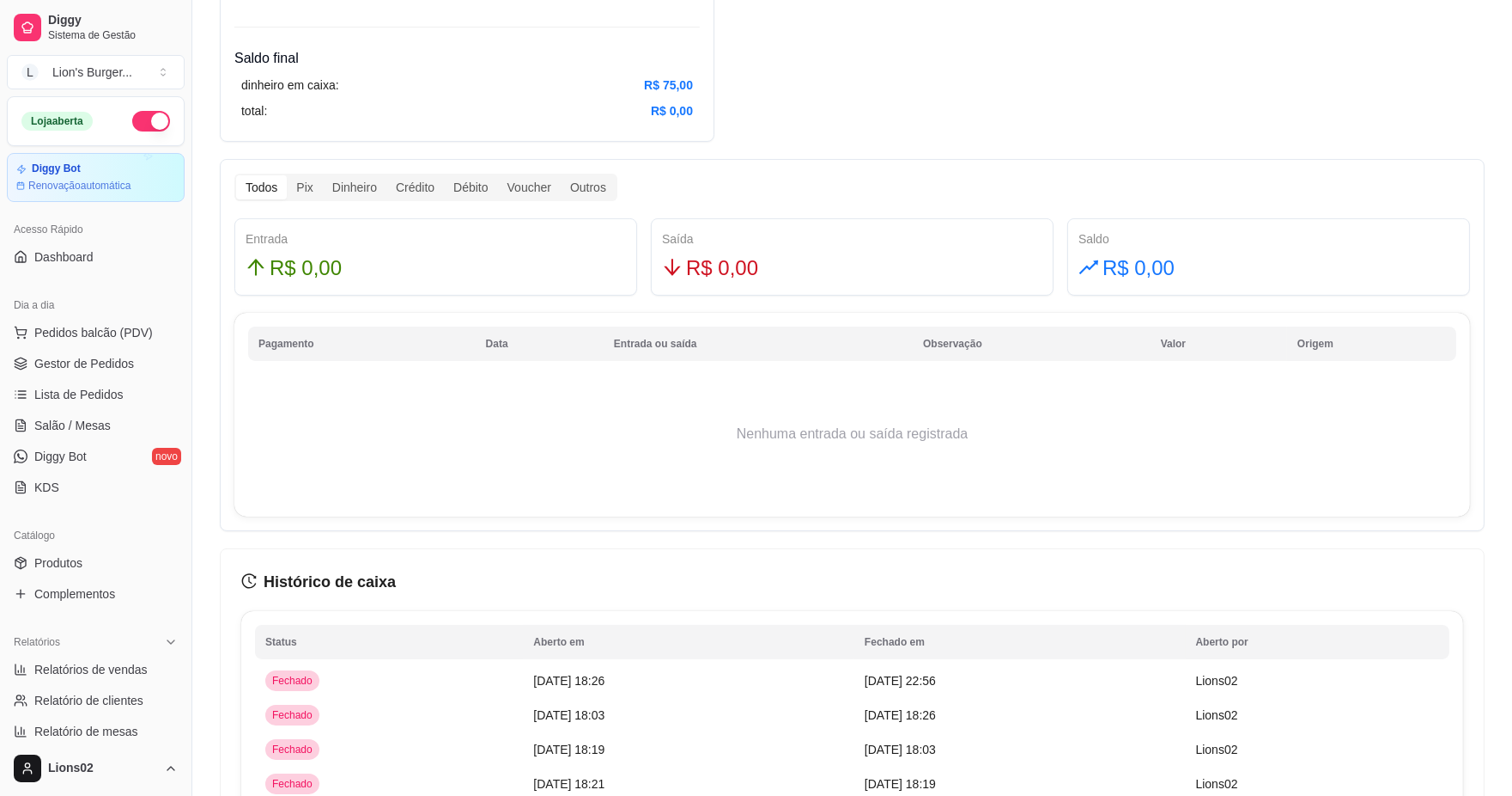
scroll to position [762, 0]
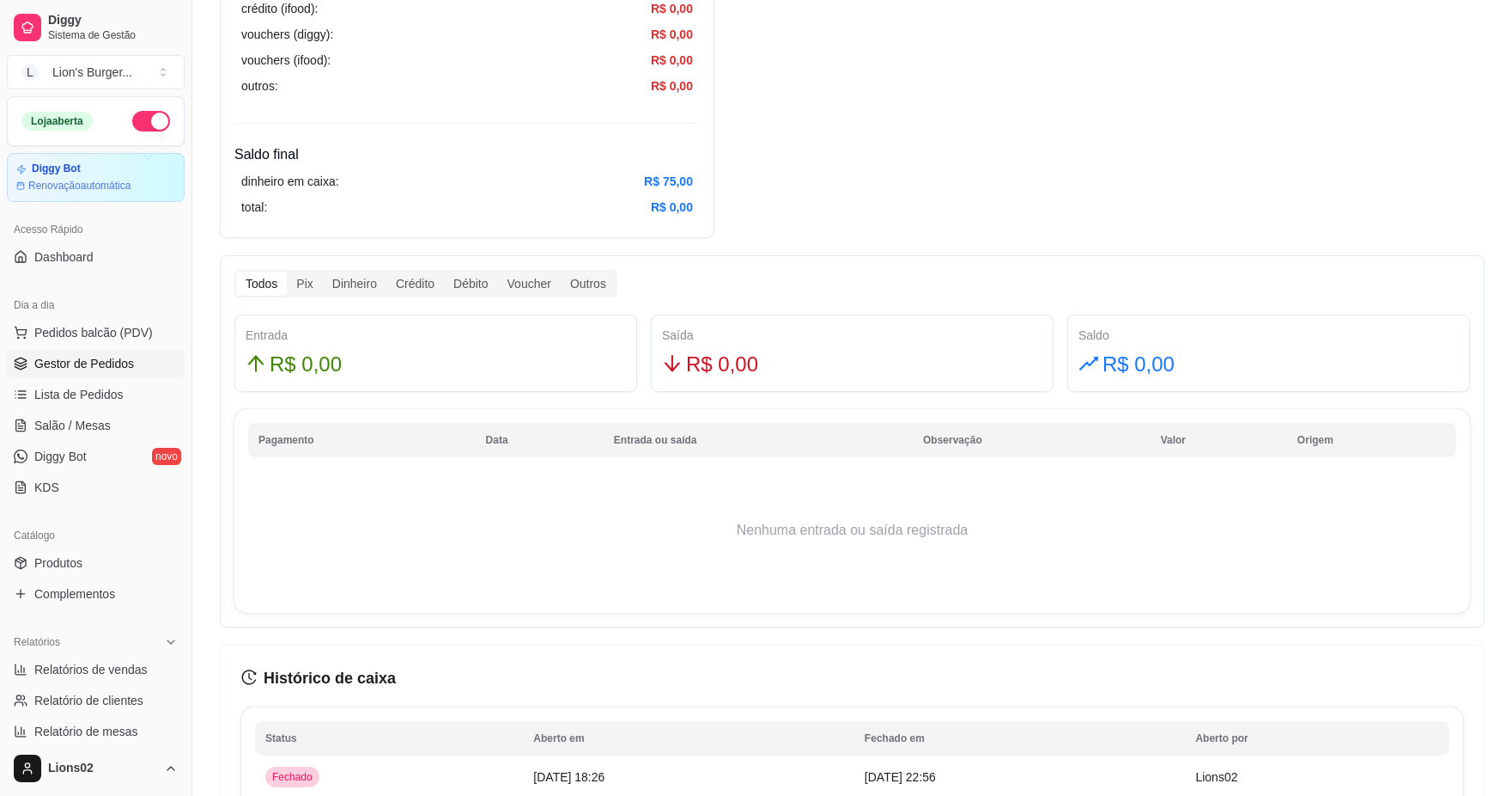
click at [134, 354] on link "Gestor de Pedidos" at bounding box center [96, 363] width 178 height 28
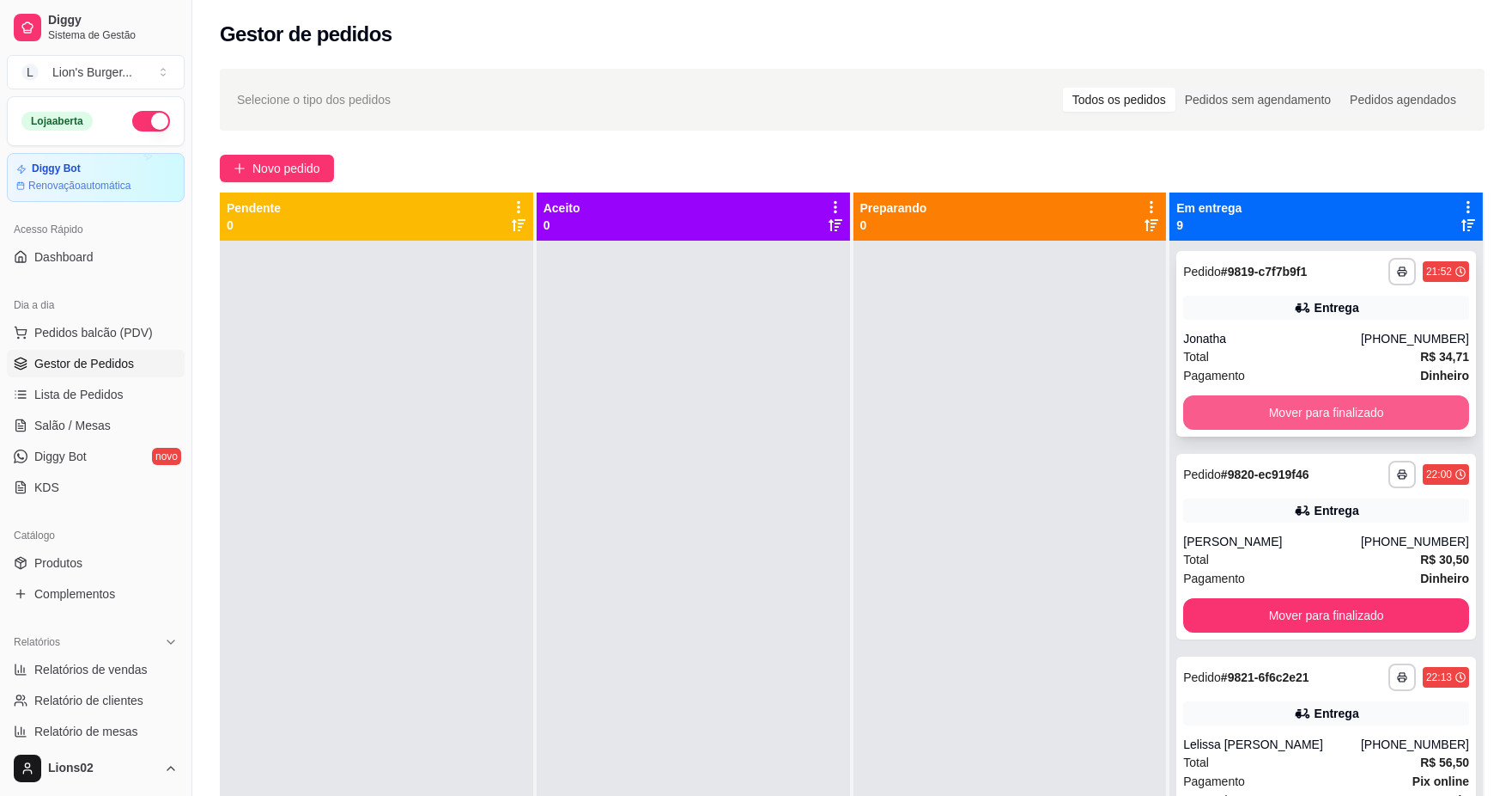
click at [1196, 417] on button "Mover para finalizado" at bounding box center [1326, 413] width 286 height 34
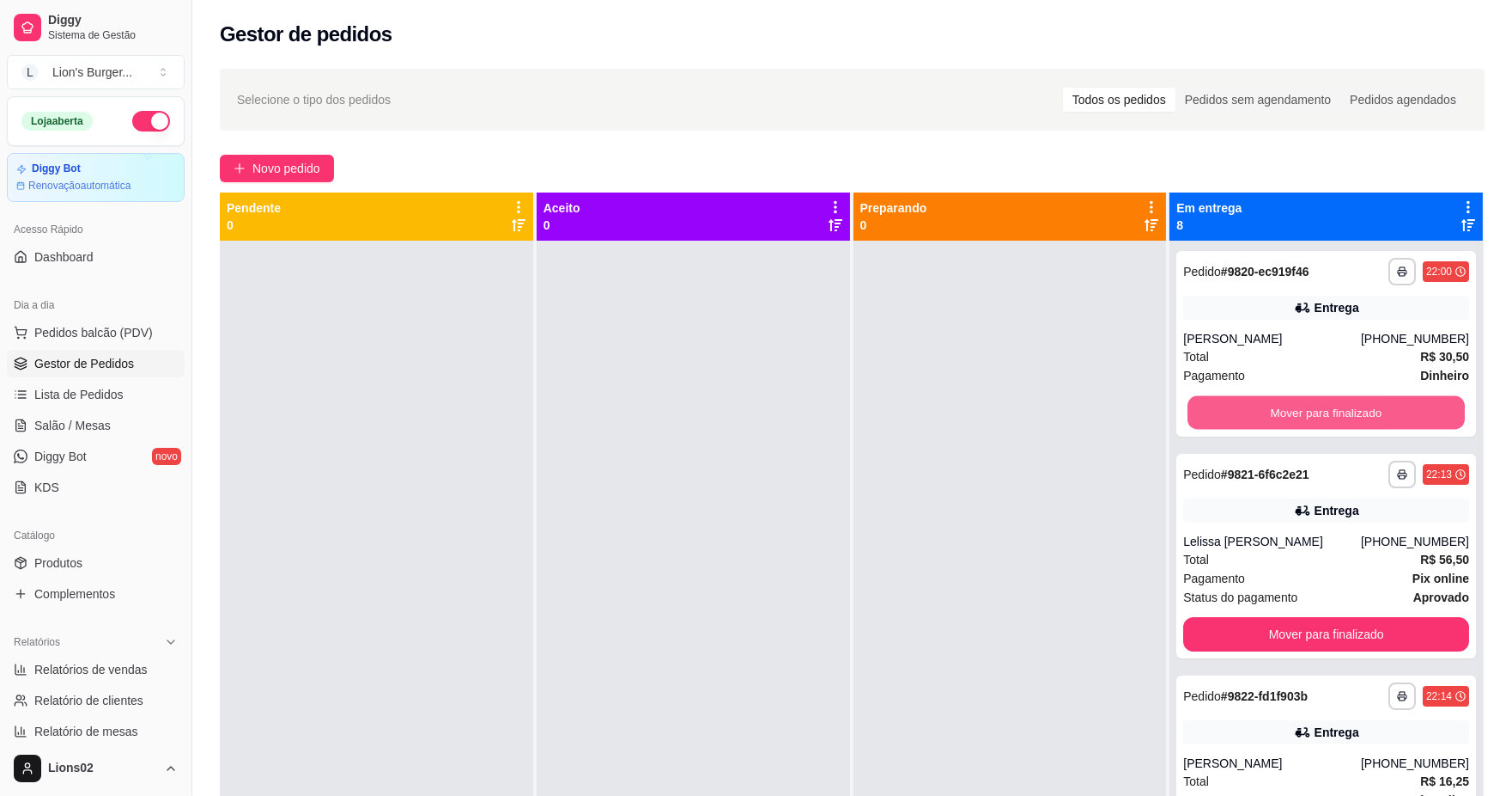
click at [1196, 417] on button "Mover para finalizado" at bounding box center [1326, 412] width 278 height 34
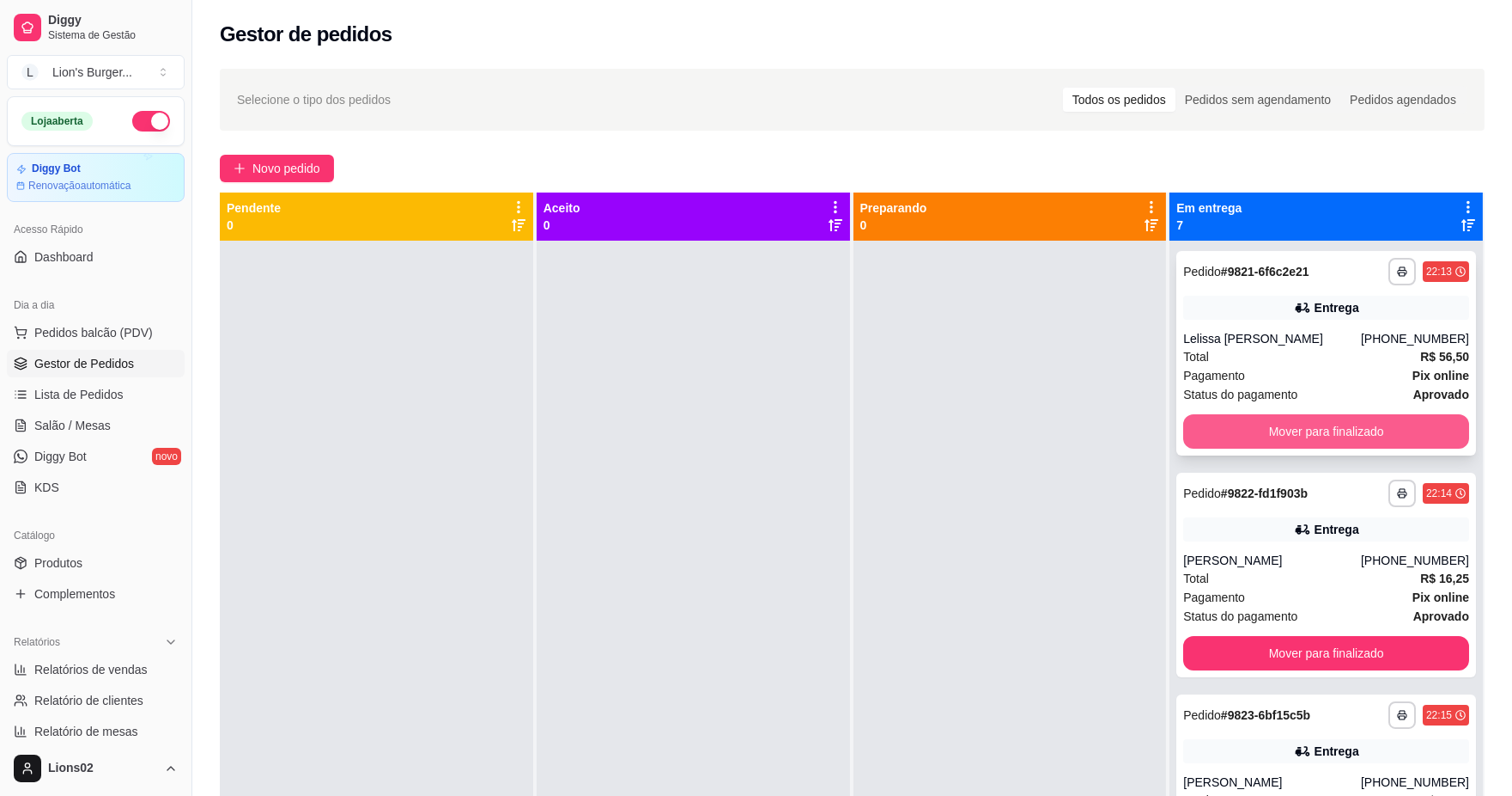
click at [1234, 435] on button "Mover para finalizado" at bounding box center [1326, 431] width 286 height 34
click at [1234, 435] on button "Mover para finalizado" at bounding box center [1326, 431] width 278 height 34
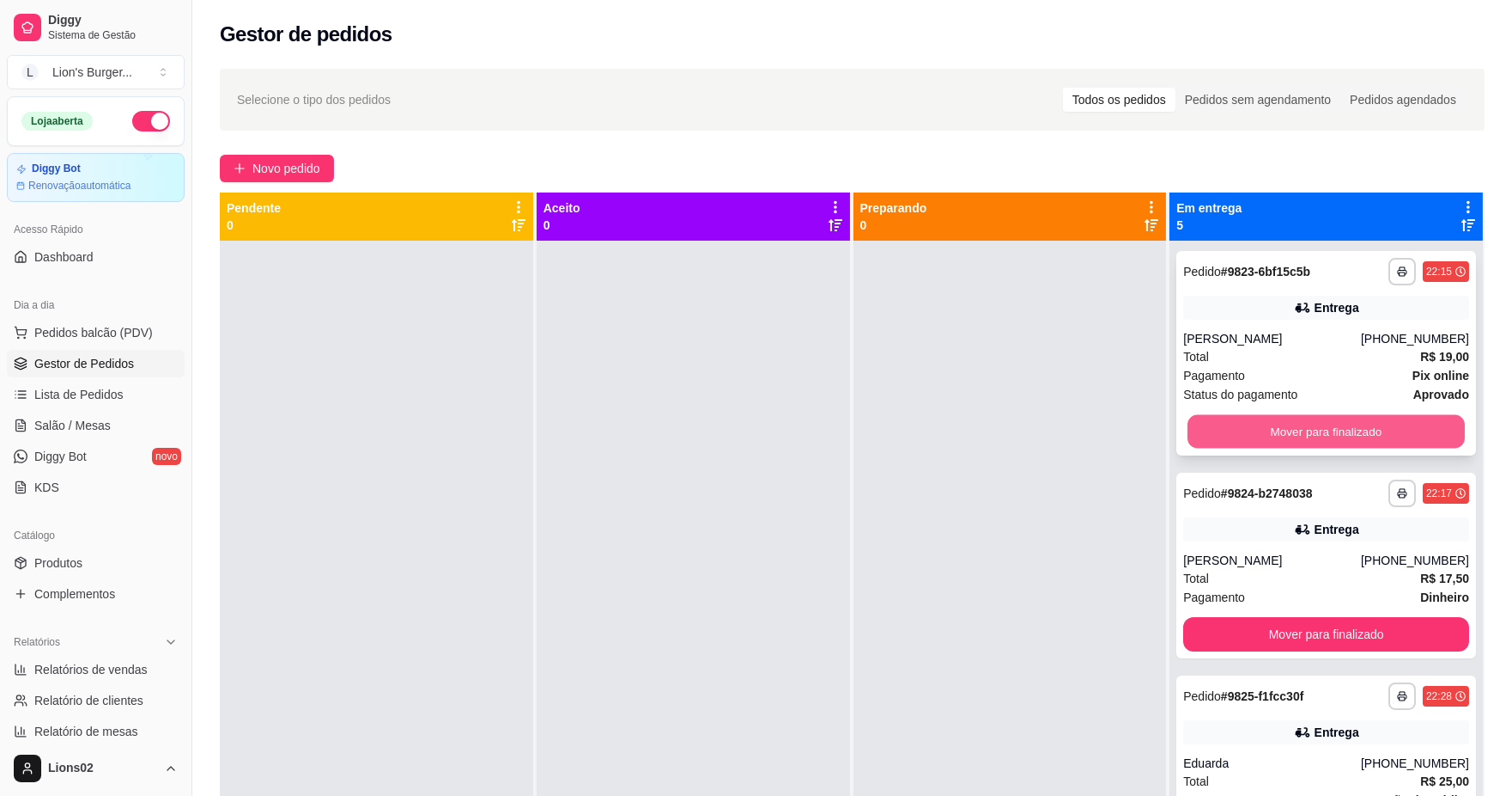
click at [1237, 439] on button "Mover para finalizado" at bounding box center [1326, 431] width 278 height 34
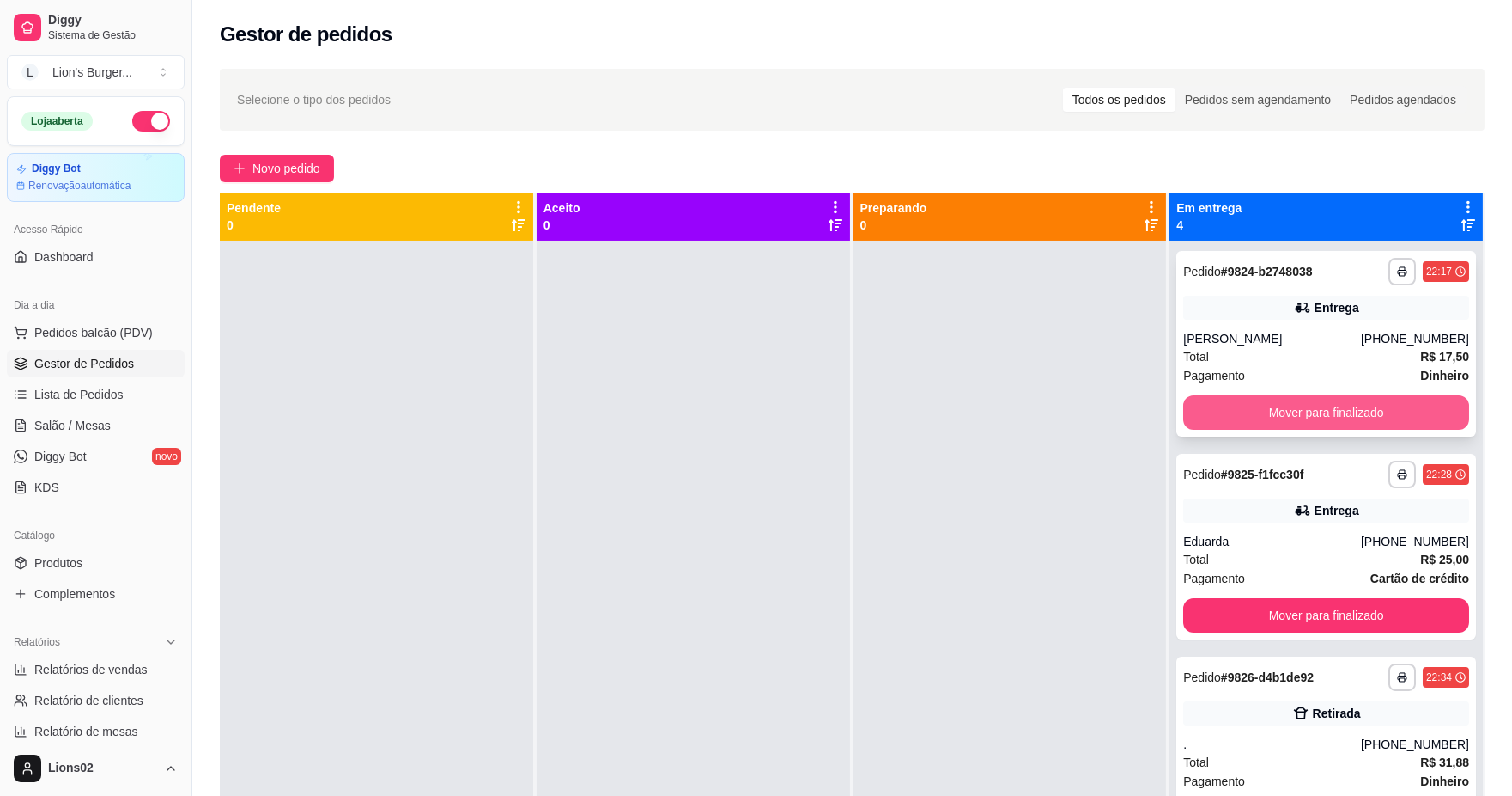
click at [1237, 425] on button "Mover para finalizado" at bounding box center [1326, 413] width 286 height 34
click at [1237, 424] on button "Mover para finalizado" at bounding box center [1326, 412] width 278 height 34
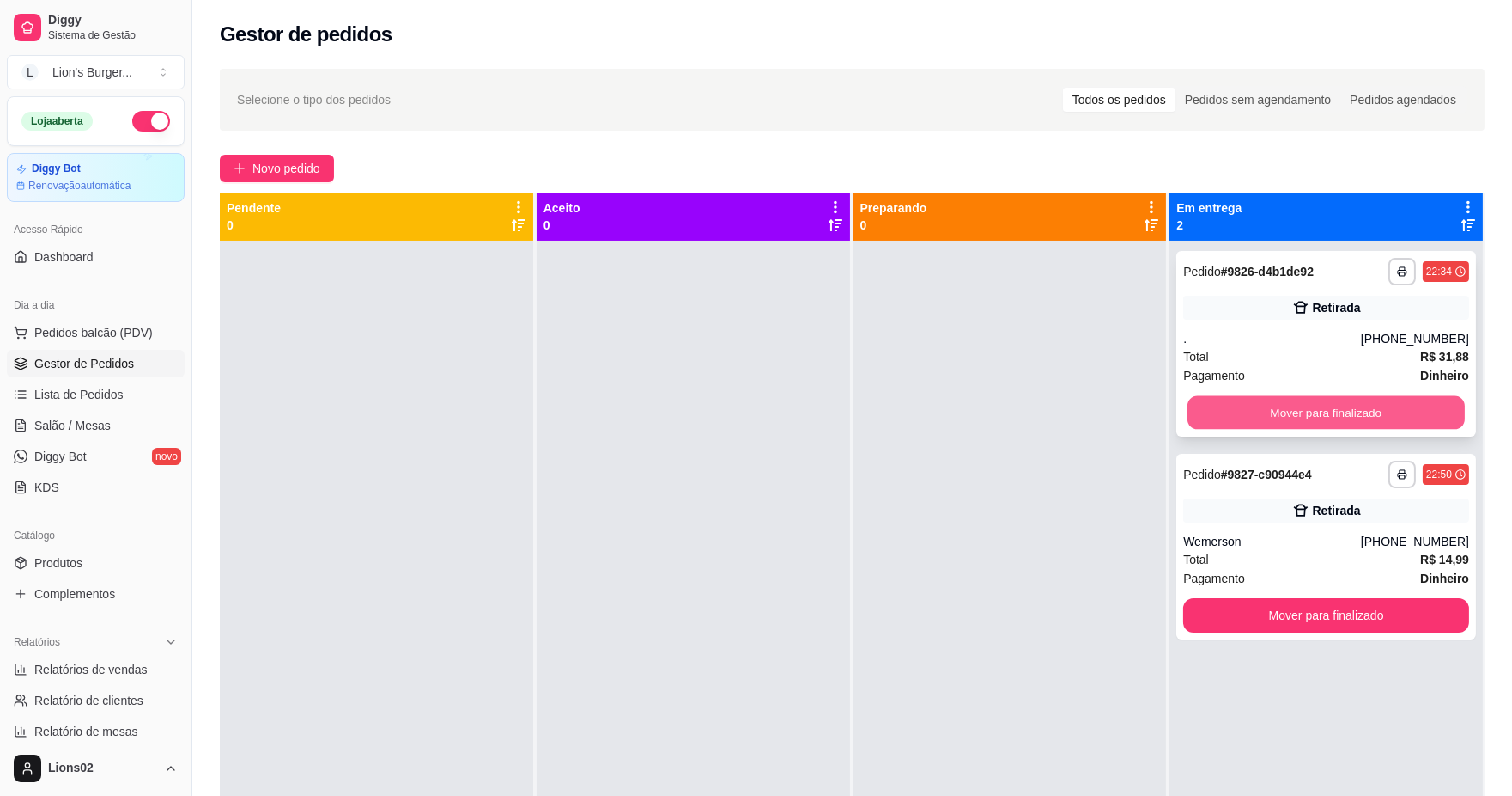
click at [1237, 417] on button "Mover para finalizado" at bounding box center [1326, 412] width 278 height 34
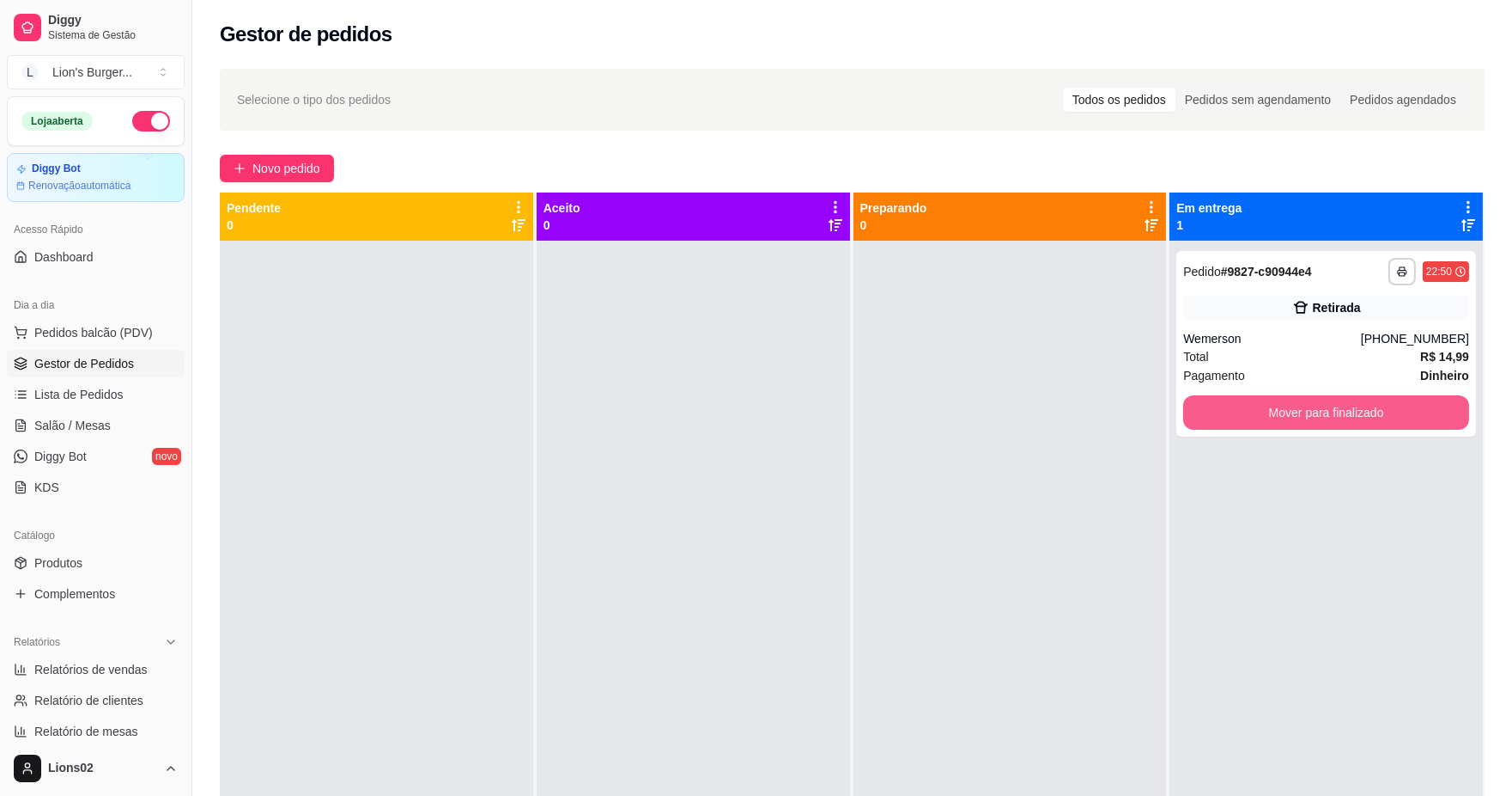
click at [1237, 417] on button "Mover para finalizado" at bounding box center [1326, 413] width 286 height 34
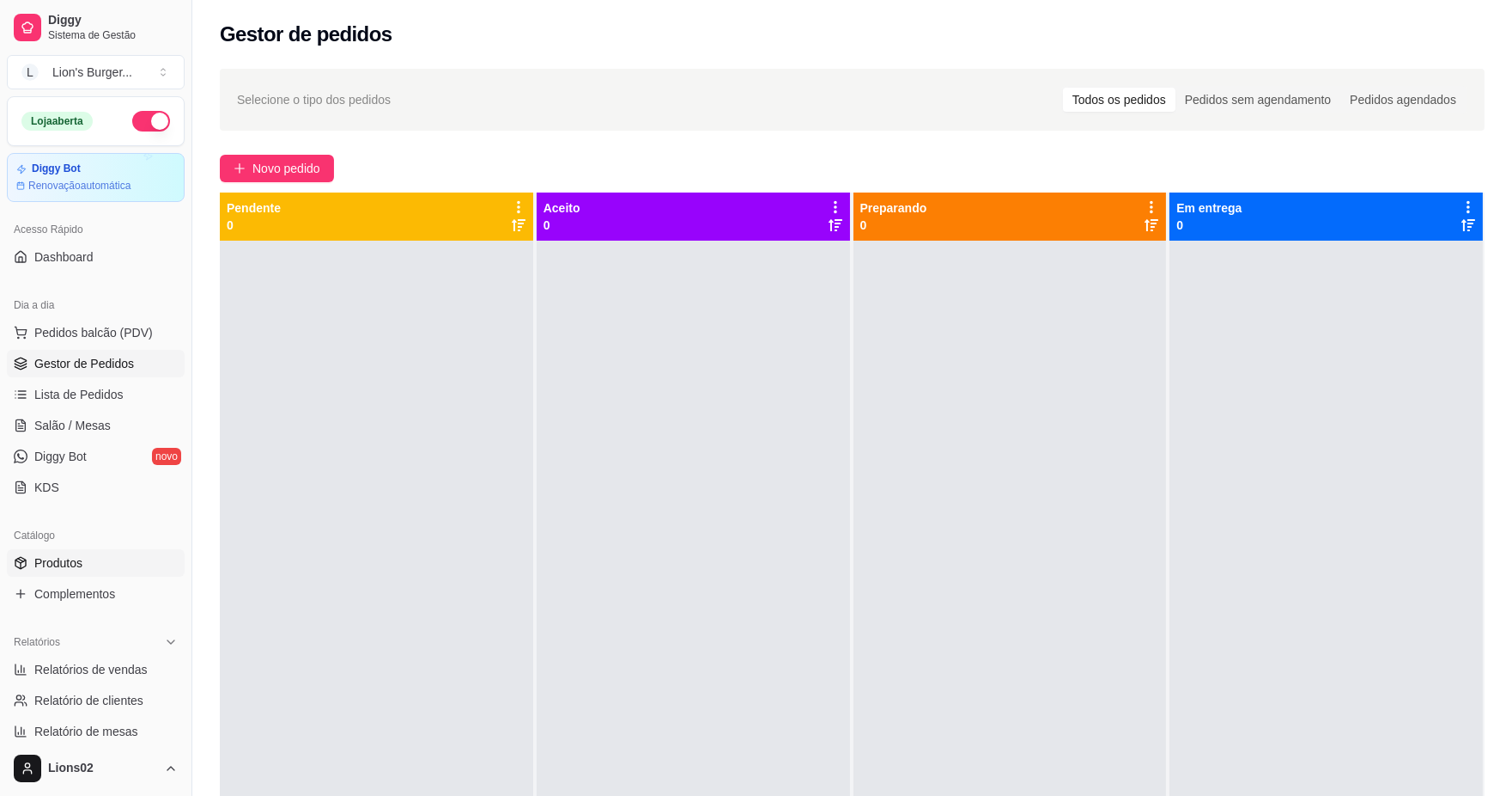
click at [146, 567] on link "Produtos" at bounding box center [96, 562] width 178 height 28
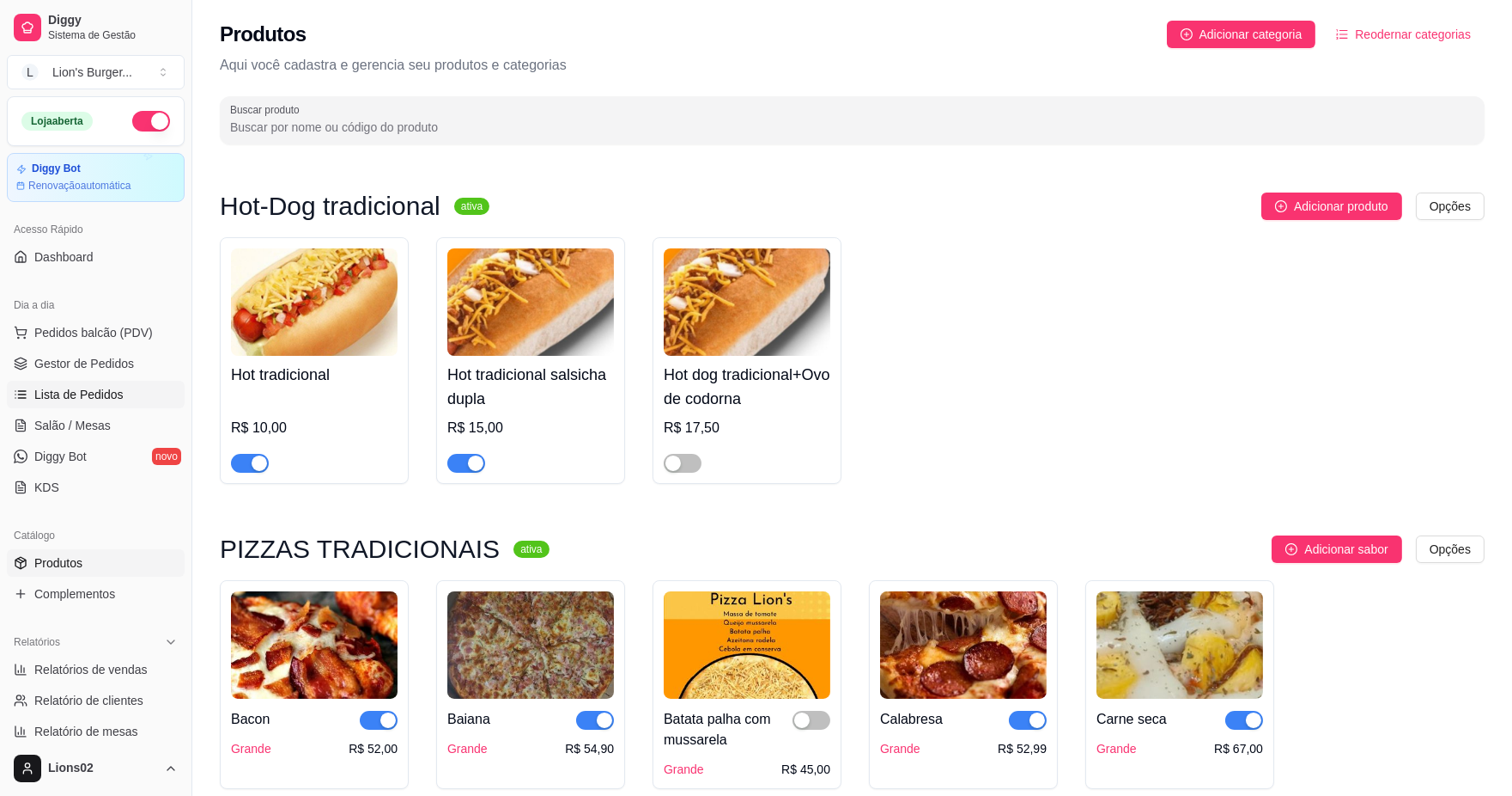
click at [105, 388] on span "Lista de Pedidos" at bounding box center [79, 395] width 89 height 17
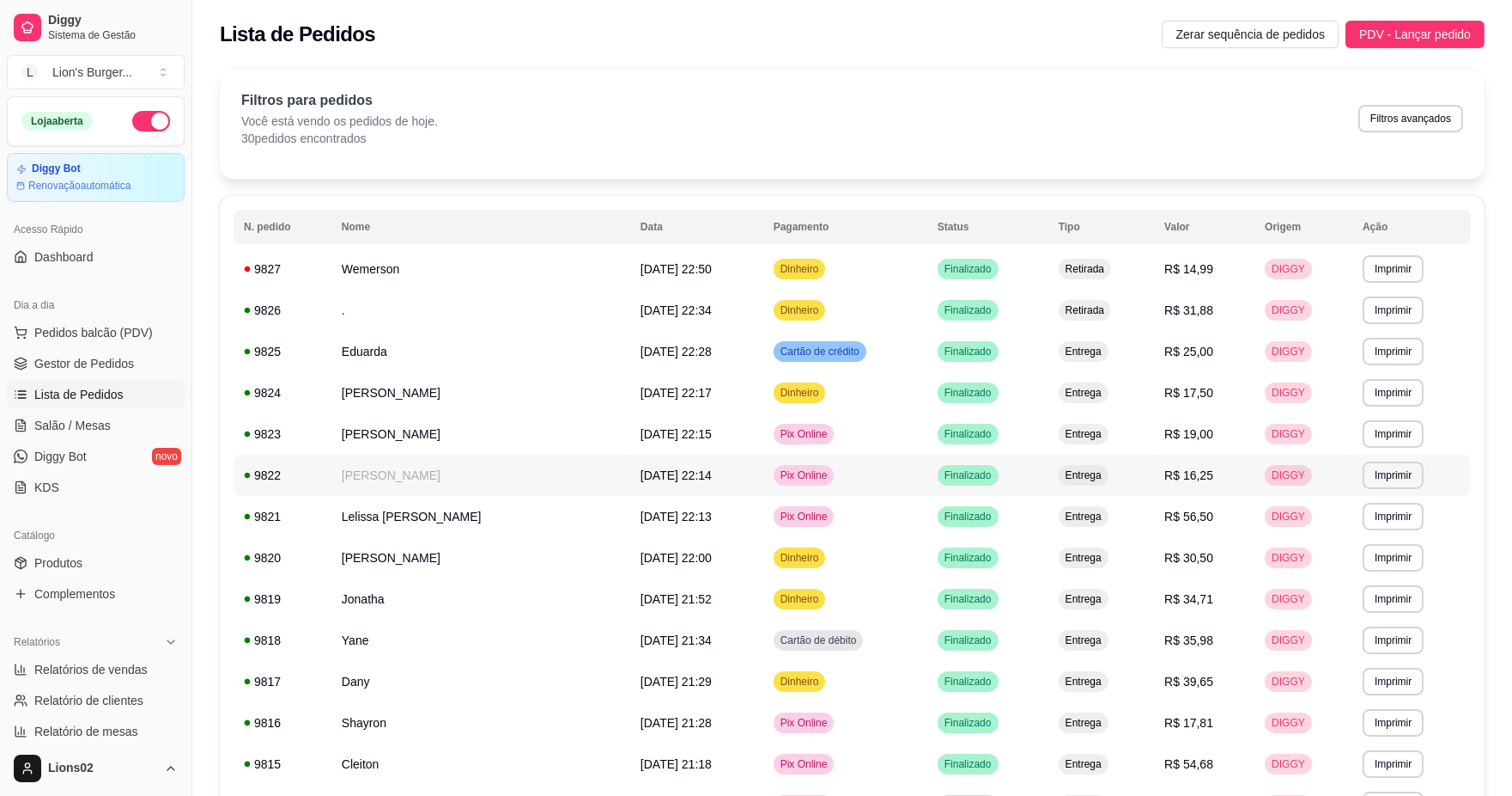
click at [477, 463] on td "[PERSON_NAME]" at bounding box center [481, 474] width 299 height 41
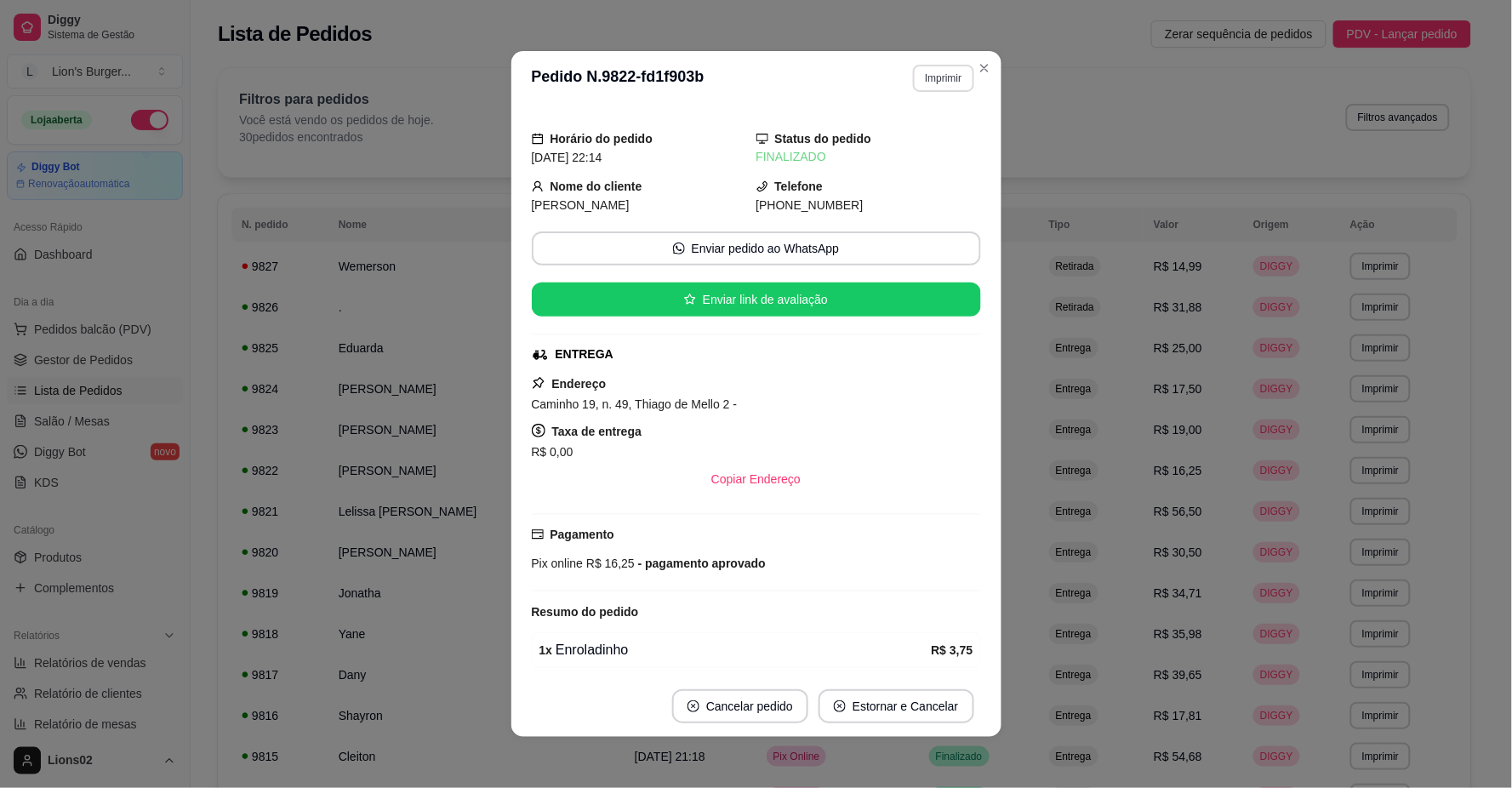
click at [933, 82] on button "Imprimir" at bounding box center [943, 78] width 61 height 27
click at [939, 137] on button "IMPRESSORA" at bounding box center [907, 138] width 123 height 27
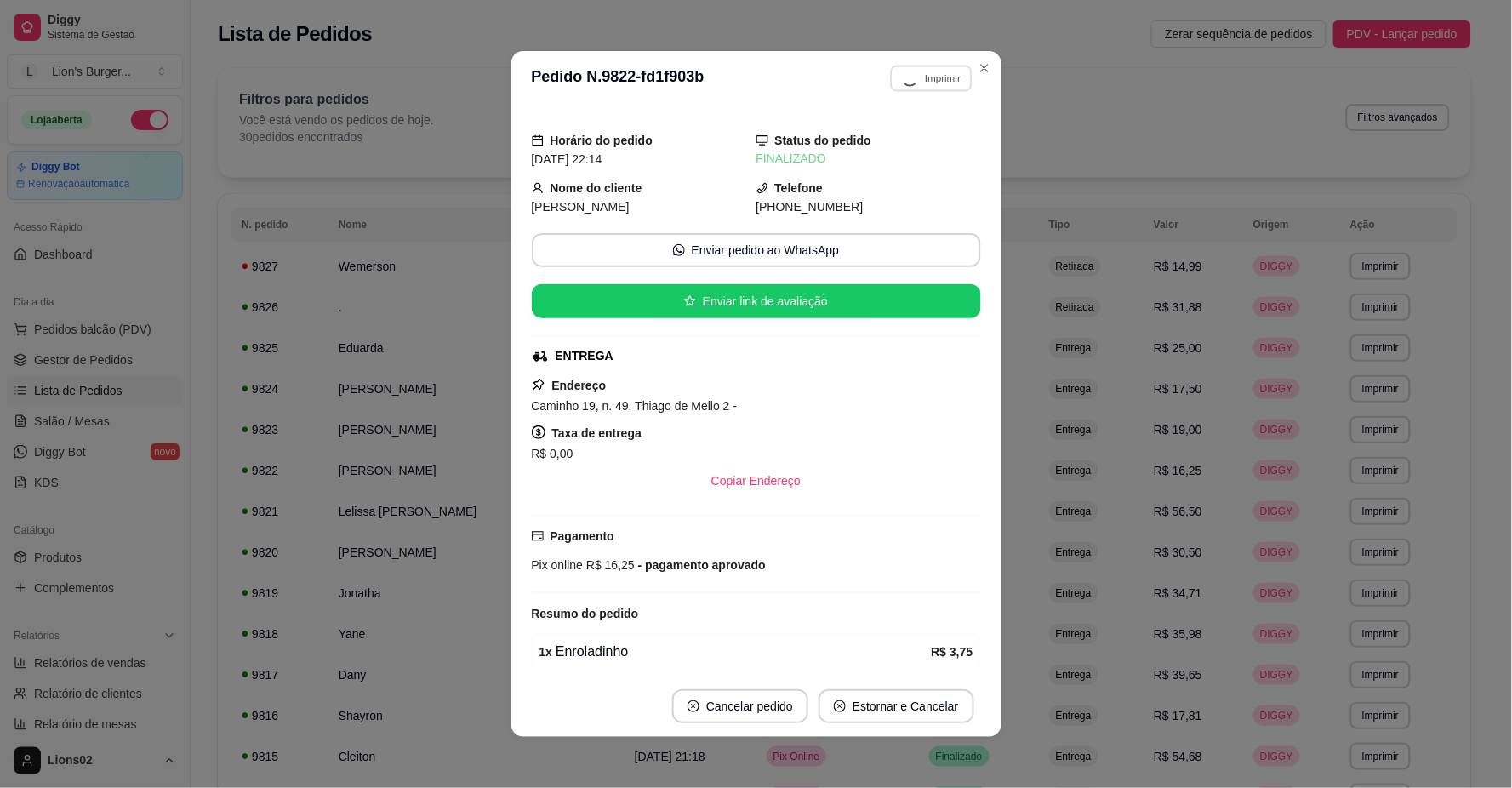
click at [993, 137] on div "Horário do pedido [DATE] 22:14 Status do pedido FINALIZADO Nome do cliente Kell…" at bounding box center [756, 391] width 490 height 568
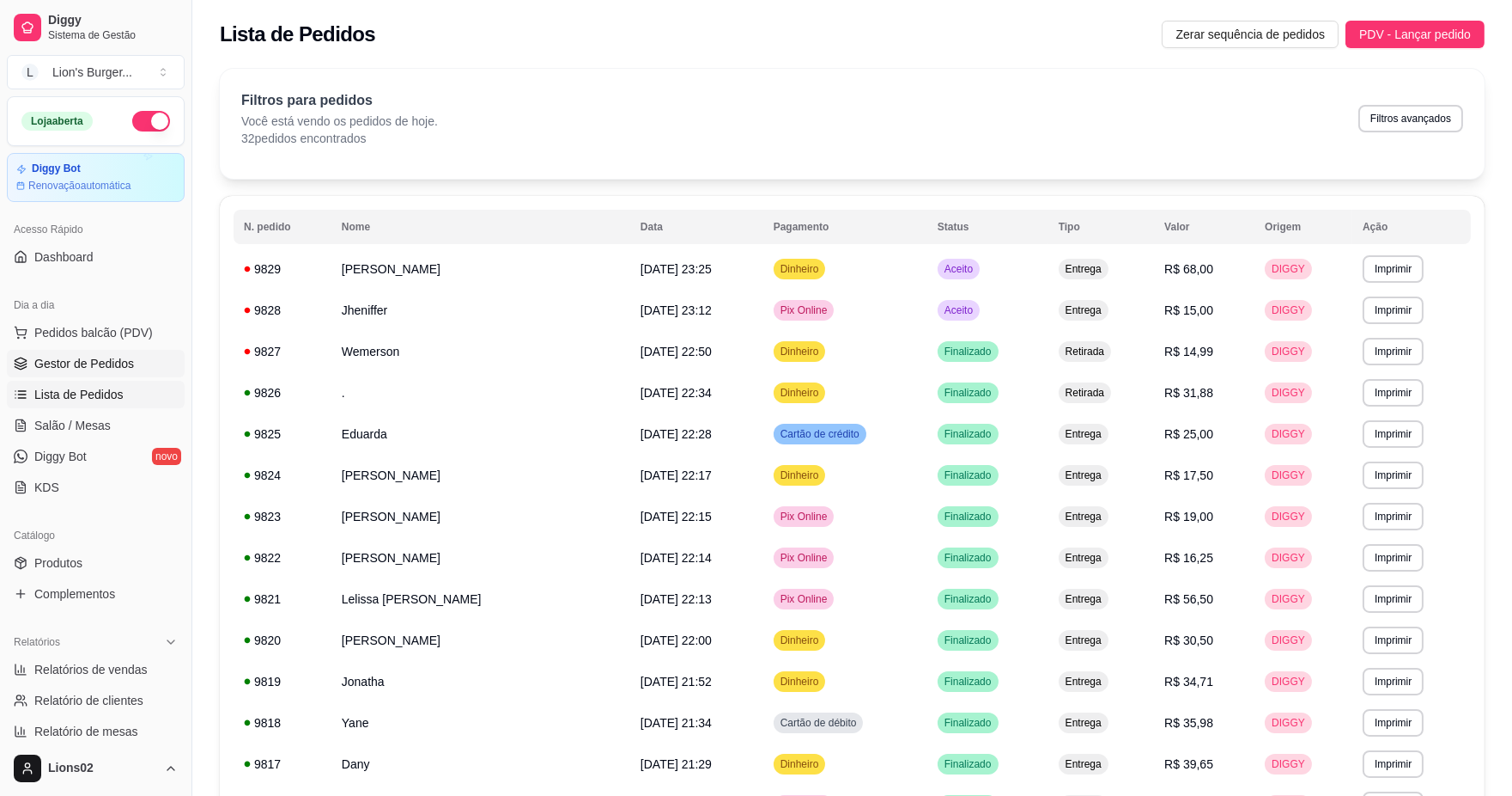
click at [118, 361] on span "Gestor de Pedidos" at bounding box center [84, 363] width 100 height 17
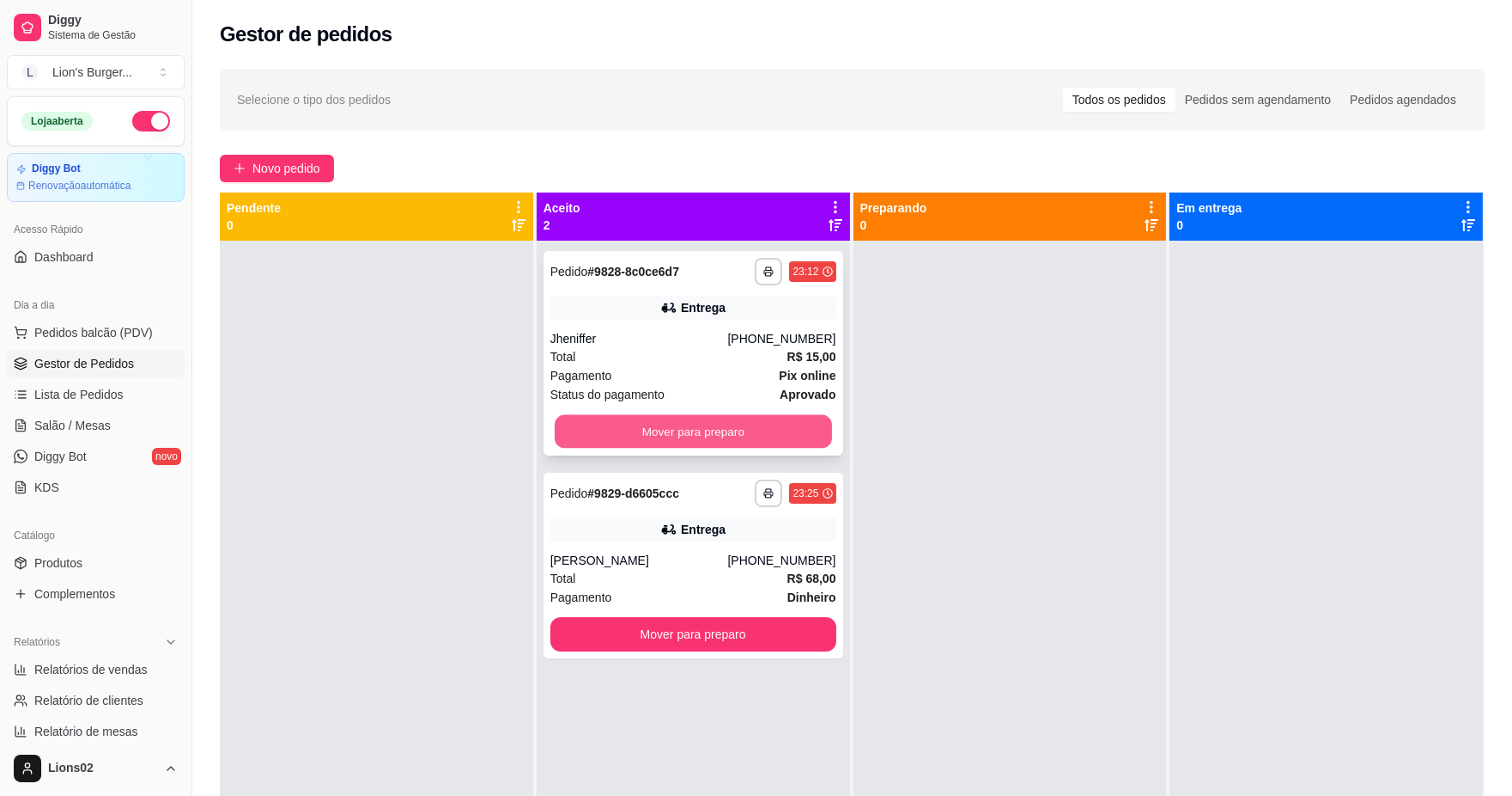
click at [779, 445] on button "Mover para preparo" at bounding box center [693, 431] width 278 height 34
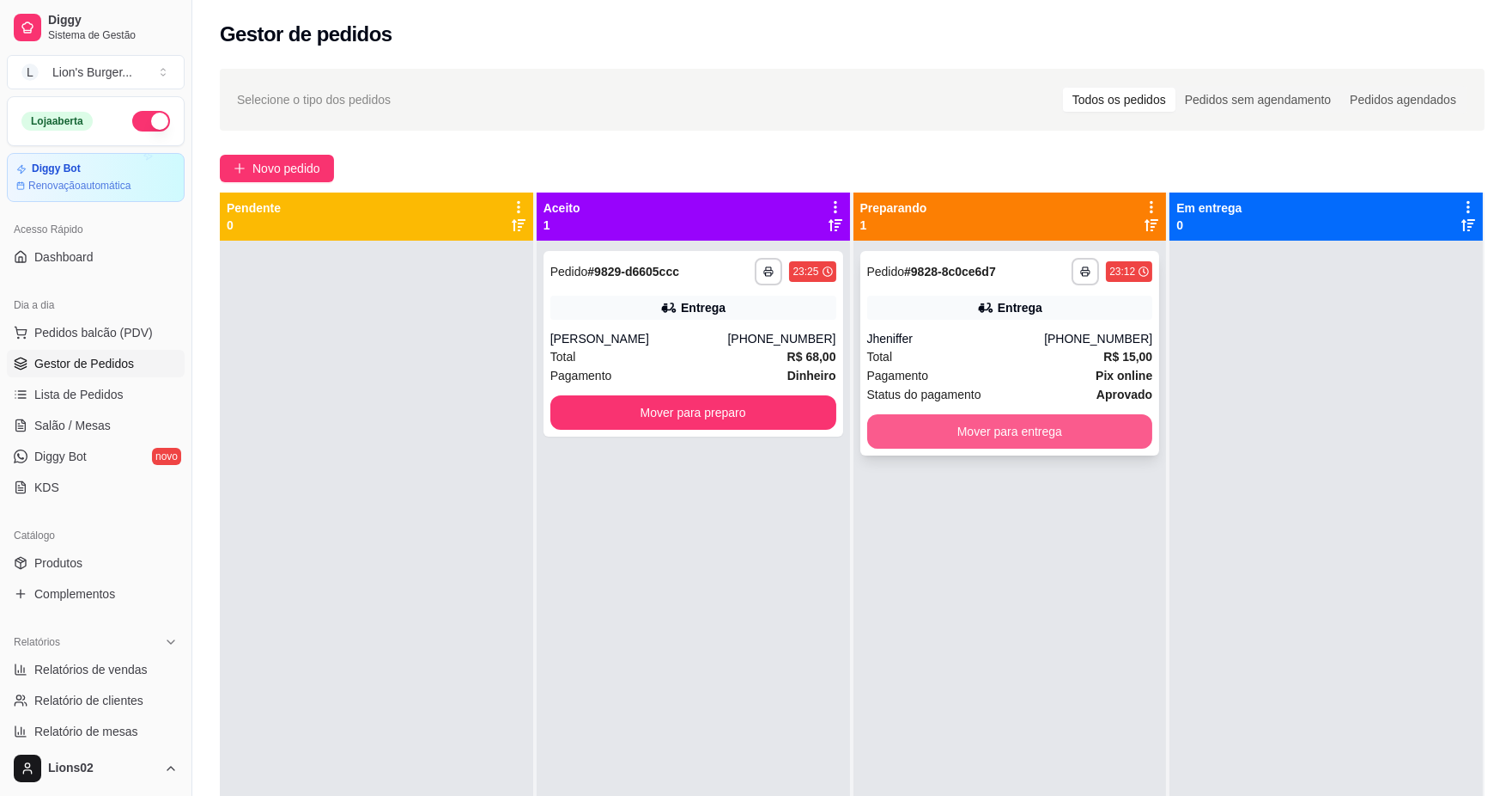
click at [968, 442] on button "Mover para entrega" at bounding box center [1010, 431] width 286 height 34
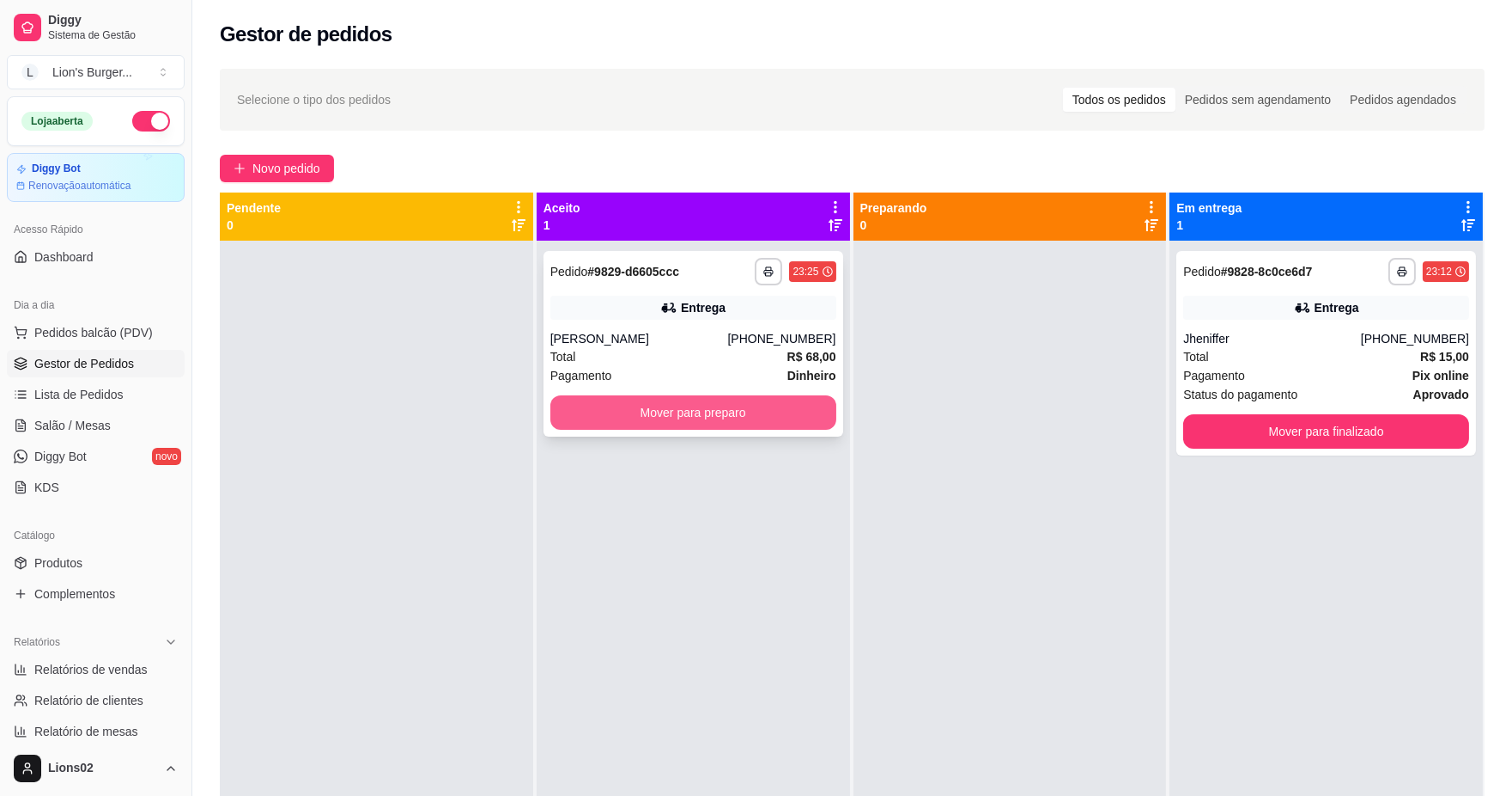
click at [803, 410] on button "Mover para preparo" at bounding box center [693, 413] width 286 height 34
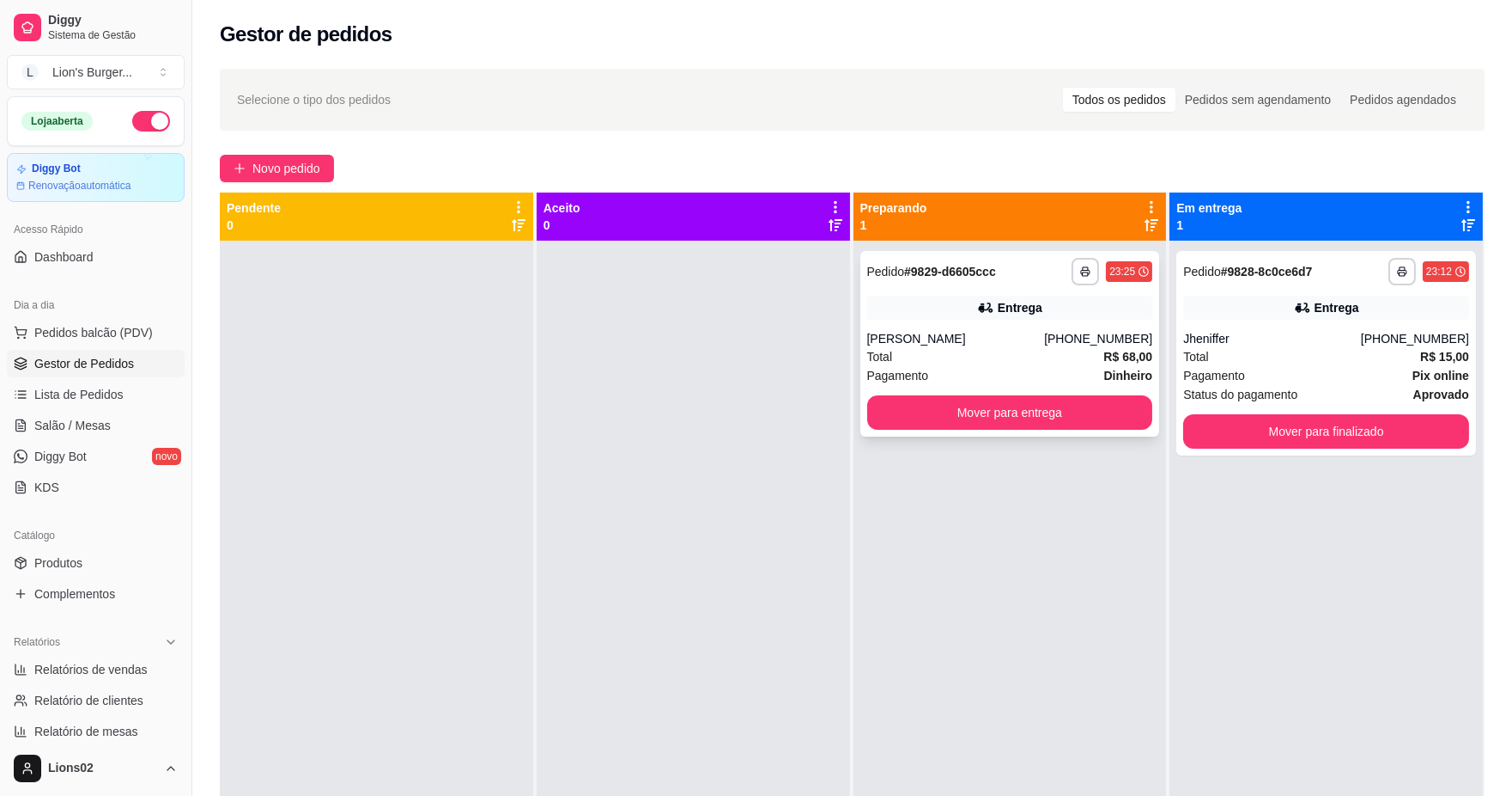
click at [1079, 336] on div "[PHONE_NUMBER]" at bounding box center [1098, 338] width 108 height 17
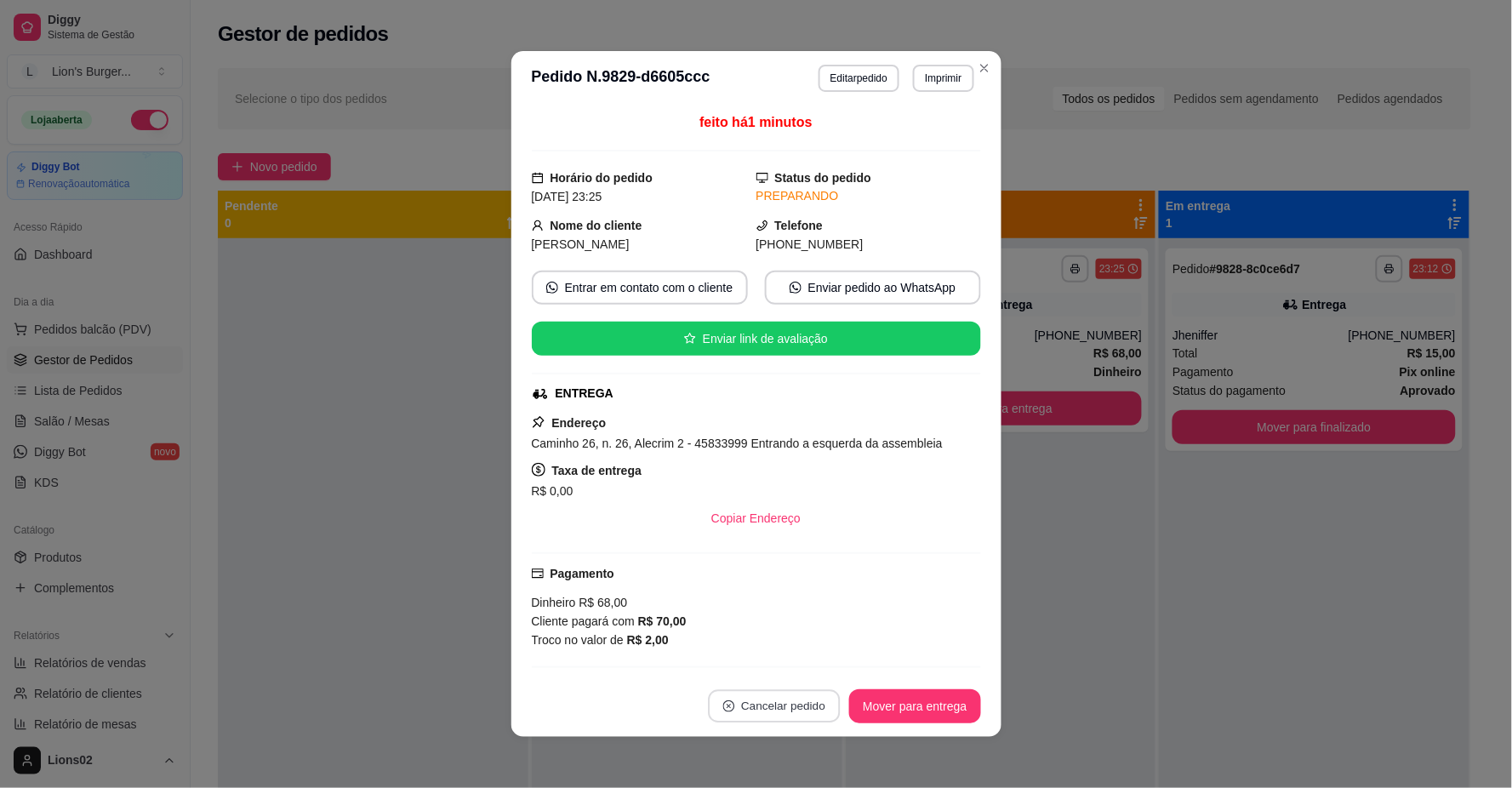
click at [813, 697] on button "Cancelar pedido" at bounding box center [774, 706] width 132 height 33
click at [813, 656] on button "Sim" at bounding box center [816, 665] width 68 height 34
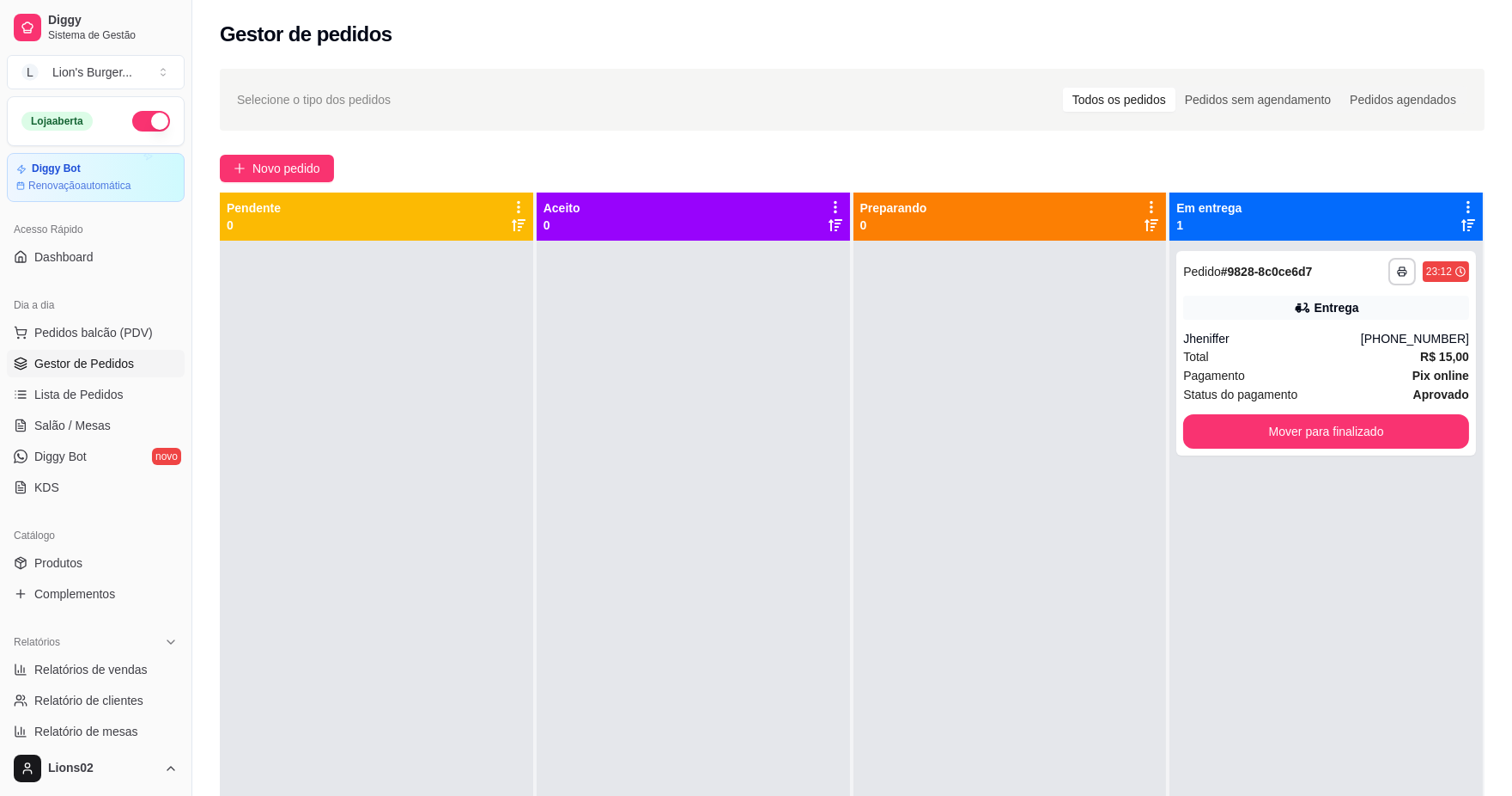
click at [1119, 531] on div at bounding box center [1010, 638] width 313 height 796
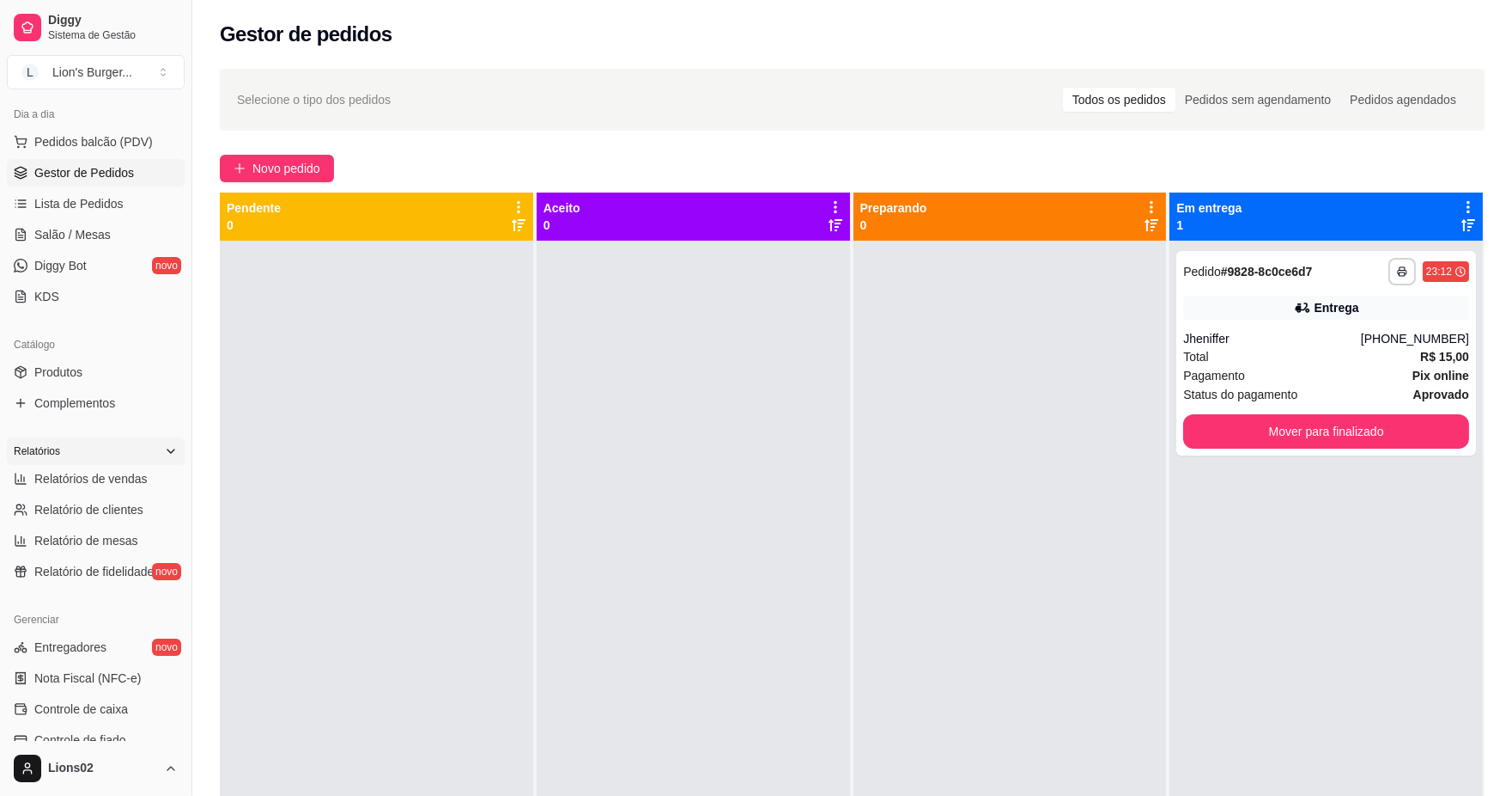
scroll to position [286, 0]
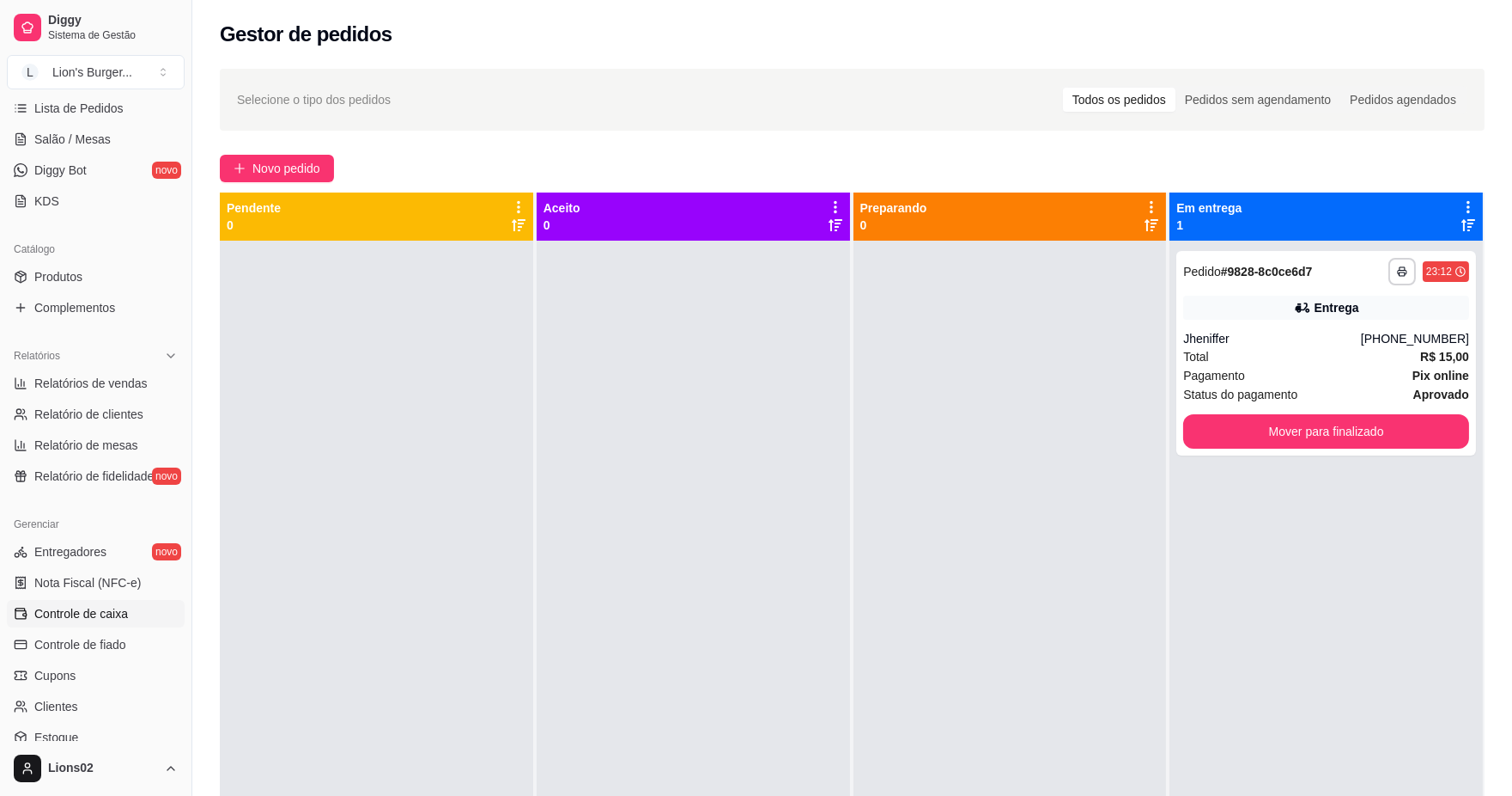
click at [102, 605] on span "Controle de caixa" at bounding box center [81, 613] width 94 height 17
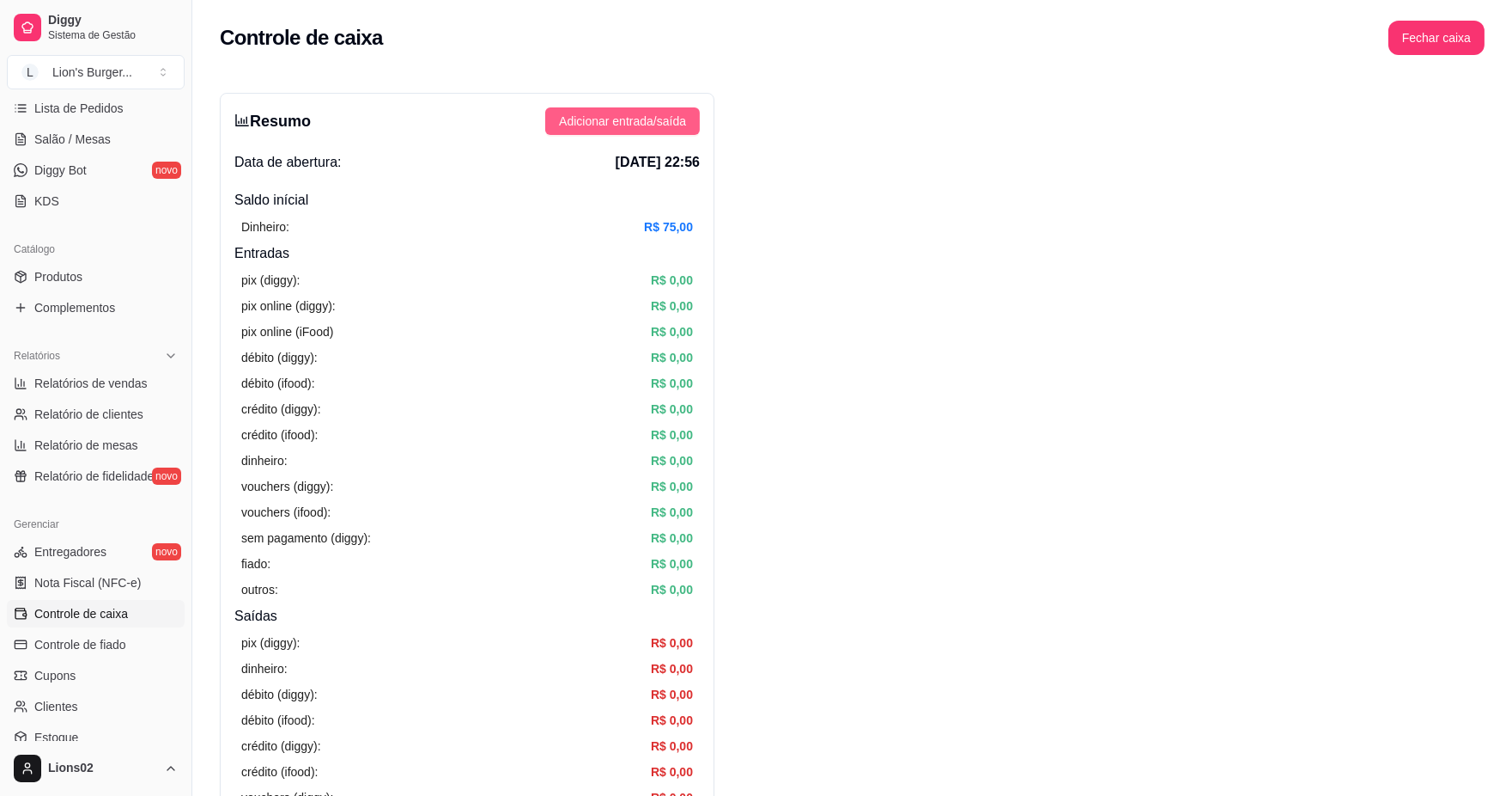
click at [631, 121] on span "Adicionar entrada/saída" at bounding box center [622, 122] width 127 height 19
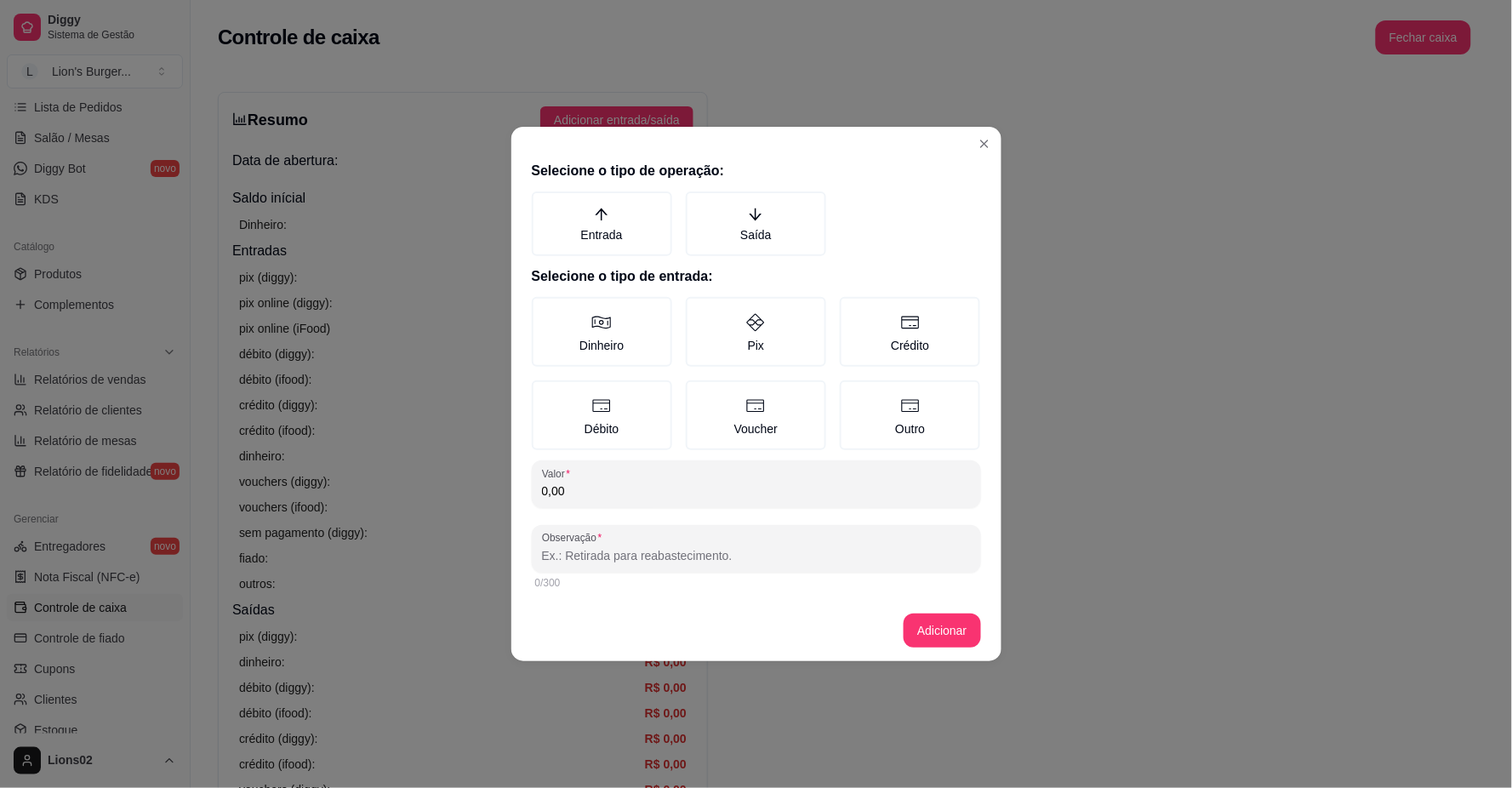
click at [615, 495] on input "0,00" at bounding box center [756, 491] width 429 height 17
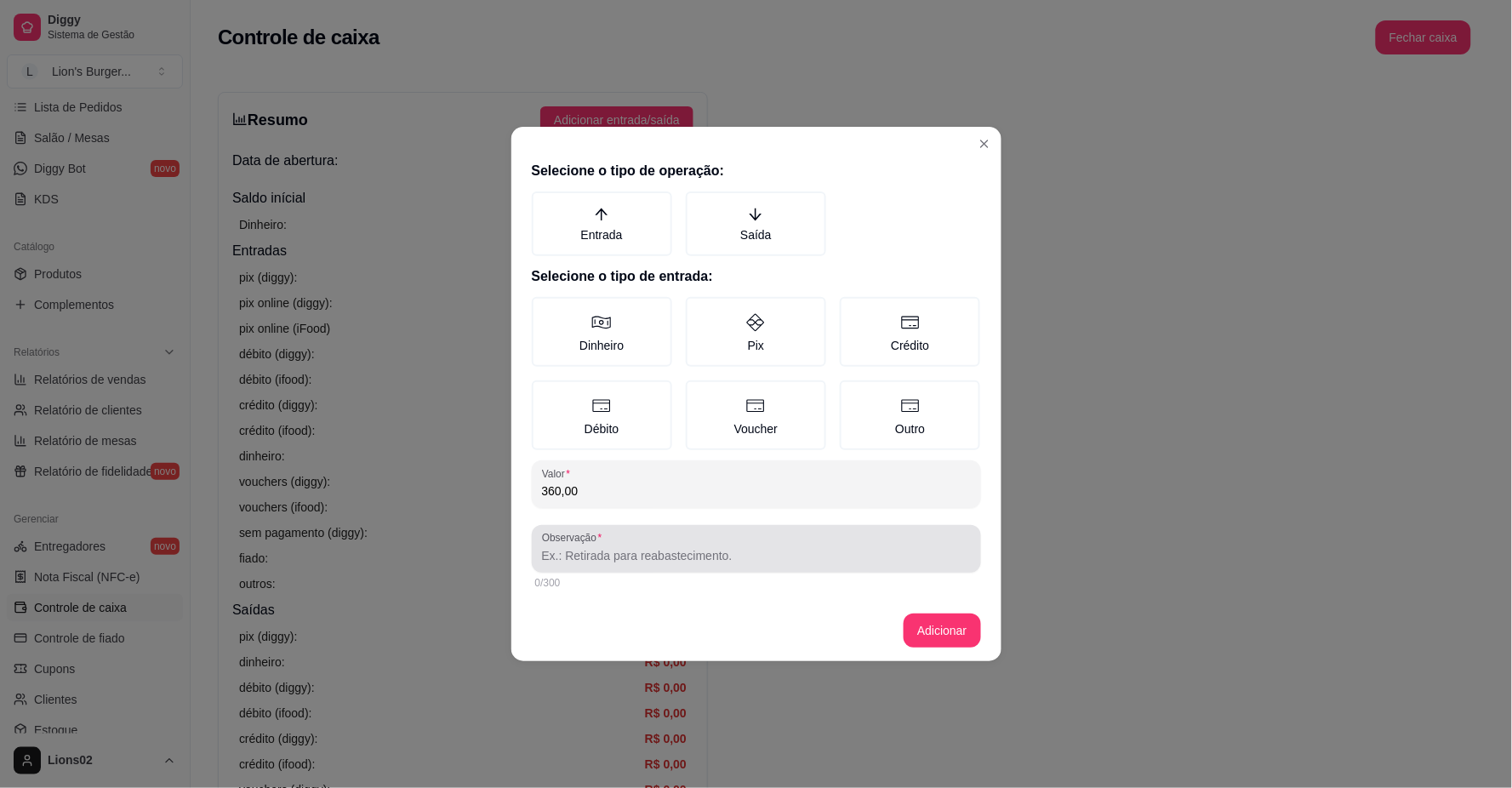
type input "360,00"
click at [630, 547] on input "Observação" at bounding box center [756, 556] width 429 height 17
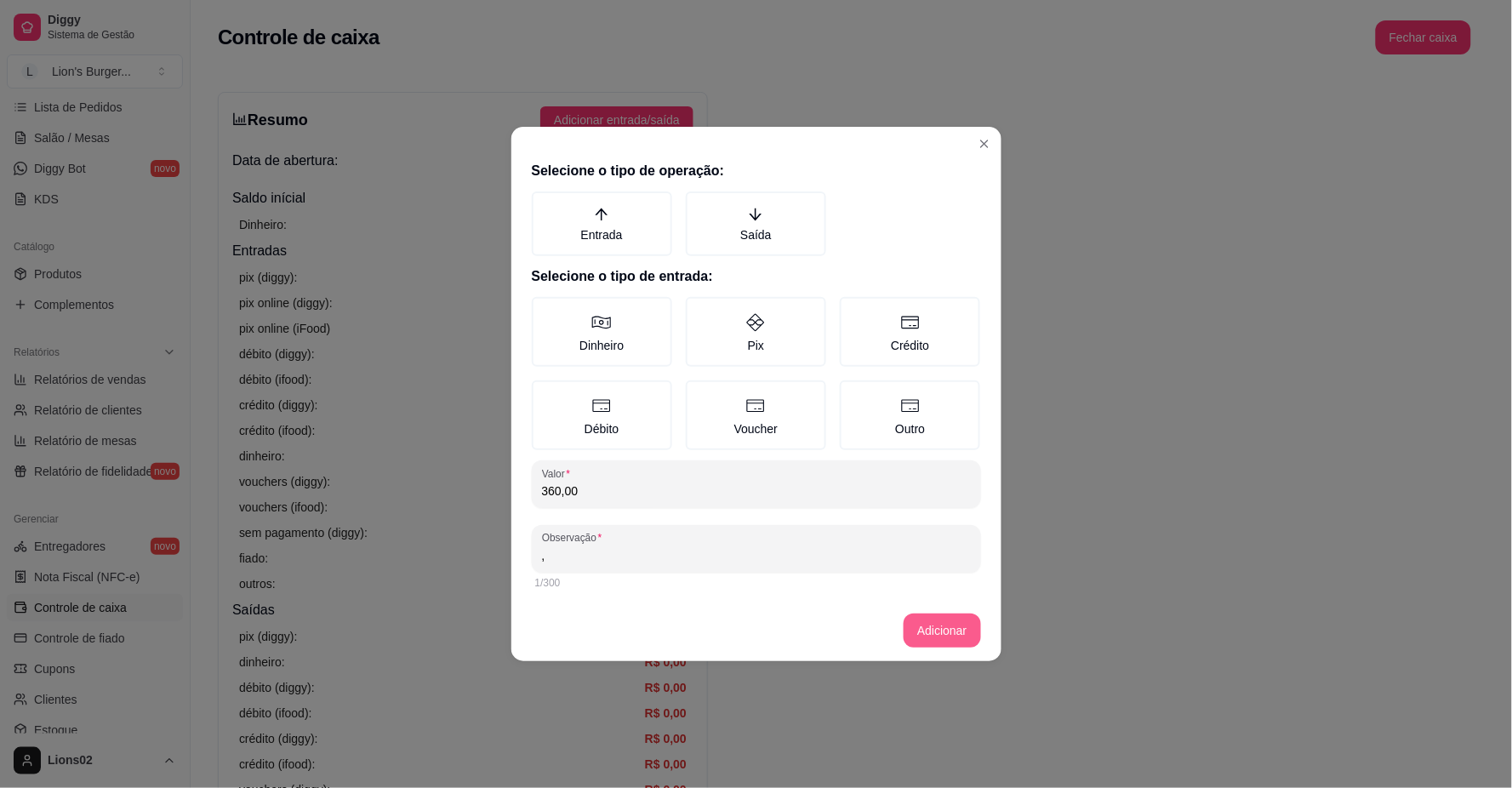
type input ","
click at [912, 635] on button "Adicionar" at bounding box center [942, 631] width 77 height 34
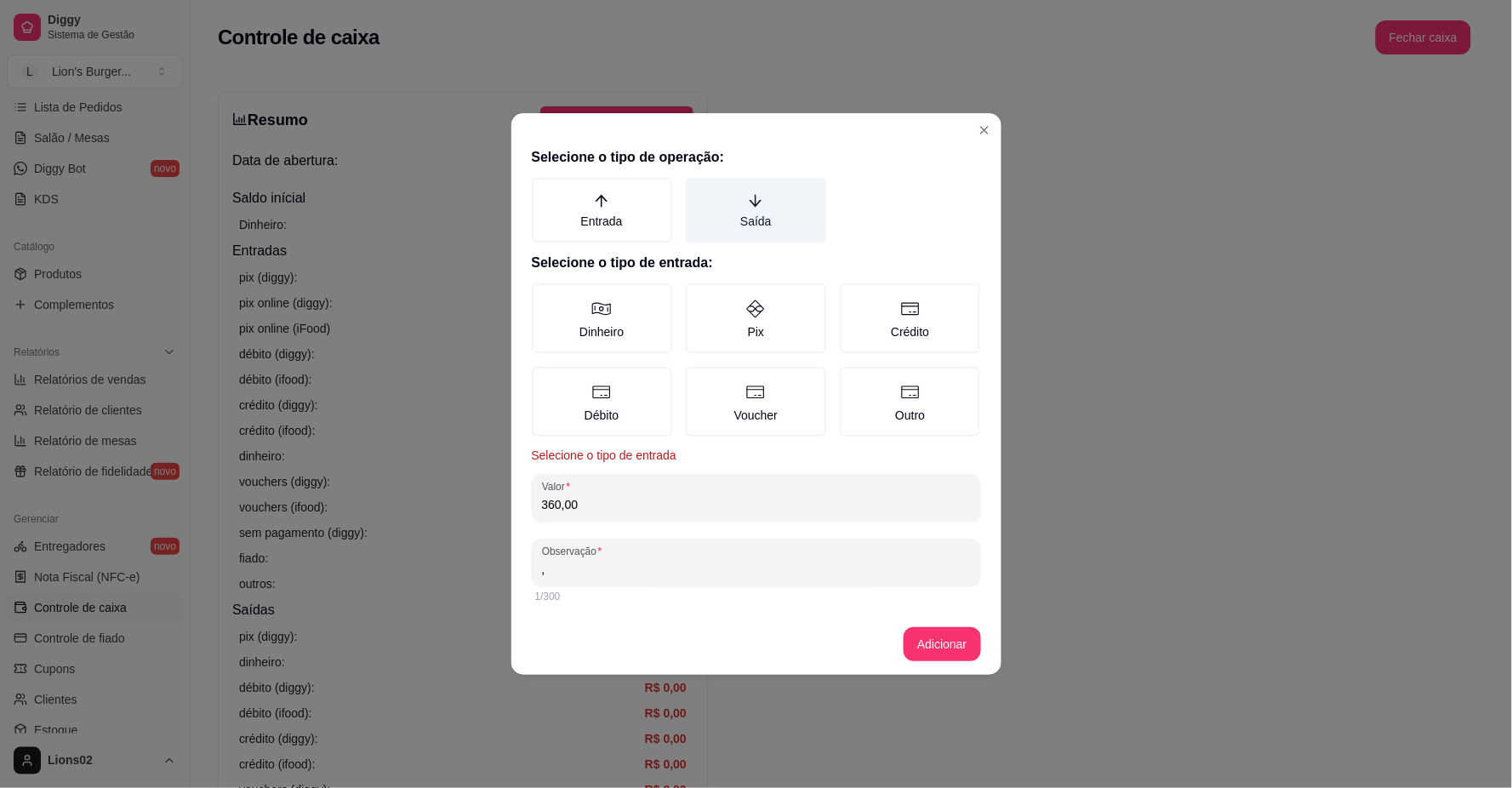
click at [762, 206] on icon "arrow-down" at bounding box center [755, 201] width 15 height 15
click at [698, 191] on button "Saída" at bounding box center [691, 184] width 13 height 13
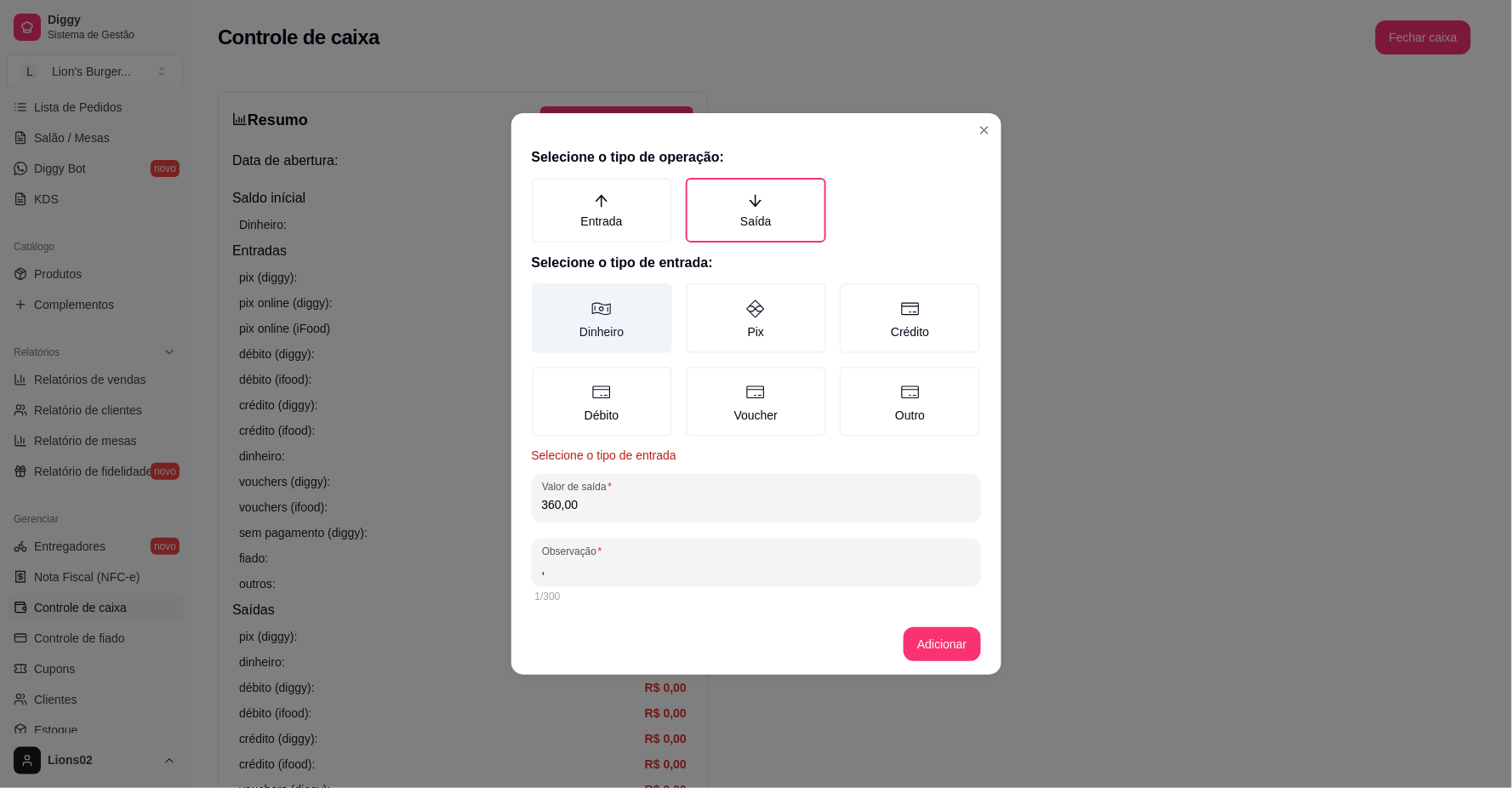
click at [647, 318] on label "Dinheiro" at bounding box center [602, 319] width 140 height 70
click at [544, 296] on button "Dinheiro" at bounding box center [538, 289] width 13 height 13
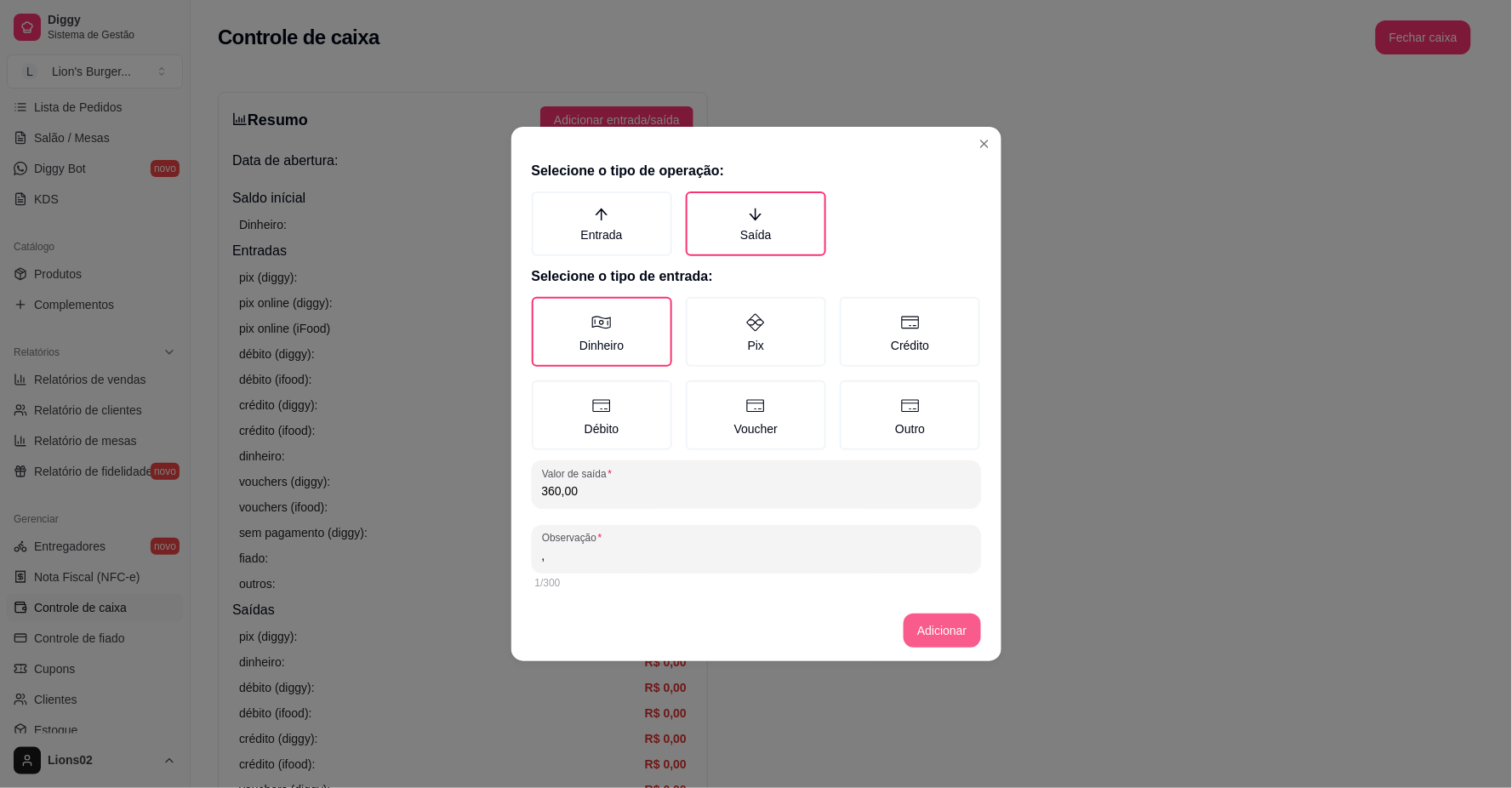
click at [917, 635] on footer "Adicionar" at bounding box center [756, 630] width 490 height 62
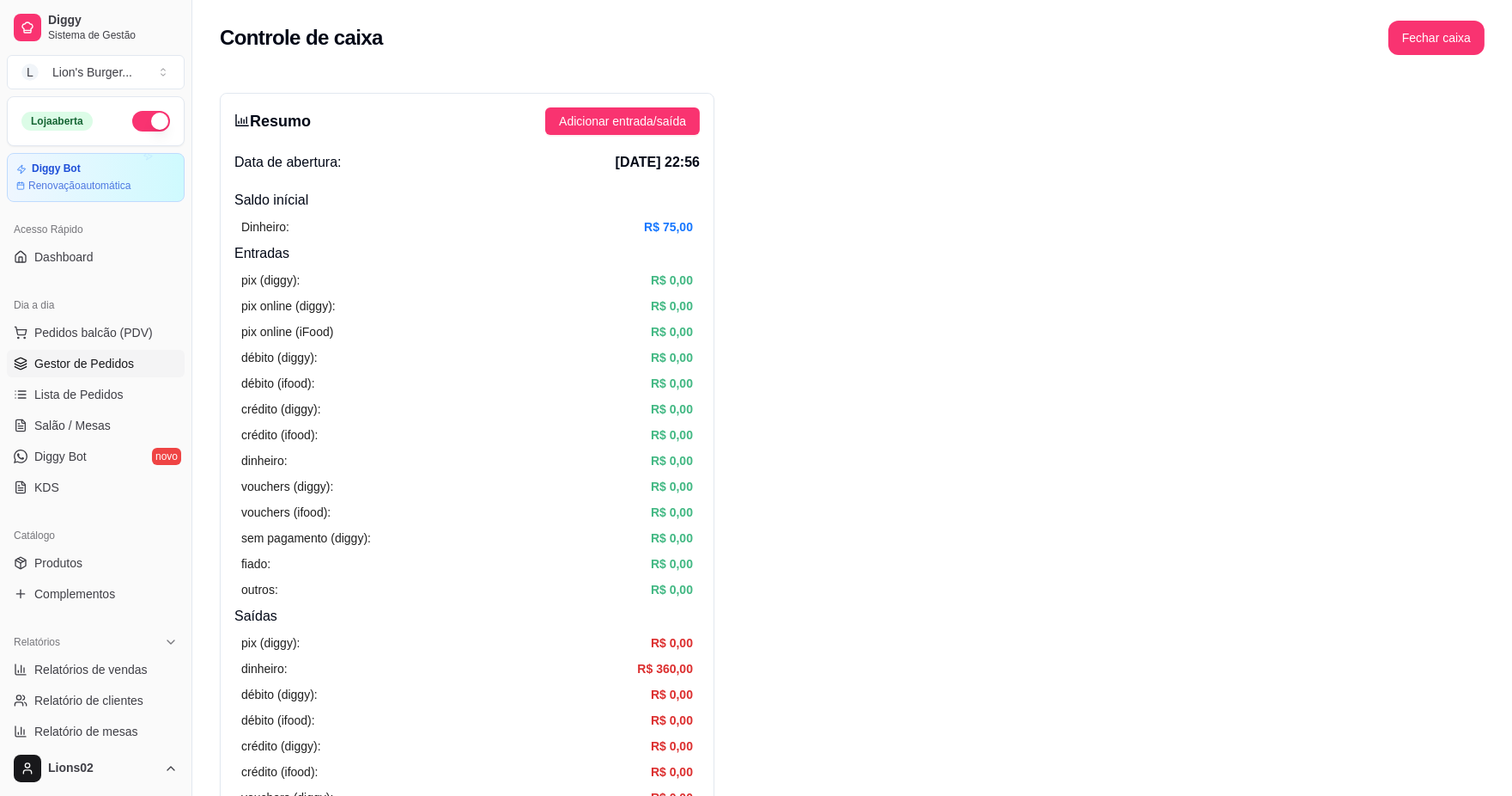
click at [124, 365] on span "Gestor de Pedidos" at bounding box center [84, 363] width 100 height 17
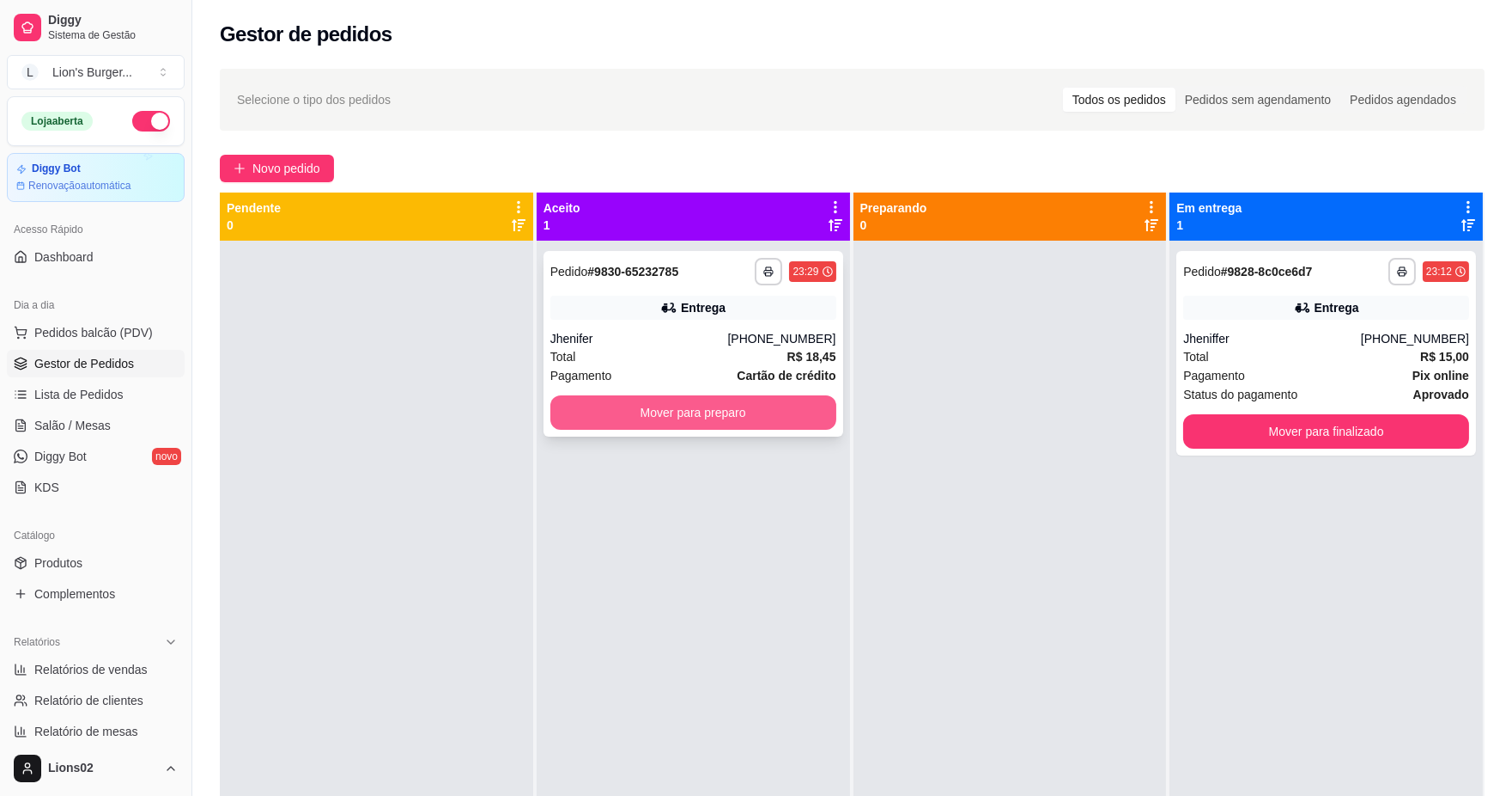
click at [691, 404] on button "Mover para preparo" at bounding box center [693, 413] width 286 height 34
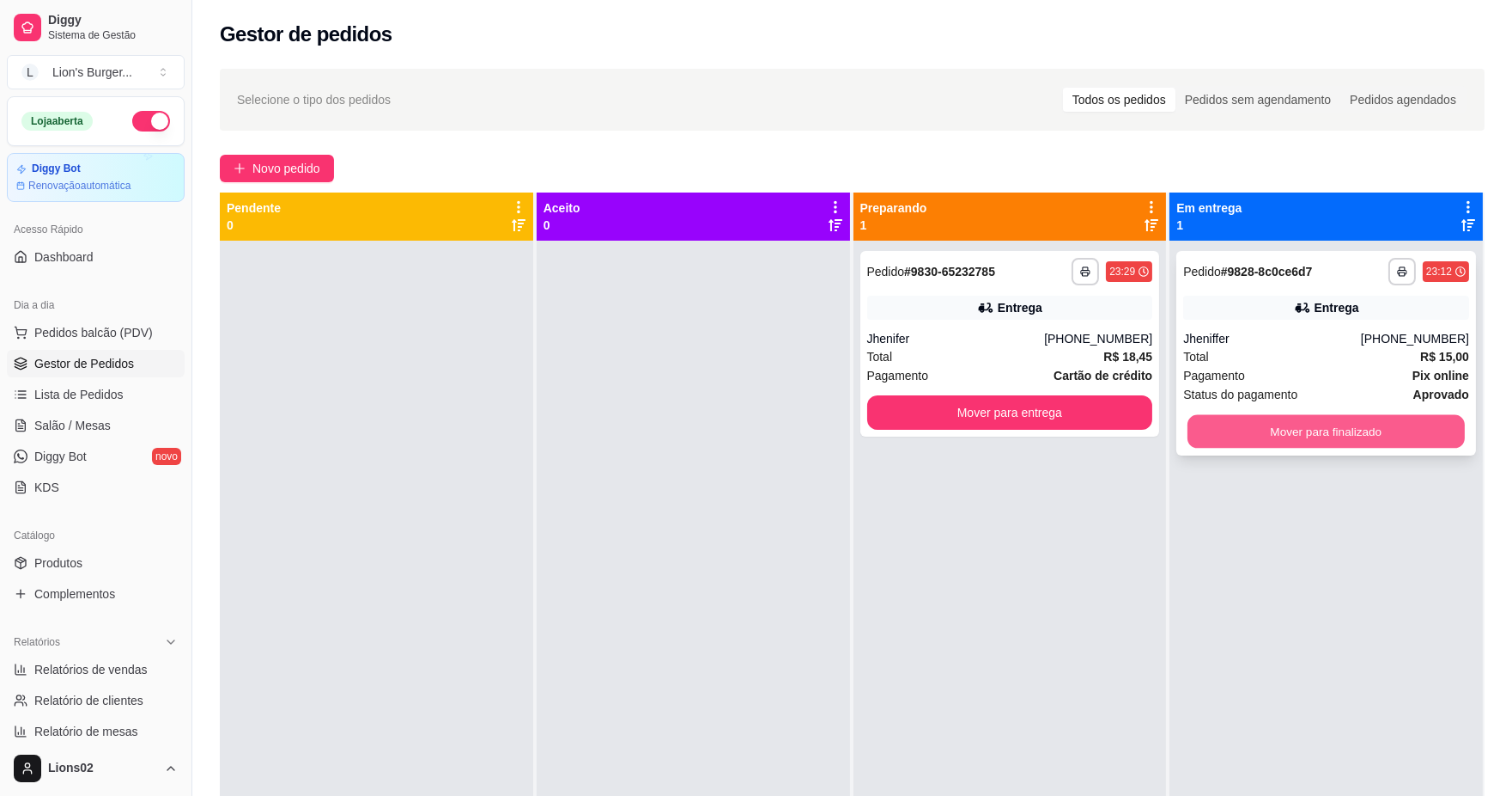
click at [1216, 421] on button "Mover para finalizado" at bounding box center [1326, 431] width 278 height 34
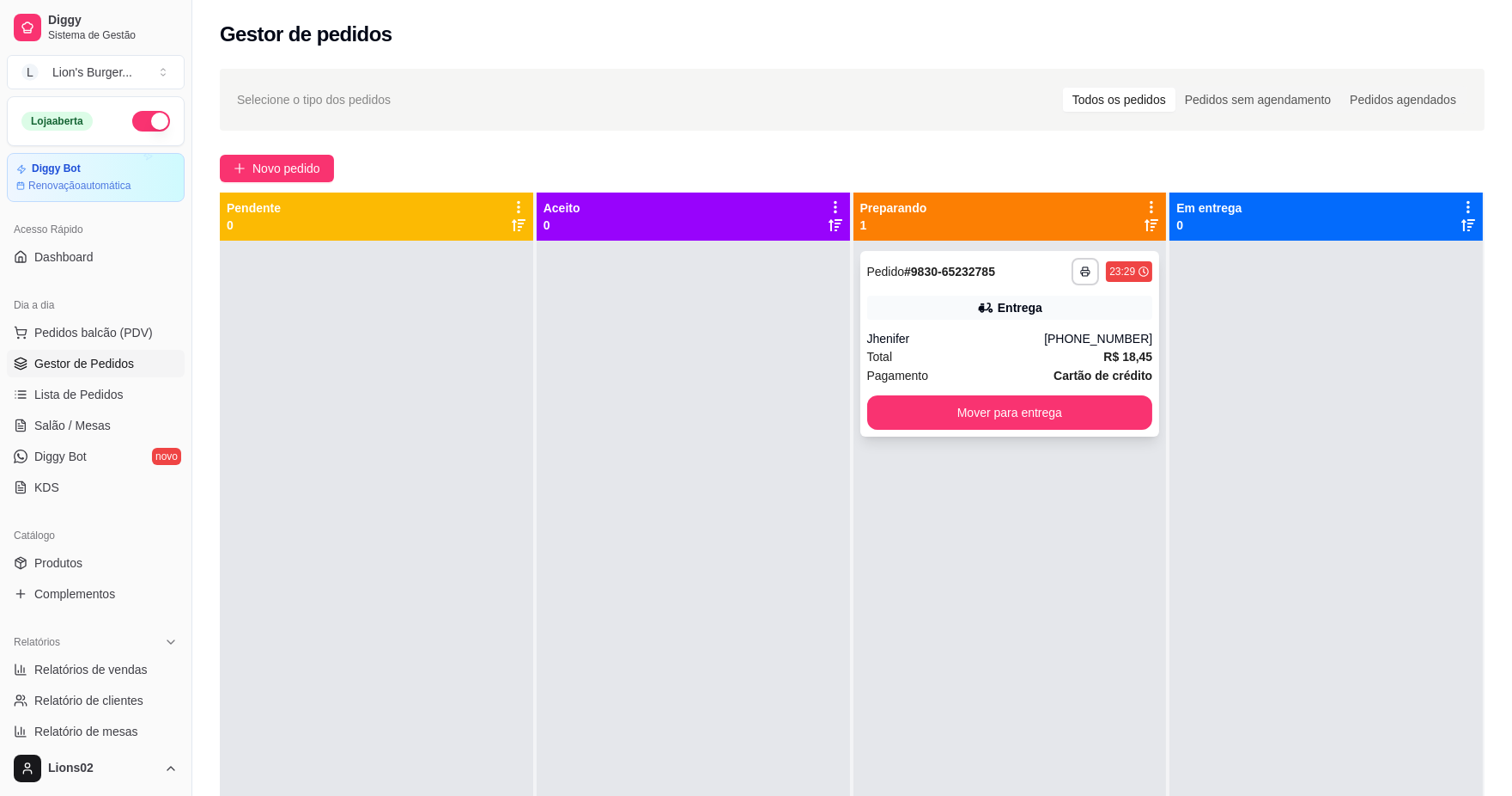
click at [1091, 356] on div "Total R$ 18,45" at bounding box center [1010, 356] width 286 height 19
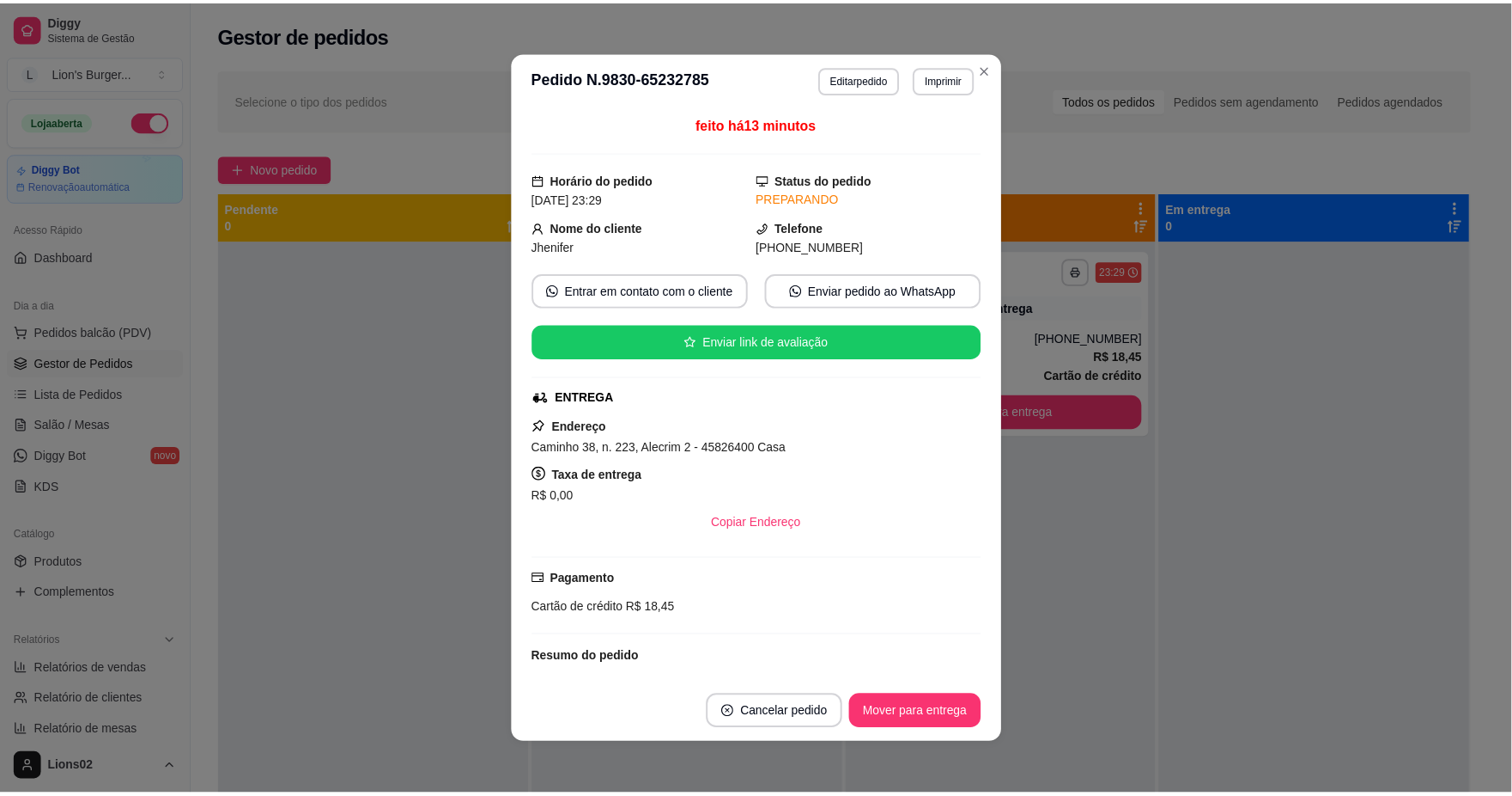
scroll to position [96, 0]
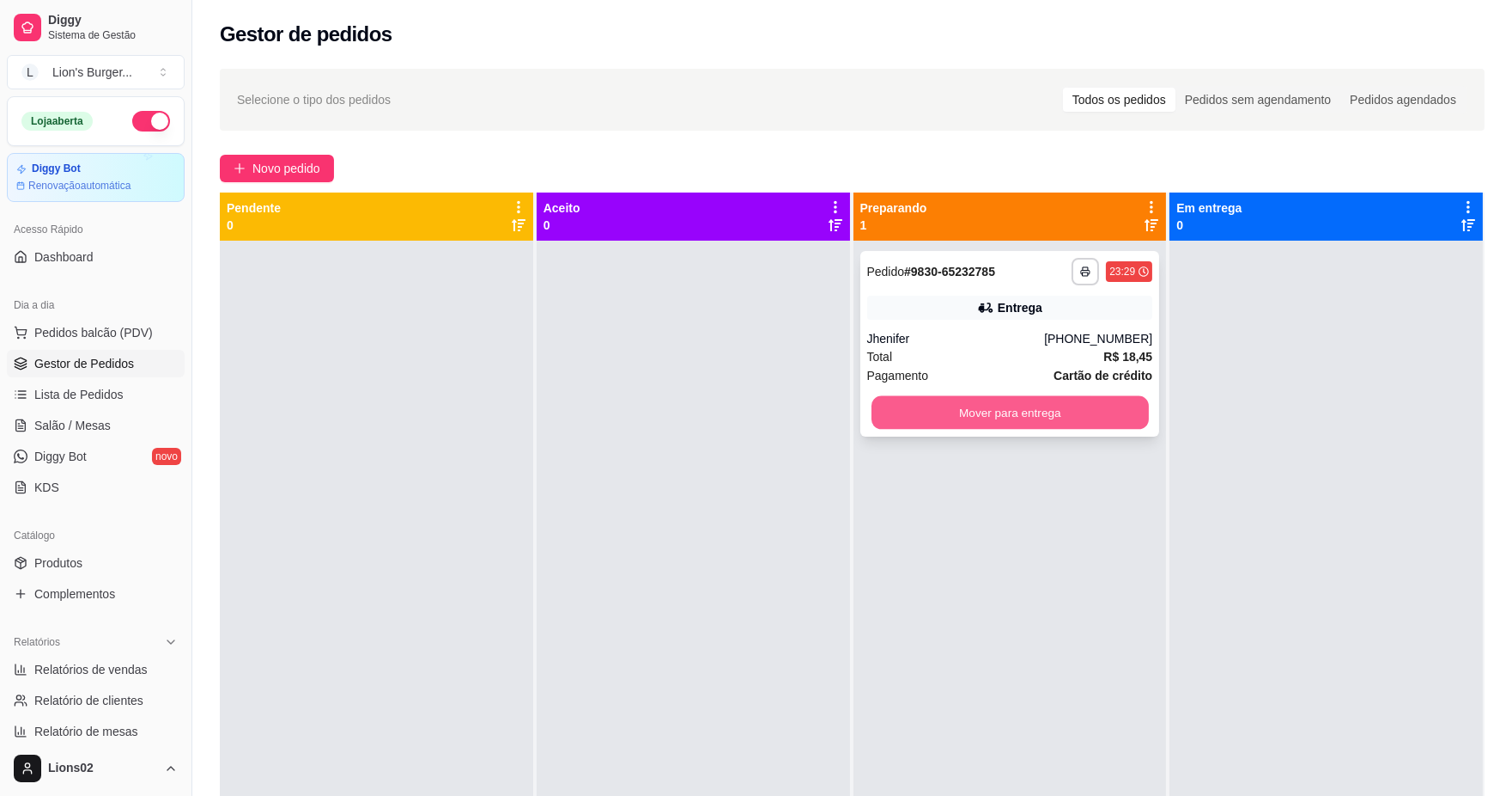
click at [911, 416] on button "Mover para entrega" at bounding box center [1009, 412] width 278 height 34
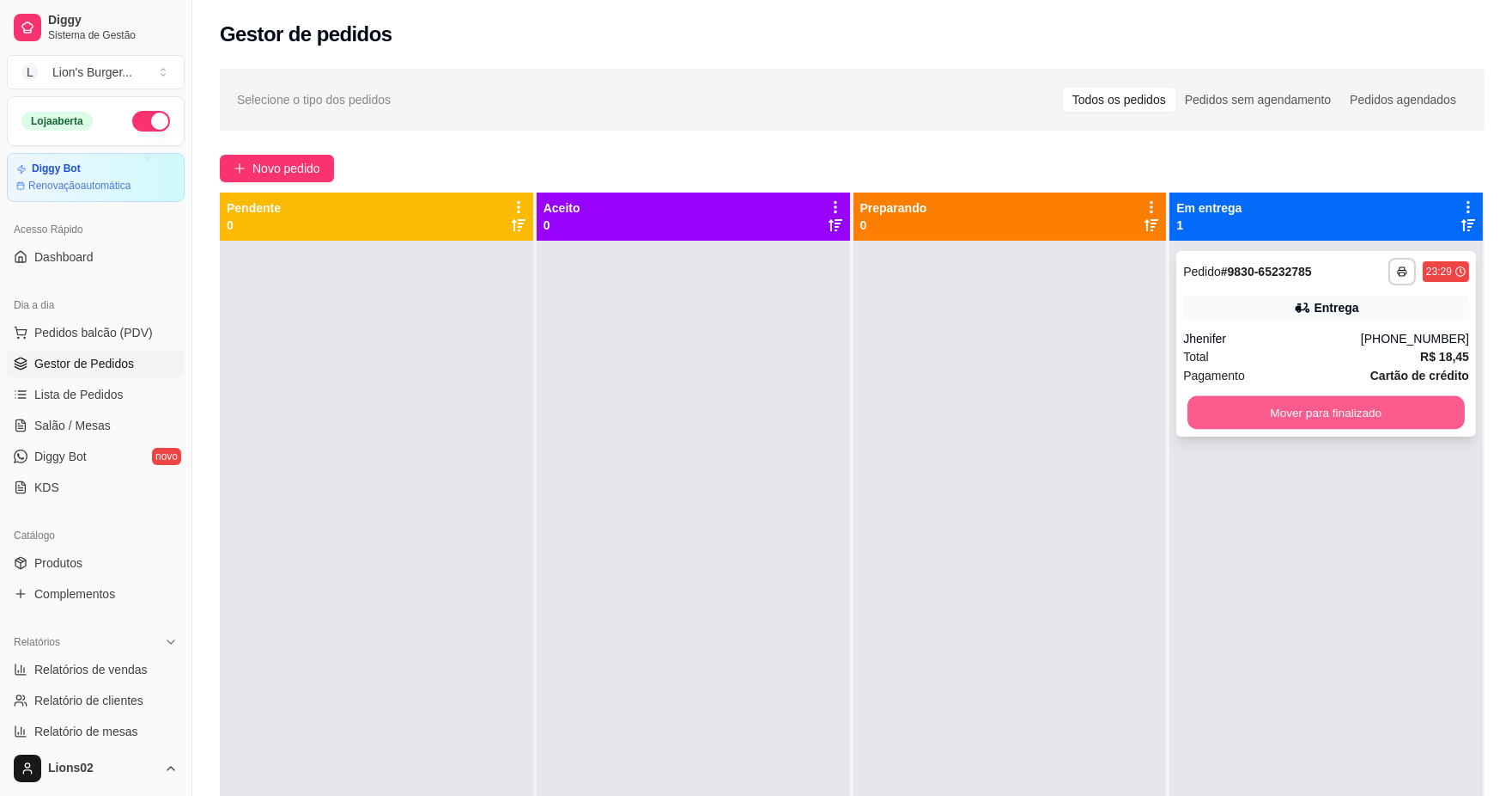
click at [1267, 421] on button "Mover para finalizado" at bounding box center [1326, 412] width 278 height 34
